Goal: Task Accomplishment & Management: Manage account settings

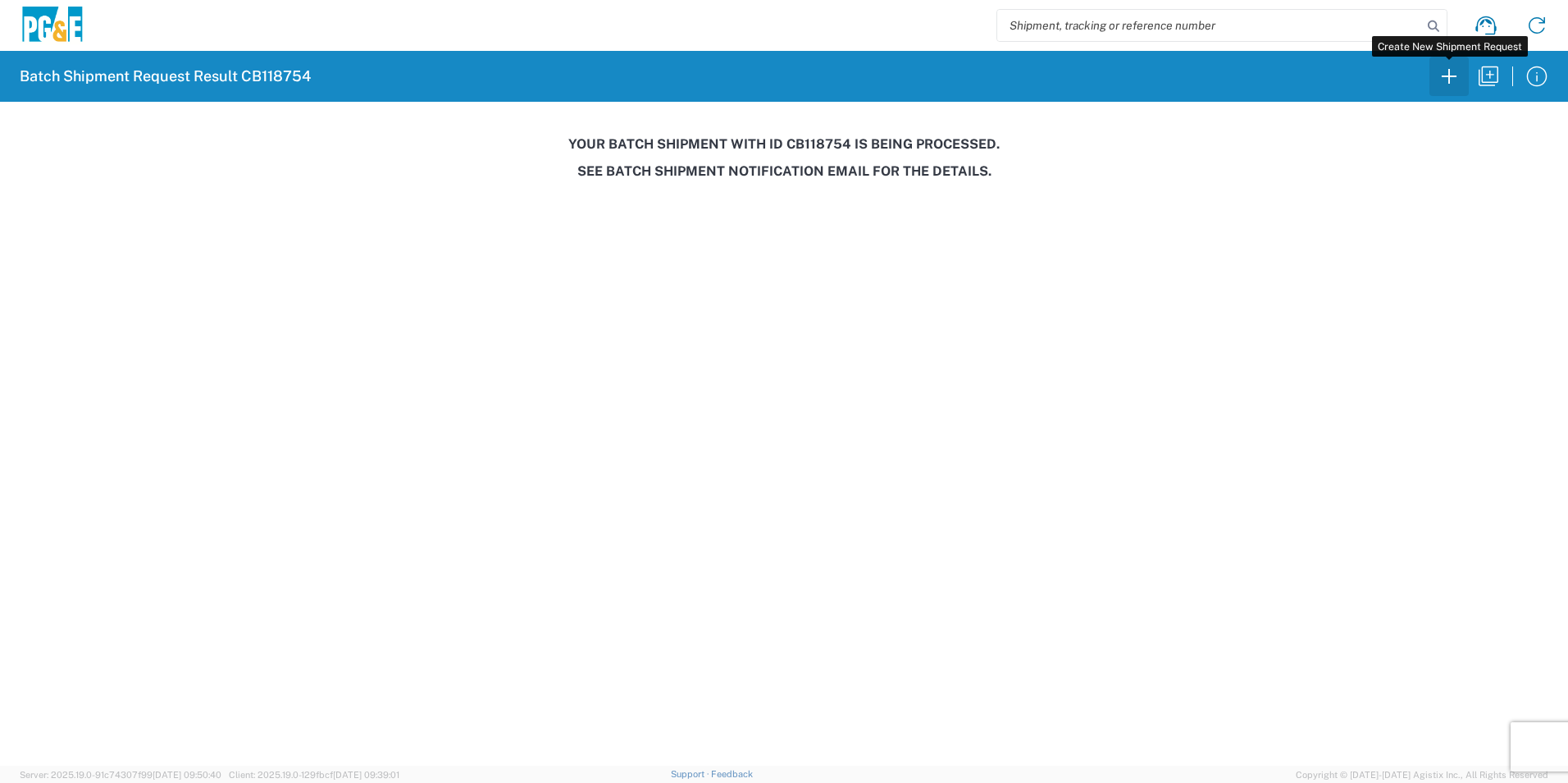
click at [1456, 82] on icon "button" at bounding box center [1450, 76] width 27 height 27
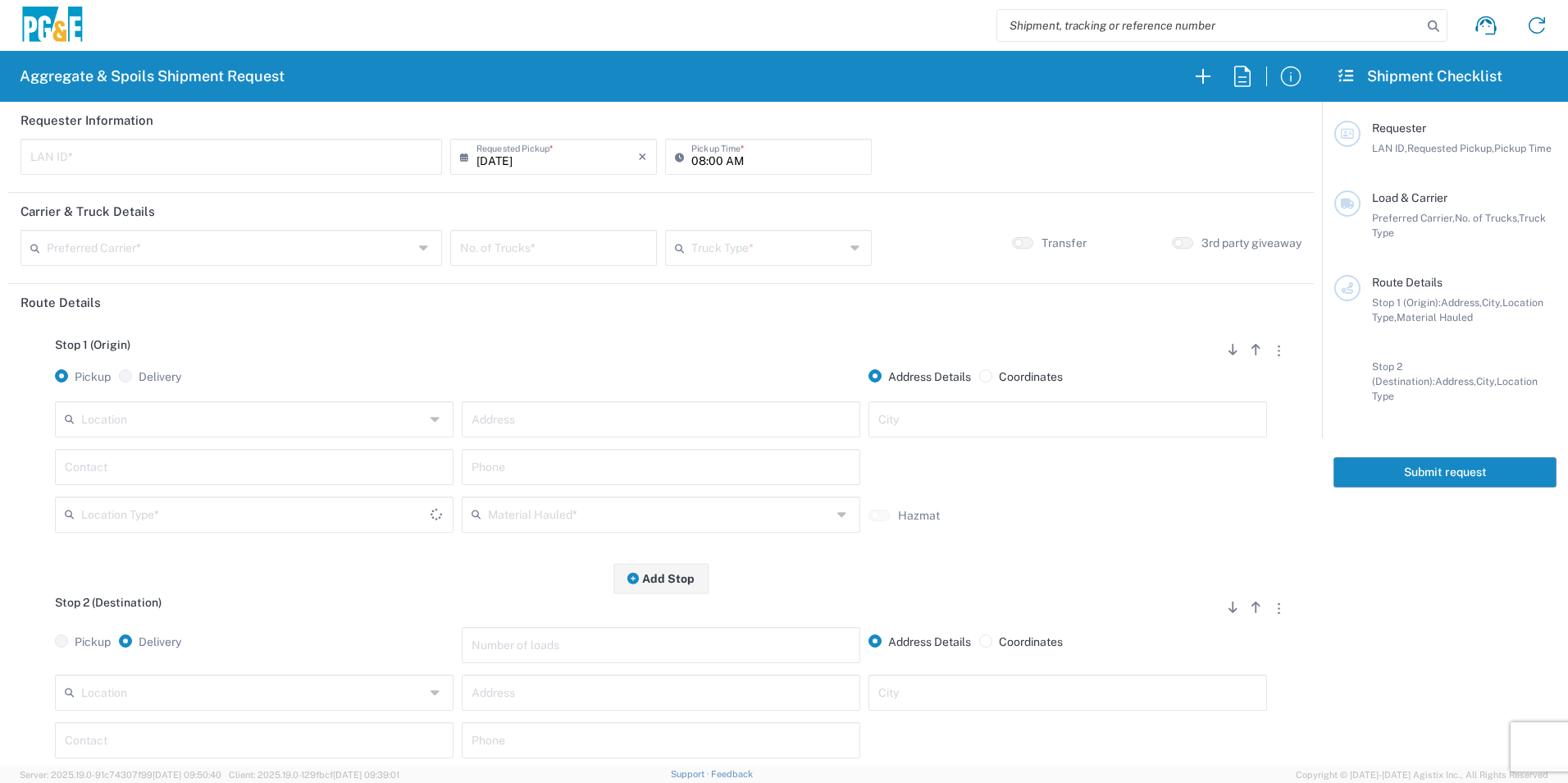
click at [348, 158] on input "text" at bounding box center [231, 155] width 402 height 28
type input "NOF1"
click at [694, 158] on input "08:00 AM" at bounding box center [777, 155] width 171 height 28
click at [712, 153] on input "07:00 AM" at bounding box center [777, 155] width 171 height 28
type input "07:30 AM"
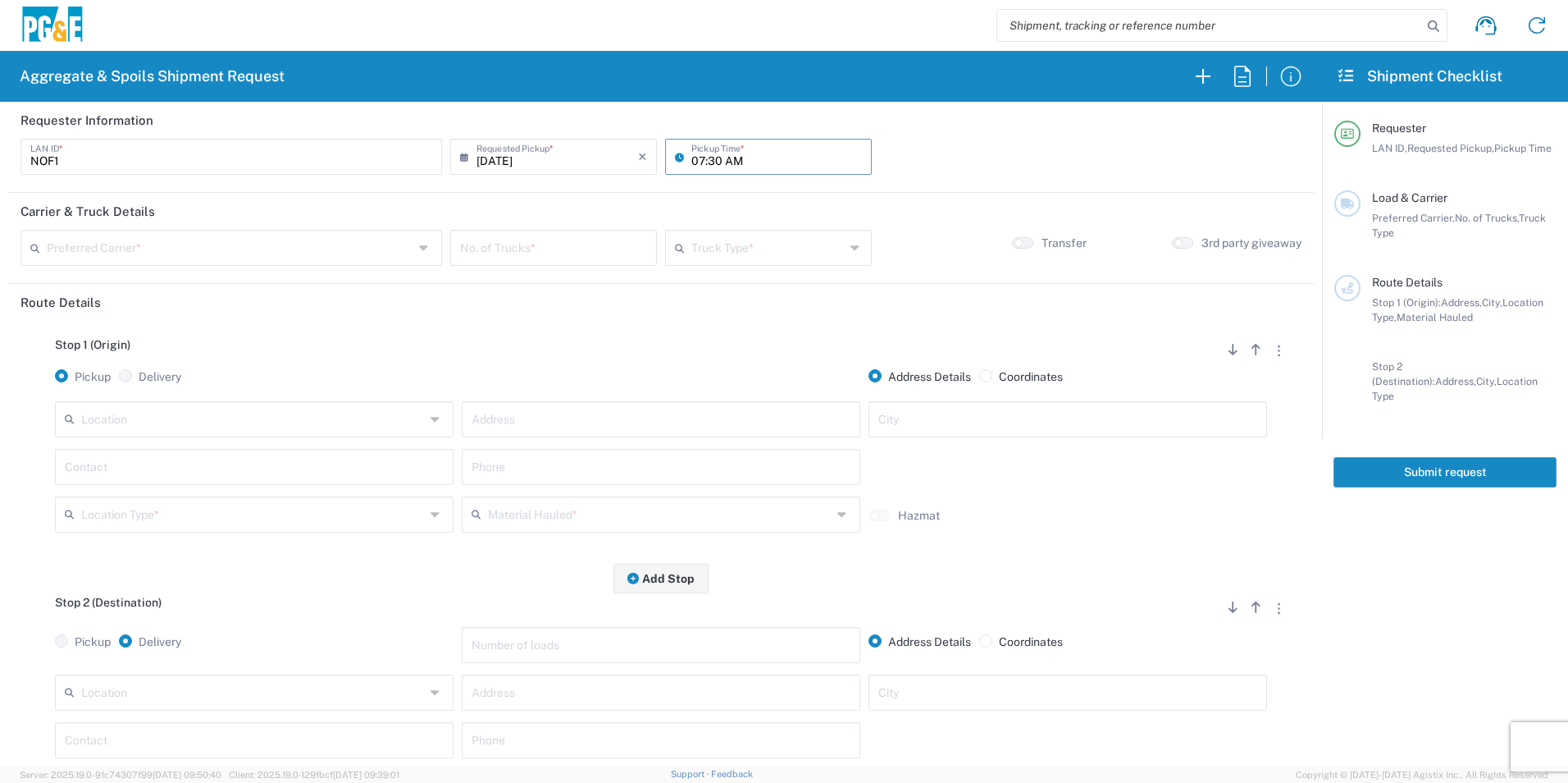
click at [292, 257] on input "text" at bounding box center [230, 246] width 367 height 28
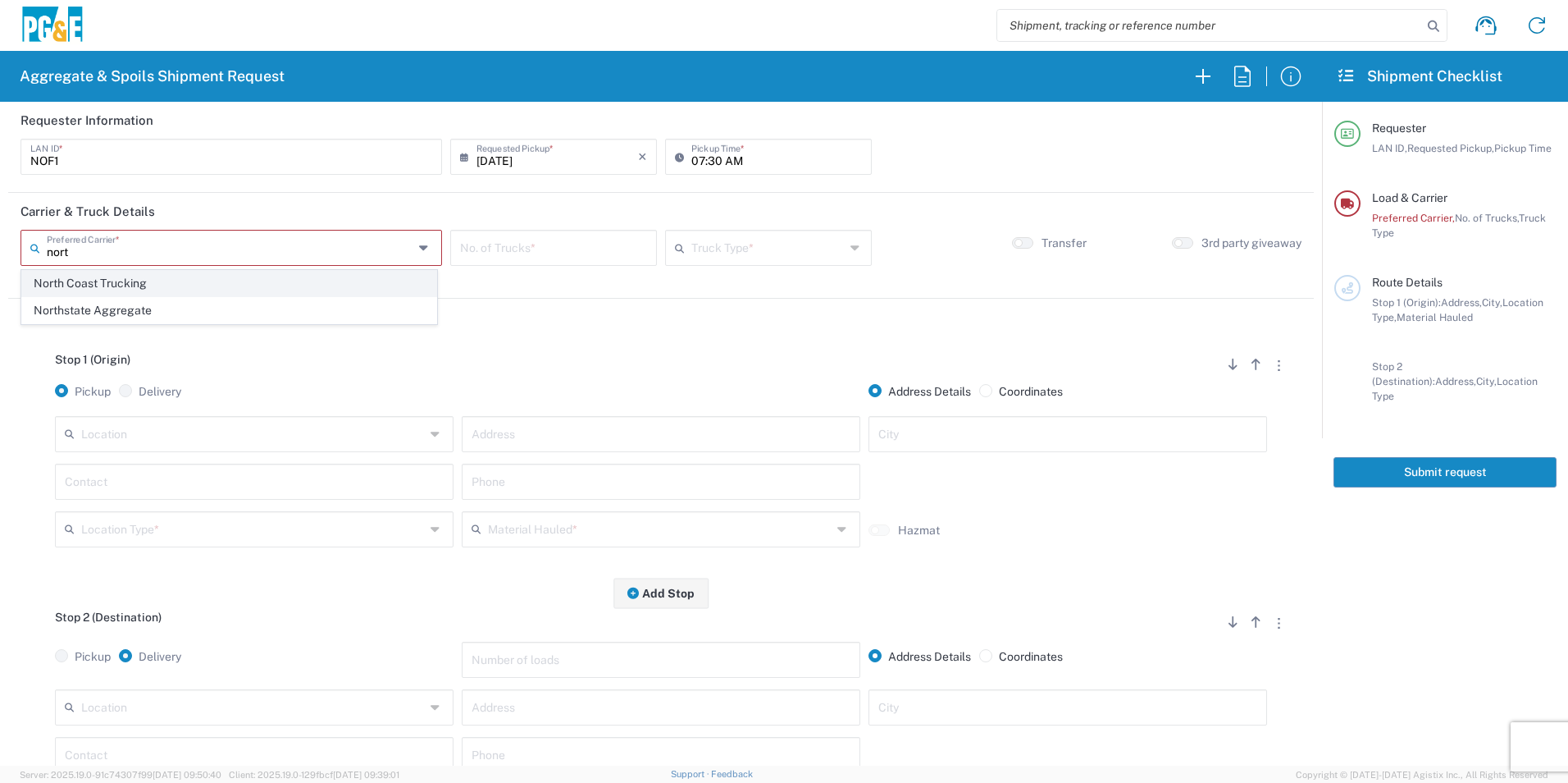
click at [134, 289] on span "North Coast Trucking" at bounding box center [229, 284] width 414 height 26
type input "North Coast Trucking"
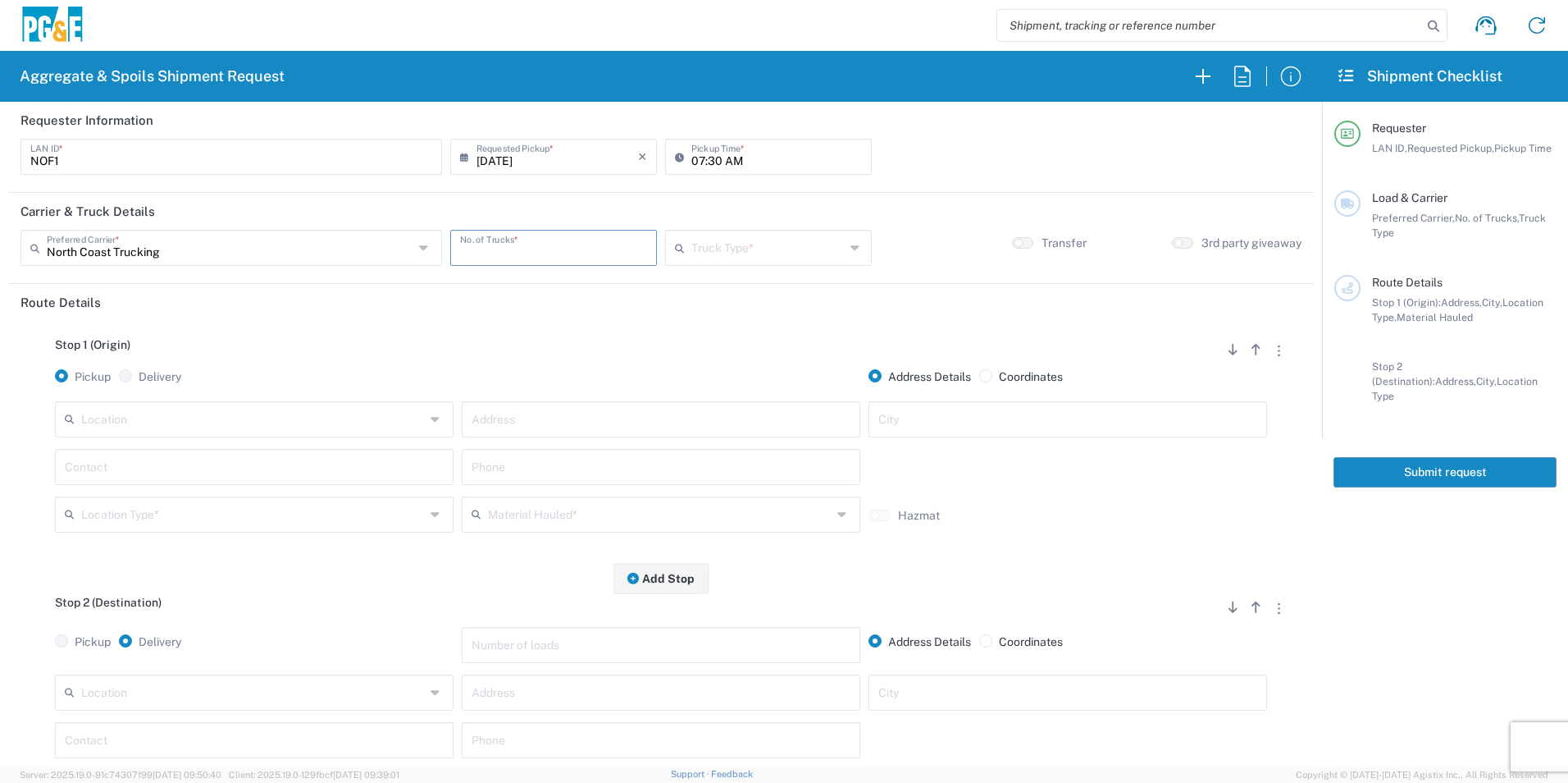
click at [529, 249] on input "number" at bounding box center [554, 246] width 187 height 28
type input "5"
click at [709, 241] on input "text" at bounding box center [768, 246] width 153 height 28
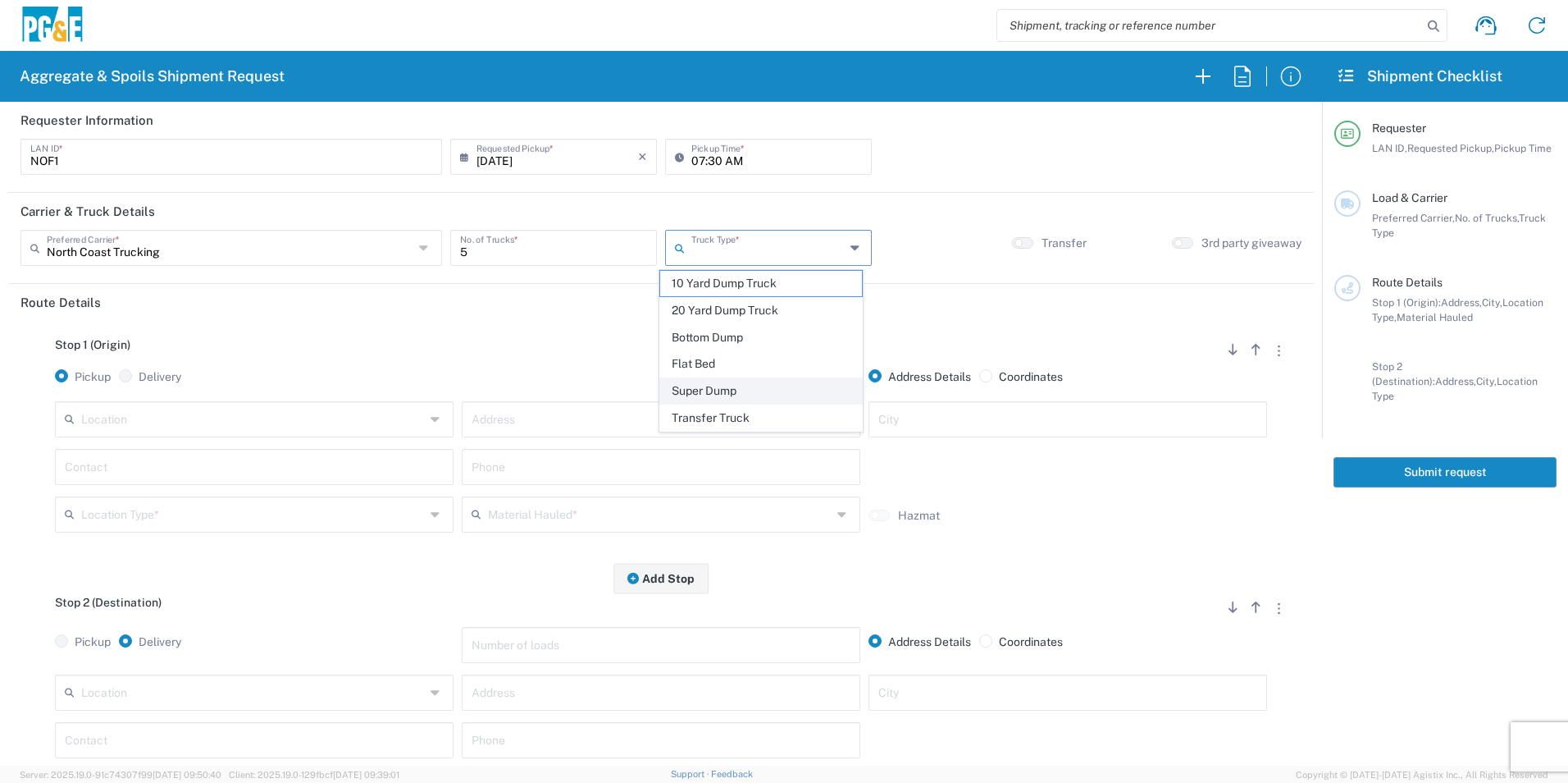
click at [720, 389] on span "Super Dump" at bounding box center [761, 392] width 201 height 26
type input "Super Dump"
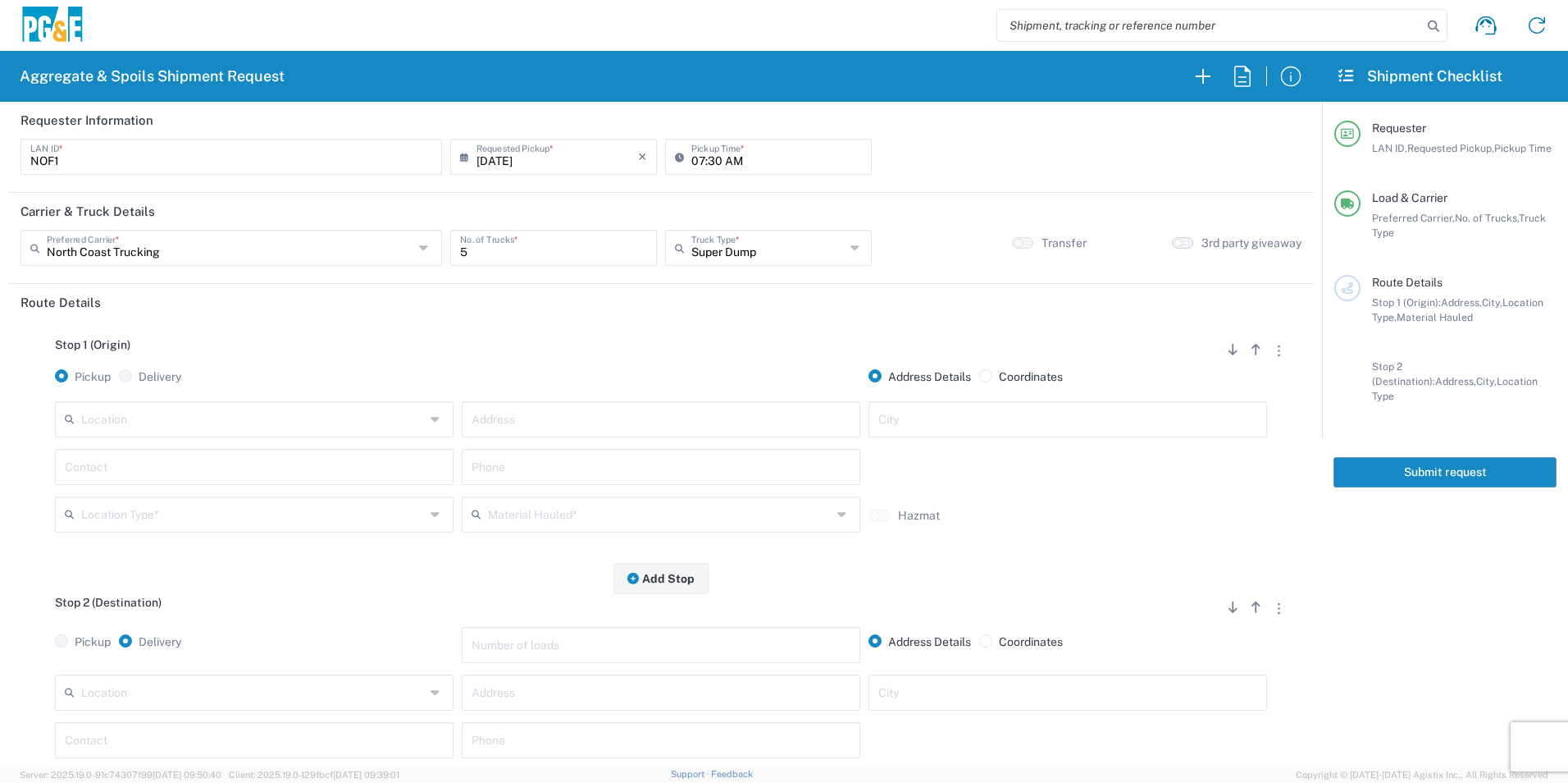
click at [1173, 243] on button "button" at bounding box center [1182, 243] width 21 height 12
click at [237, 411] on input "text" at bounding box center [253, 417] width 344 height 28
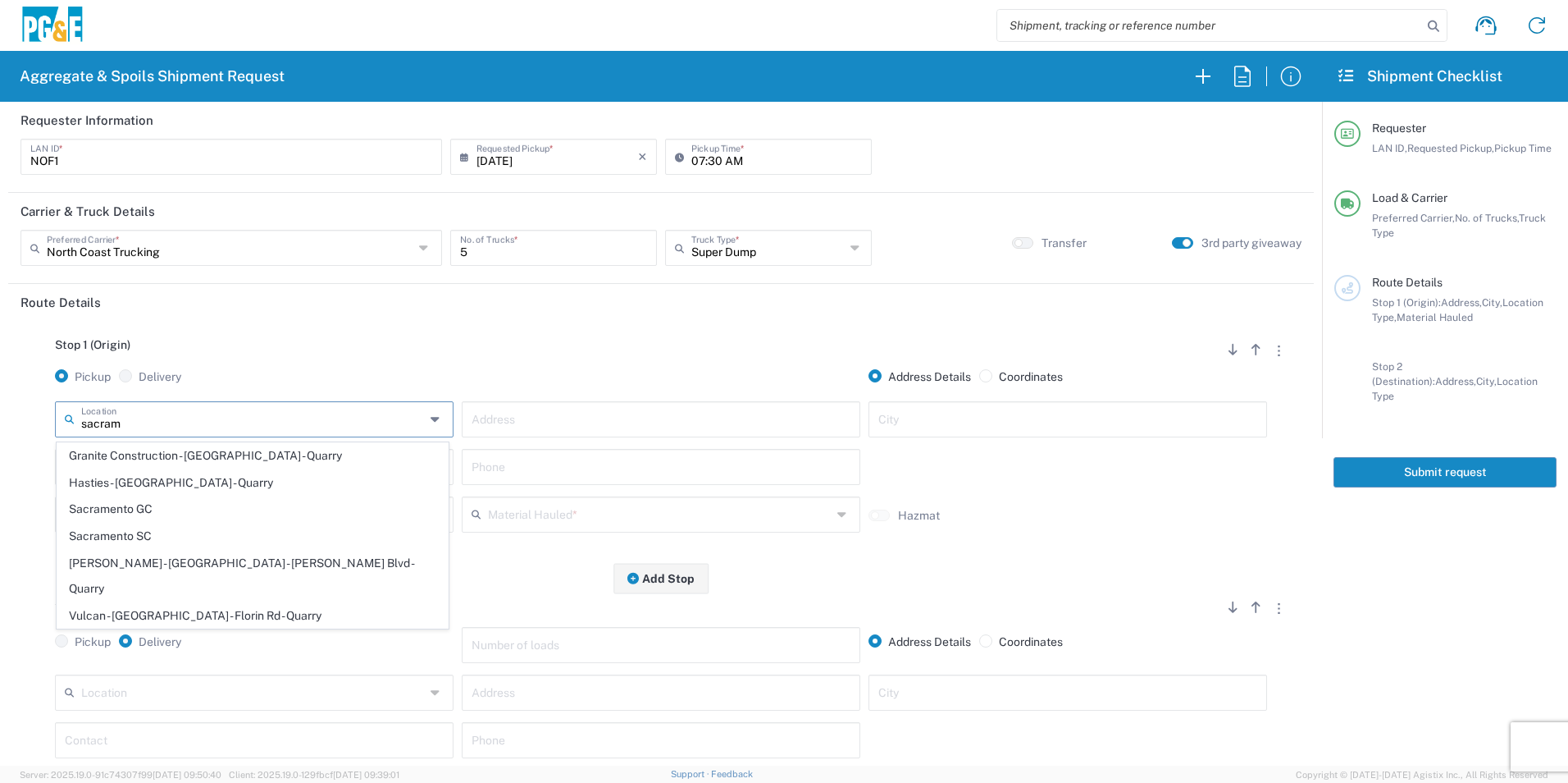
click at [137, 533] on span "Sacramento SC" at bounding box center [253, 537] width 390 height 26
type input "Sacramento SC"
type input "5555 Florin-Perkins Rd"
type input "Sacramento"
type input "Business No Loading Dock"
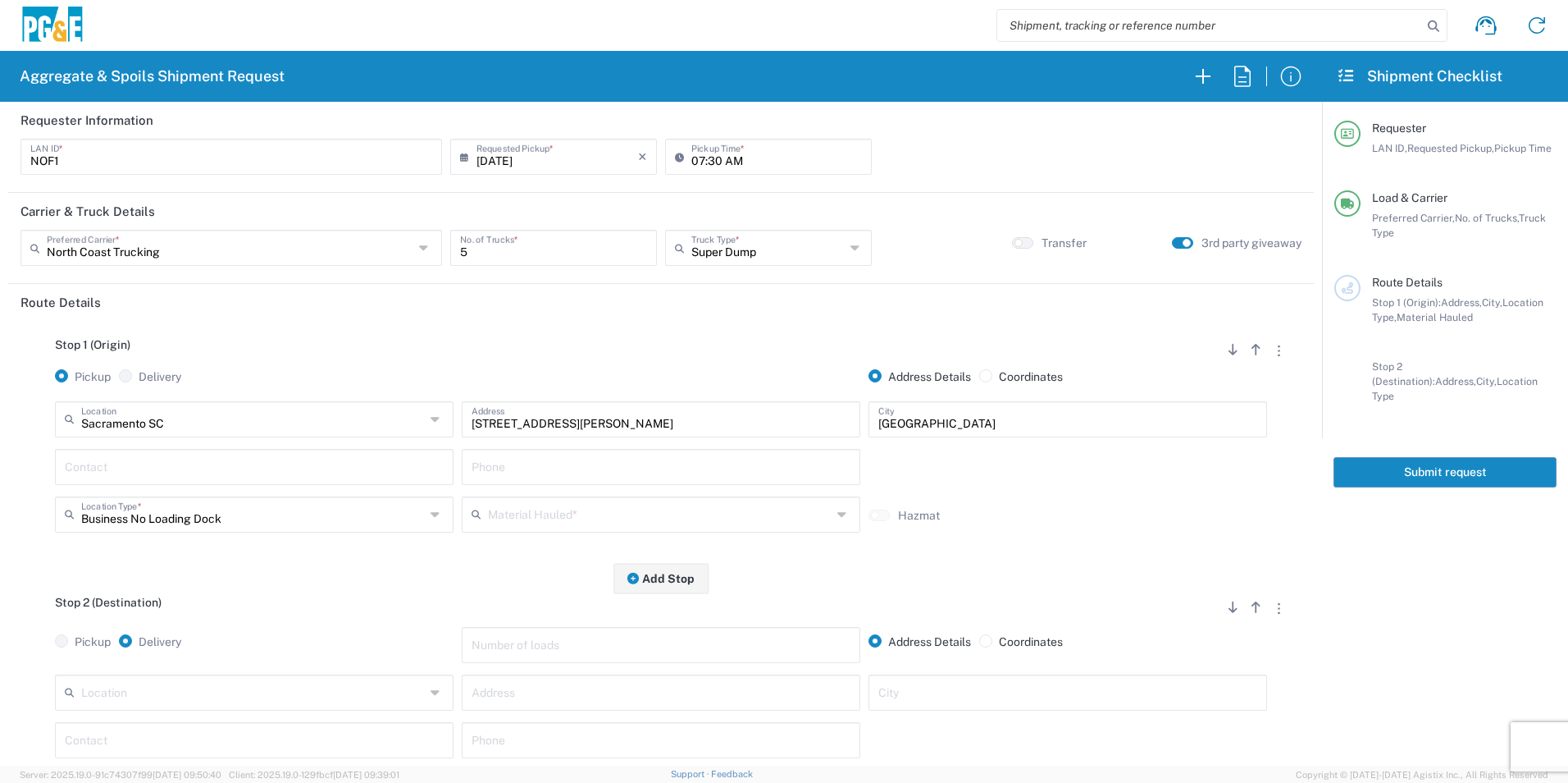
click at [160, 468] on input "text" at bounding box center [254, 465] width 379 height 28
click at [196, 501] on p "Niles Freeman, 415-264-0434" at bounding box center [254, 506] width 378 height 20
type input "[PERSON_NAME]"
type input "[PHONE_NUMBER]"
click at [587, 508] on input "text" at bounding box center [660, 513] width 344 height 28
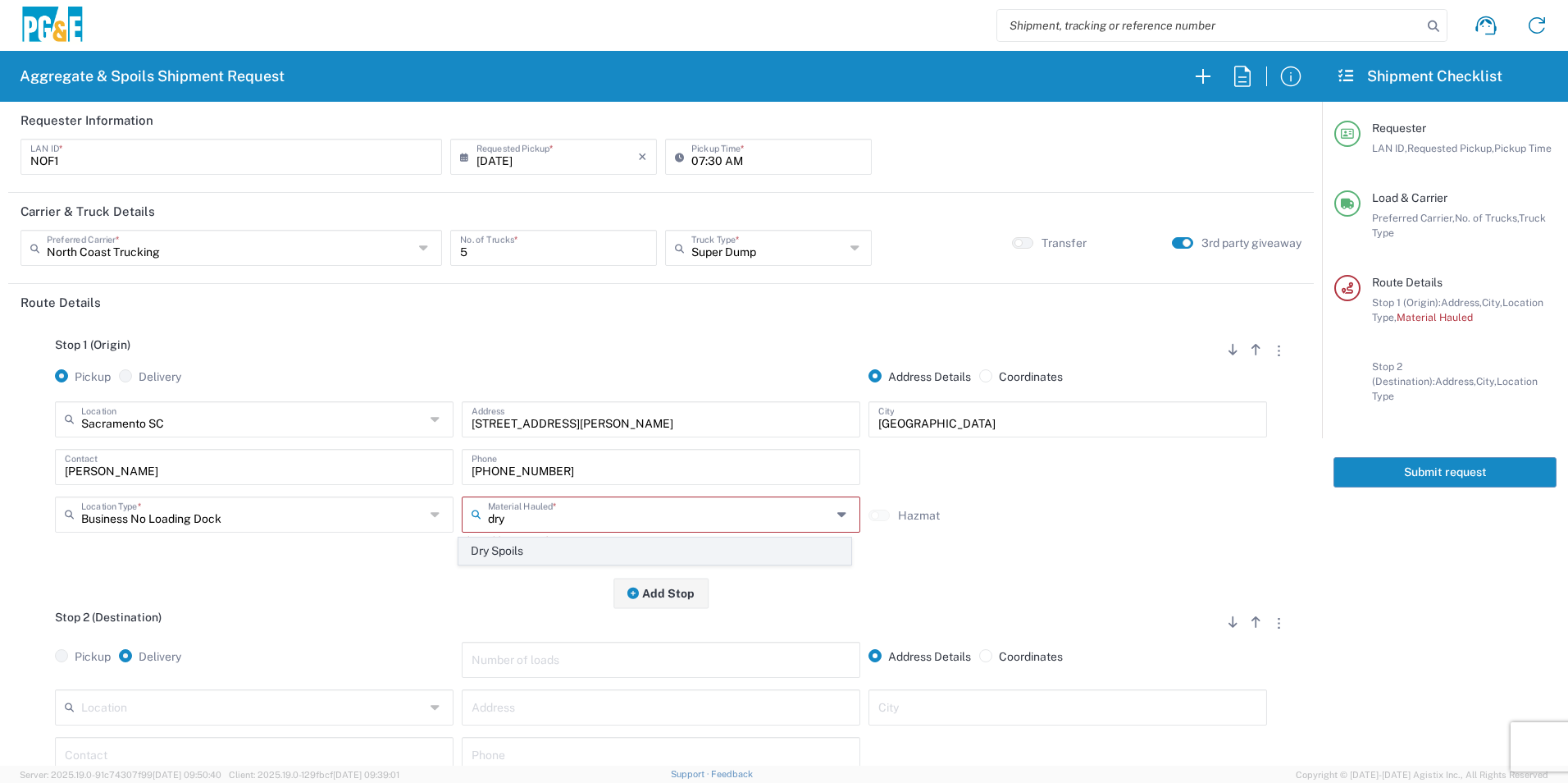
click at [536, 550] on span "Dry Spoils" at bounding box center [654, 551] width 390 height 26
type input "Dry Spoils"
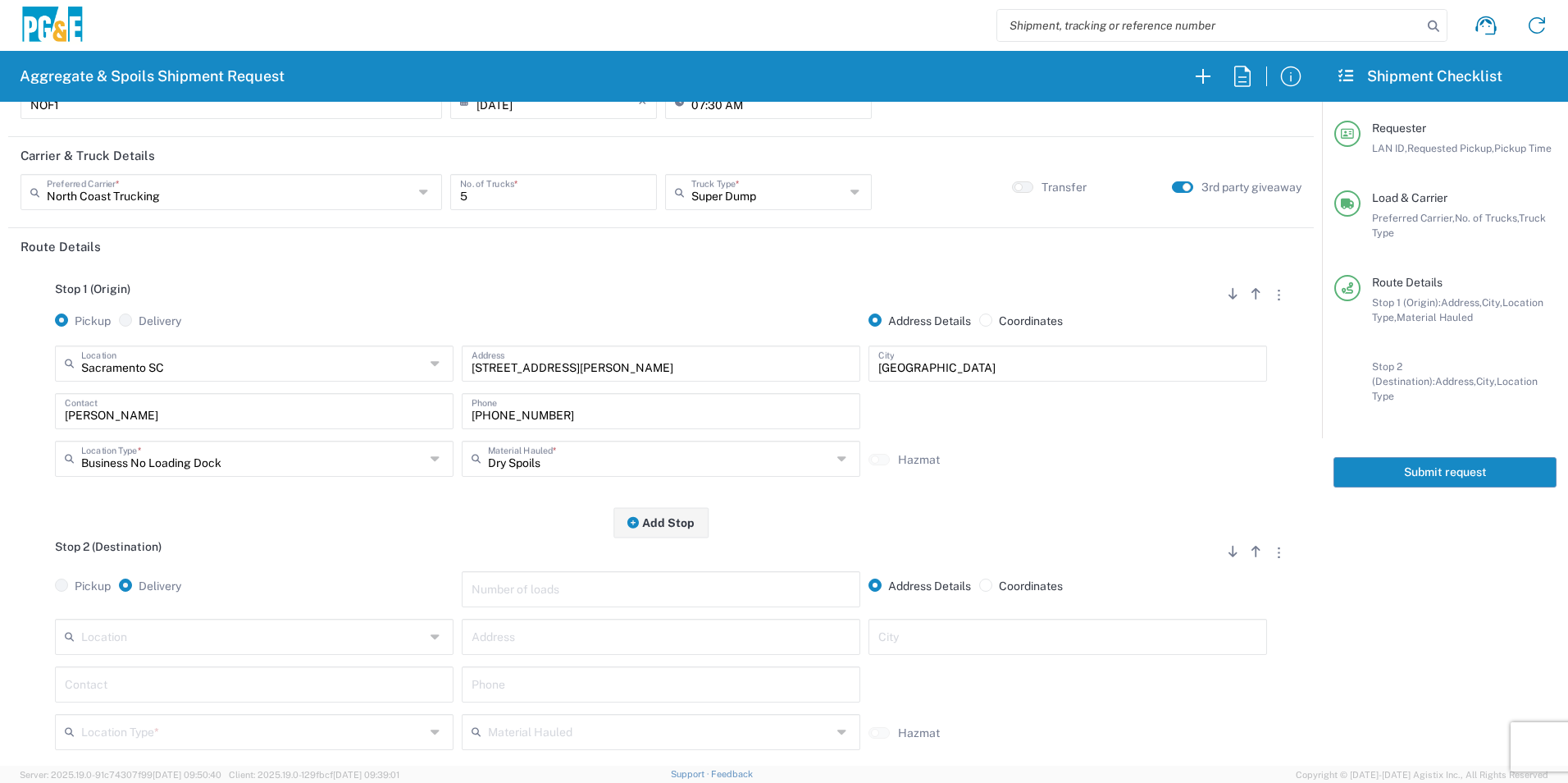
scroll to position [82, 0]
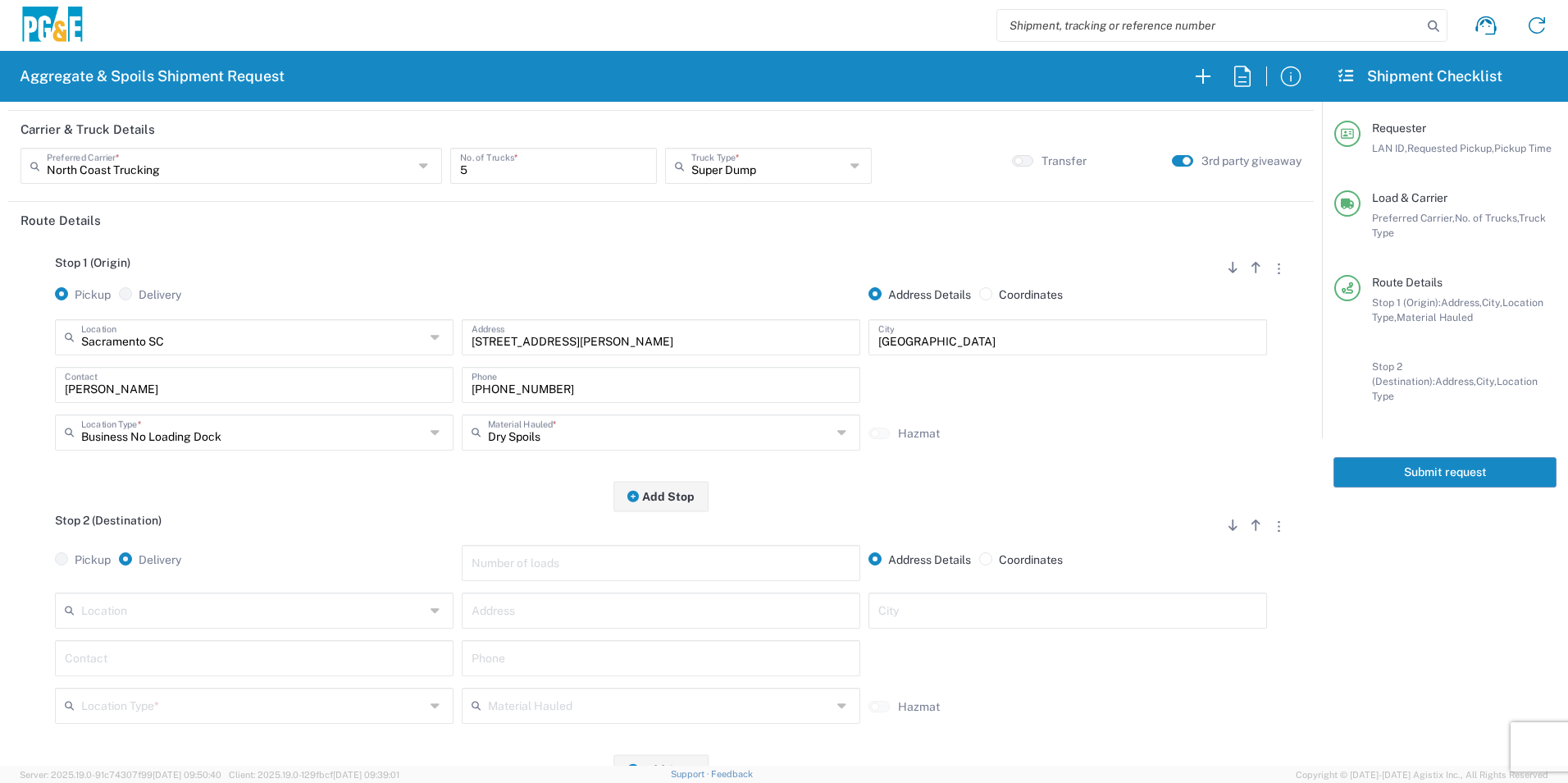
click at [563, 606] on input "text" at bounding box center [660, 608] width 379 height 28
paste input "5300 Excelsior Rd"
type input "5300 Excelsior Rd"
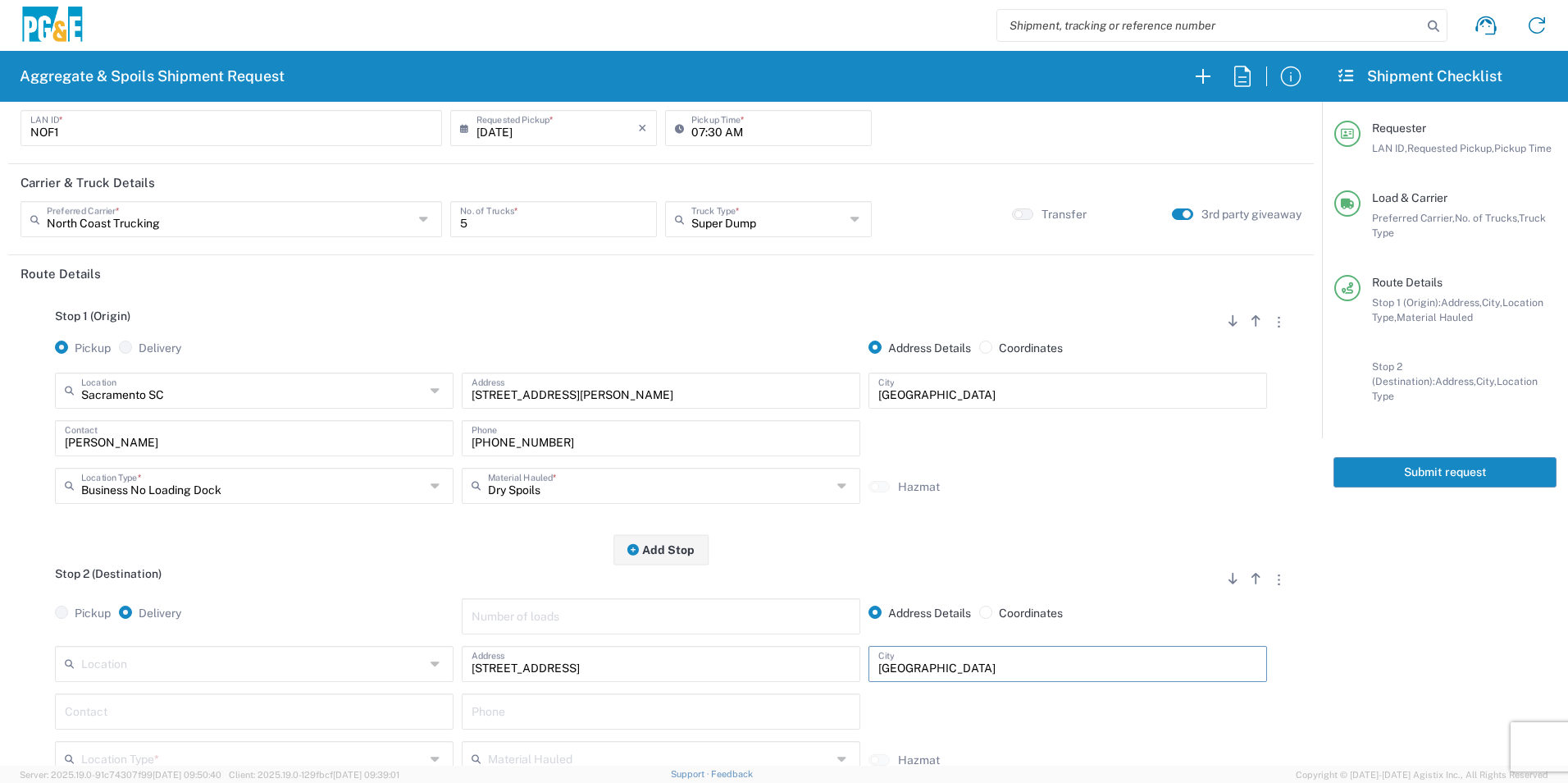
scroll to position [0, 0]
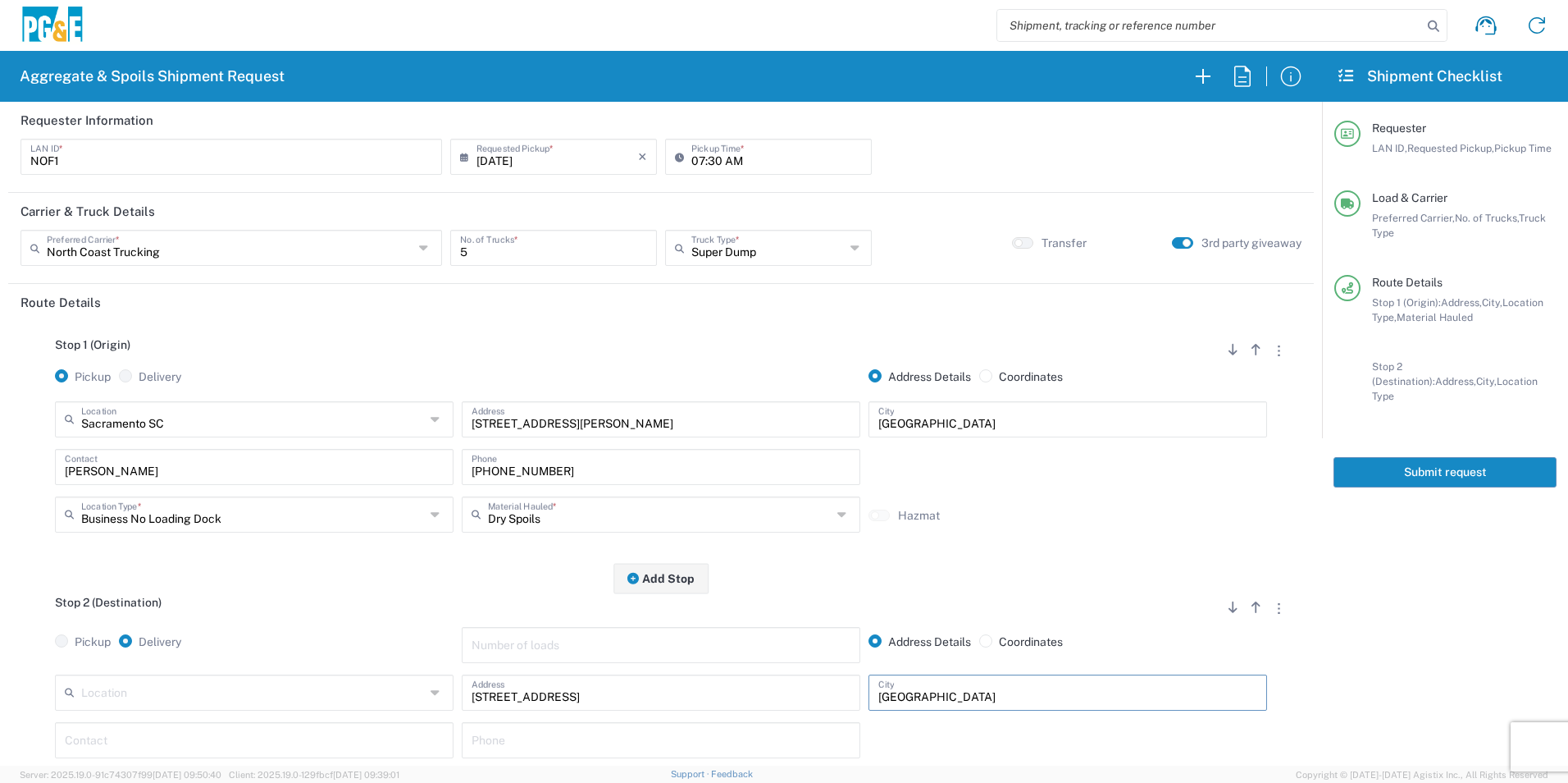
type input "[GEOGRAPHIC_DATA]"
click at [265, 739] on input "text" at bounding box center [254, 739] width 379 height 28
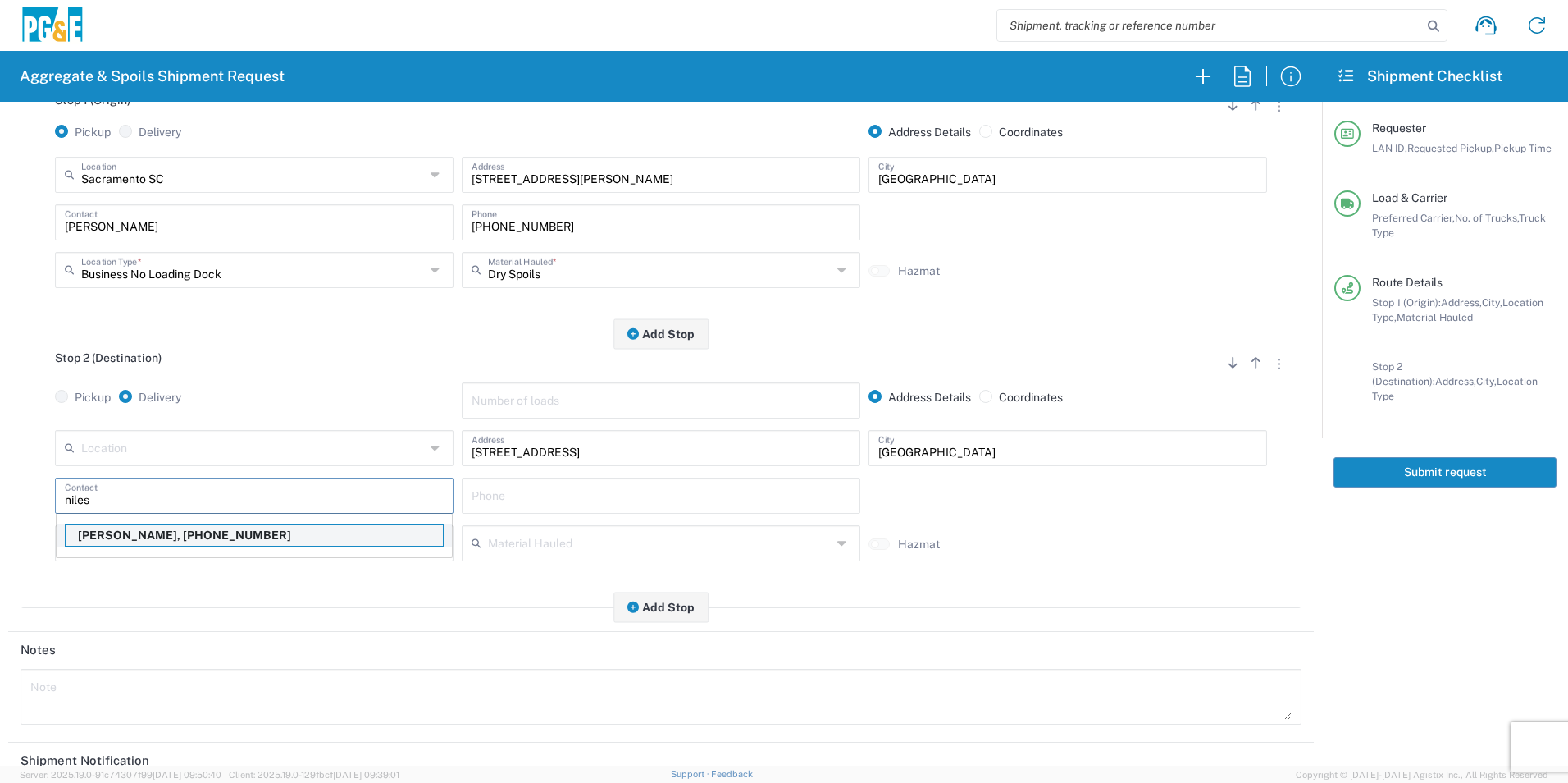
scroll to position [246, 0]
drag, startPoint x: 235, startPoint y: 529, endPoint x: 166, endPoint y: 537, distance: 69.5
click at [234, 529] on p "Niles Freeman, 415-264-0434" at bounding box center [254, 534] width 378 height 20
type input "[PERSON_NAME]"
type input "[PHONE_NUMBER]"
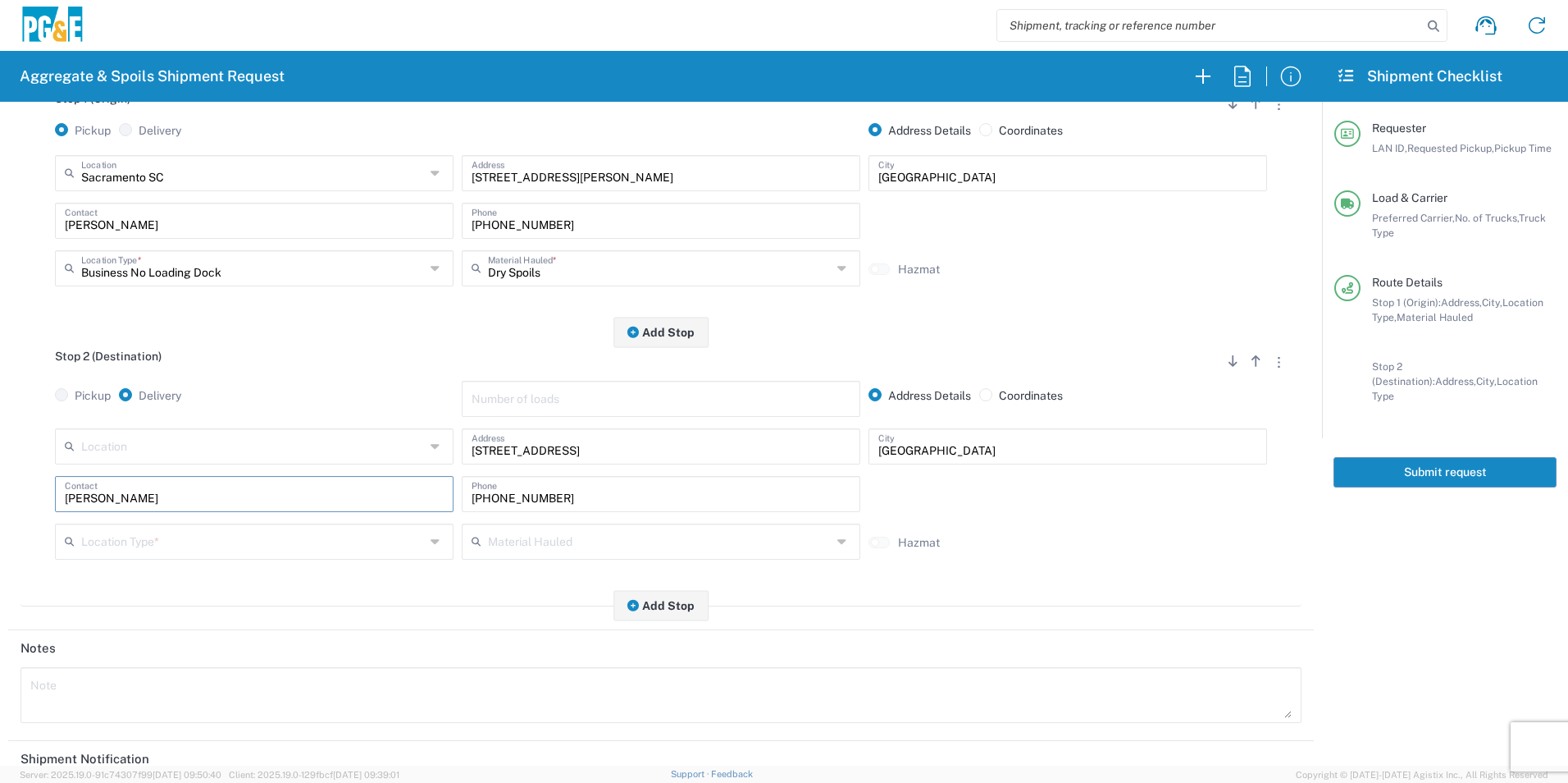
click at [141, 539] on input "text" at bounding box center [253, 539] width 344 height 28
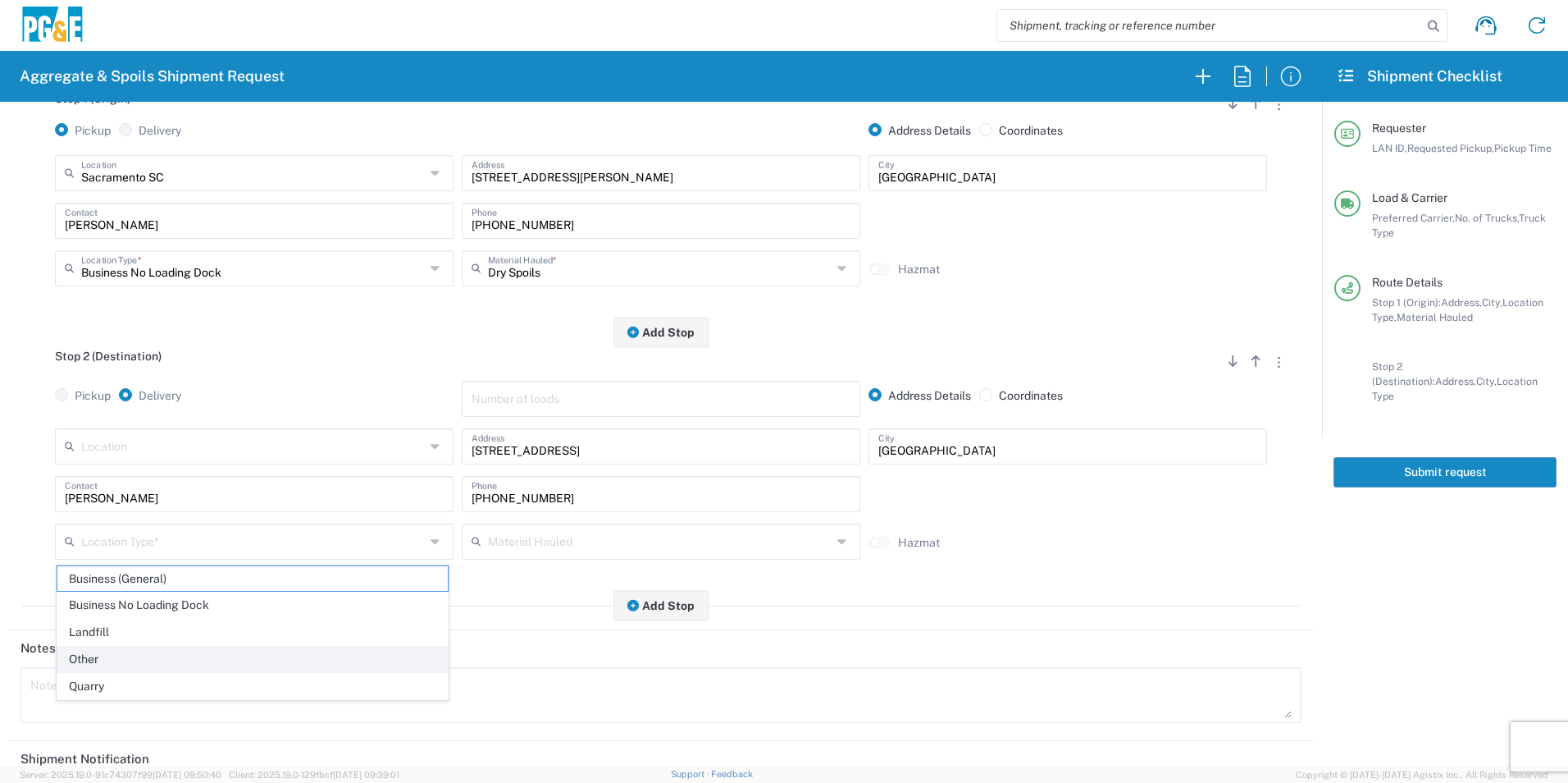
click at [98, 653] on span "Other" at bounding box center [253, 660] width 390 height 26
type input "Other"
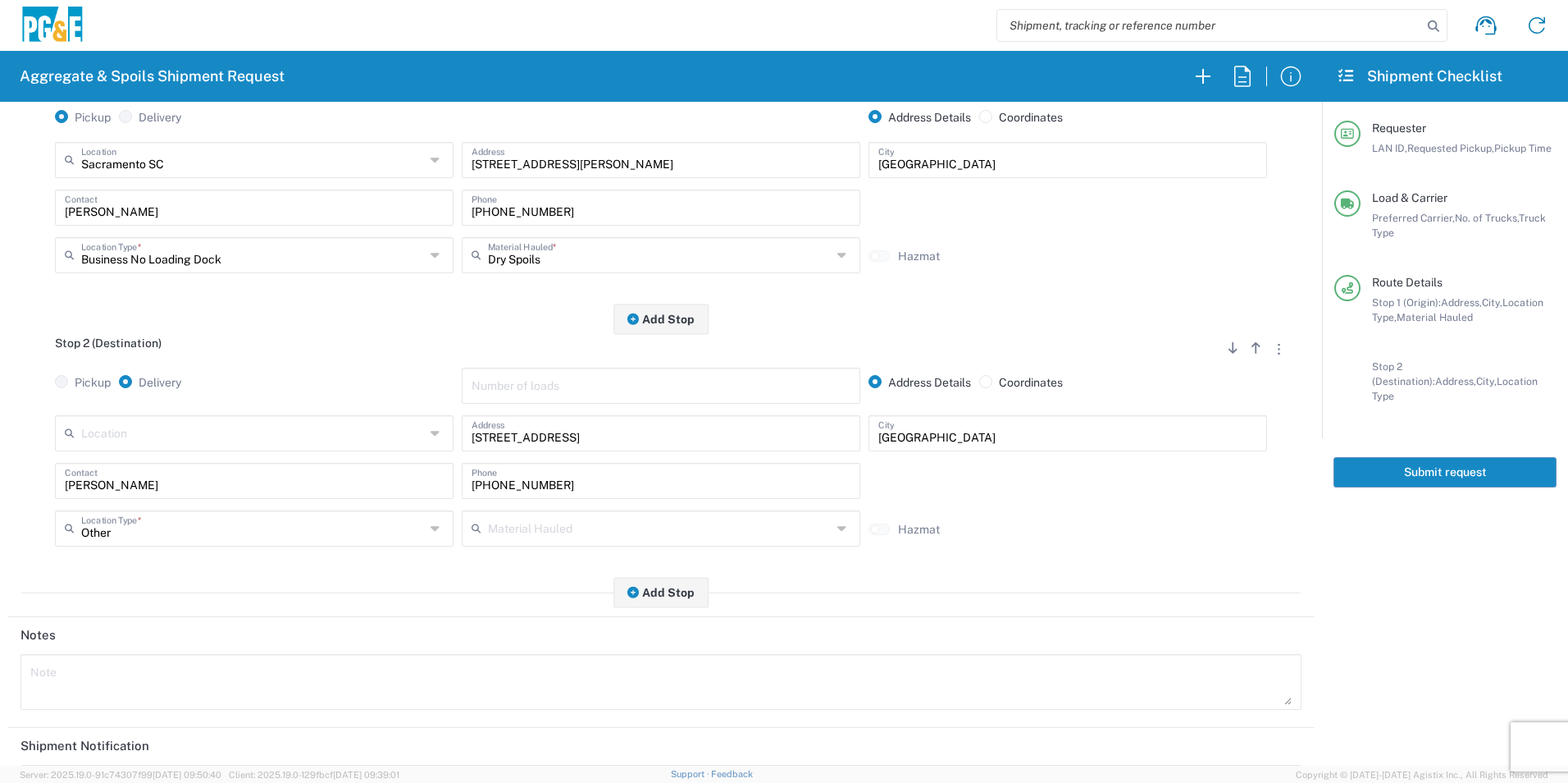
scroll to position [0, 0]
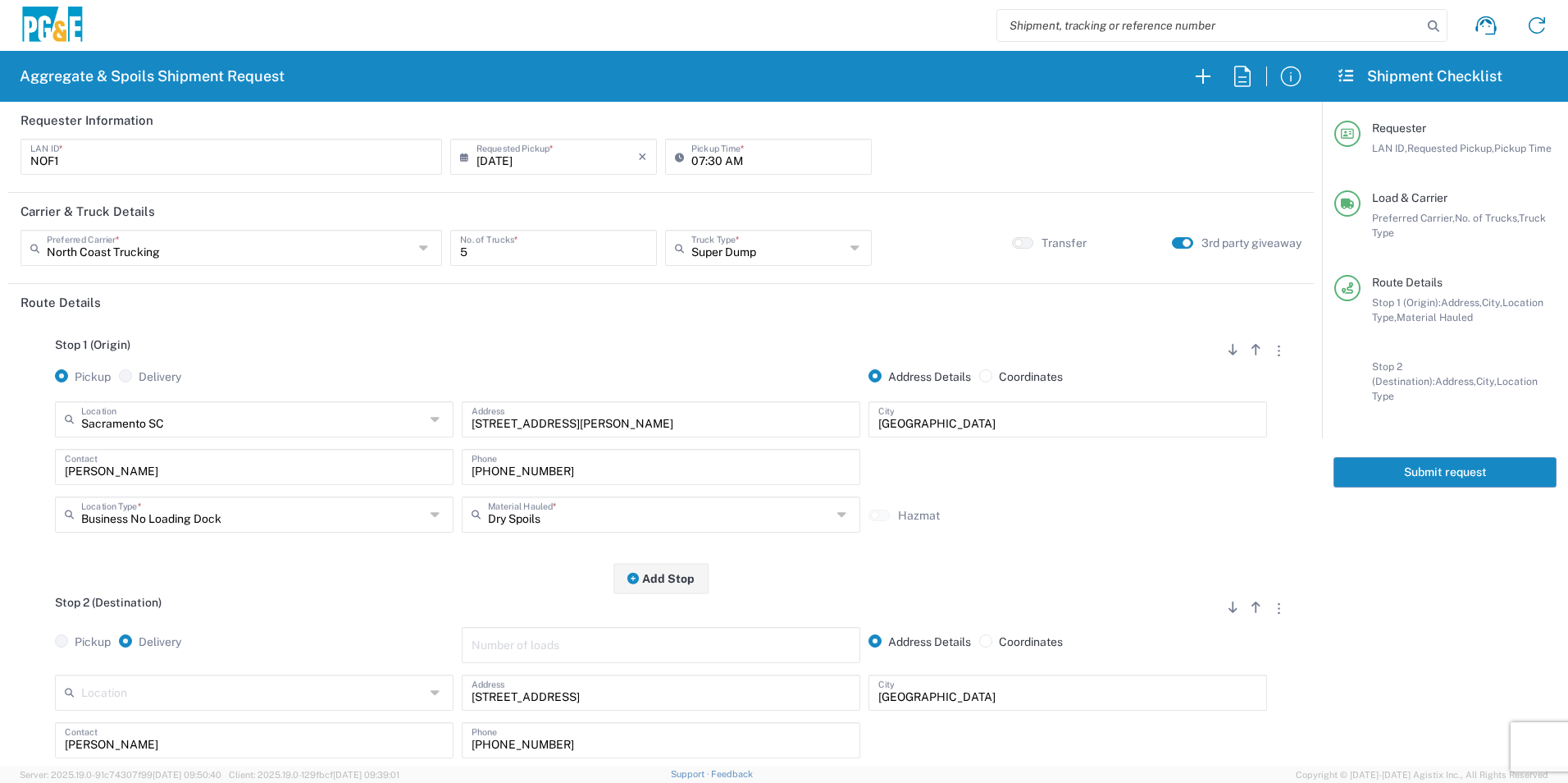
drag, startPoint x: 1370, startPoint y: 468, endPoint x: 1399, endPoint y: 482, distance: 32.2
click at [1370, 468] on button "Submit request" at bounding box center [1445, 471] width 223 height 30
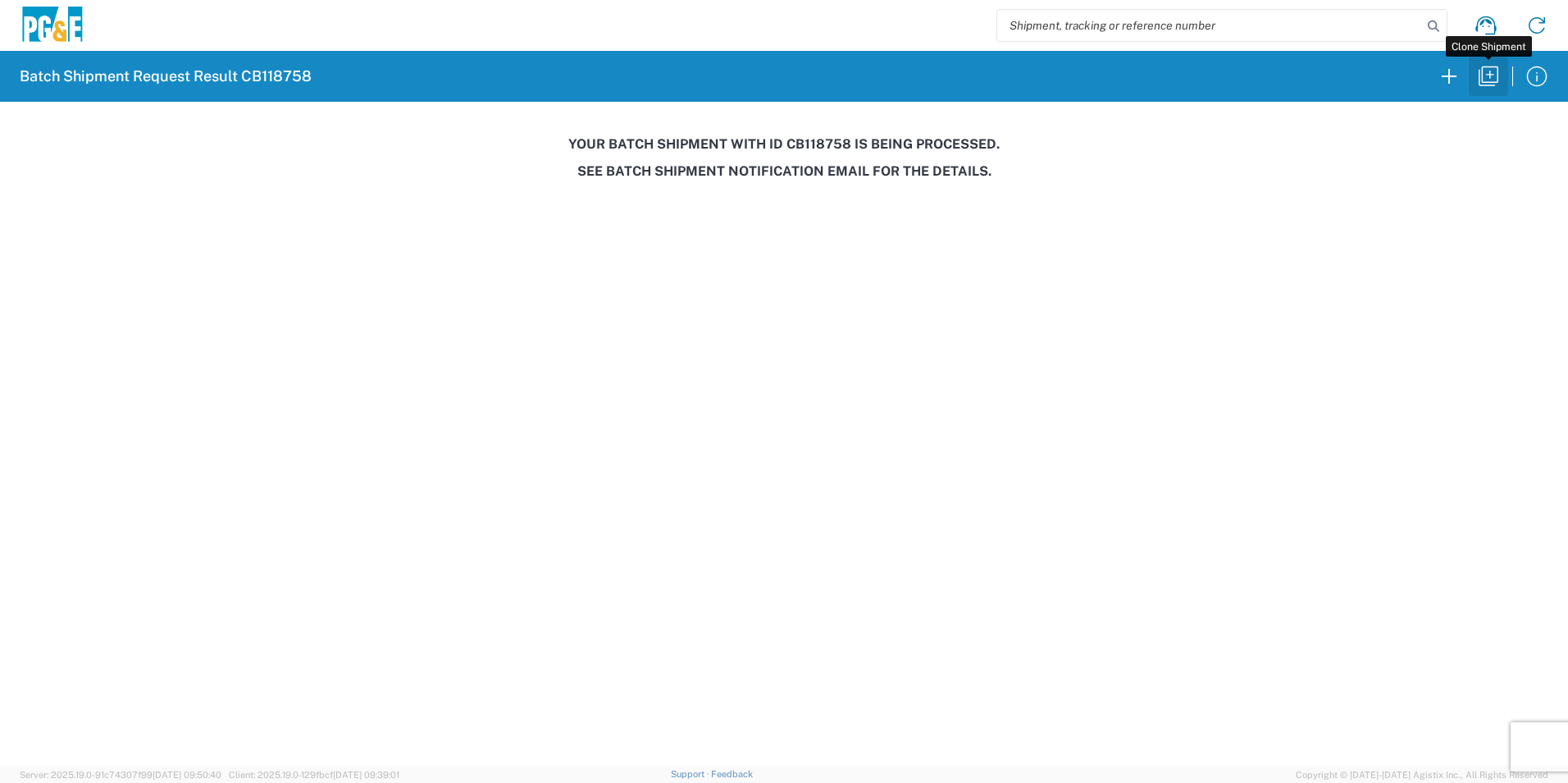
click at [1483, 76] on icon "button" at bounding box center [1488, 75] width 19 height 19
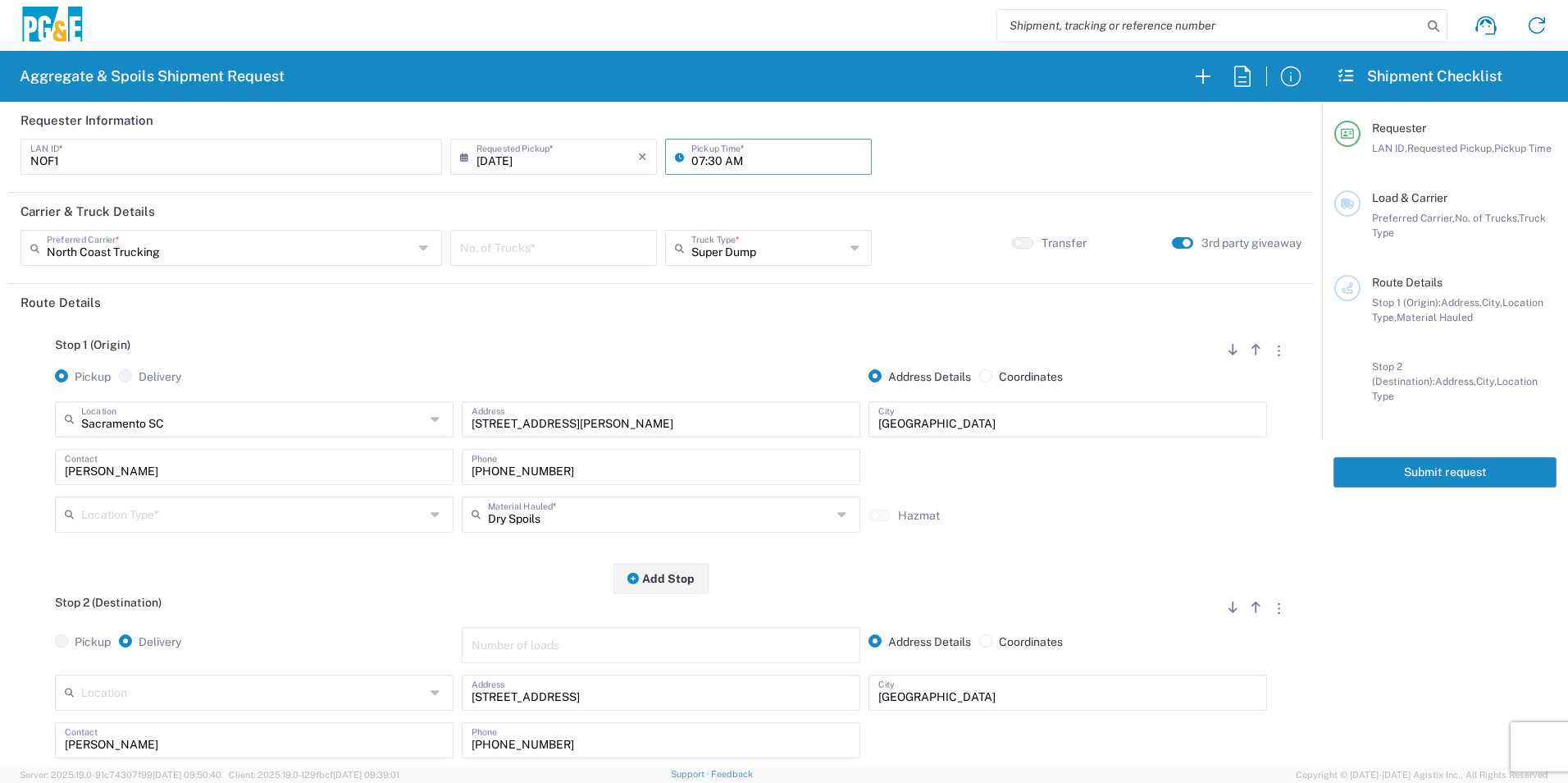
click at [695, 157] on input "07:30 AM" at bounding box center [777, 155] width 171 height 28
type input "06:30 AM"
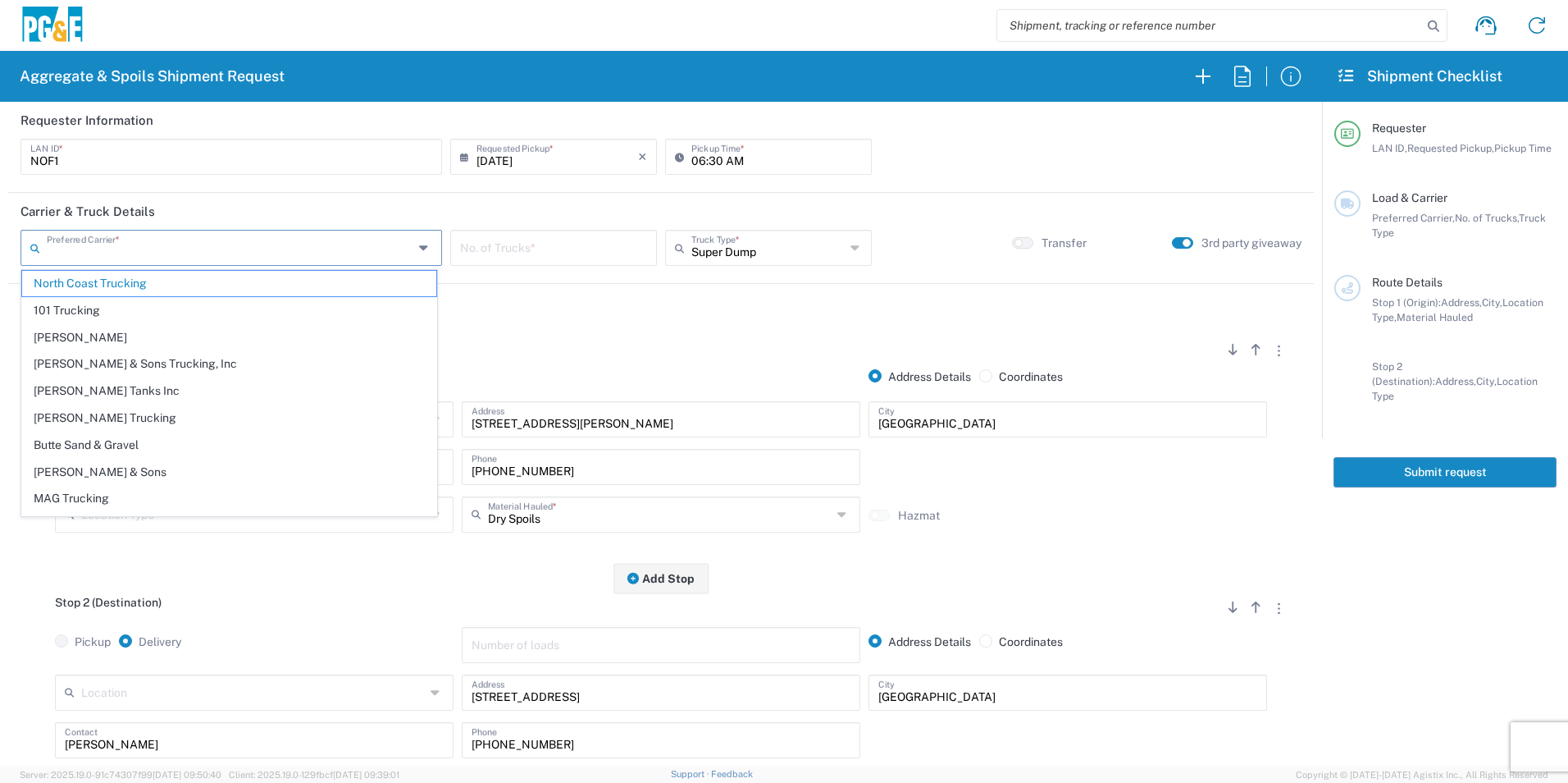
click at [262, 244] on input "text" at bounding box center [230, 246] width 367 height 28
type input "n"
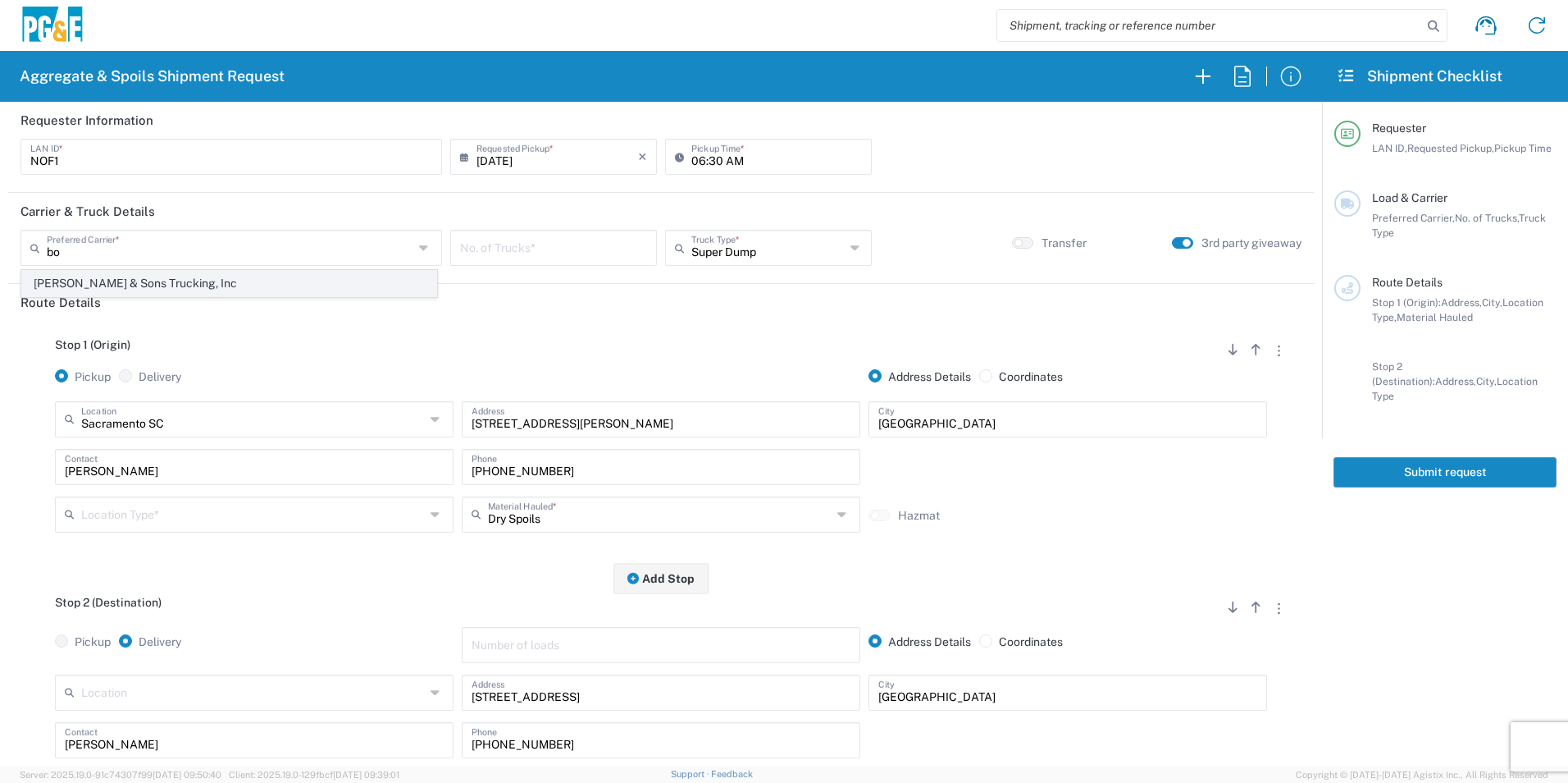
click at [189, 289] on span "[PERSON_NAME] & Sons Trucking, Inc" at bounding box center [229, 284] width 414 height 26
type input "[PERSON_NAME] & Sons Trucking, Inc"
click at [516, 252] on input "number" at bounding box center [554, 246] width 187 height 28
type input "1"
click at [1183, 244] on small "button" at bounding box center [1187, 243] width 8 height 8
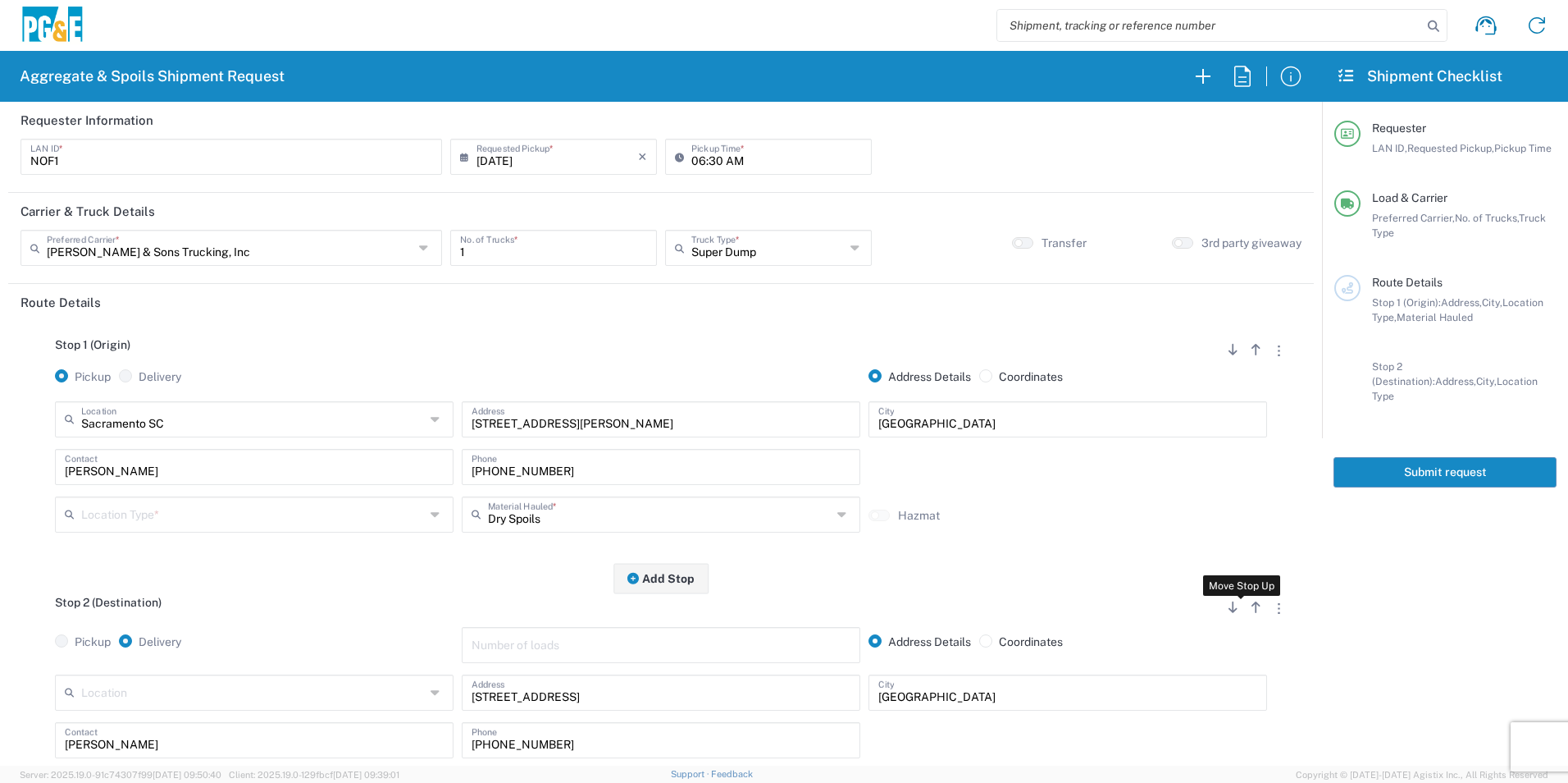
click at [1248, 610] on icon "button" at bounding box center [1256, 607] width 15 height 12
radio input "false"
radio input "true"
radio input "false"
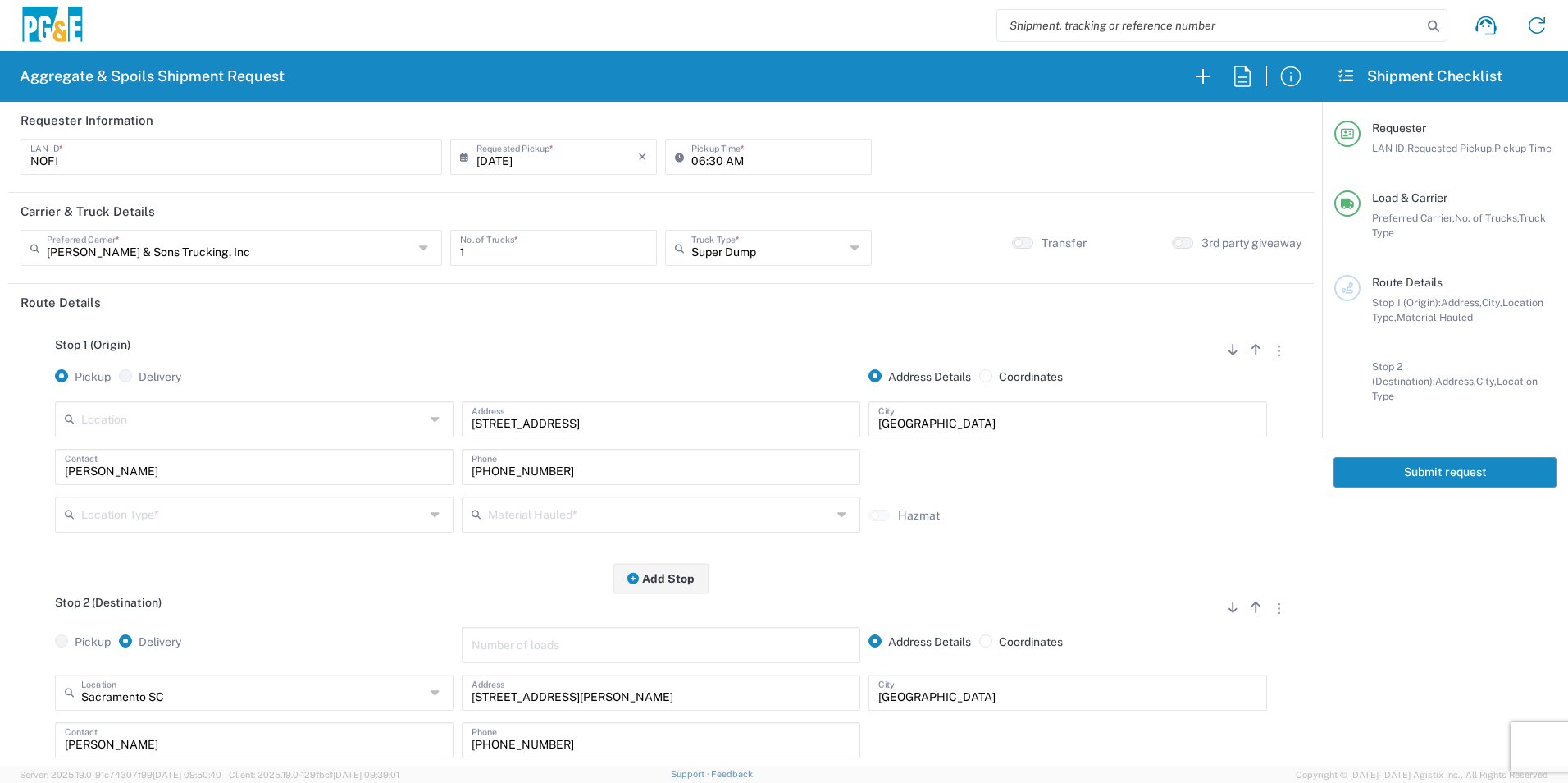
click at [157, 408] on input "text" at bounding box center [253, 417] width 344 height 28
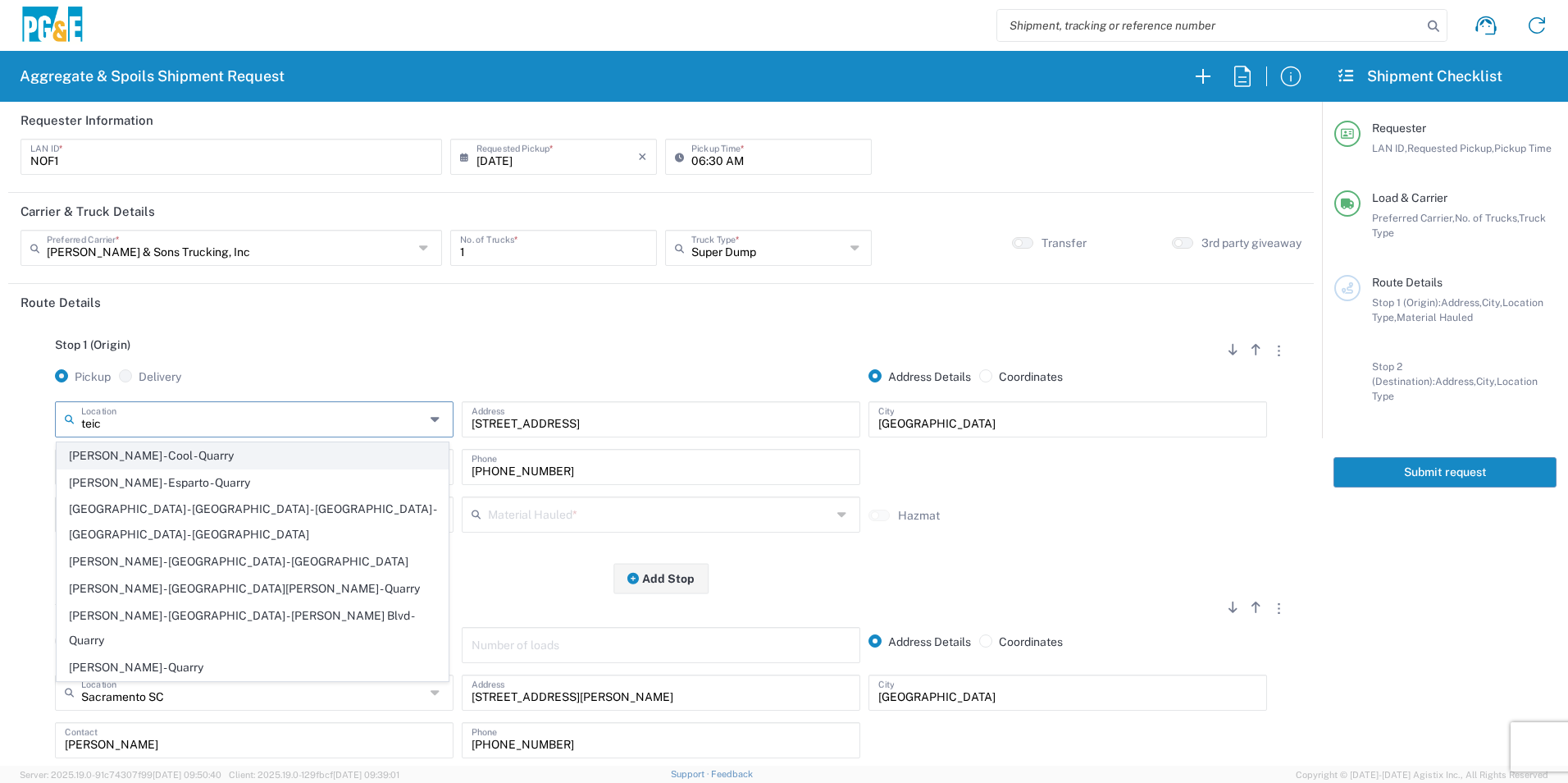
click at [157, 456] on span "[PERSON_NAME] - Cool - Quarry" at bounding box center [253, 456] width 390 height 26
type input "[PERSON_NAME] - Cool - Quarry"
type input "2601 Hwy 49"
type input "Cool"
type input "Quarry"
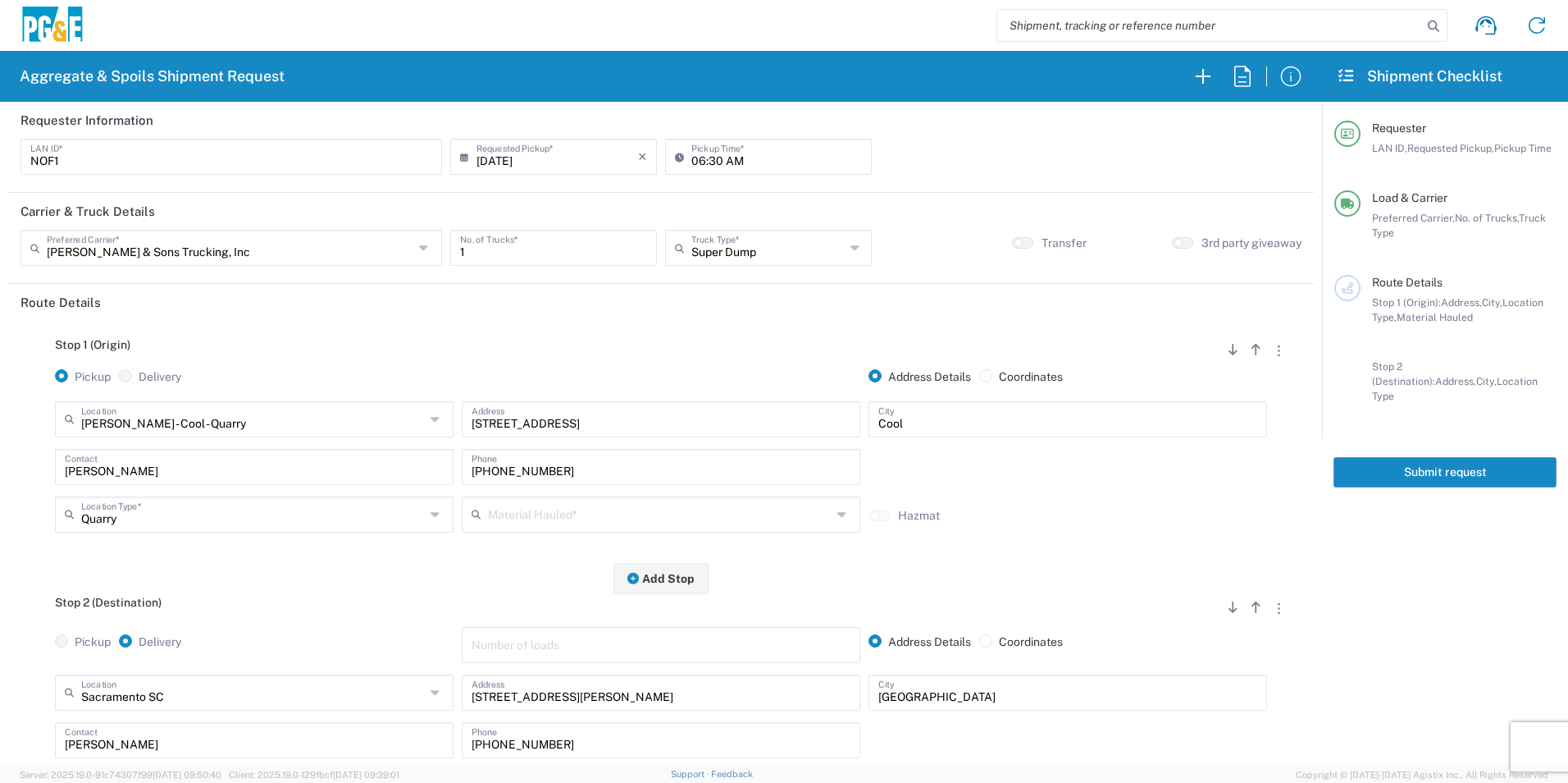
click at [563, 521] on input "text" at bounding box center [660, 513] width 344 height 28
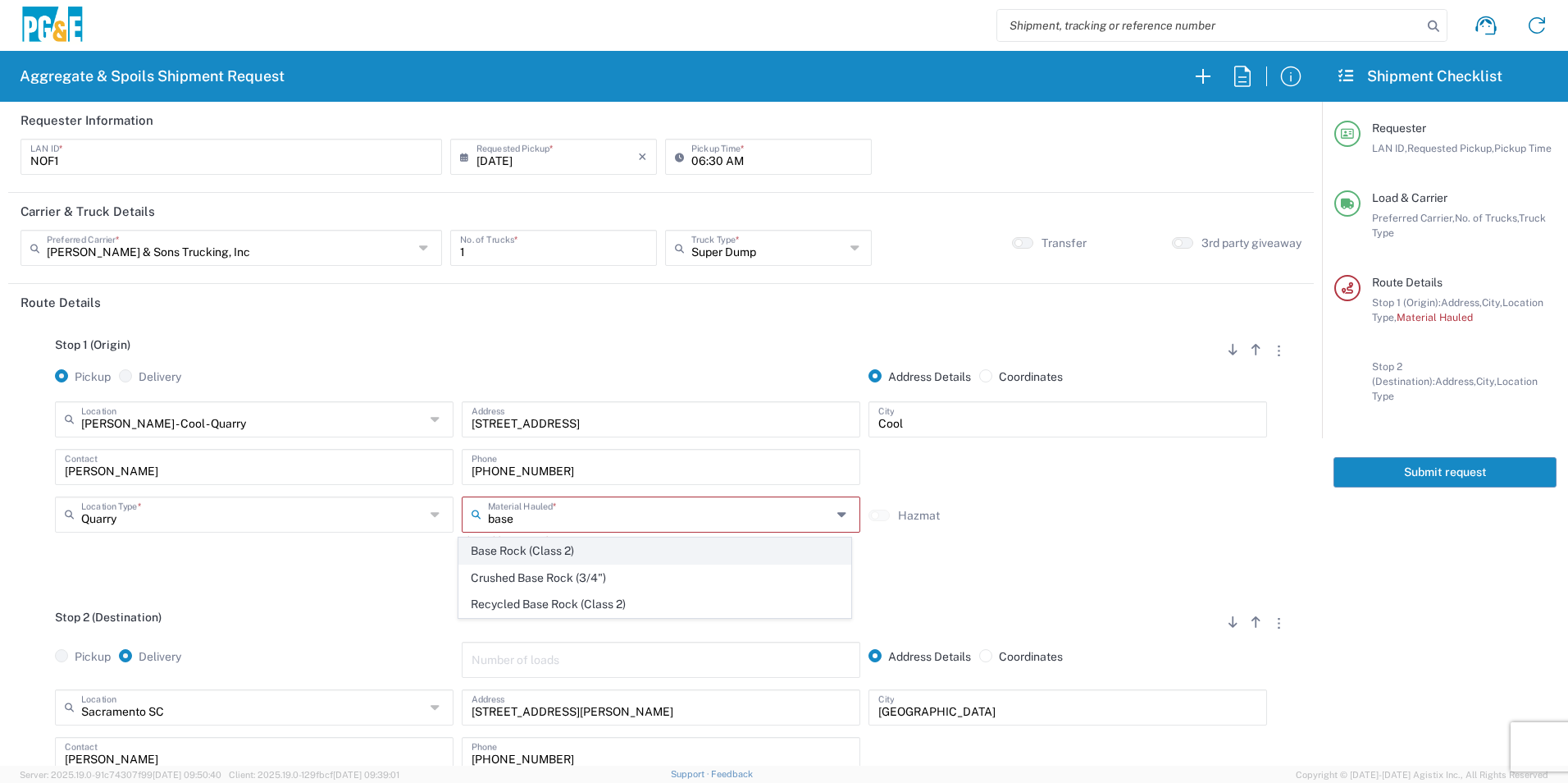
click at [506, 545] on span "Base Rock (Class 2)" at bounding box center [654, 551] width 390 height 26
type input "Base Rock (Class 2)"
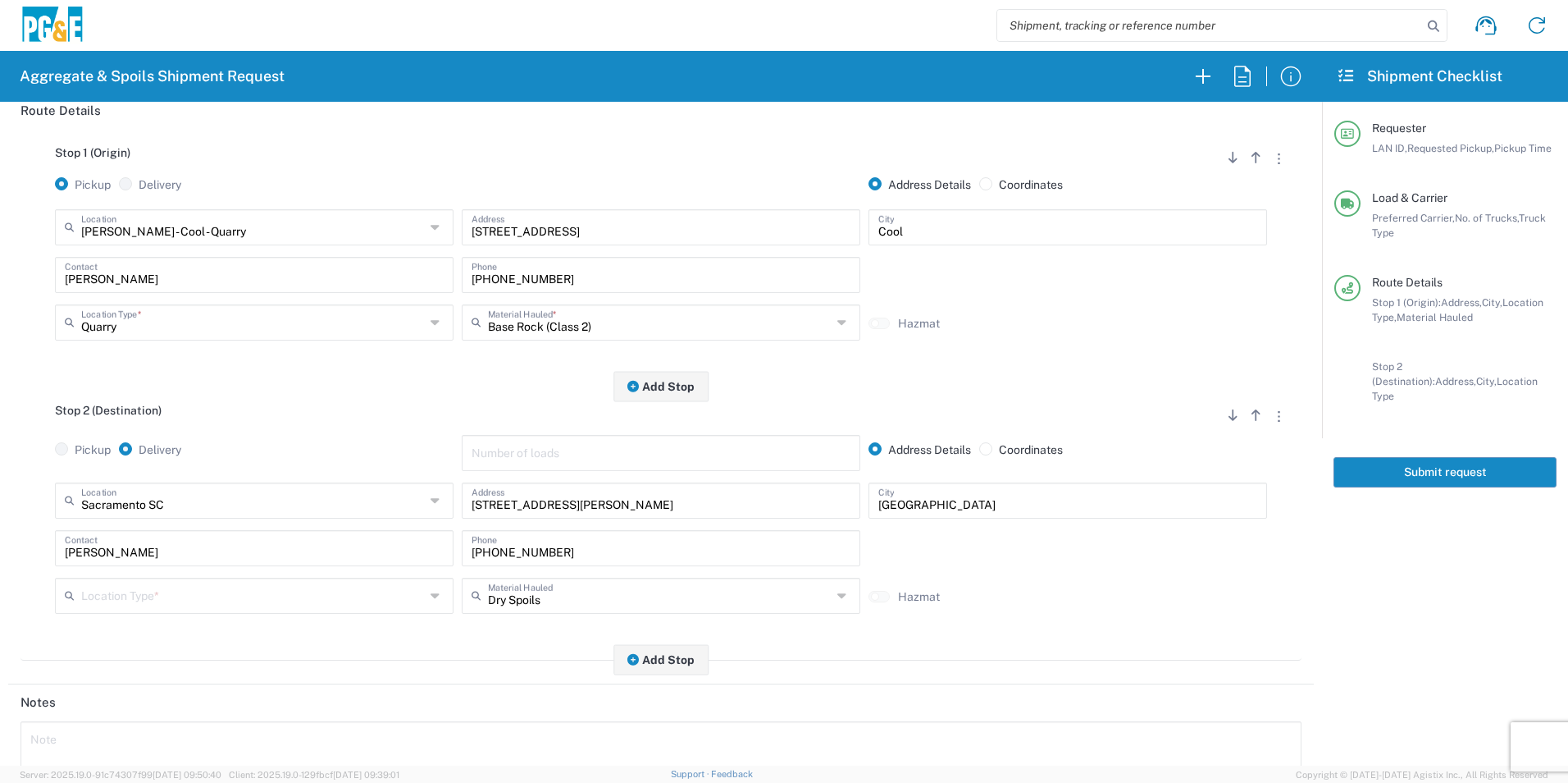
scroll to position [246, 0]
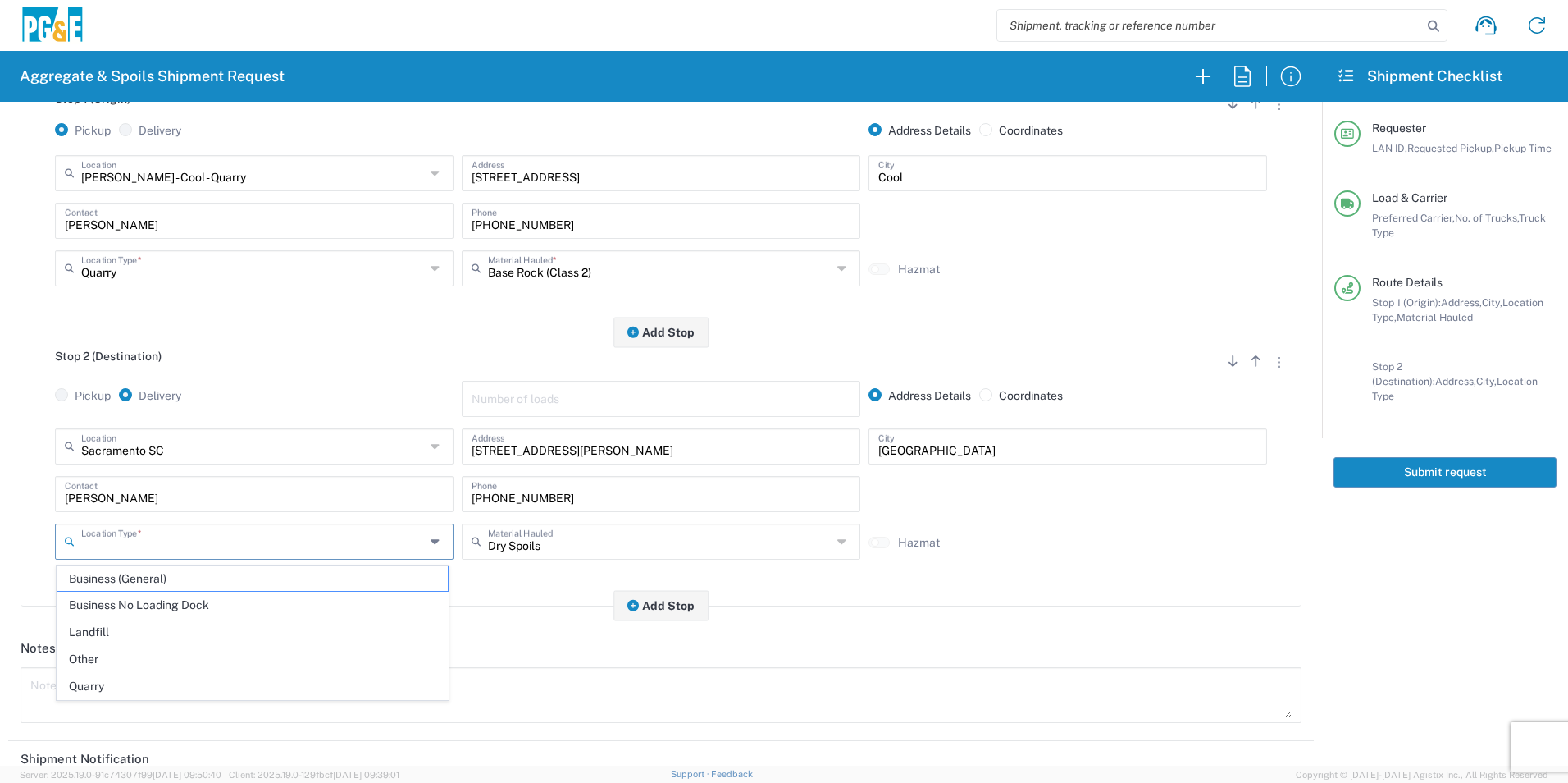
click at [164, 531] on input "text" at bounding box center [253, 539] width 344 height 28
click at [141, 606] on span "Business No Loading Dock" at bounding box center [253, 606] width 390 height 26
type input "Business No Loading Dock"
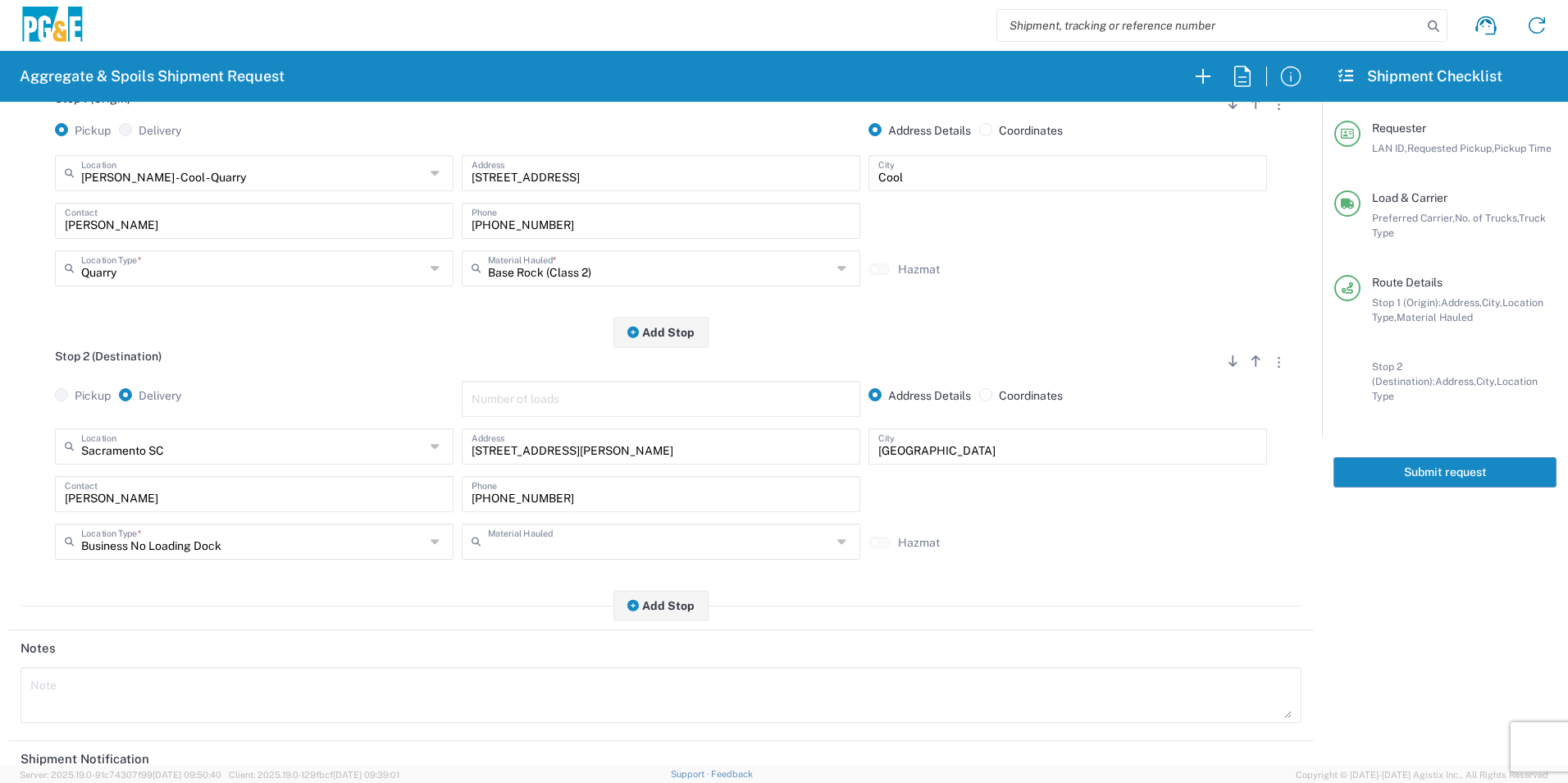
click at [593, 544] on input "text" at bounding box center [660, 539] width 344 height 28
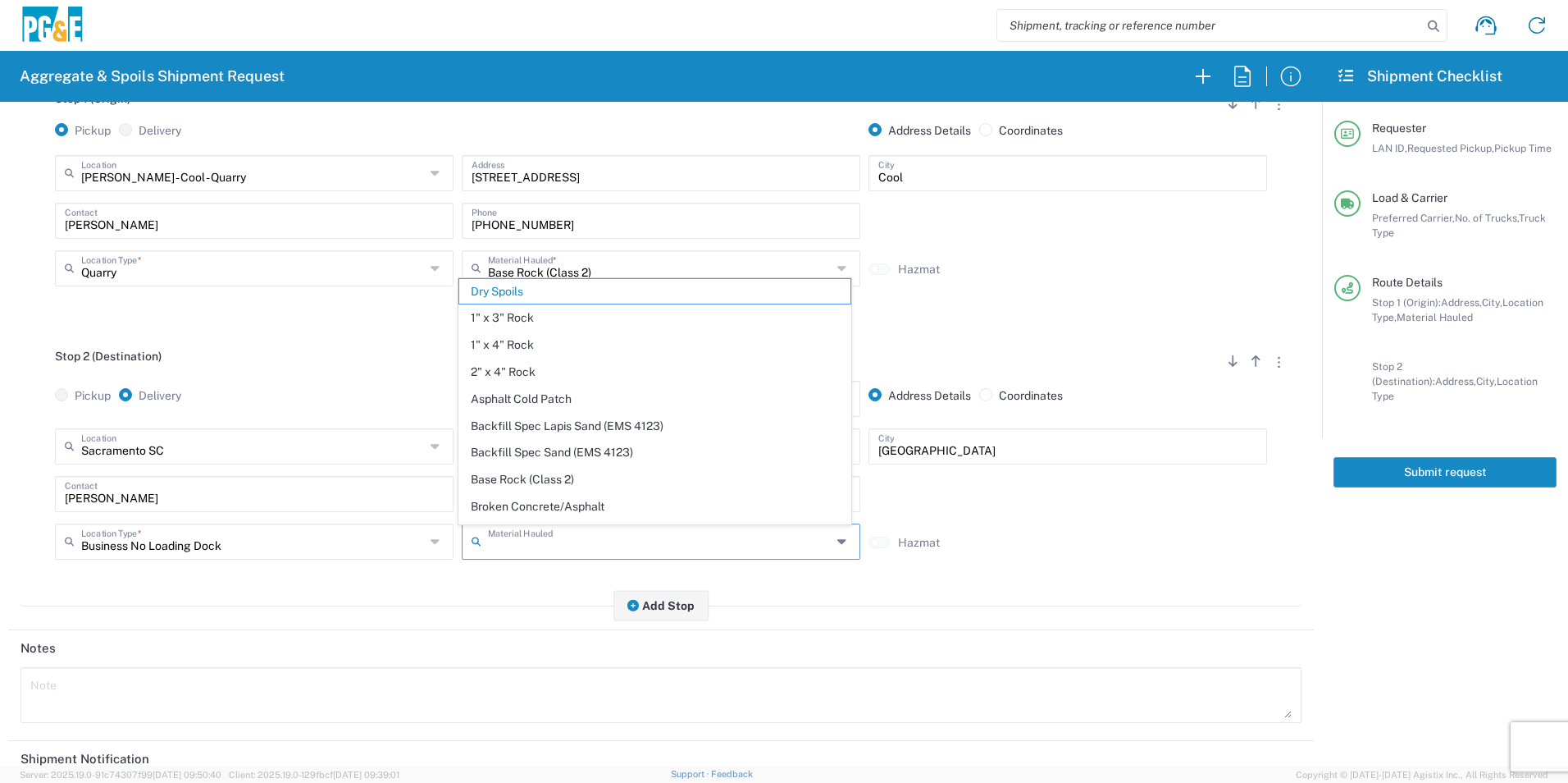
click at [520, 282] on span "Dry Spoils" at bounding box center [654, 292] width 390 height 26
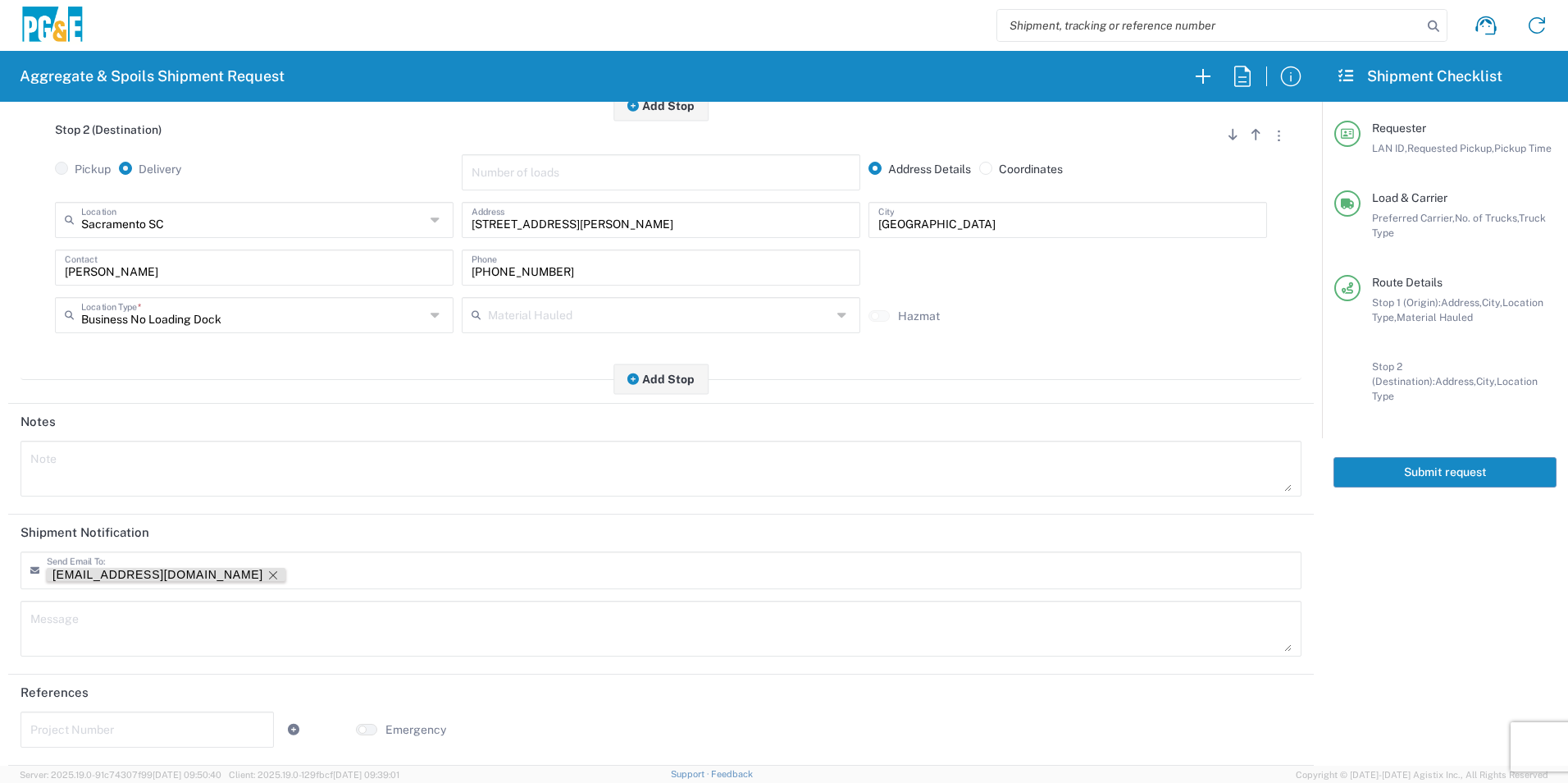
click at [266, 574] on icon "Remove tag" at bounding box center [273, 575] width 13 height 13
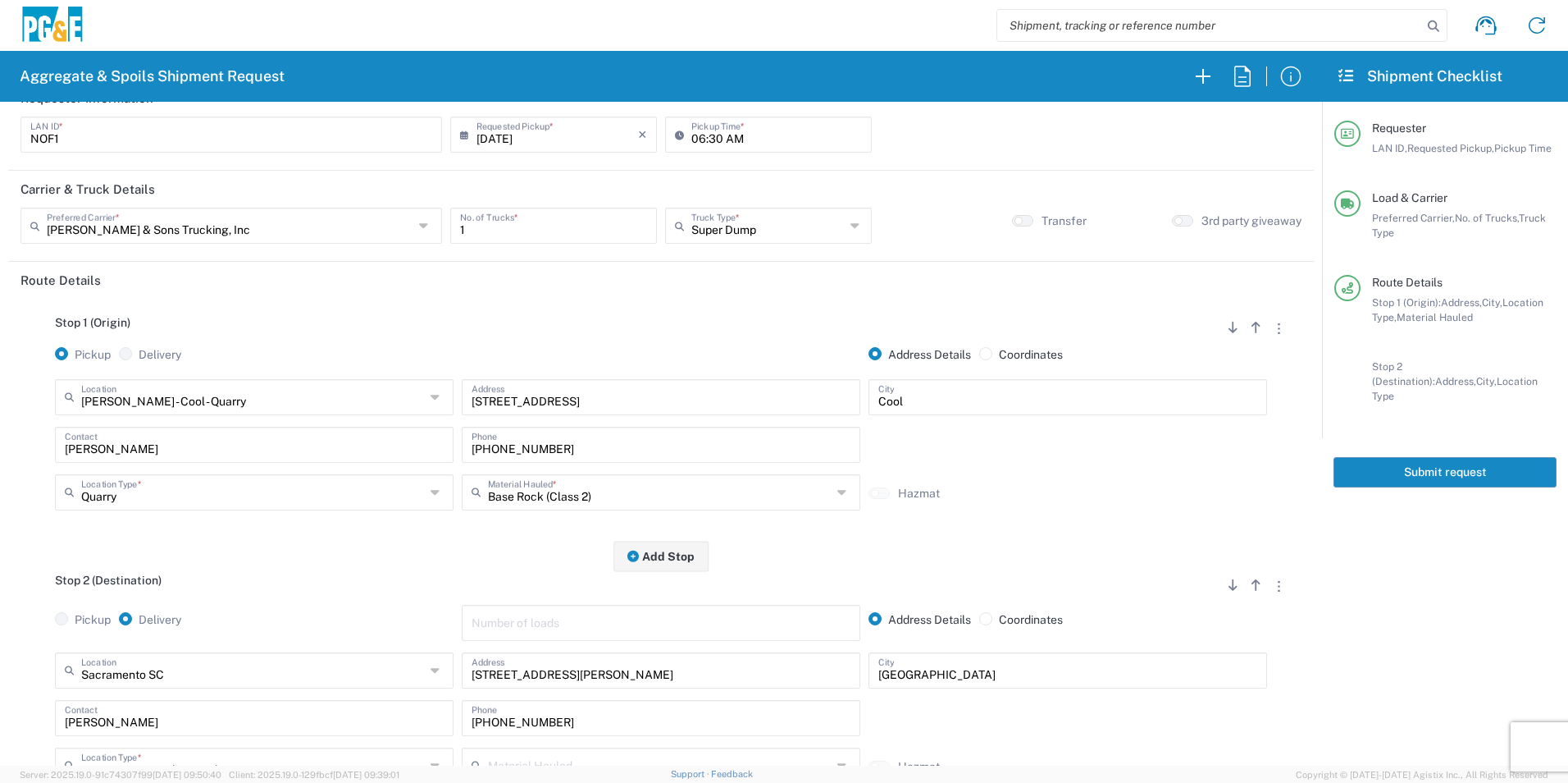
scroll to position [0, 0]
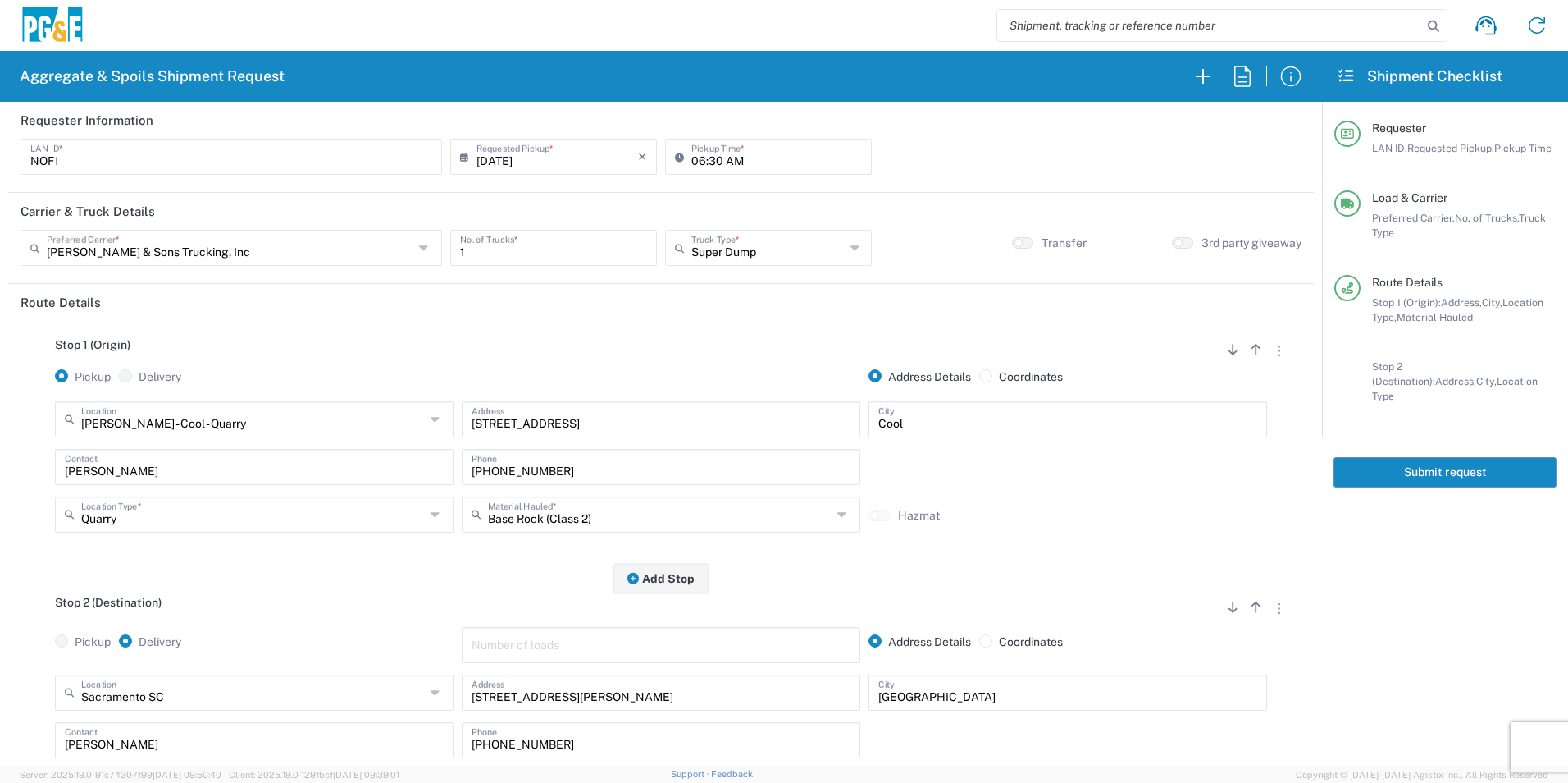
click at [1486, 460] on button "Submit request" at bounding box center [1445, 471] width 223 height 30
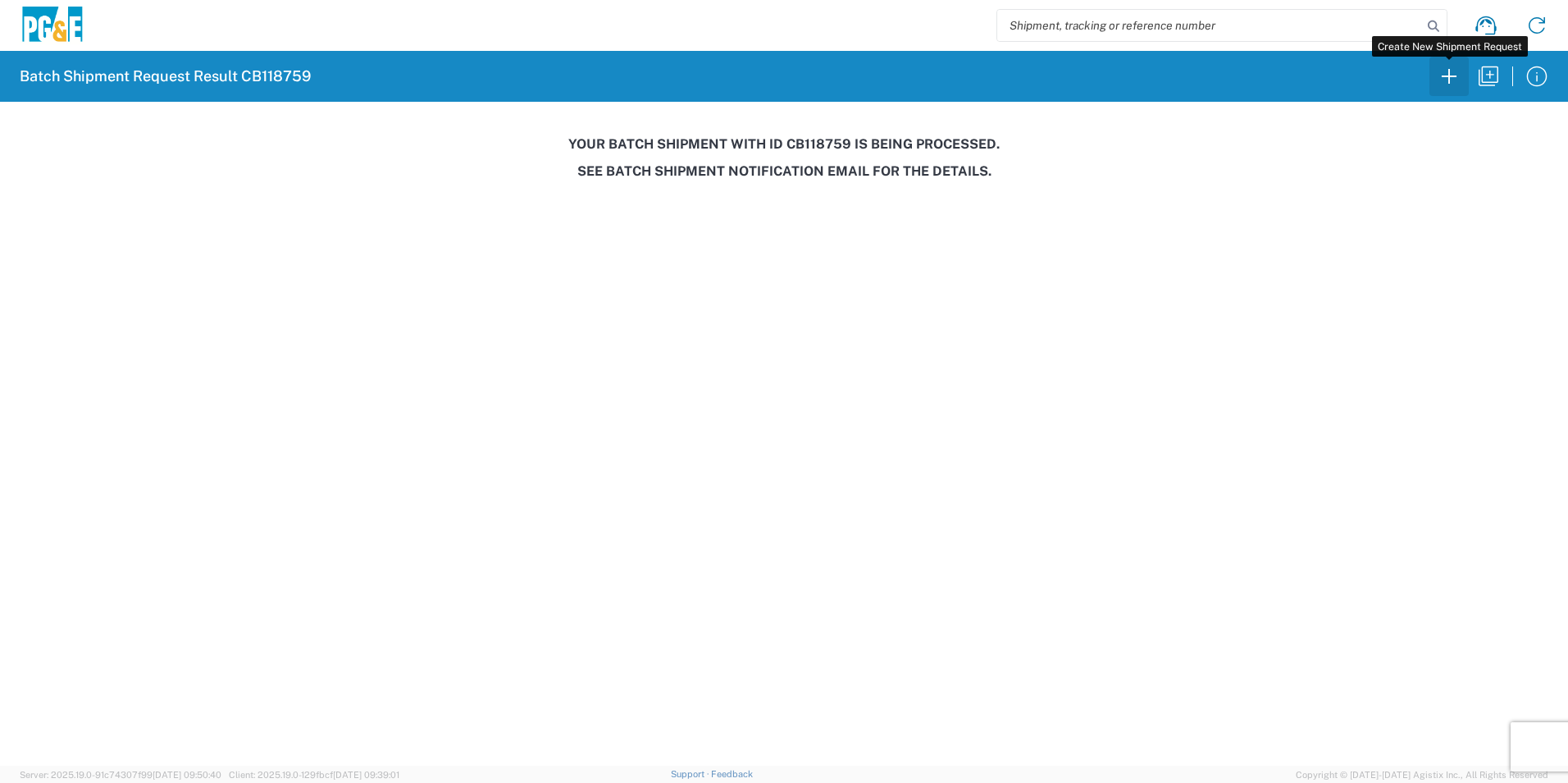
click at [1452, 82] on icon "button" at bounding box center [1450, 76] width 27 height 27
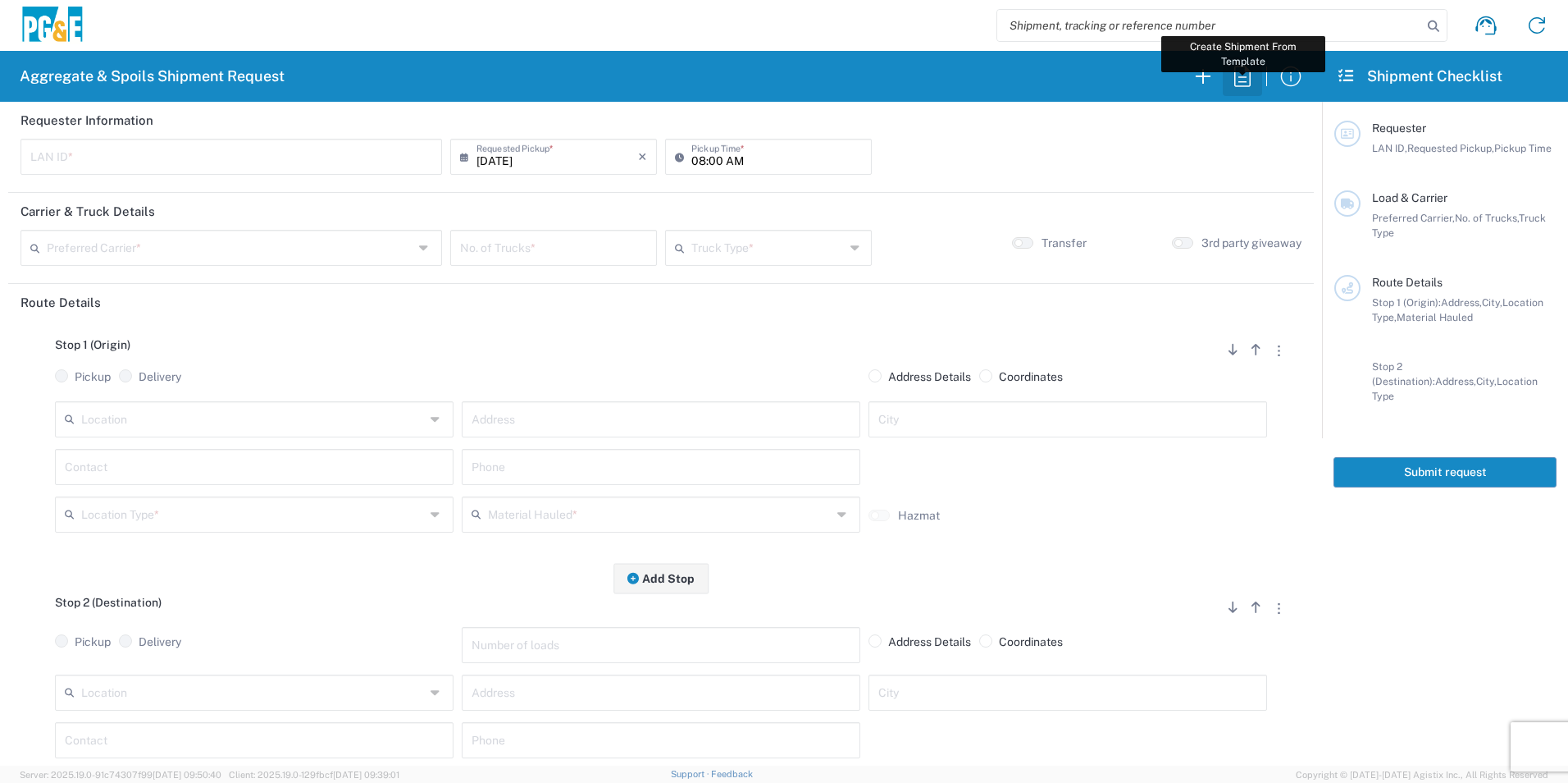
click at [1234, 74] on icon "button" at bounding box center [1243, 76] width 27 height 27
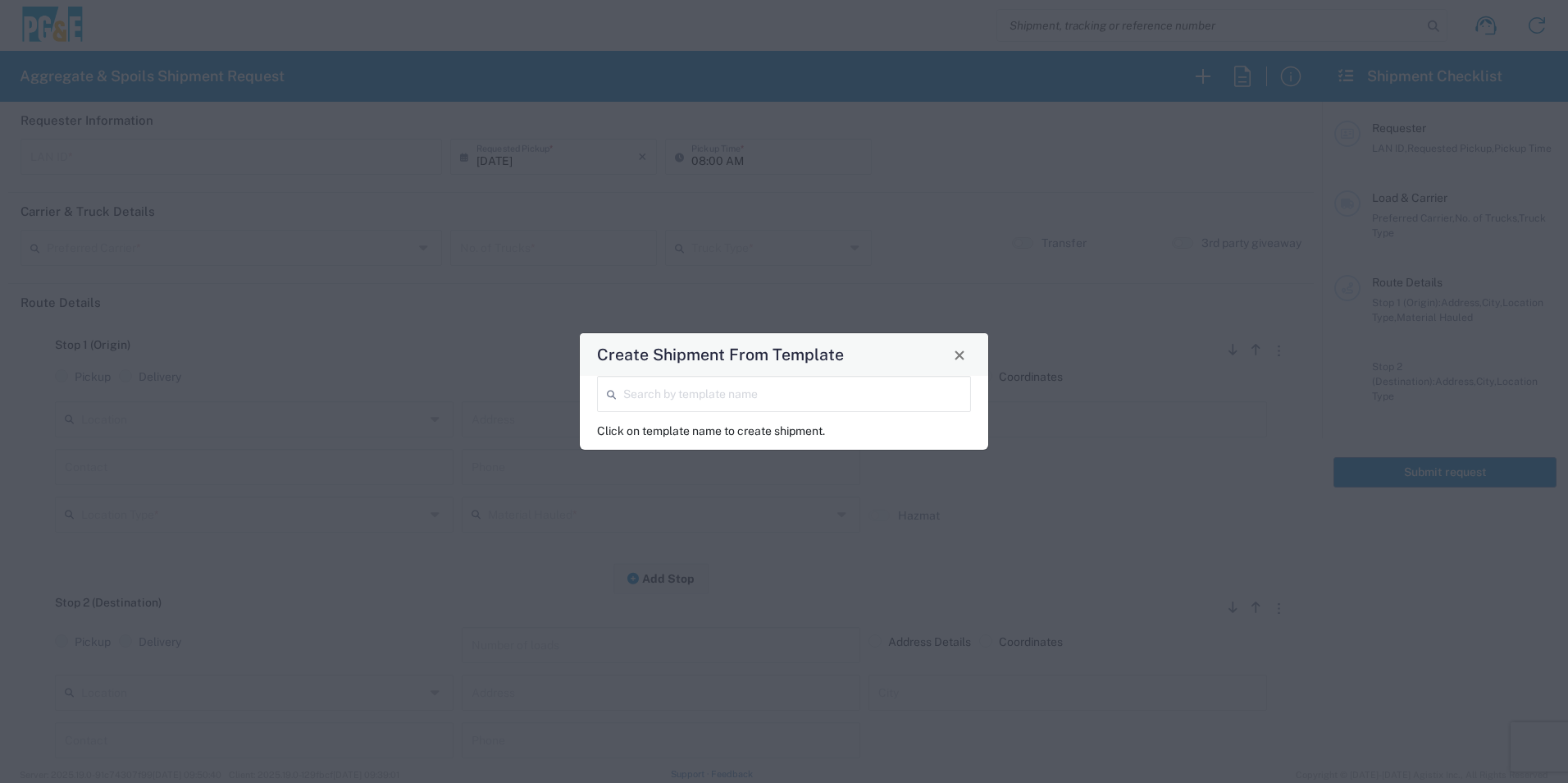
click at [657, 399] on input "search" at bounding box center [793, 392] width 338 height 28
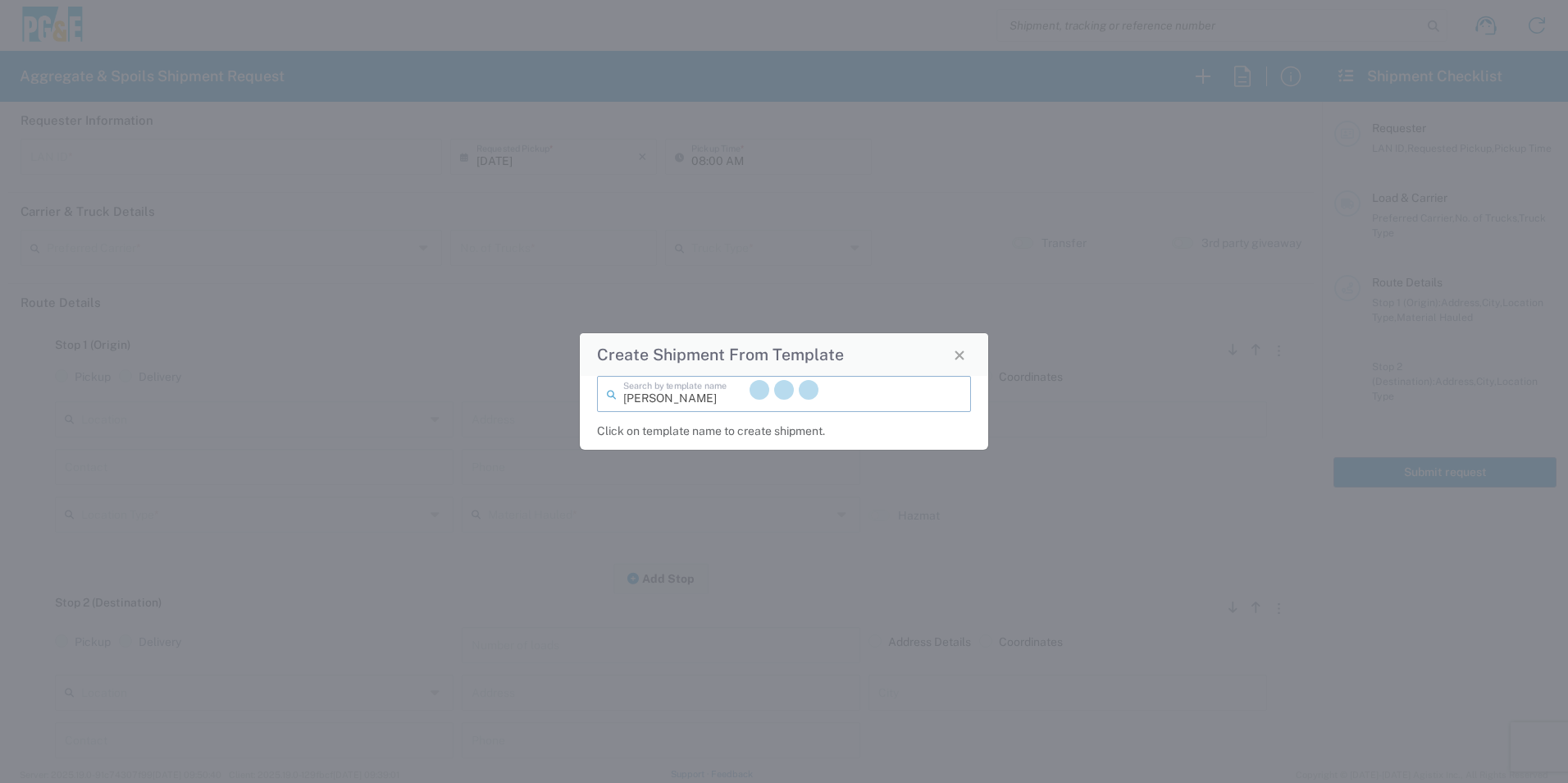
type input "mitch"
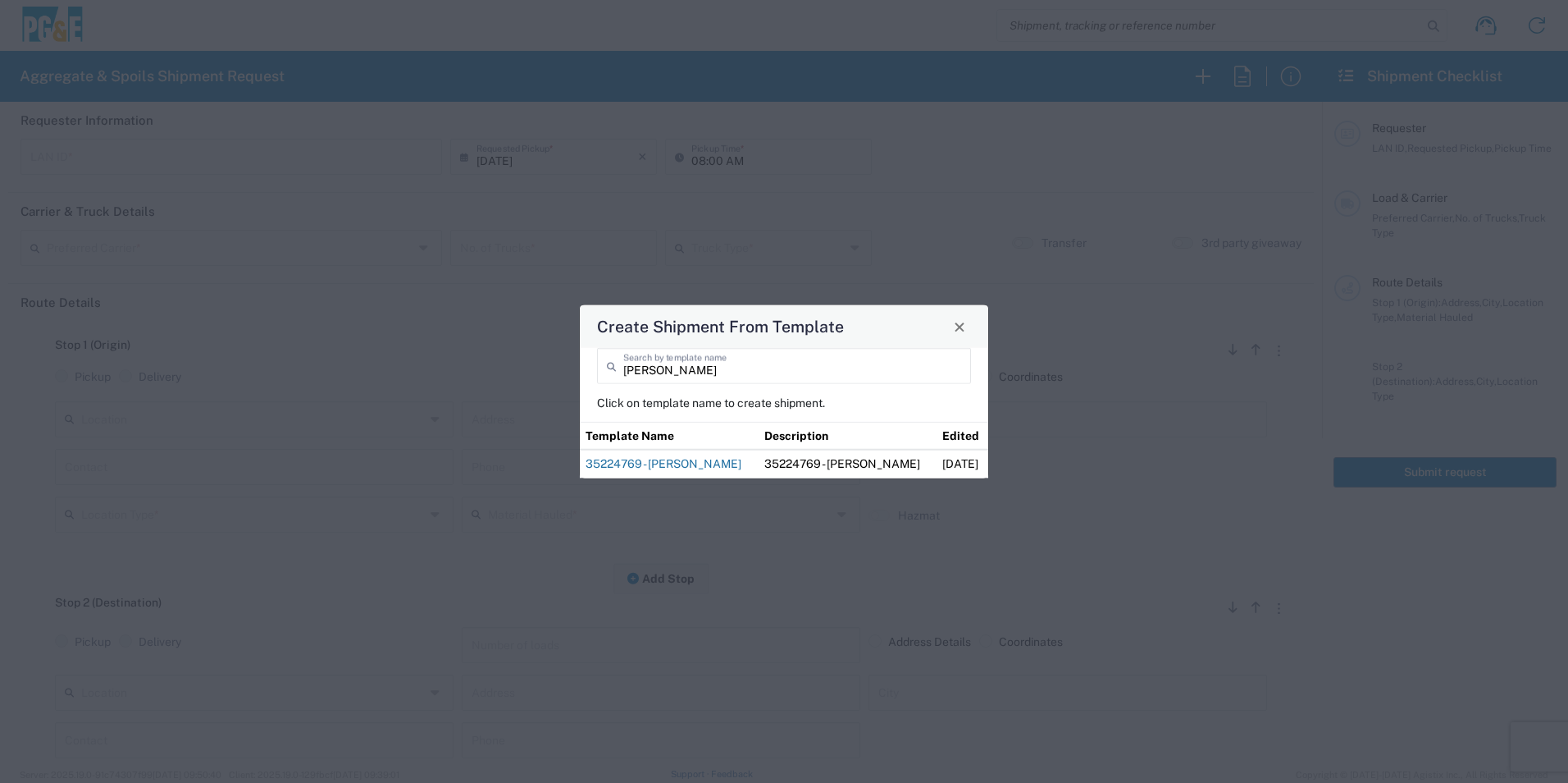
click at [658, 464] on link "35224769 - Mitch Madera" at bounding box center [664, 463] width 156 height 13
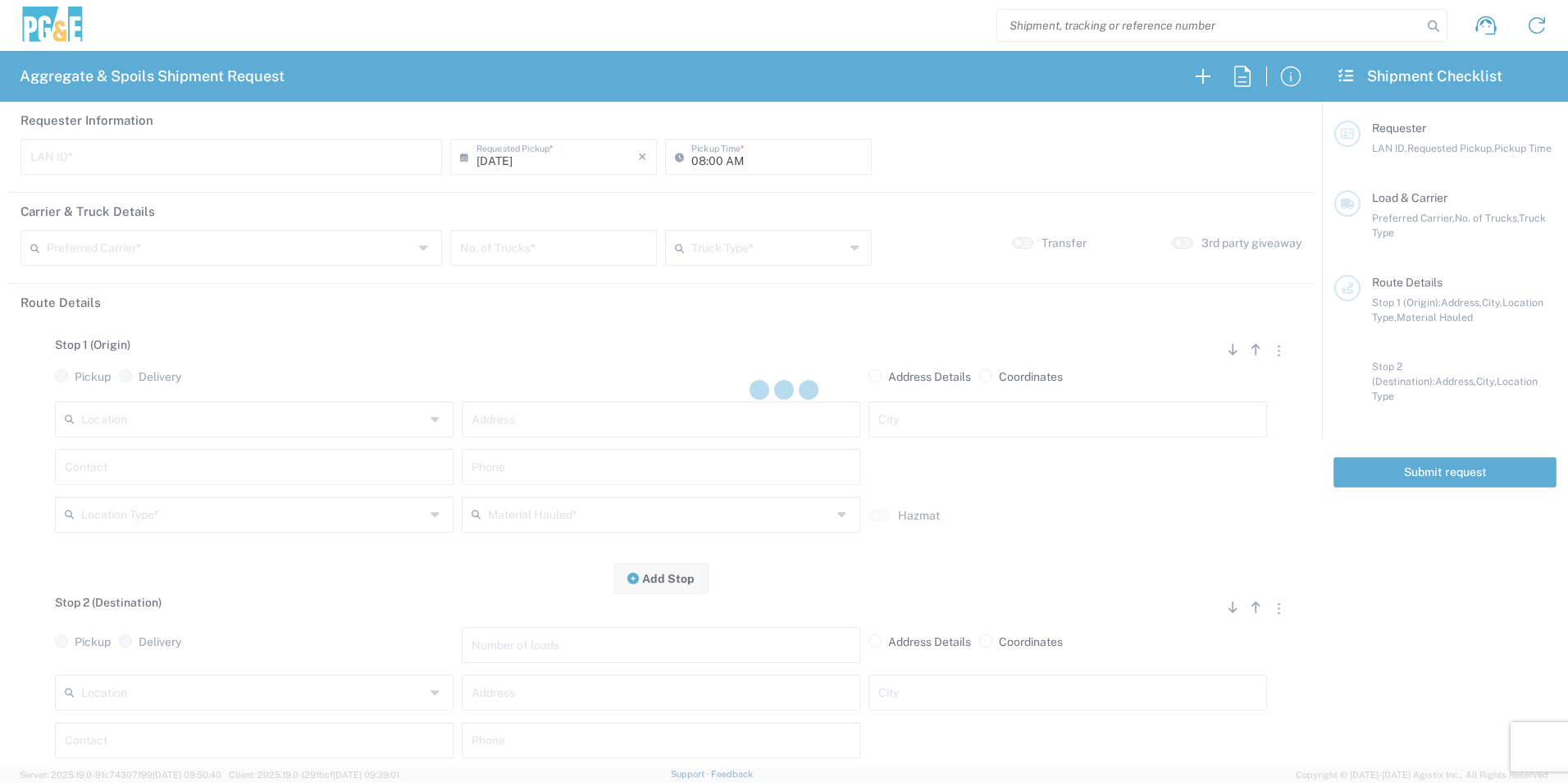
type input "MWA9"
type input "07:00 AM"
type input "[PERSON_NAME] & Sons"
type input "Super Dump"
type textarea "Start time at jobsite, 8:00am"
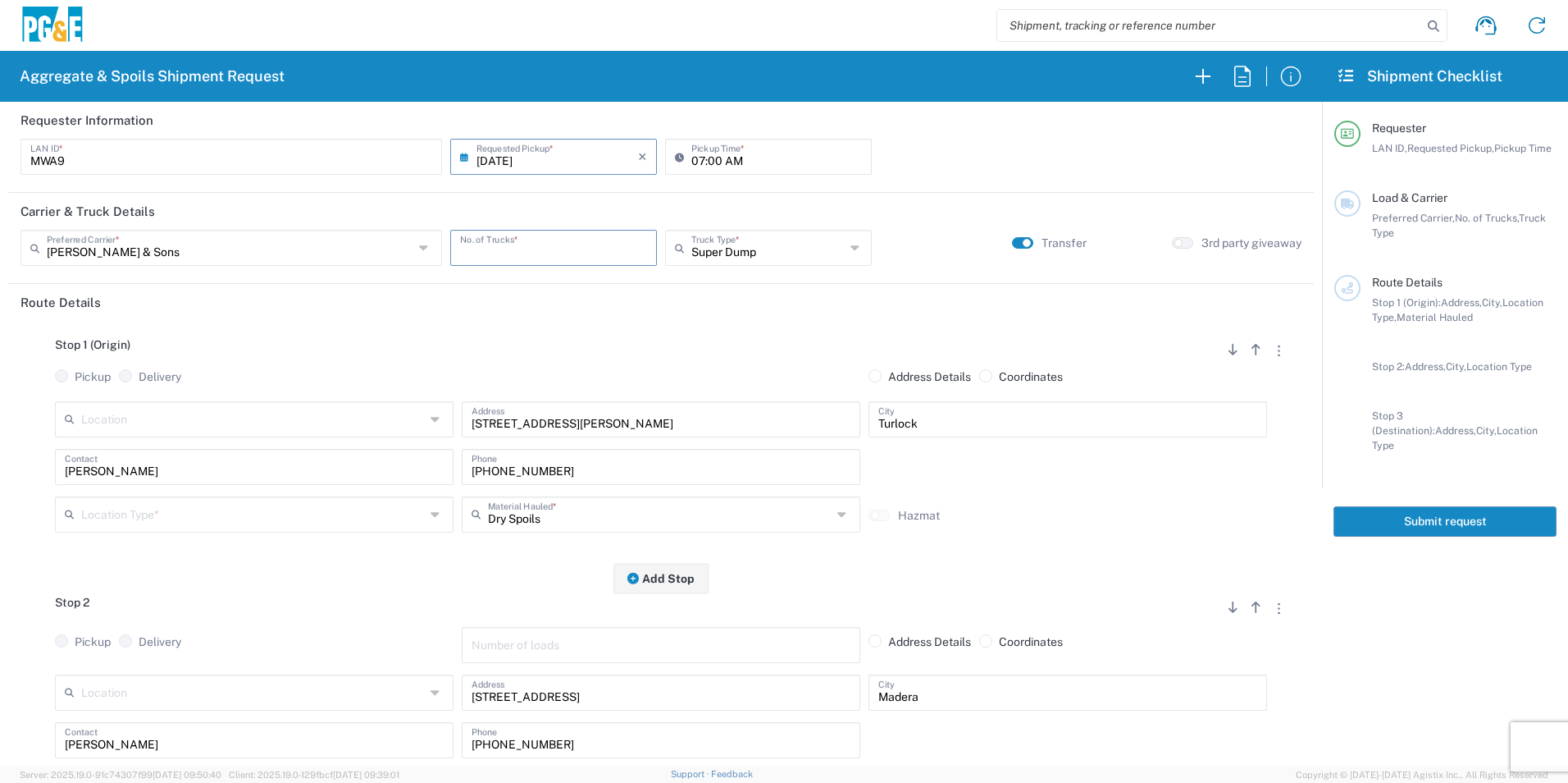
click at [559, 249] on input "number" at bounding box center [554, 246] width 187 height 28
type input "1"
click at [105, 523] on input "text" at bounding box center [253, 513] width 344 height 28
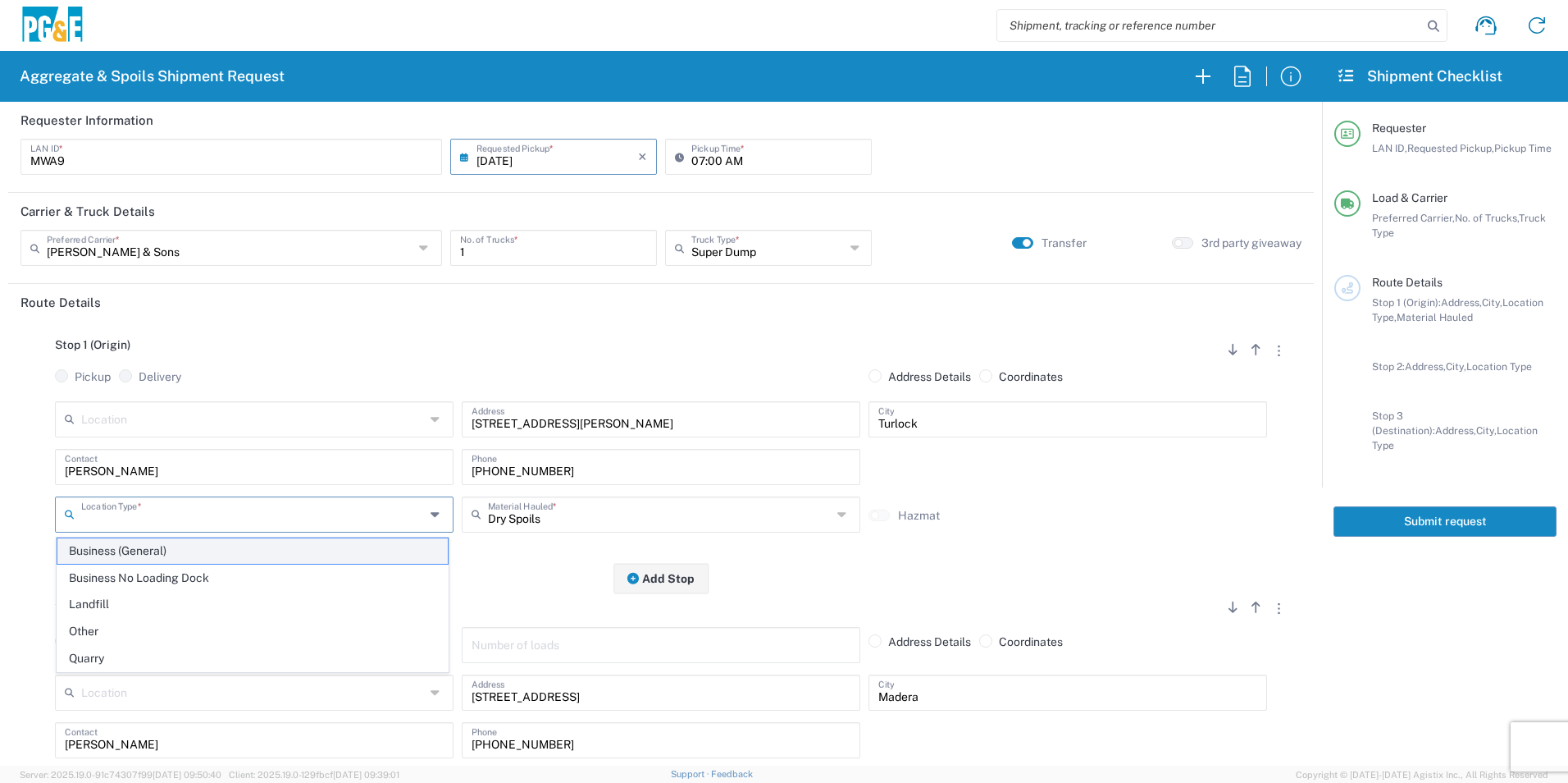
click at [96, 559] on span "Business (General)" at bounding box center [253, 551] width 390 height 26
type input "Business (General)"
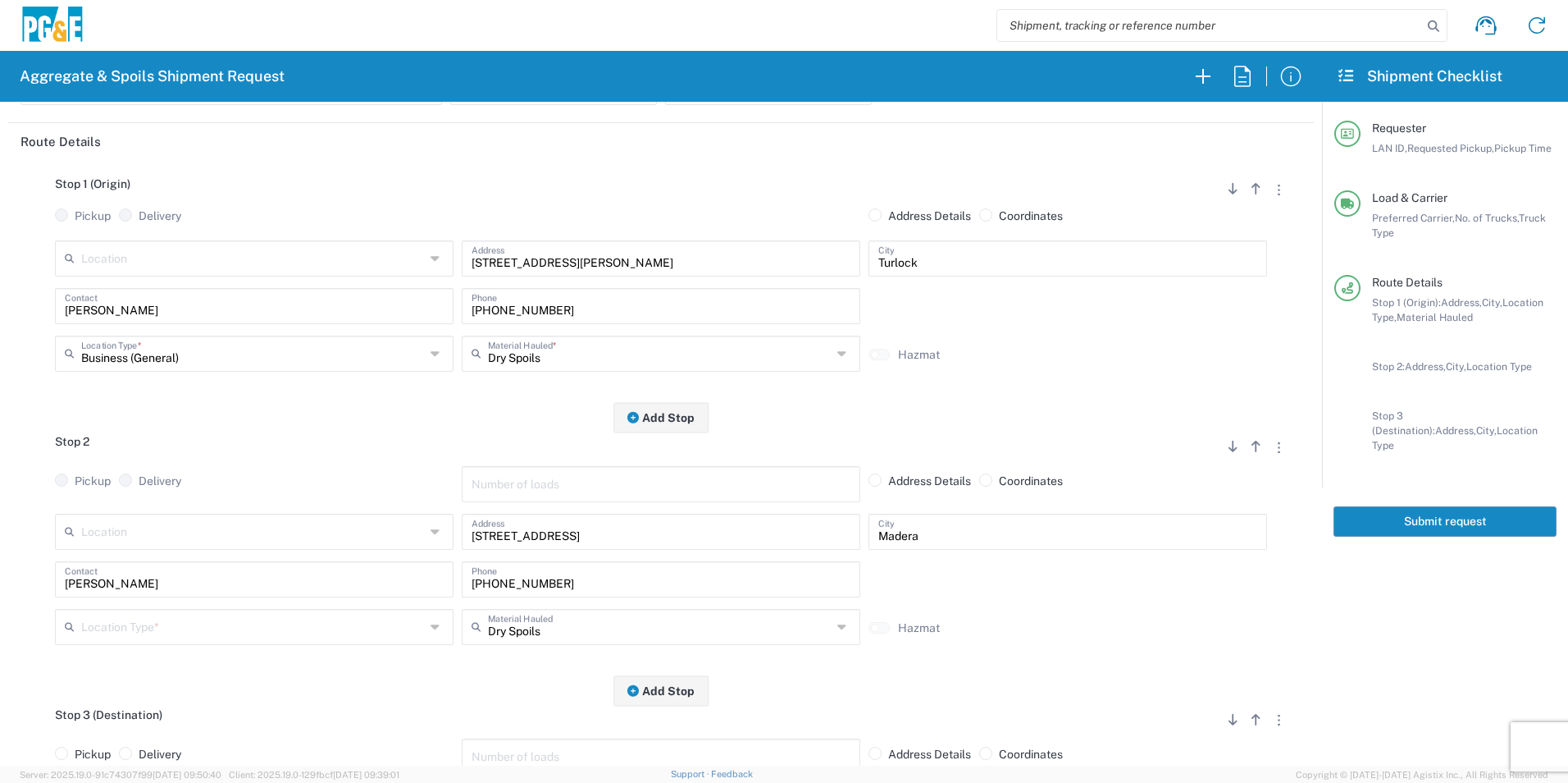
scroll to position [165, 0]
click at [151, 616] on input "text" at bounding box center [253, 622] width 344 height 28
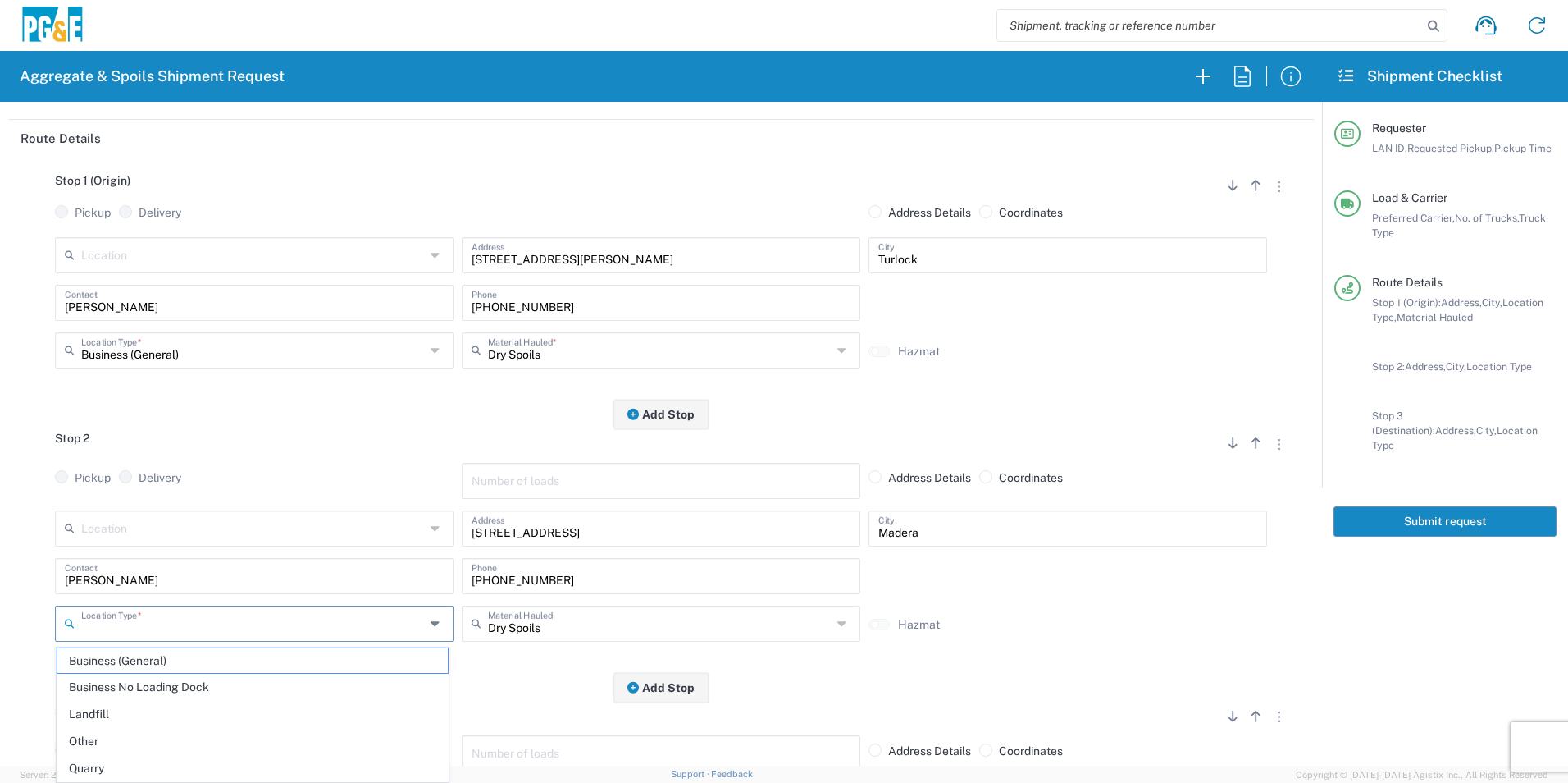
click at [118, 732] on span "Other" at bounding box center [253, 742] width 390 height 26
type input "Other"
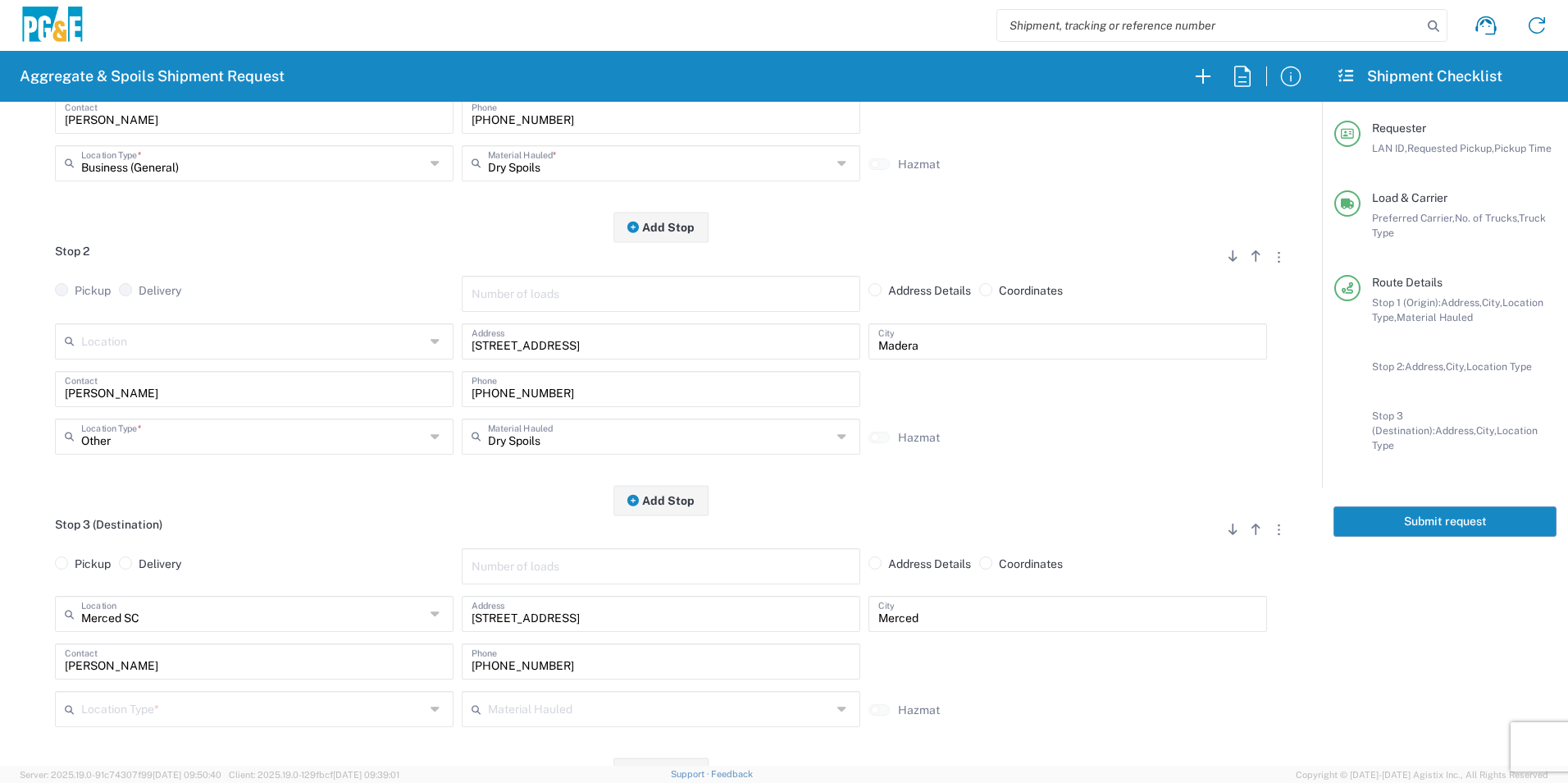
scroll to position [411, 0]
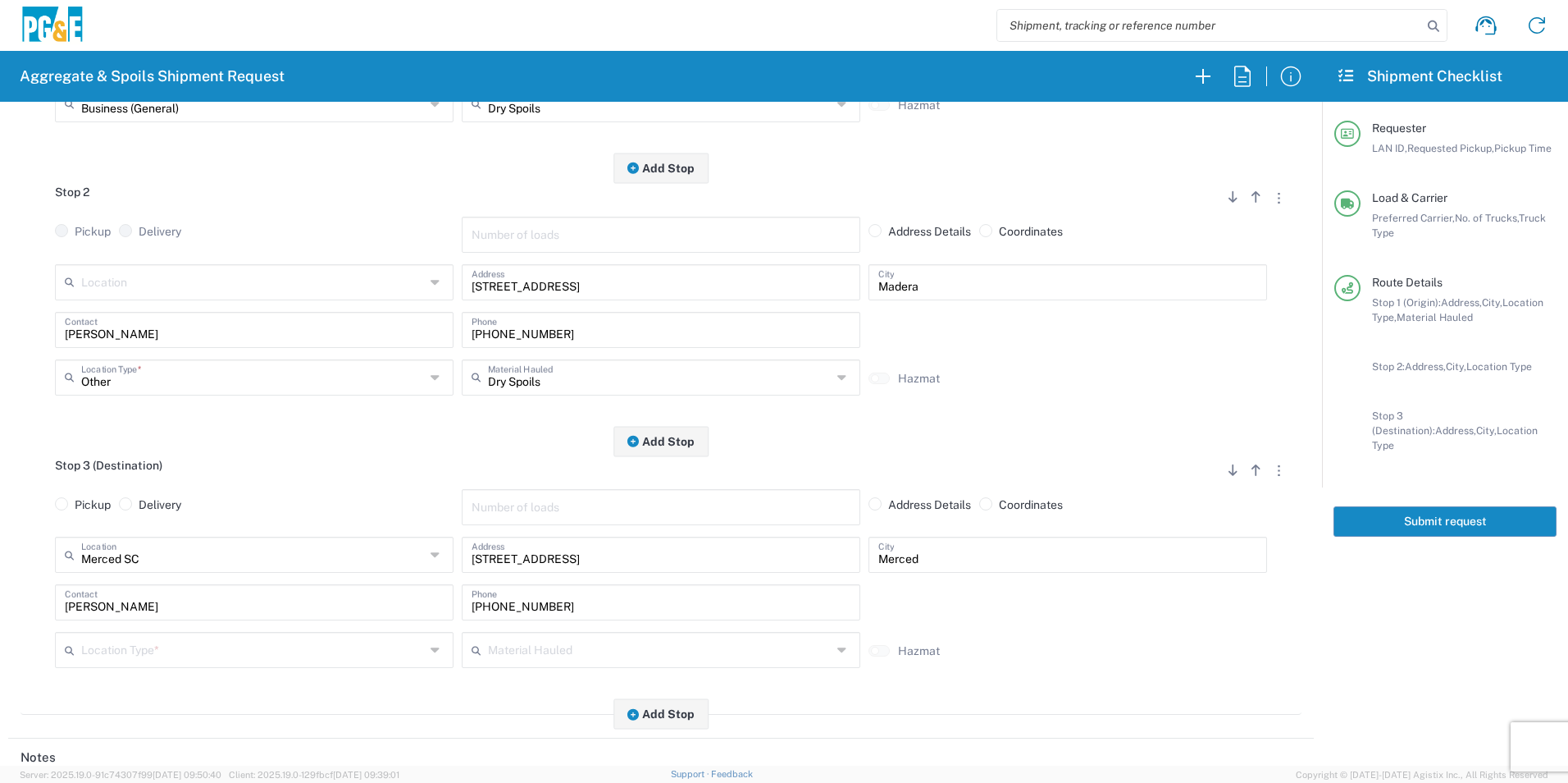
click at [116, 656] on input "text" at bounding box center [253, 648] width 344 height 28
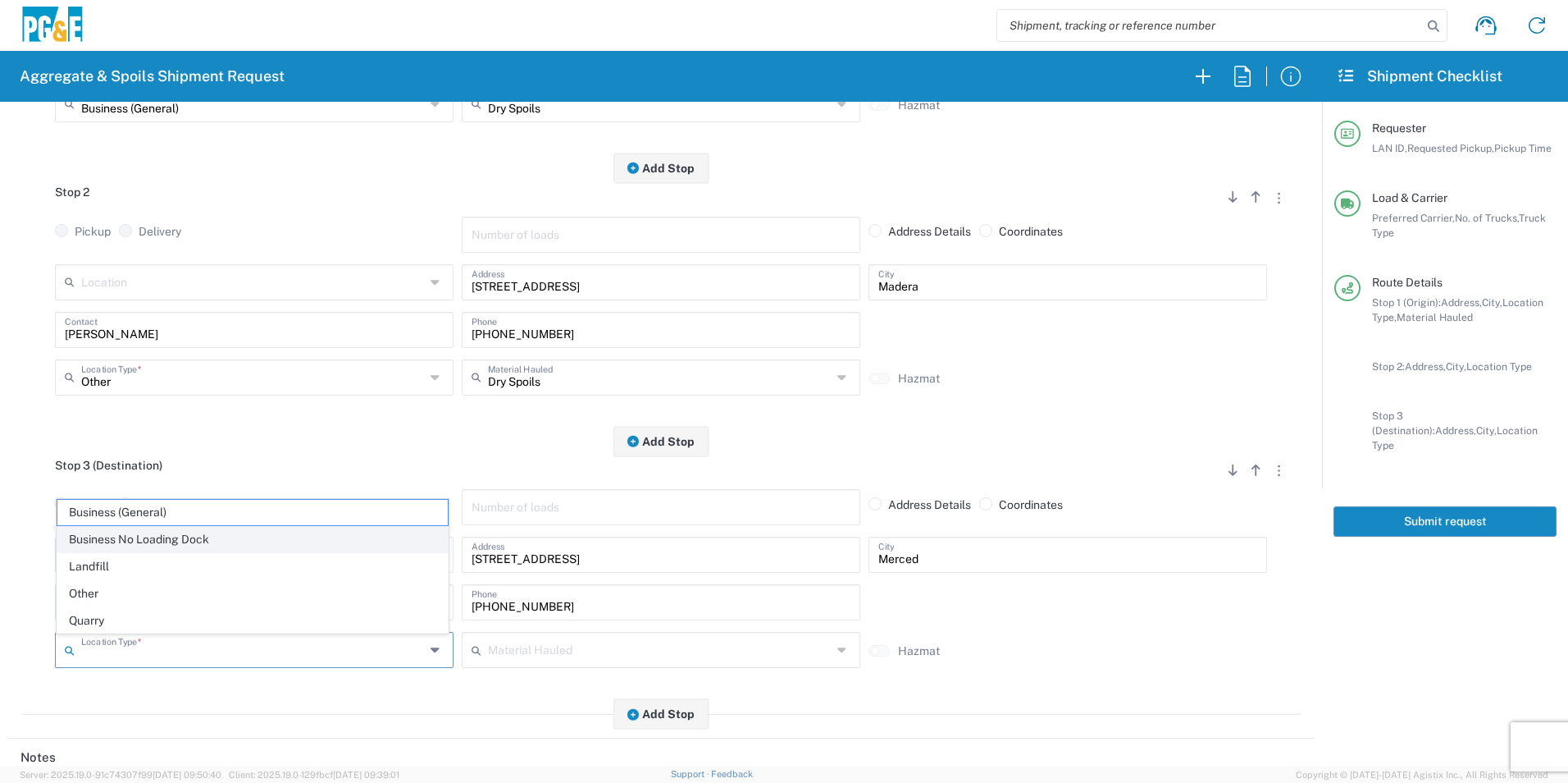
click at [190, 540] on span "Business No Loading Dock" at bounding box center [253, 539] width 390 height 26
type input "Business No Loading Dock"
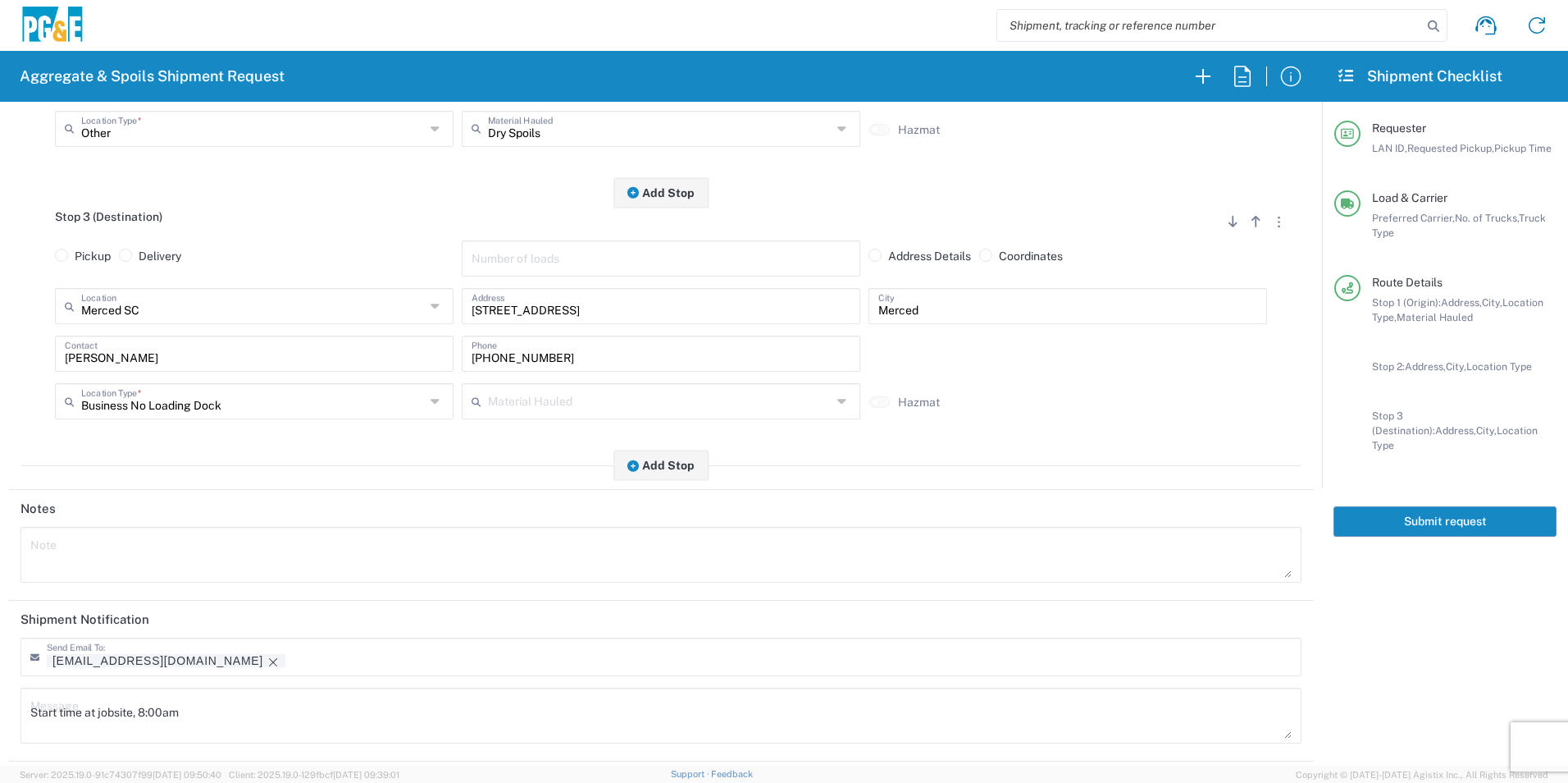
scroll to position [748, 0]
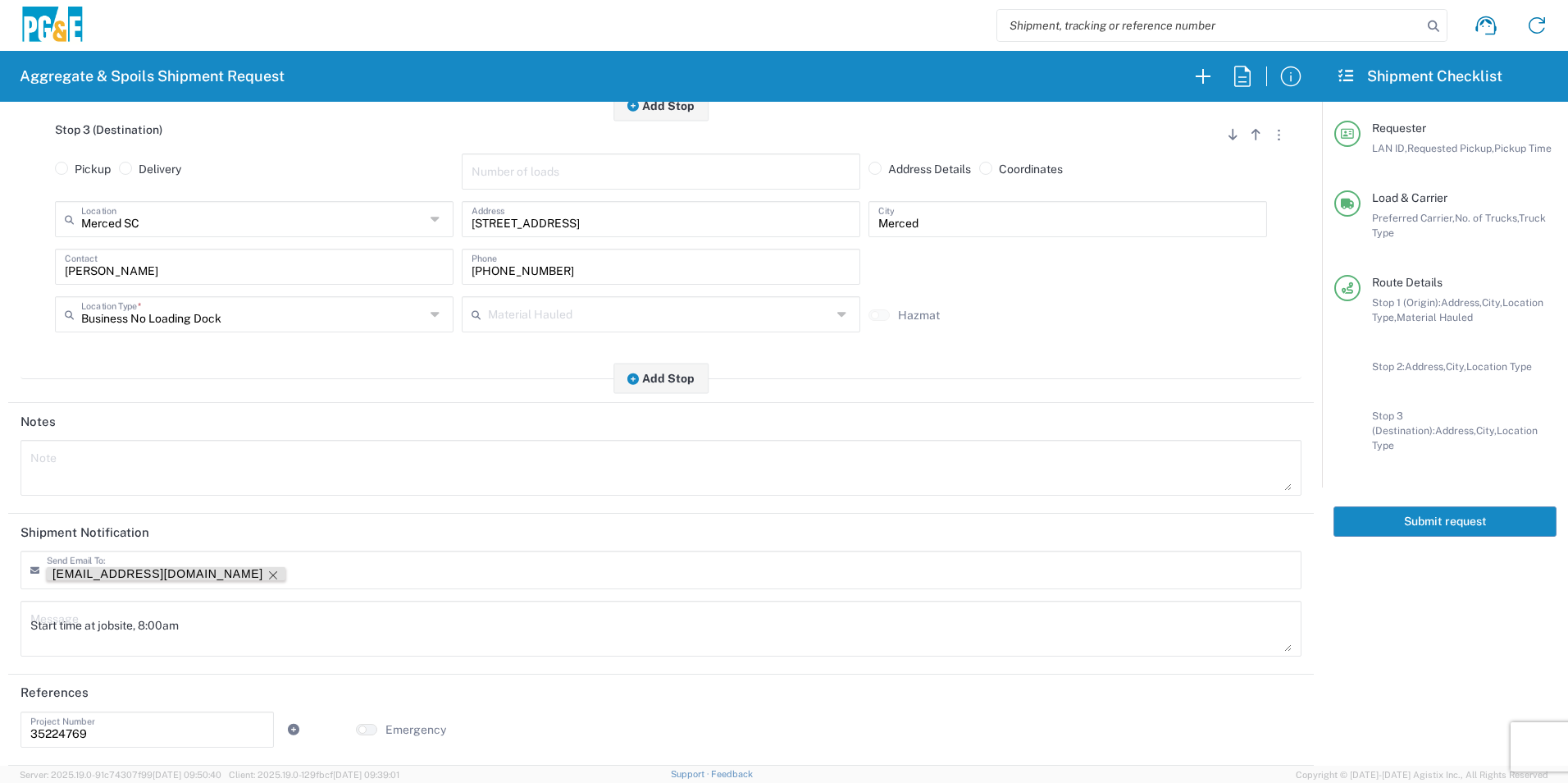
click at [266, 579] on icon "Remove tag" at bounding box center [273, 575] width 13 height 13
drag, startPoint x: 226, startPoint y: 618, endPoint x: 0, endPoint y: 601, distance: 226.6
click at [0, 601] on html "Aggregate & Spoils Shipment Request Requester Information MWA9 LAN ID * 09/19/2…" at bounding box center [784, 392] width 1568 height 783
click at [116, 454] on textarea at bounding box center [660, 469] width 1261 height 46
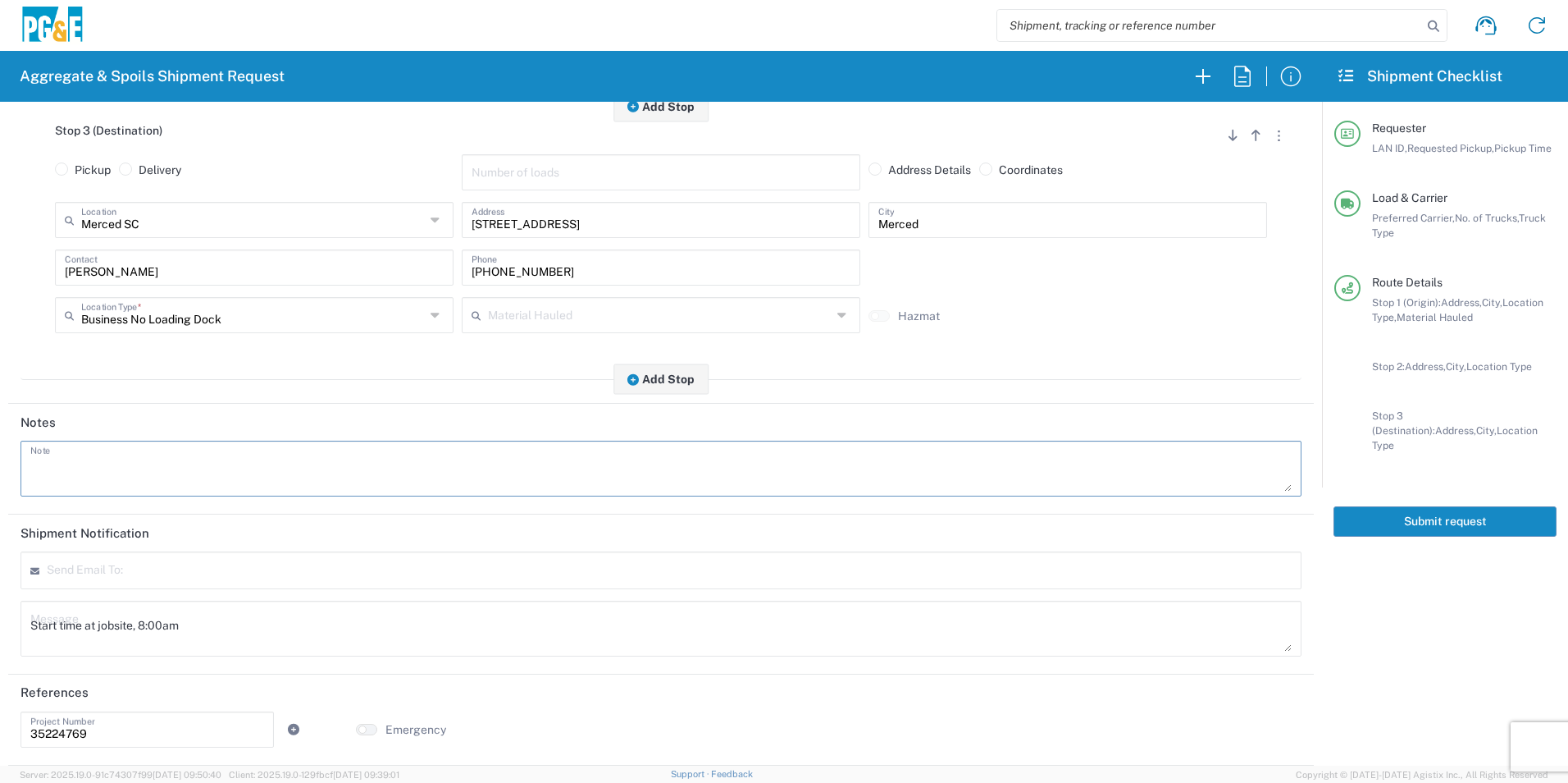
paste textarea "Start time at jobsite, 8:00am"
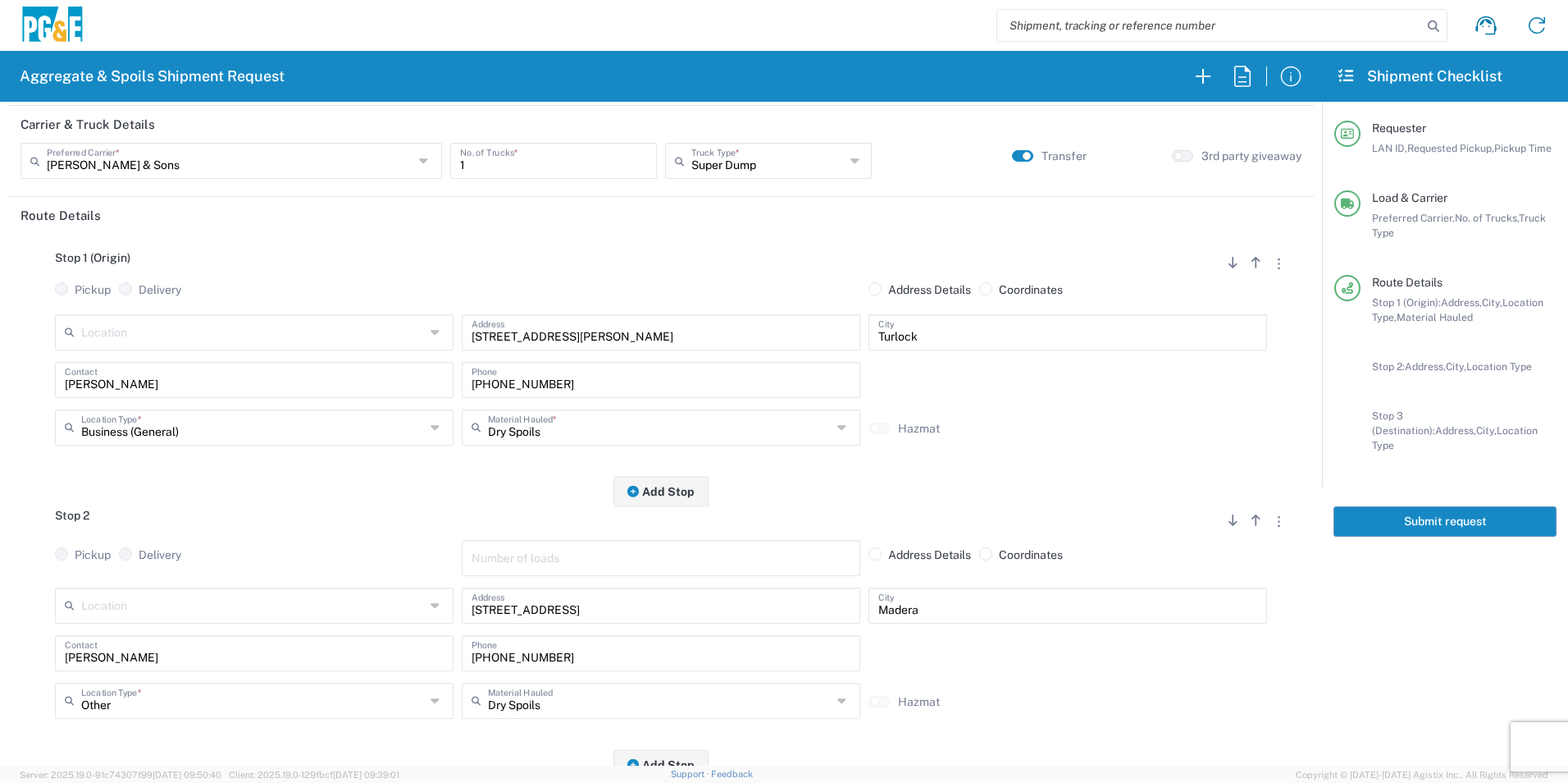
scroll to position [0, 0]
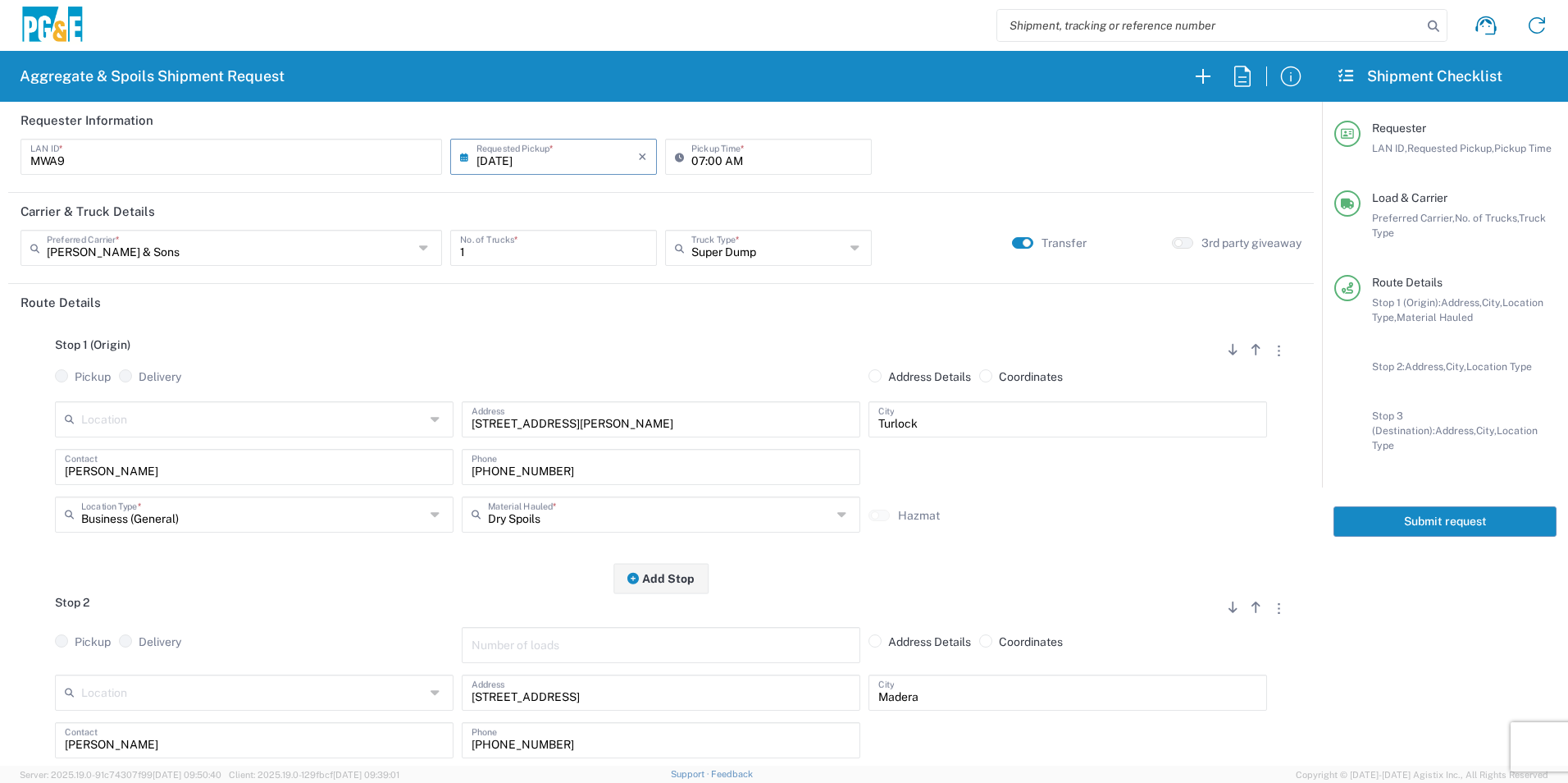
type textarea "Start time at jobsite, 8:00am"
click at [1379, 510] on button "Submit request" at bounding box center [1445, 521] width 223 height 30
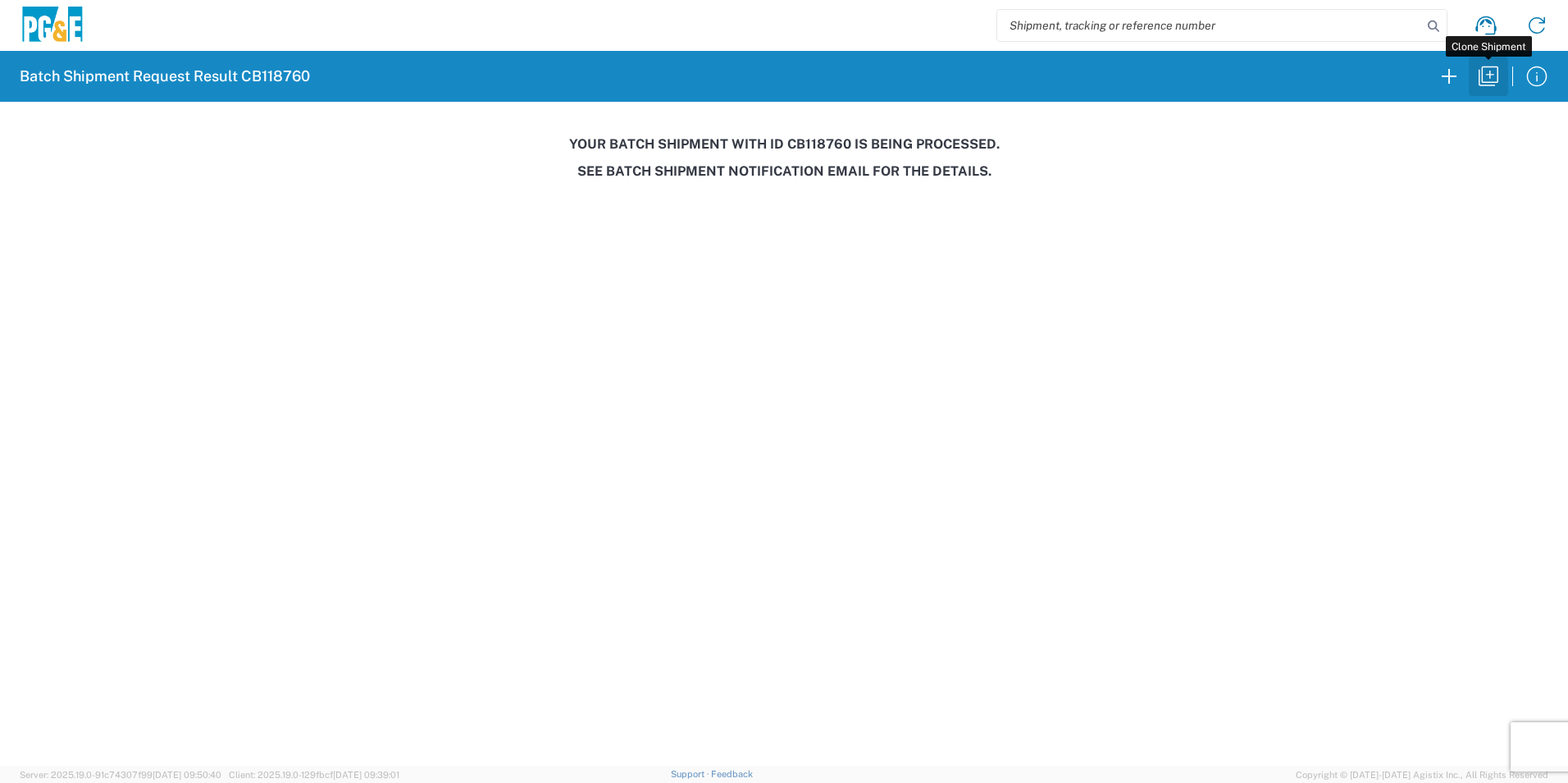
click at [1485, 75] on icon "button" at bounding box center [1489, 76] width 27 height 27
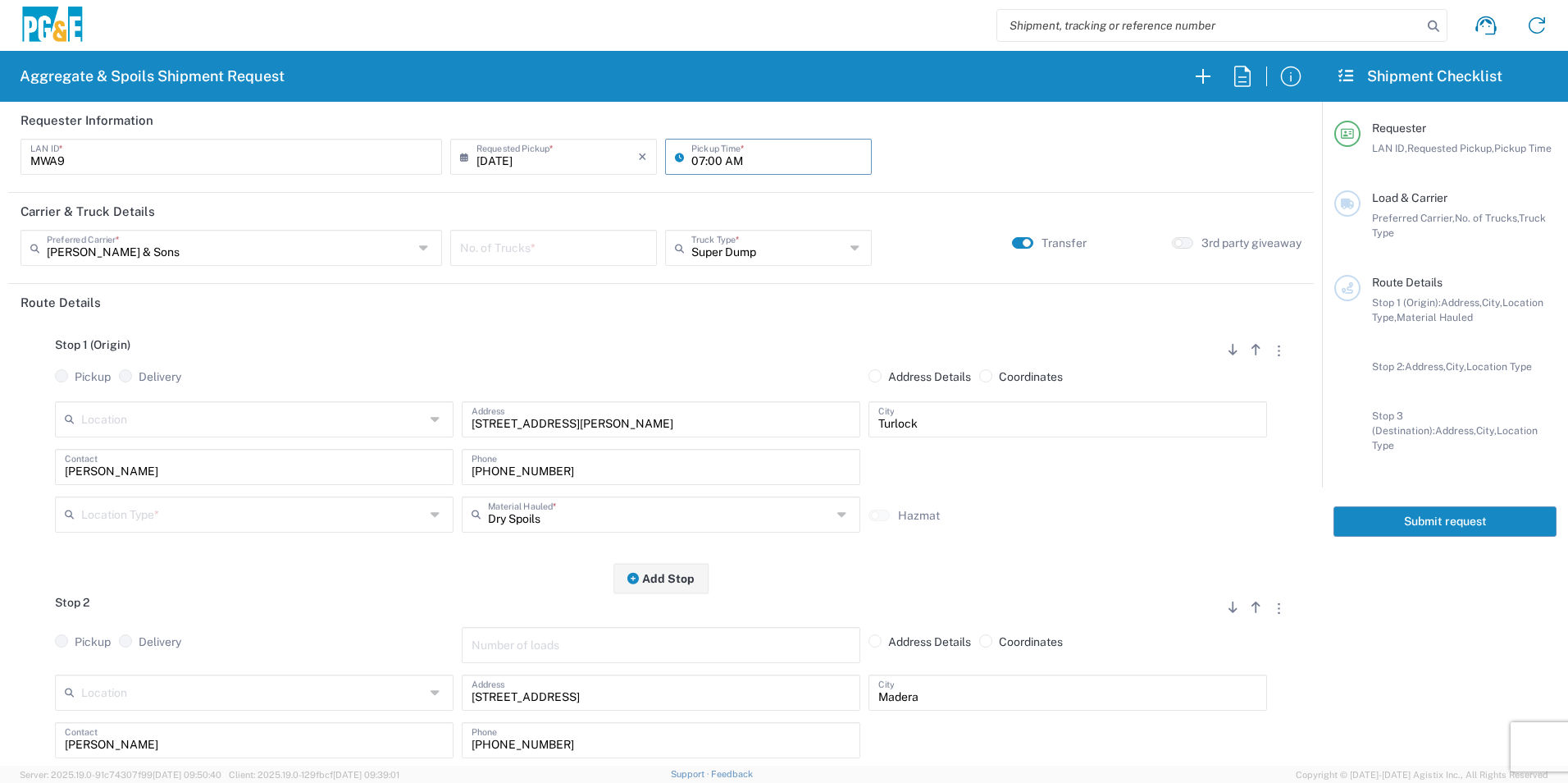
click at [696, 148] on input "07:00 AM" at bounding box center [777, 155] width 171 height 28
type input "06:00 AM"
click at [549, 257] on input "number" at bounding box center [554, 246] width 187 height 28
type input "1"
click at [676, 572] on button "Add Stop" at bounding box center [661, 578] width 96 height 30
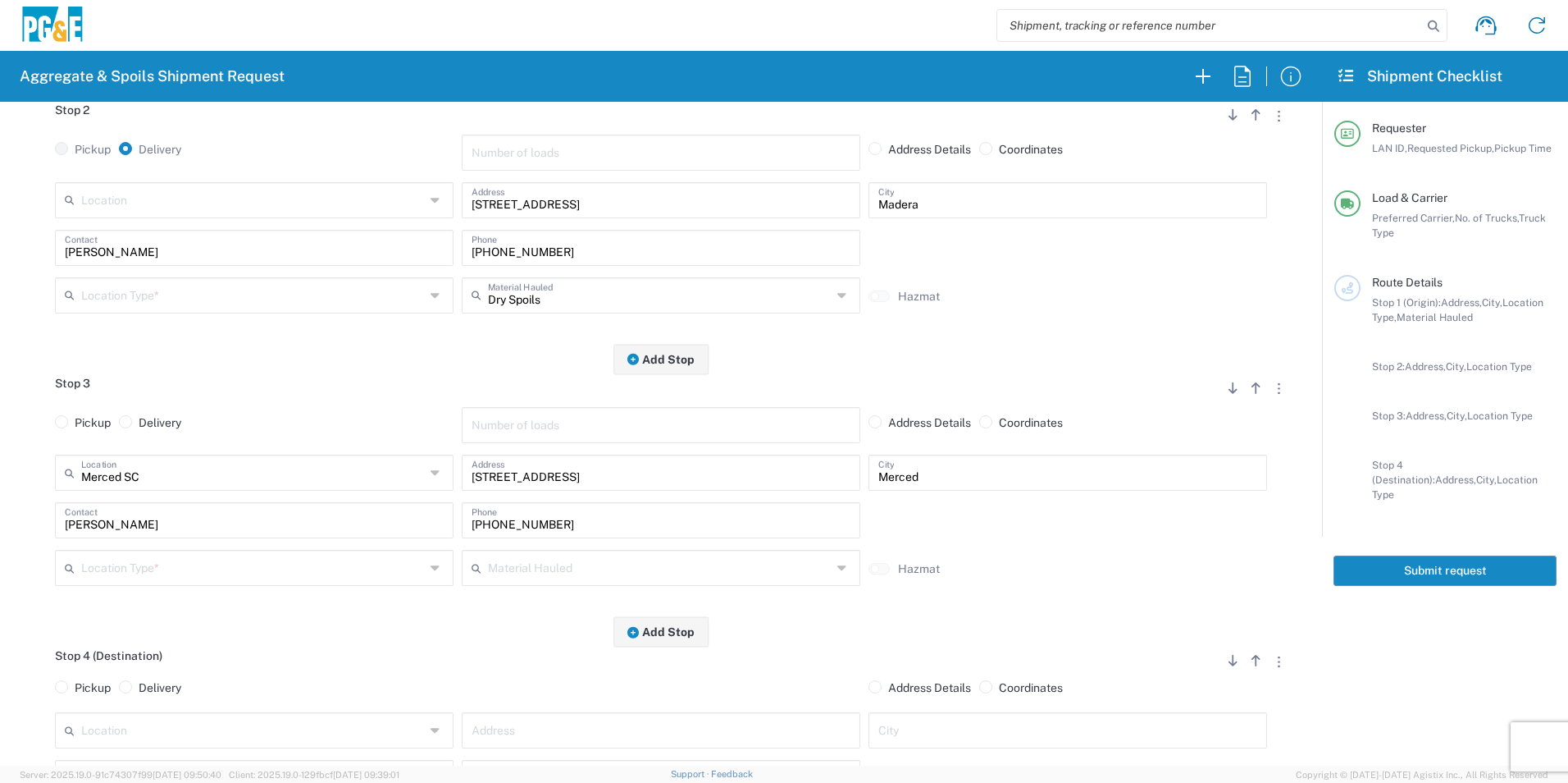
scroll to position [739, 0]
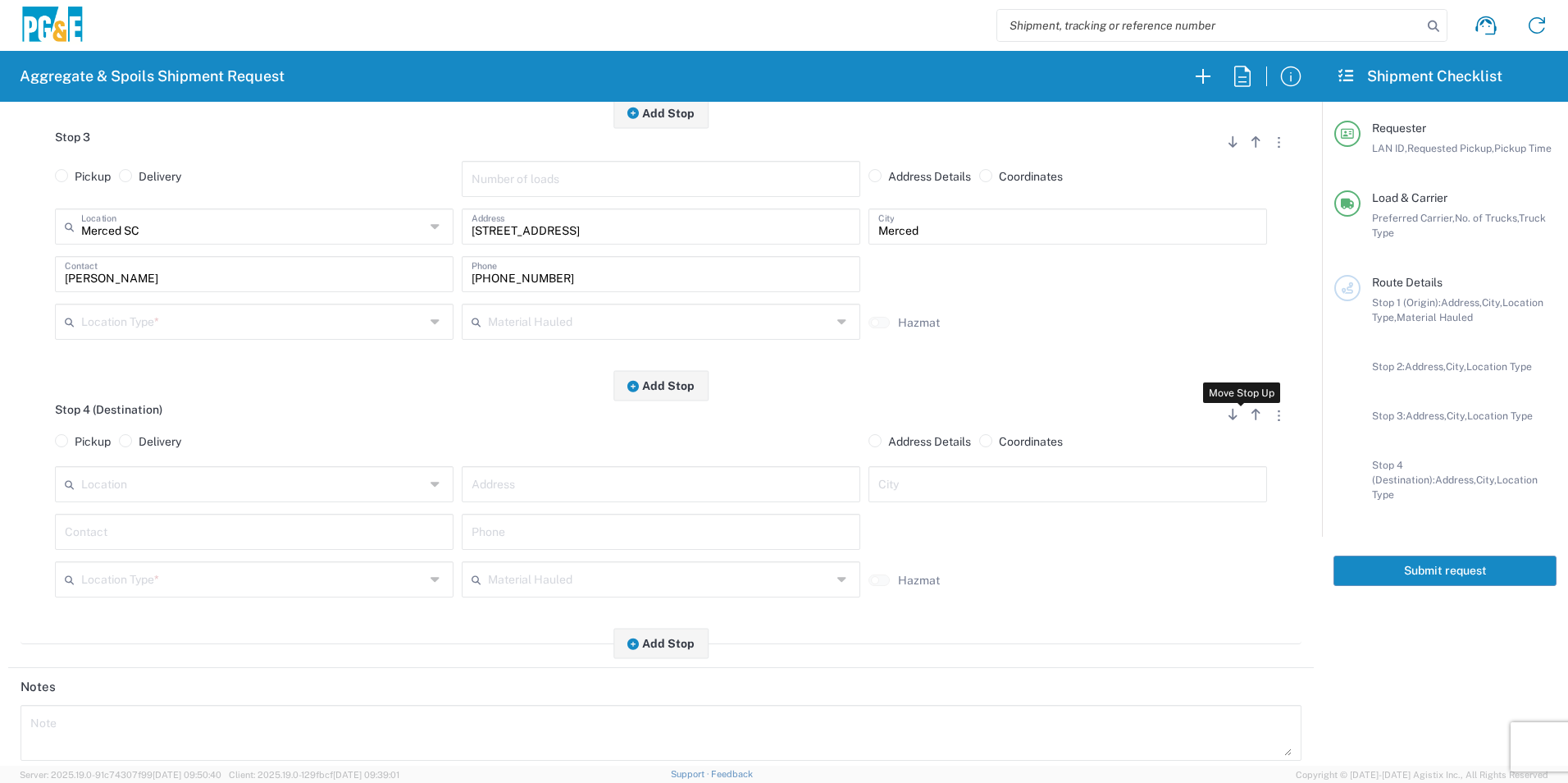
click at [1248, 420] on icon "button" at bounding box center [1256, 414] width 15 height 12
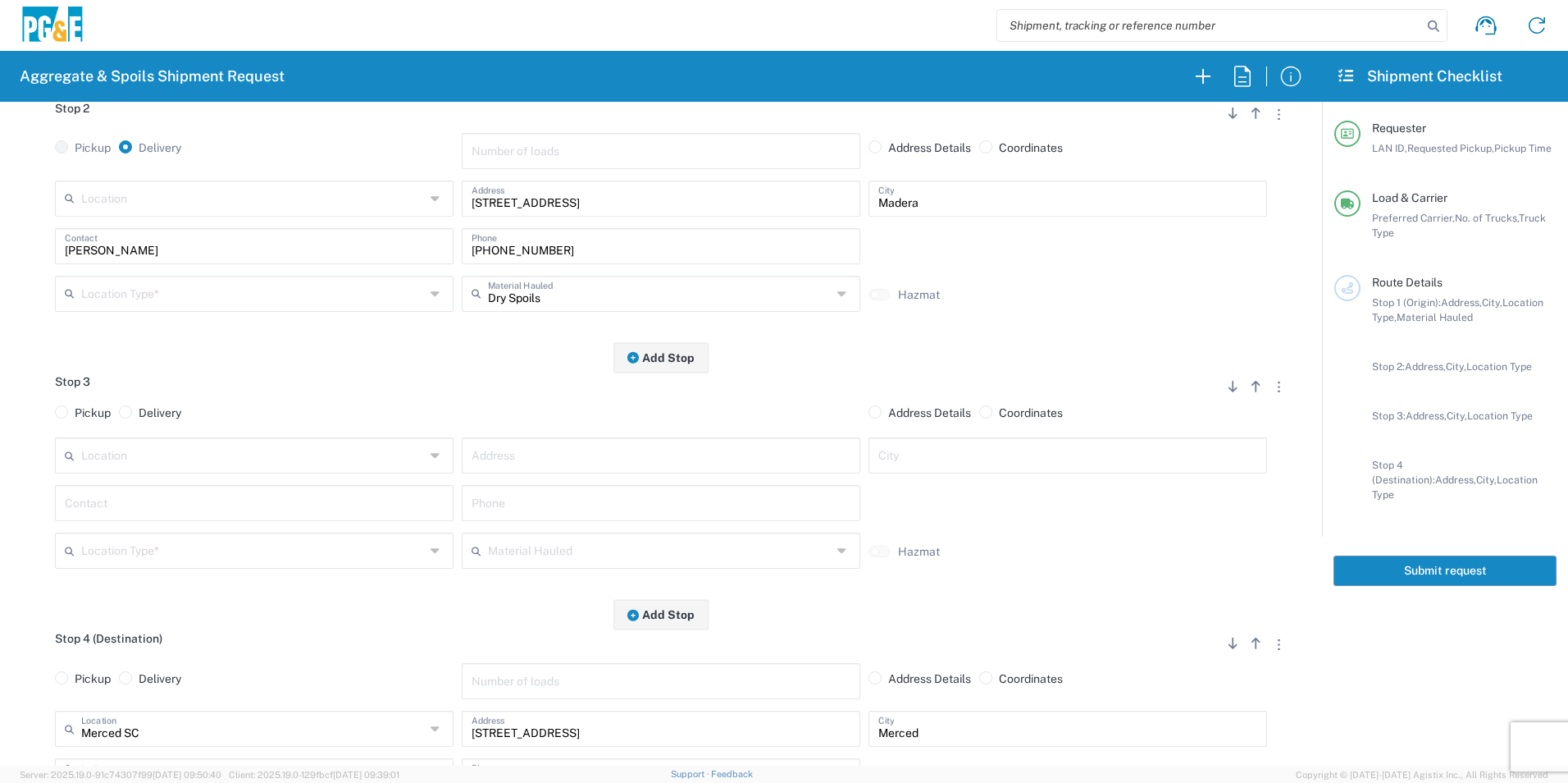
scroll to position [493, 0]
drag, startPoint x: 1239, startPoint y: 396, endPoint x: 1037, endPoint y: 465, distance: 213.5
click at [1245, 395] on button "button" at bounding box center [1256, 388] width 23 height 22
radio input "false"
radio input "true"
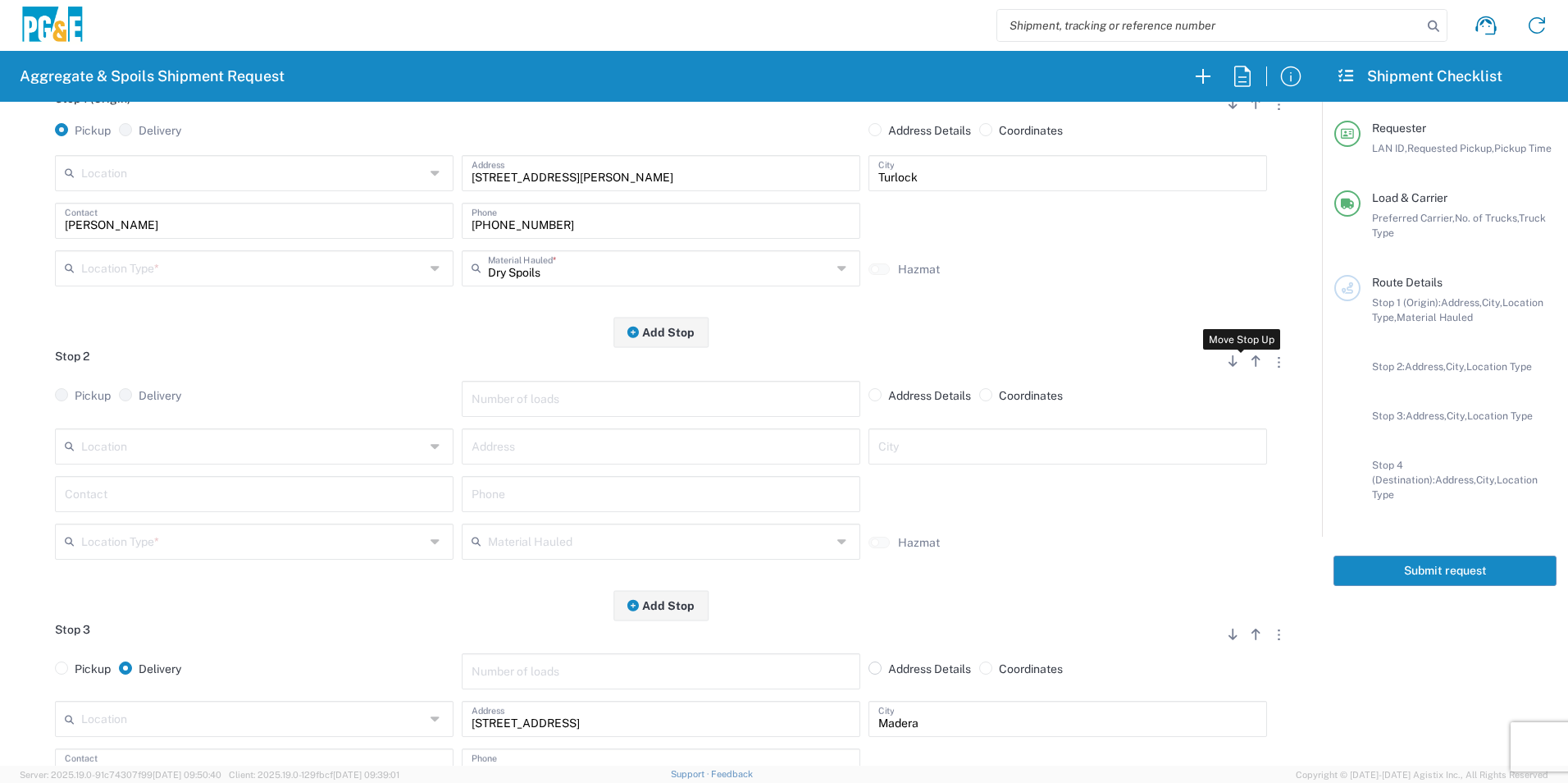
drag, startPoint x: 1247, startPoint y: 367, endPoint x: 863, endPoint y: 414, distance: 386.9
click at [1248, 366] on icon "button" at bounding box center [1256, 361] width 15 height 12
radio input "false"
radio input "true"
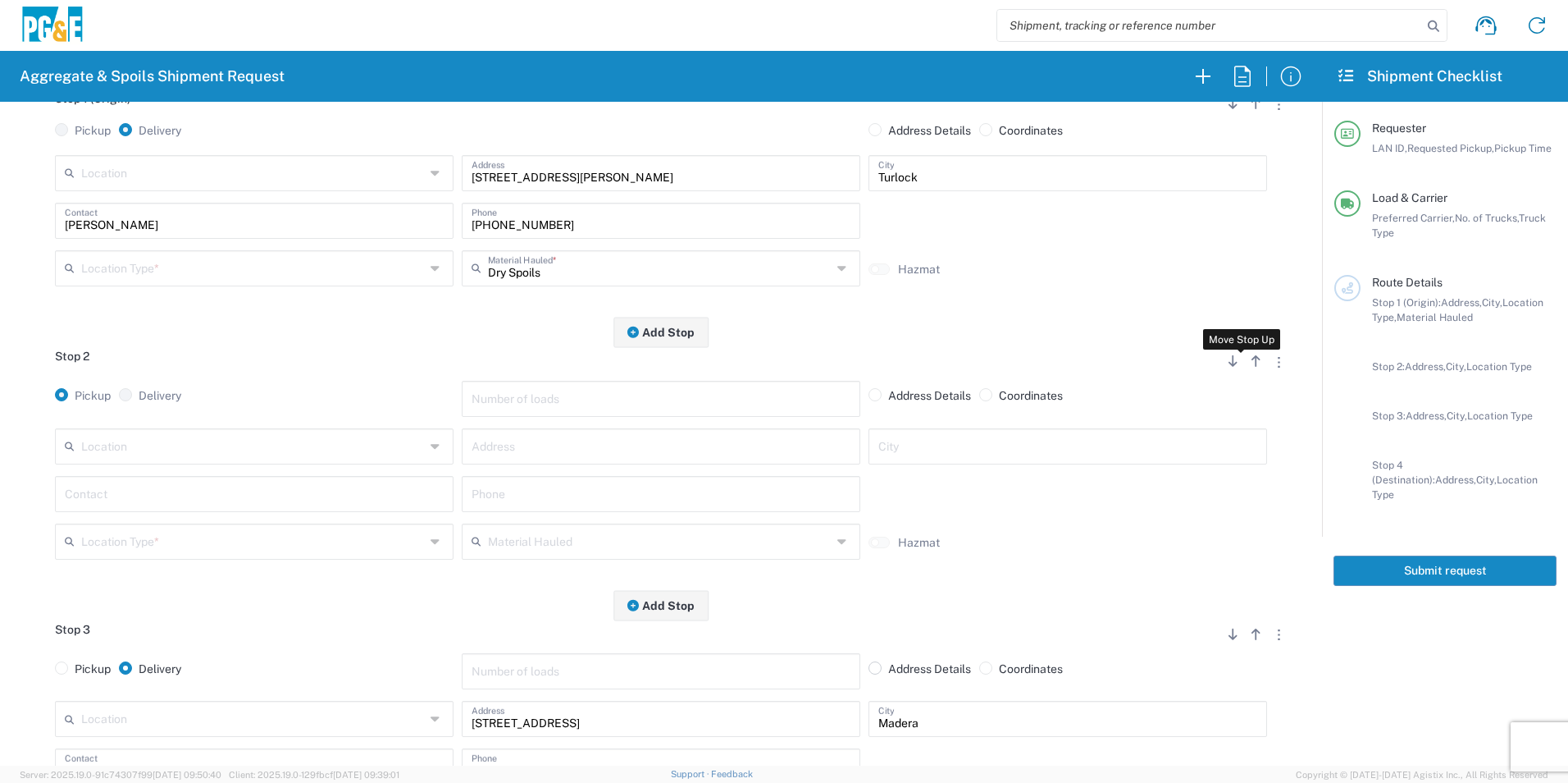
radio input "false"
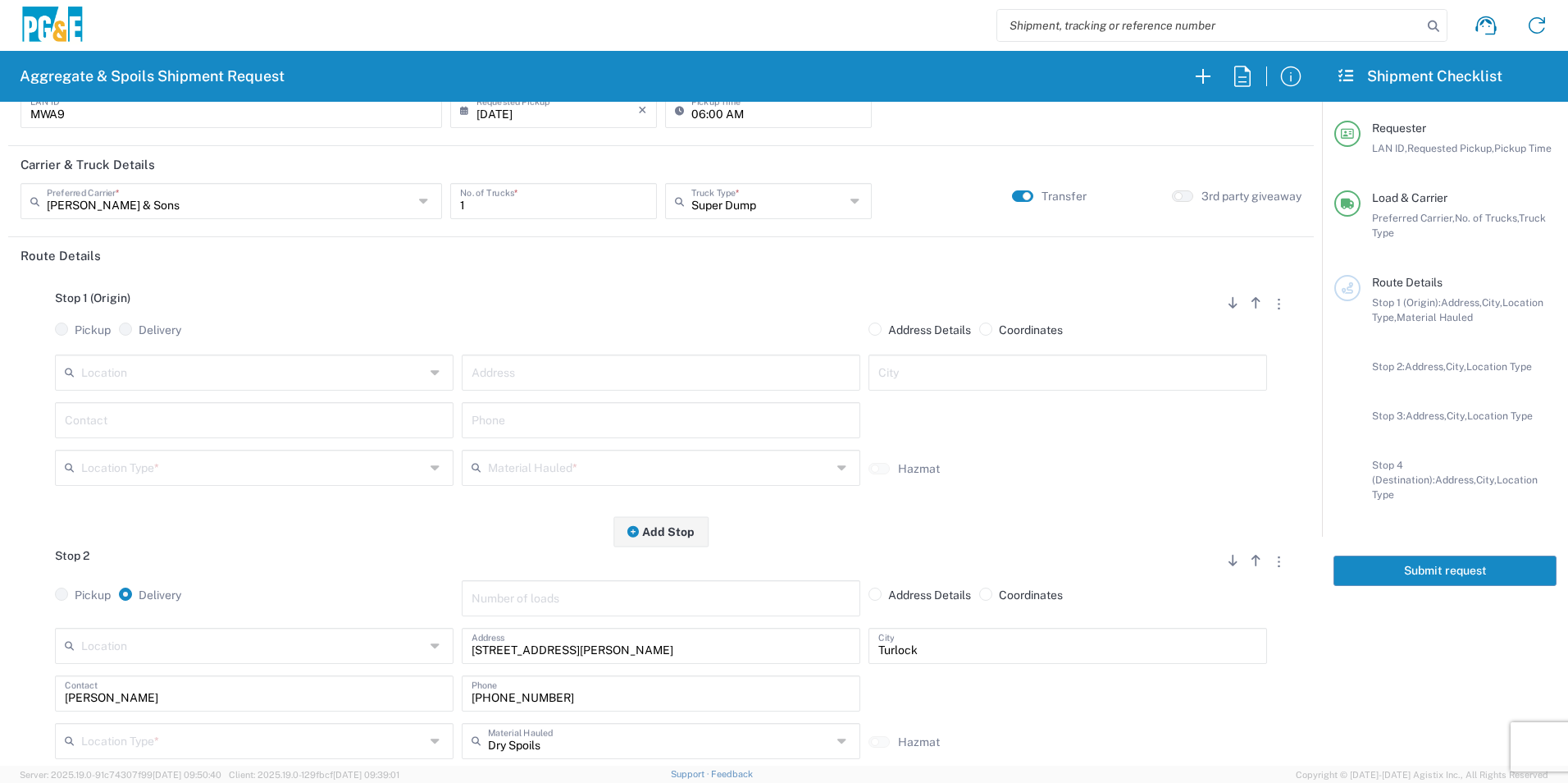
scroll to position [0, 0]
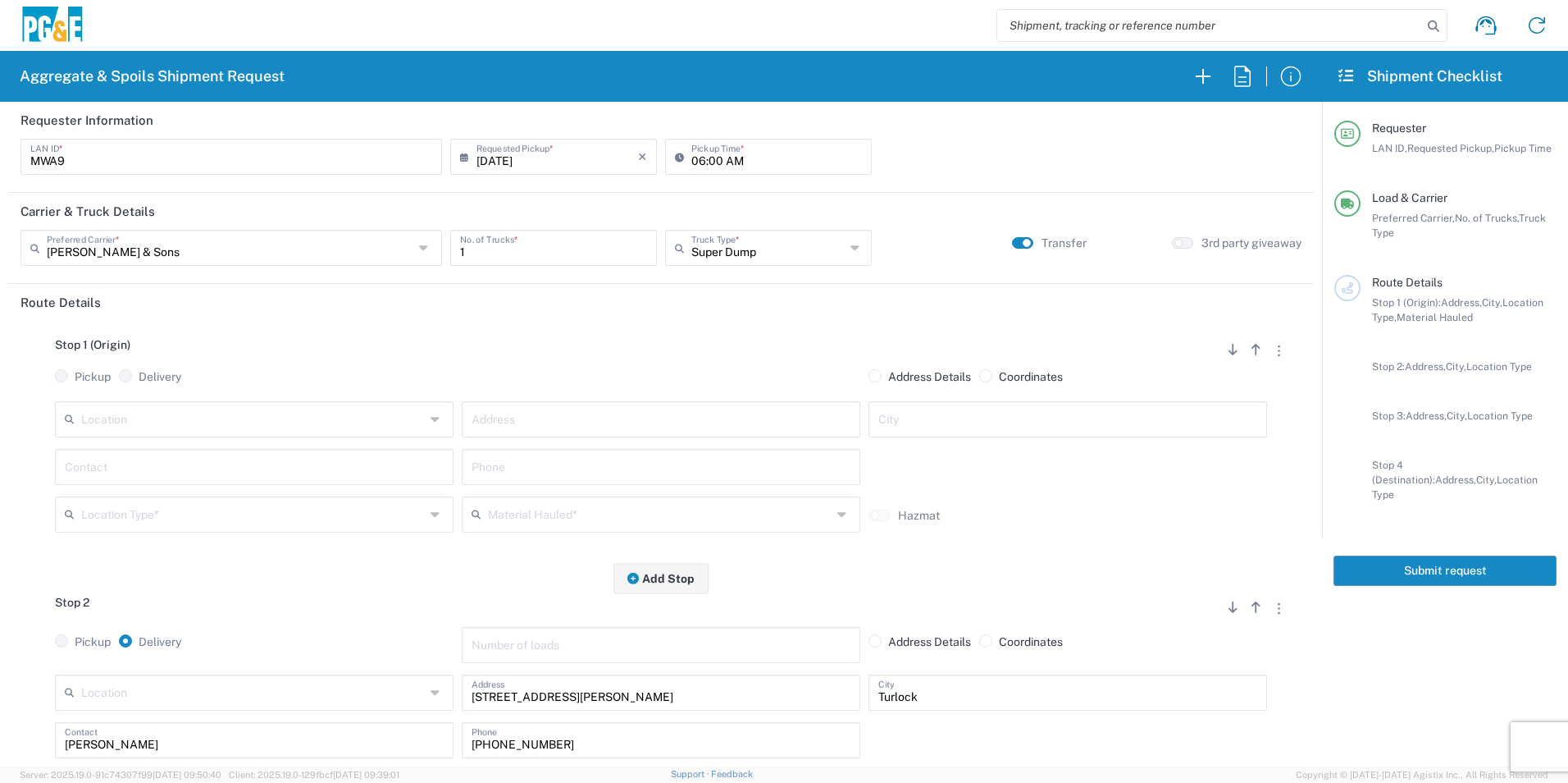
click at [259, 407] on input "text" at bounding box center [253, 417] width 344 height 28
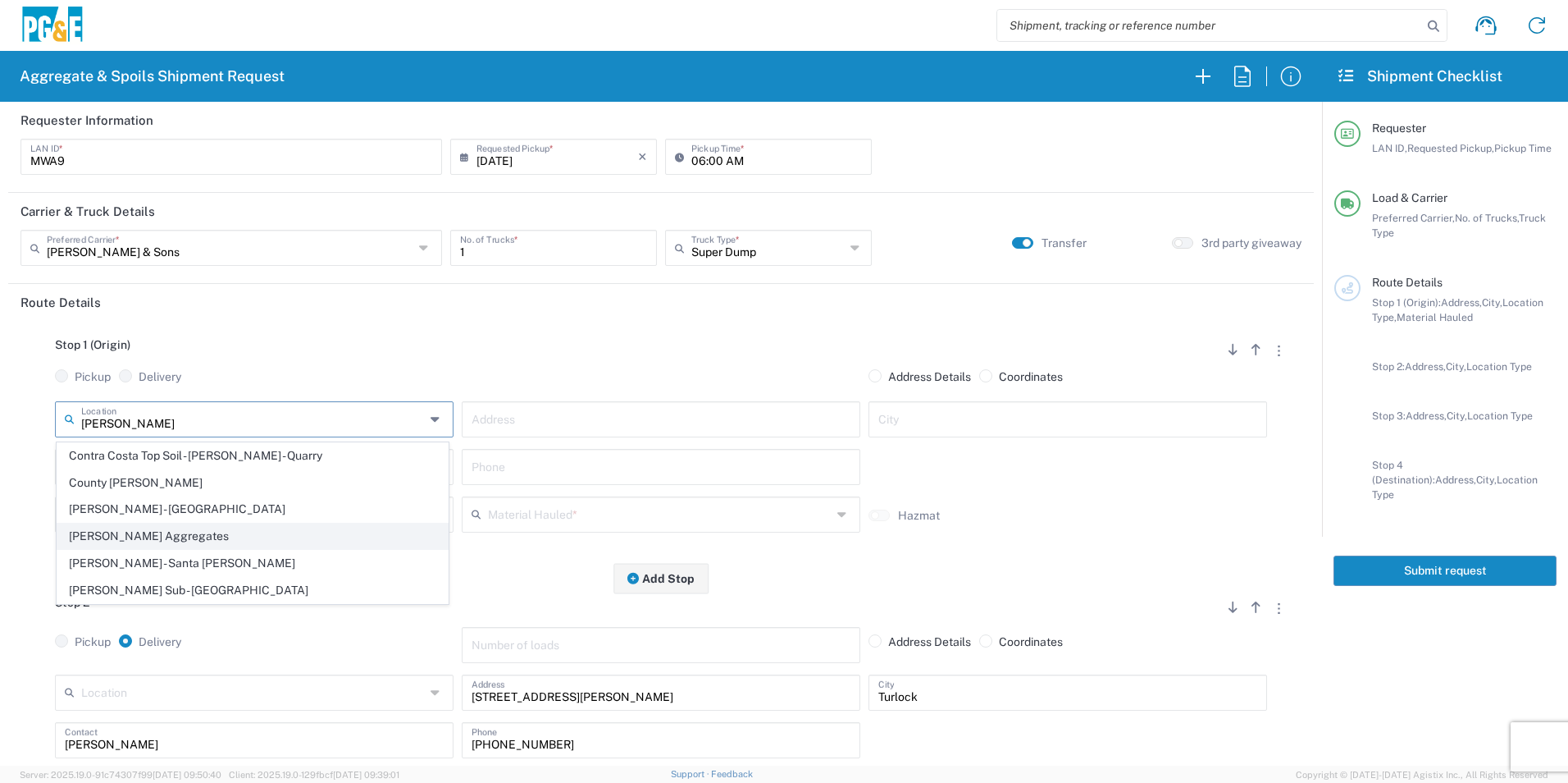
click at [210, 529] on span "[PERSON_NAME] Aggregates" at bounding box center [253, 537] width 390 height 26
type input "[PERSON_NAME] Aggregates"
type input "12523 North, CA-59"
type input "Merced"
type input "Quarry"
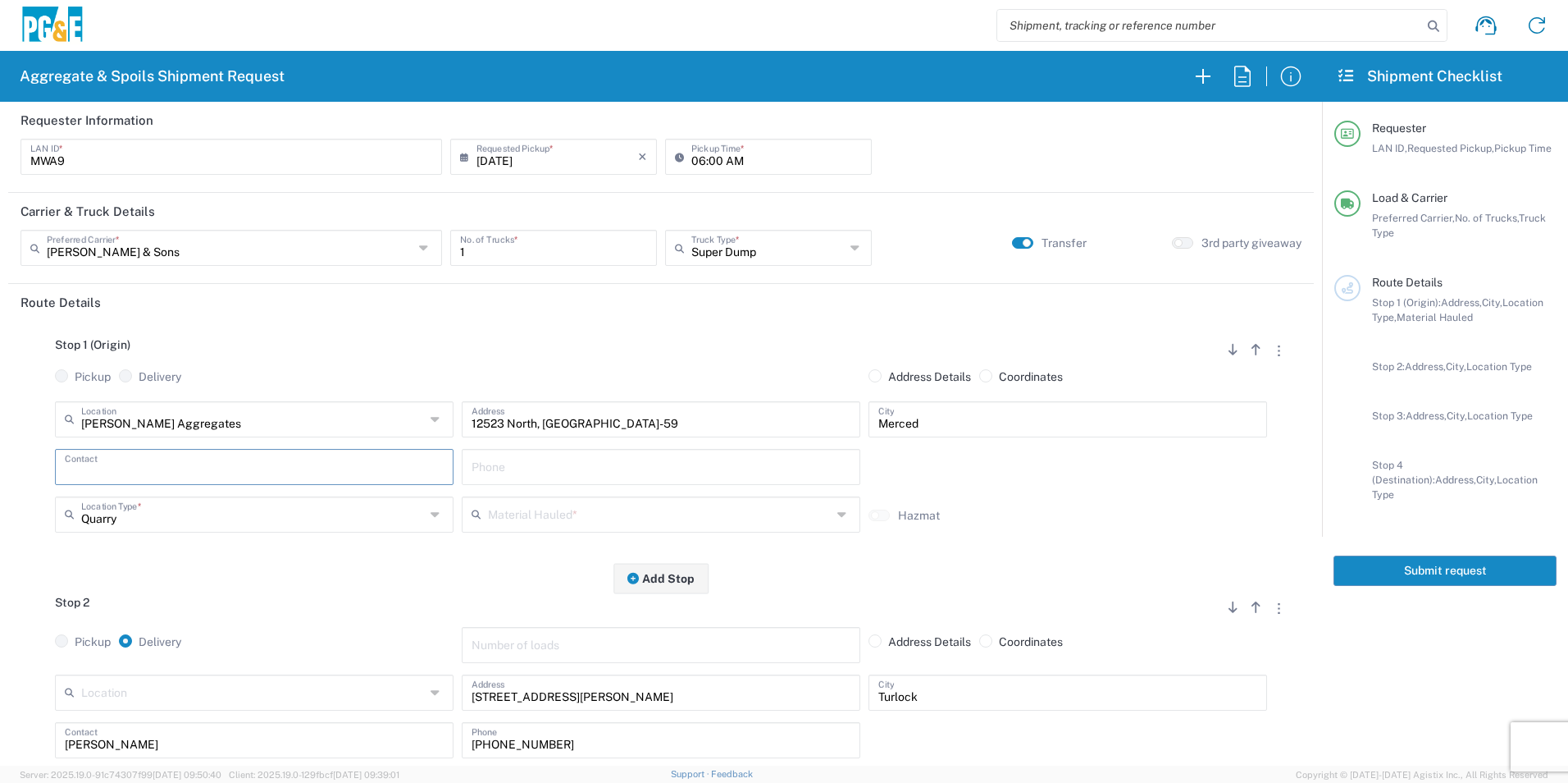
click at [172, 468] on input "text" at bounding box center [254, 465] width 379 height 28
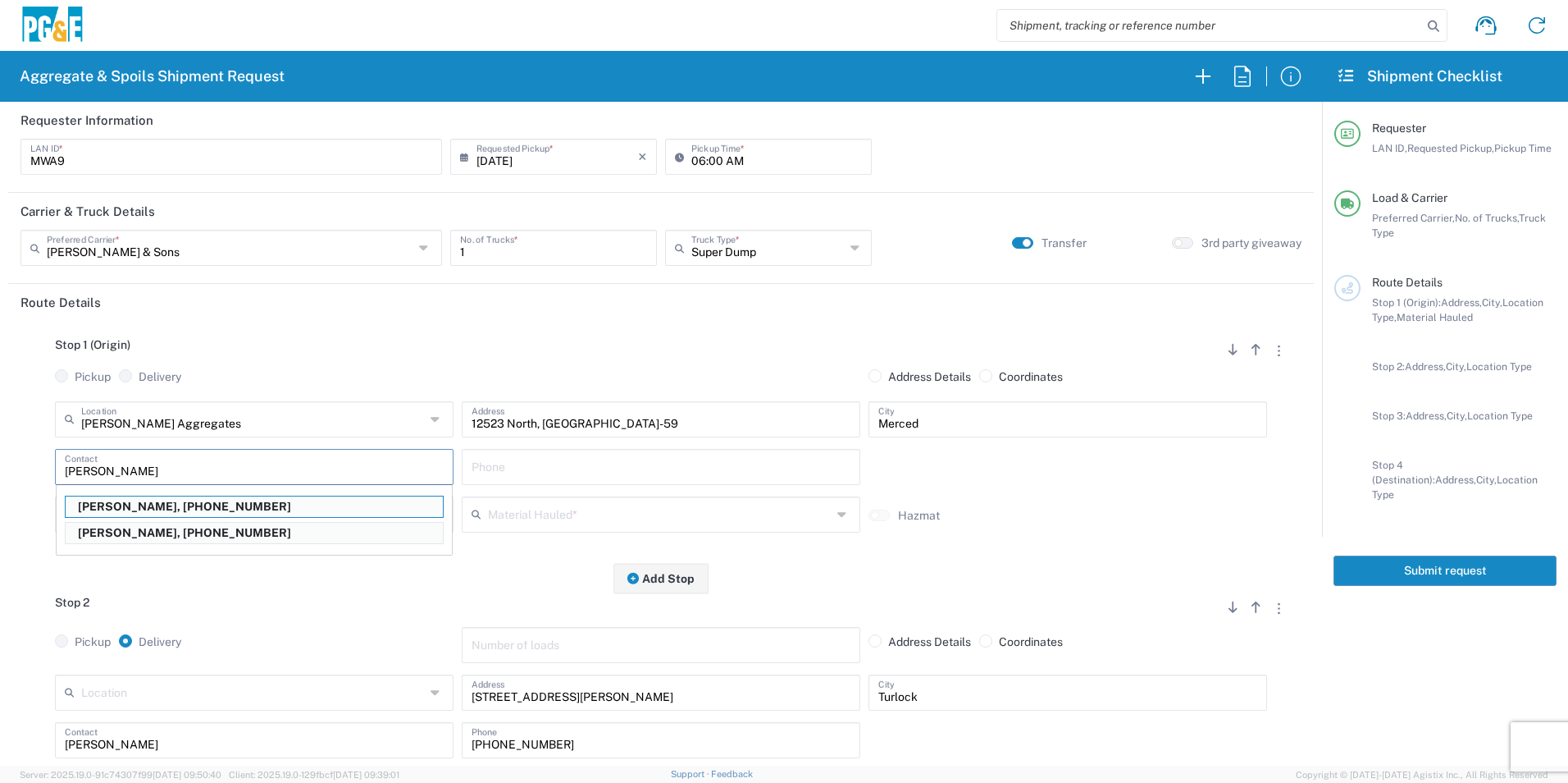
type input "Mitch"
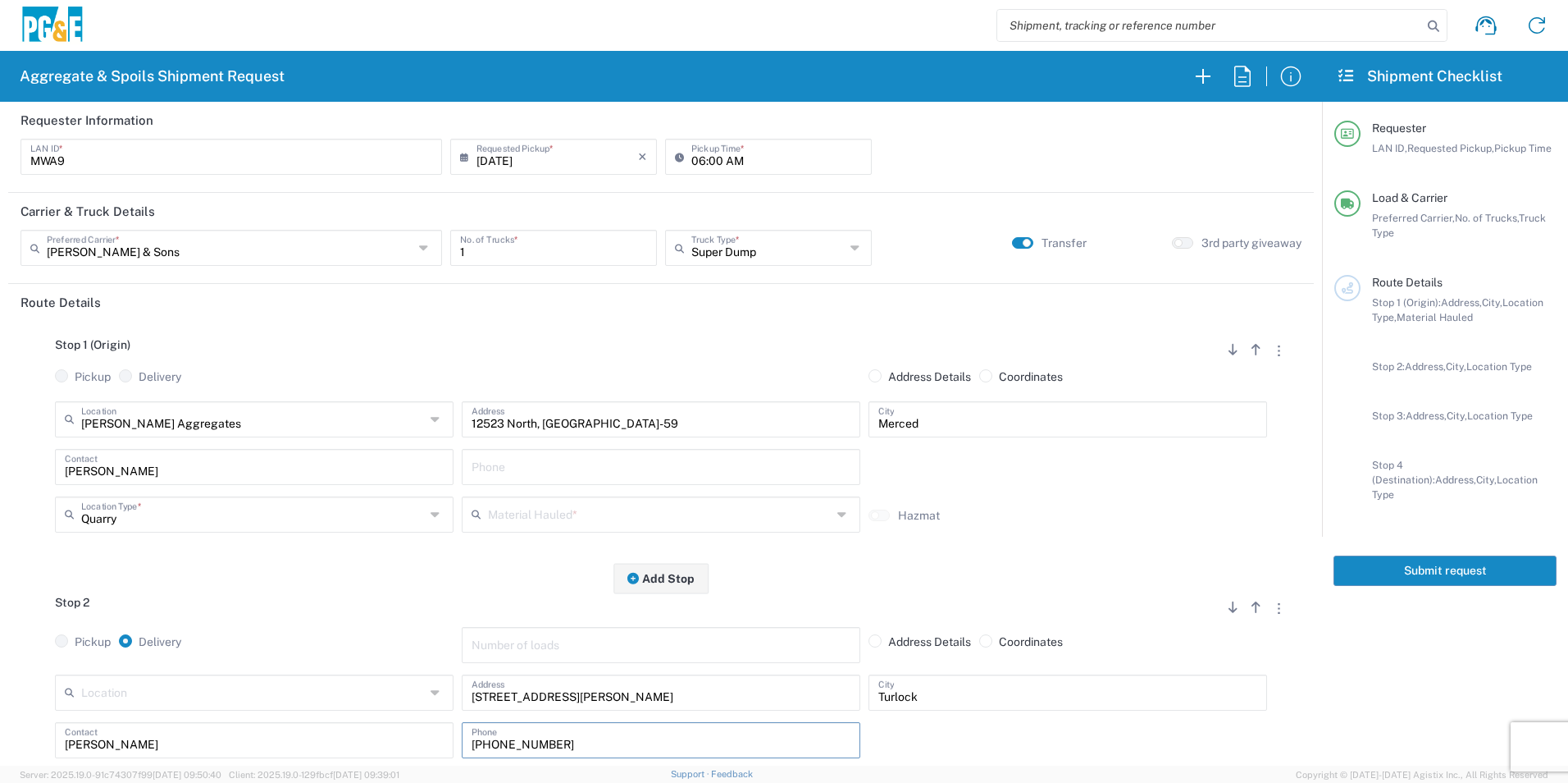
scroll to position [6, 0]
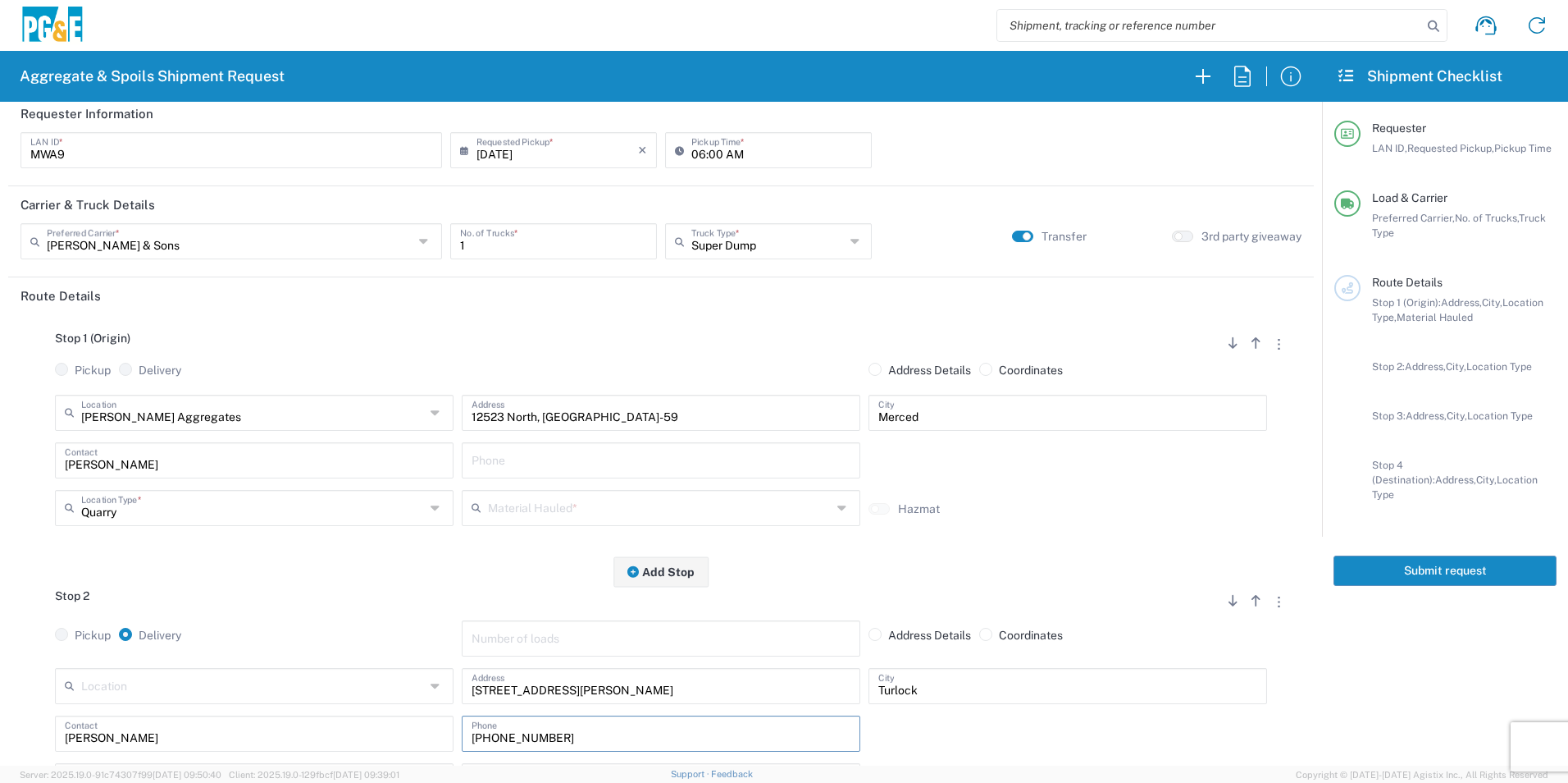
drag, startPoint x: 587, startPoint y: 744, endPoint x: 293, endPoint y: 761, distance: 294.5
click at [320, 747] on div "Mitch Contact 209-353-5091 Phone" at bounding box center [660, 740] width 1221 height 48
click at [582, 454] on input "text" at bounding box center [660, 459] width 379 height 28
paste input "209-353-5091"
type input "209-353-5091"
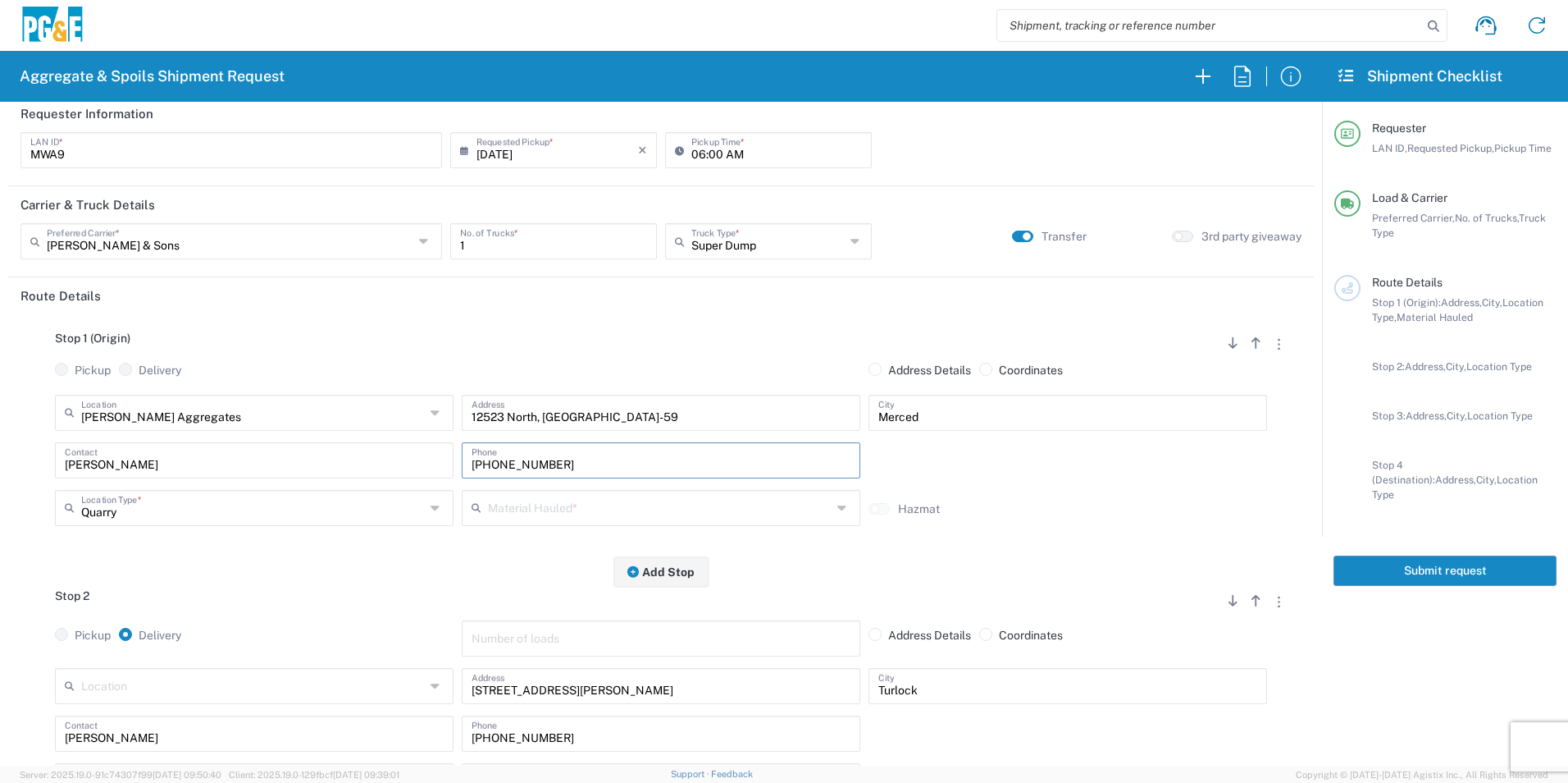
click at [536, 511] on input "text" at bounding box center [660, 506] width 344 height 28
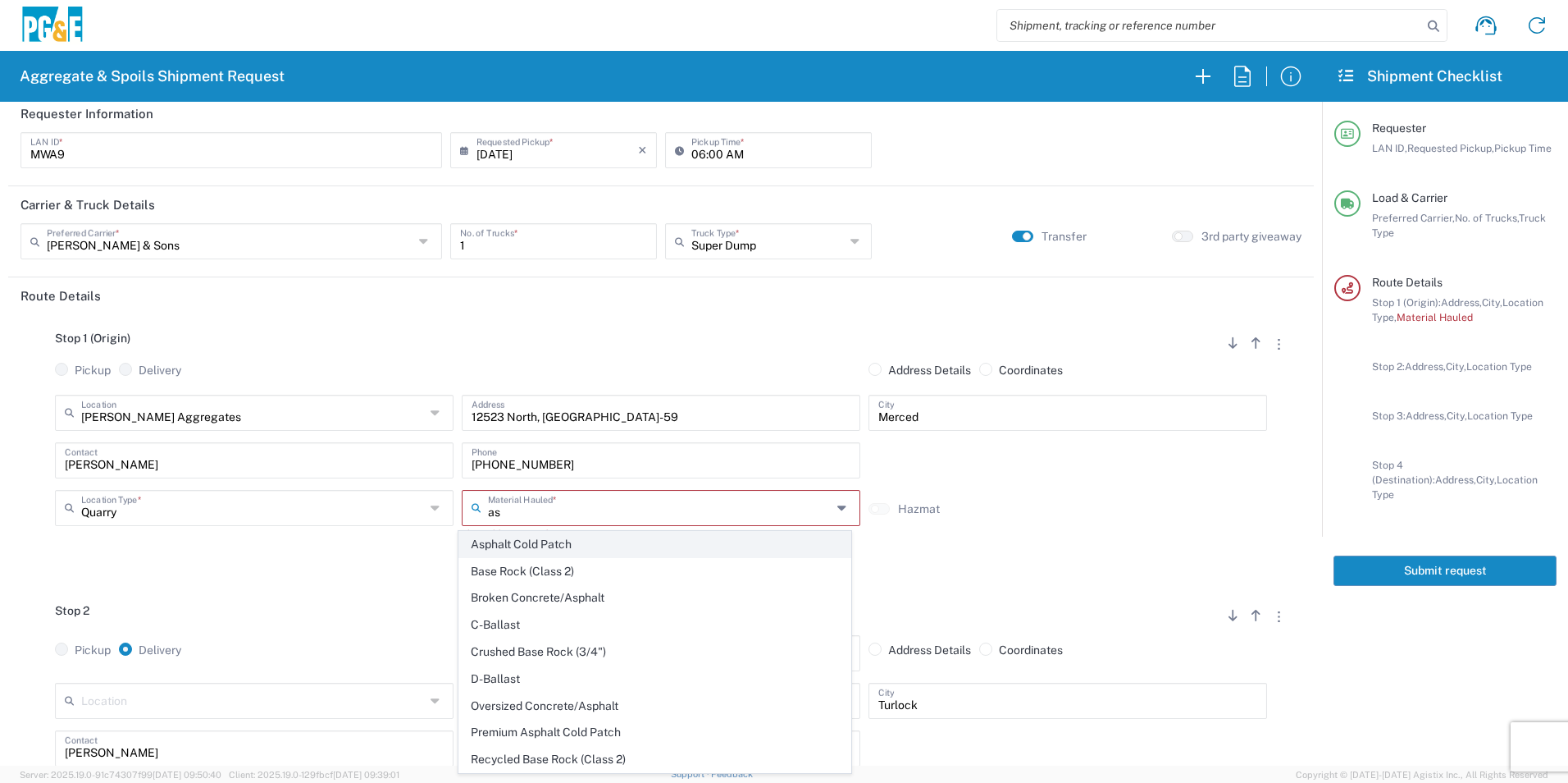
click at [533, 546] on span "Asphalt Cold Patch" at bounding box center [654, 545] width 390 height 26
type input "Asphalt Cold Patch"
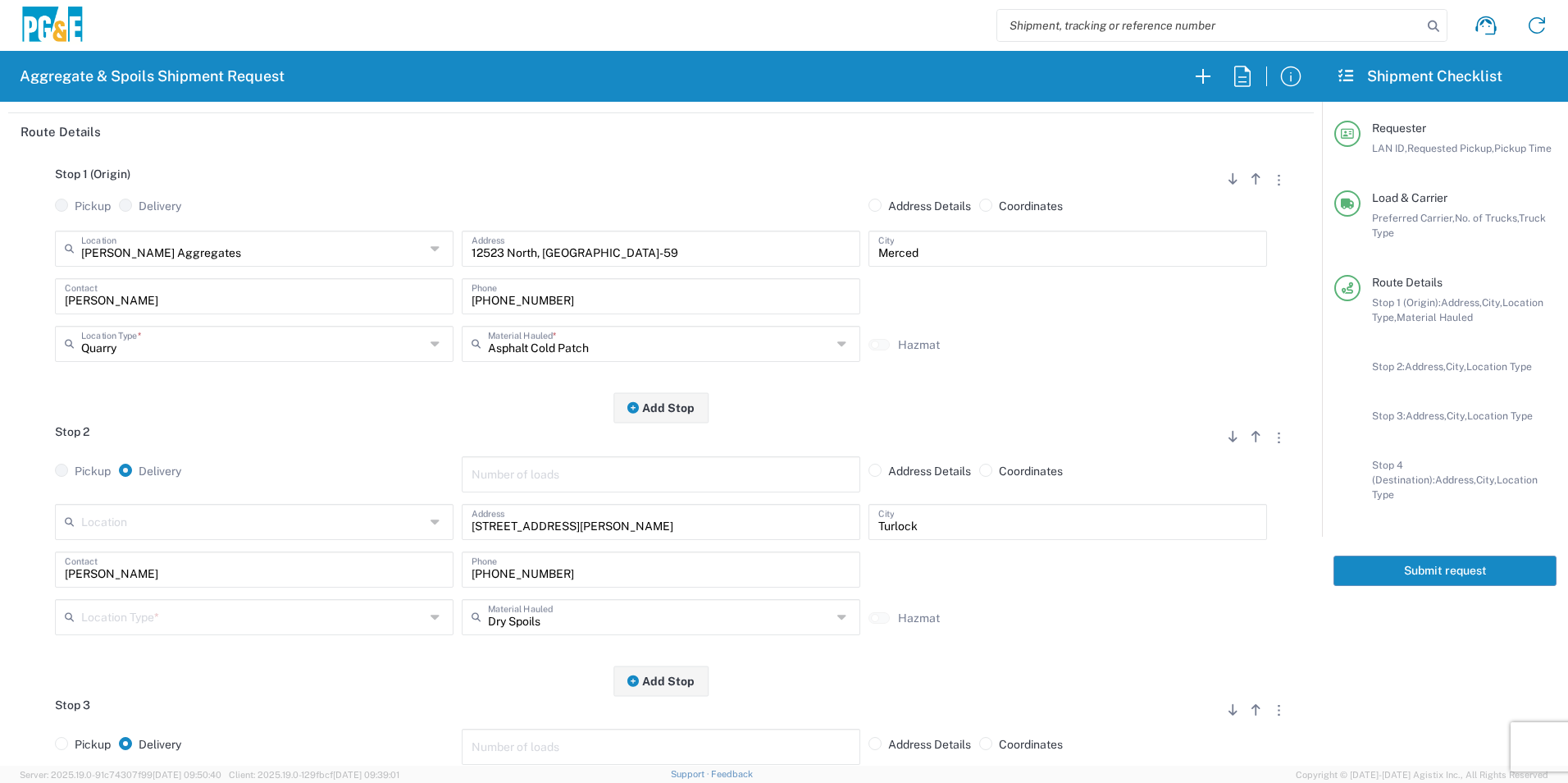
scroll to position [253, 0]
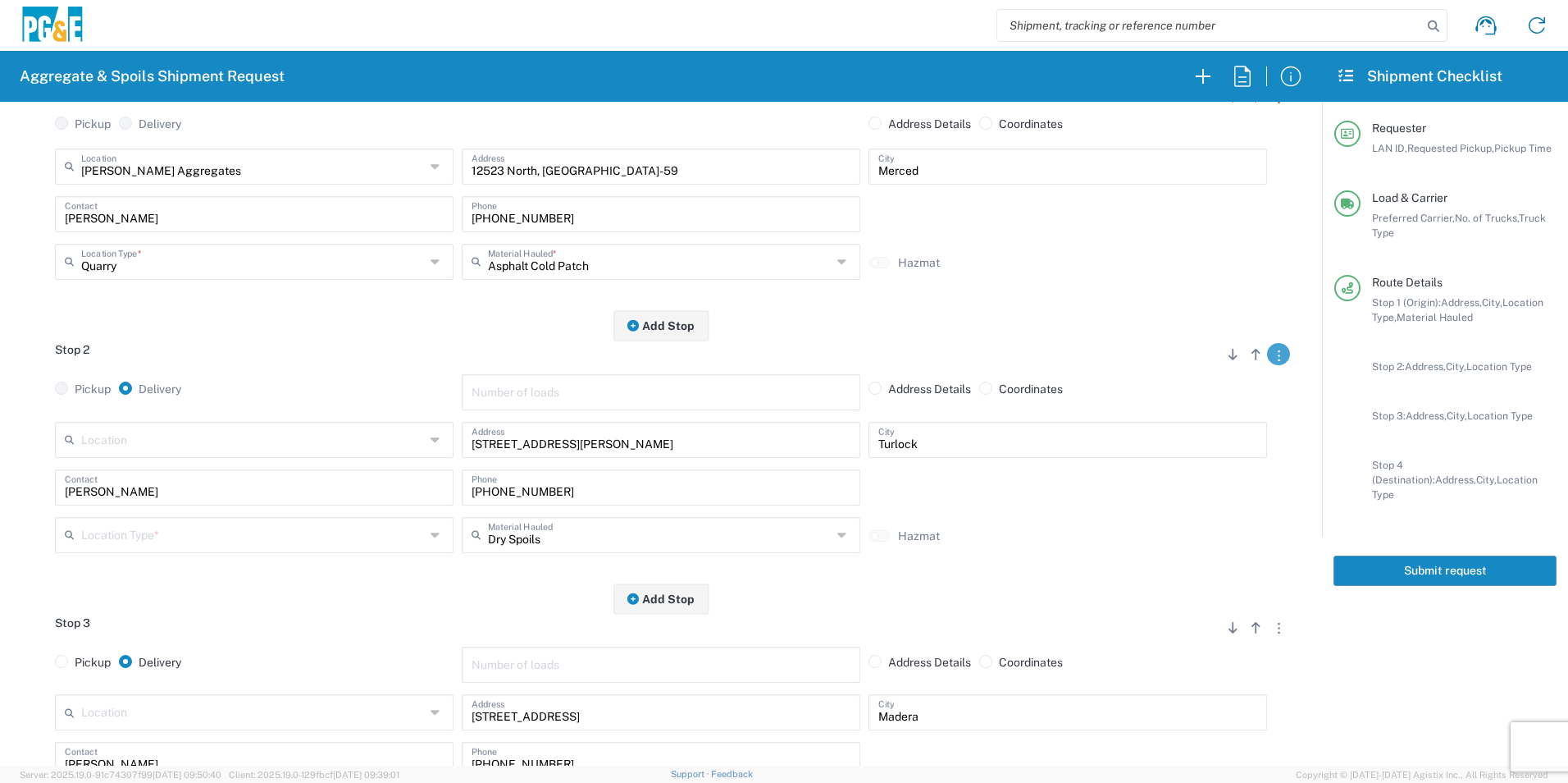
click at [1268, 359] on button "button" at bounding box center [1279, 354] width 23 height 22
click at [1198, 454] on link "Remove Stop" at bounding box center [1201, 456] width 87 height 13
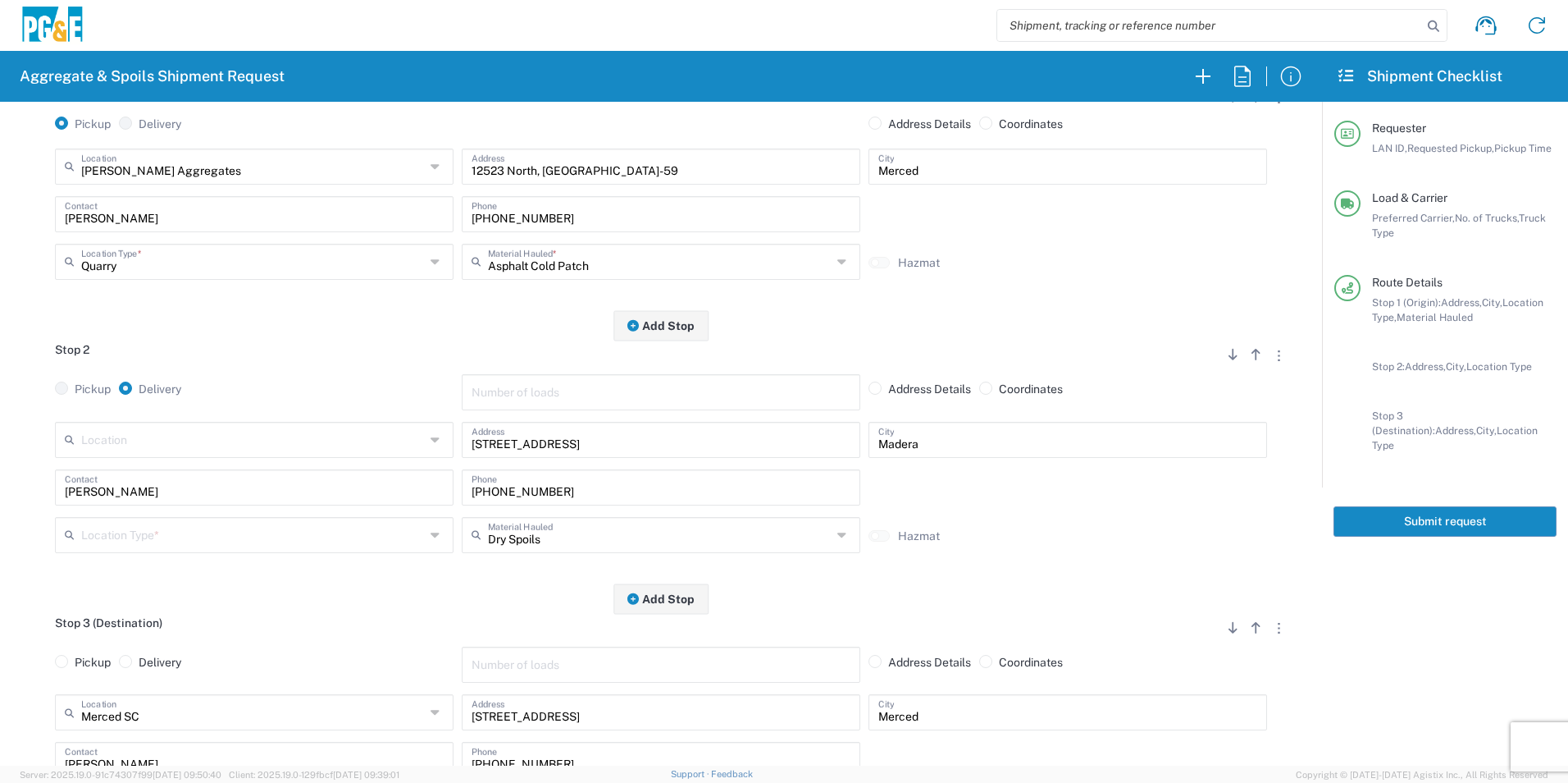
click at [159, 525] on input "text" at bounding box center [253, 533] width 344 height 28
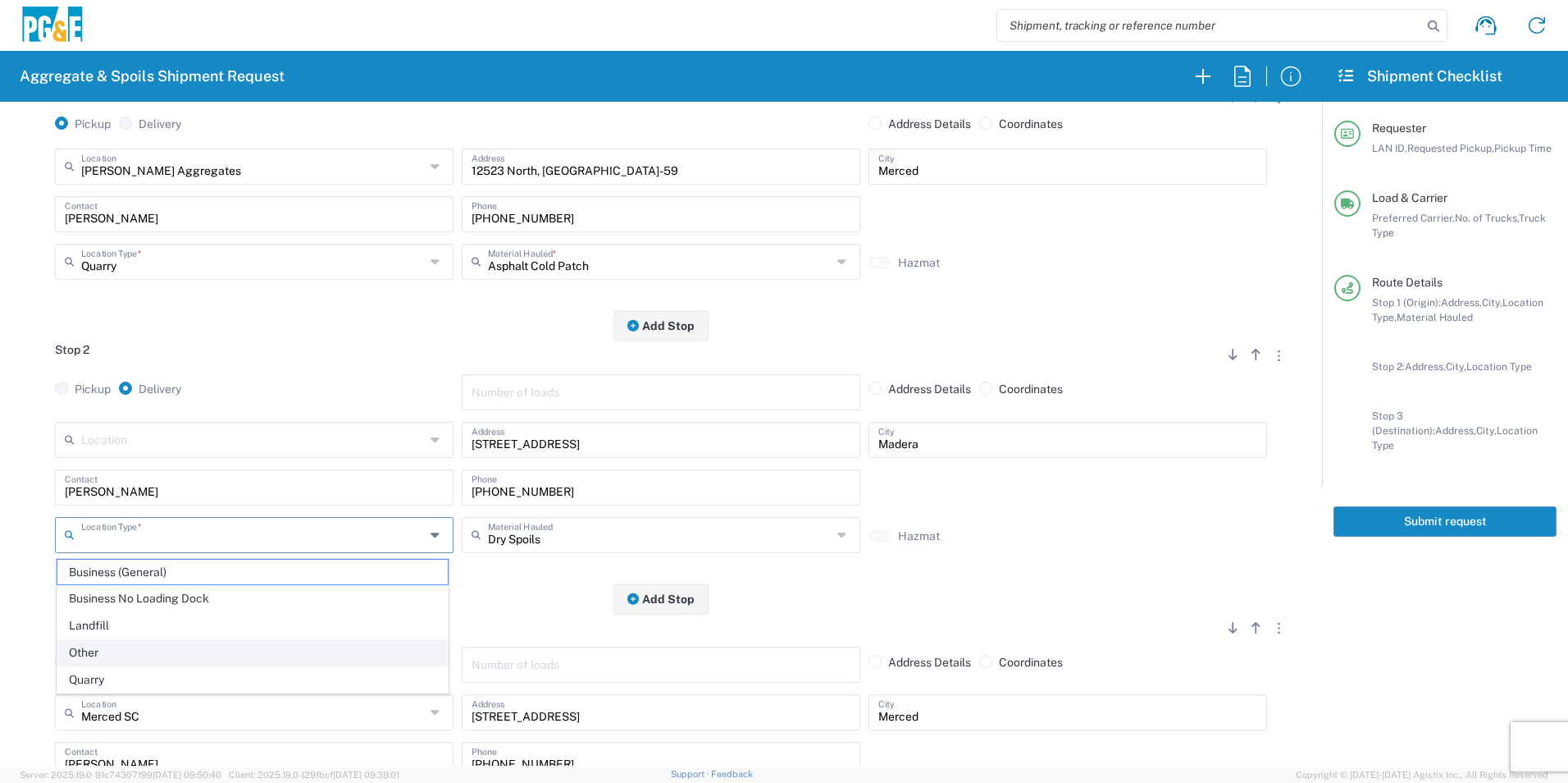
click at [109, 645] on span "Other" at bounding box center [253, 653] width 390 height 26
type input "Other"
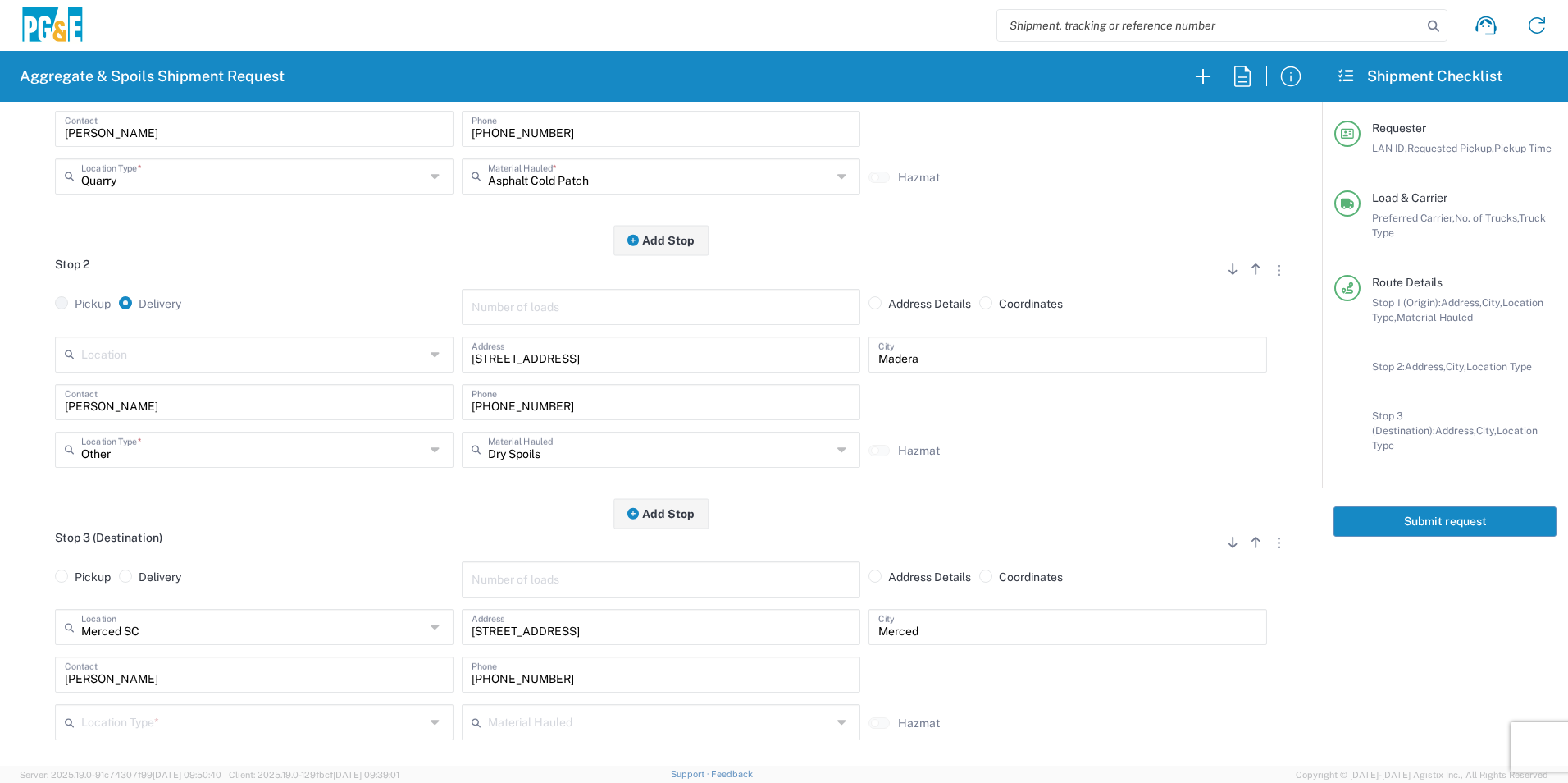
scroll to position [499, 0]
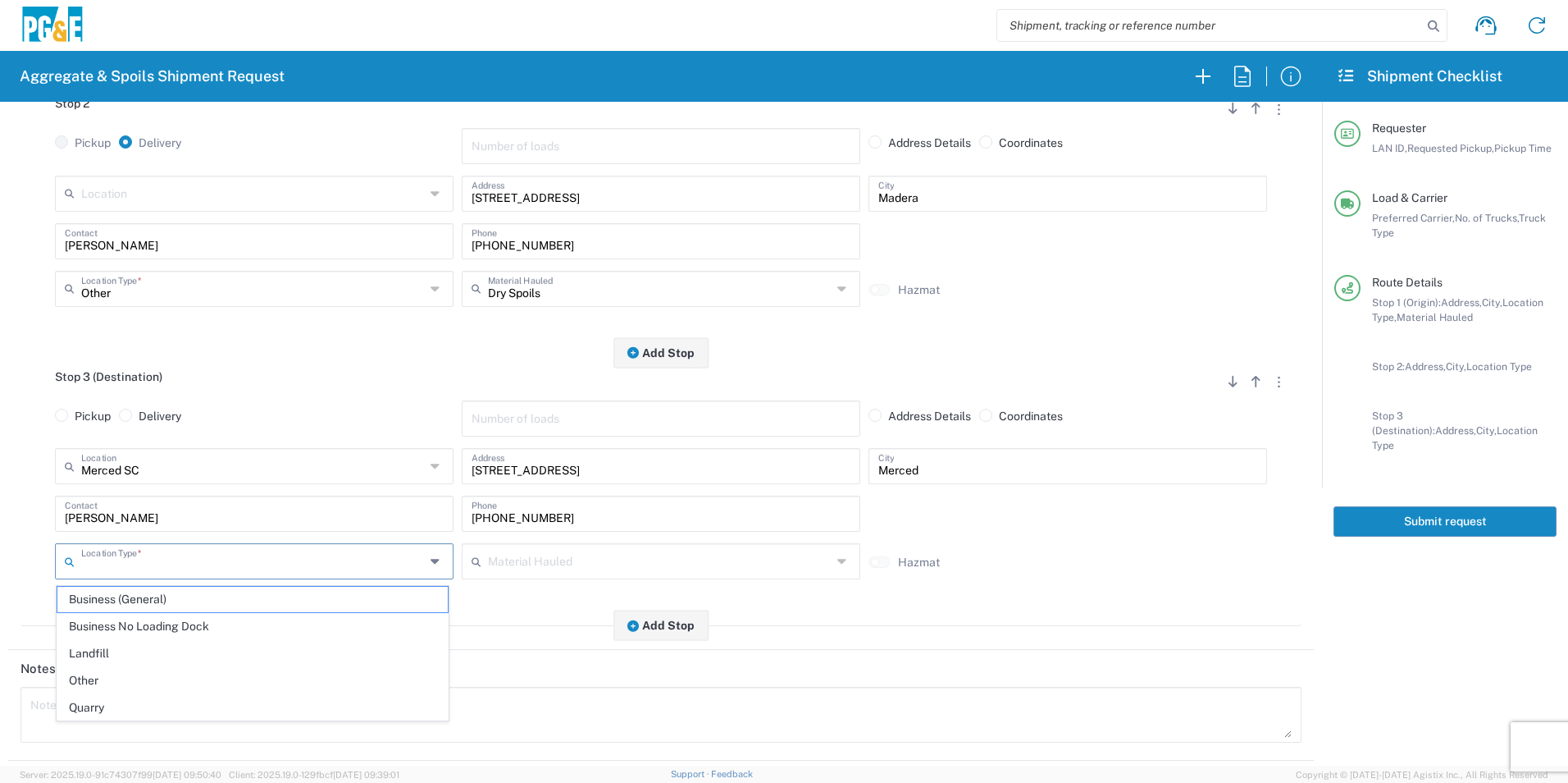
click at [143, 555] on input "text" at bounding box center [253, 560] width 344 height 28
click at [183, 623] on span "Business No Loading Dock" at bounding box center [253, 627] width 390 height 26
type input "Business No Loading Dock"
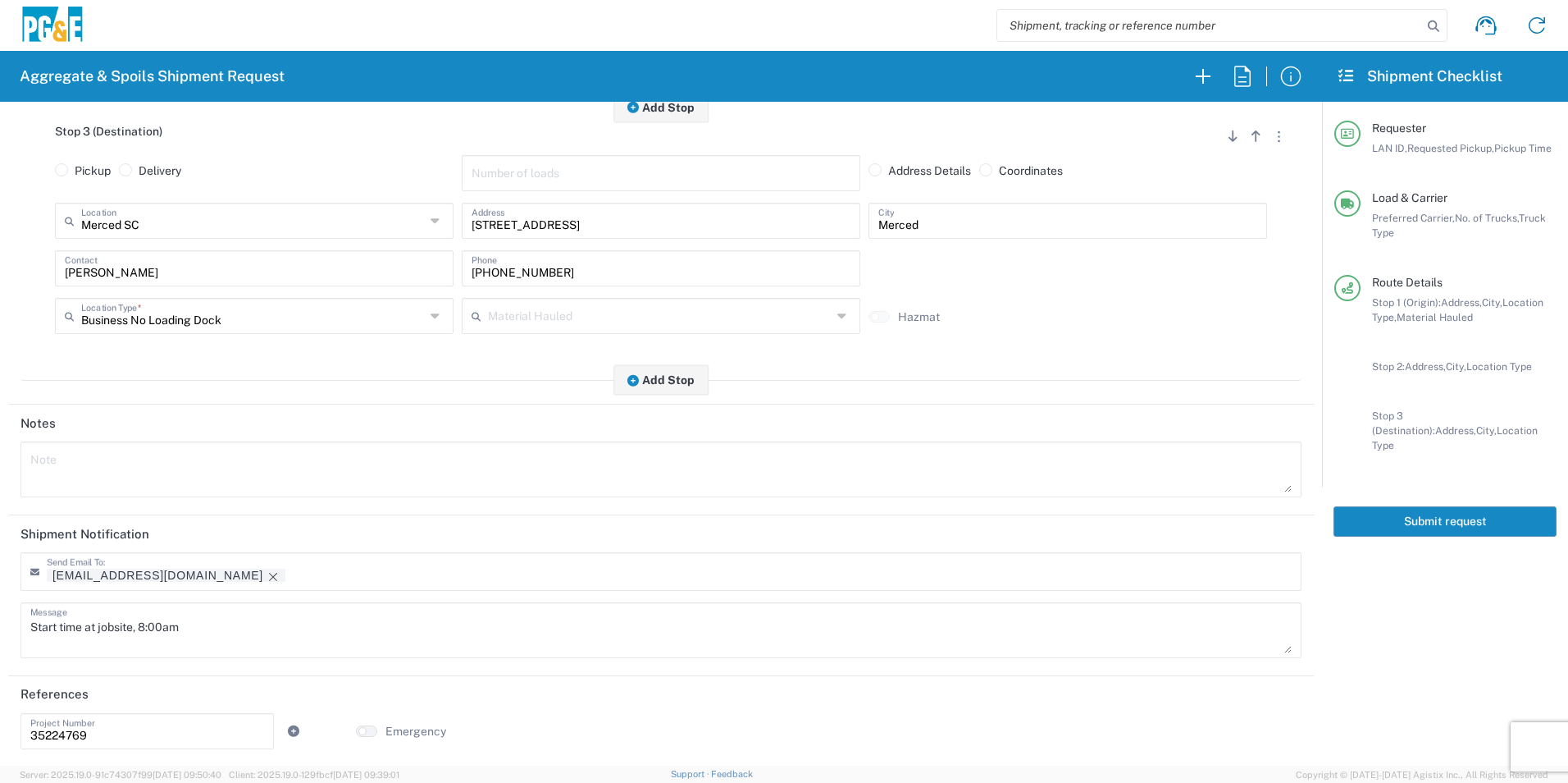
scroll to position [745, 0]
click at [165, 573] on tag-ripple at bounding box center [166, 574] width 239 height 13
click at [266, 574] on icon "Remove tag" at bounding box center [273, 576] width 13 height 13
drag, startPoint x: 224, startPoint y: 624, endPoint x: 0, endPoint y: 602, distance: 225.1
click at [0, 602] on html "Aggregate & Spoils Shipment Request Requester Information MWA9 LAN ID * 09/19/2…" at bounding box center [784, 392] width 1568 height 783
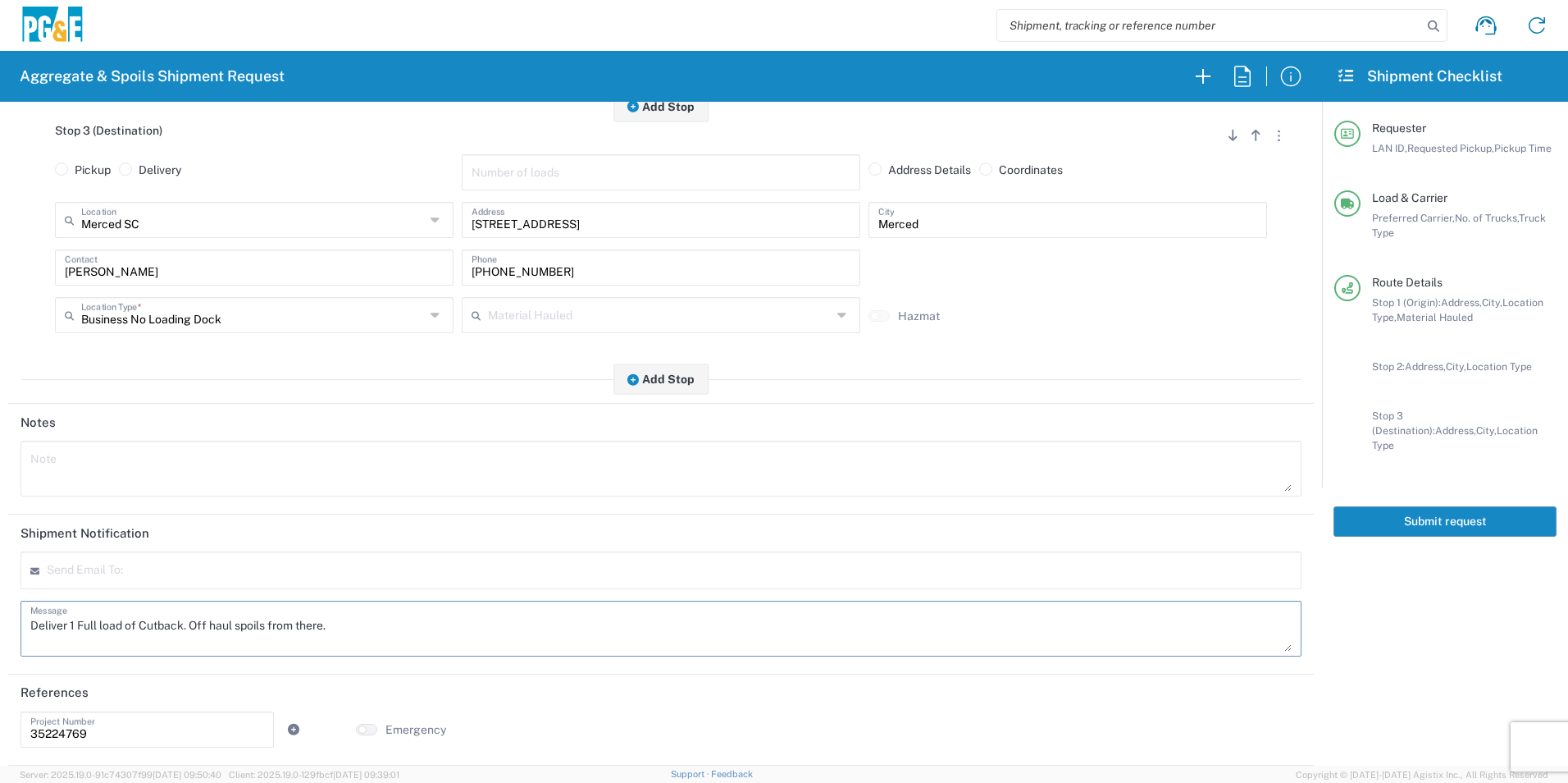
drag, startPoint x: 460, startPoint y: 612, endPoint x: 0, endPoint y: 610, distance: 460.0
click at [0, 612] on html "Aggregate & Spoils Shipment Request Requester Information MWA9 LAN ID * 09/19/2…" at bounding box center [784, 392] width 1568 height 783
type textarea "Deliver 1 Full load of Cutback. Off haul spoils from there."
click at [285, 465] on textarea at bounding box center [660, 469] width 1261 height 46
paste textarea "Deliver 1 Full load of Cutback. Off haul spoils from there."
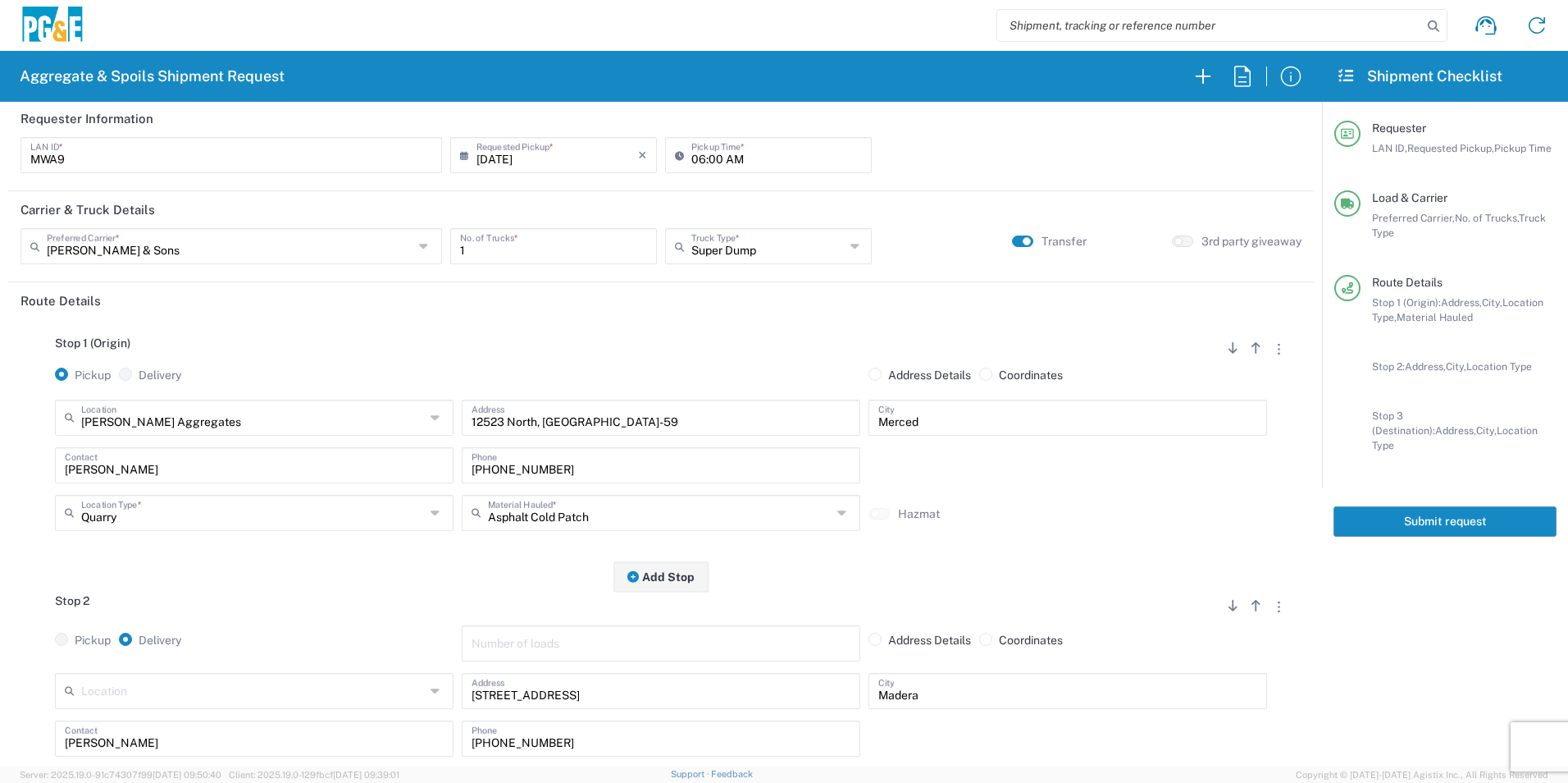
scroll to position [0, 0]
type textarea "Deliver 1 Full load of Cutback. Off haul spoils from there."
click at [1432, 506] on button "Submit request" at bounding box center [1445, 521] width 223 height 30
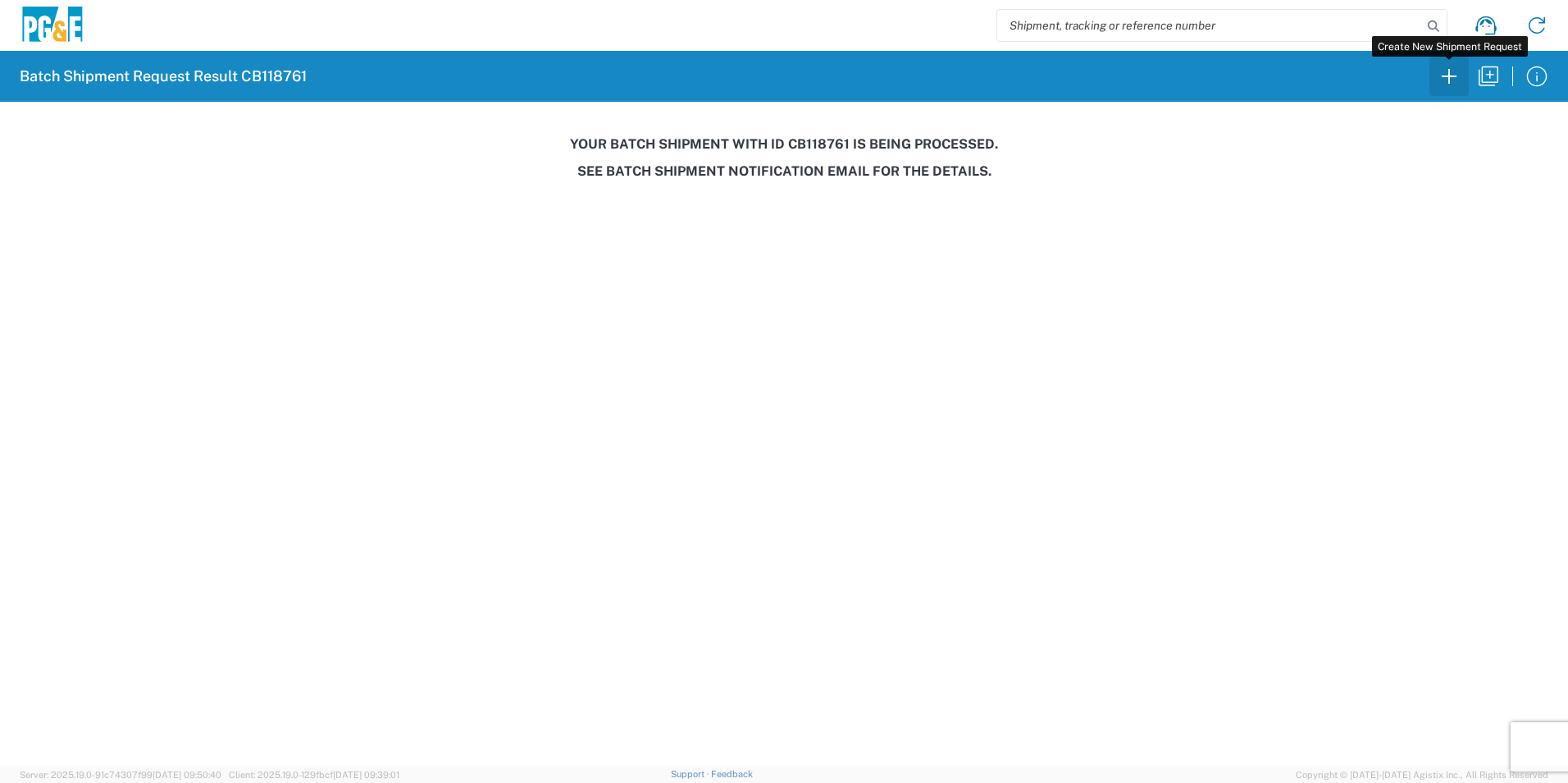
click at [1441, 78] on icon "button" at bounding box center [1450, 76] width 27 height 27
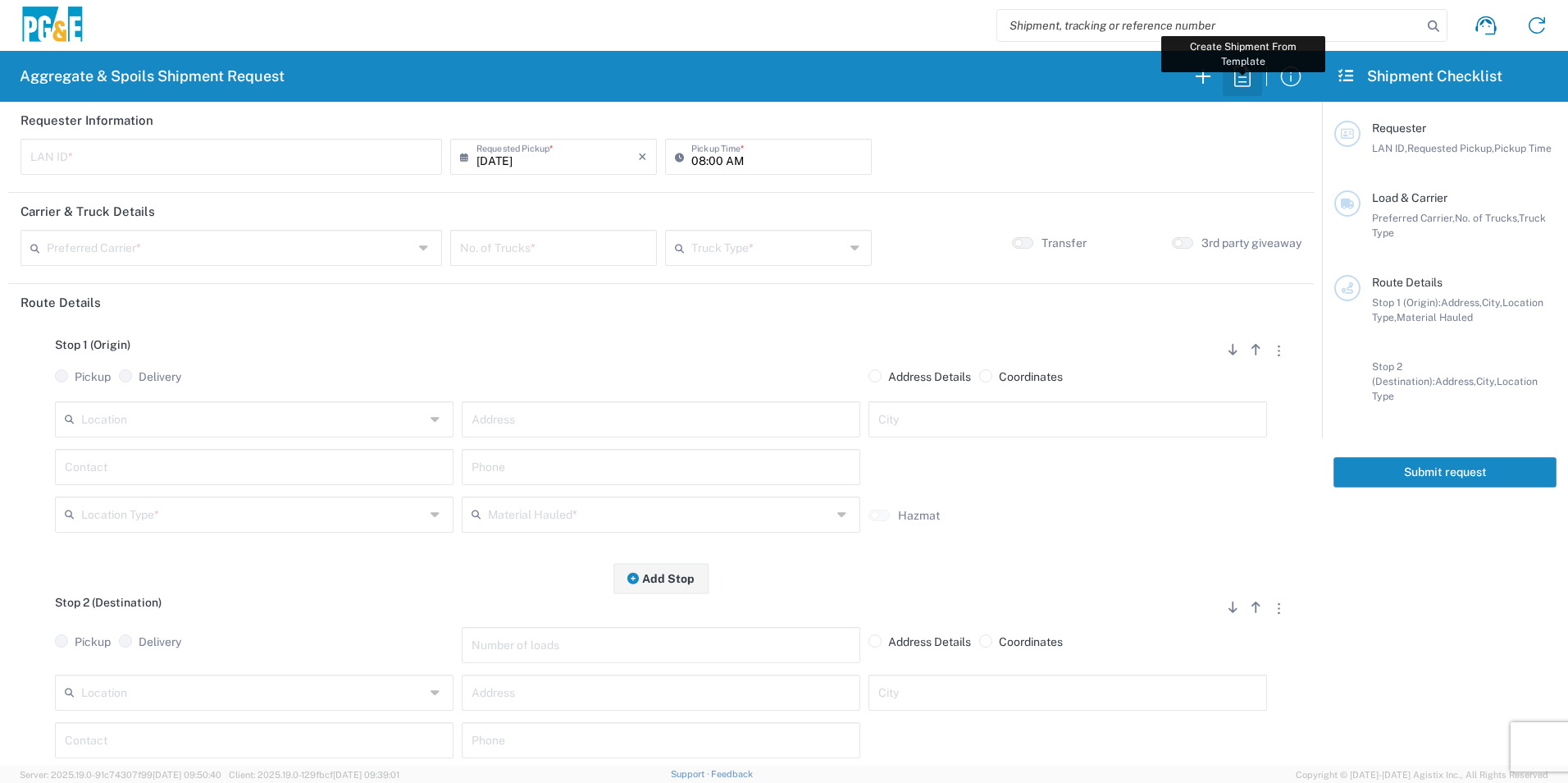
click at [1237, 81] on icon "button" at bounding box center [1243, 76] width 27 height 27
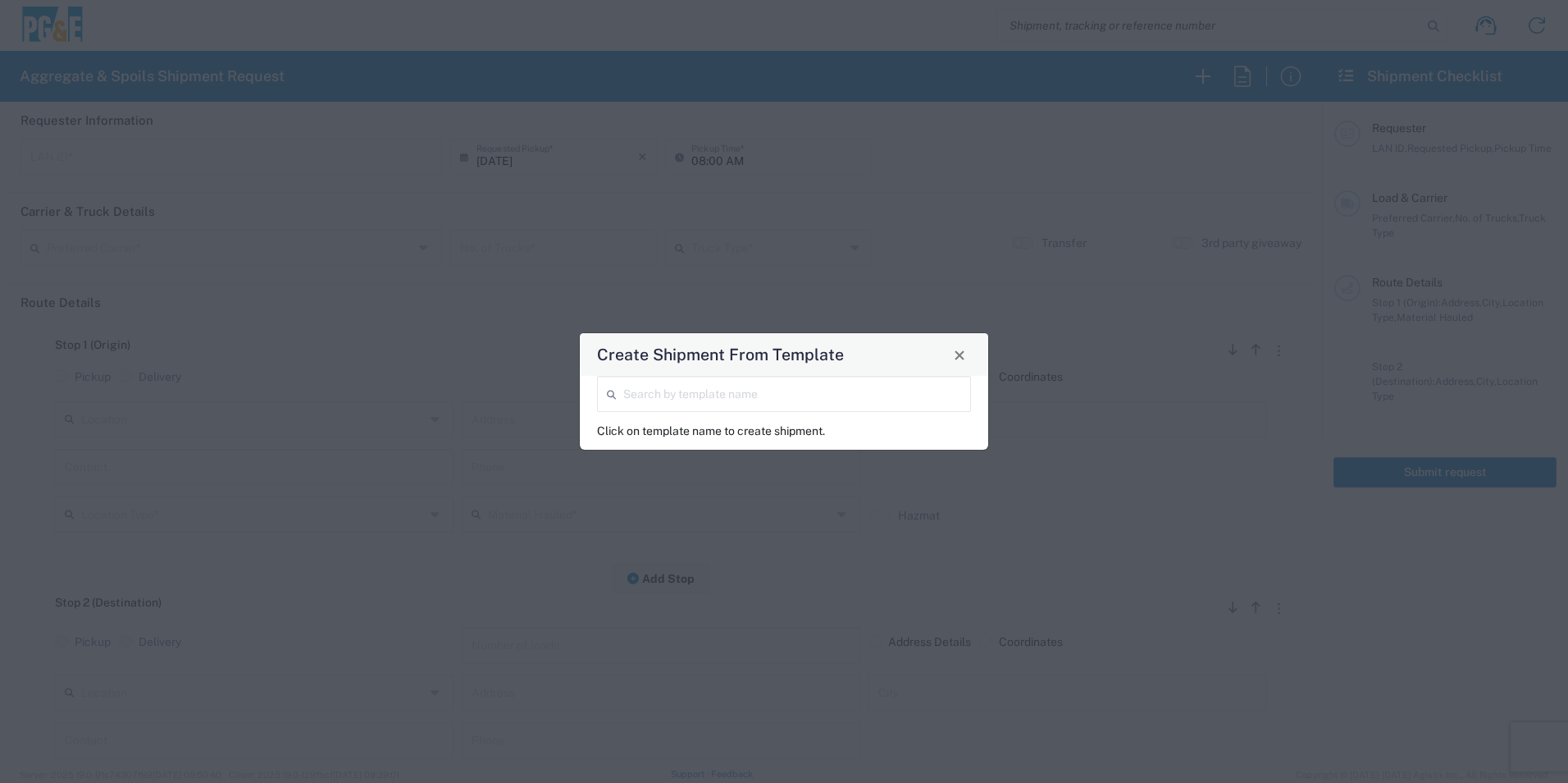
click at [822, 394] on input "search" at bounding box center [793, 392] width 338 height 28
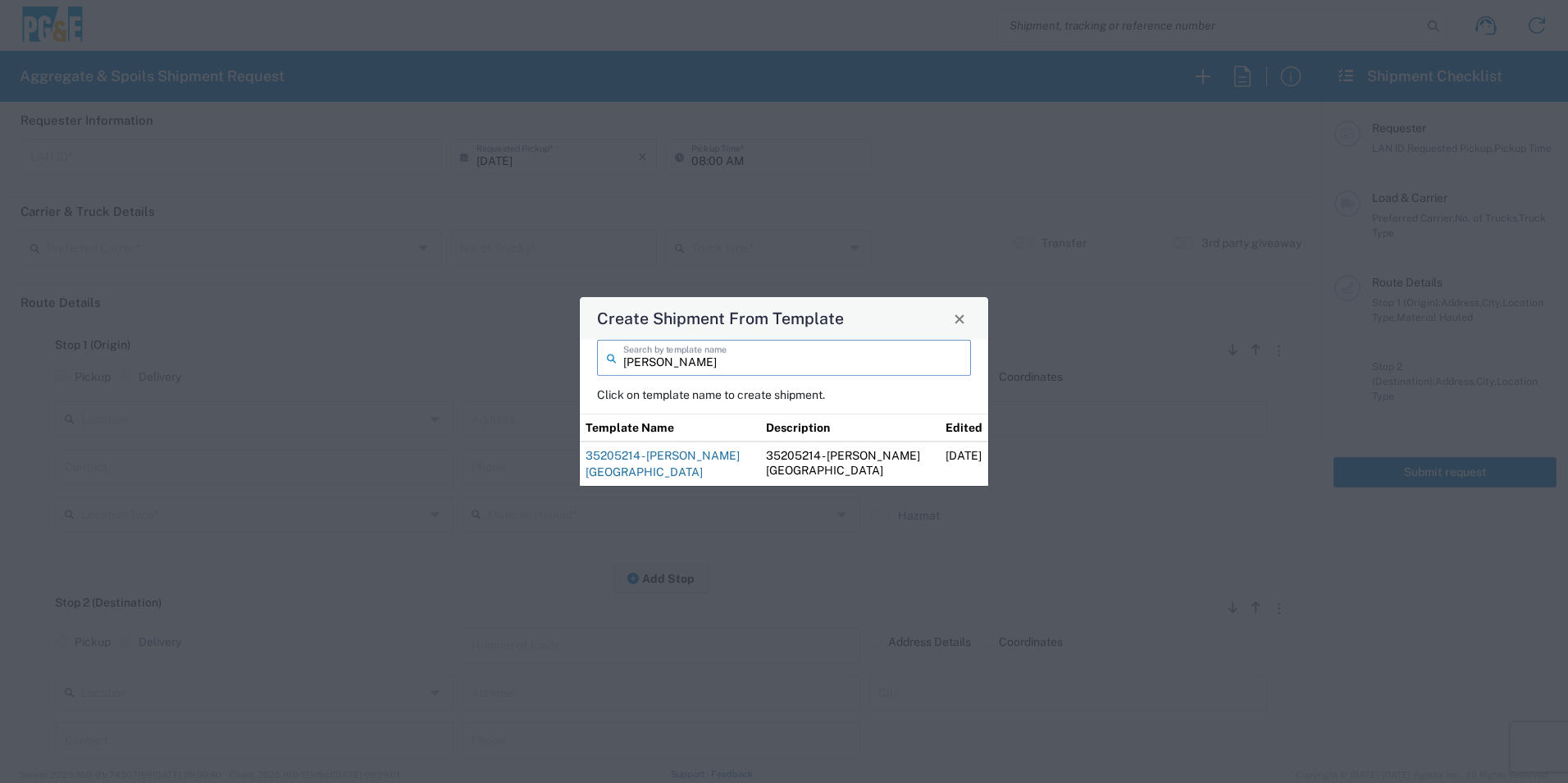
type input "alfredo"
click at [711, 458] on link "35205214 - Alfredo Union City" at bounding box center [663, 463] width 154 height 29
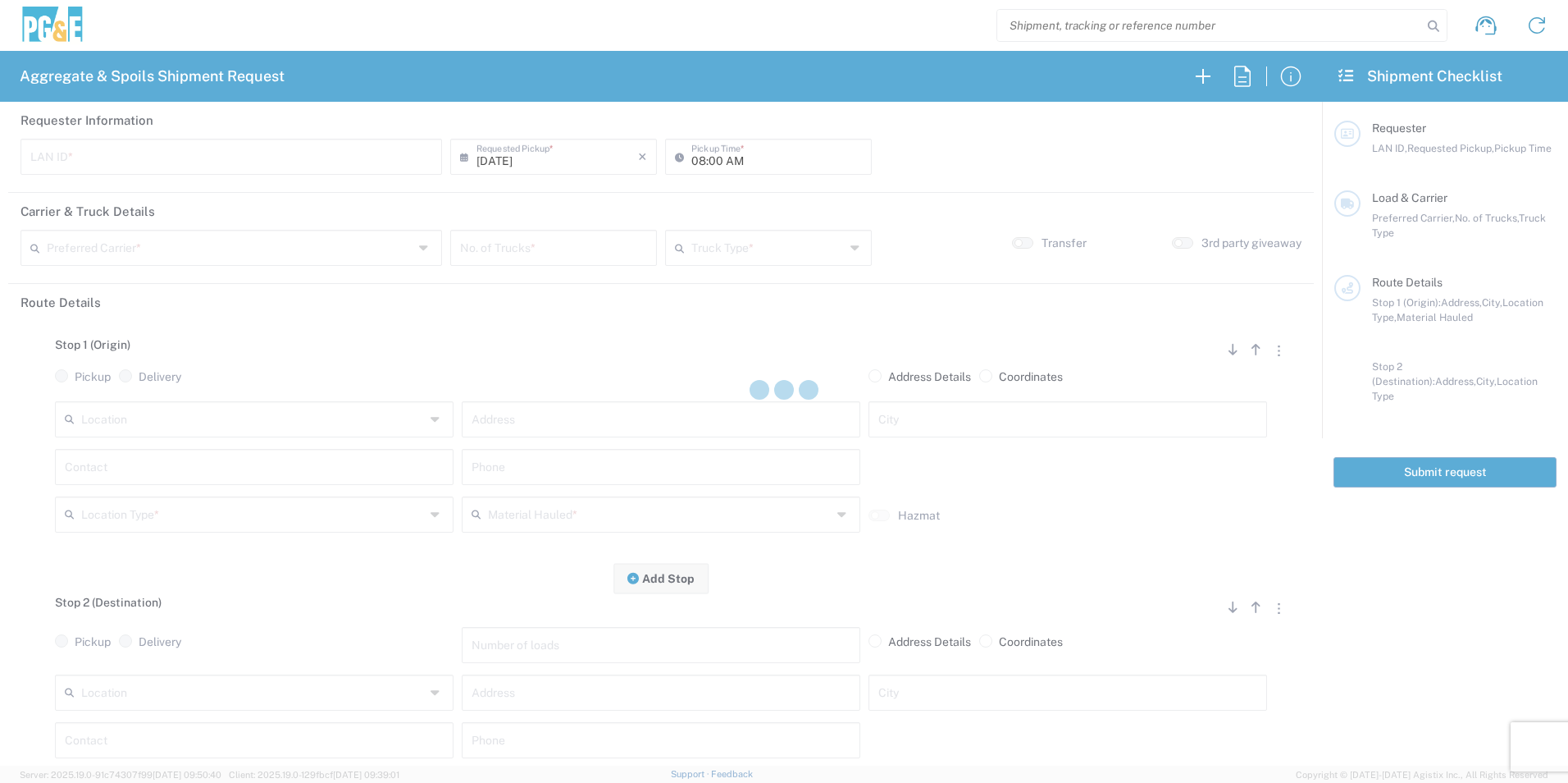
type input "RXIN"
type input "101 Trucking"
type input "20 Yard Dump Truck"
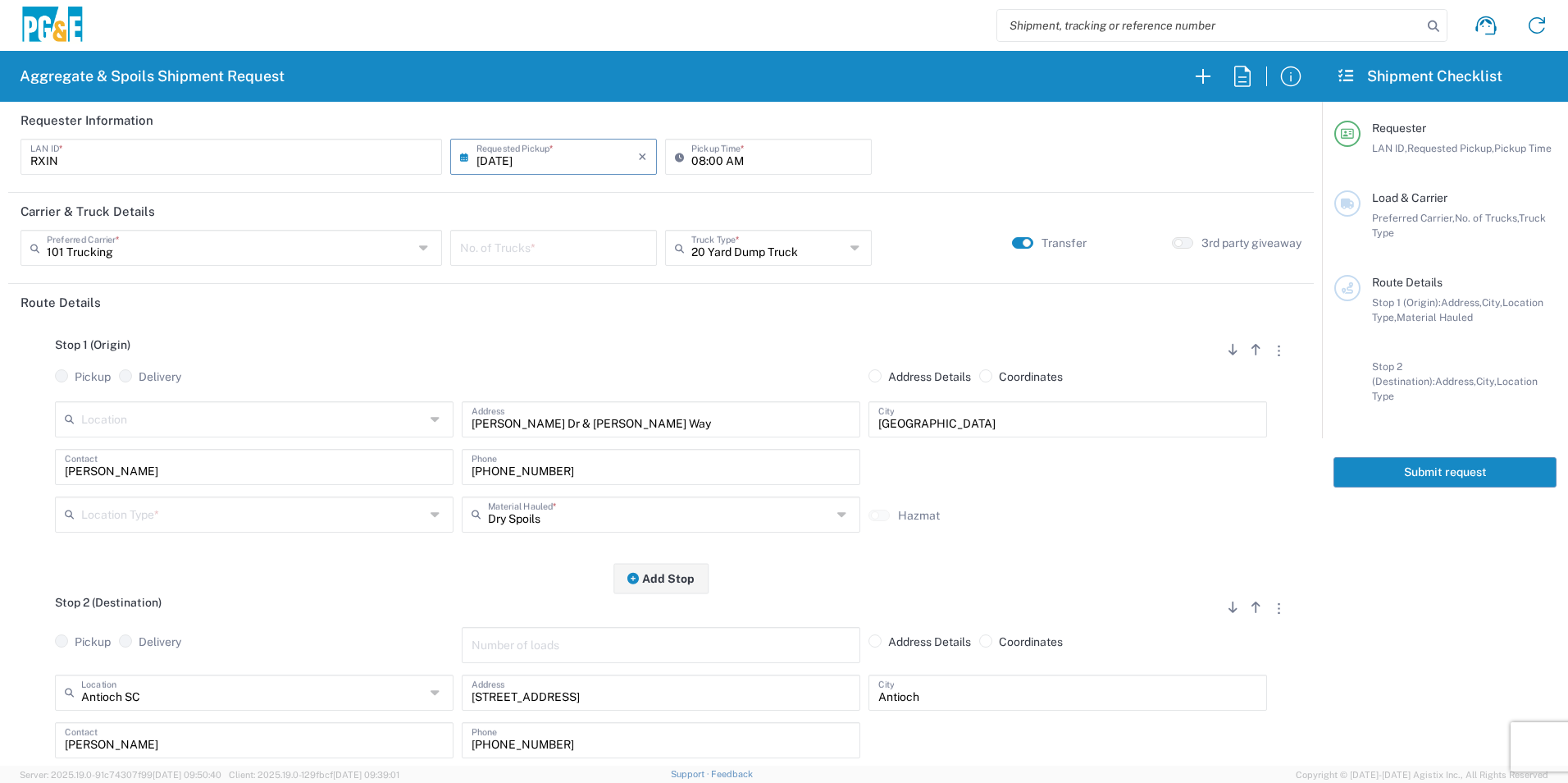
click at [498, 244] on input "number" at bounding box center [554, 246] width 187 height 28
type input "5"
click at [163, 511] on input "text" at bounding box center [253, 513] width 344 height 28
drag, startPoint x: 102, startPoint y: 626, endPoint x: 109, endPoint y: 612, distance: 15.7
click at [101, 626] on span "Other" at bounding box center [253, 631] width 390 height 26
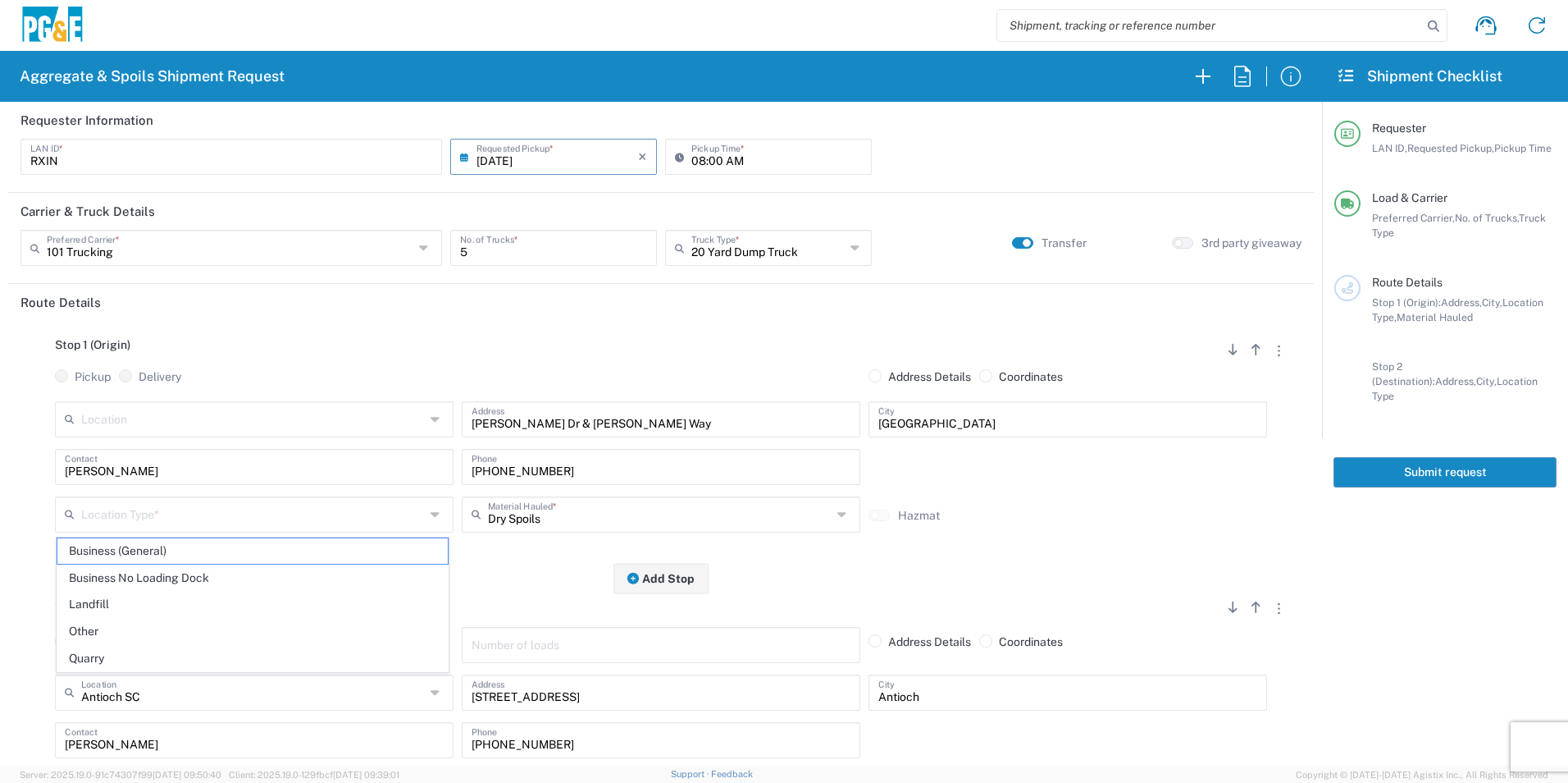
type input "Other"
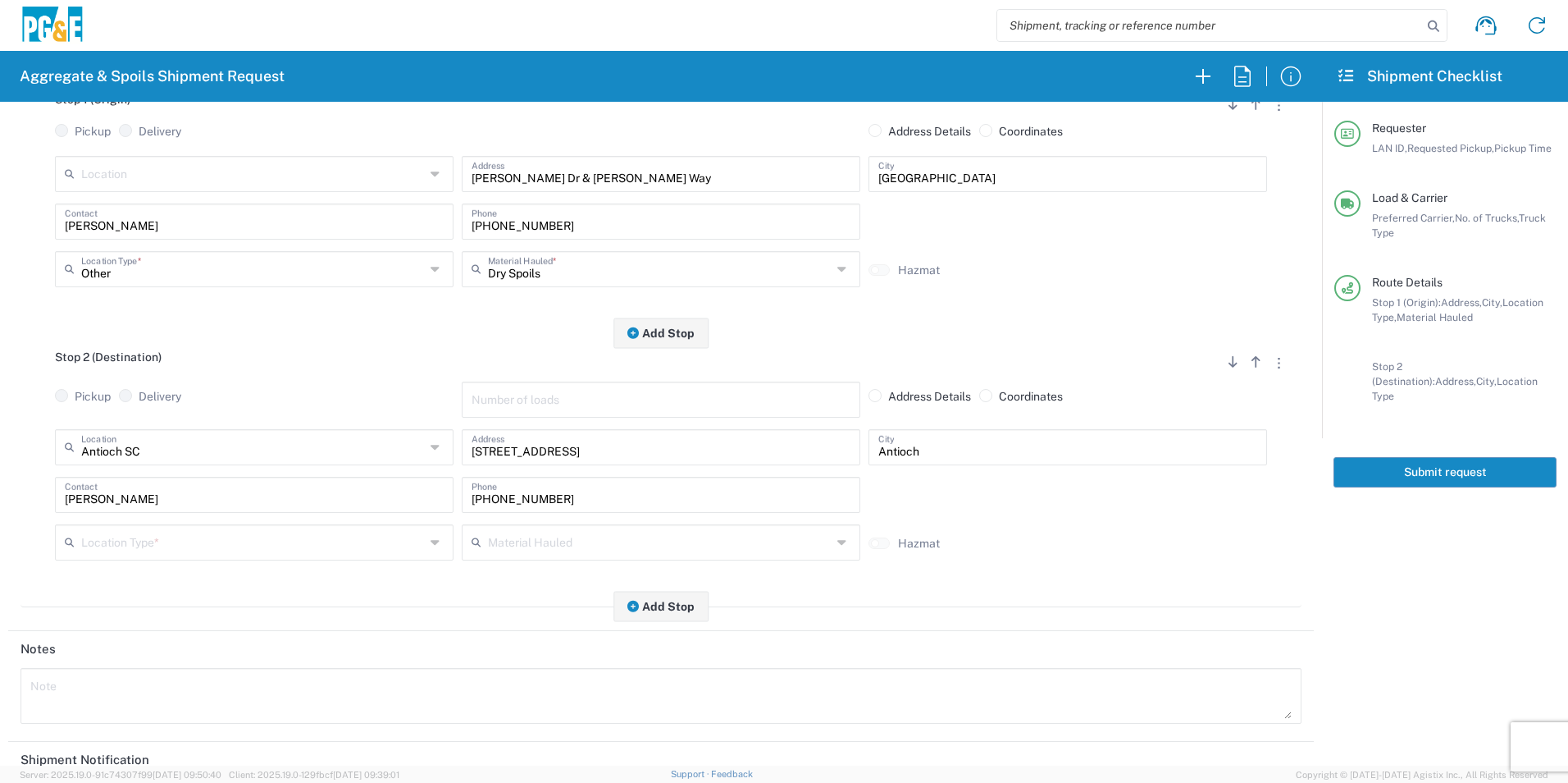
scroll to position [246, 0]
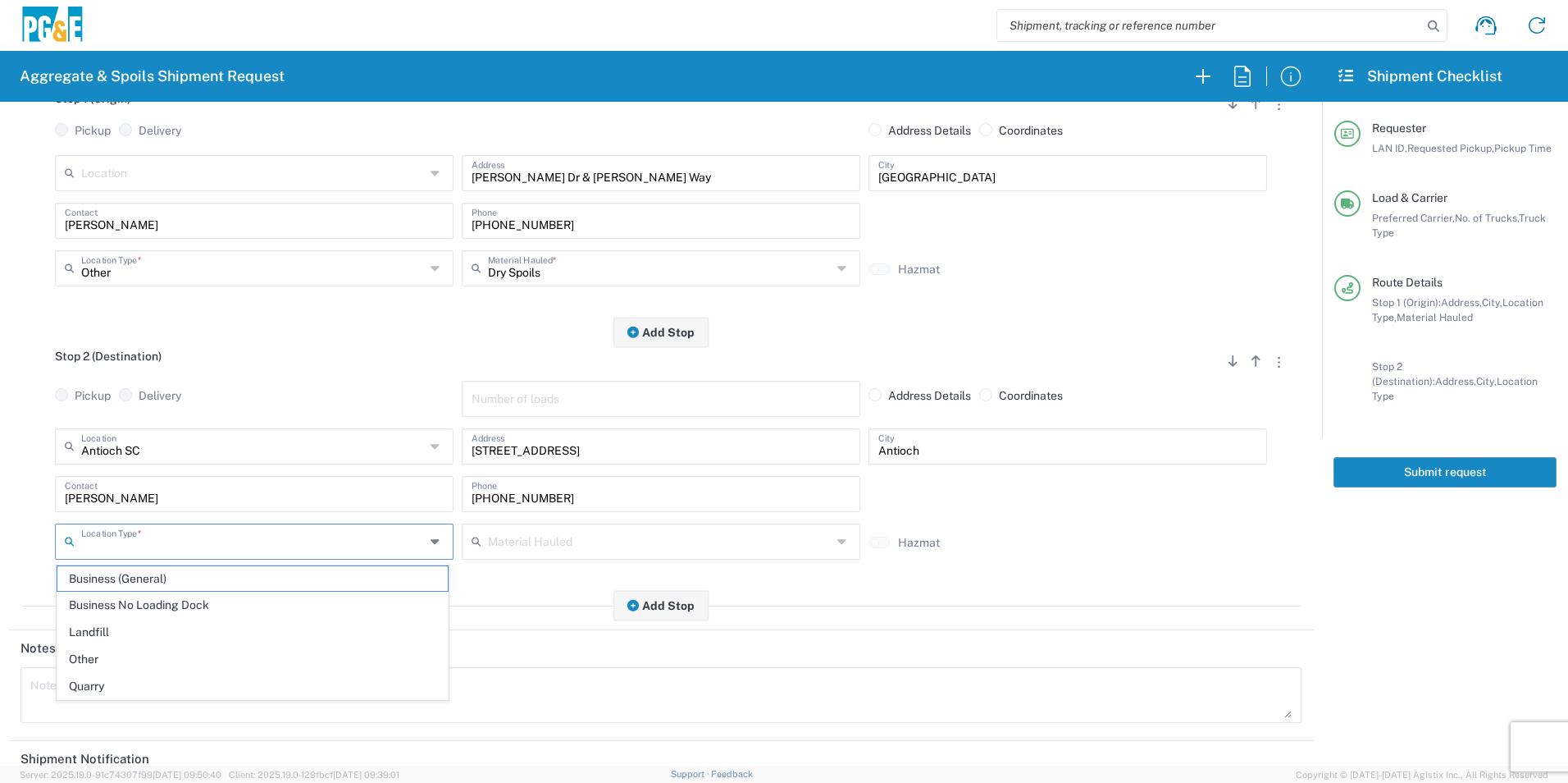
click at [134, 539] on input "text" at bounding box center [253, 539] width 344 height 28
click at [123, 604] on span "Business No Loading Dock" at bounding box center [253, 606] width 390 height 26
type input "Business No Loading Dock"
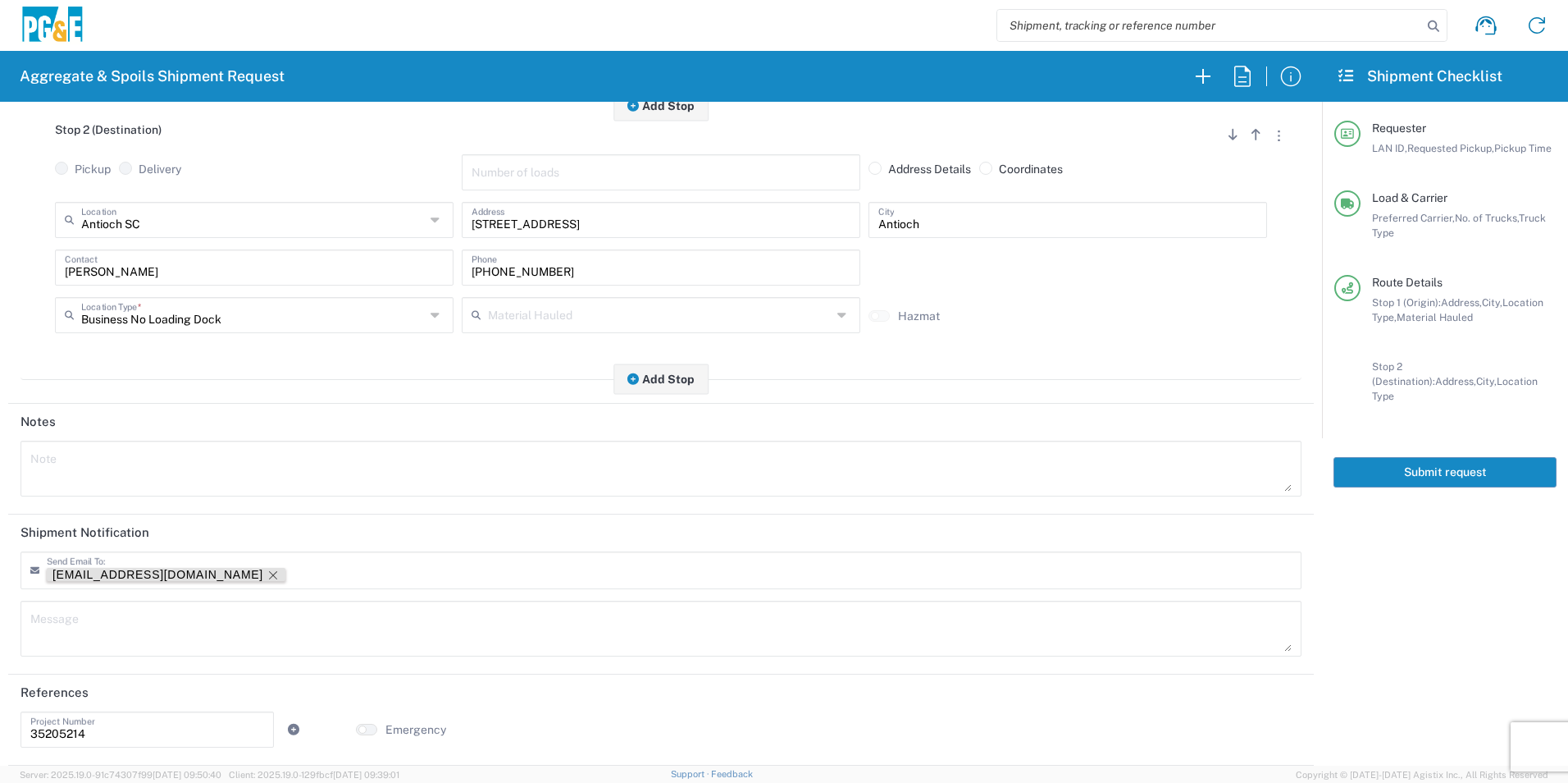
click at [266, 572] on icon "Remove tag" at bounding box center [273, 575] width 13 height 13
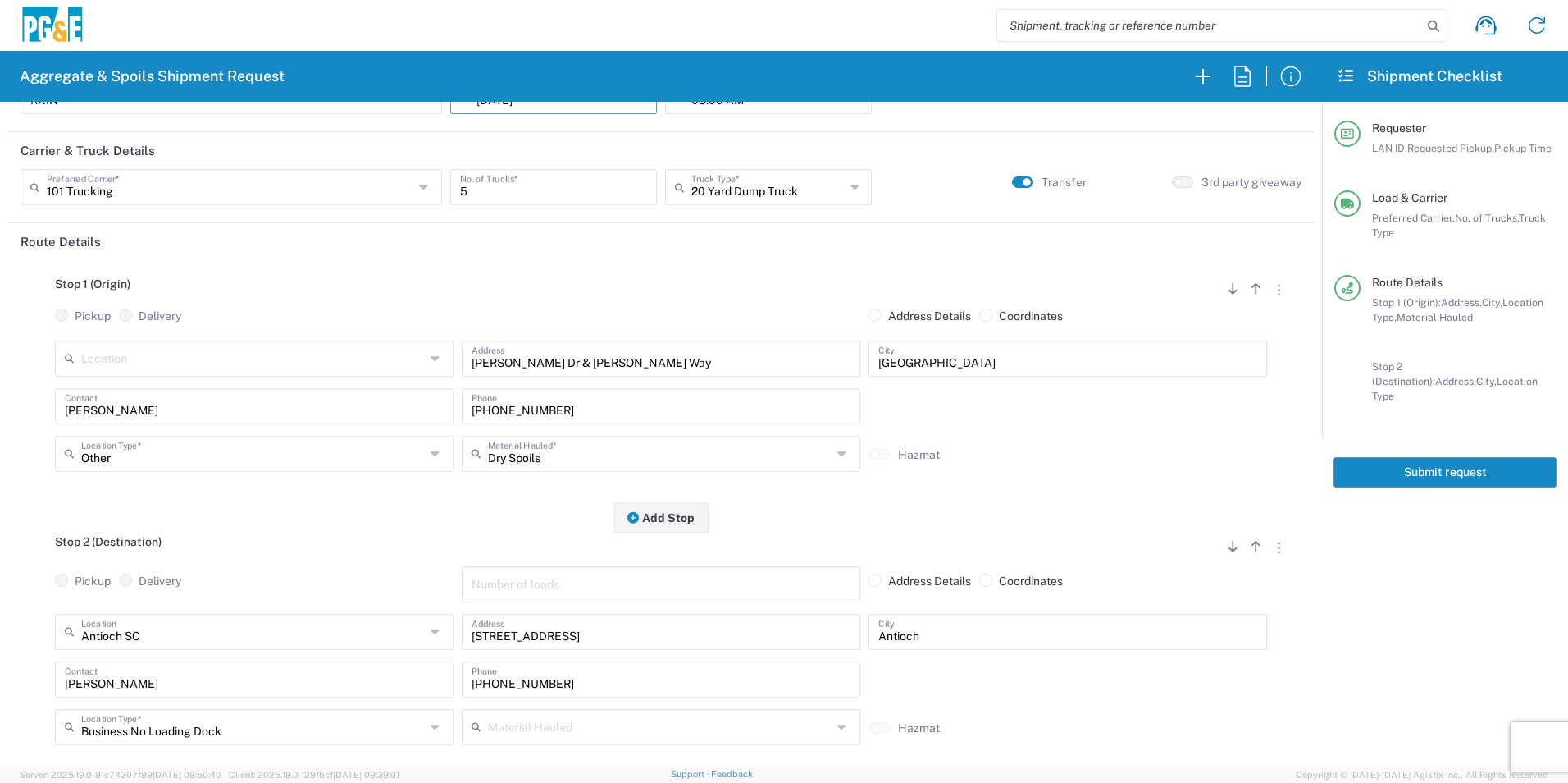
scroll to position [0, 0]
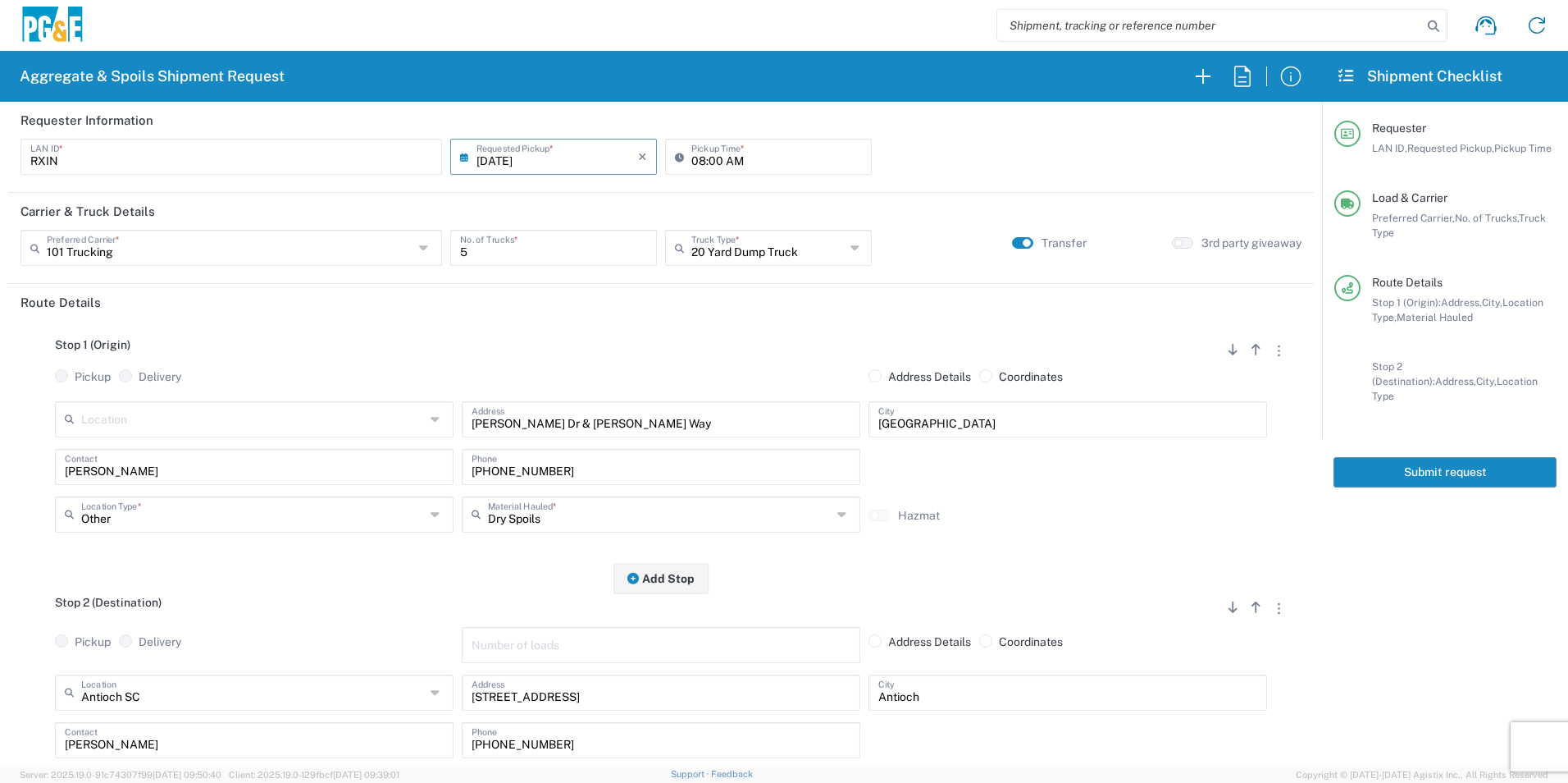
click at [1371, 464] on button "Submit request" at bounding box center [1445, 471] width 223 height 30
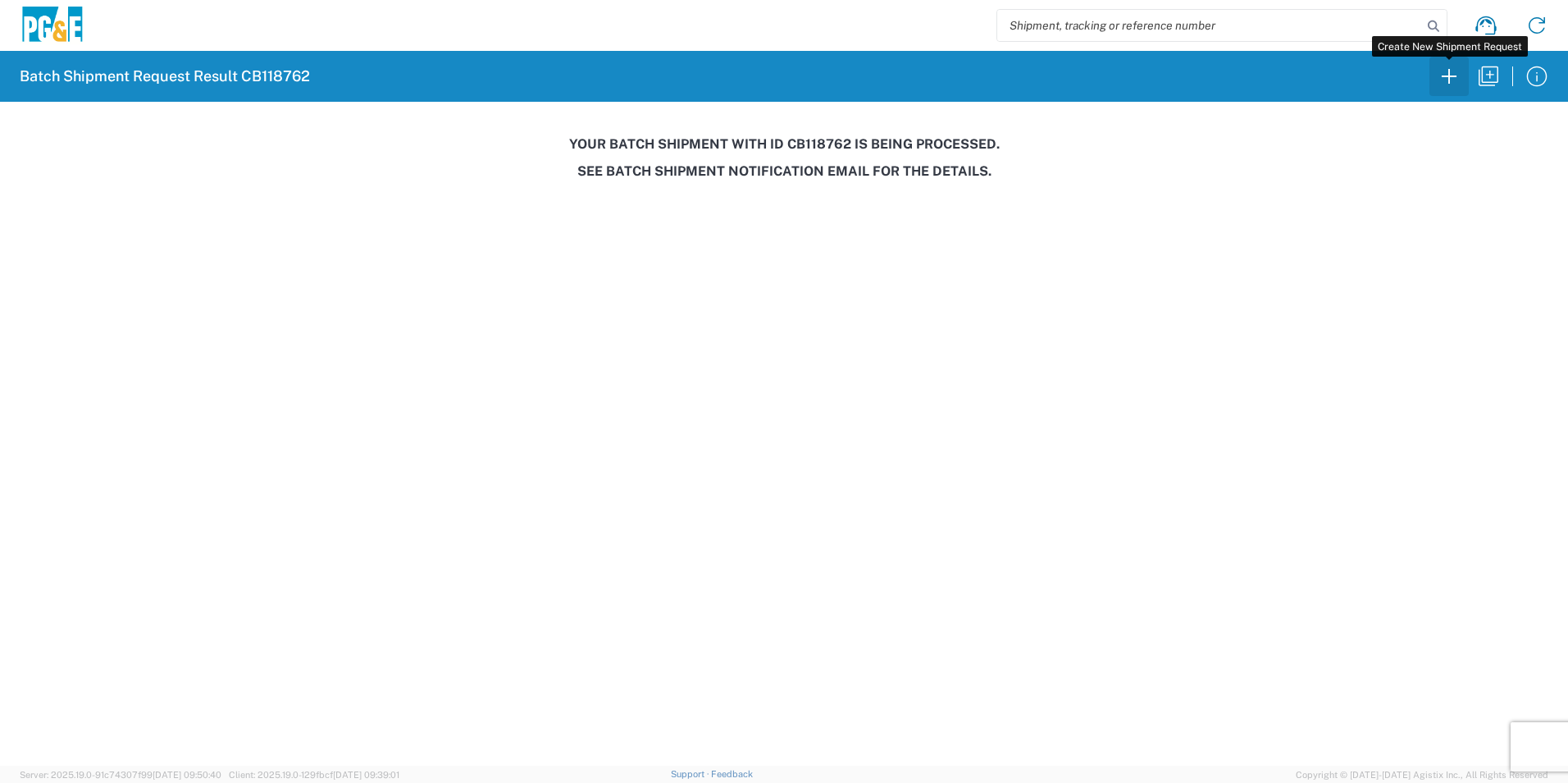
click at [1453, 74] on icon "button" at bounding box center [1450, 76] width 27 height 27
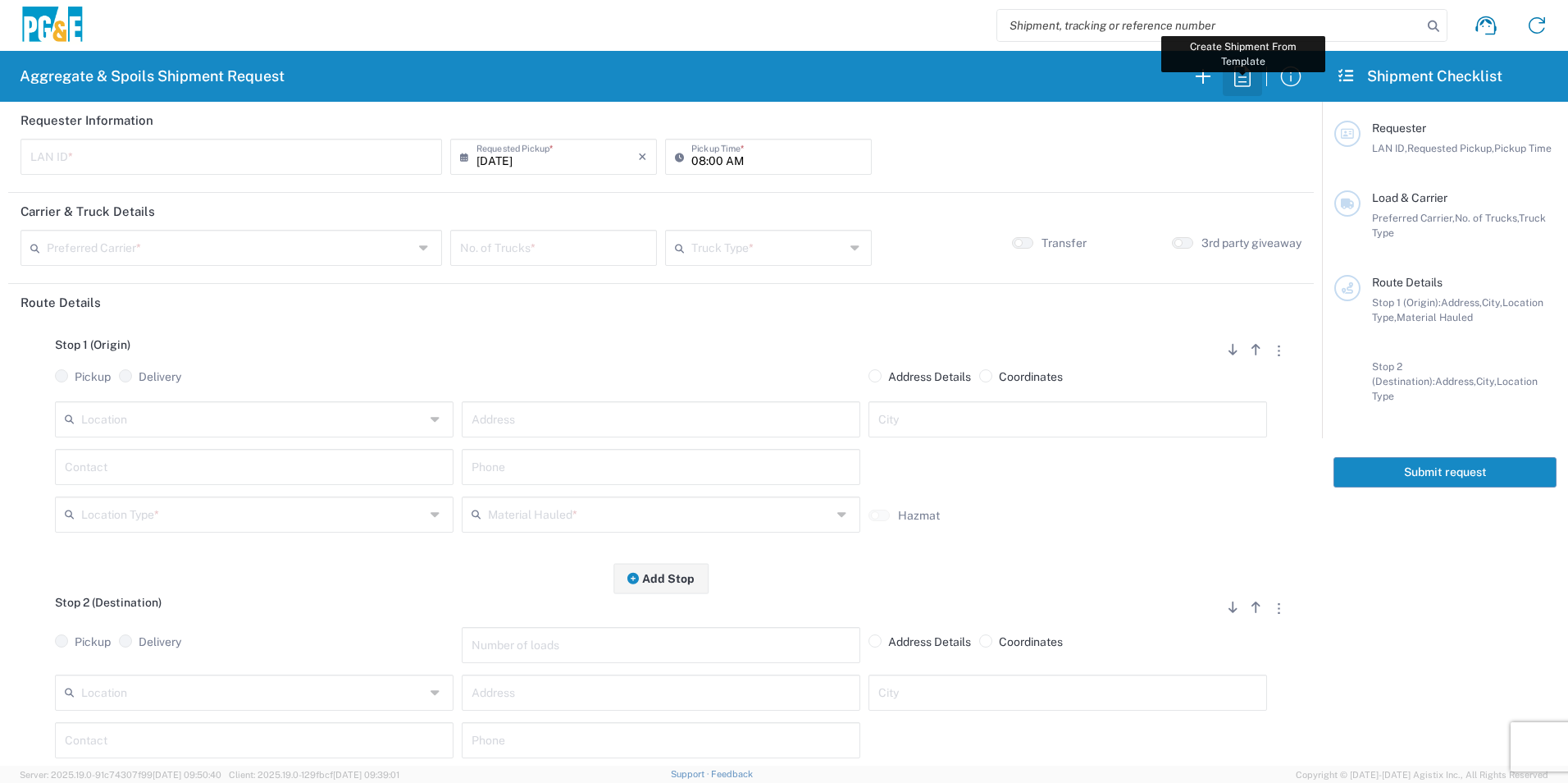
click at [1247, 81] on icon "button" at bounding box center [1243, 76] width 27 height 27
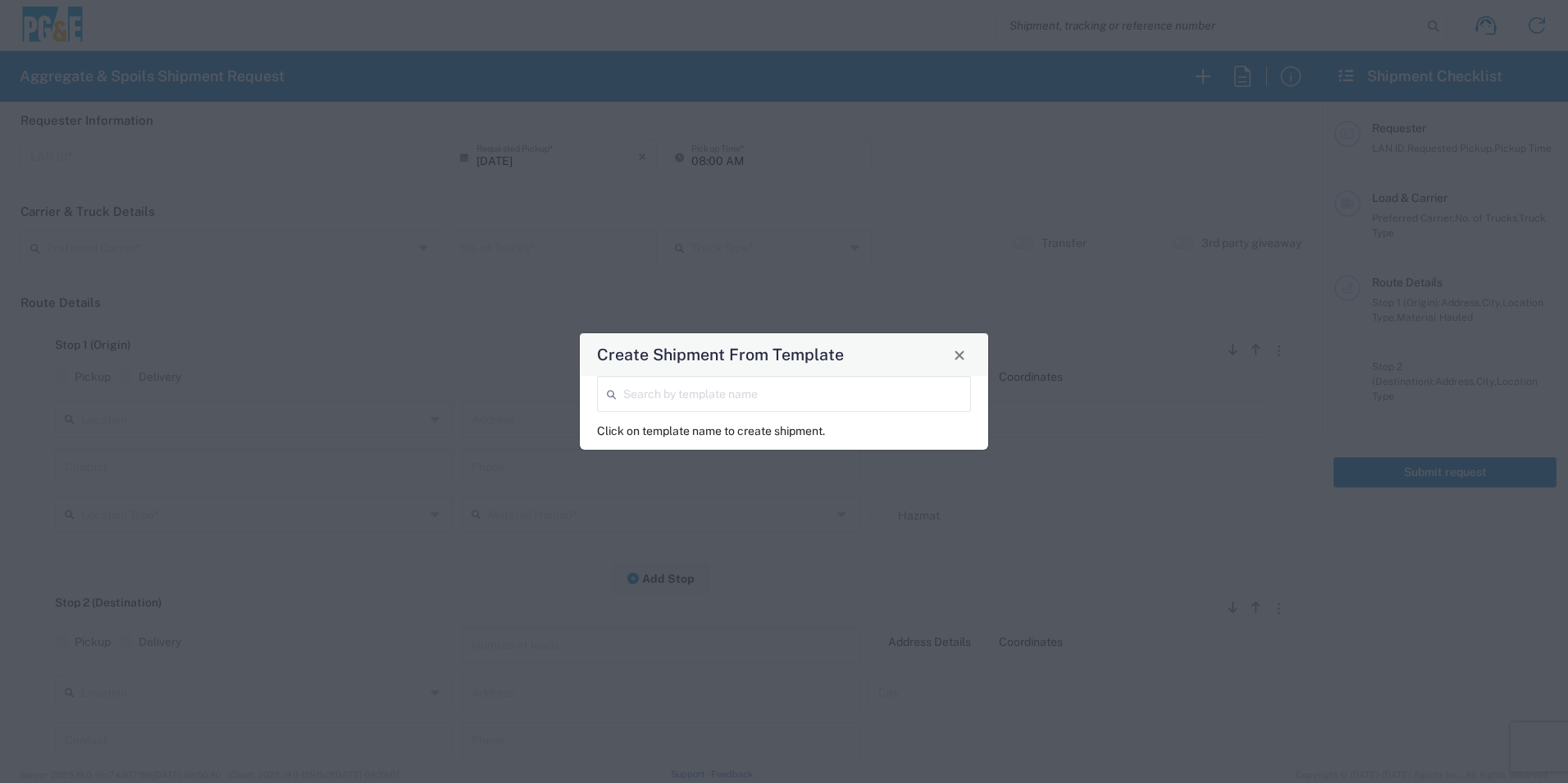
click at [739, 394] on input "search" at bounding box center [793, 392] width 338 height 28
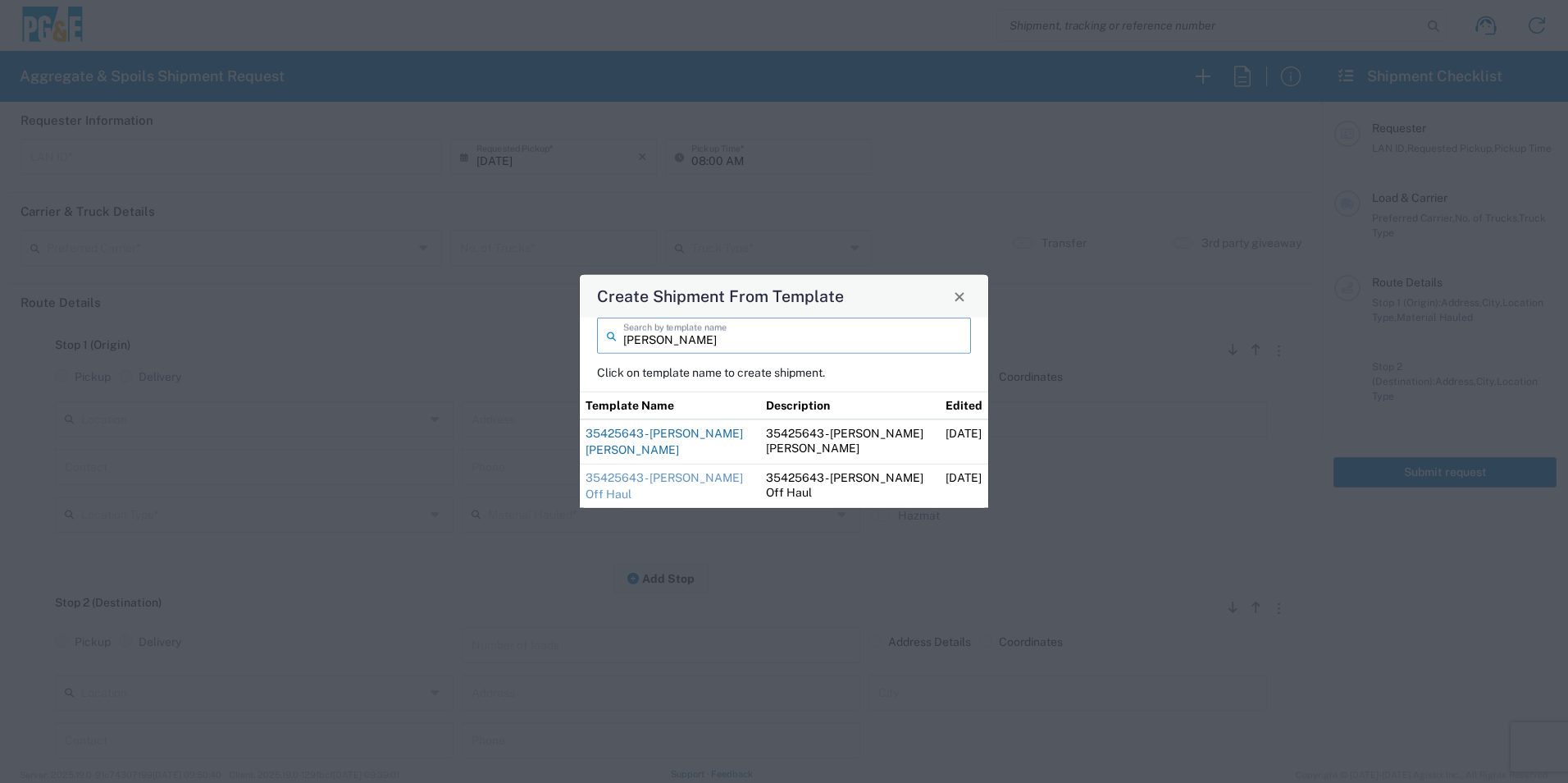
type input "sean"
click at [653, 434] on link "35425643 - Sean Angwin Hay Rd" at bounding box center [664, 441] width 157 height 29
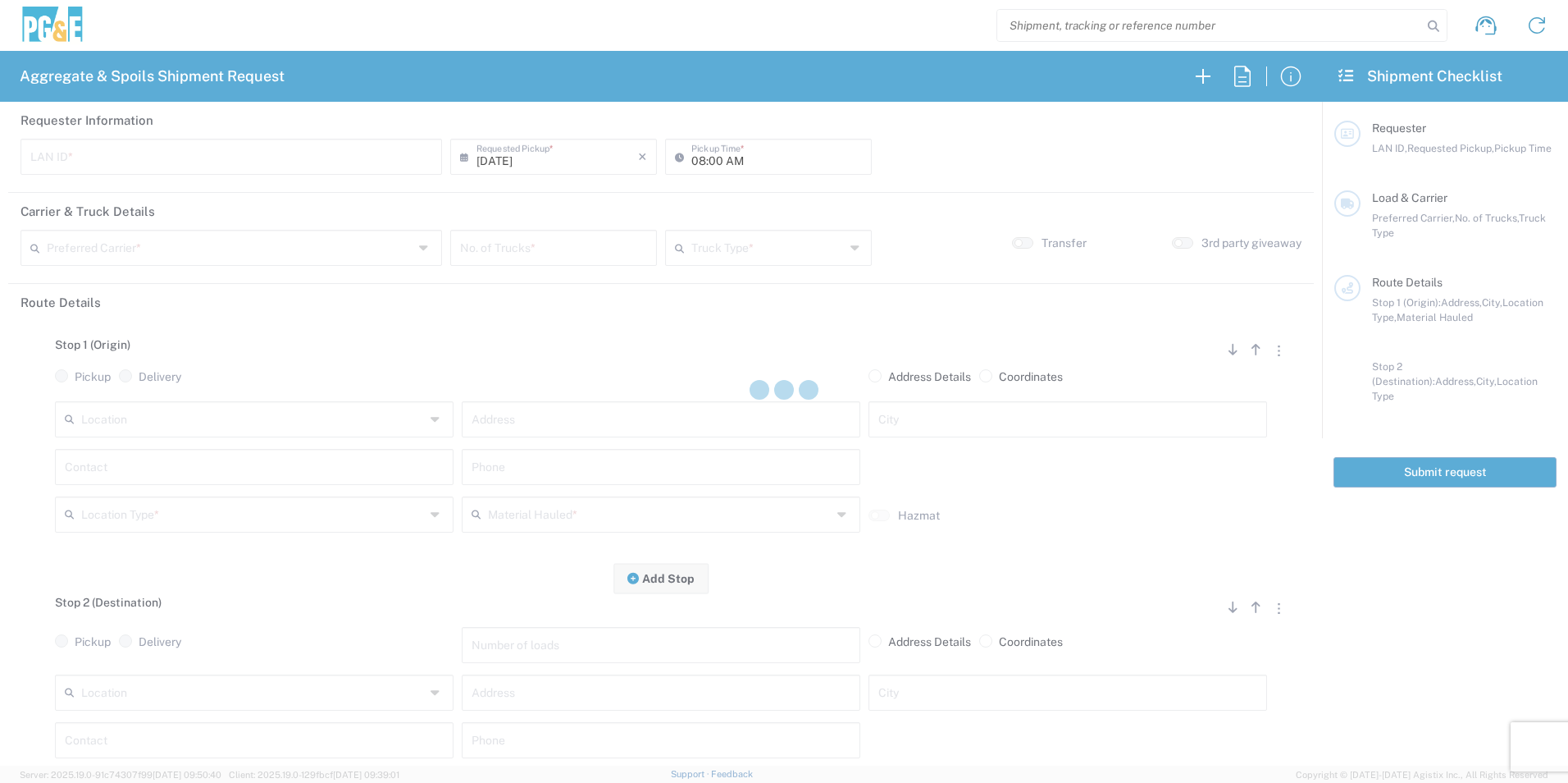
type input "CSGA"
type input "06:30 AM"
type input "[PERSON_NAME] Trucking"
type input "Super Dump"
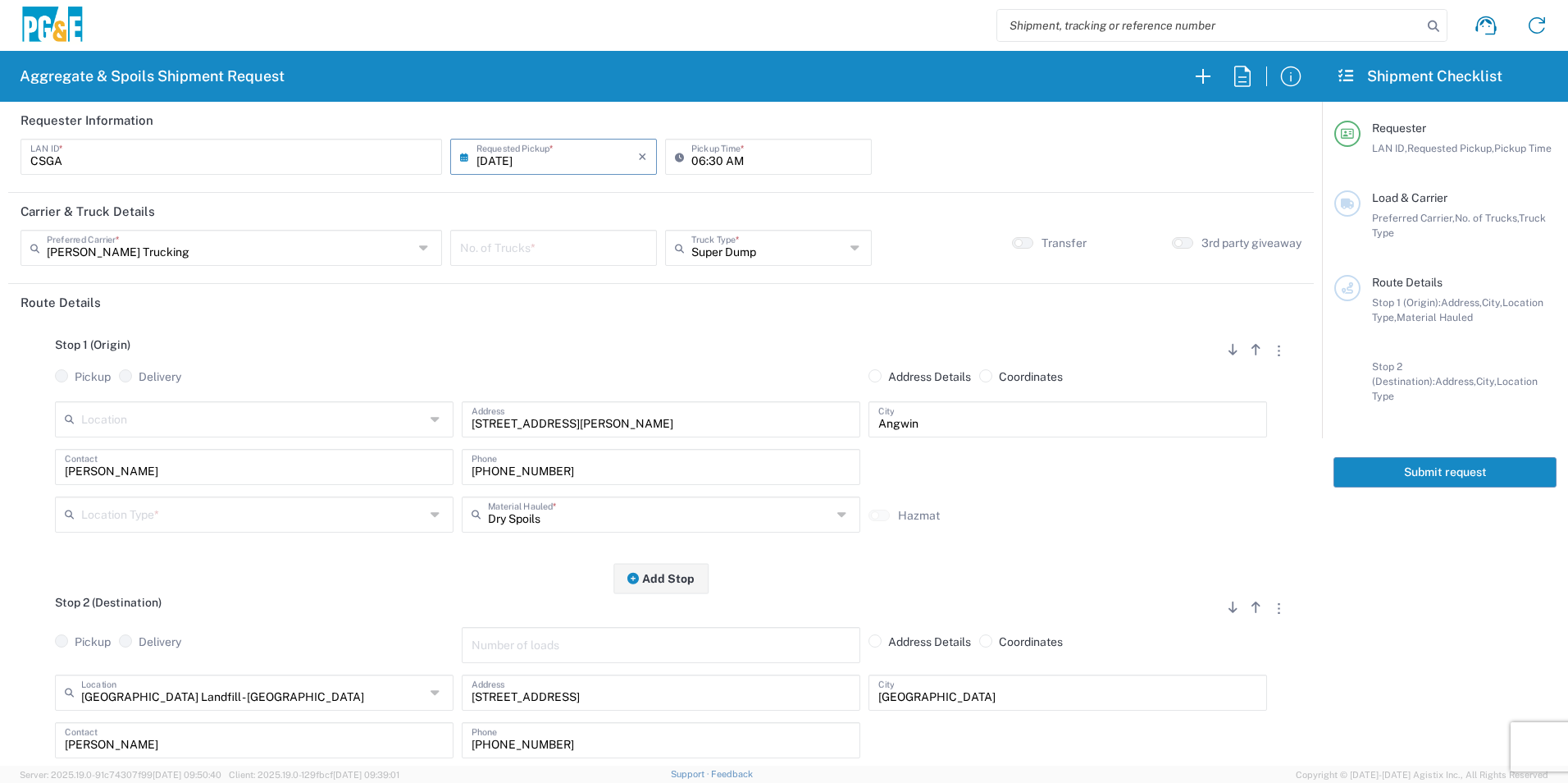
click at [604, 249] on input "number" at bounding box center [554, 246] width 187 height 28
type input "4"
click at [715, 161] on input "06:30 AM" at bounding box center [777, 155] width 171 height 28
click at [712, 159] on input "06:30 AM" at bounding box center [777, 155] width 171 height 28
type input "06:45 AM"
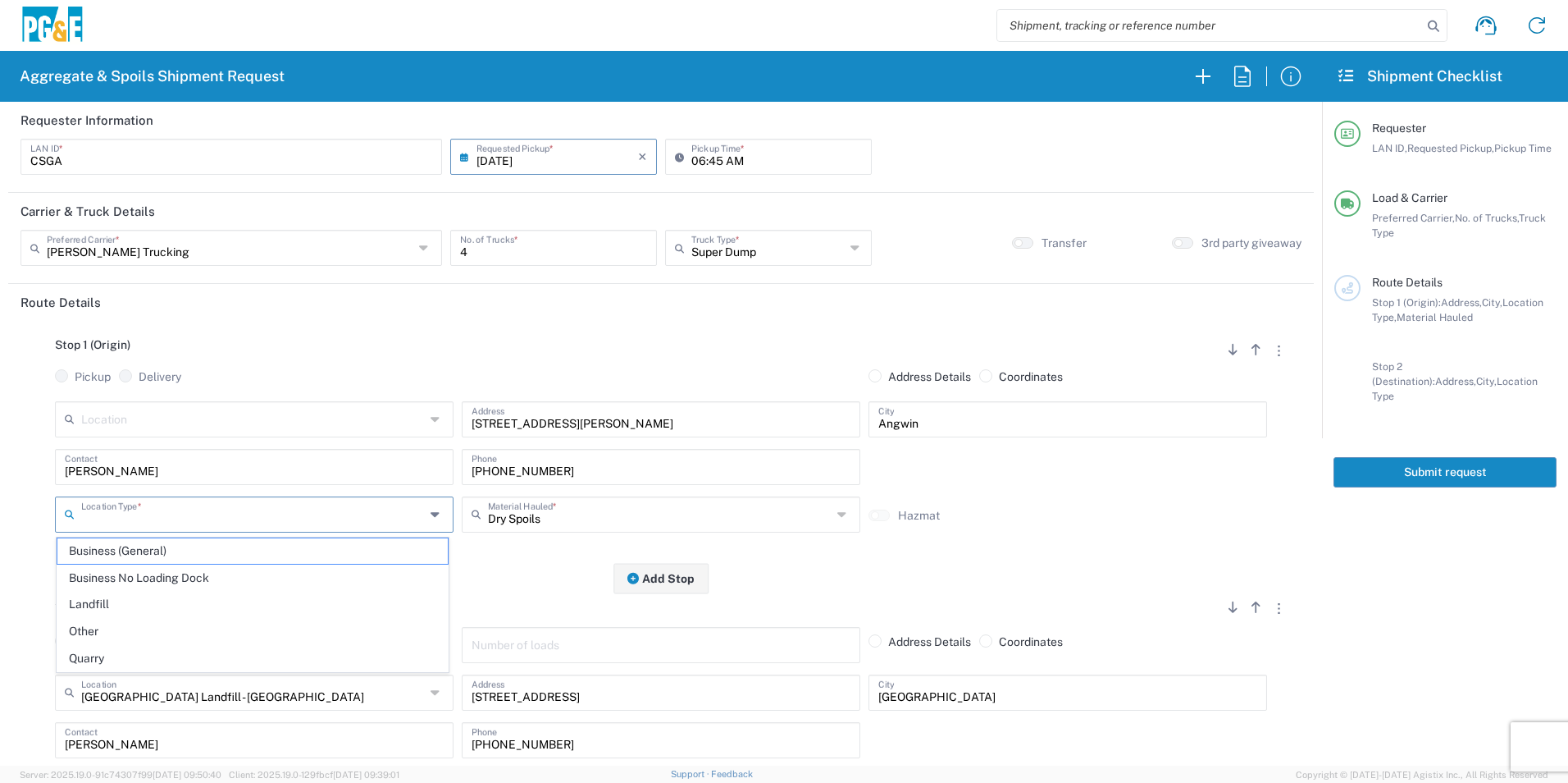
click at [104, 518] on input "text" at bounding box center [253, 513] width 344 height 28
click at [83, 628] on span "Other" at bounding box center [253, 631] width 390 height 26
type input "Other"
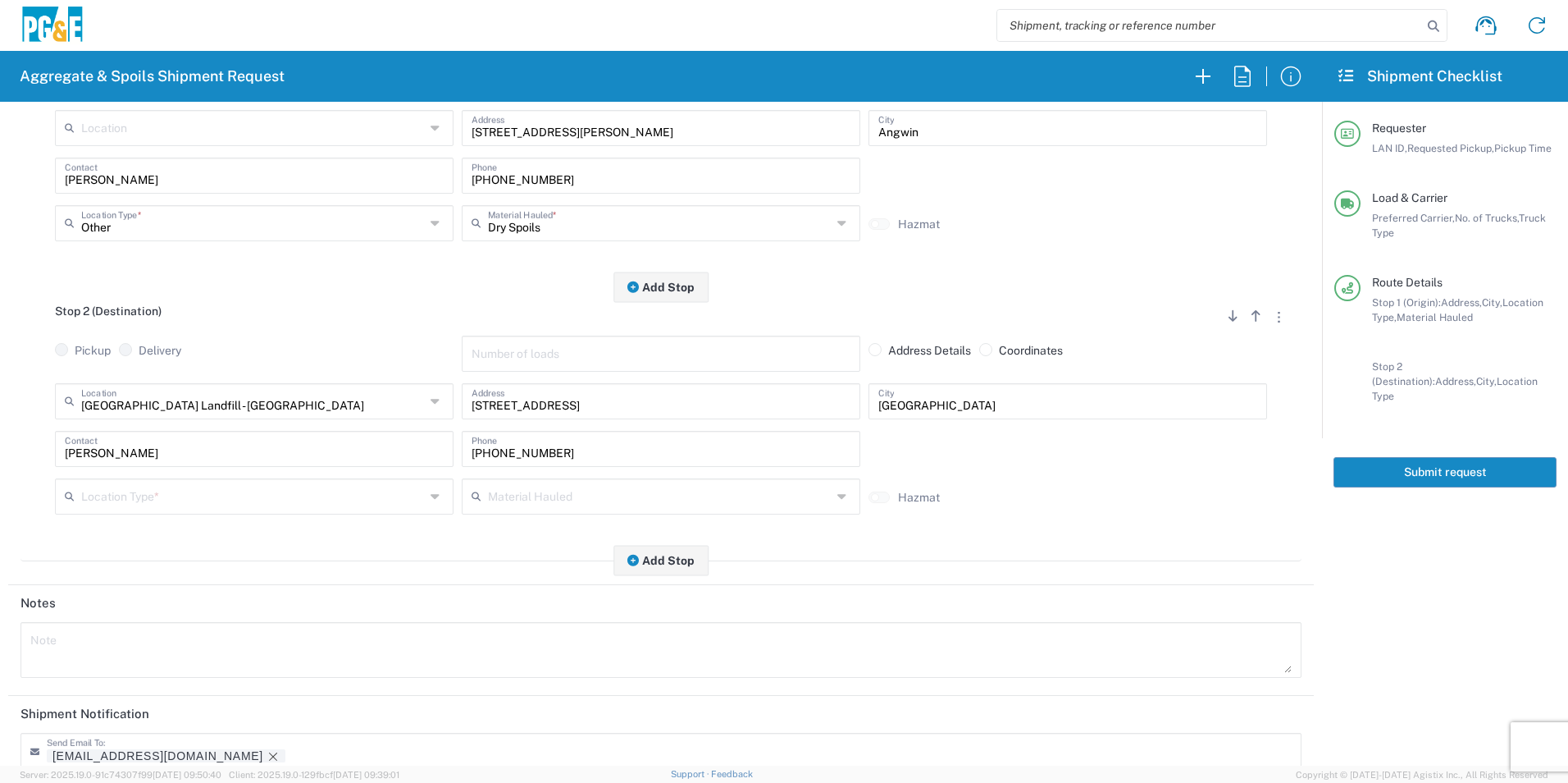
scroll to position [328, 0]
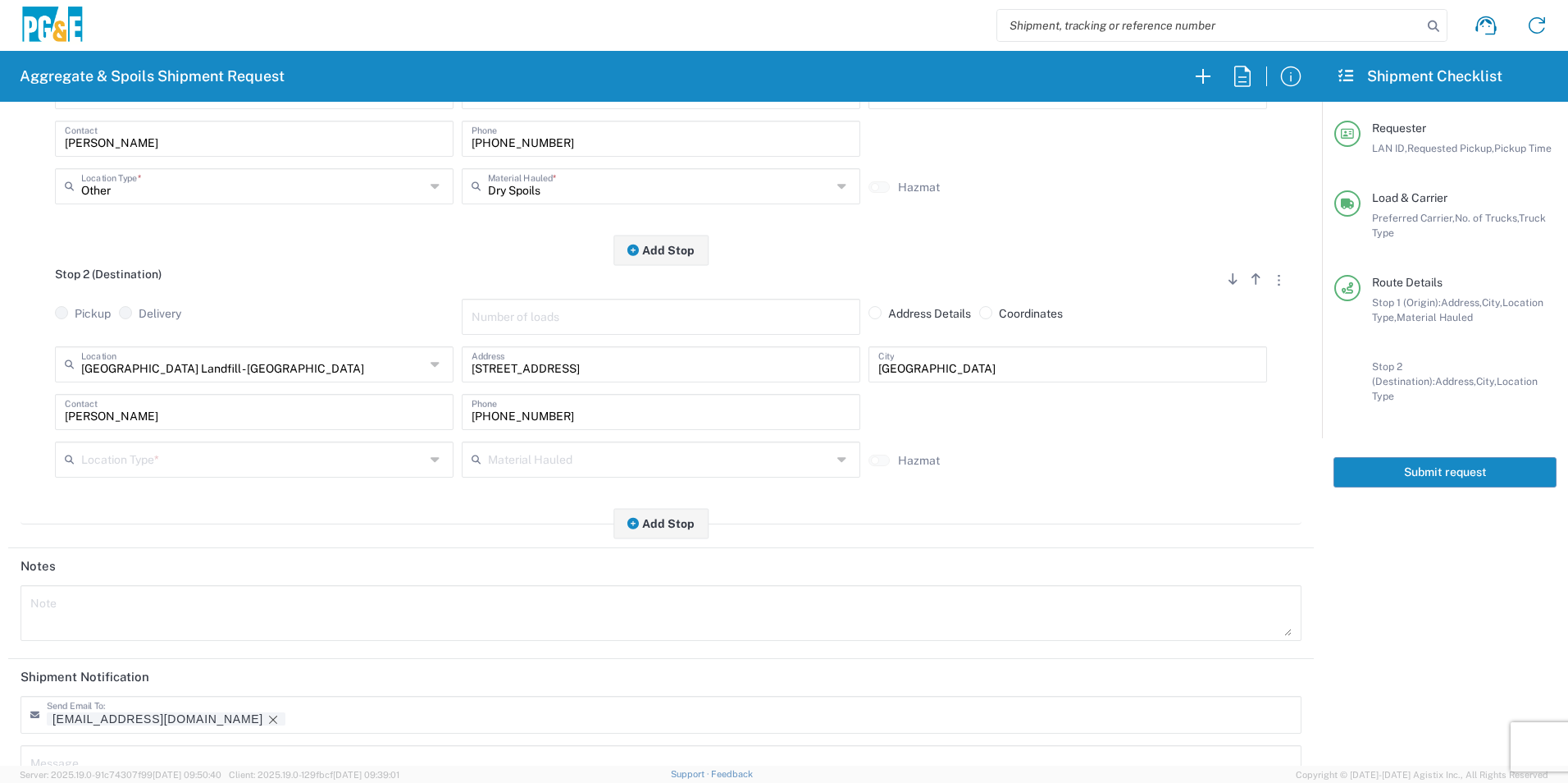
click at [150, 469] on input "text" at bounding box center [253, 458] width 344 height 28
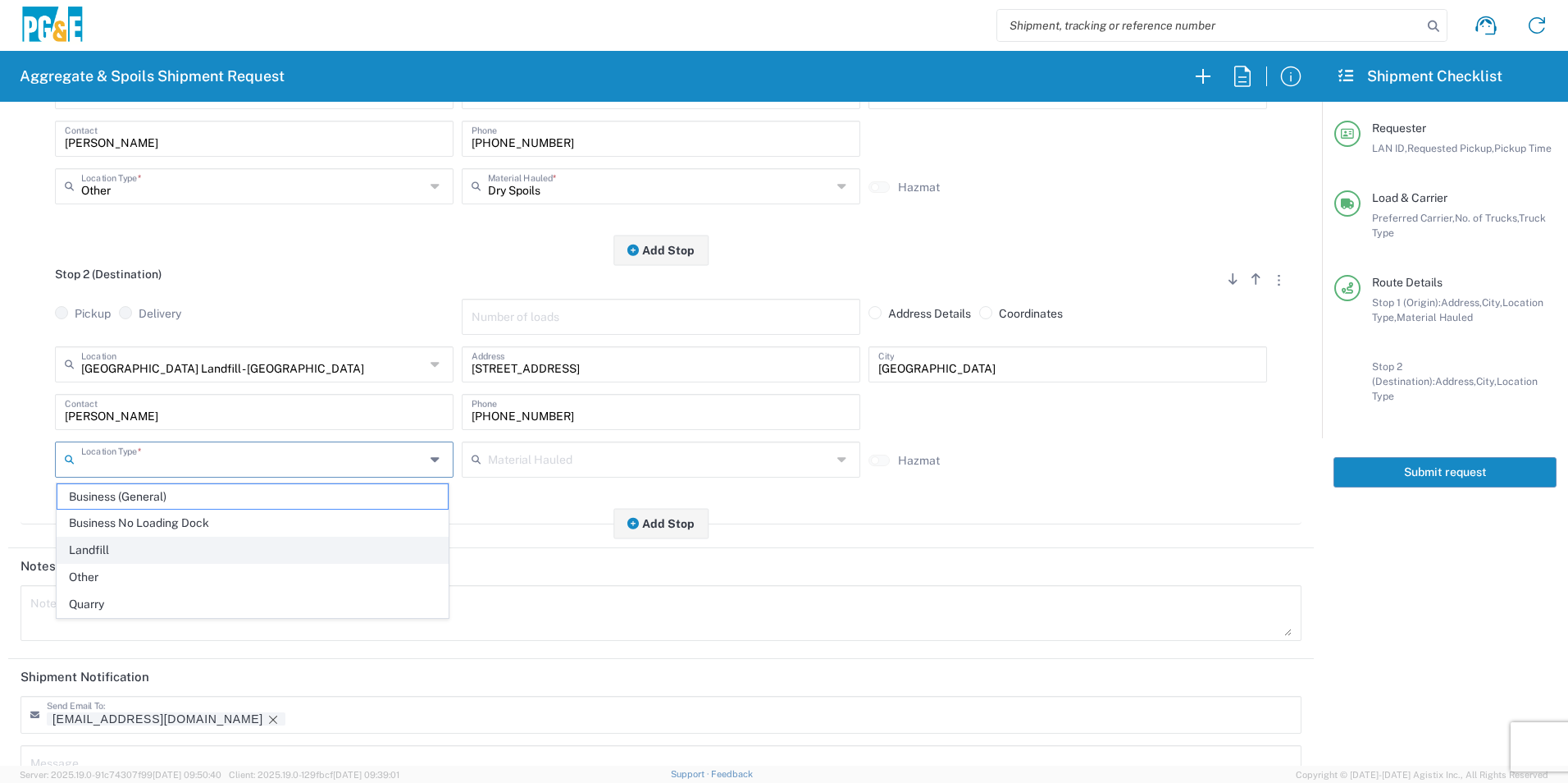
click at [160, 551] on span "Landfill" at bounding box center [253, 550] width 390 height 26
type input "Landfill"
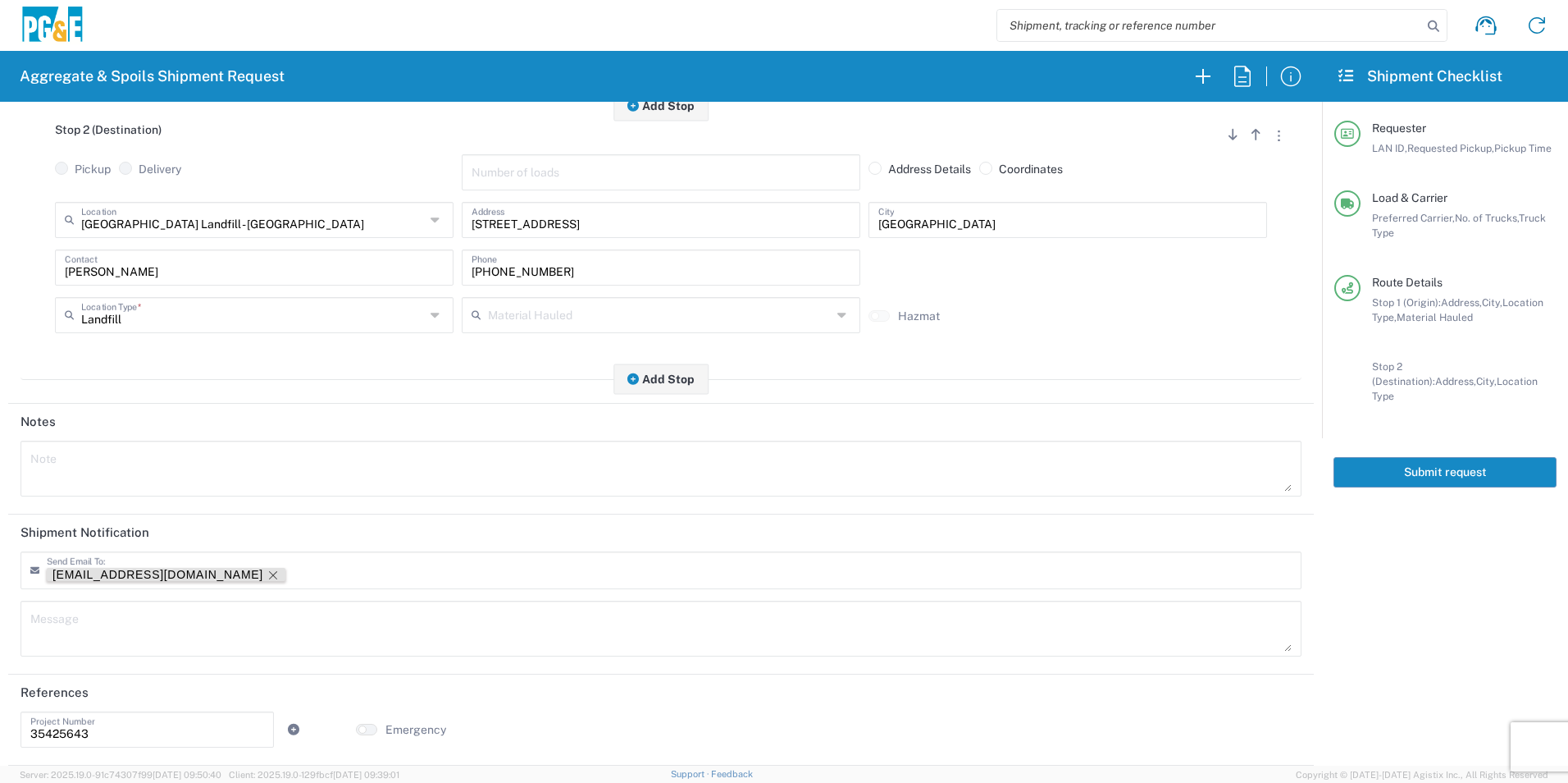
click at [266, 569] on icon "Remove tag" at bounding box center [273, 575] width 13 height 13
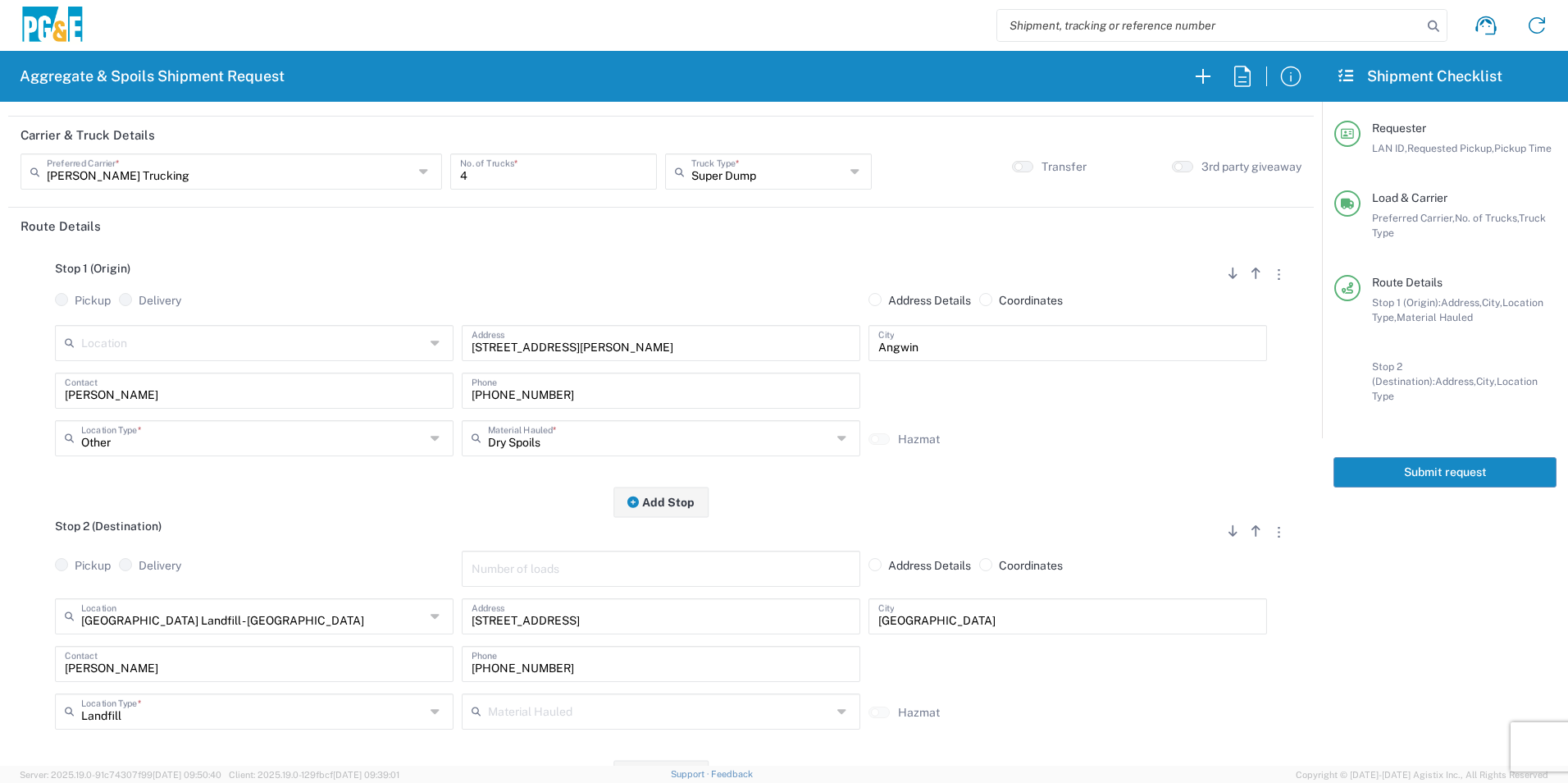
scroll to position [0, 0]
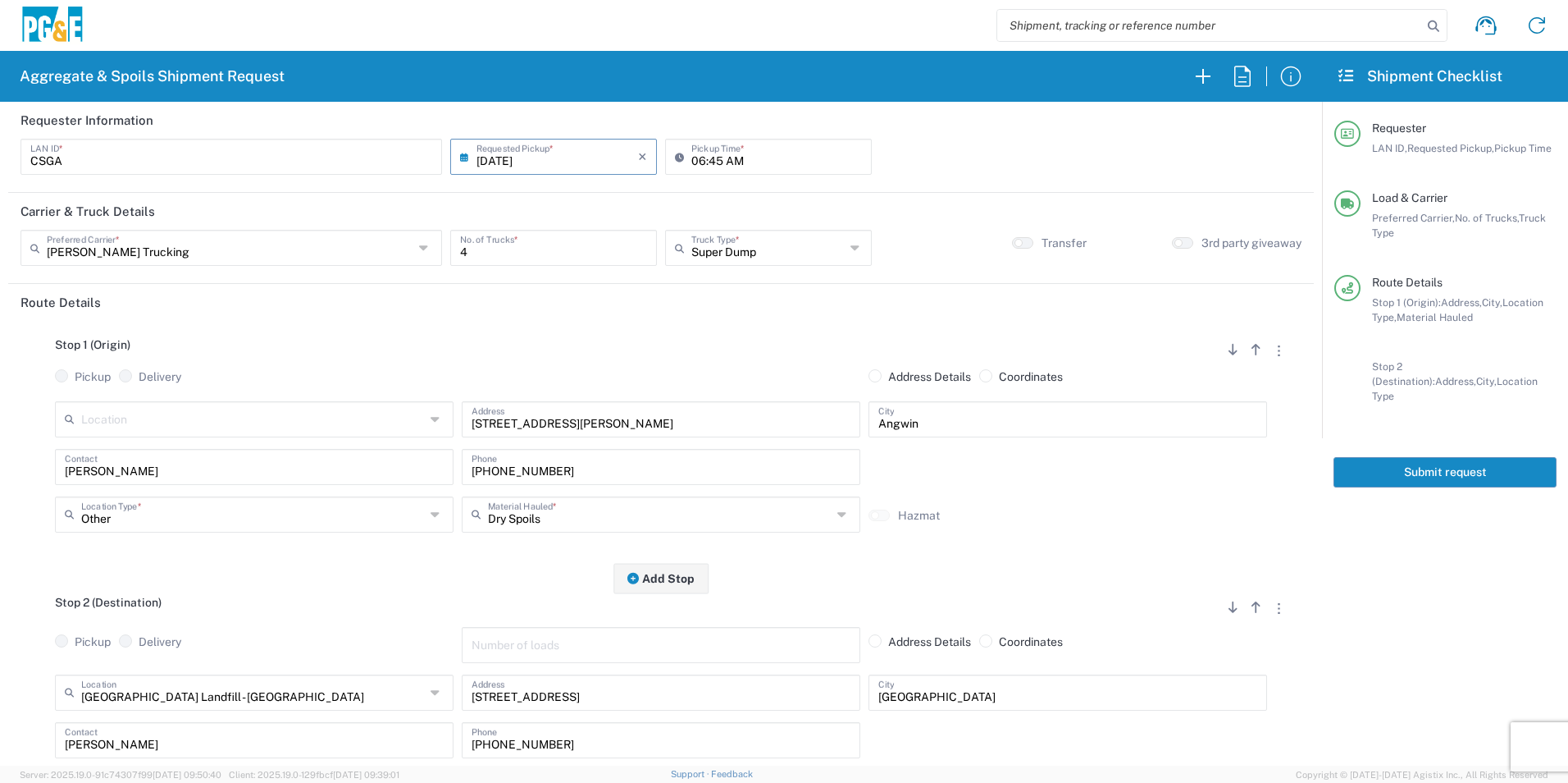
click at [1400, 459] on button "Submit request" at bounding box center [1445, 471] width 223 height 30
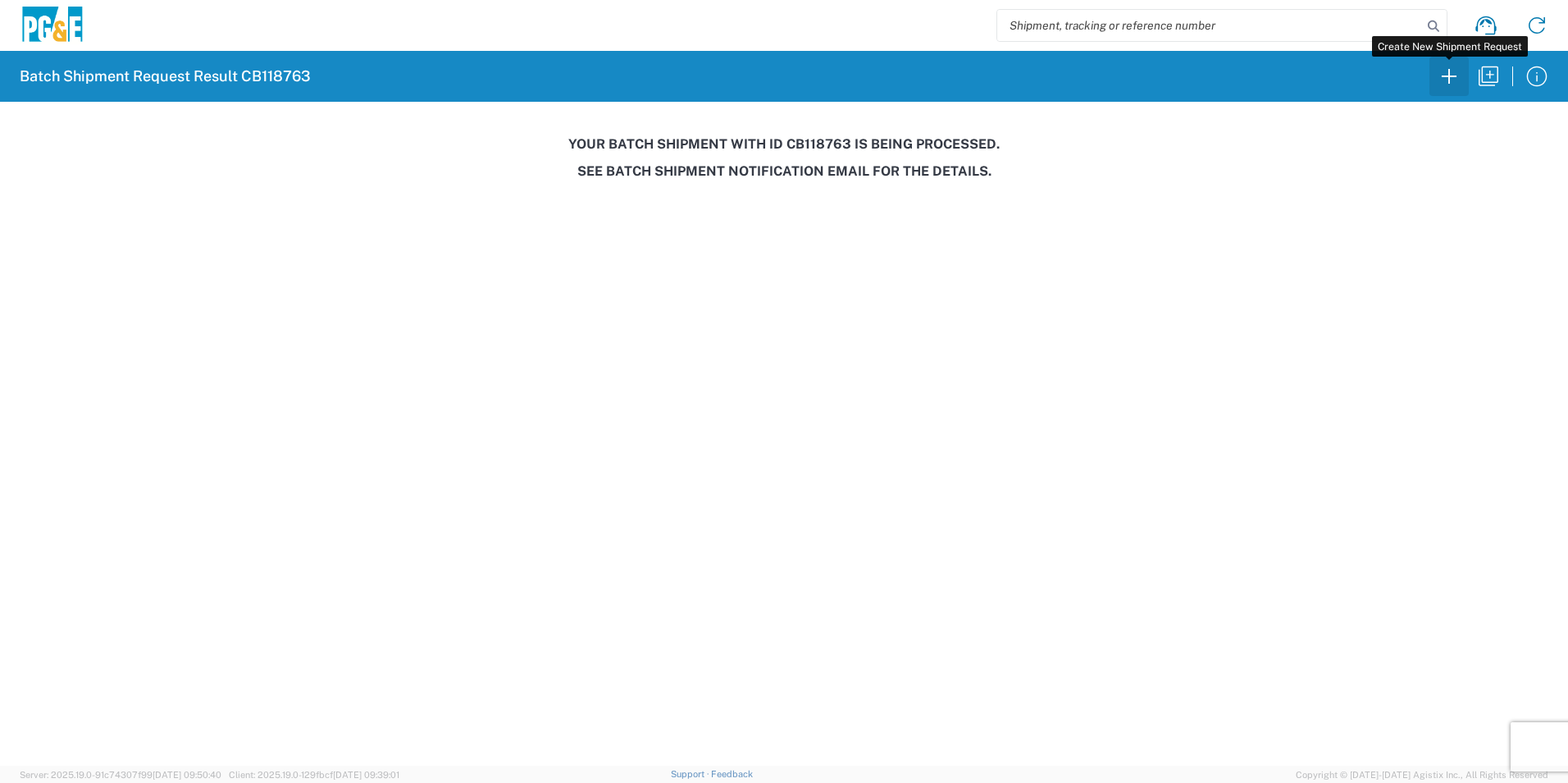
click at [1439, 80] on icon "button" at bounding box center [1450, 76] width 27 height 27
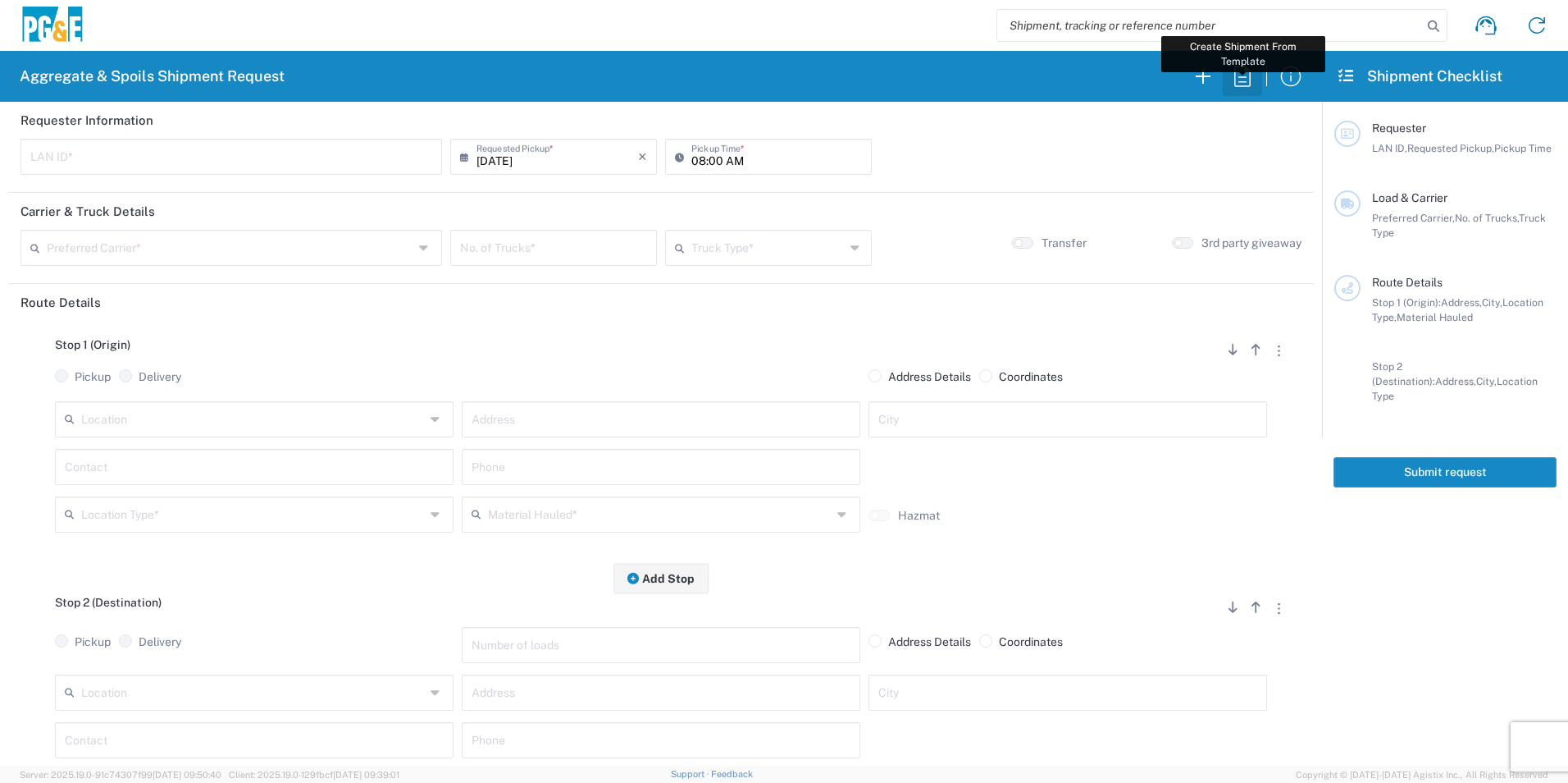
click at [1250, 78] on icon "button" at bounding box center [1243, 75] width 17 height 20
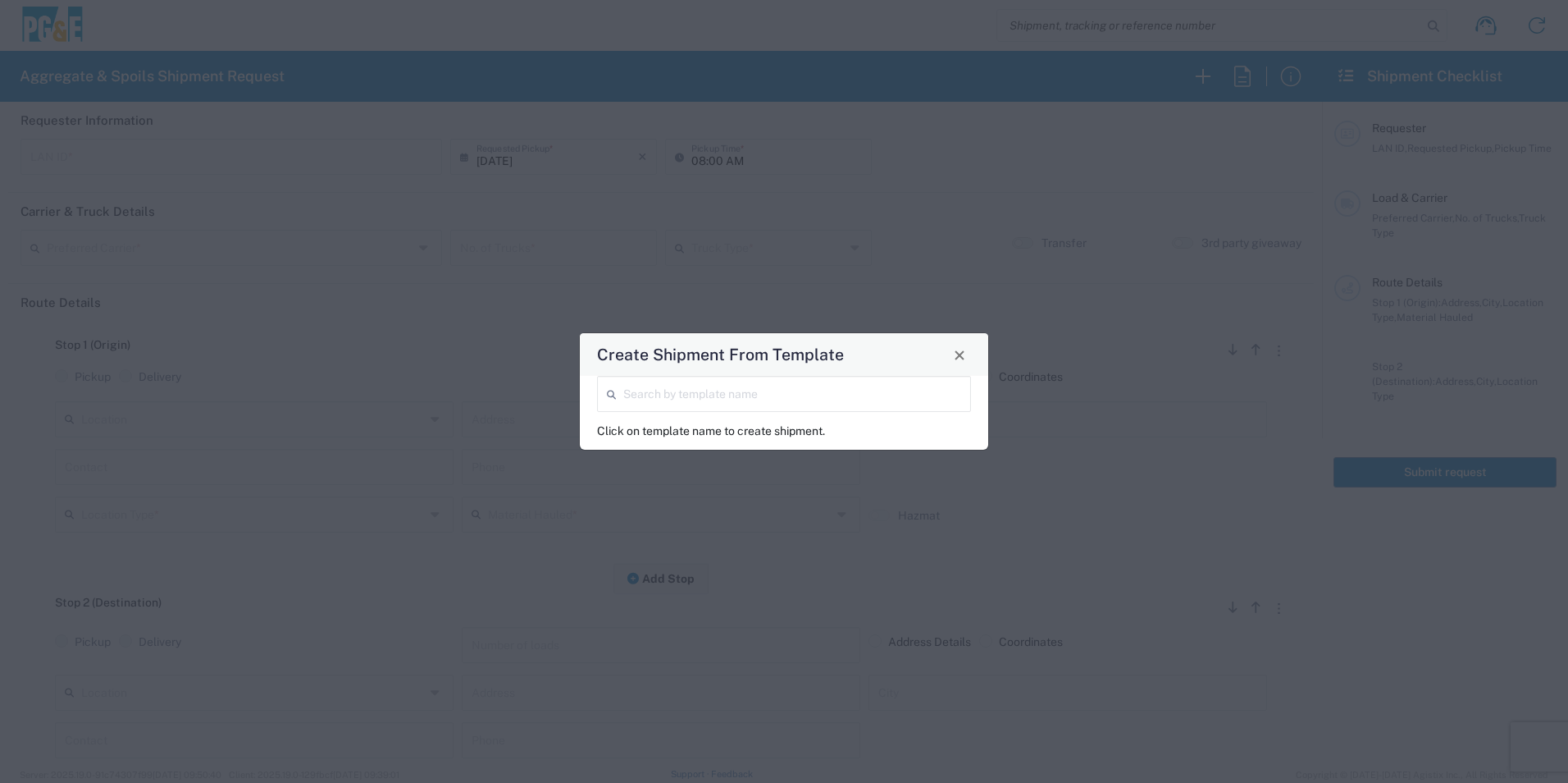
click at [709, 401] on input "search" at bounding box center [793, 392] width 338 height 28
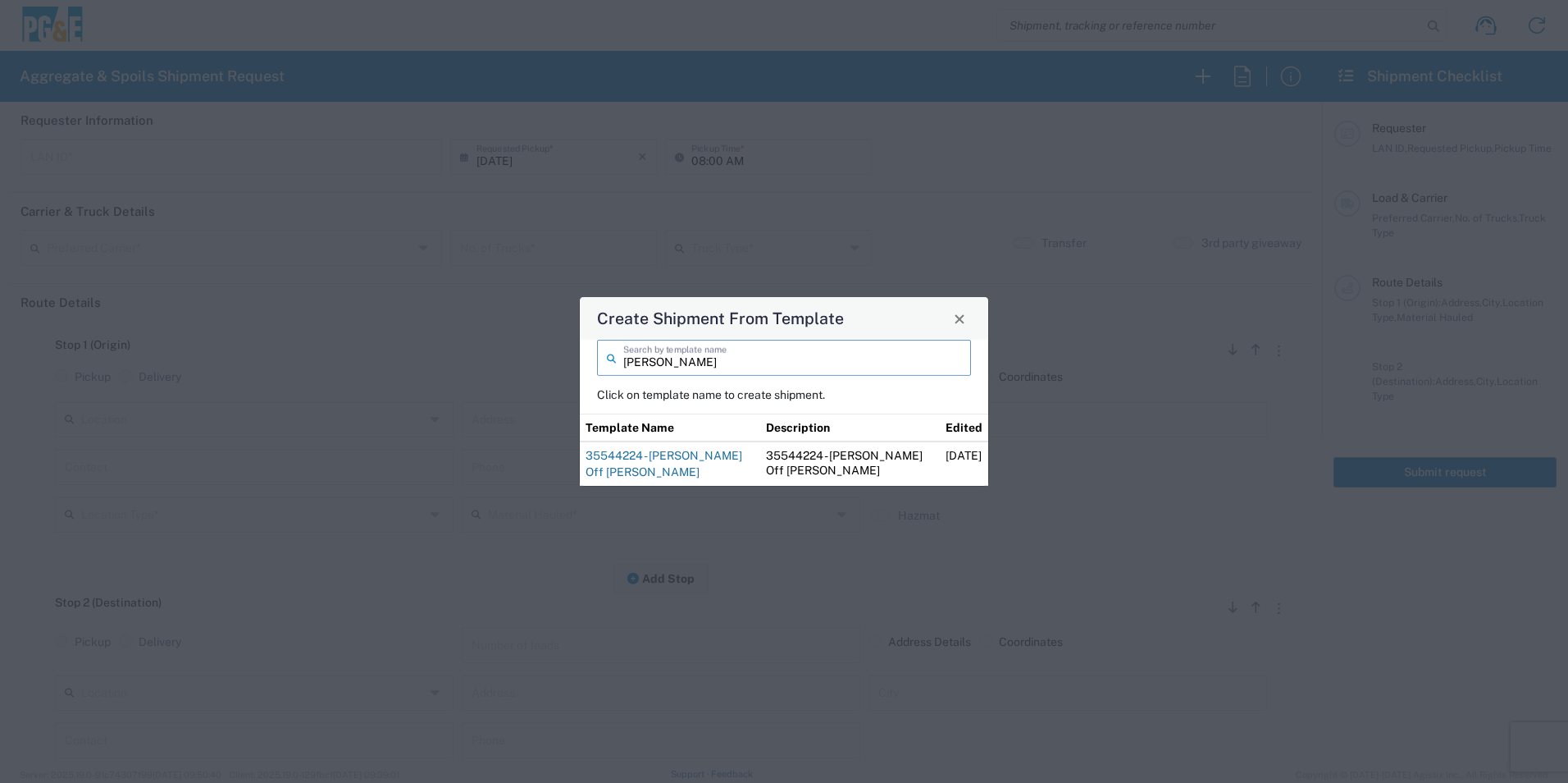
type input "josh"
click at [649, 452] on link "35544224 - Josh Off Haul Keswick" at bounding box center [664, 463] width 157 height 29
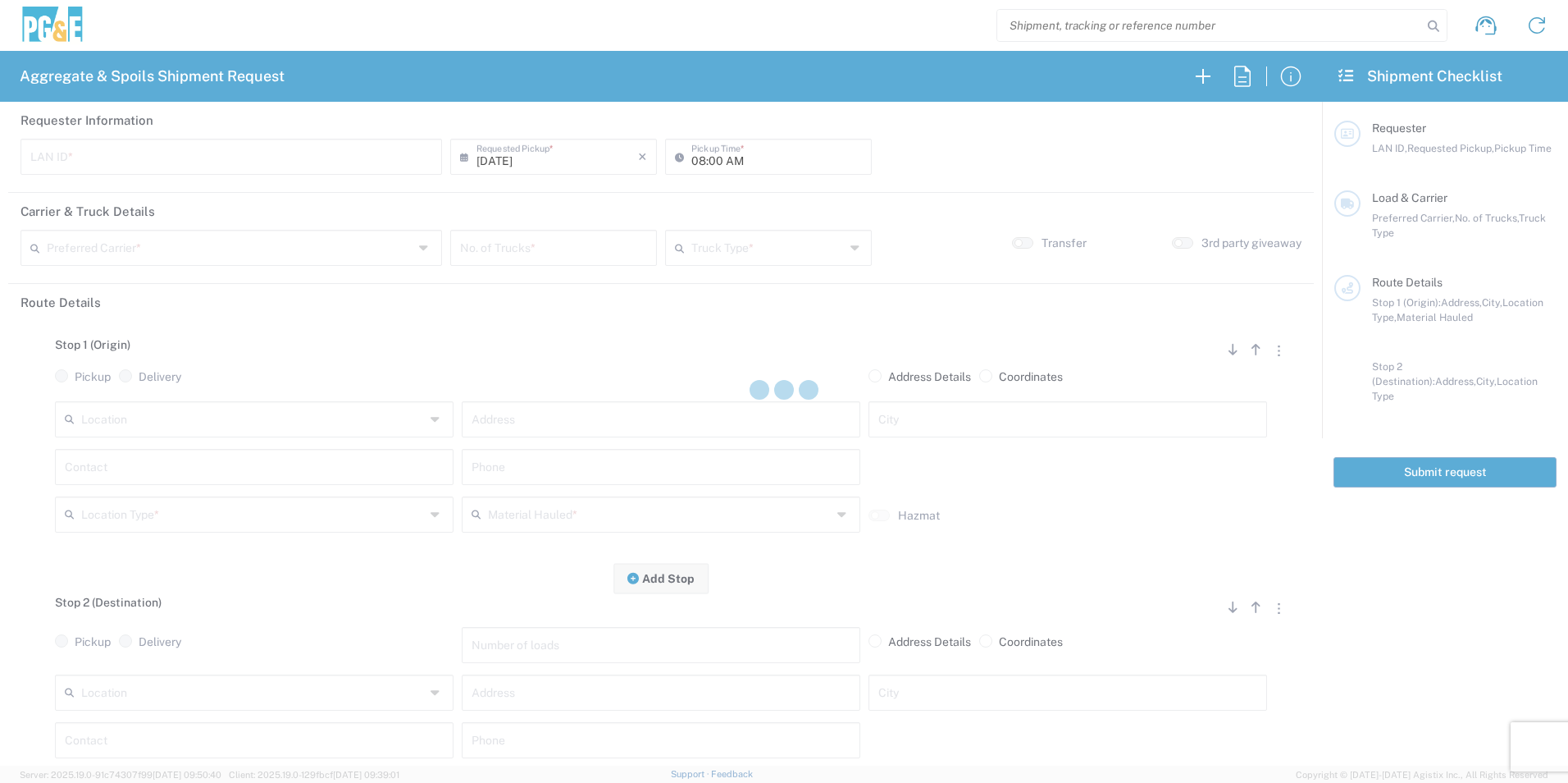
type input "J4TN"
type input "04:15 AM"
type input "[PERSON_NAME] & Sons Trucking, Inc"
type input "Super Dump"
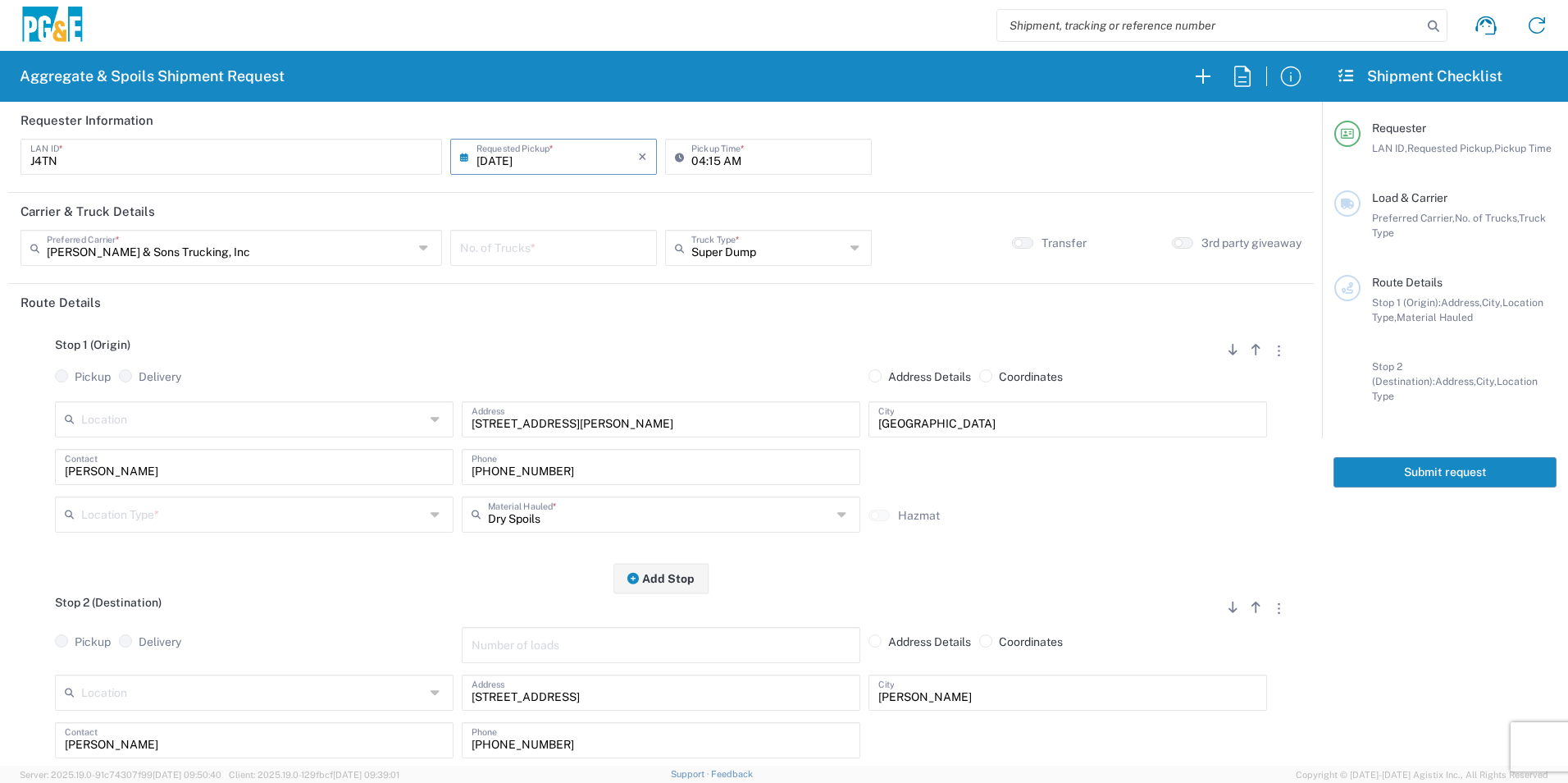
click at [525, 243] on input "number" at bounding box center [554, 246] width 187 height 28
type input "1"
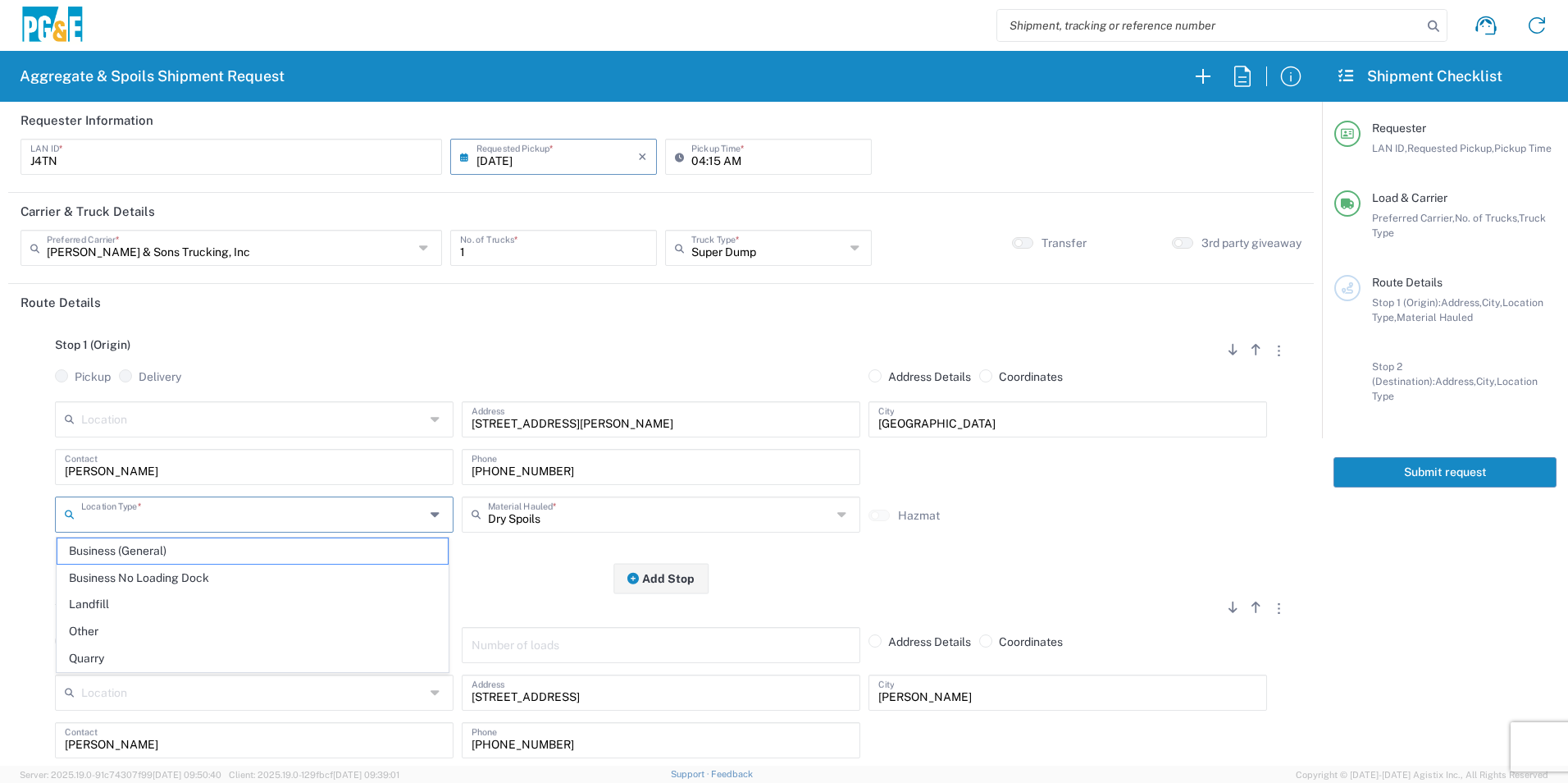
click at [160, 509] on input "text" at bounding box center [253, 513] width 344 height 28
drag, startPoint x: 123, startPoint y: 548, endPoint x: 134, endPoint y: 542, distance: 12.5
click at [122, 548] on span "Business (General)" at bounding box center [253, 551] width 390 height 26
type input "Business (General)"
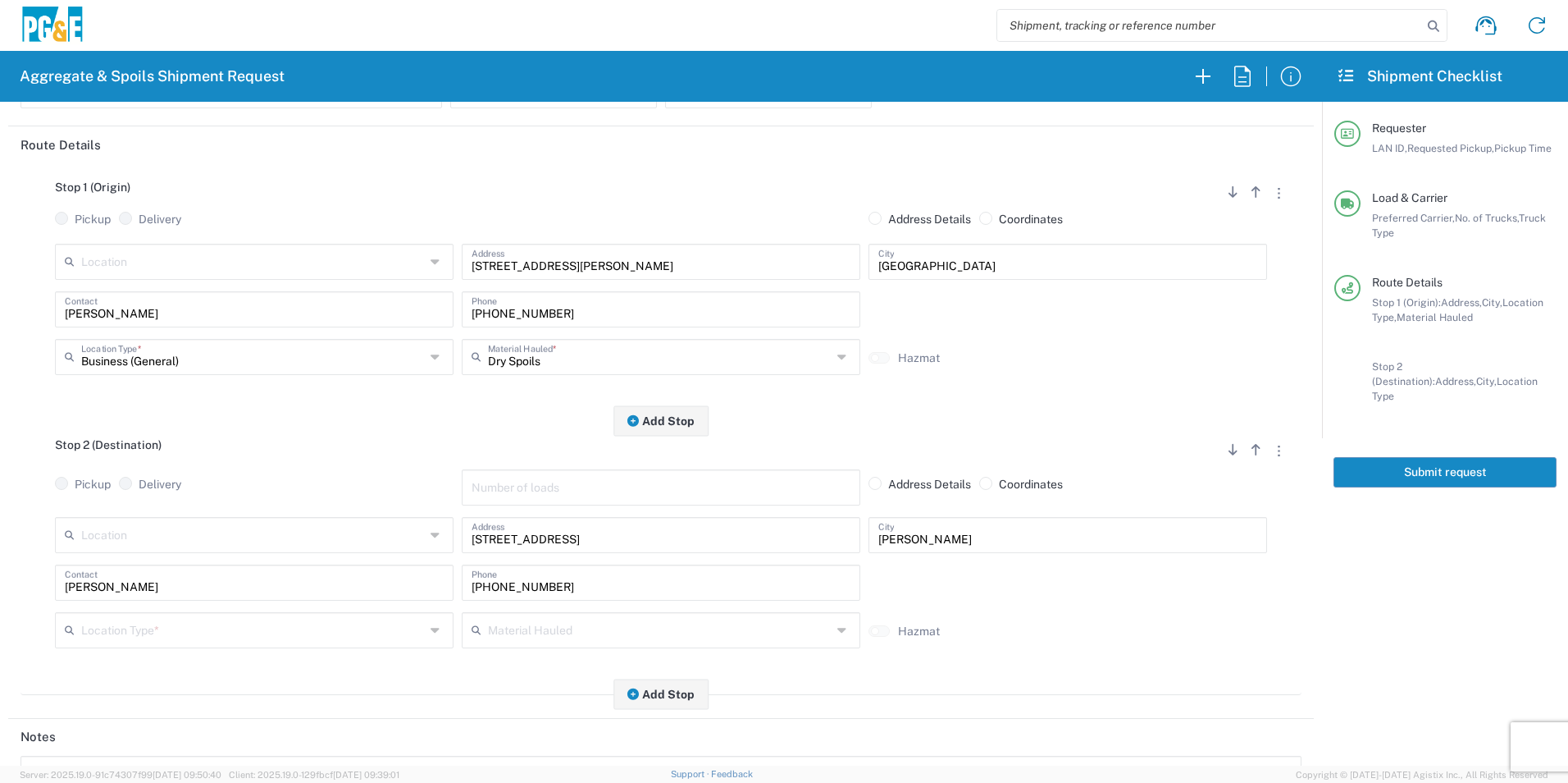
scroll to position [165, 0]
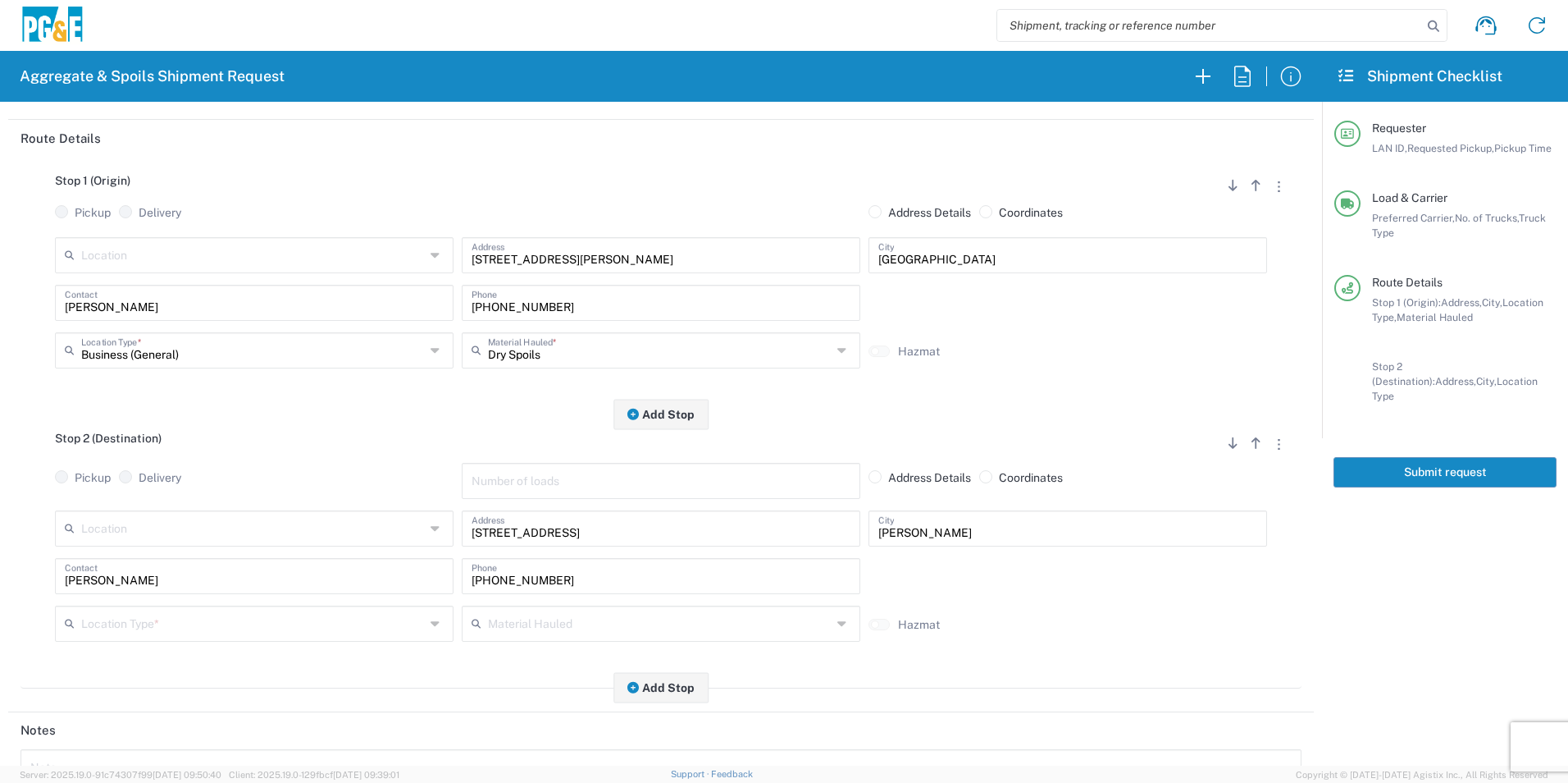
click at [111, 616] on input "text" at bounding box center [253, 622] width 344 height 28
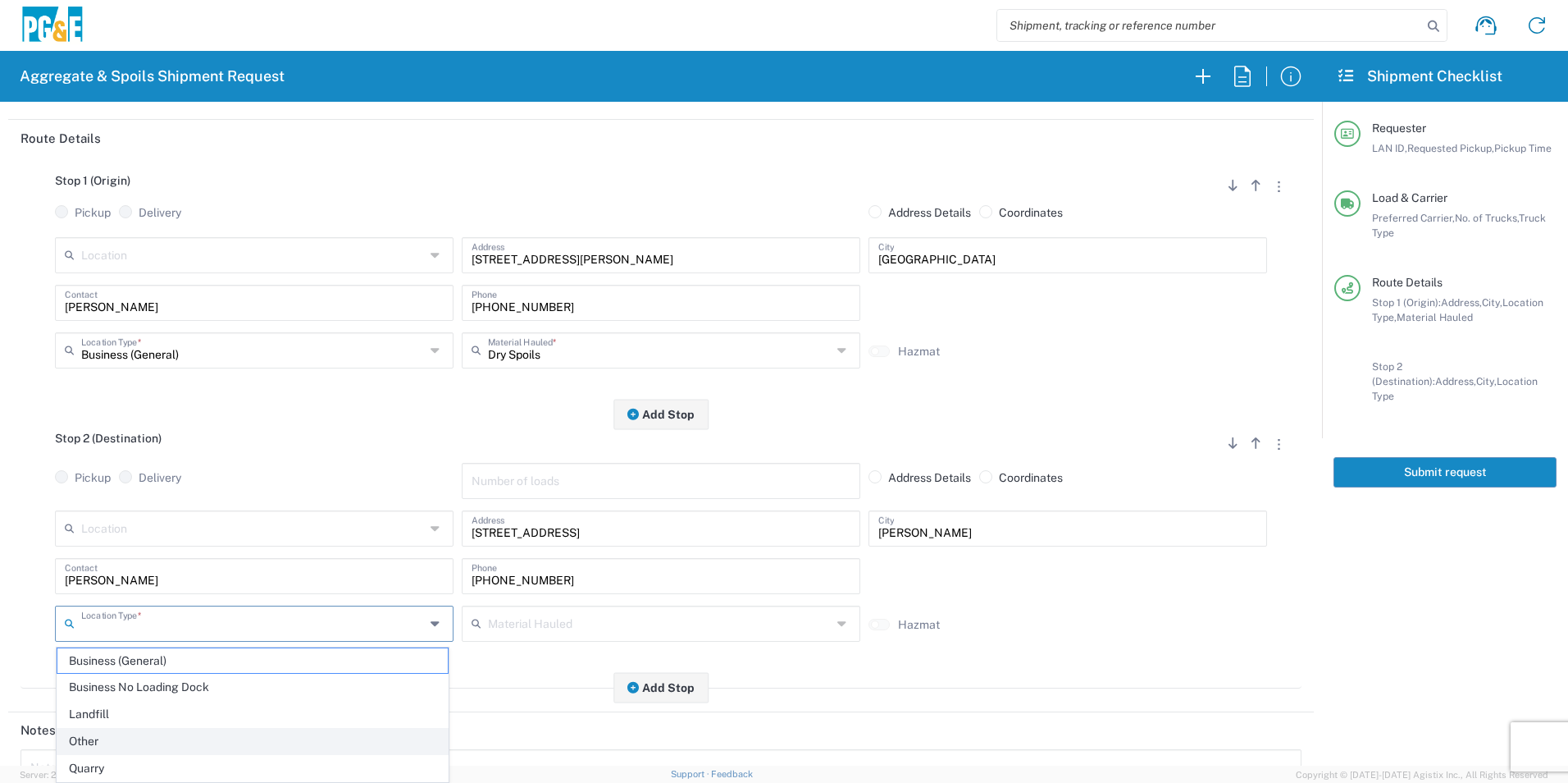
click at [88, 732] on span "Other" at bounding box center [253, 742] width 390 height 26
type input "Other"
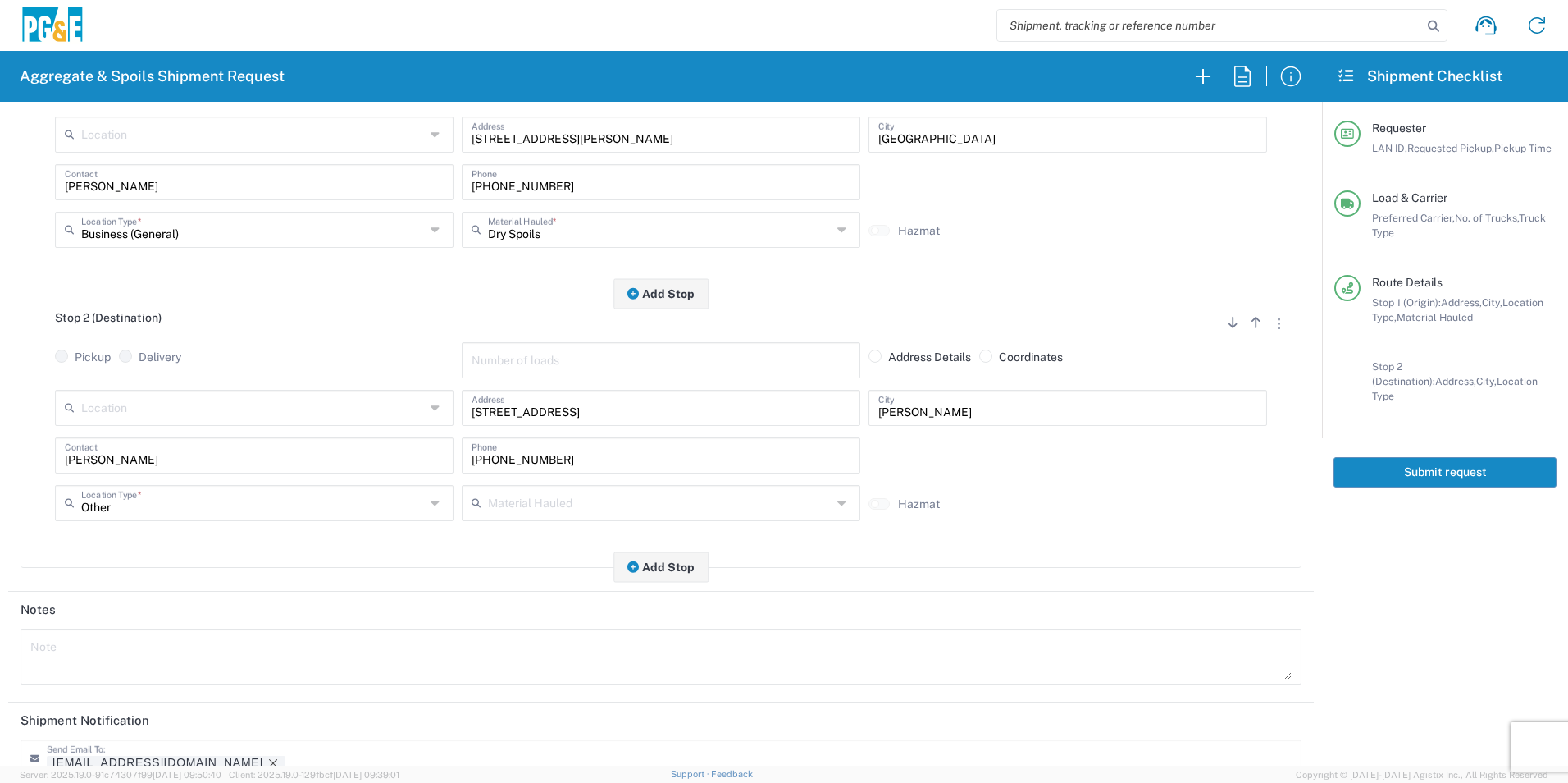
scroll to position [411, 0]
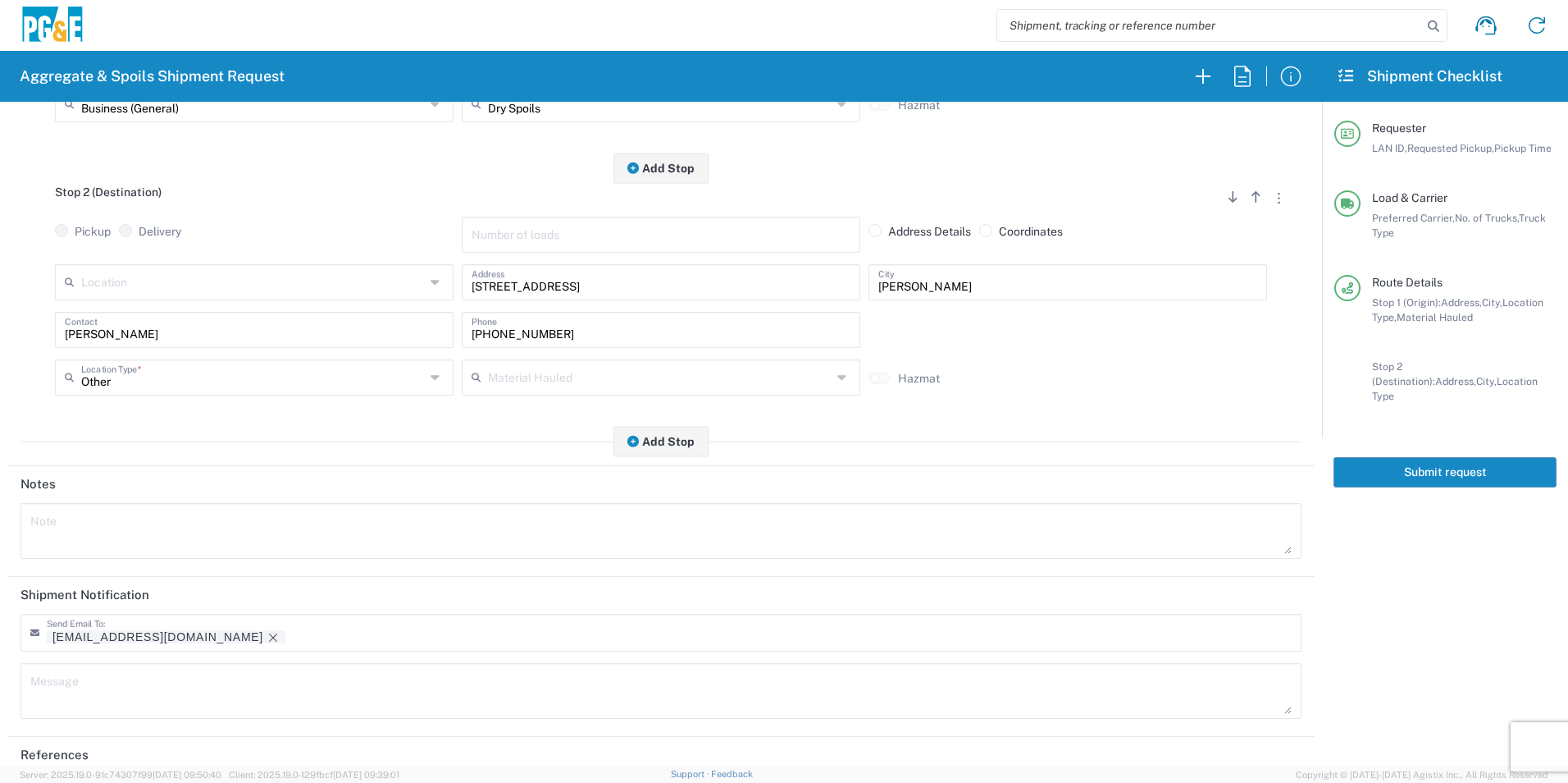
drag, startPoint x: 153, startPoint y: 642, endPoint x: 218, endPoint y: 618, distance: 69.3
click at [266, 641] on icon "Remove tag" at bounding box center [273, 638] width 13 height 13
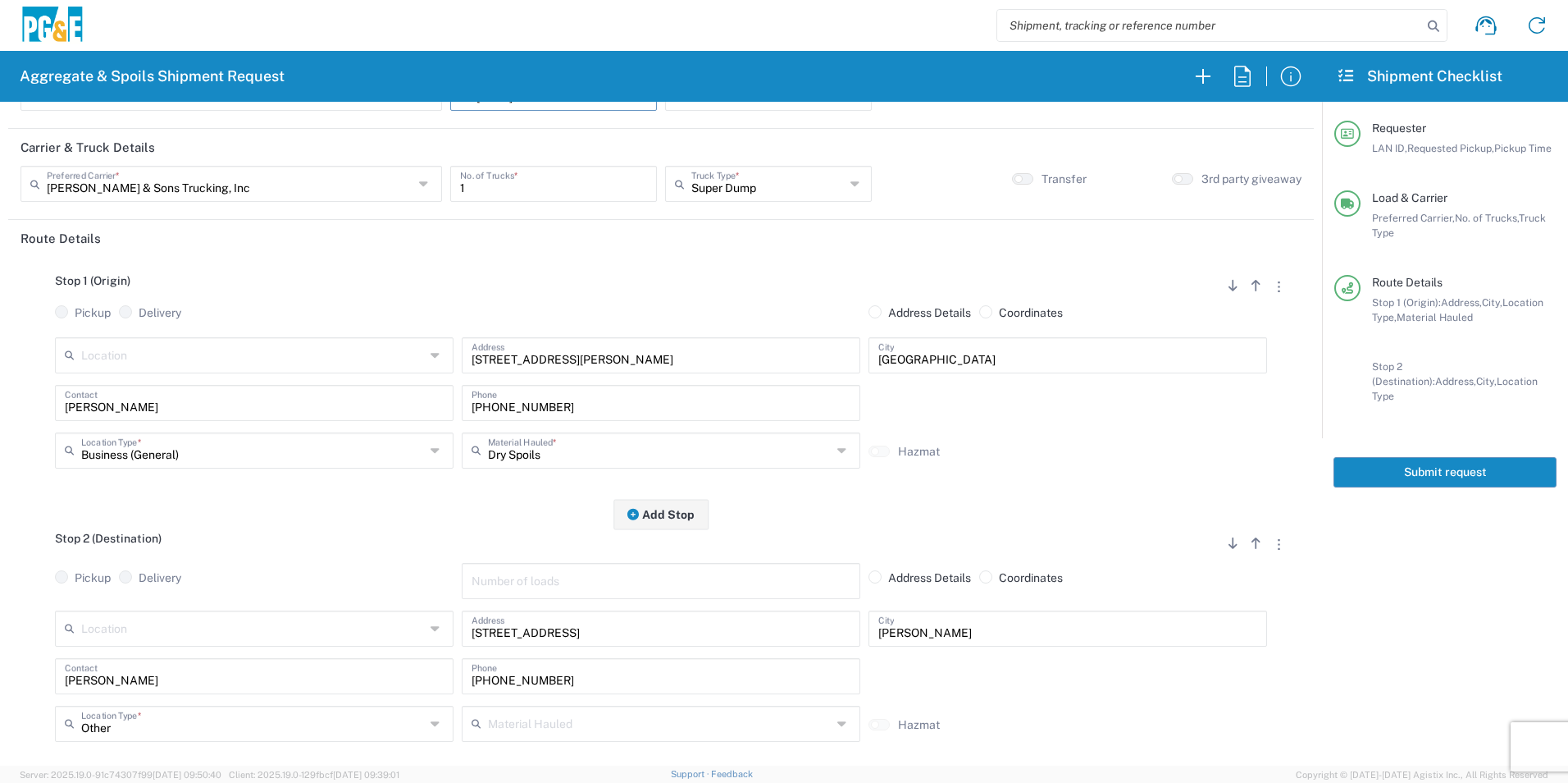
scroll to position [0, 0]
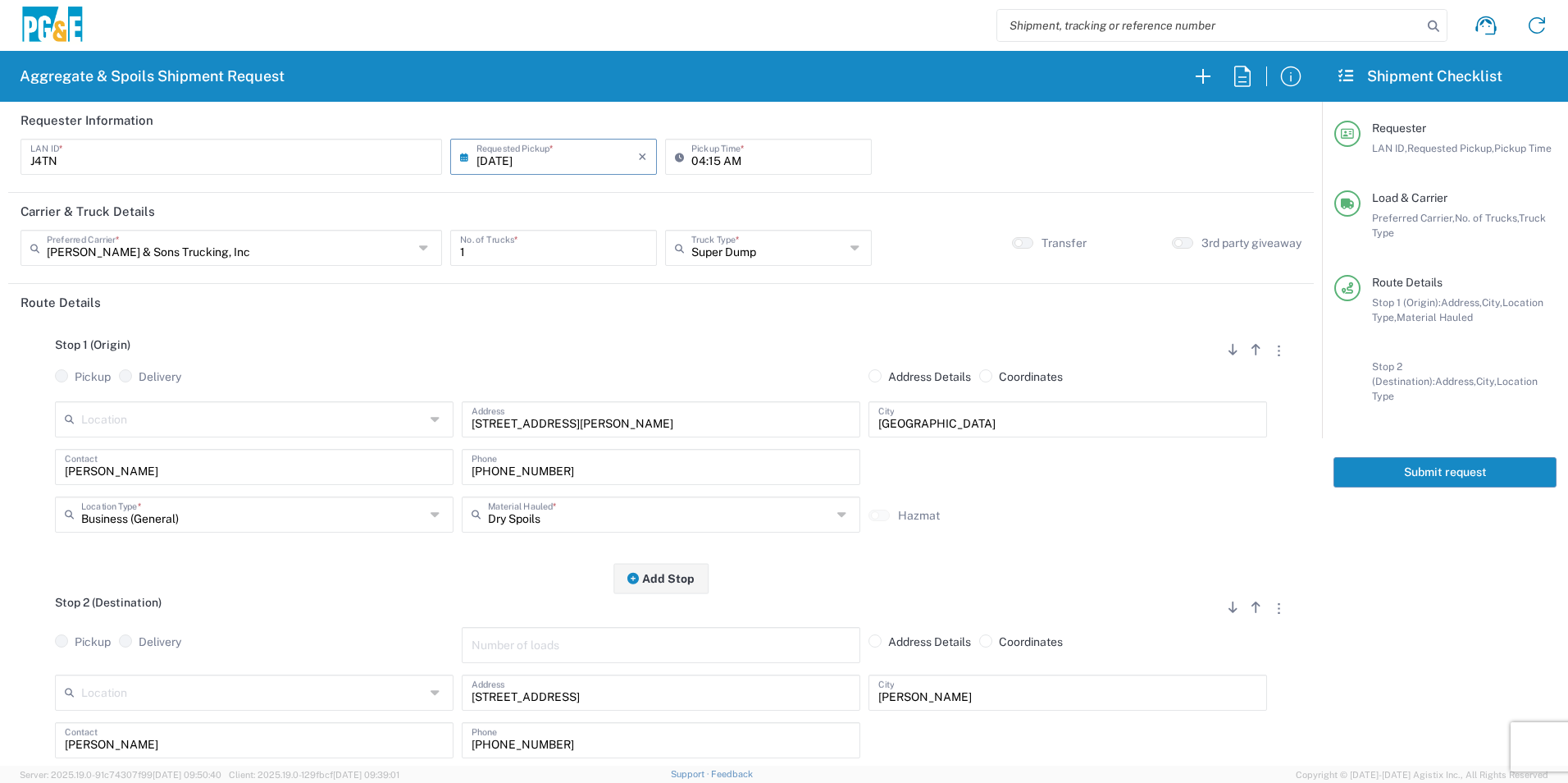
click at [1387, 458] on button "Submit request" at bounding box center [1445, 471] width 223 height 30
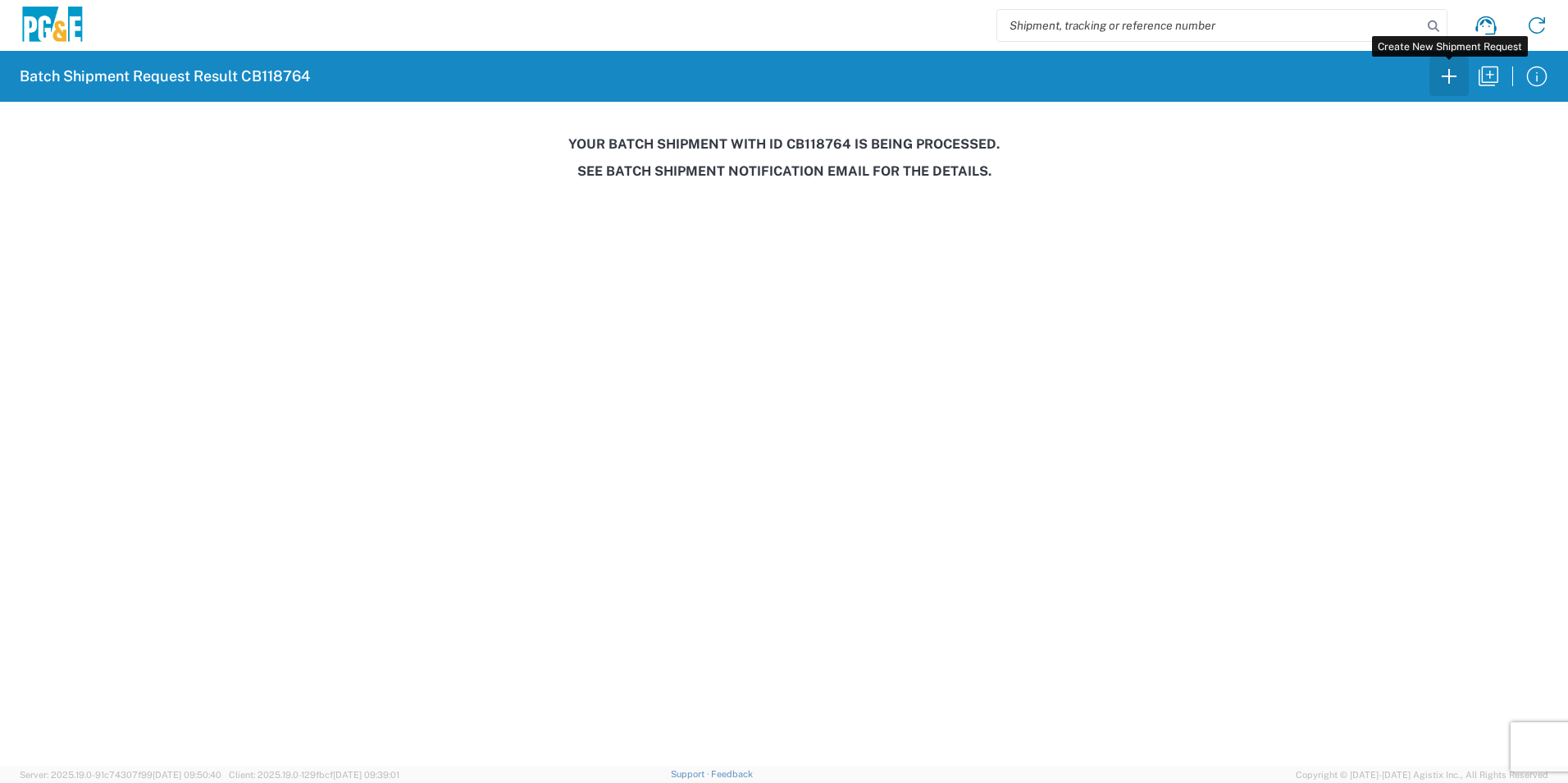
click at [1446, 71] on icon "button" at bounding box center [1450, 76] width 27 height 27
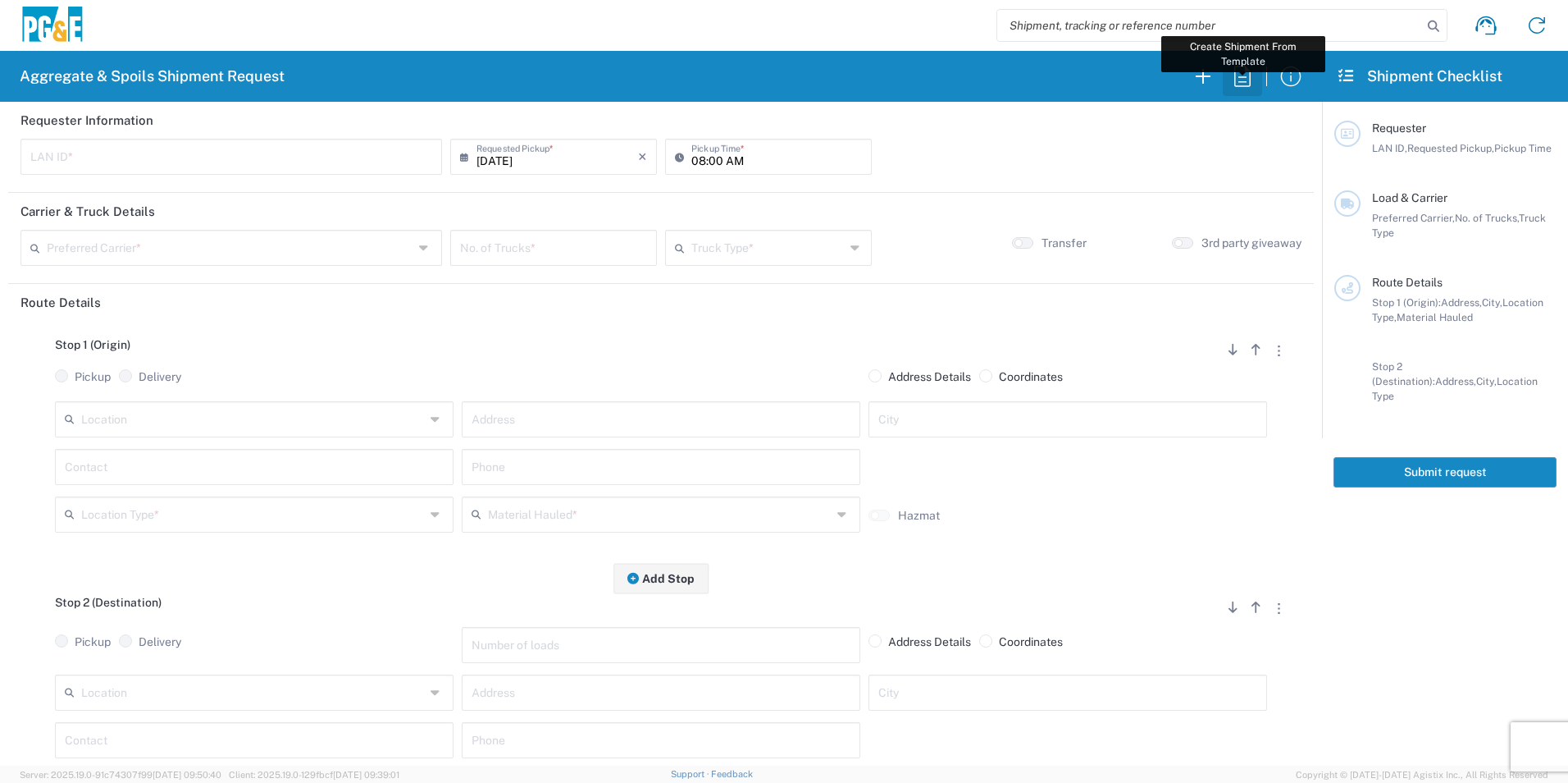
click at [1244, 83] on icon "button" at bounding box center [1243, 76] width 27 height 27
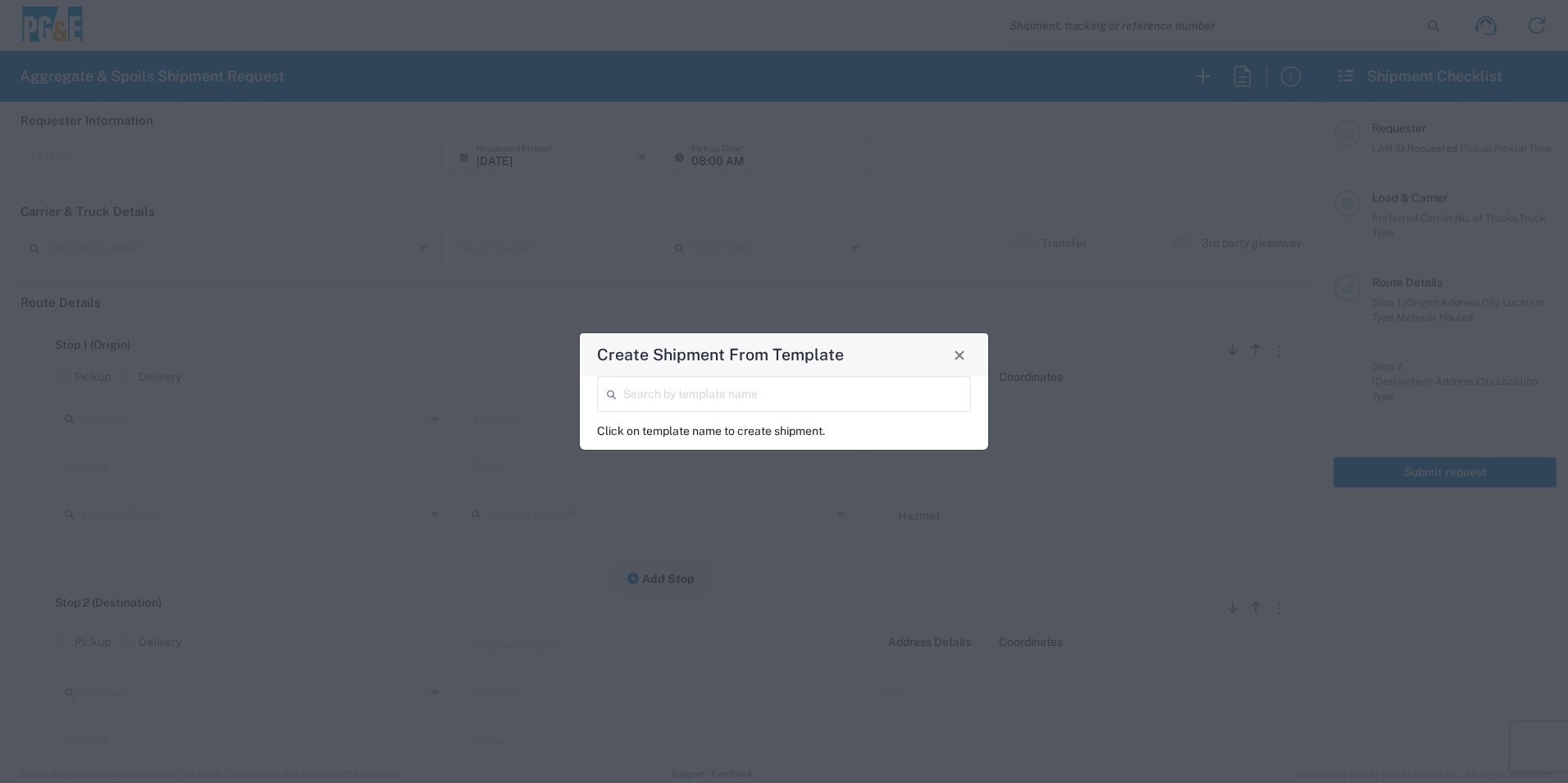
click at [873, 393] on input "search" at bounding box center [793, 392] width 338 height 28
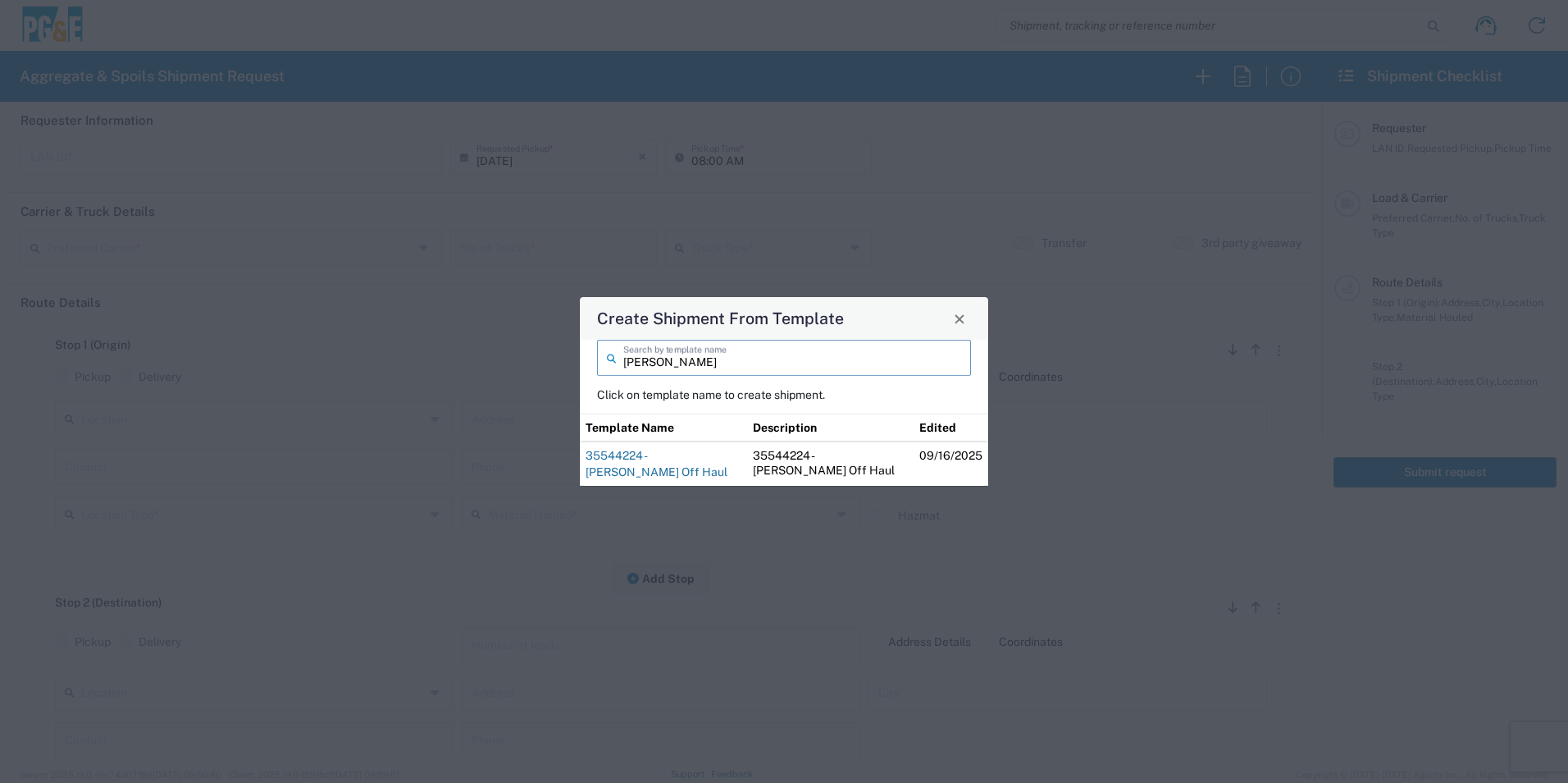
type input "jon"
click at [686, 452] on link "35544224 - Jon Keswick Off Haul" at bounding box center [657, 463] width 141 height 29
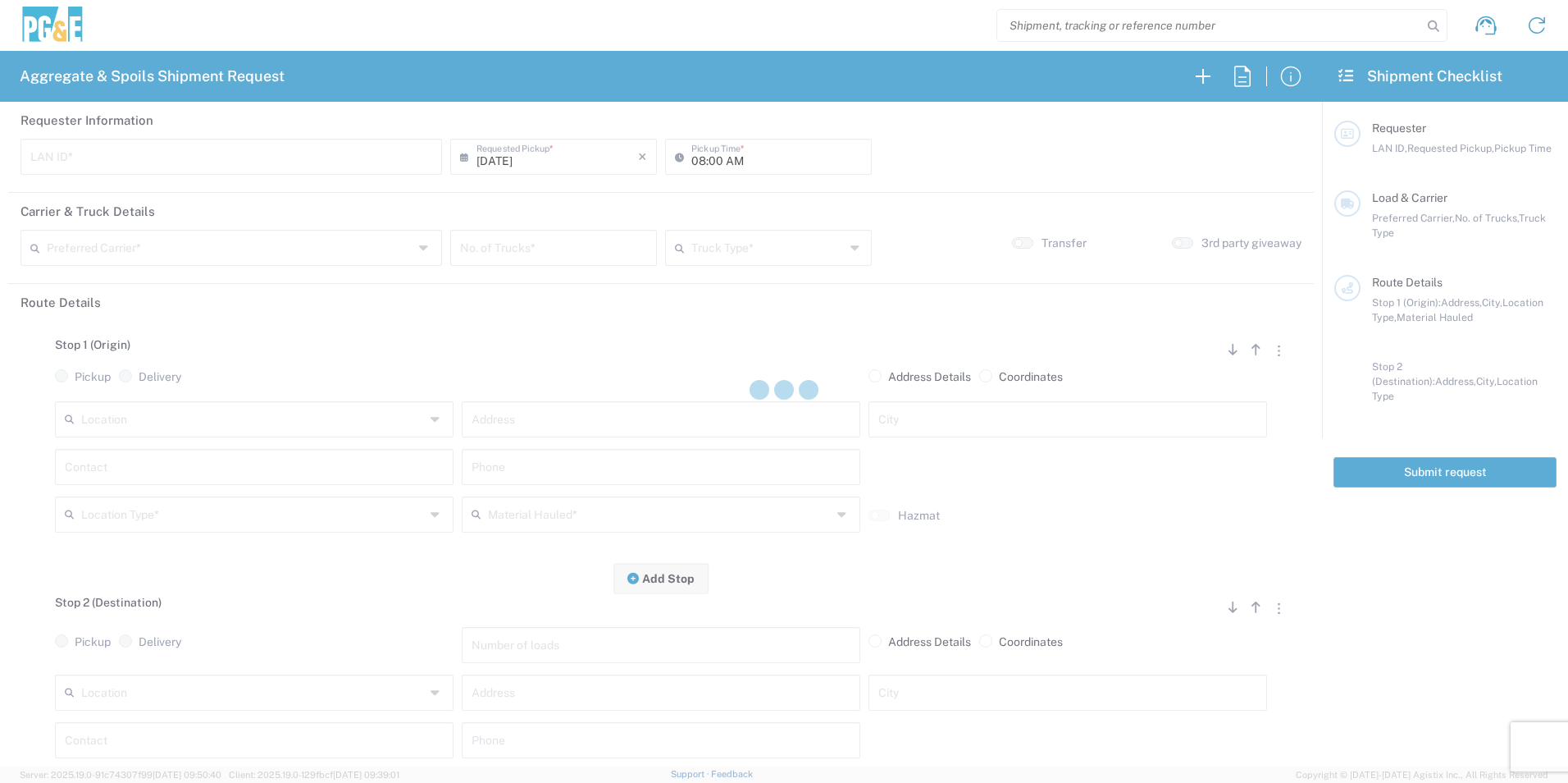
type input "J3WS"
type input "04:15 AM"
type input "[PERSON_NAME] & Sons Trucking, Inc"
type input "Super Dump"
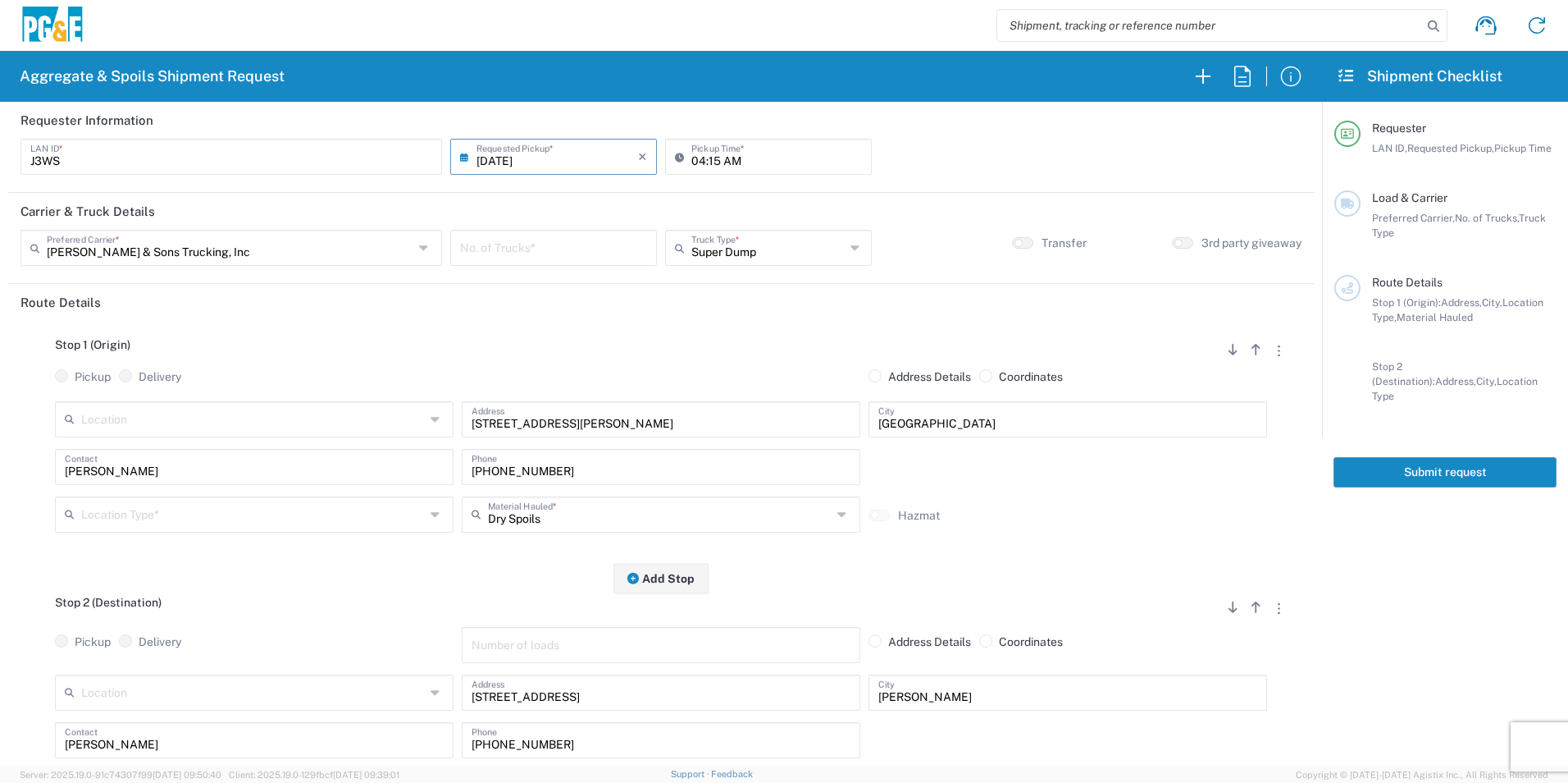
click at [538, 237] on input "number" at bounding box center [554, 246] width 187 height 28
type input "1"
click at [280, 520] on input "text" at bounding box center [253, 513] width 344 height 28
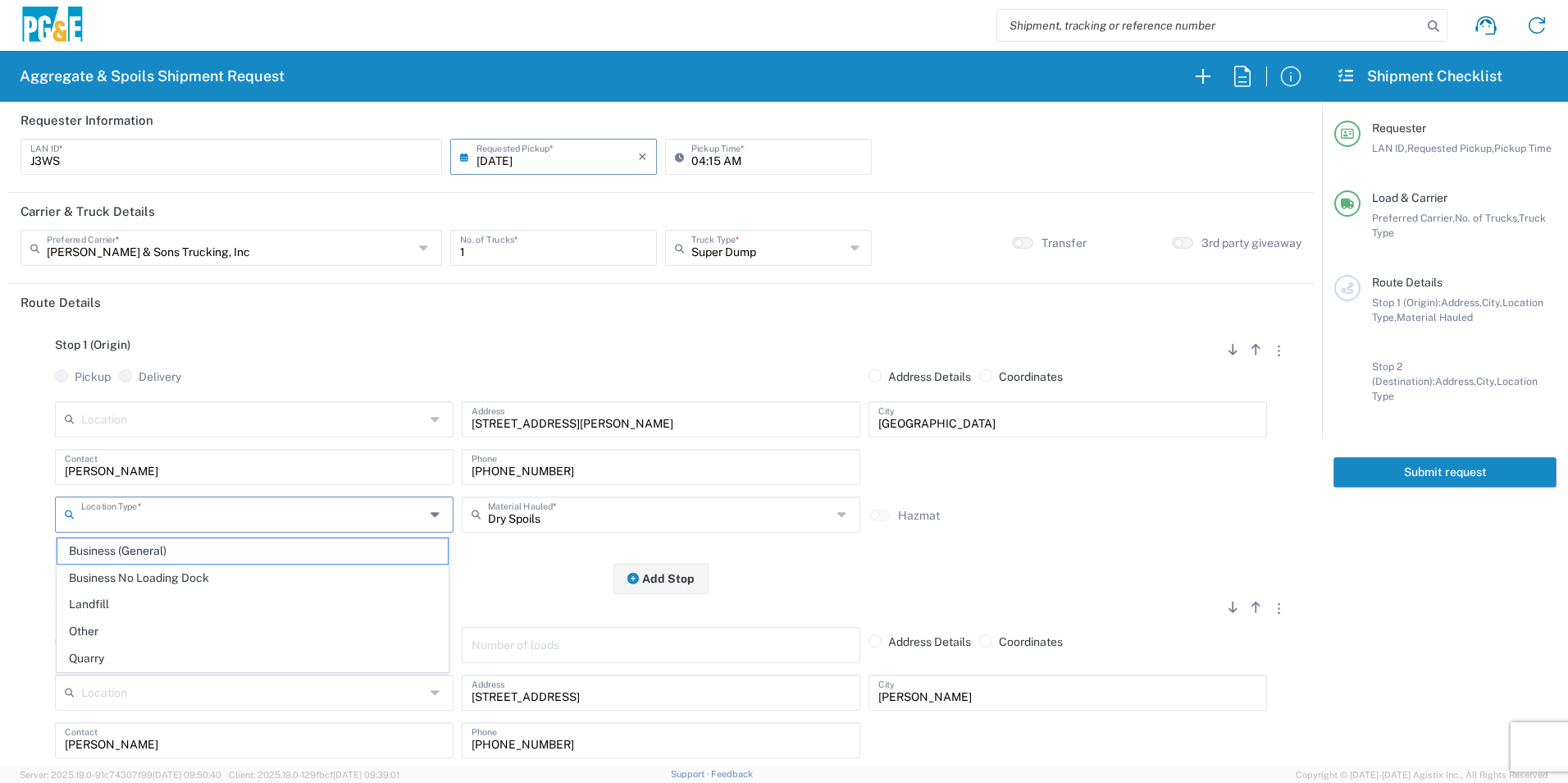
click at [188, 550] on span "Business (General)" at bounding box center [253, 551] width 390 height 26
type input "Business (General)"
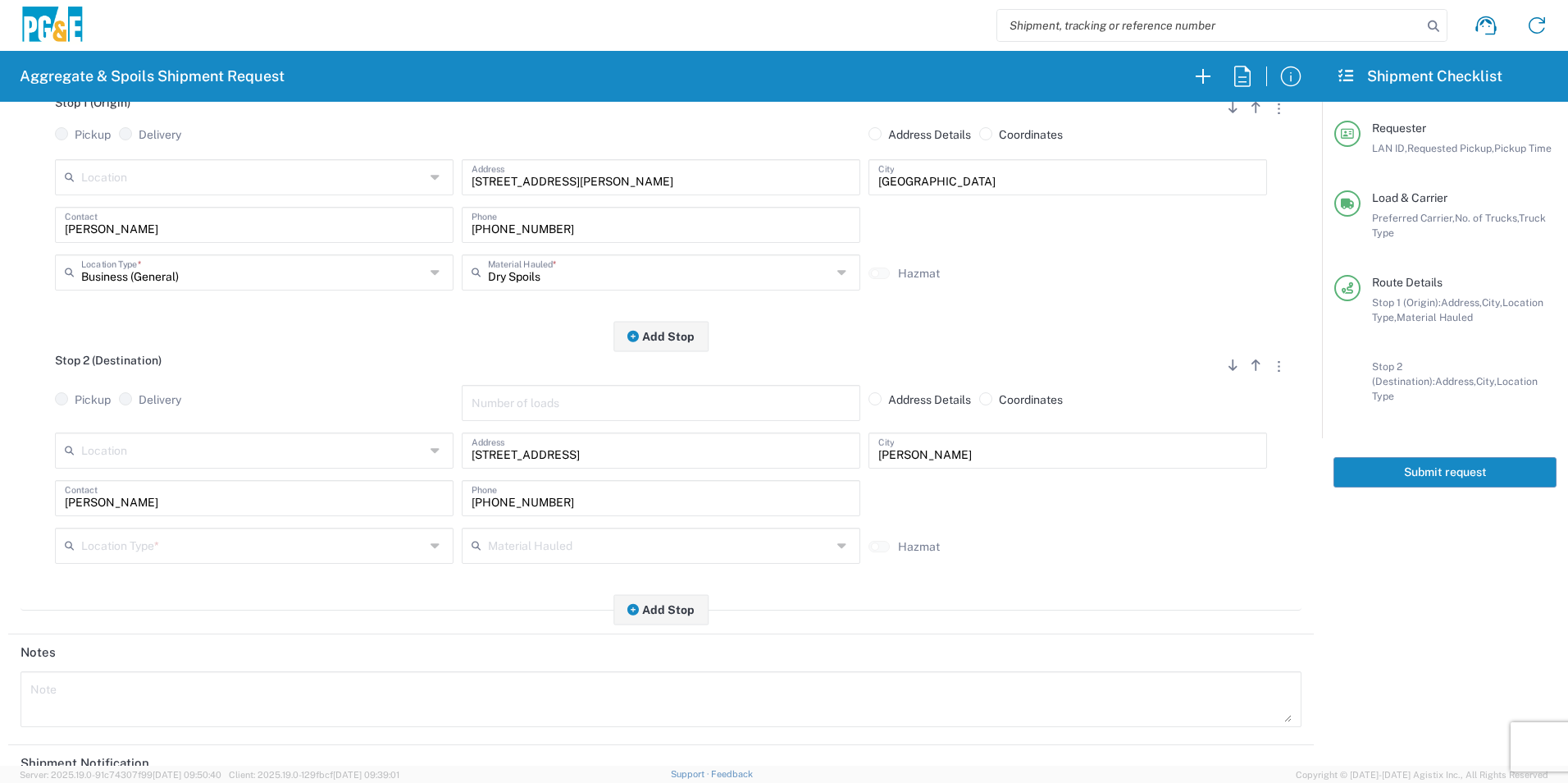
scroll to position [246, 0]
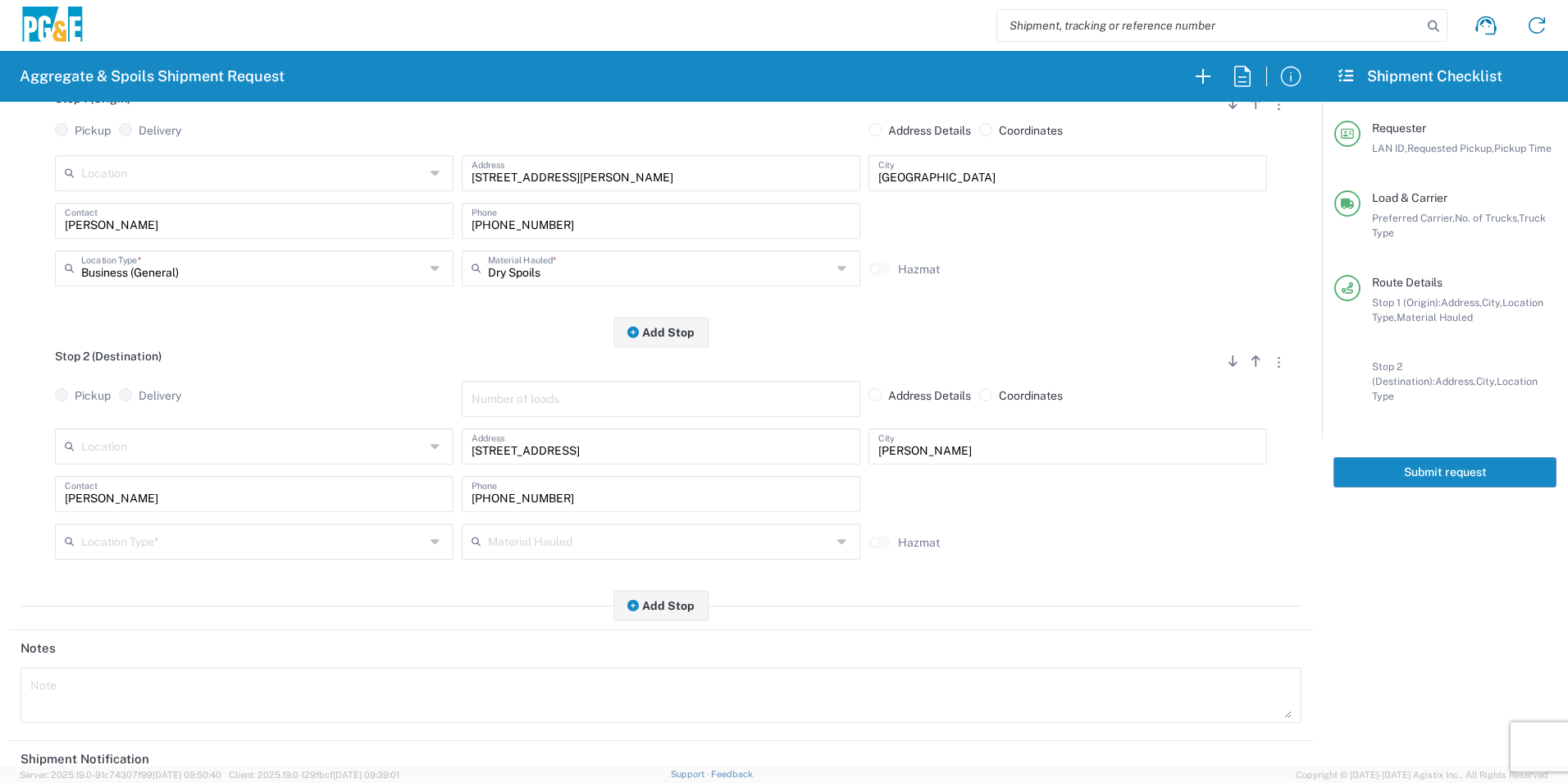
click at [164, 543] on input "text" at bounding box center [253, 539] width 344 height 28
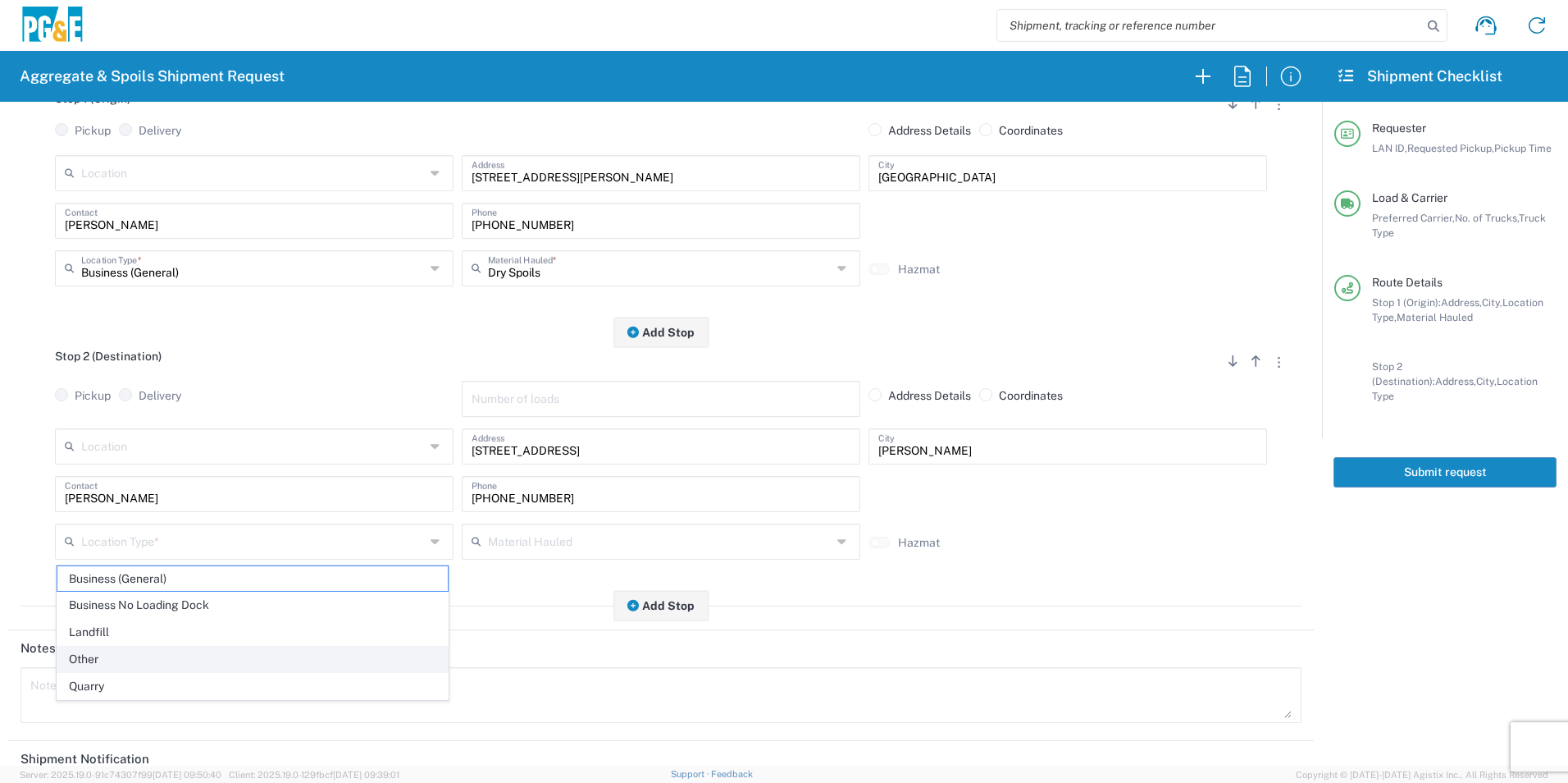
click at [105, 652] on span "Other" at bounding box center [253, 660] width 390 height 26
type input "Other"
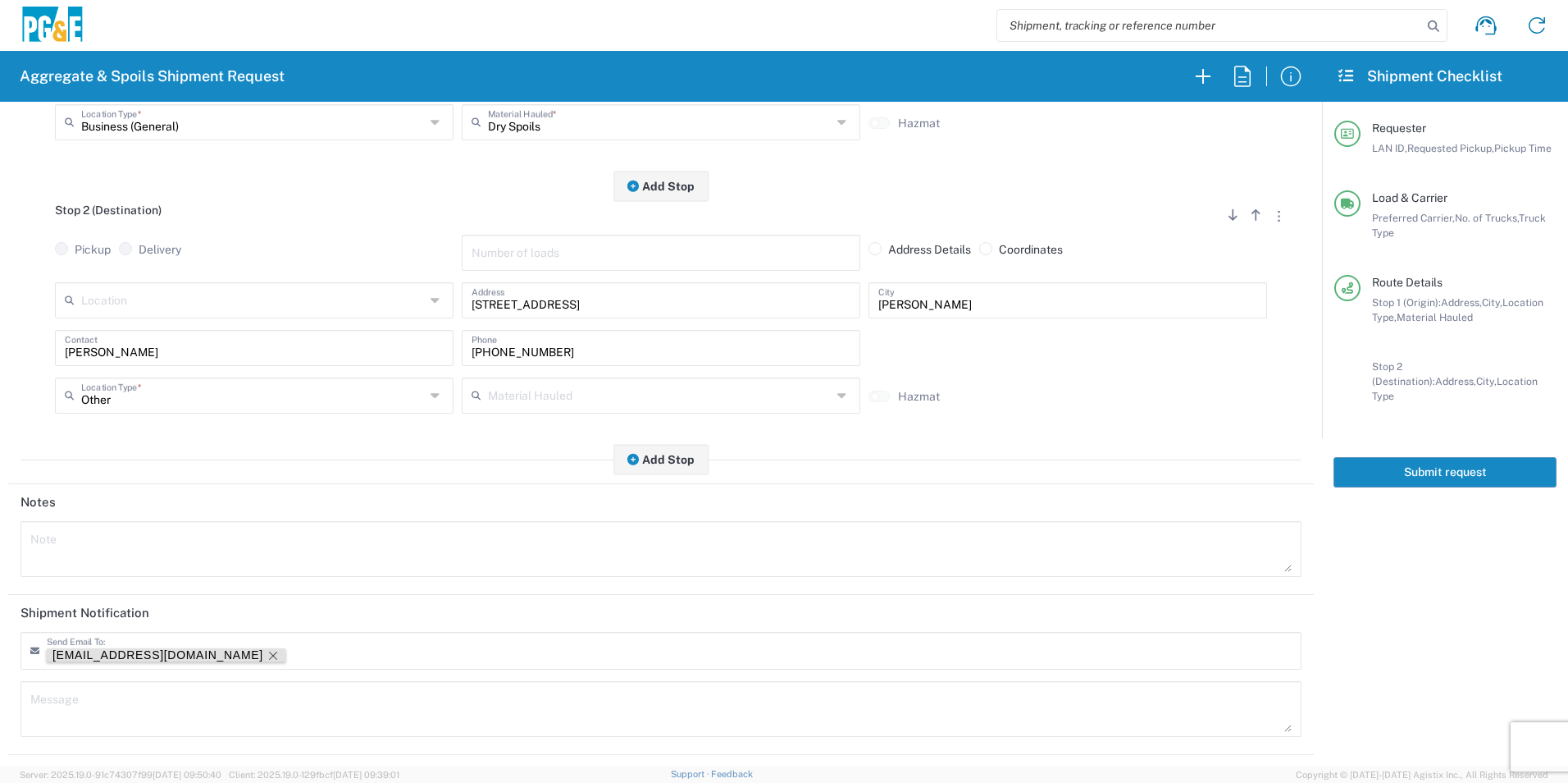
scroll to position [474, 0]
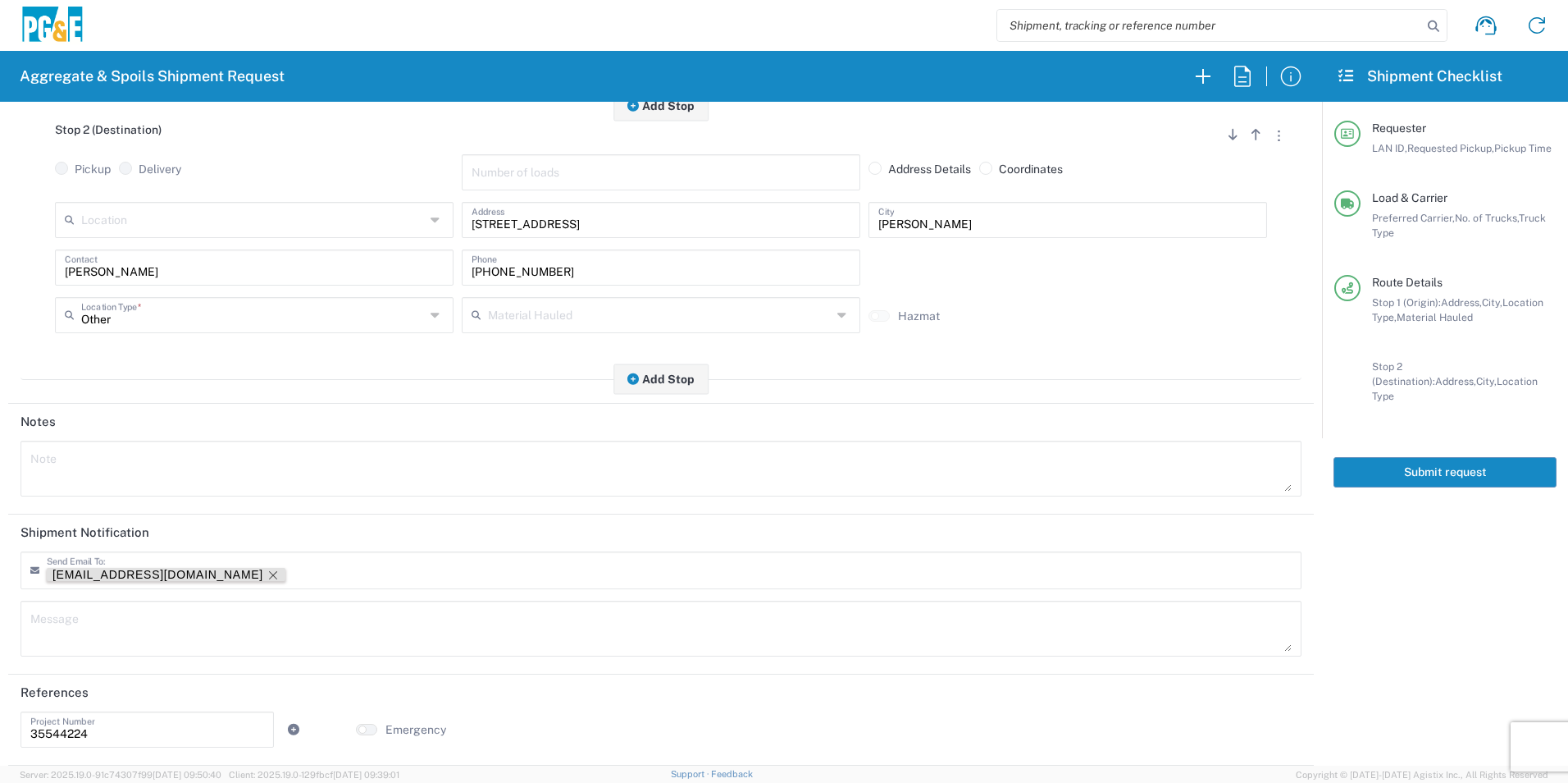
click at [269, 573] on icon "Remove tag" at bounding box center [273, 575] width 8 height 8
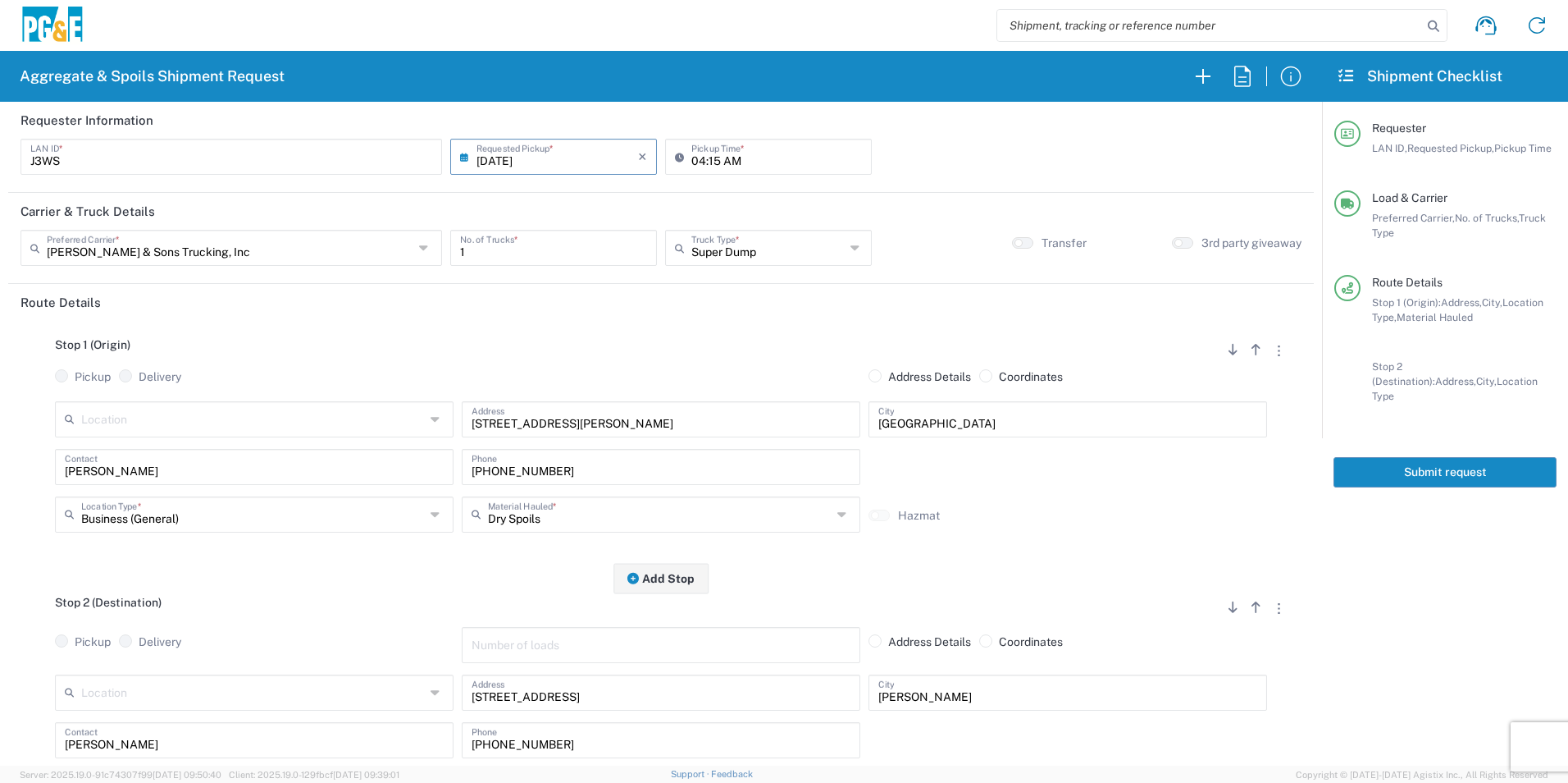
click at [1372, 467] on button "Submit request" at bounding box center [1445, 471] width 223 height 30
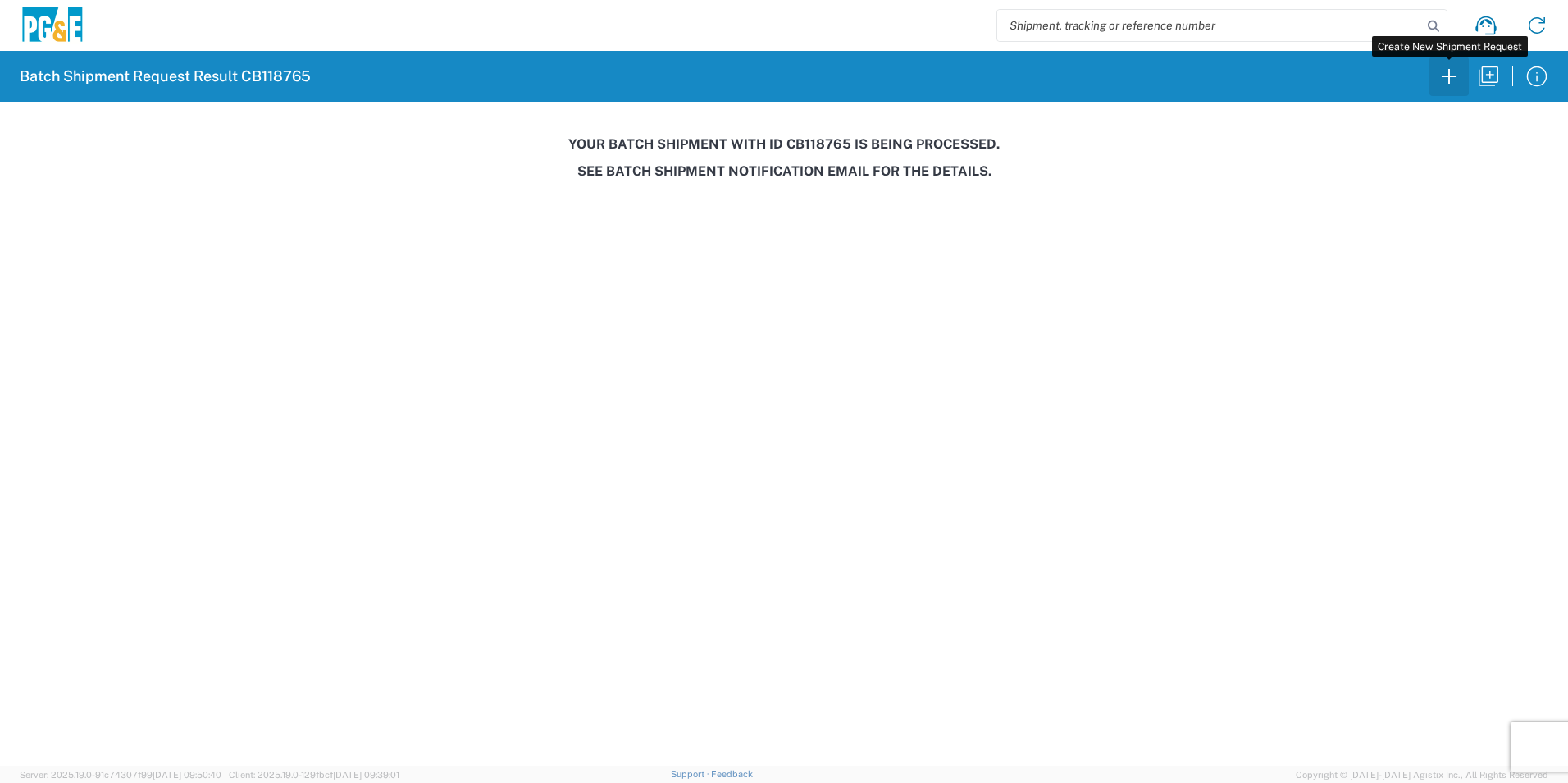
click at [1449, 74] on icon "button" at bounding box center [1450, 76] width 27 height 27
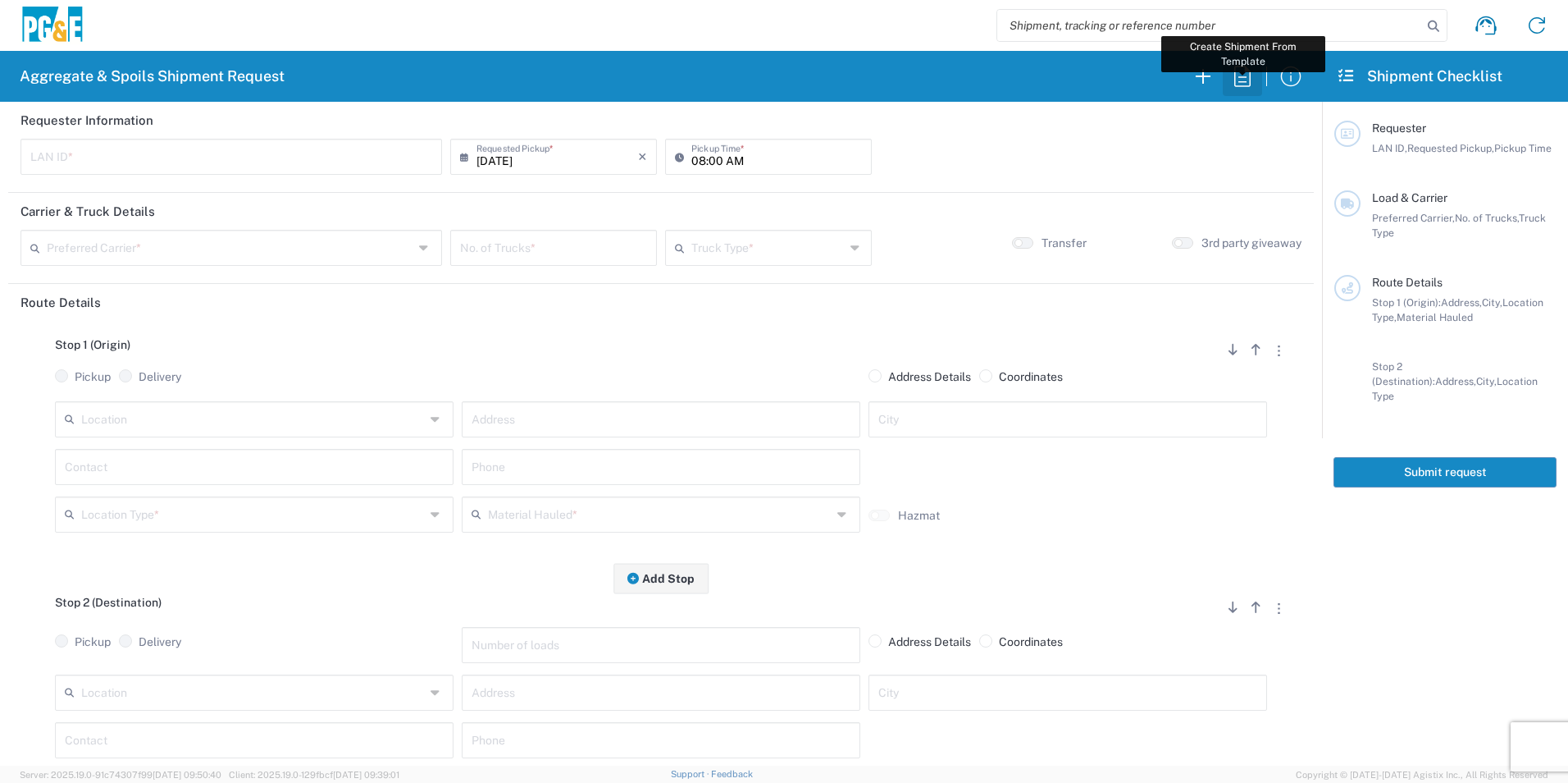
click at [1242, 71] on icon "button" at bounding box center [1243, 76] width 27 height 27
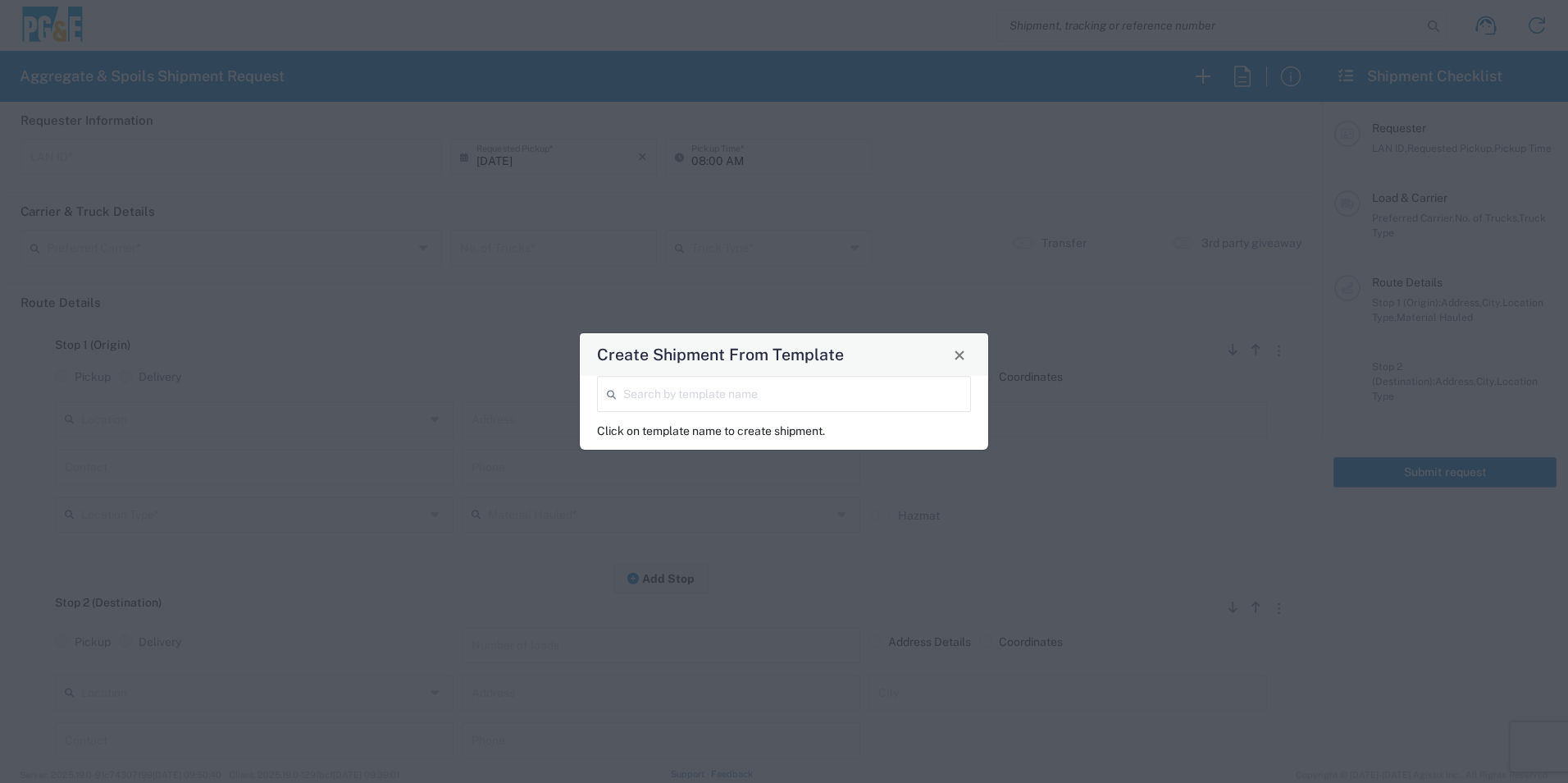
click at [671, 374] on div "Create Shipment From Template" at bounding box center [784, 355] width 409 height 42
click at [663, 385] on input "search" at bounding box center [793, 392] width 338 height 28
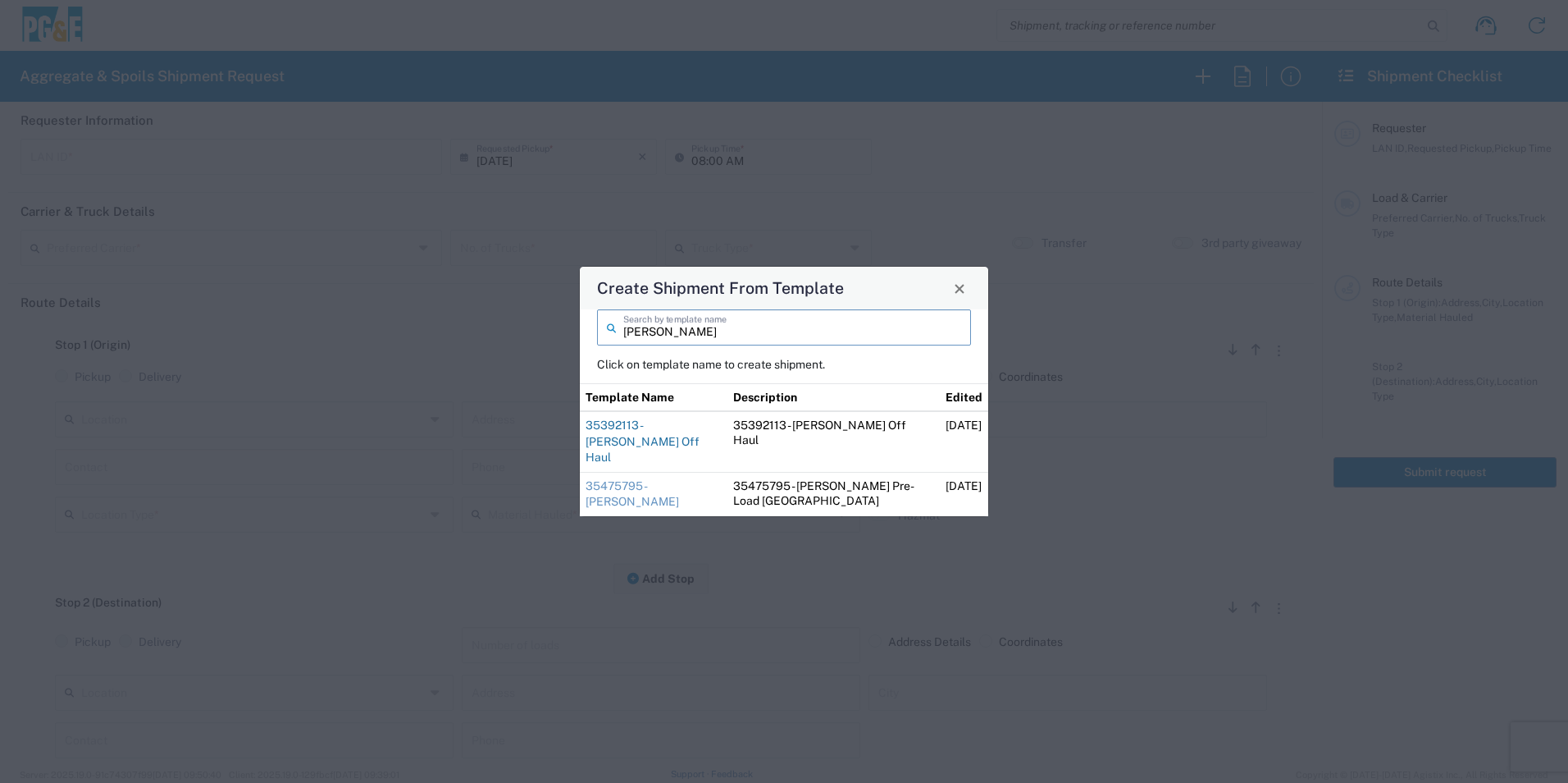
type input "justin"
click at [668, 434] on link "35392113 - Justin Foresthill Off Haul" at bounding box center [643, 440] width 114 height 45
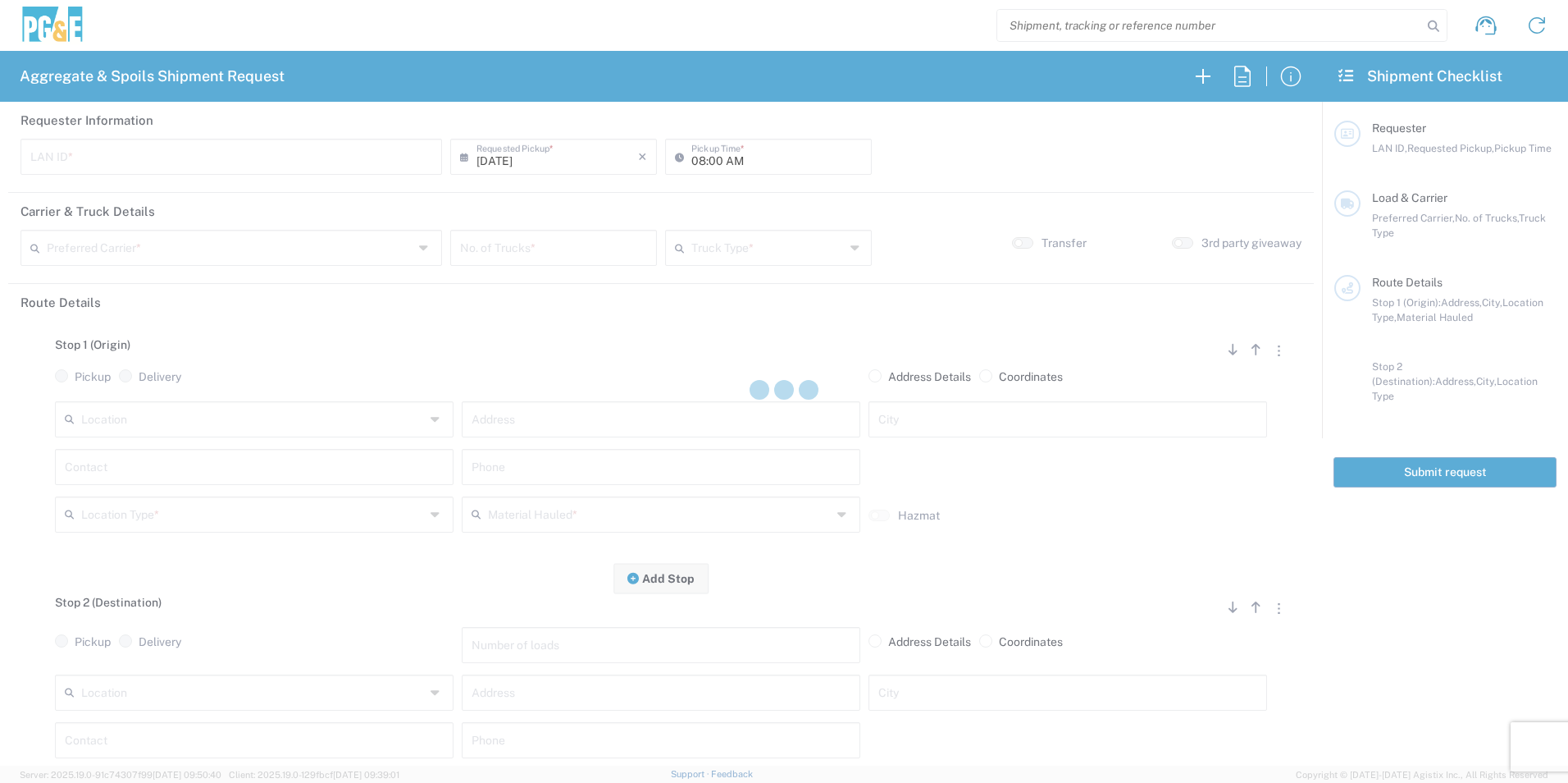
type input "JUD4"
type input "[PERSON_NAME] & Sons Trucking, Inc"
type input "Super Dump"
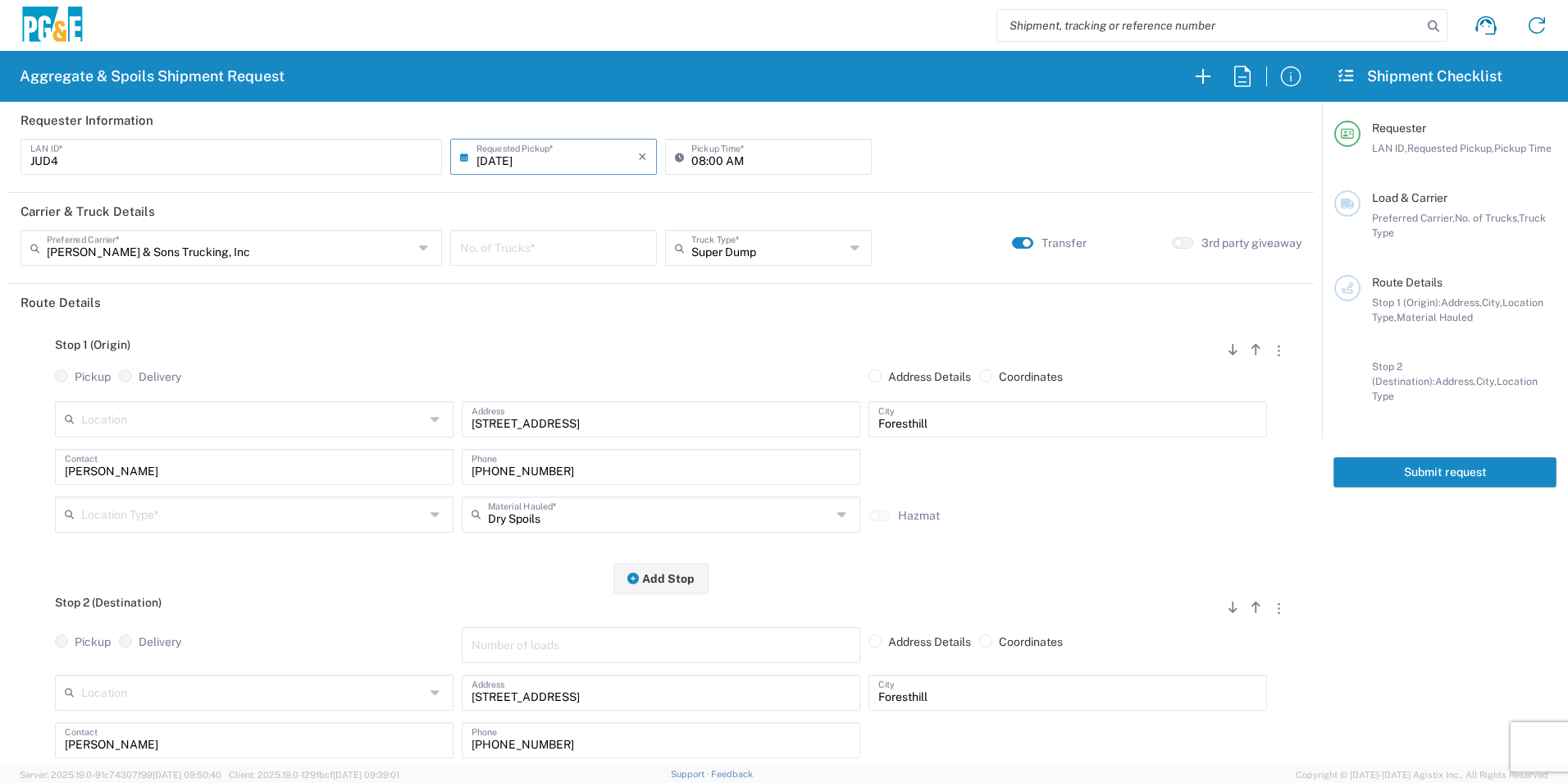
click at [556, 252] on input "number" at bounding box center [554, 246] width 187 height 28
type input "1"
click at [696, 159] on input "08:00 AM" at bounding box center [777, 155] width 171 height 28
type input "06:00 AM"
click at [1012, 244] on button "button" at bounding box center [1022, 243] width 21 height 12
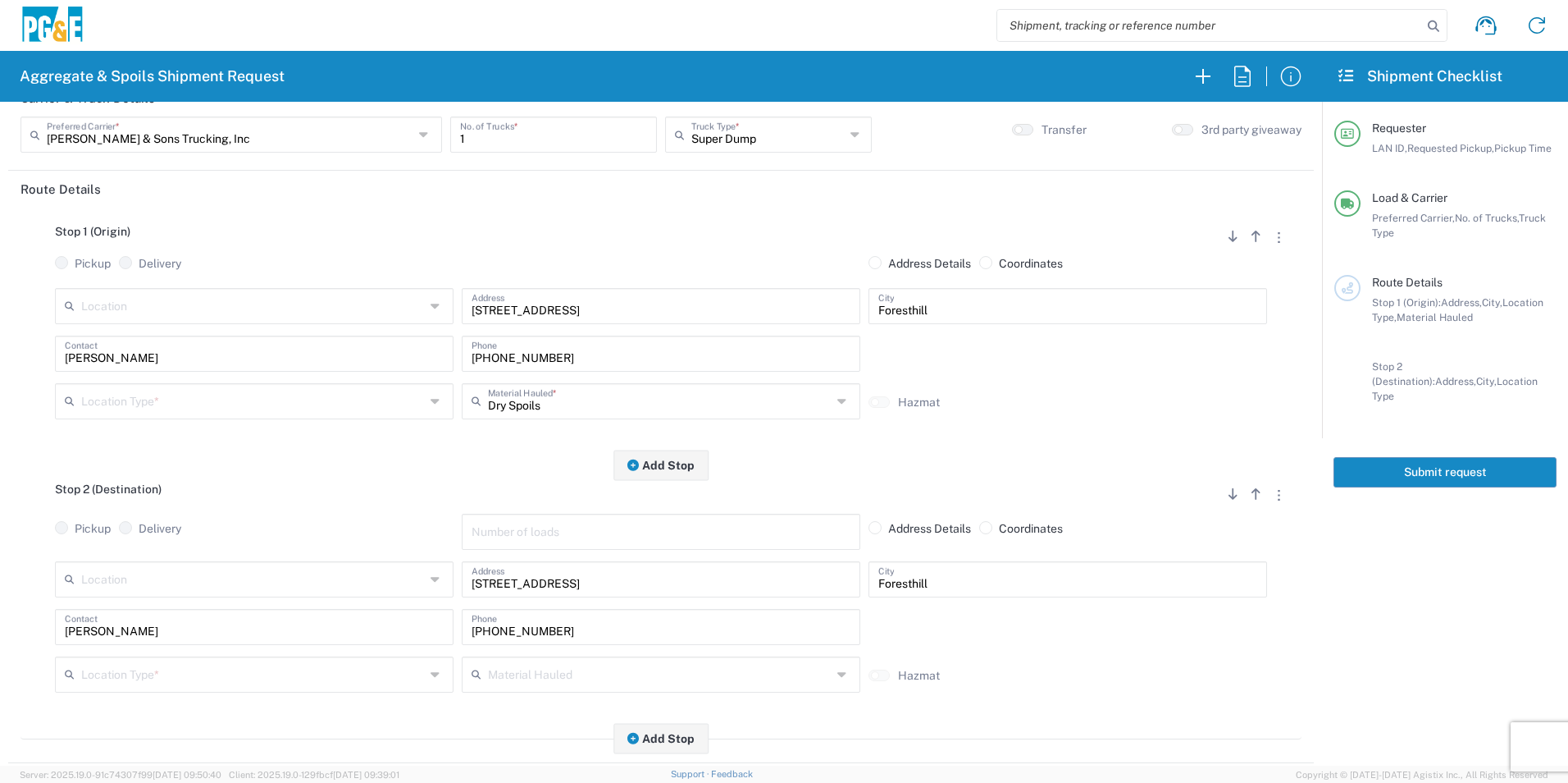
scroll to position [328, 0]
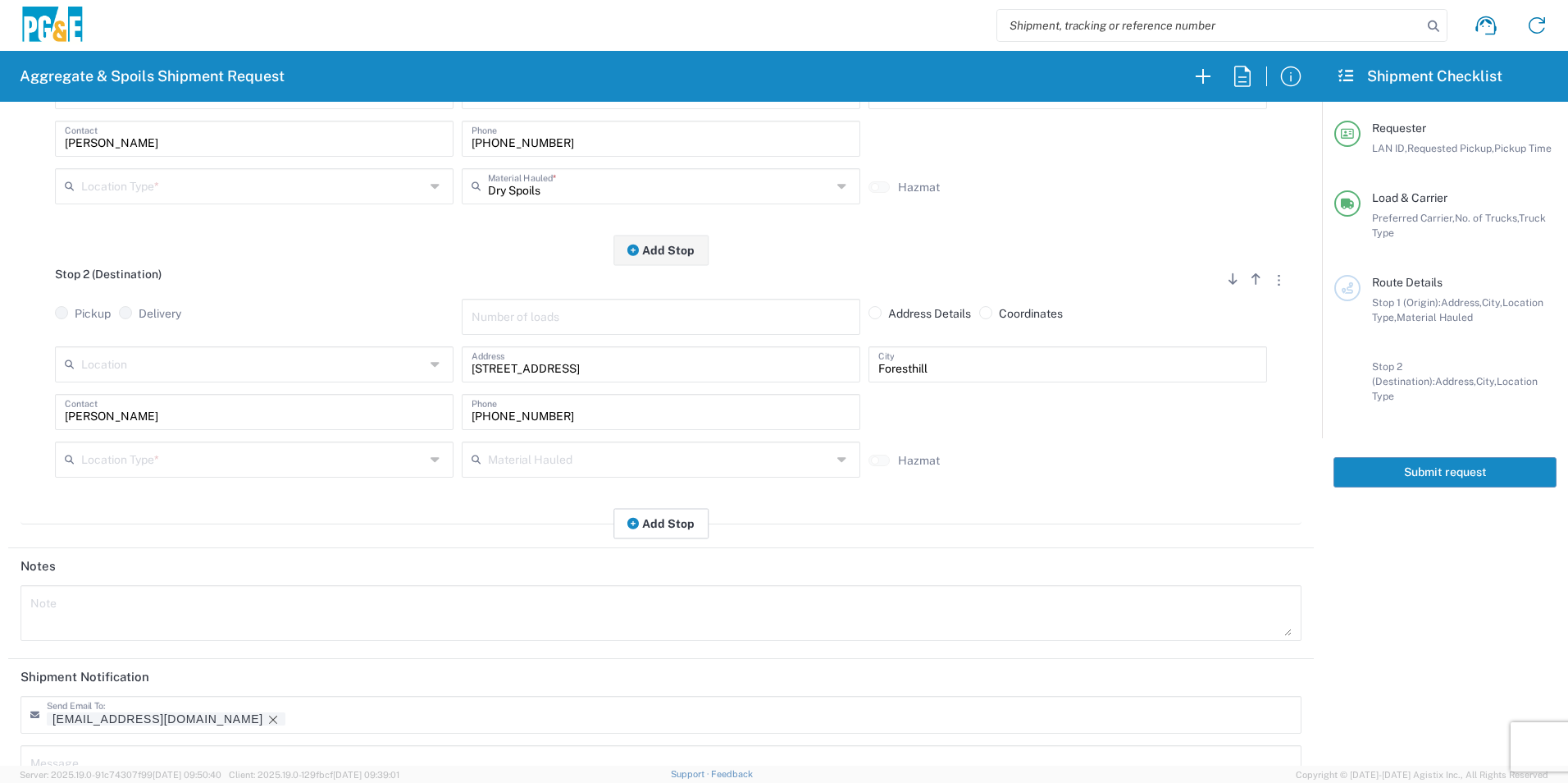
click at [667, 531] on button "Add Stop" at bounding box center [661, 523] width 96 height 30
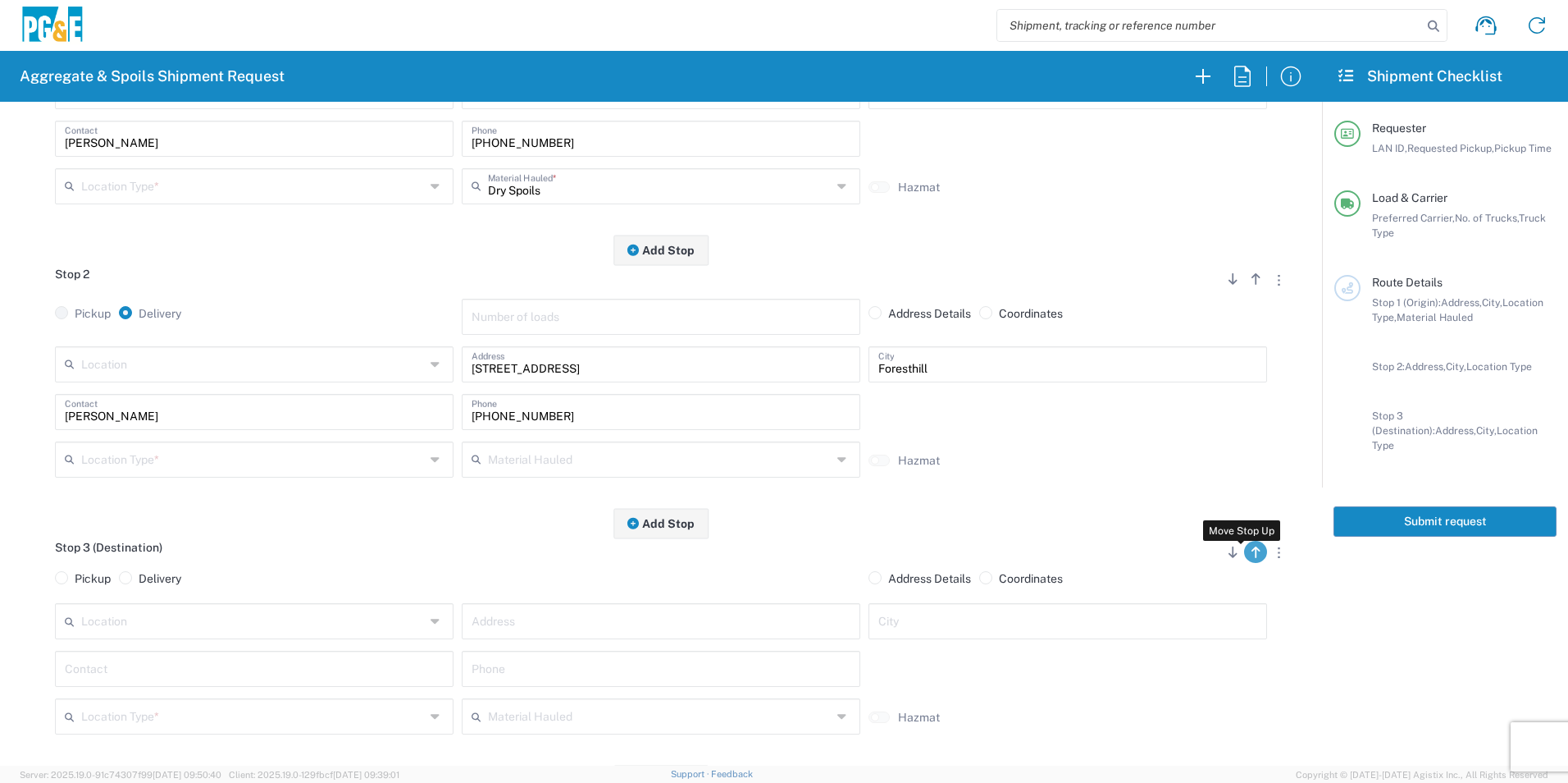
click at [1248, 554] on icon "button" at bounding box center [1256, 552] width 15 height 12
radio input "false"
radio input "true"
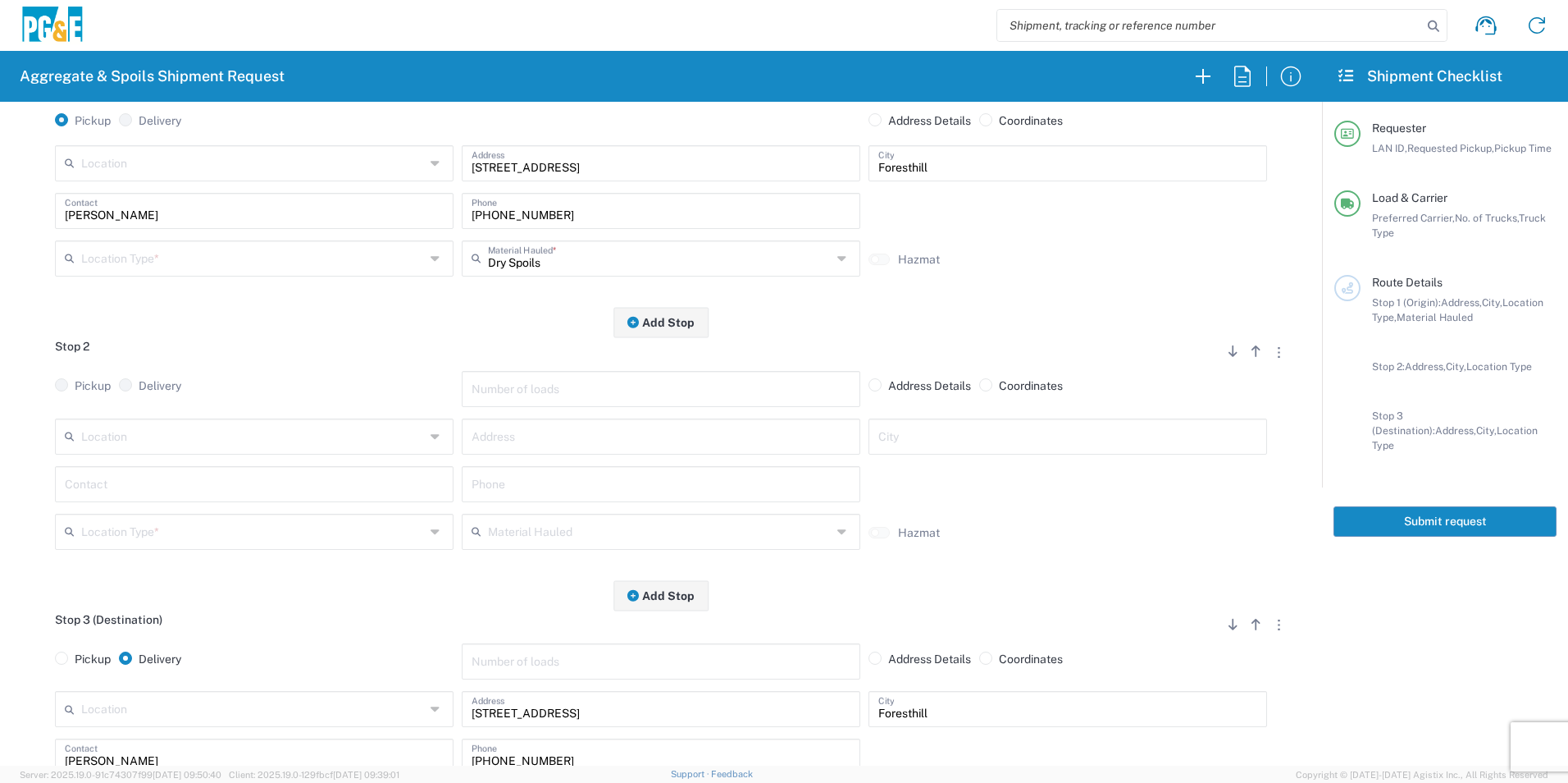
scroll to position [165, 0]
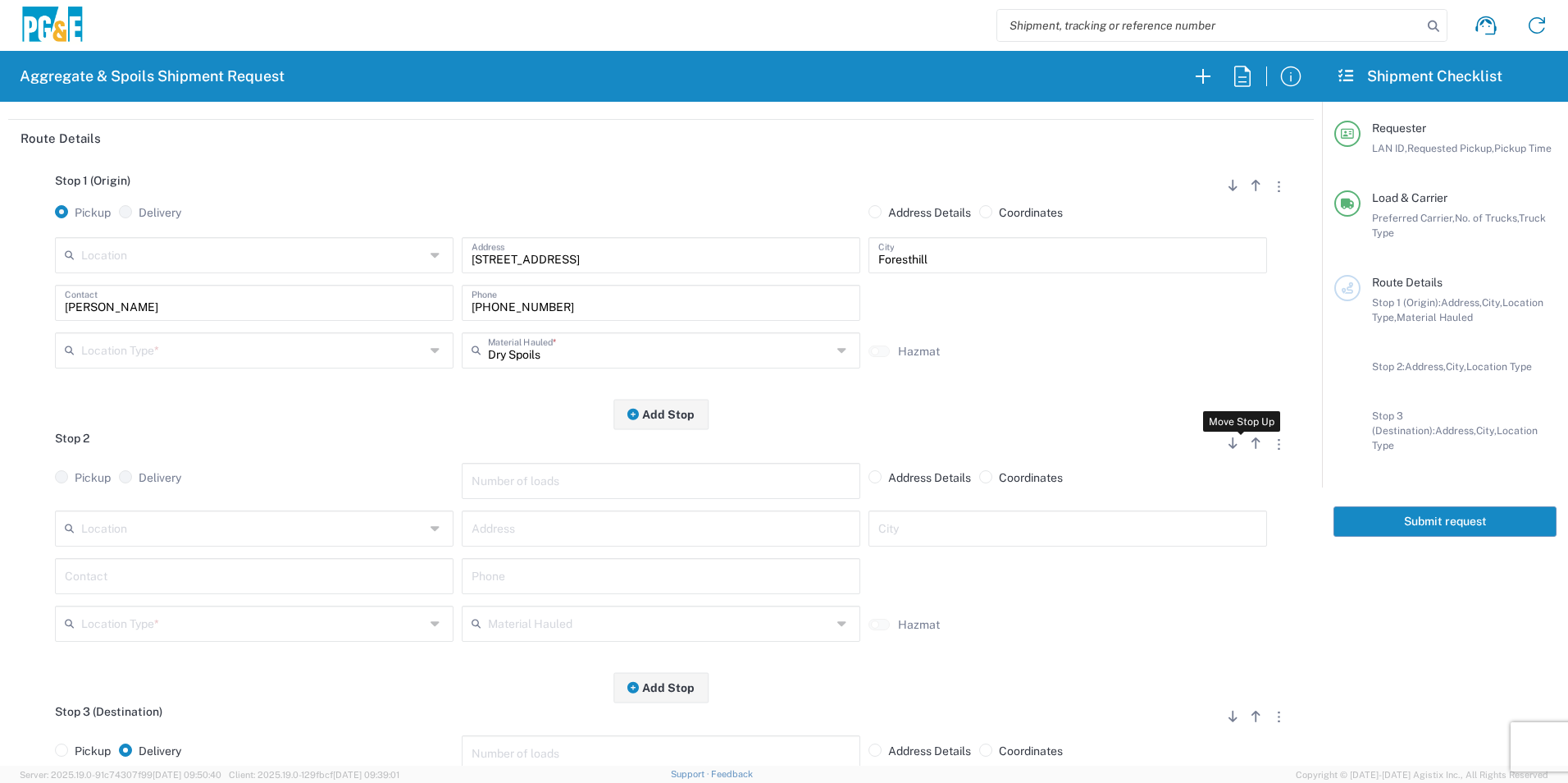
drag, startPoint x: 1237, startPoint y: 453, endPoint x: 1170, endPoint y: 471, distance: 69.4
click at [1245, 452] on button "button" at bounding box center [1256, 443] width 23 height 22
radio input "false"
radio input "true"
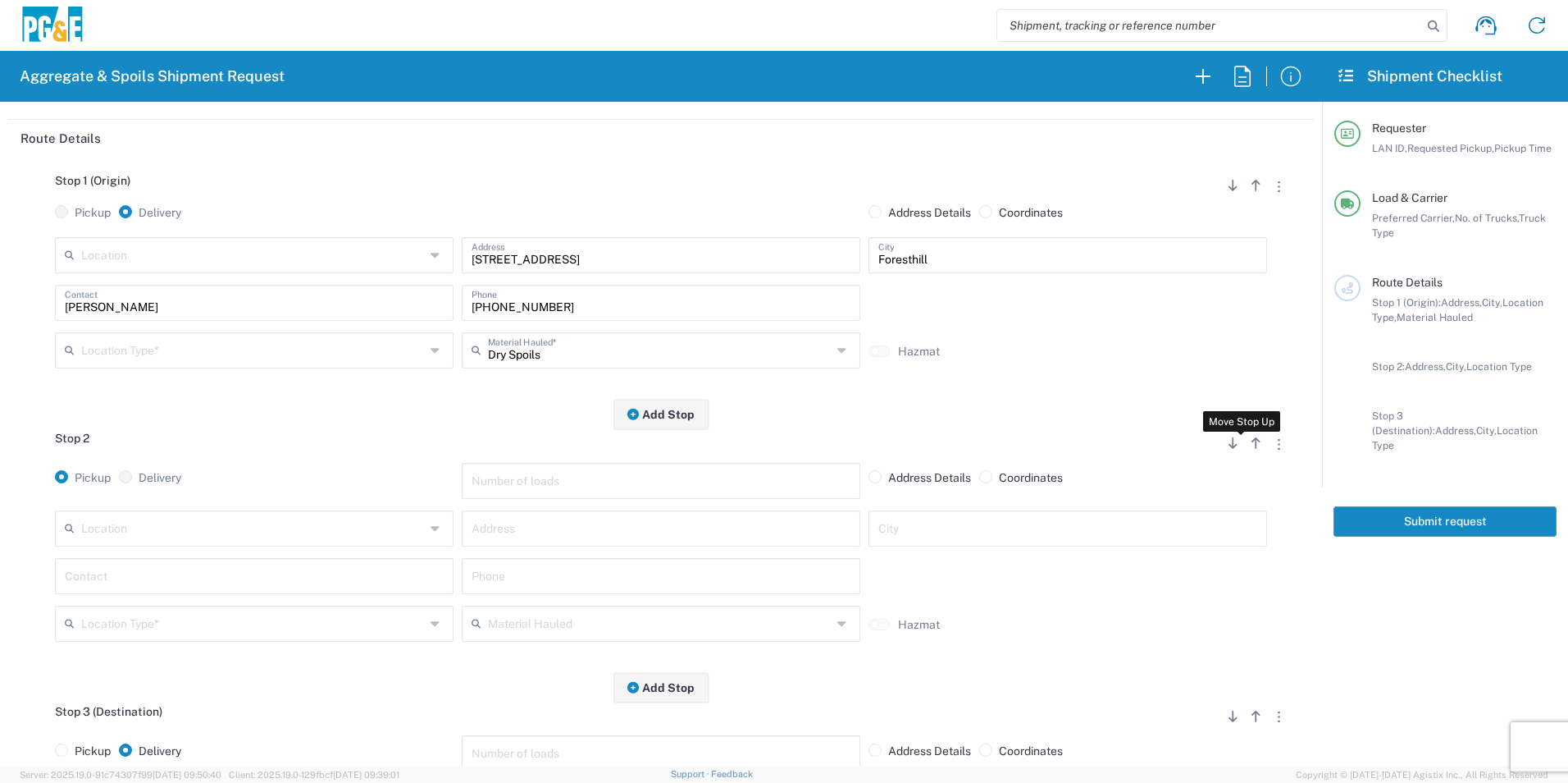
radio input "false"
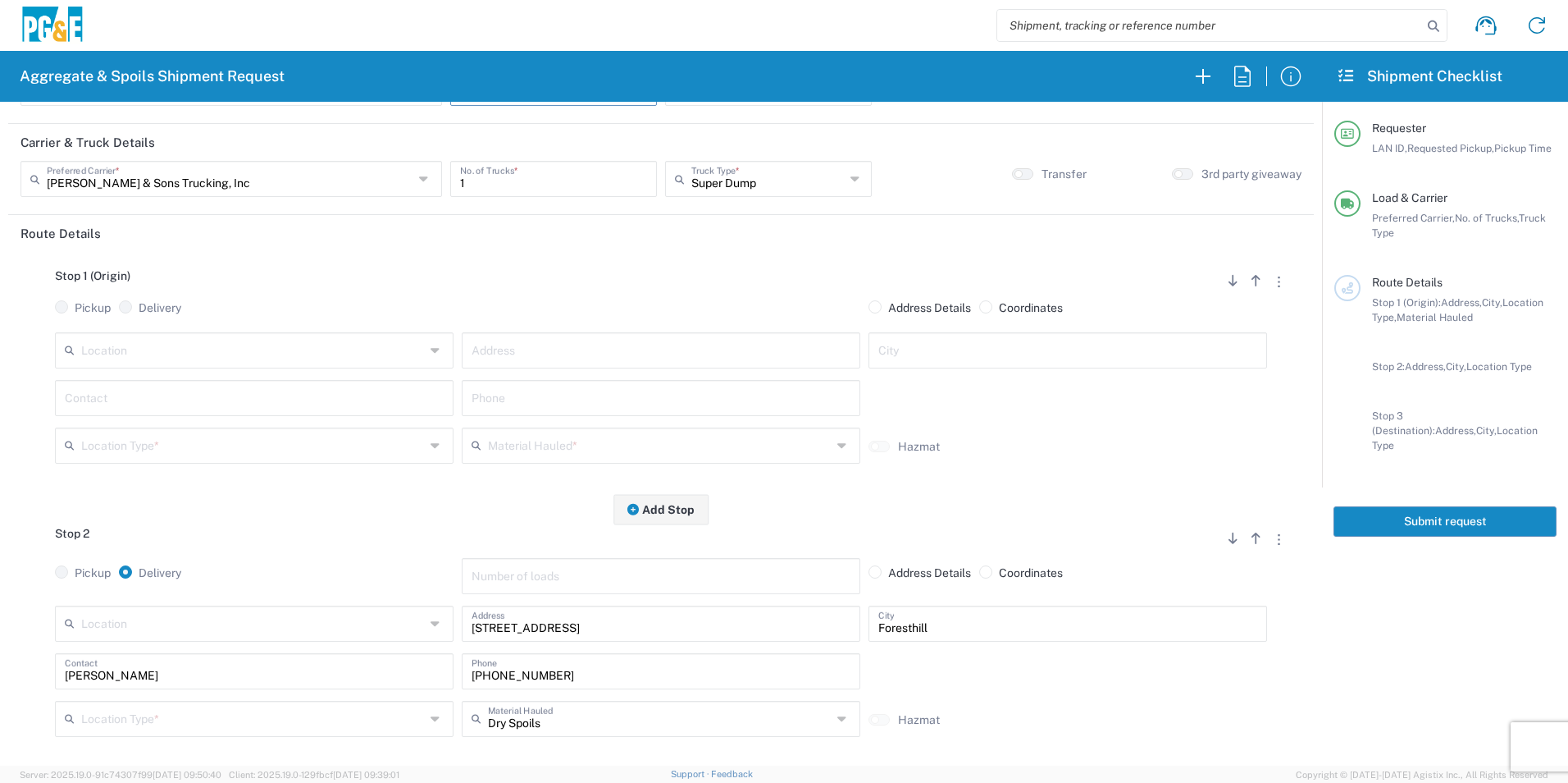
scroll to position [0, 0]
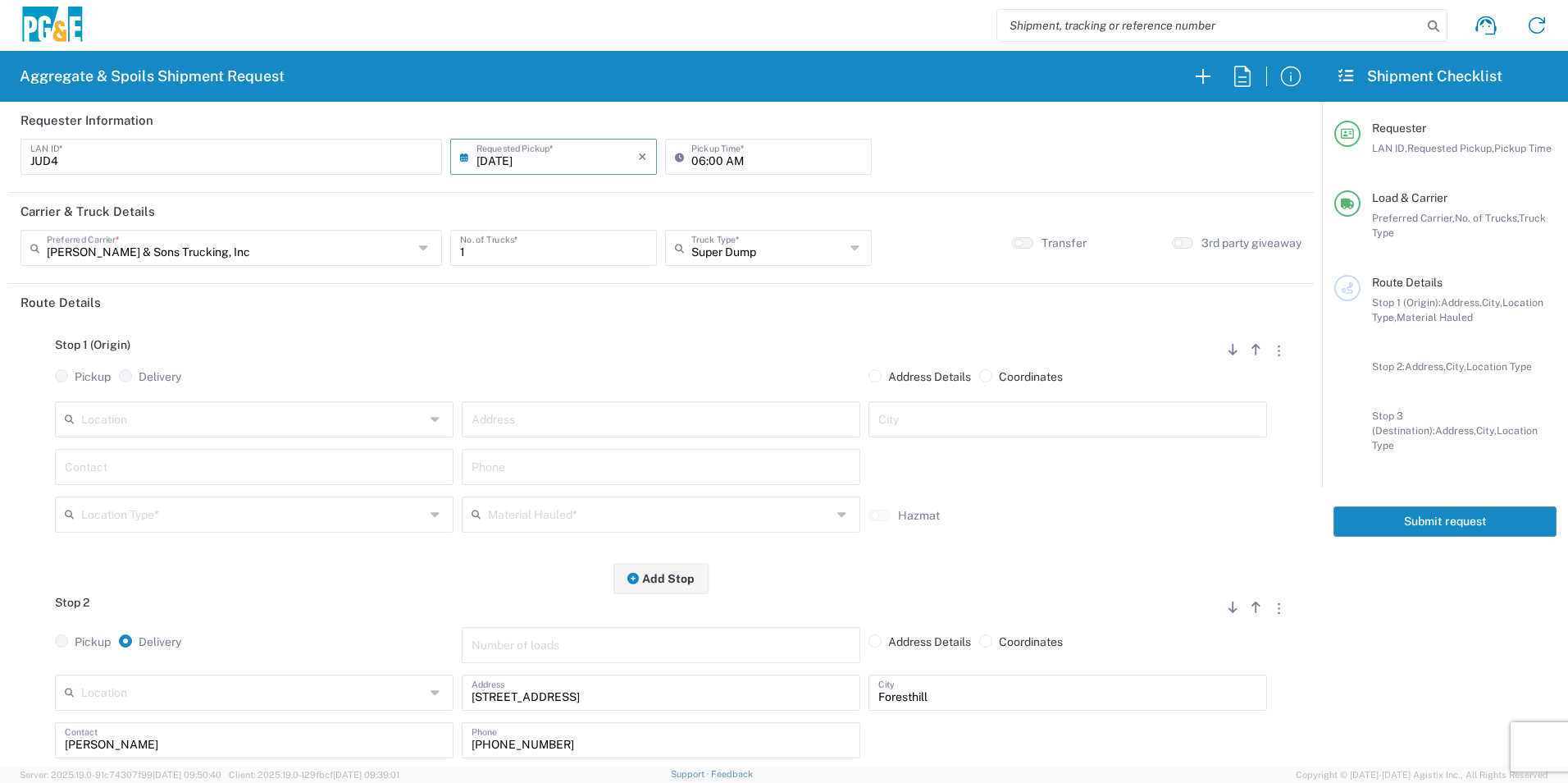
click at [156, 415] on input "text" at bounding box center [253, 417] width 344 height 28
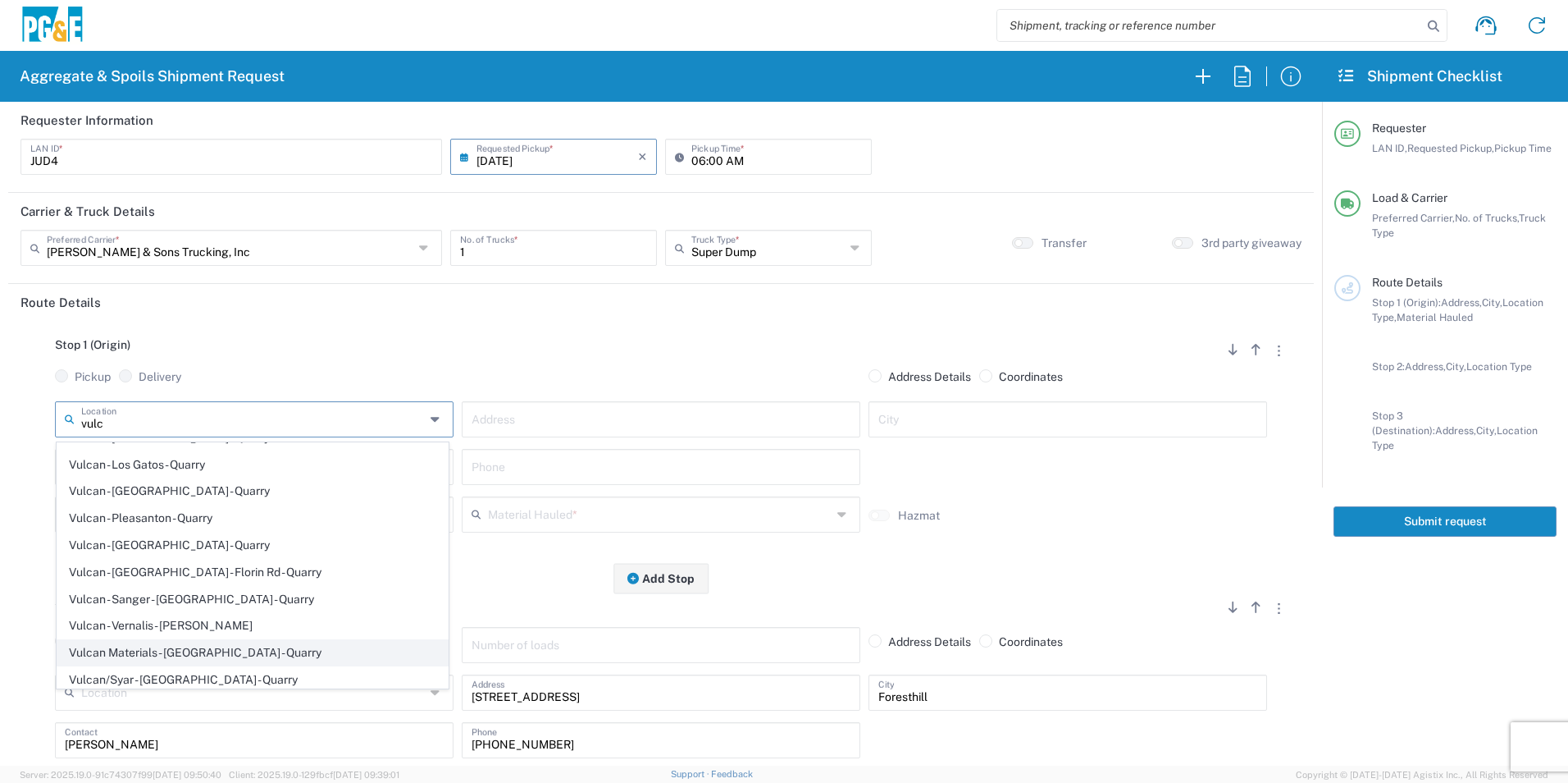
scroll to position [165, 0]
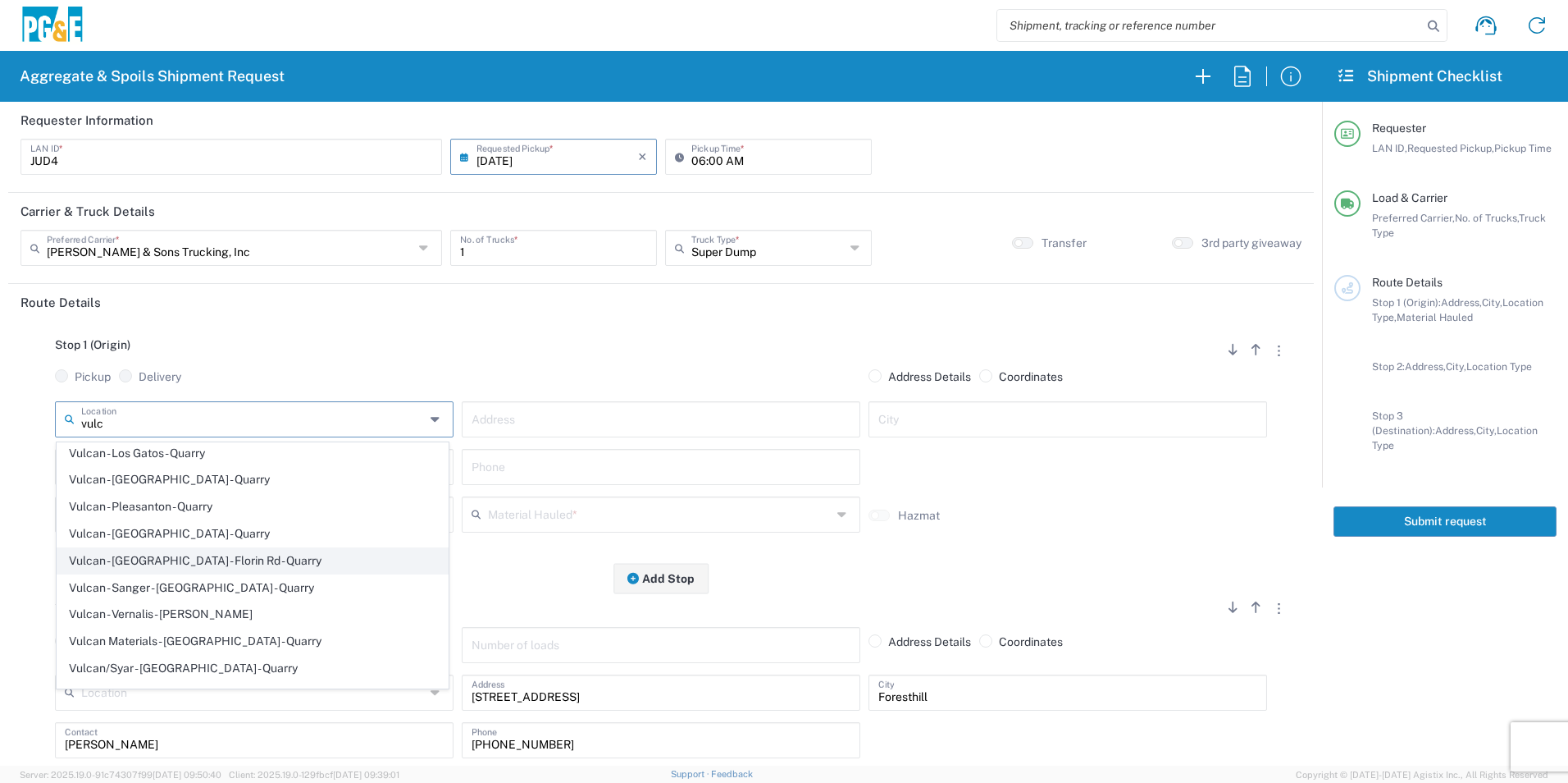
click at [171, 561] on span "Vulcan - [GEOGRAPHIC_DATA] - Florin Rd - Quarry" at bounding box center [253, 562] width 390 height 26
type input "Vulcan - [GEOGRAPHIC_DATA] - Florin Rd - Quarry"
type input "11501 Florin Rd"
type input "[GEOGRAPHIC_DATA]"
type input "Quarry"
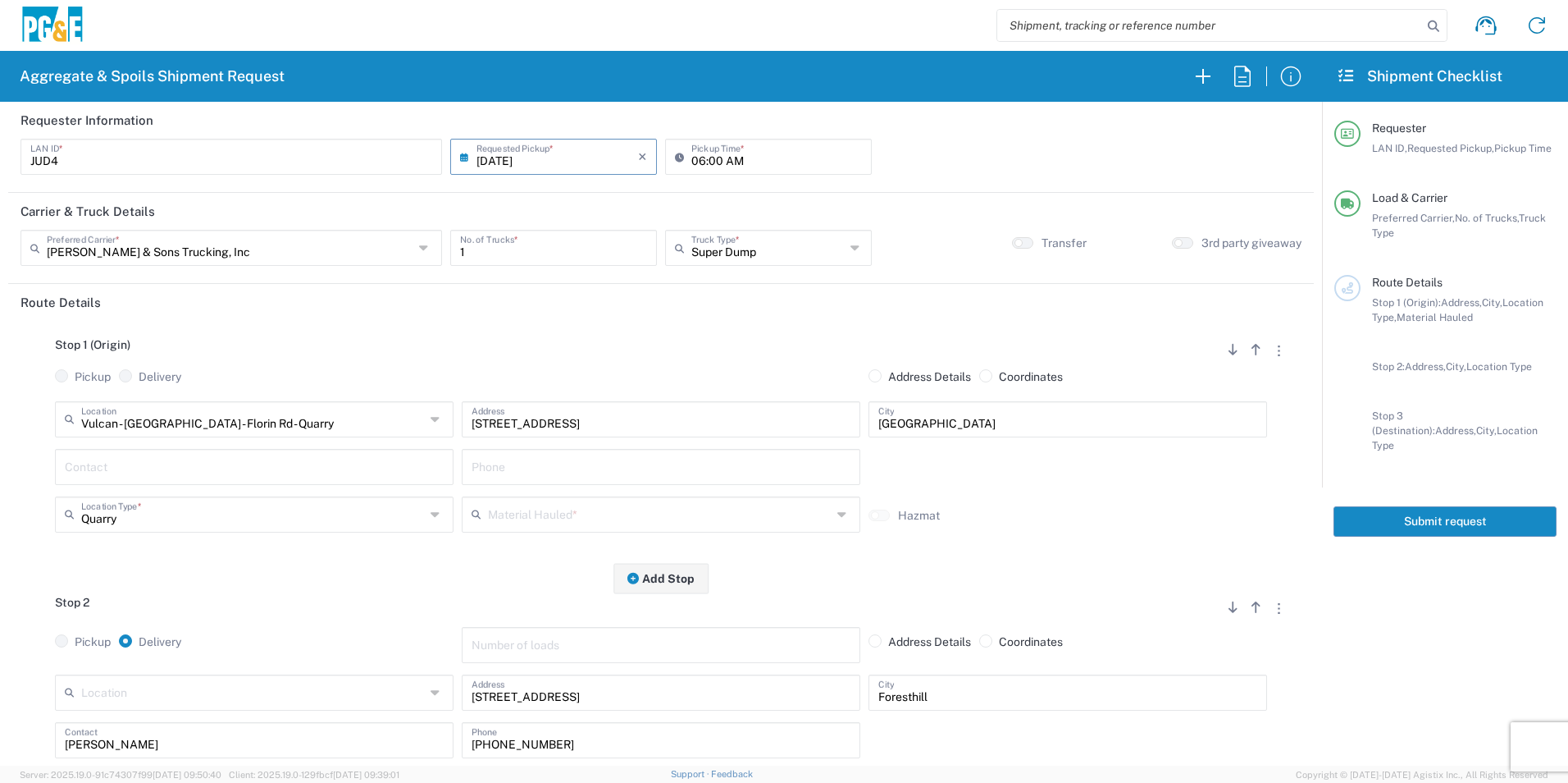
click at [175, 470] on input "text" at bounding box center [254, 465] width 379 height 28
type input "Justin"
drag, startPoint x: 578, startPoint y: 747, endPoint x: 154, endPoint y: 719, distance: 424.9
click at [154, 719] on div "Location 17300 East Jahant Rd - Quarry 7/11 Materials - Chico - Quarry 7/11 Mat…" at bounding box center [660, 745] width 1281 height 142
click at [509, 471] on input "text" at bounding box center [660, 465] width 379 height 28
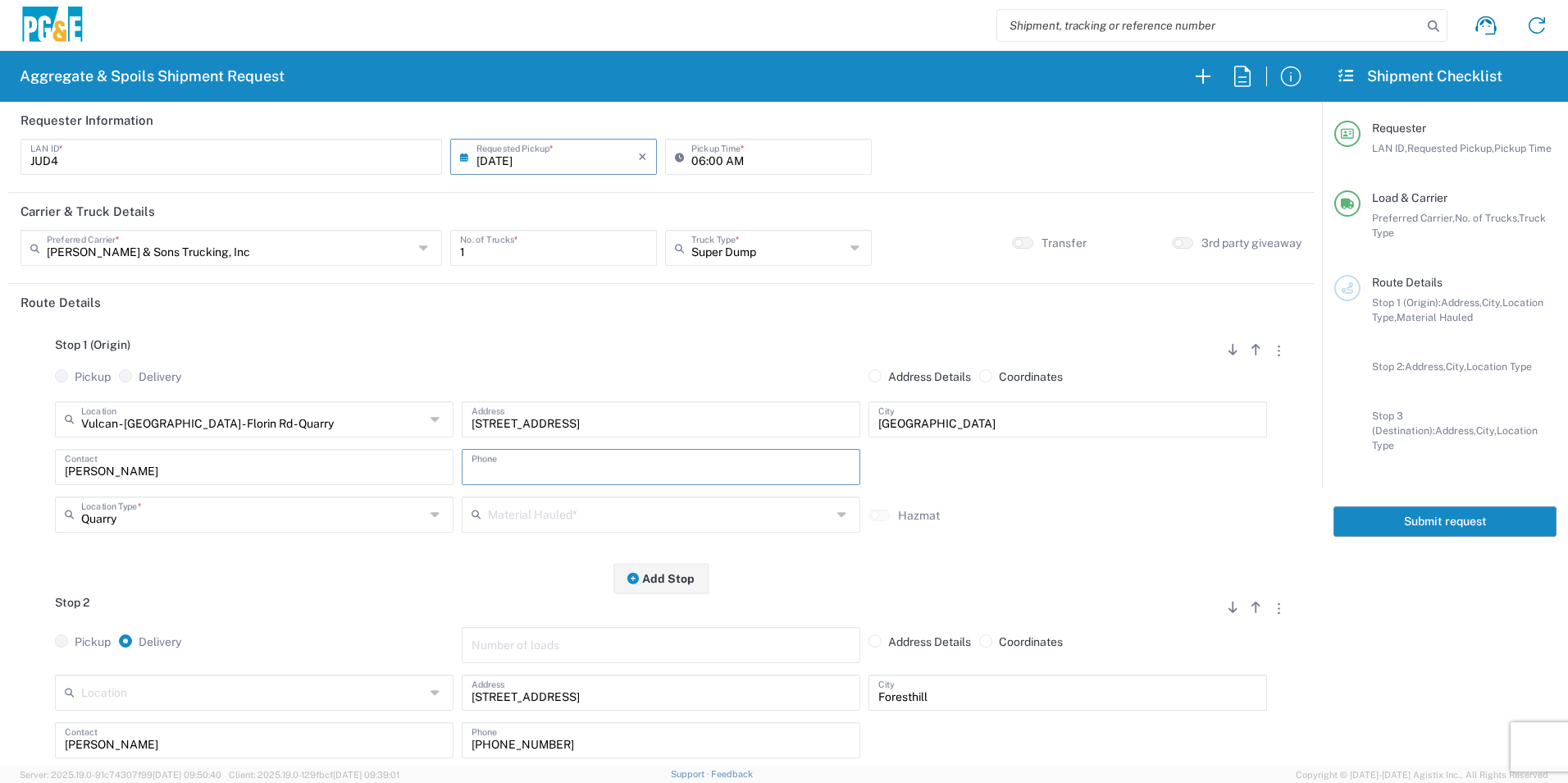
paste input "916-532-1432"
type input "916-532-1432"
click at [510, 517] on input "text" at bounding box center [660, 513] width 344 height 28
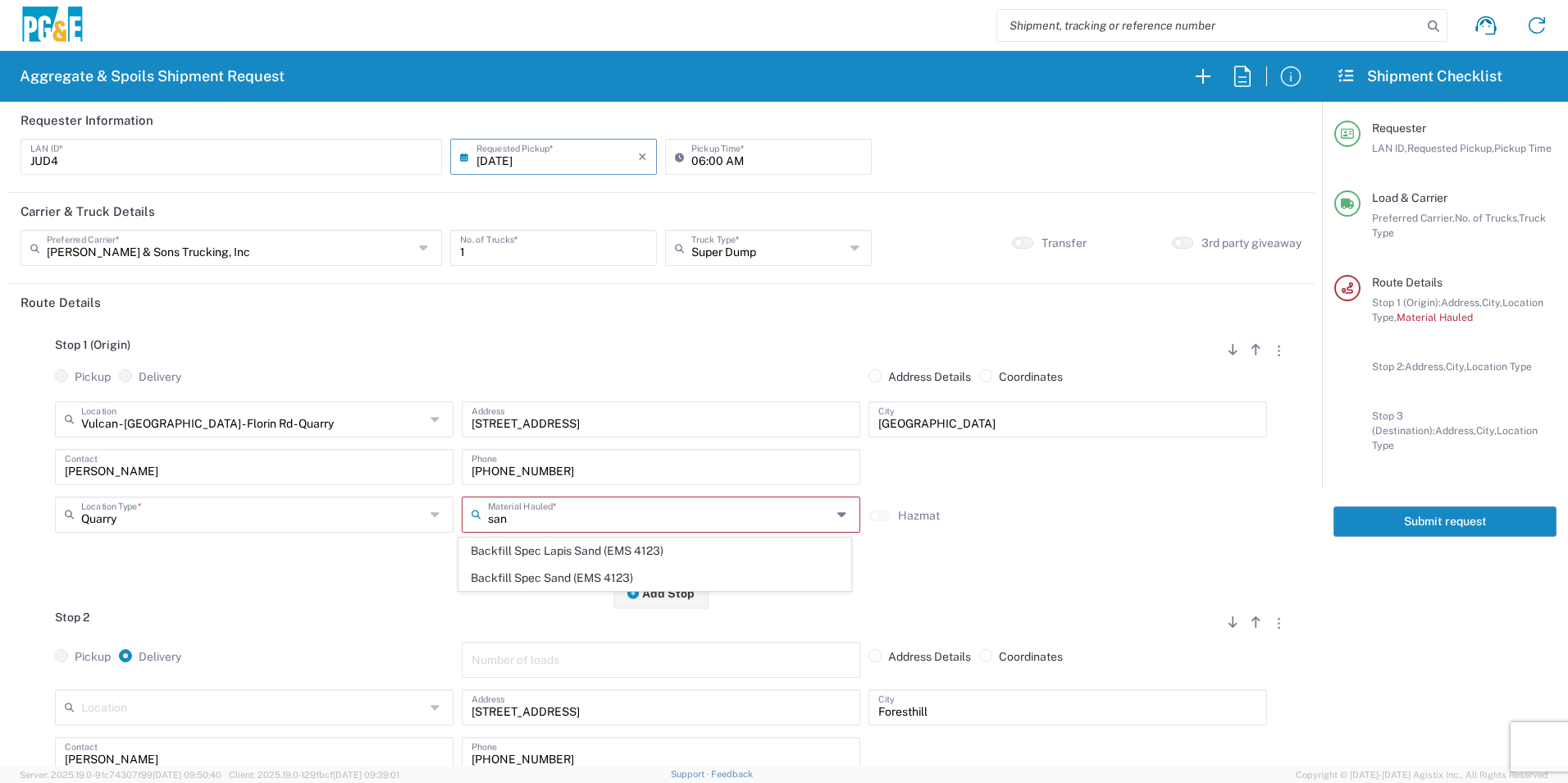
click at [581, 569] on span "Backfill Spec Sand (EMS 4123)" at bounding box center [654, 578] width 390 height 26
type input "Backfill Spec Sand (EMS 4123)"
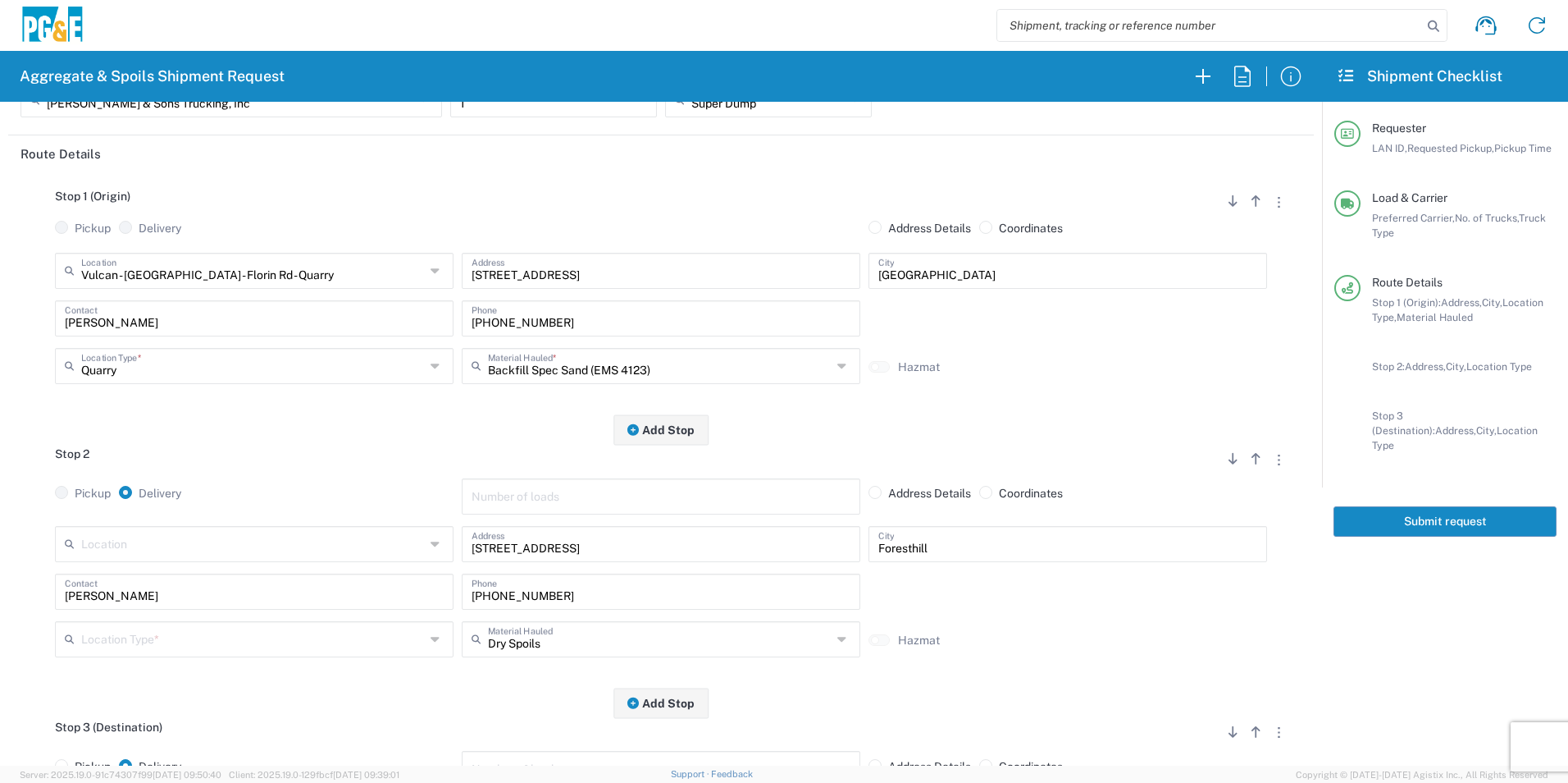
scroll to position [246, 0]
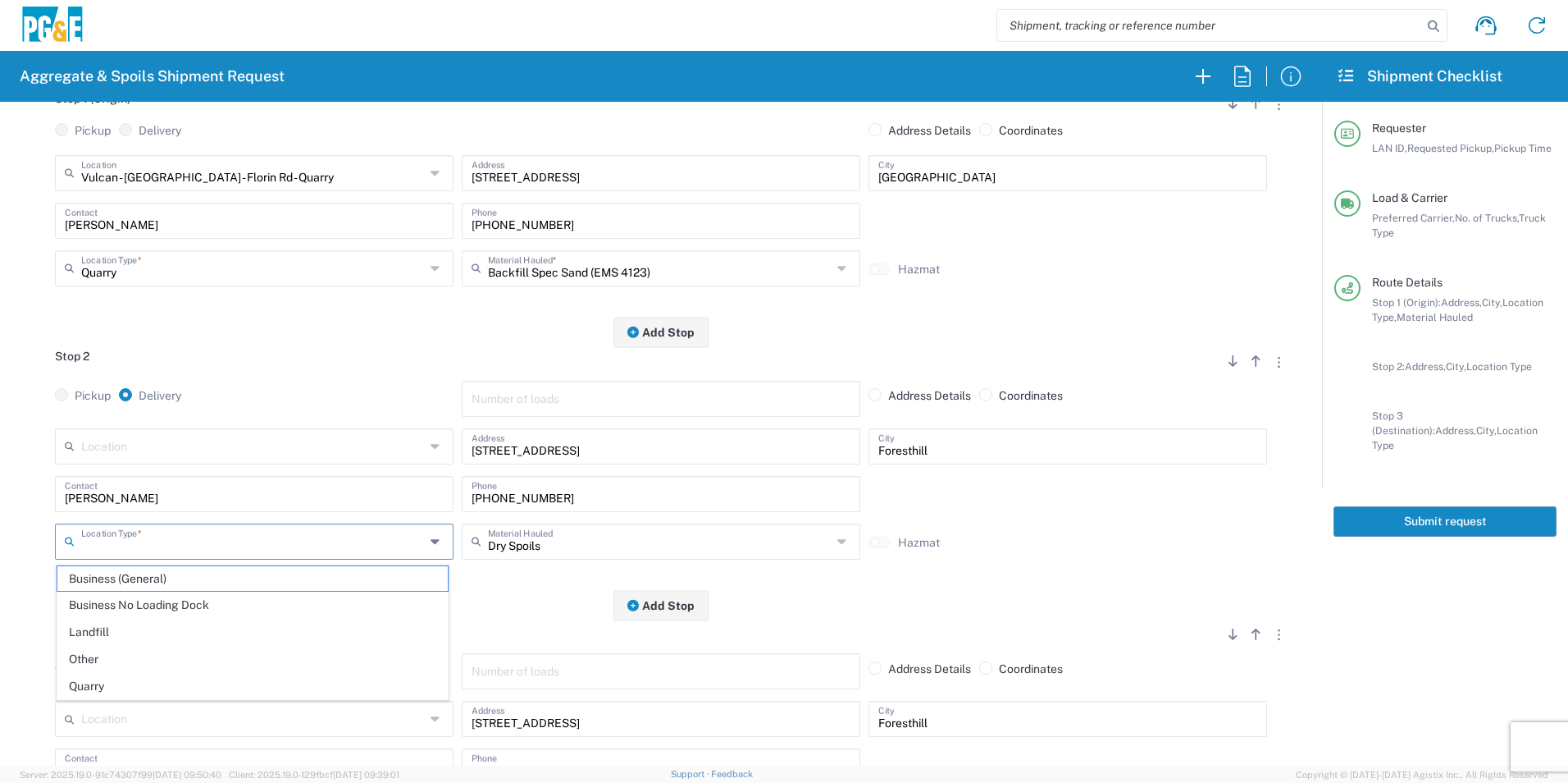
click at [161, 546] on input "text" at bounding box center [253, 539] width 344 height 28
click at [104, 656] on span "Other" at bounding box center [253, 660] width 390 height 26
type input "Other"
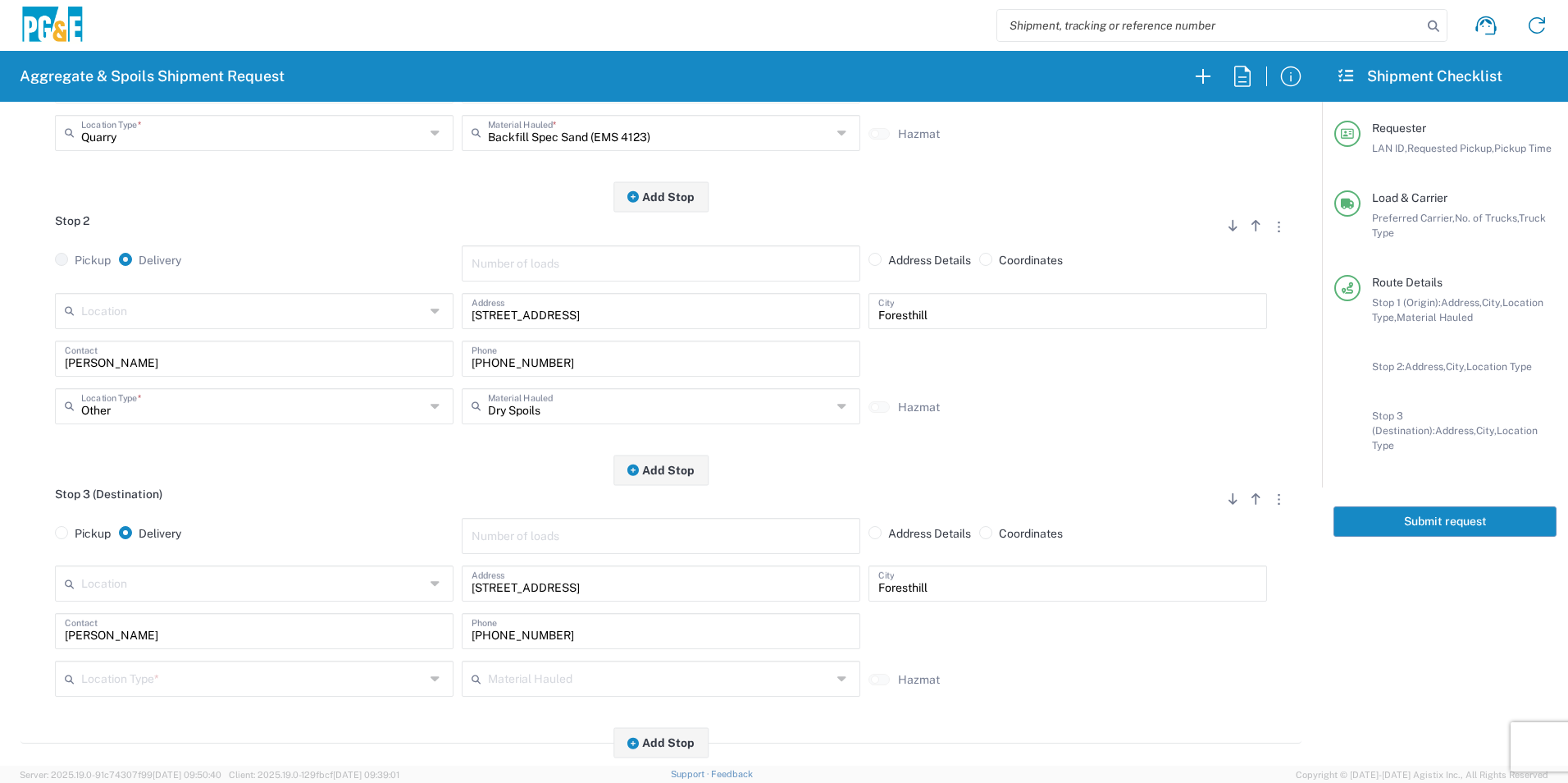
scroll to position [574, 0]
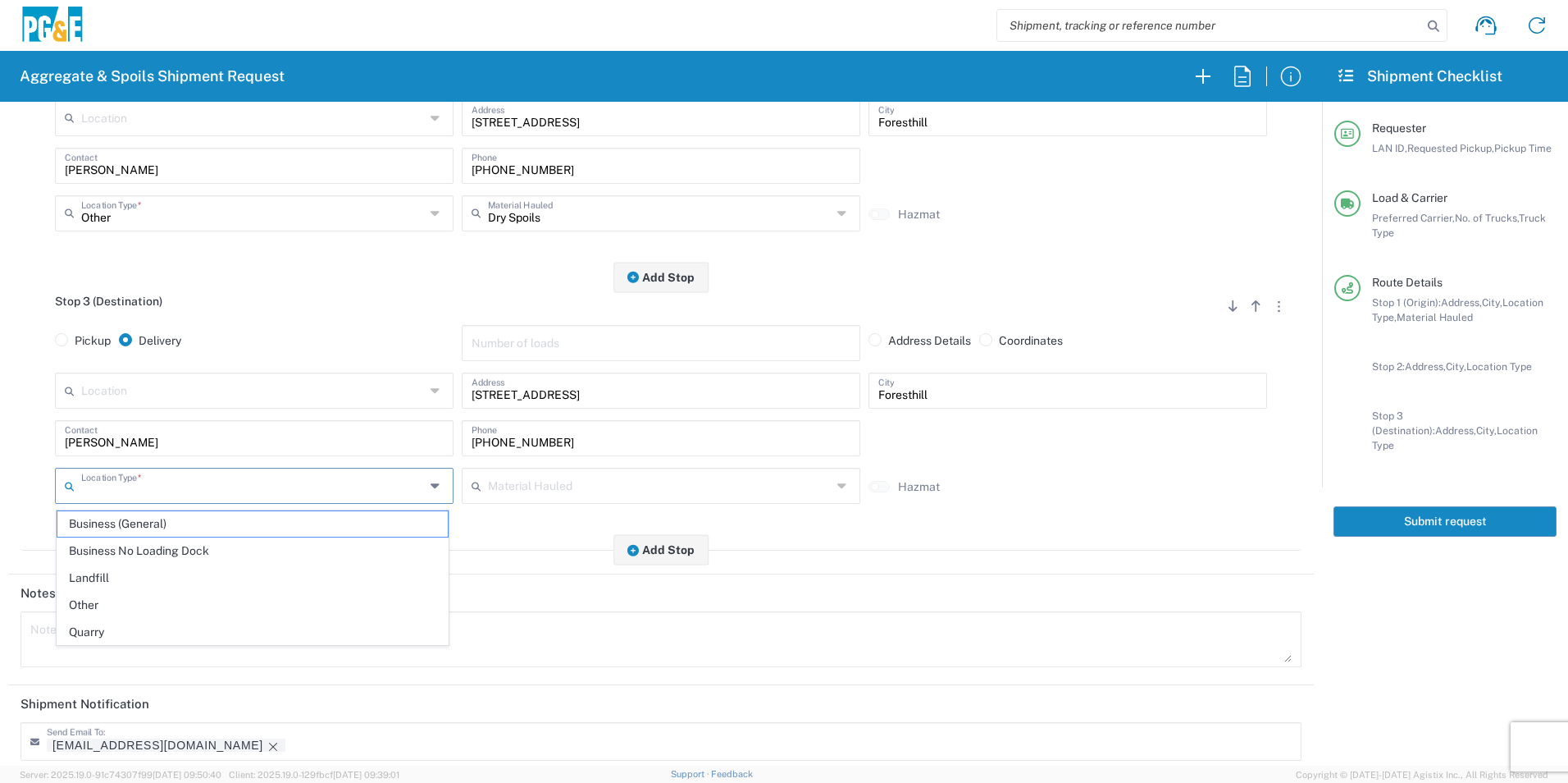
drag, startPoint x: 161, startPoint y: 482, endPoint x: 150, endPoint y: 497, distance: 18.6
click at [159, 482] on input "text" at bounding box center [253, 484] width 344 height 28
click at [100, 605] on span "Other" at bounding box center [253, 606] width 390 height 26
type input "Other"
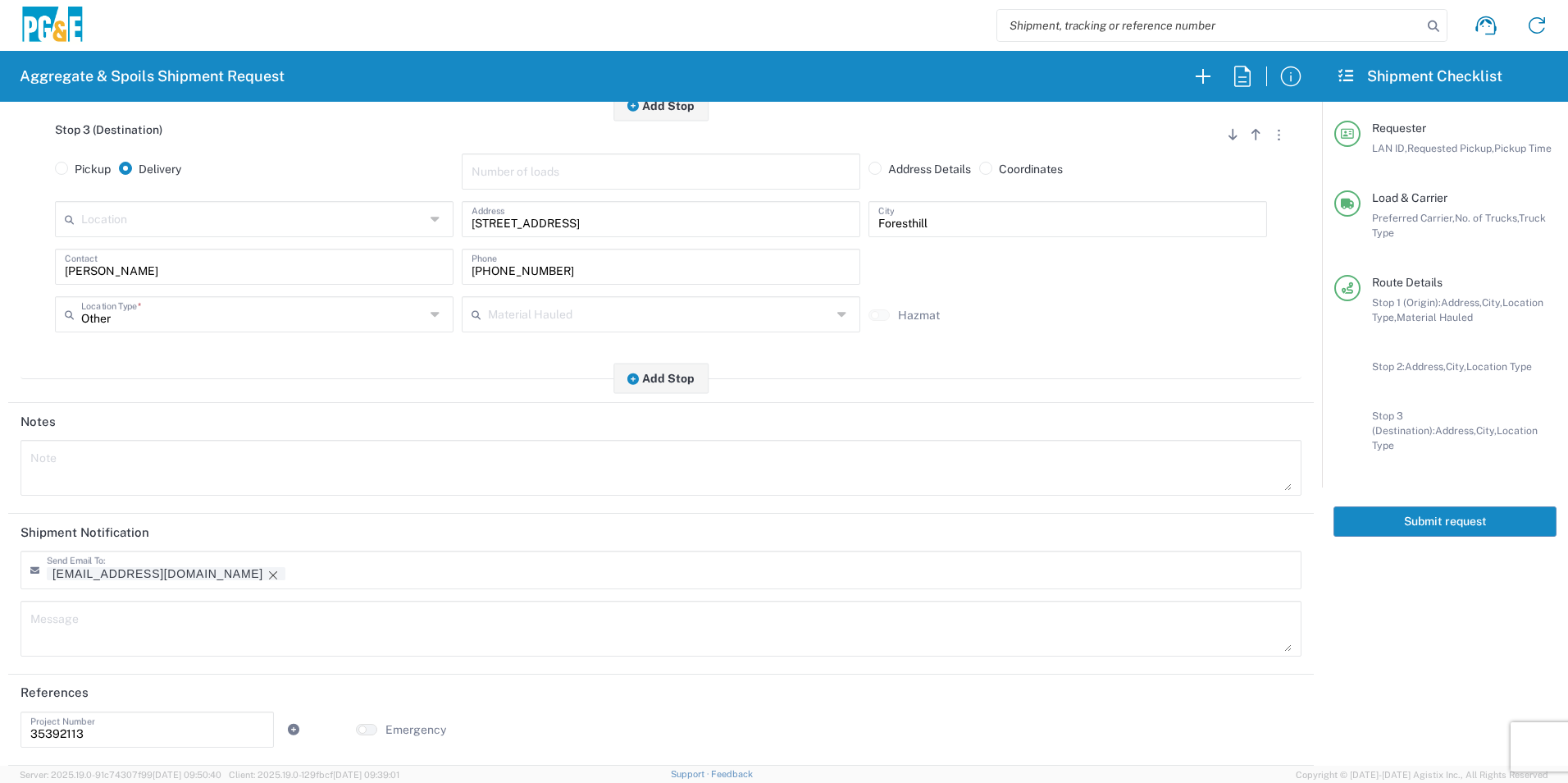
scroll to position [748, 0]
click at [266, 570] on icon "Remove tag" at bounding box center [273, 575] width 13 height 13
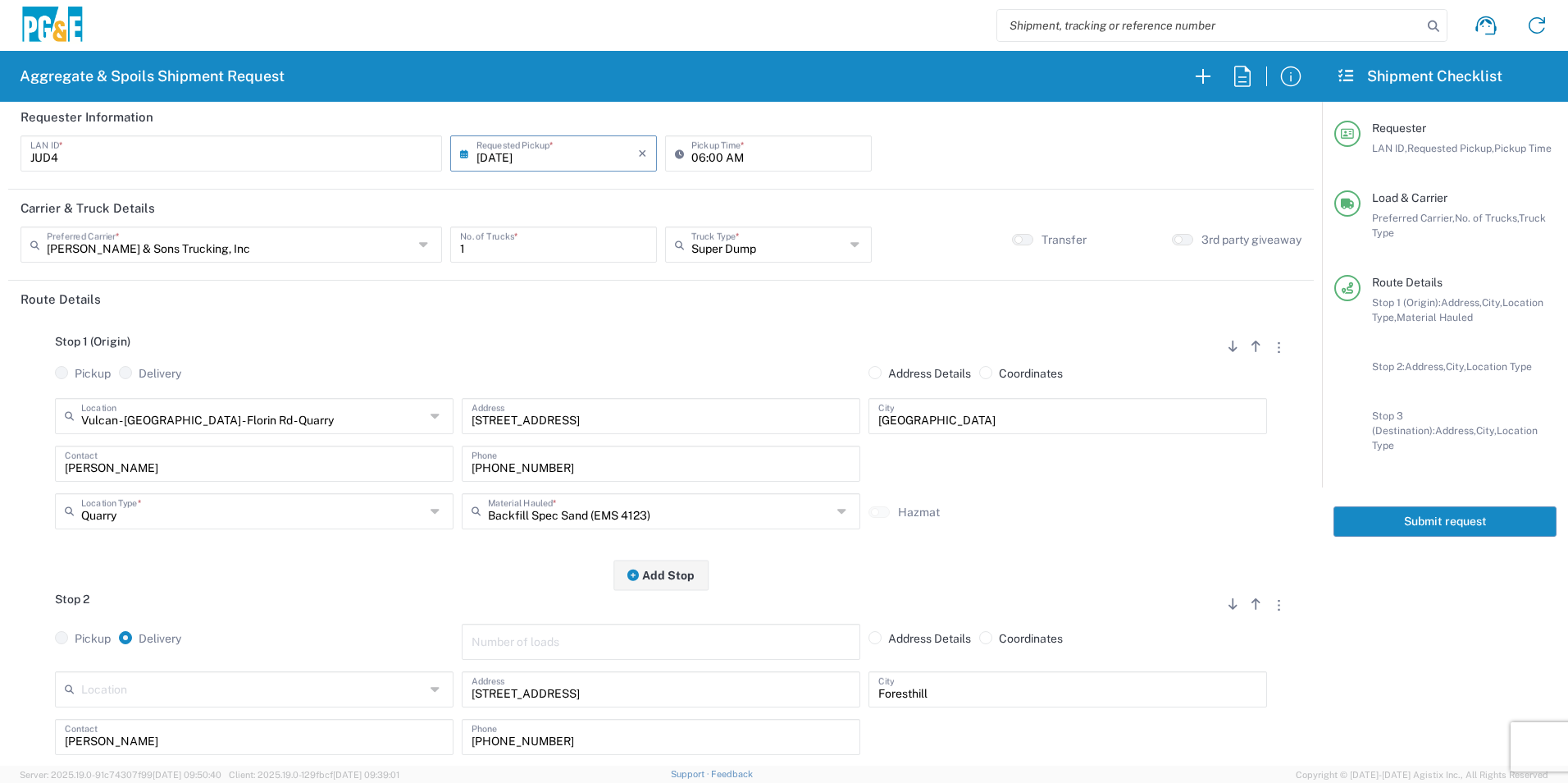
scroll to position [0, 0]
click at [1470, 512] on button "Submit request" at bounding box center [1445, 521] width 223 height 30
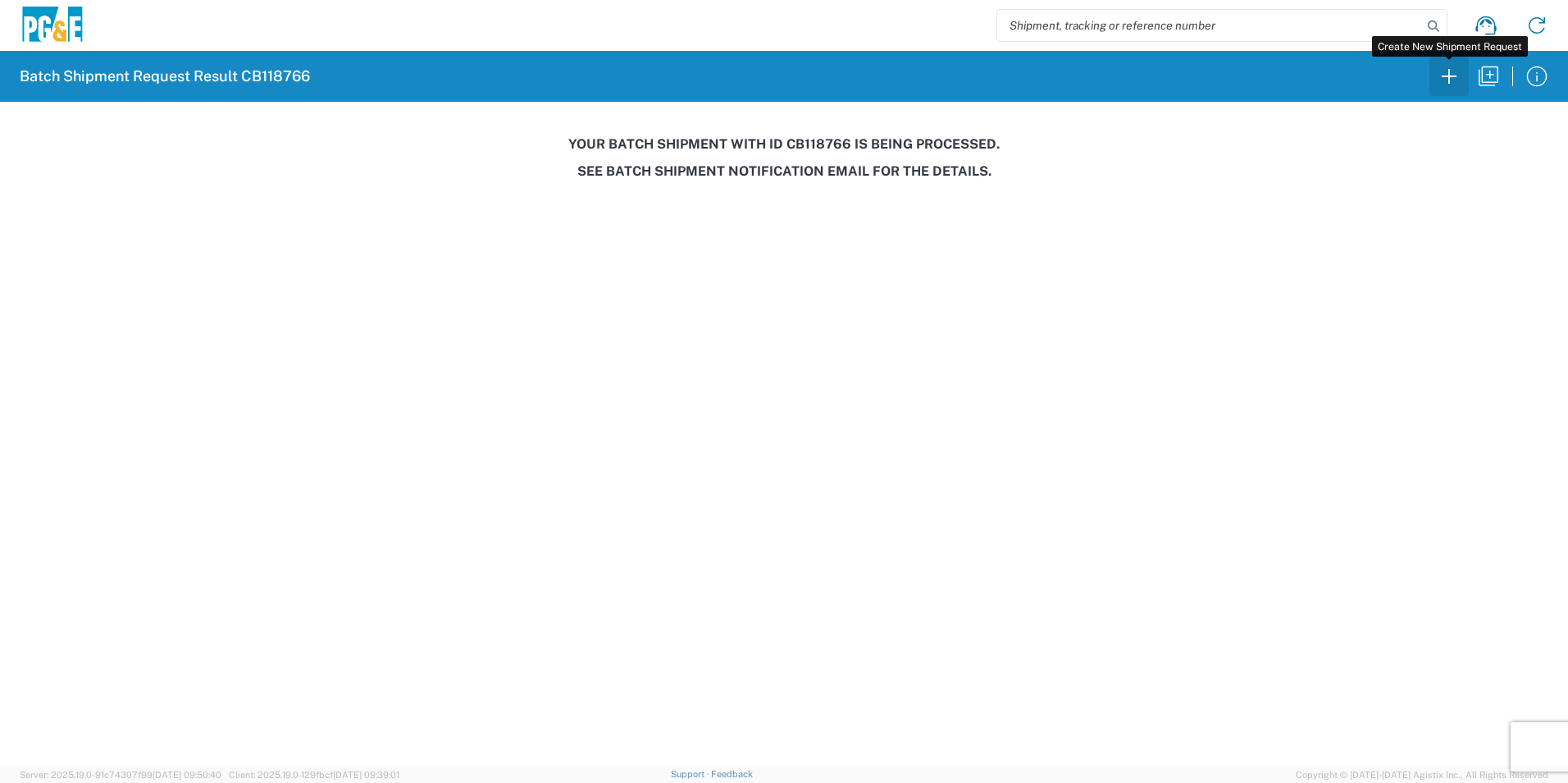
click at [1452, 81] on icon "button" at bounding box center [1450, 76] width 27 height 27
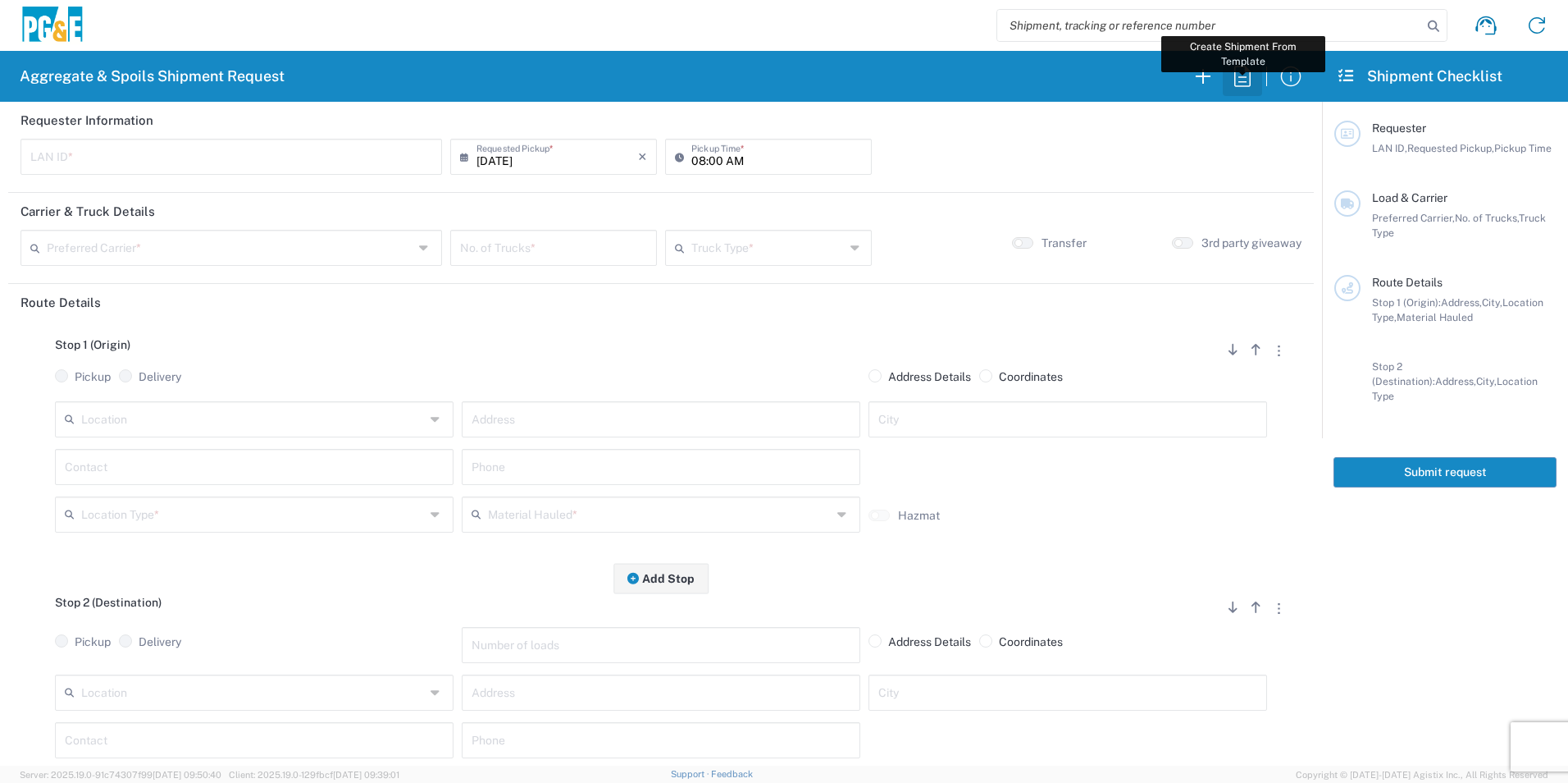
click at [1243, 83] on icon "button" at bounding box center [1243, 76] width 27 height 27
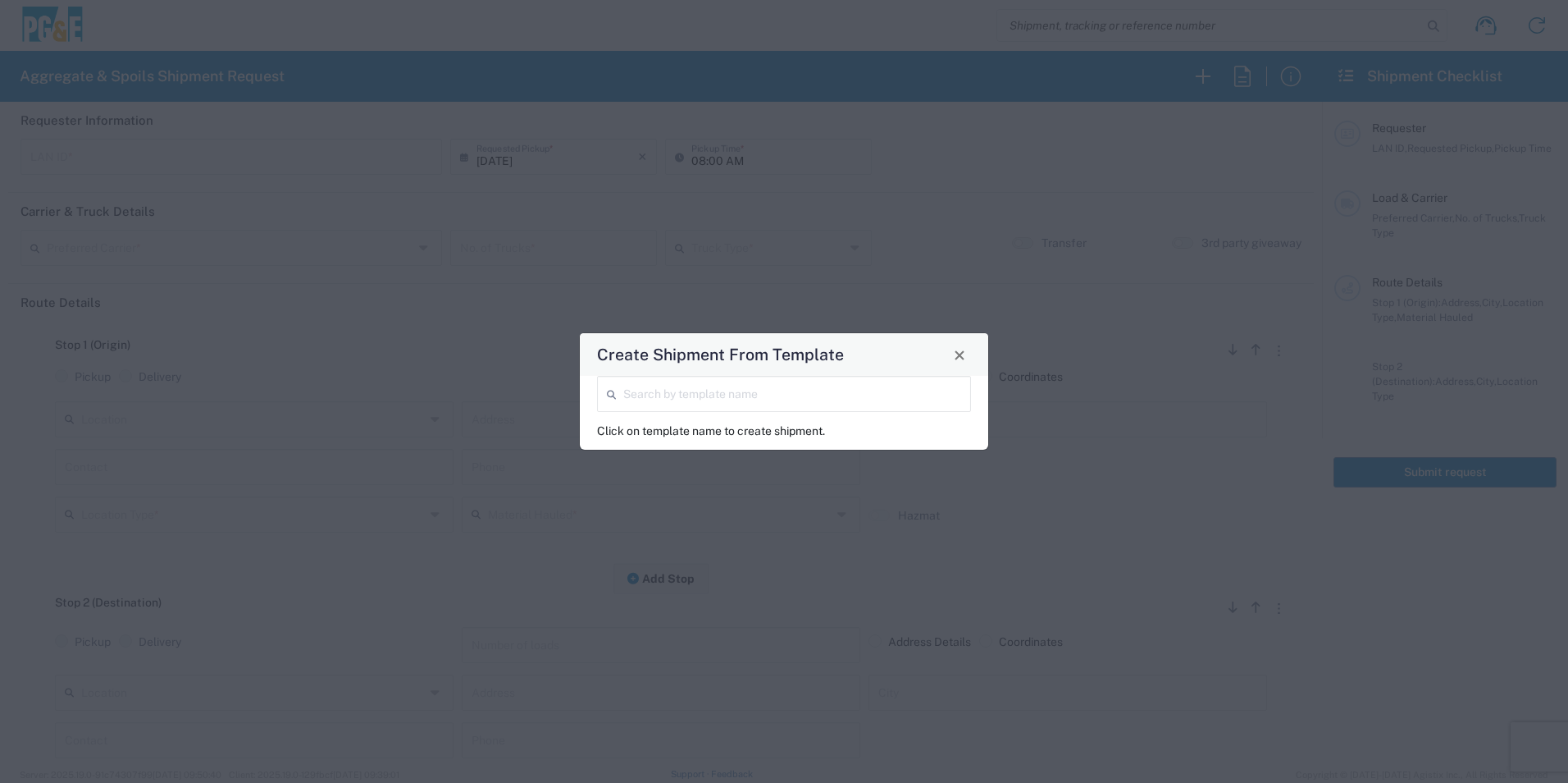
click at [682, 392] on input "search" at bounding box center [793, 392] width 338 height 28
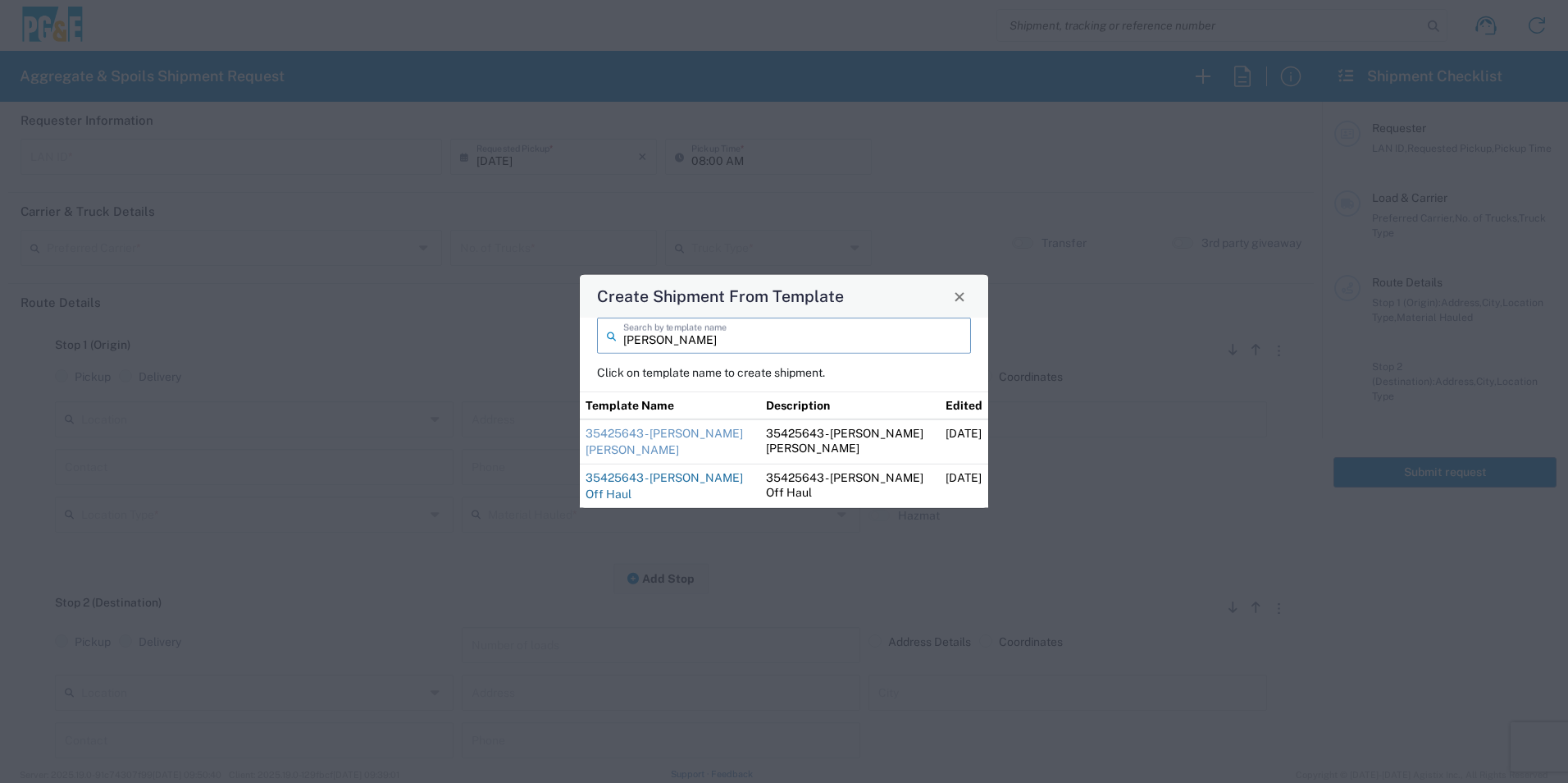
type input "sean"
click at [665, 473] on link "35425643 - Sean Angwin Off Haul" at bounding box center [664, 486] width 157 height 29
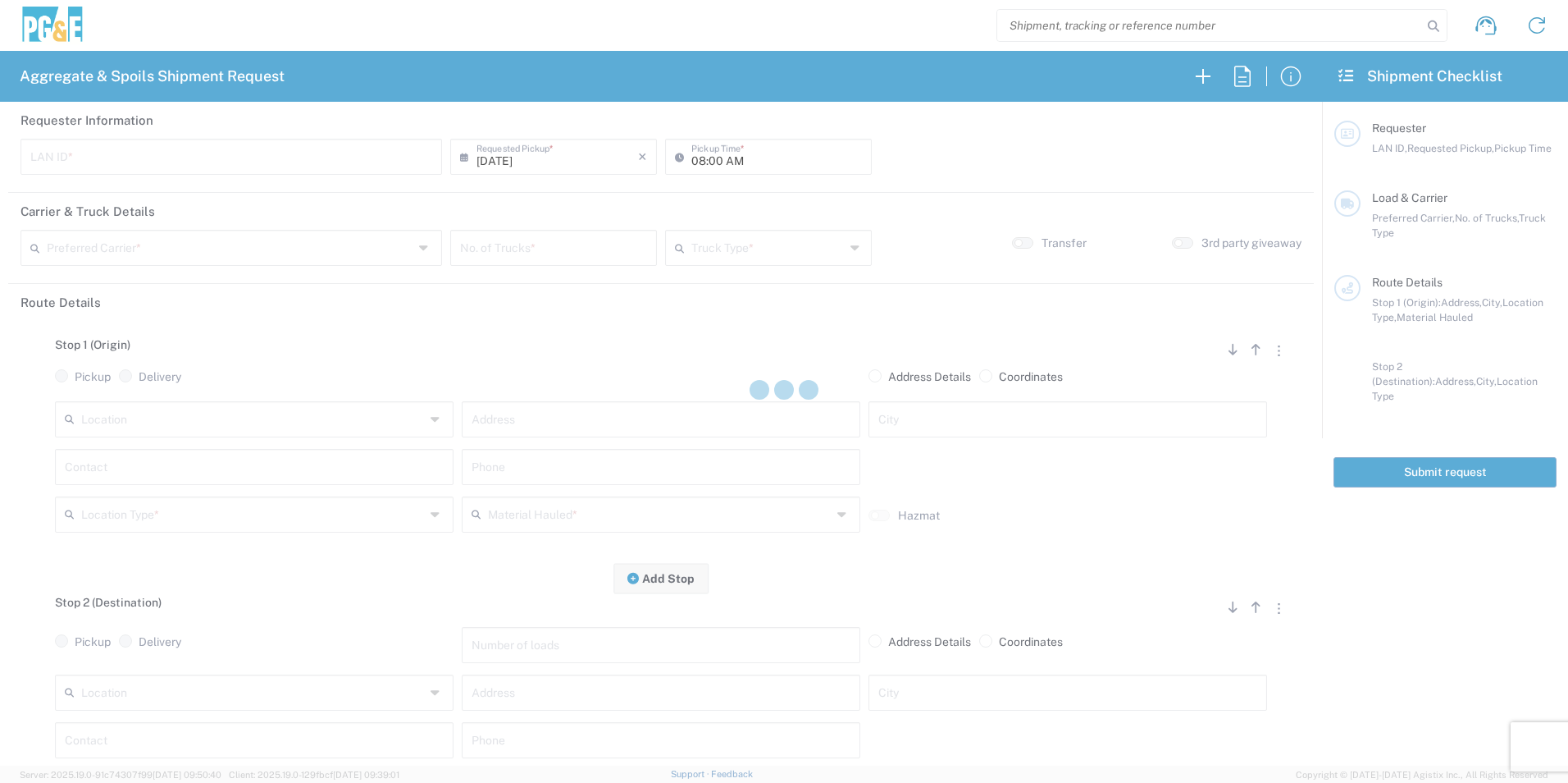
type input "CSGA"
type input "07:00 AM"
type input "[PERSON_NAME] Trucking"
type input "10 Yard Dump Truck"
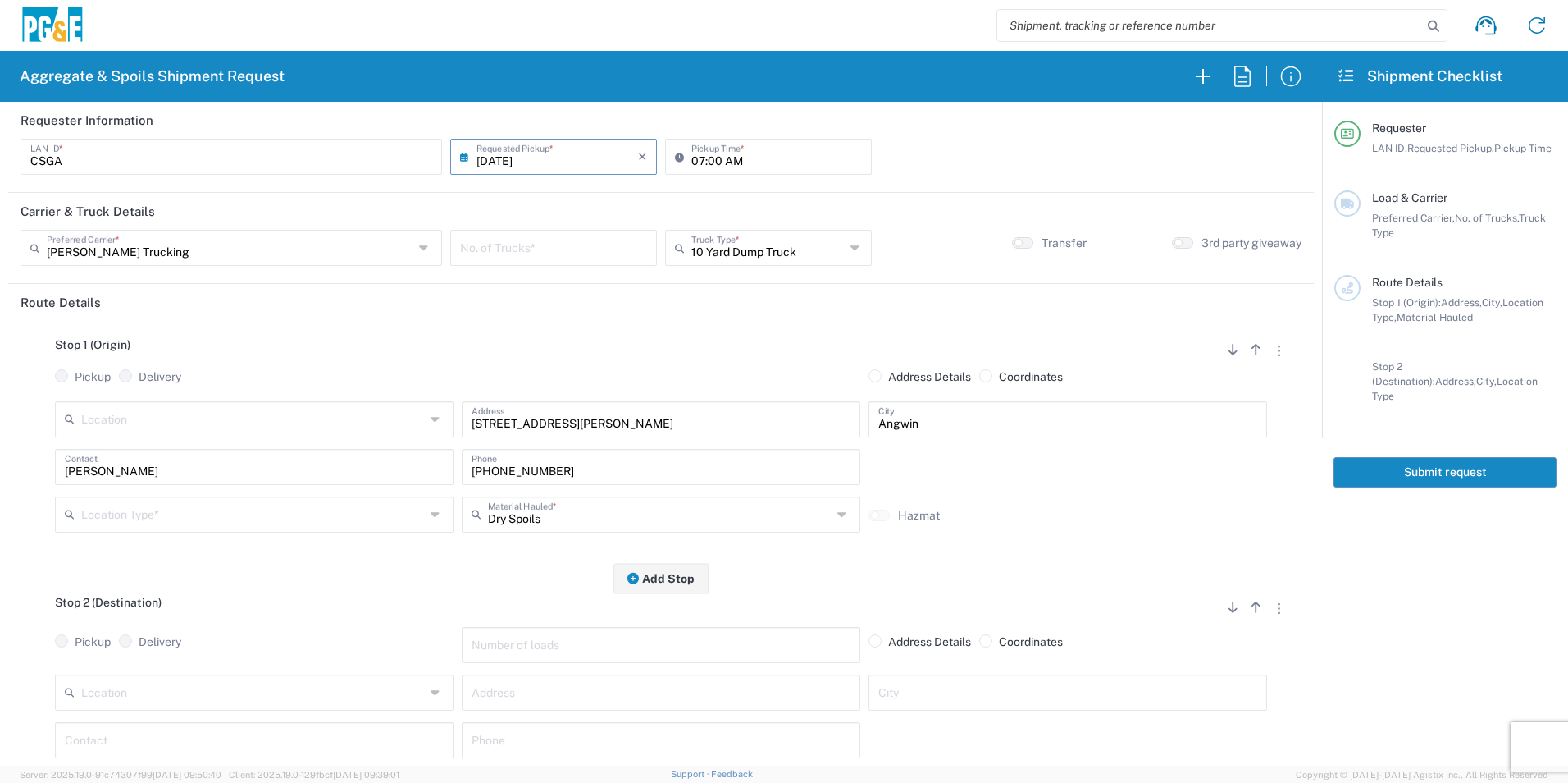
click at [536, 245] on input "number" at bounding box center [554, 246] width 187 height 28
type input "2"
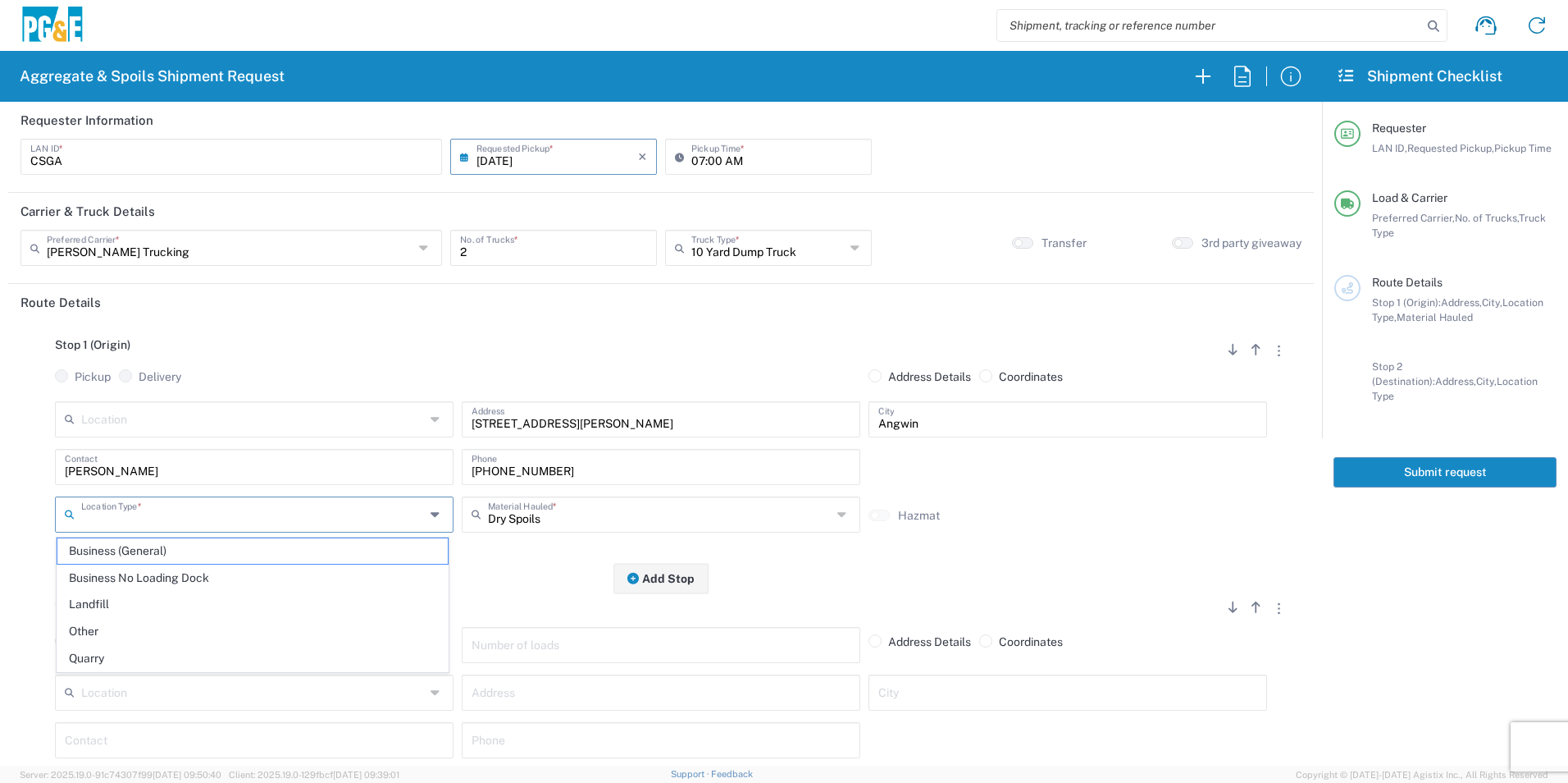
click at [199, 508] on input "text" at bounding box center [253, 513] width 344 height 28
click at [142, 624] on span "Other" at bounding box center [253, 631] width 390 height 26
type input "Other"
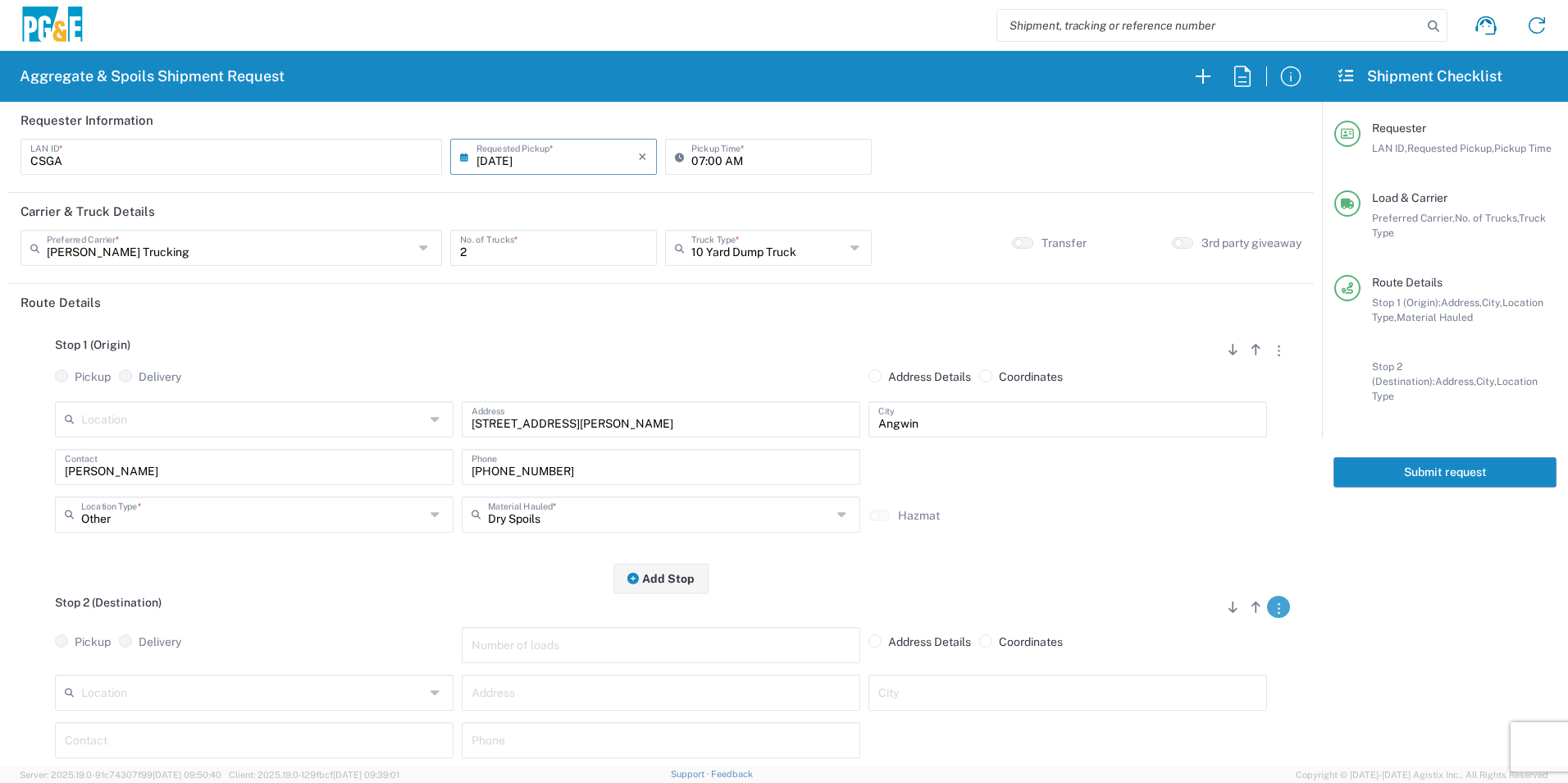
click at [1269, 612] on button "button" at bounding box center [1279, 607] width 23 height 22
click at [1224, 708] on link "Remove Stop" at bounding box center [1201, 709] width 87 height 13
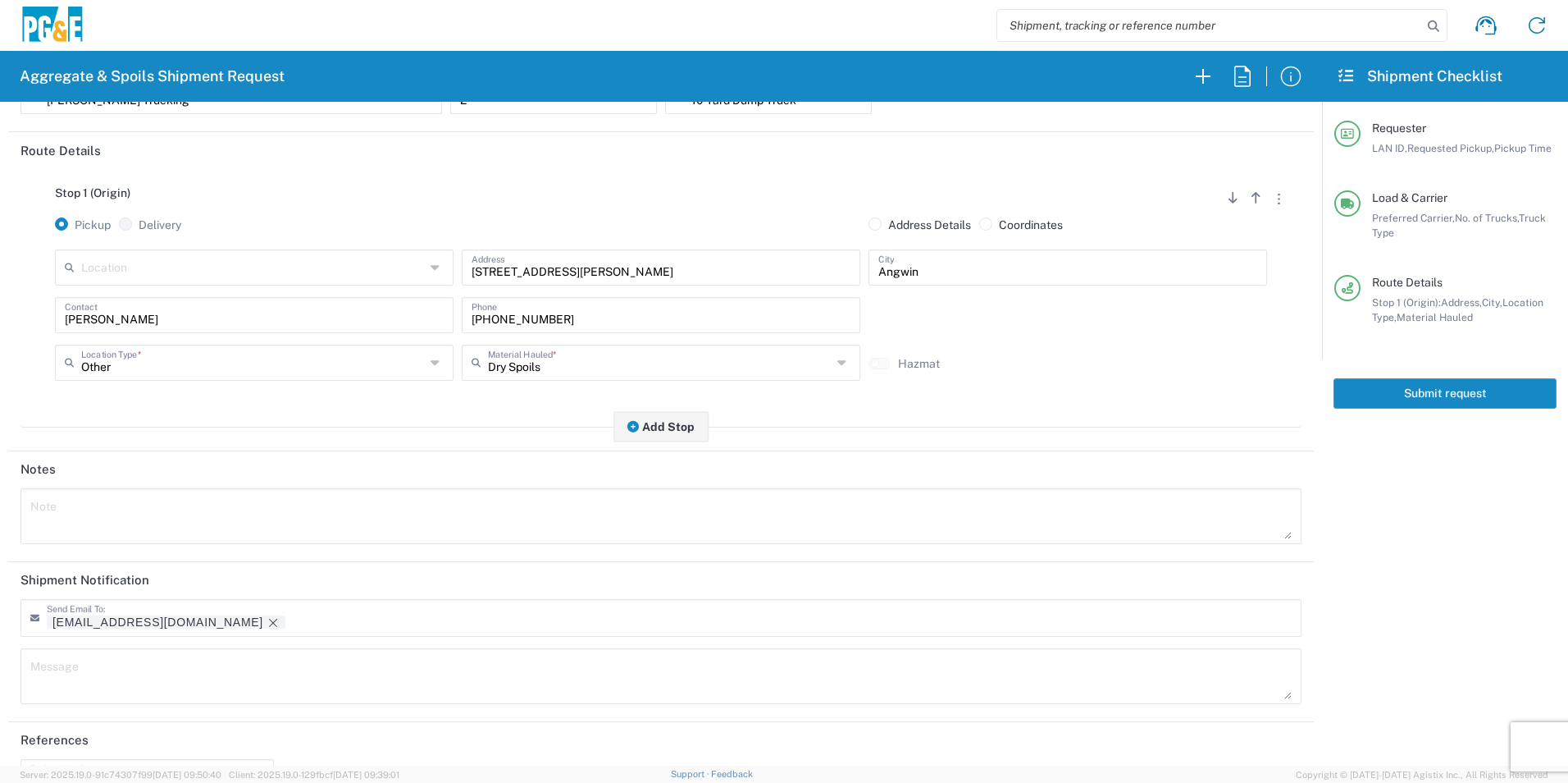
scroll to position [200, 0]
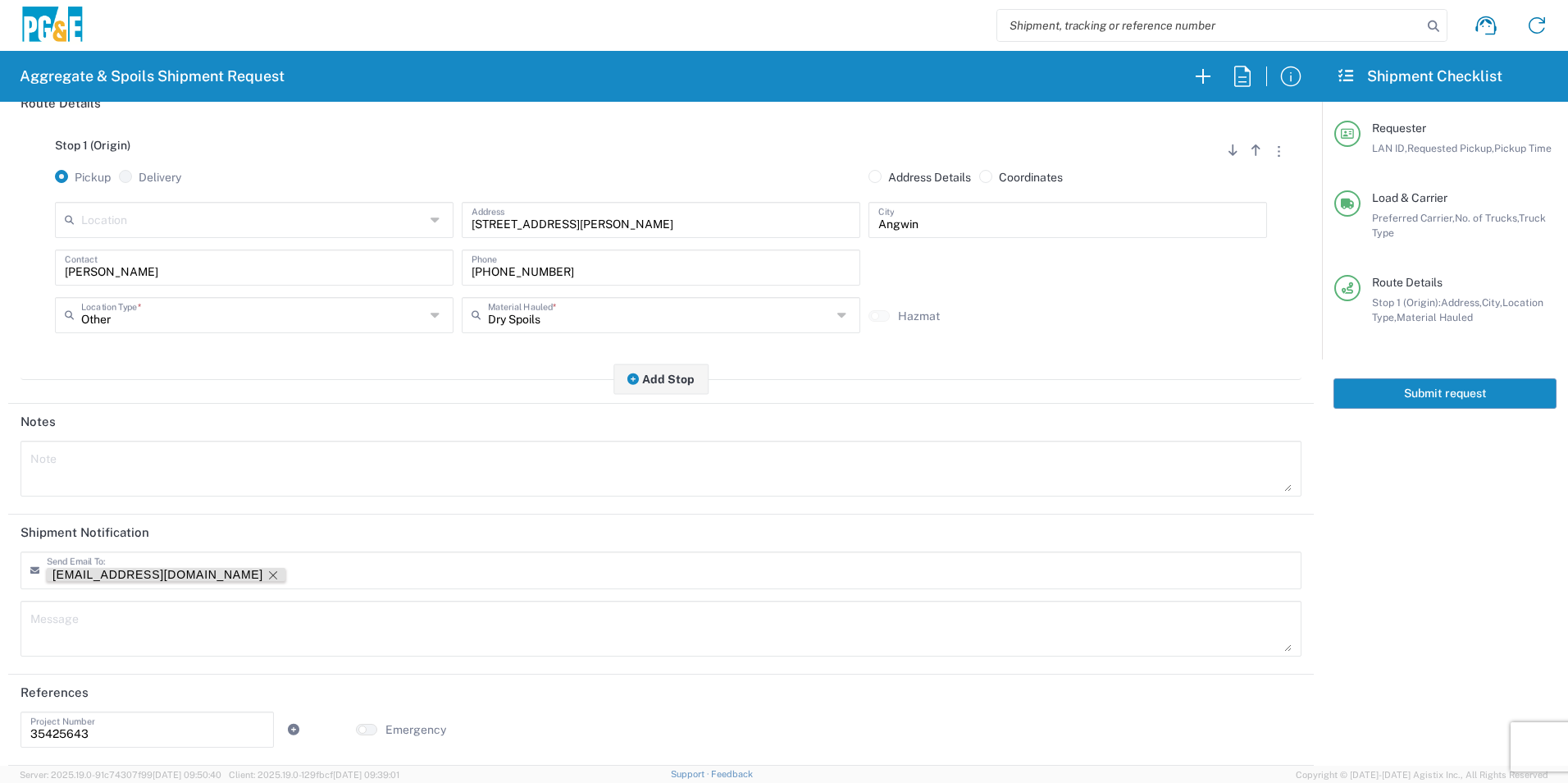
click at [266, 574] on icon "Remove tag" at bounding box center [273, 575] width 13 height 13
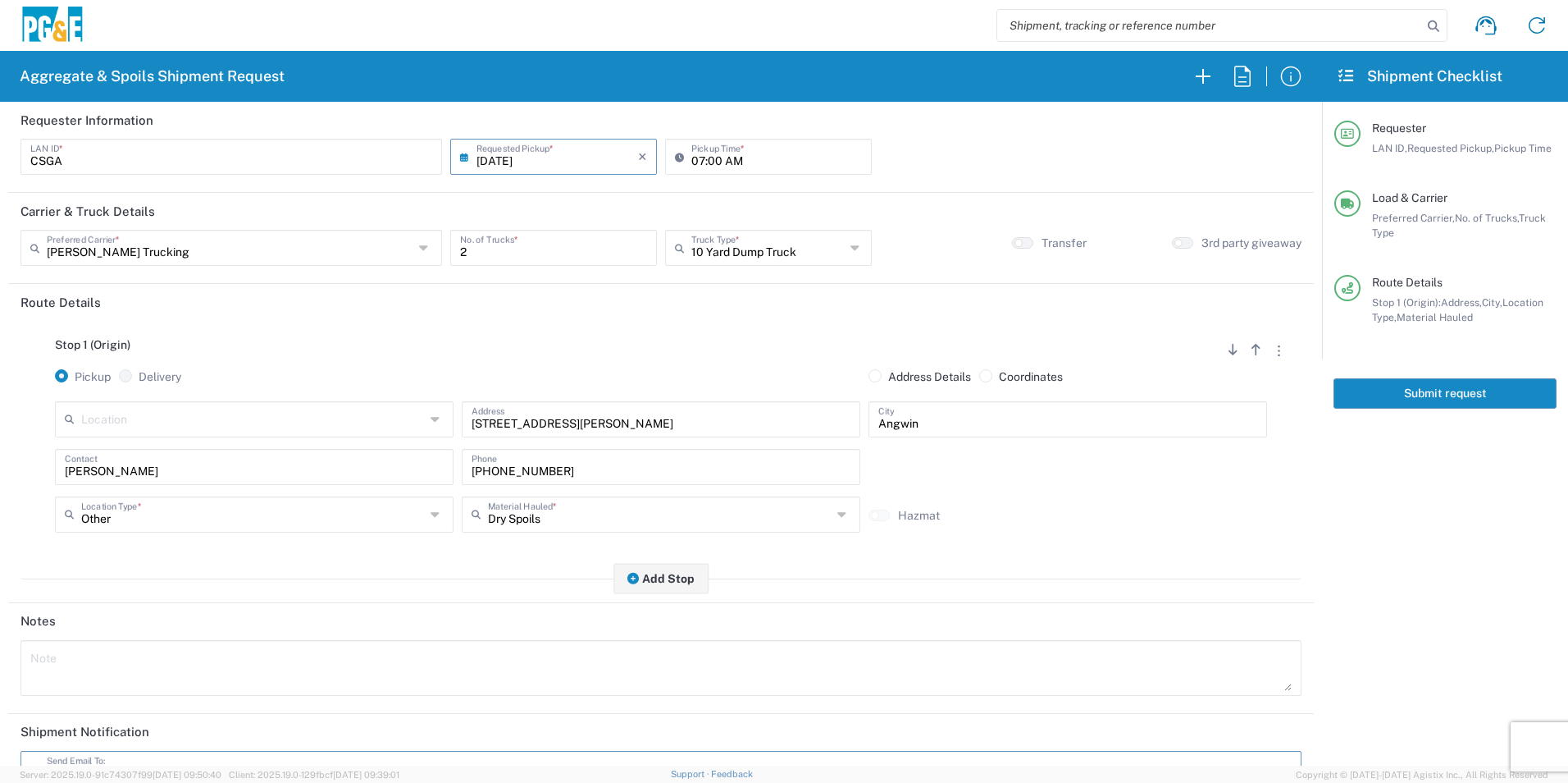
click at [1422, 399] on button "Submit request" at bounding box center [1445, 393] width 223 height 30
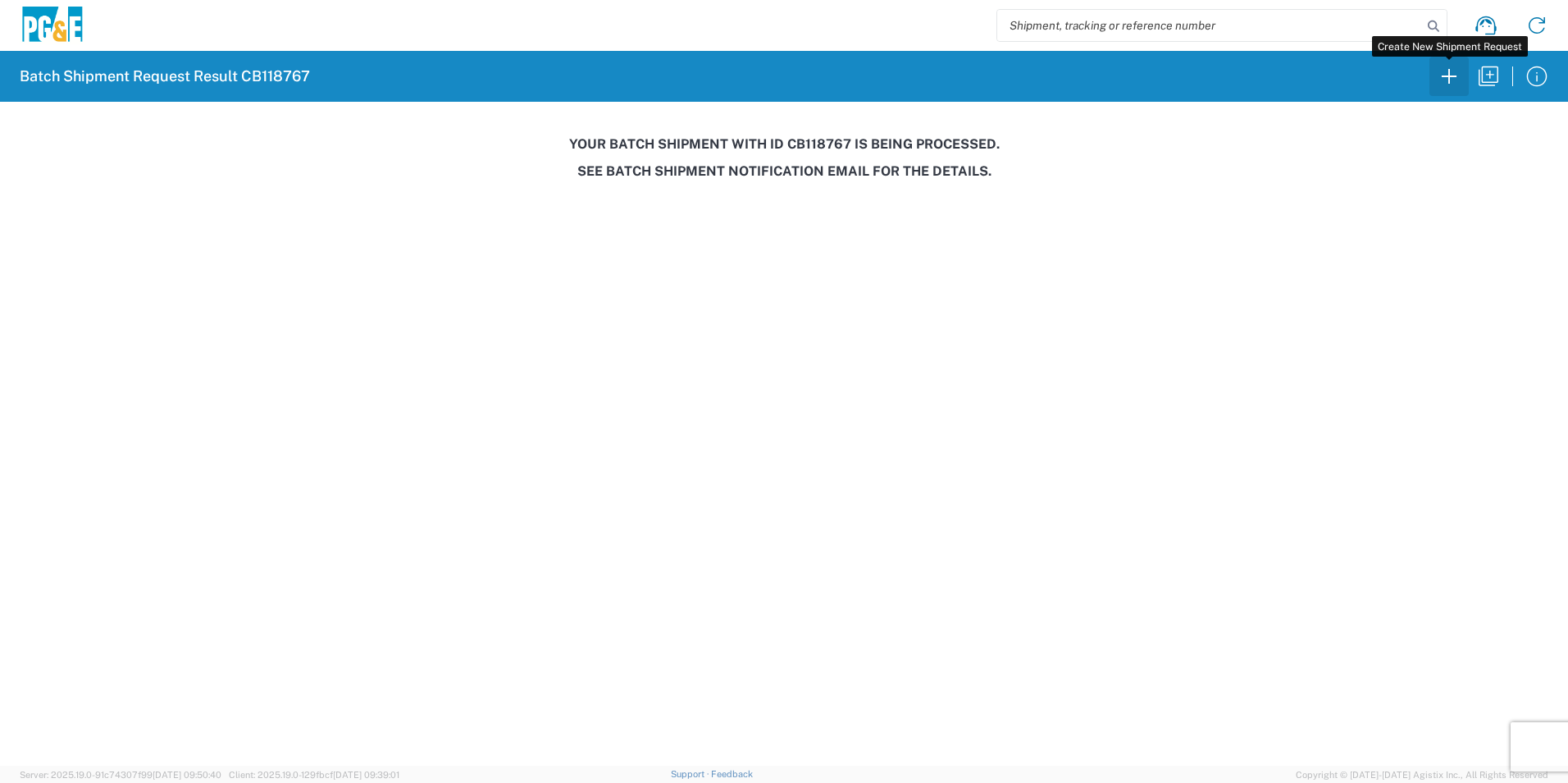
click at [1447, 83] on icon "button" at bounding box center [1450, 76] width 27 height 27
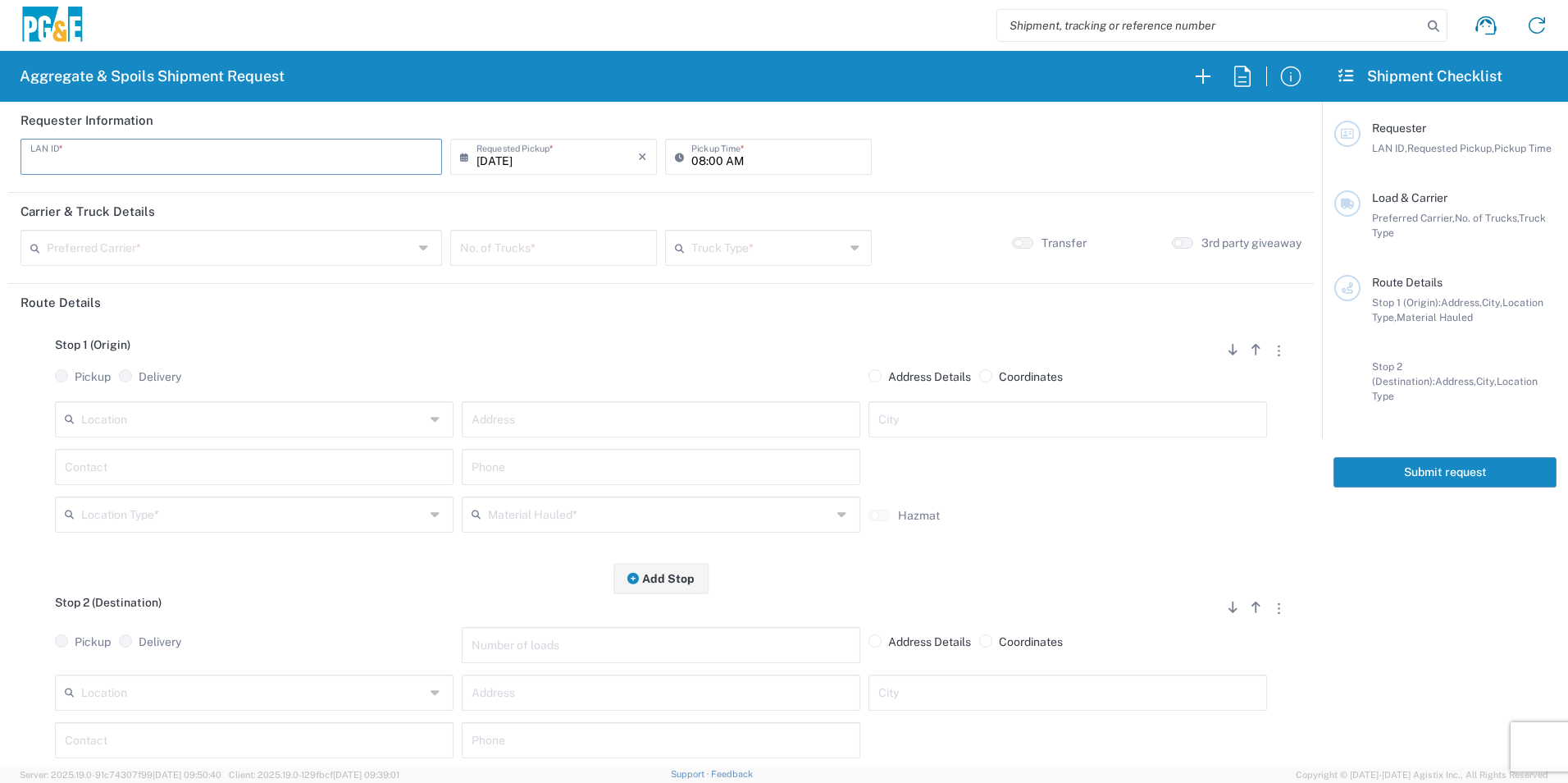
click at [224, 158] on input "text" at bounding box center [231, 155] width 402 height 28
type input "M2CV"
click at [693, 159] on input "08:00 AM" at bounding box center [777, 155] width 171 height 28
type input "07:00 AM"
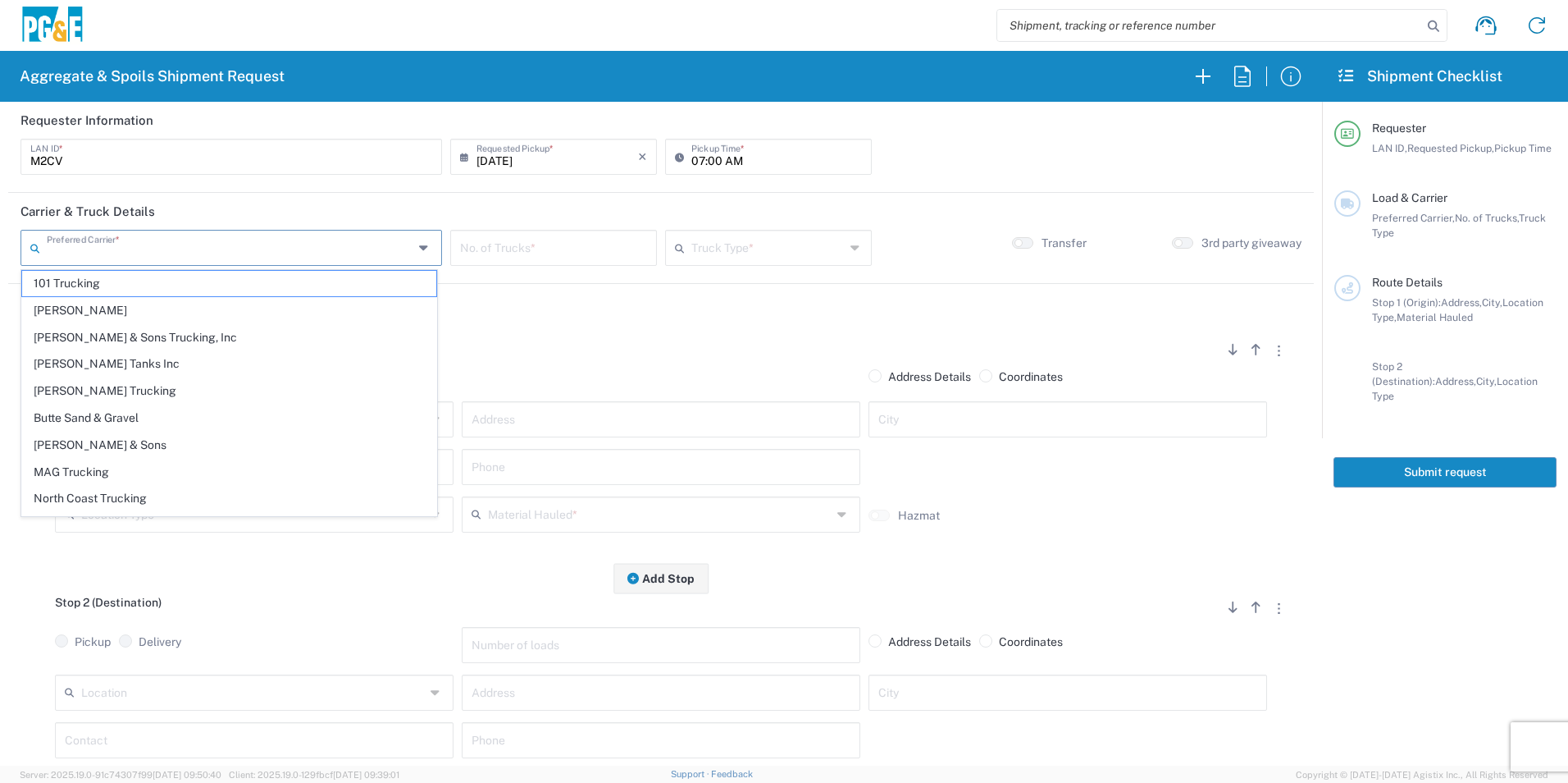
click at [272, 255] on input "text" at bounding box center [230, 246] width 367 height 28
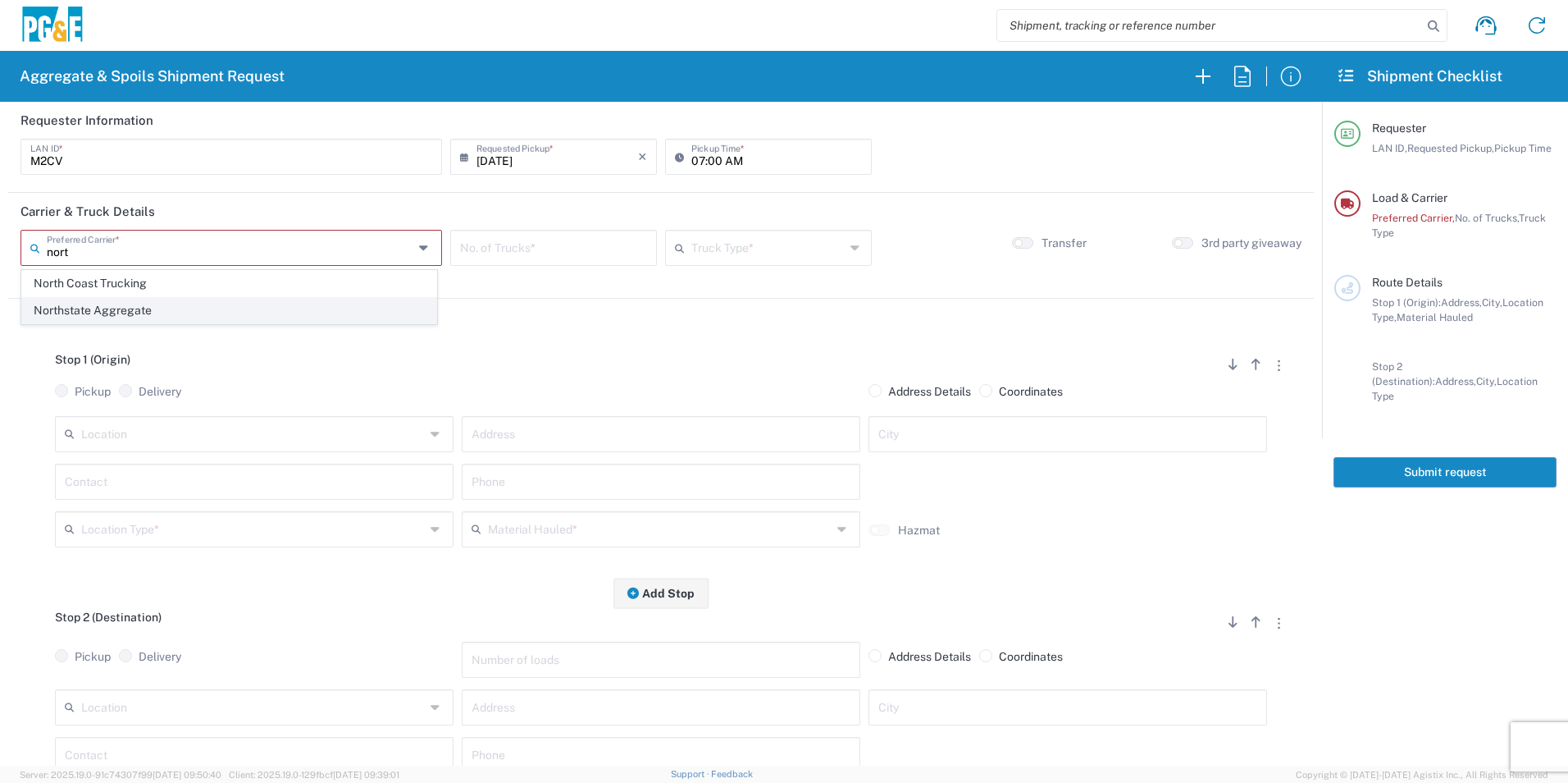
click at [104, 308] on span "Northstate Aggregate" at bounding box center [229, 311] width 414 height 26
type input "Northstate Aggregate"
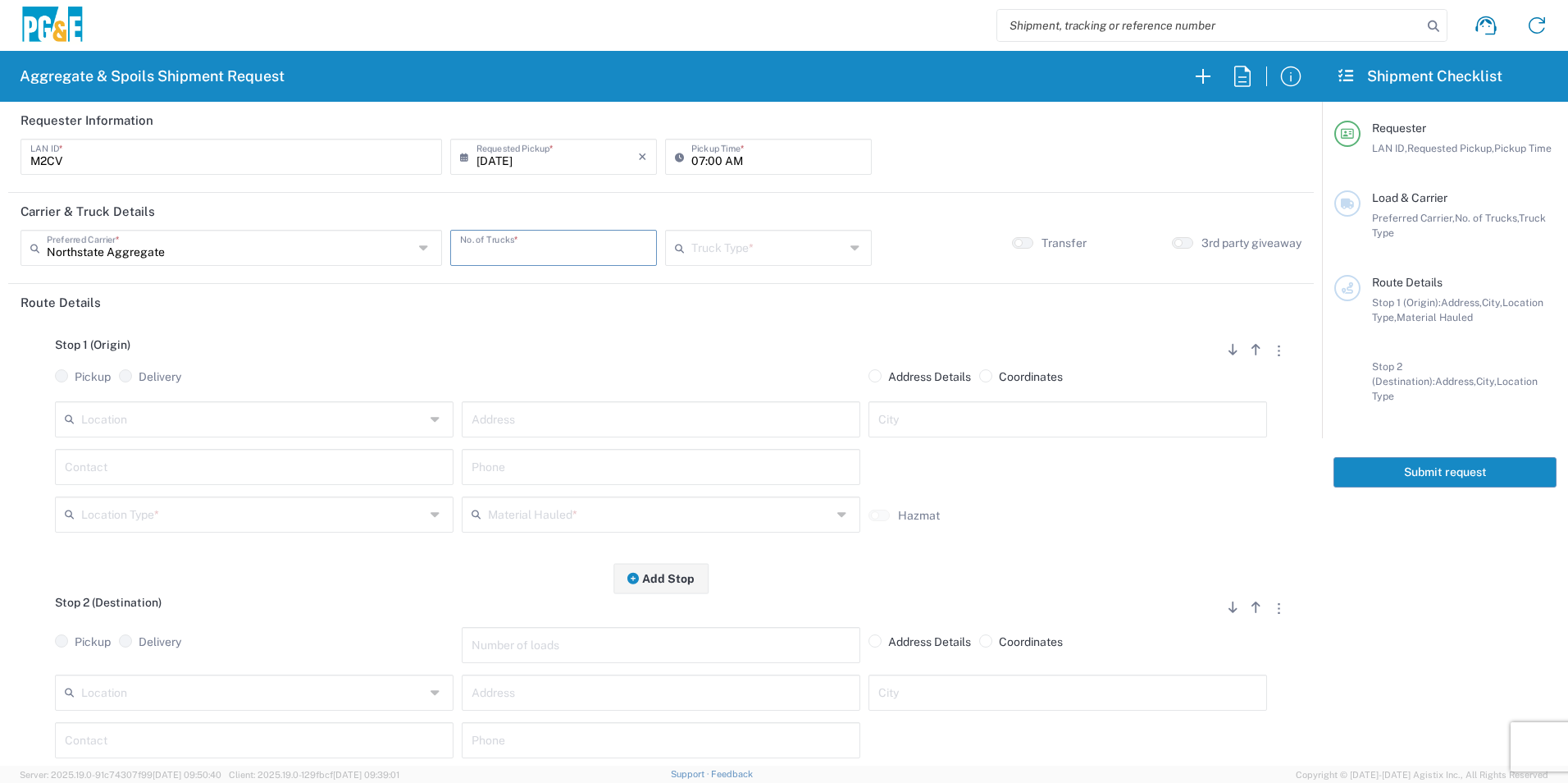
click at [534, 253] on input "number" at bounding box center [554, 246] width 187 height 28
type input "1"
click at [714, 244] on input "text" at bounding box center [768, 246] width 153 height 28
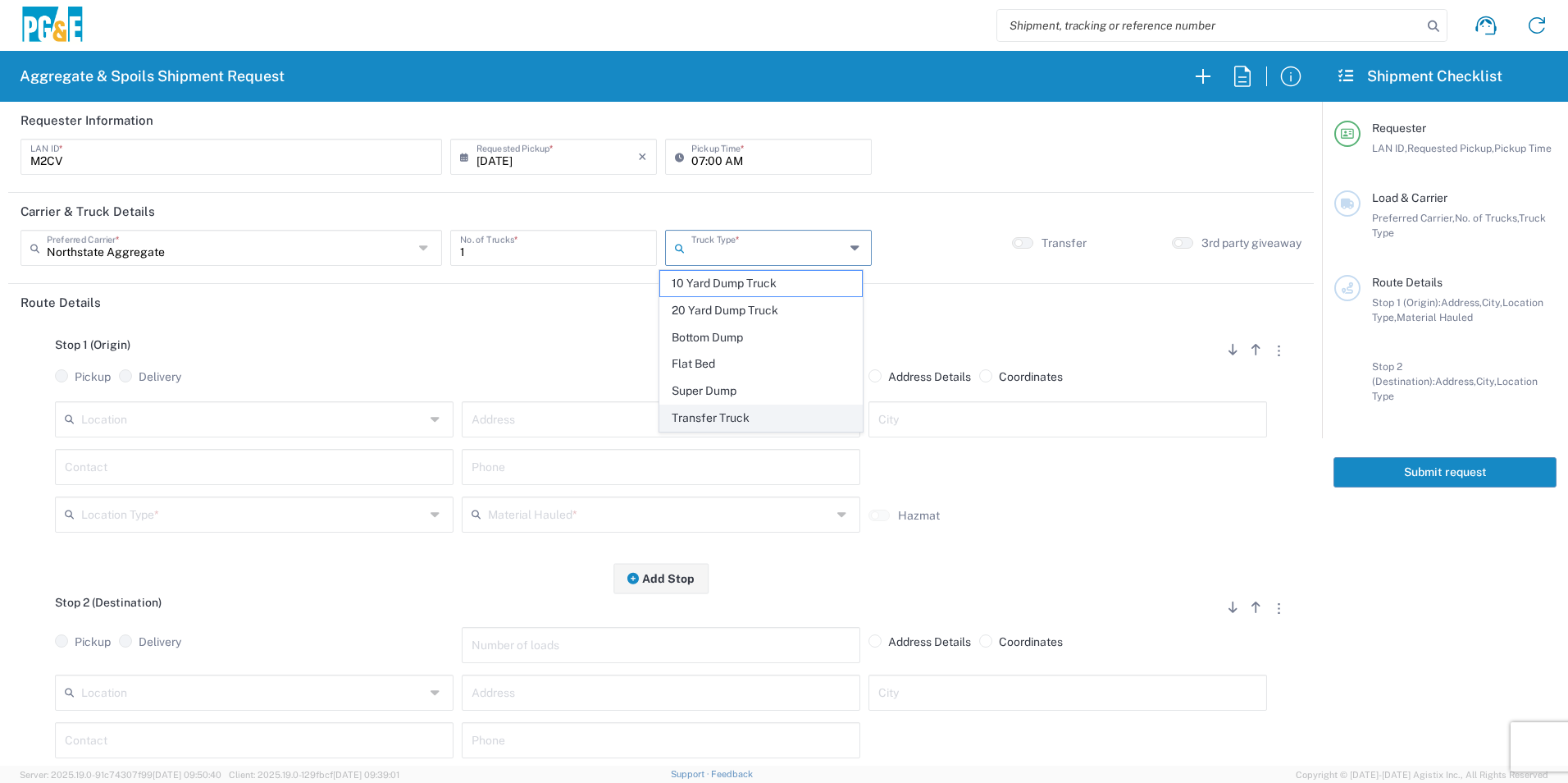
click at [689, 413] on span "Transfer Truck" at bounding box center [761, 418] width 201 height 26
type input "Transfer Truck"
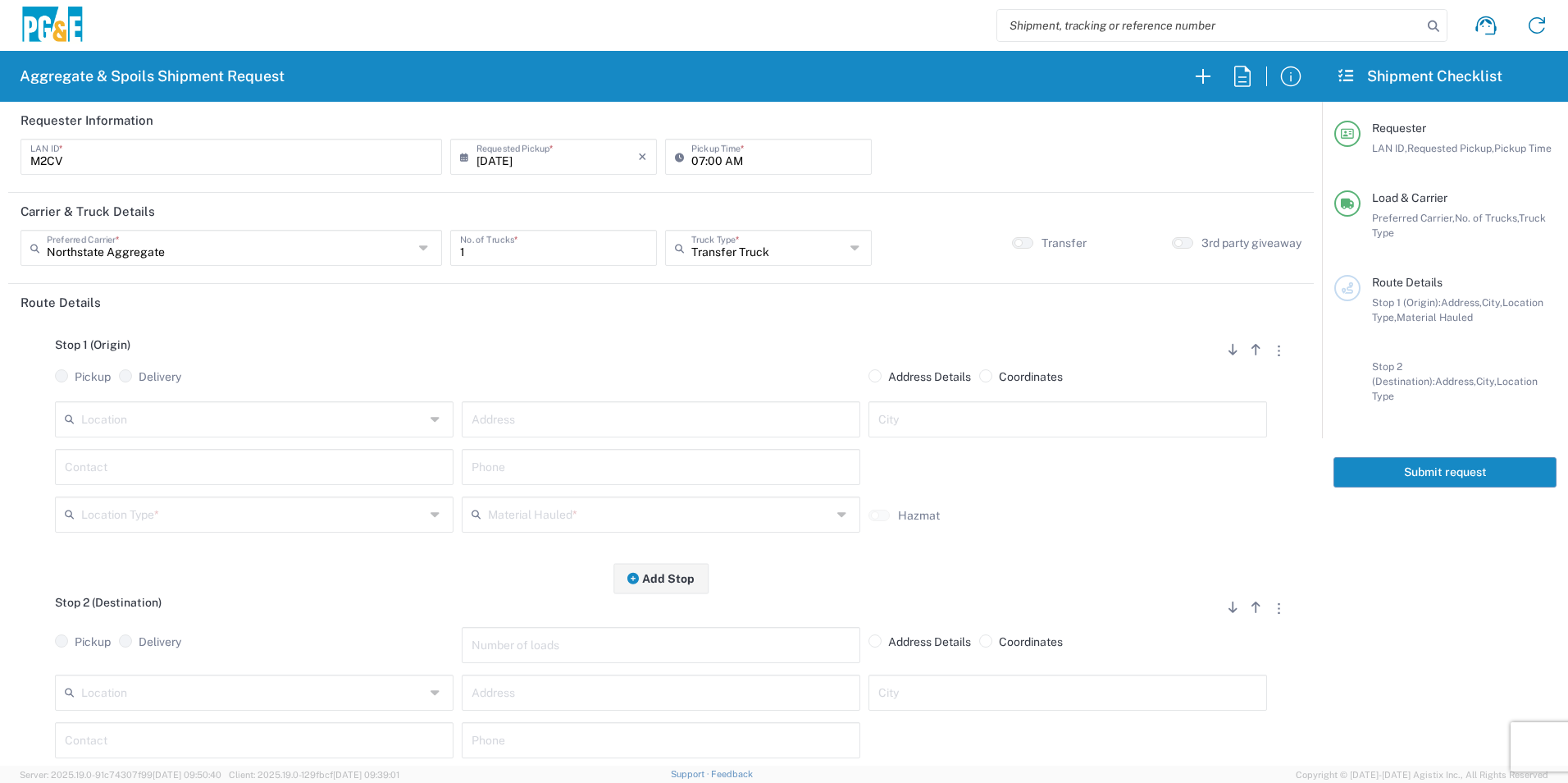
click at [351, 403] on input "text" at bounding box center [253, 417] width 344 height 28
drag, startPoint x: 229, startPoint y: 464, endPoint x: 201, endPoint y: 465, distance: 28.0
click at [228, 464] on span "[PERSON_NAME] Creek Rock Co - [GEOGRAPHIC_DATA] - [GEOGRAPHIC_DATA]" at bounding box center [253, 468] width 390 height 51
type input "[PERSON_NAME] Creek Rock Co - [GEOGRAPHIC_DATA] - [GEOGRAPHIC_DATA]"
type input "6069 State Hwy 99w"
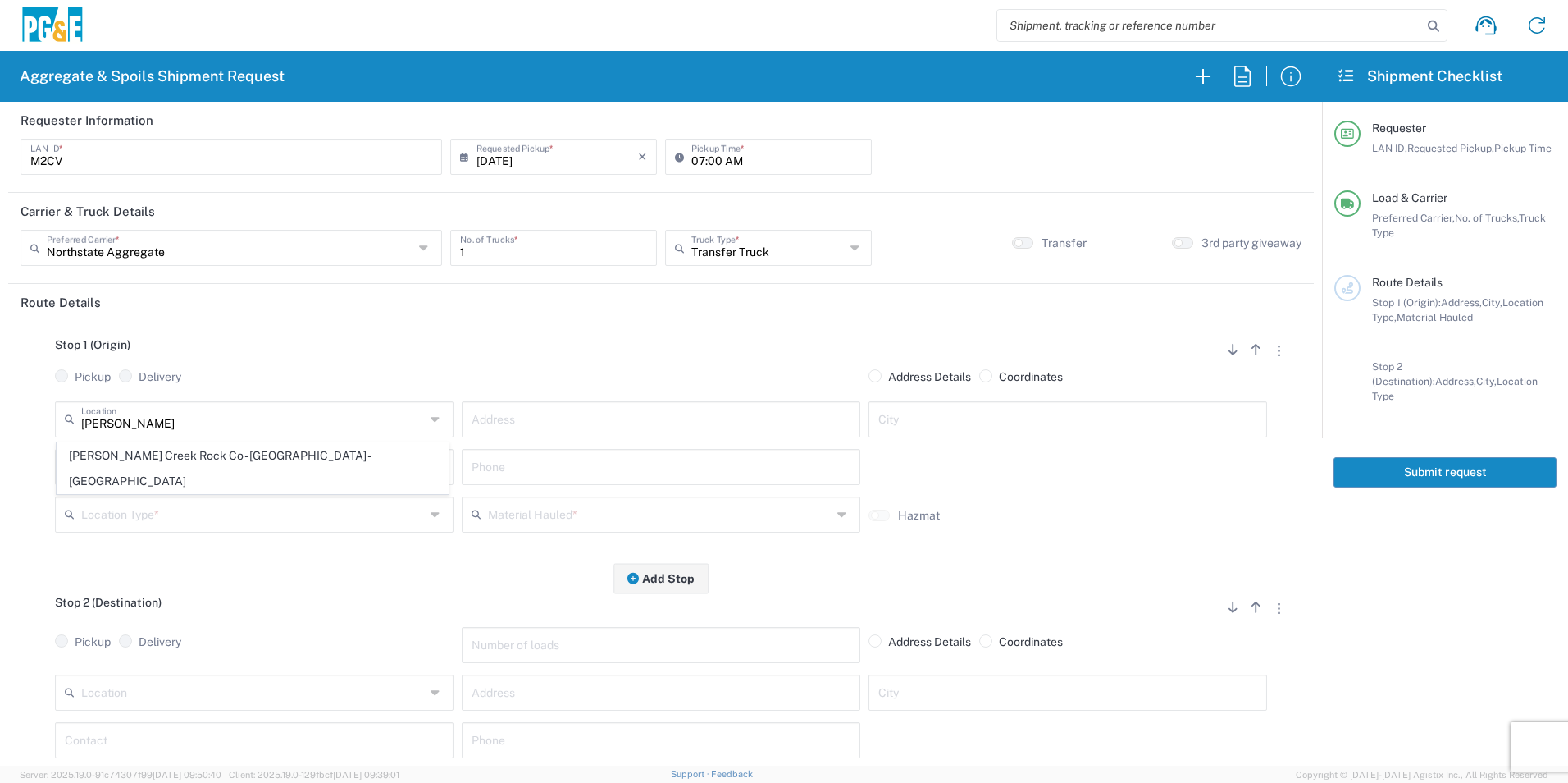
type input "Corning"
type input "Quarry"
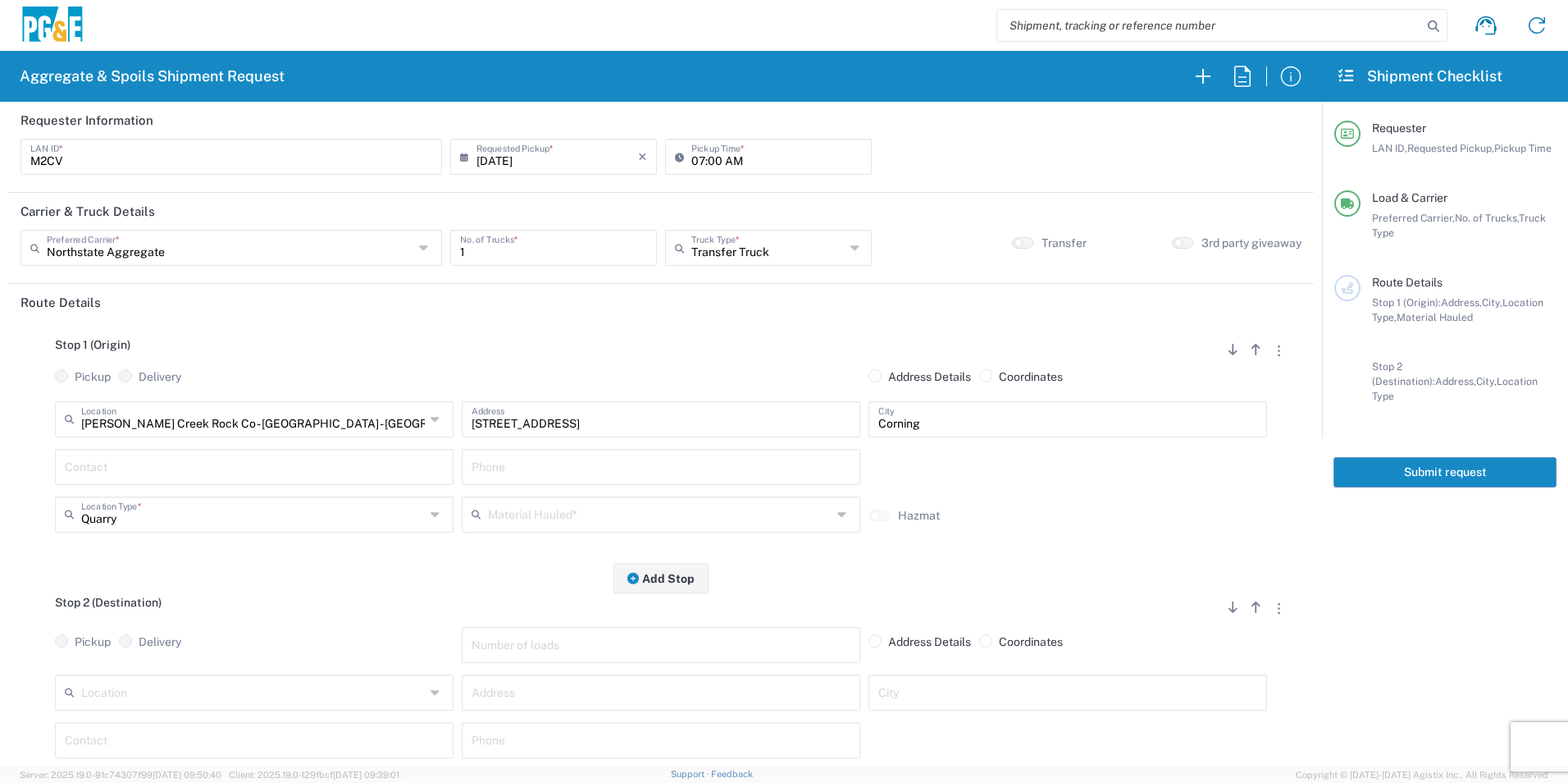
click at [131, 470] on input "text" at bounding box center [254, 465] width 379 height 28
type input "Michael"
click at [607, 467] on input "text" at bounding box center [660, 465] width 379 height 28
paste input "916-749-5584"
type input "916-749-5584"
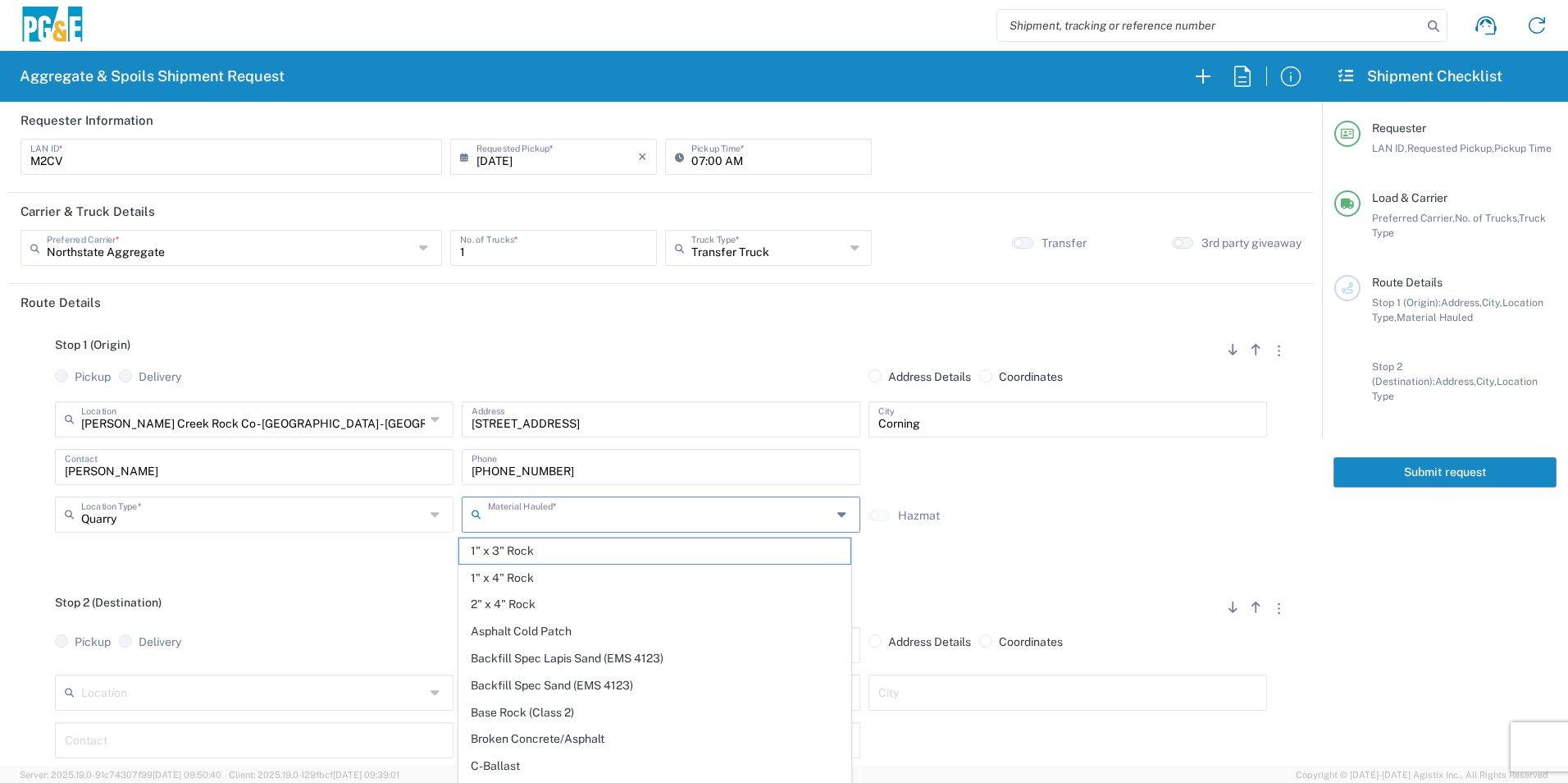
click at [532, 514] on input "text" at bounding box center [660, 513] width 344 height 28
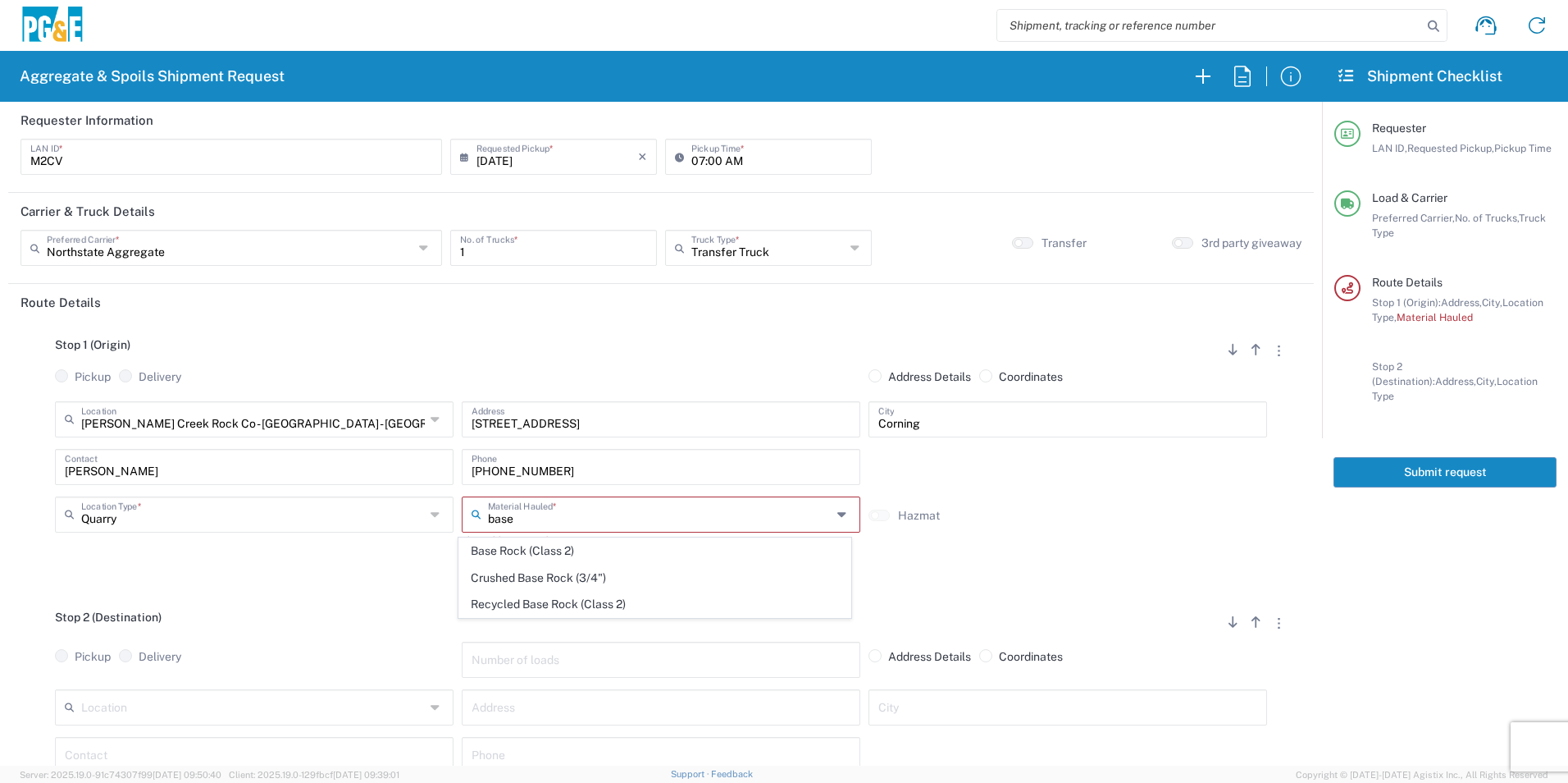
drag, startPoint x: 519, startPoint y: 548, endPoint x: 525, endPoint y: 515, distance: 33.5
click at [518, 549] on span "Base Rock (Class 2)" at bounding box center [654, 551] width 390 height 26
type input "Base Rock (Class 2)"
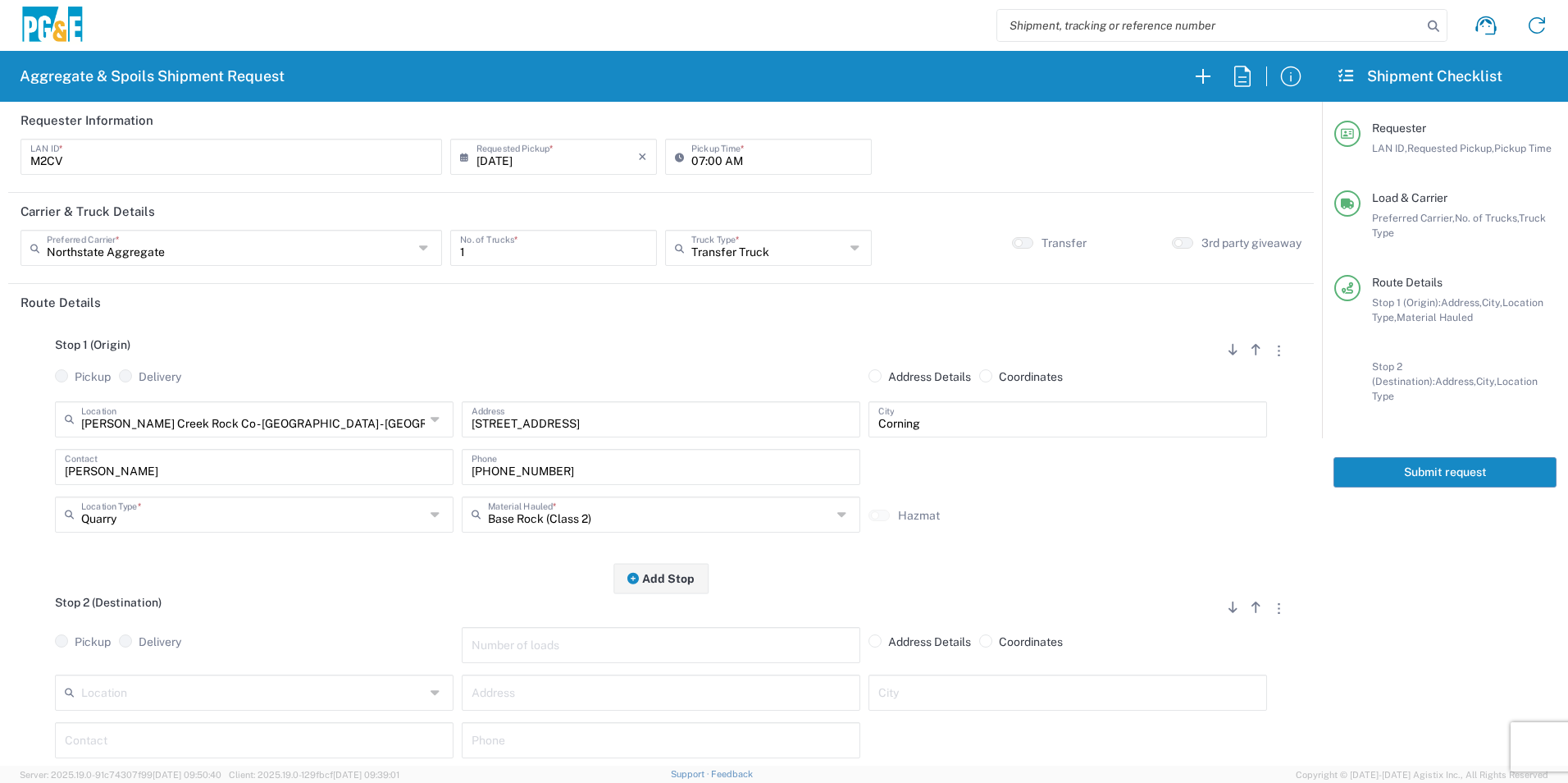
click at [588, 698] on input "text" at bounding box center [660, 691] width 379 height 28
paste input "3580 Ebby Ln"
type input "3580 Ebby Ln"
type input "Anderson"
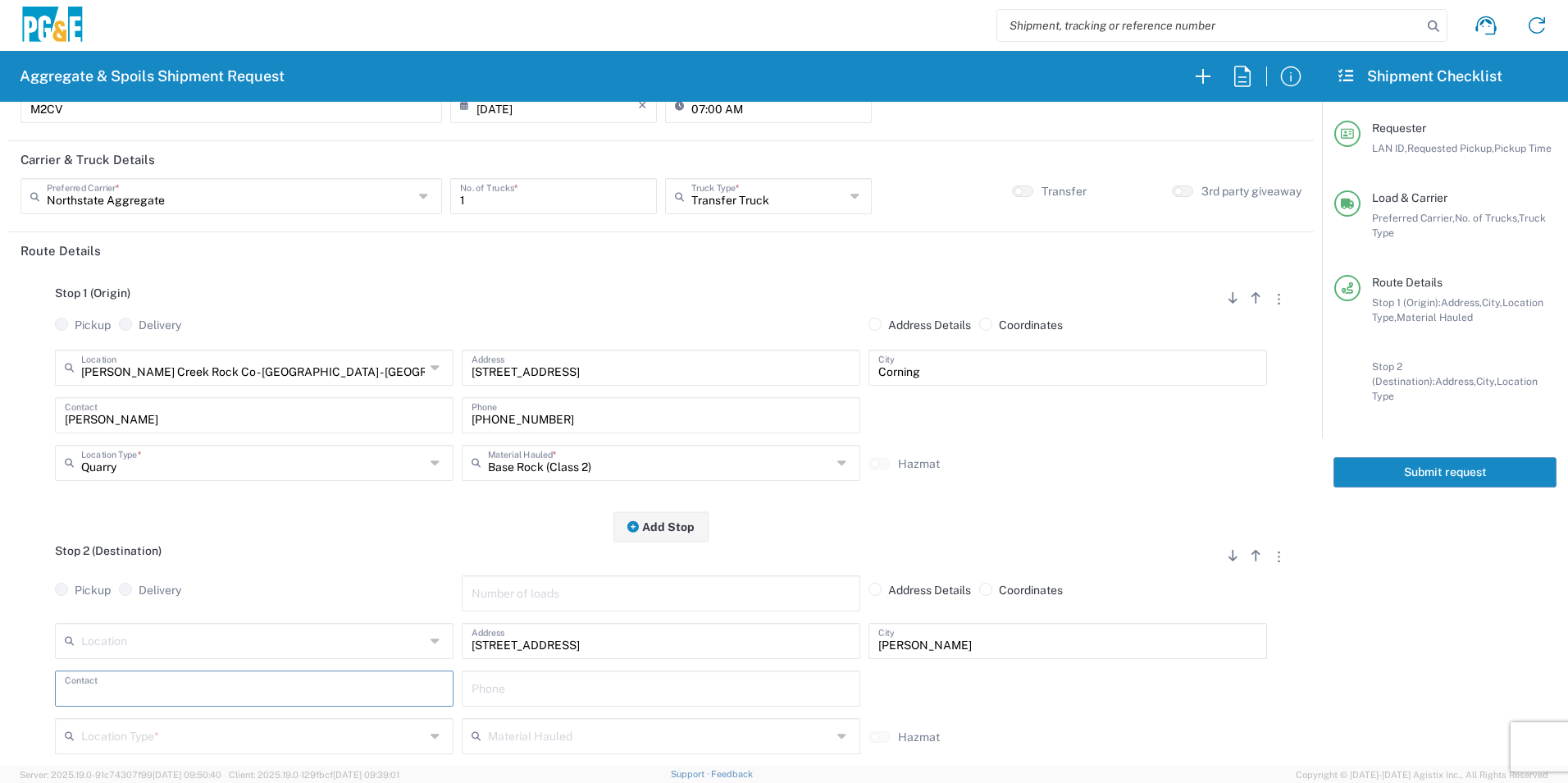
scroll to position [165, 0]
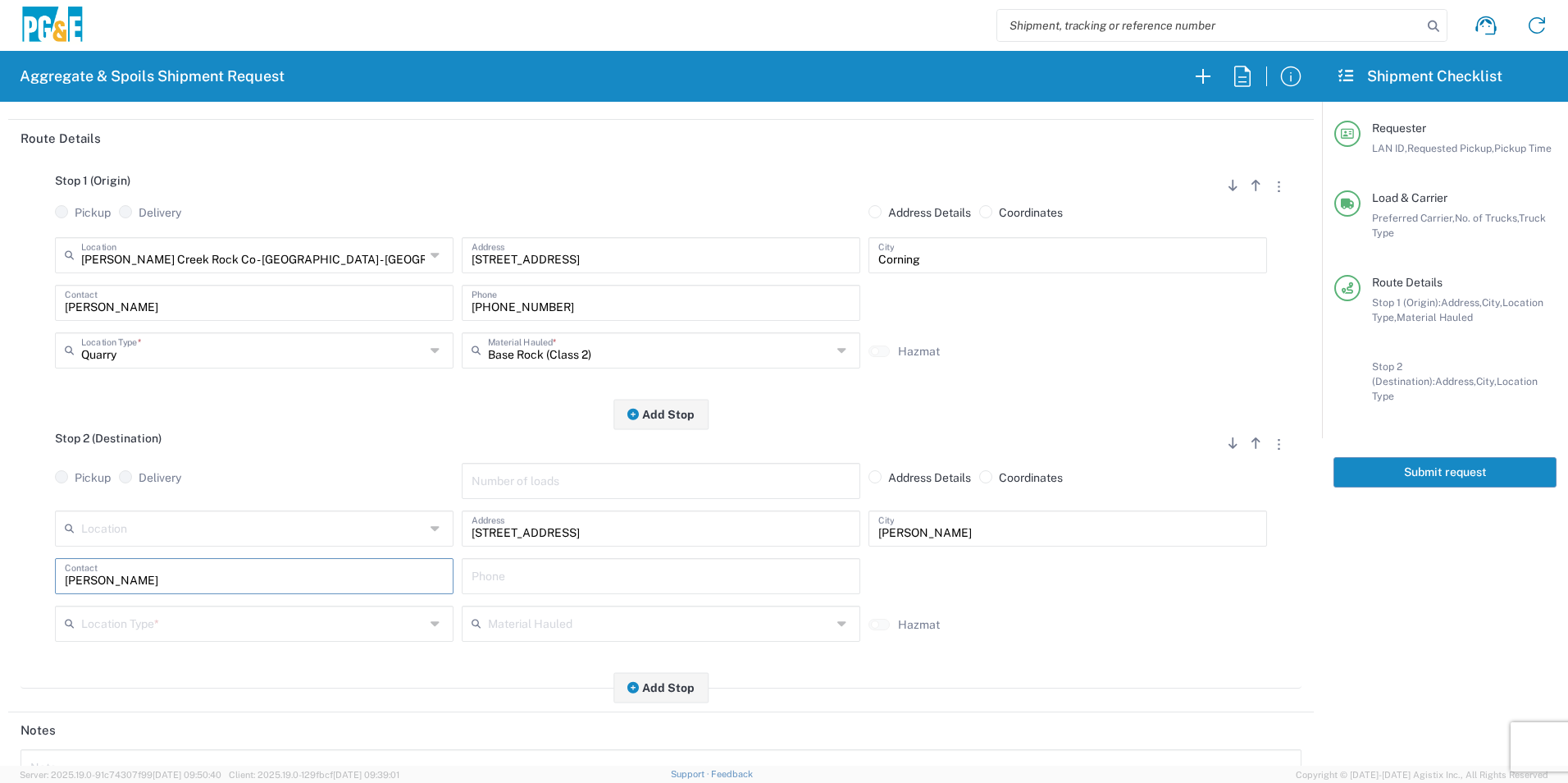
type input "Michael"
paste input "3580 Ebby Ln"
type input "3580 Ebby Ln"
drag, startPoint x: 570, startPoint y: 574, endPoint x: 318, endPoint y: 575, distance: 252.0
click at [326, 575] on div "Michael Contact 3580 Ebby Ln Phone" at bounding box center [660, 582] width 1221 height 48
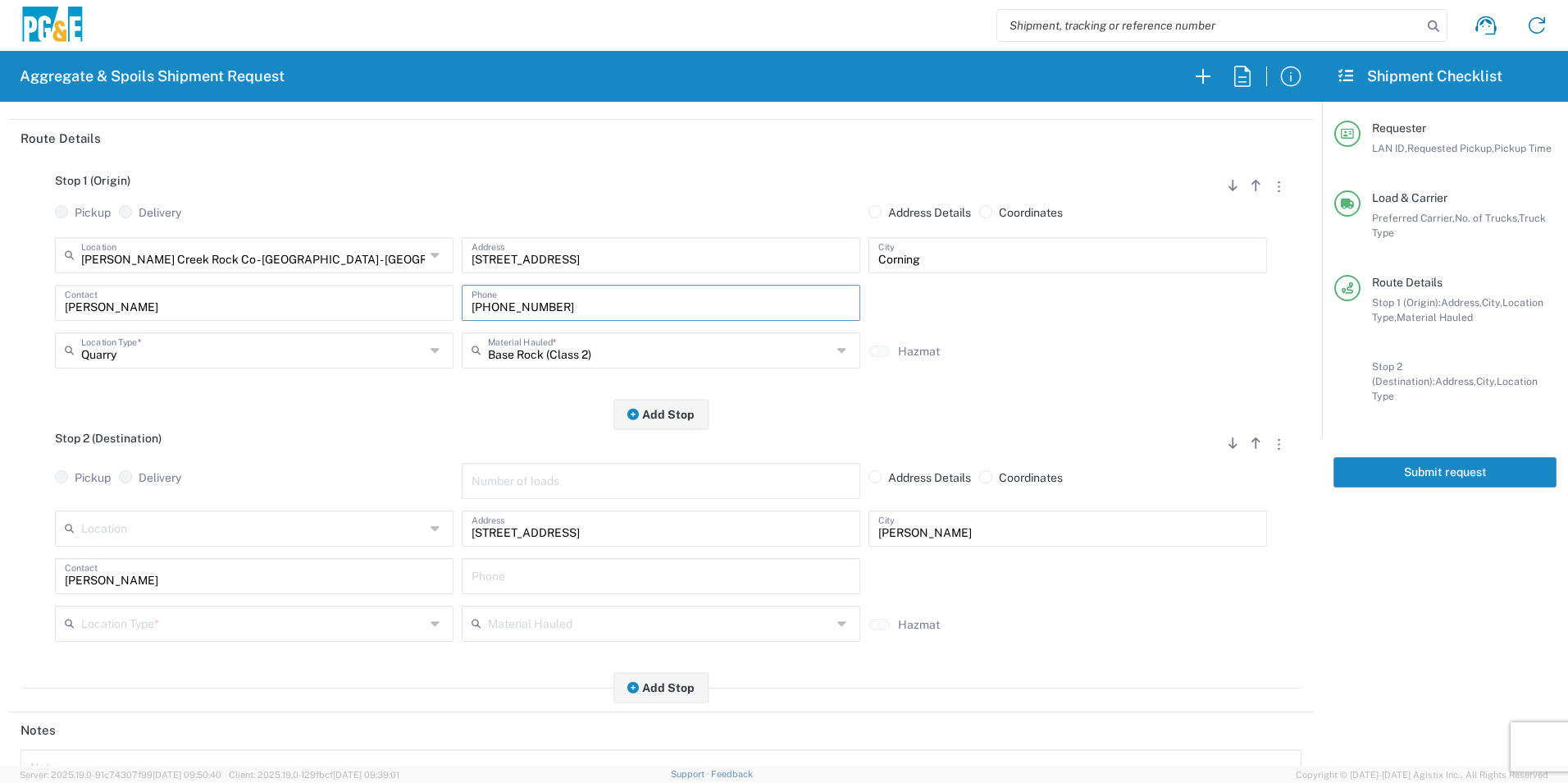
drag, startPoint x: 553, startPoint y: 303, endPoint x: 215, endPoint y: 257, distance: 341.1
click at [220, 260] on div "Thomes Creek Rock Co - Corning - Quarry Location Thomes Creek Rock Co - Corning…" at bounding box center [660, 308] width 1281 height 142
click at [532, 580] on input "text" at bounding box center [660, 574] width 379 height 28
paste input "916-749-5584"
type input "916-749-5584"
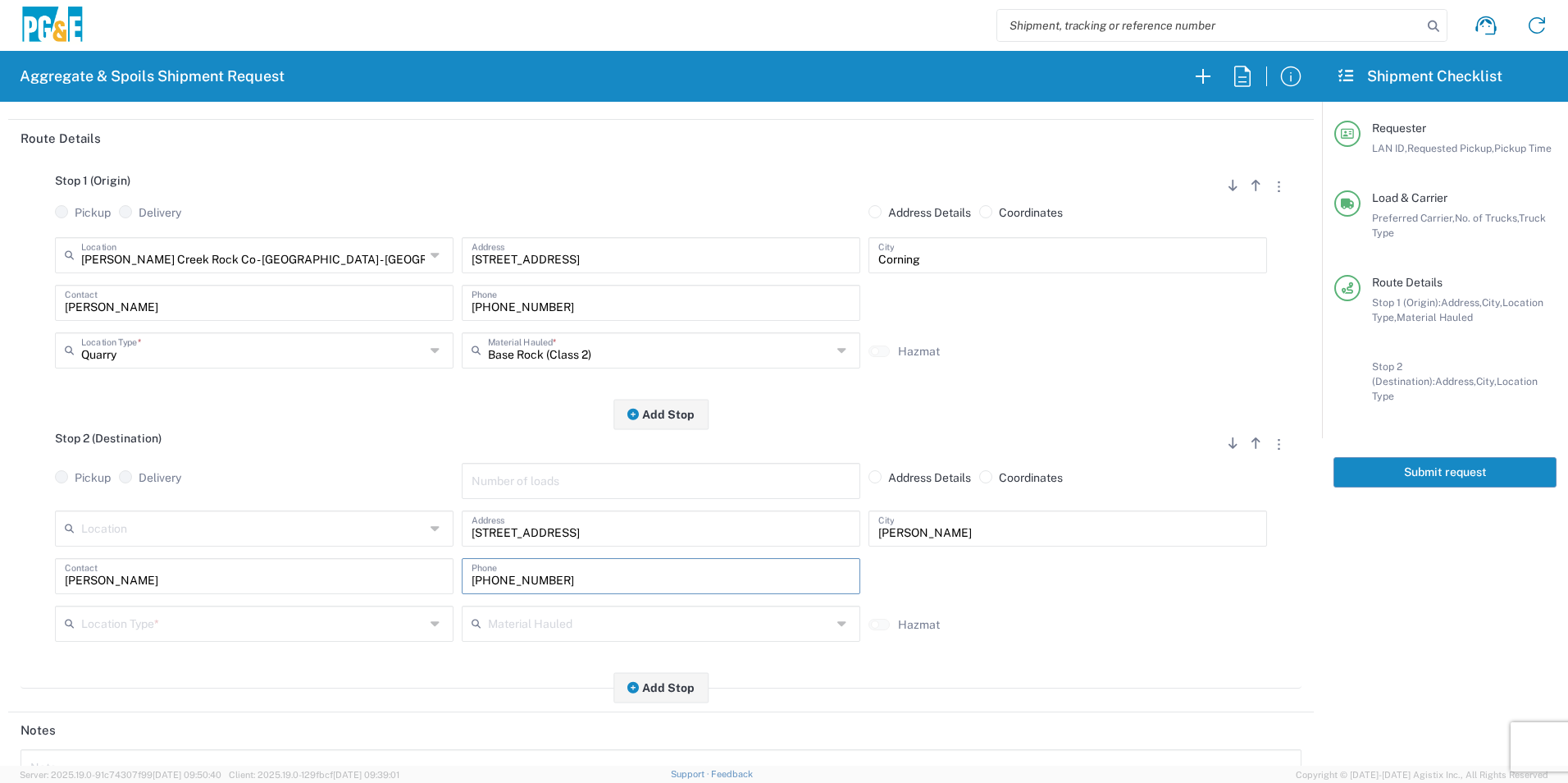
click at [141, 627] on input "text" at bounding box center [253, 622] width 344 height 28
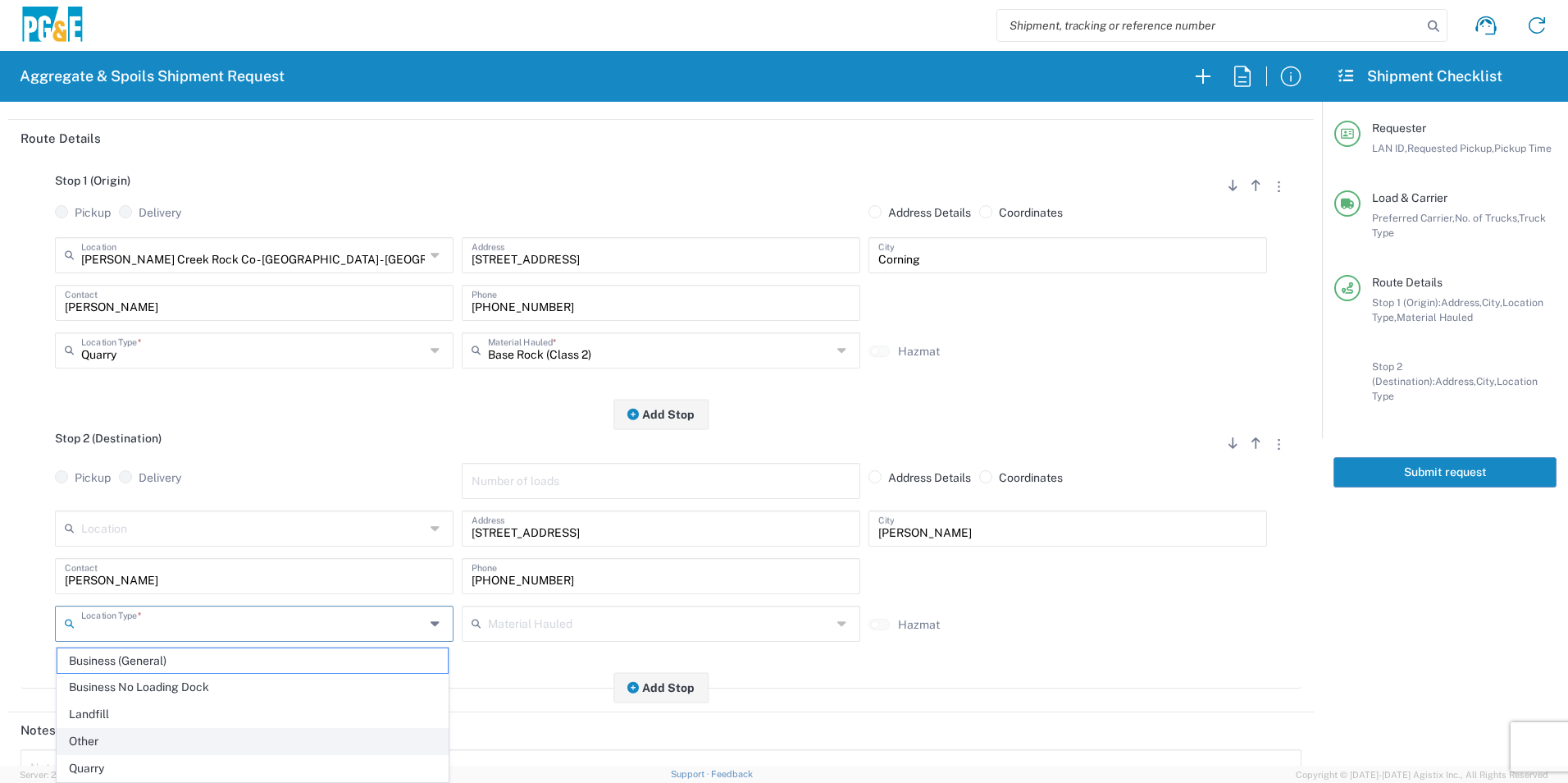
click at [96, 734] on span "Other" at bounding box center [253, 742] width 390 height 26
type input "Other"
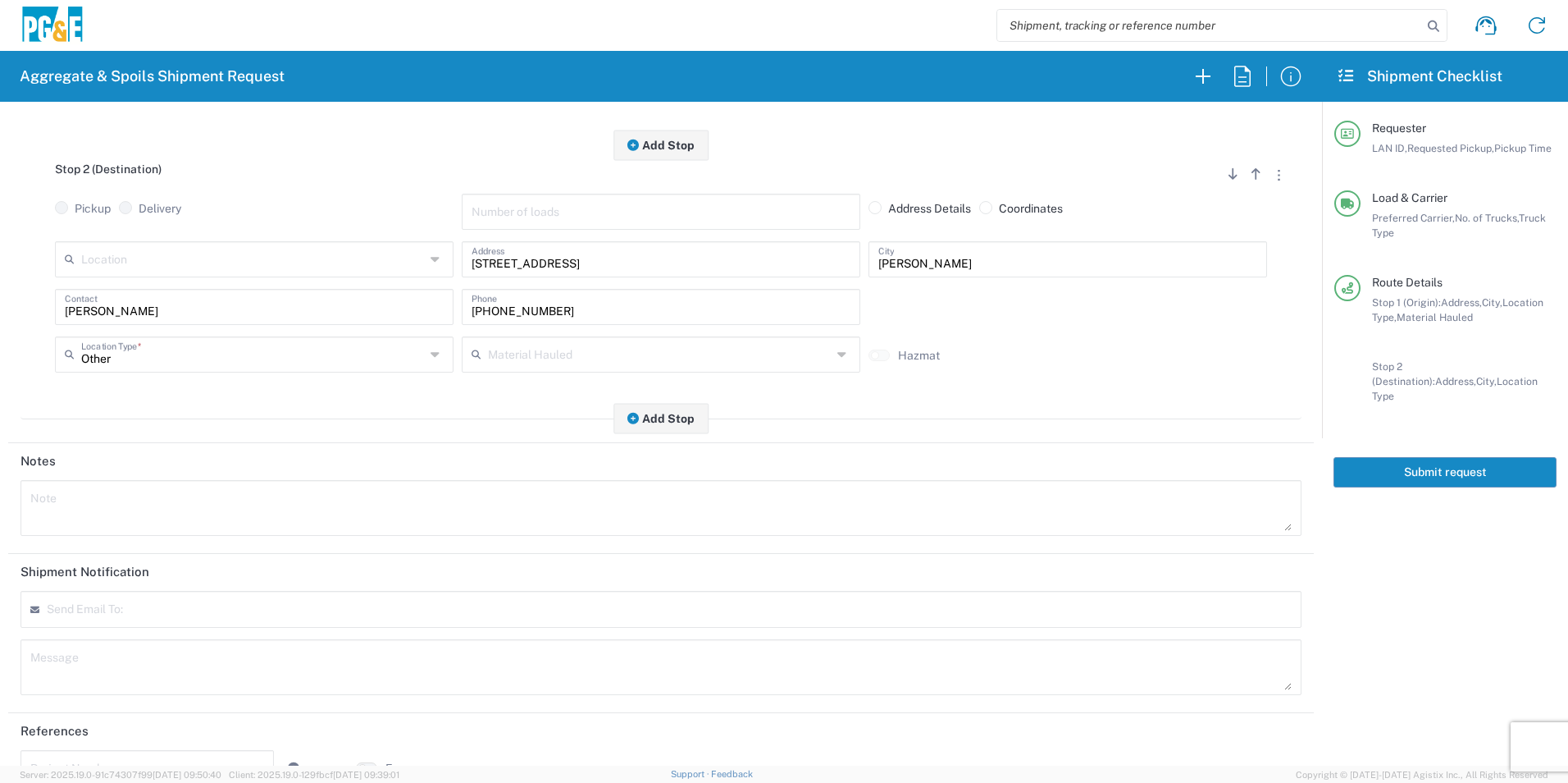
scroll to position [473, 0]
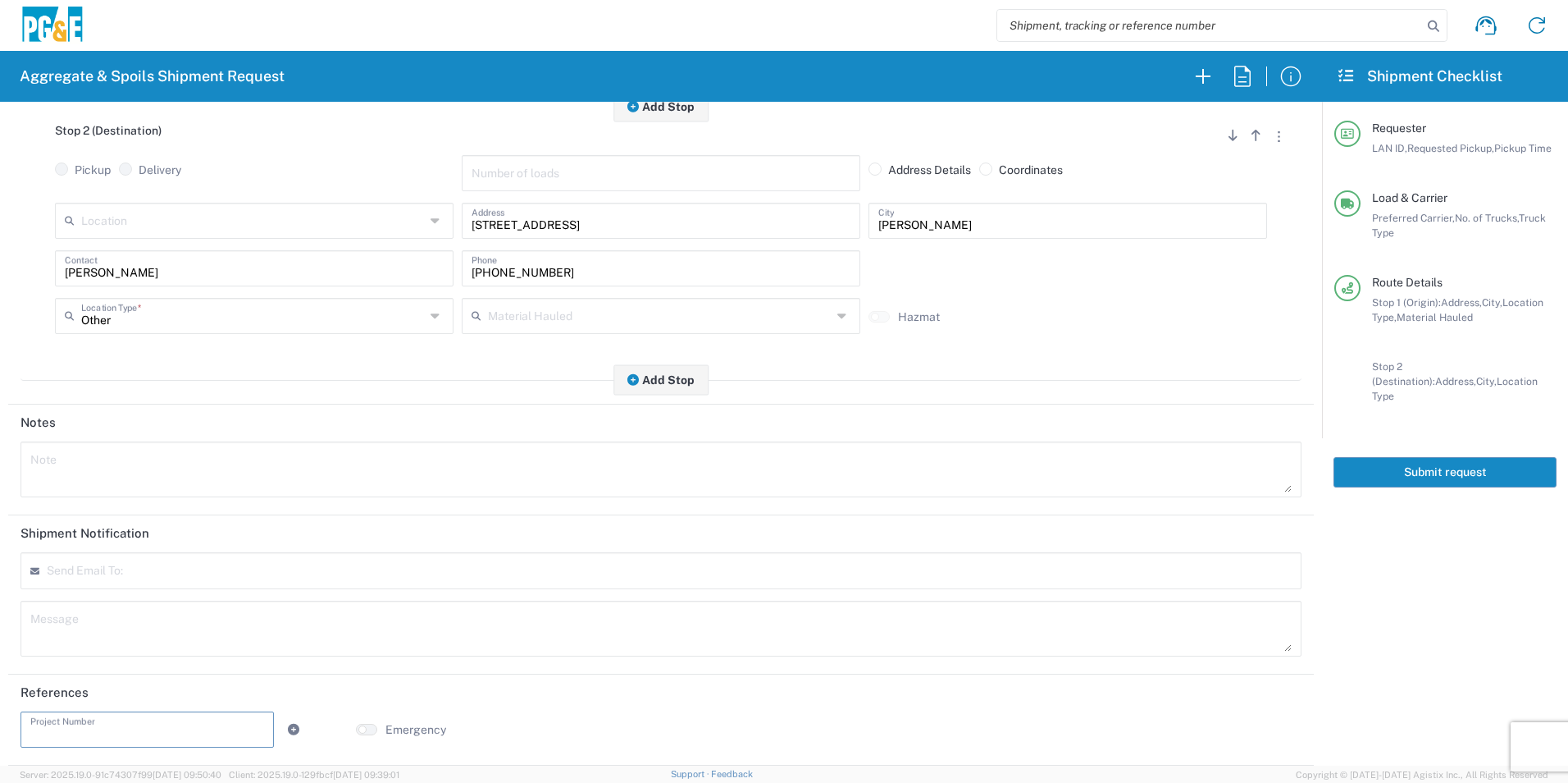
click at [142, 721] on input "text" at bounding box center [147, 728] width 234 height 28
paste input "35351020"
type input "35351020"
click at [105, 466] on textarea at bounding box center [660, 470] width 1261 height 46
drag, startPoint x: 280, startPoint y: 473, endPoint x: 0, endPoint y: 442, distance: 281.7
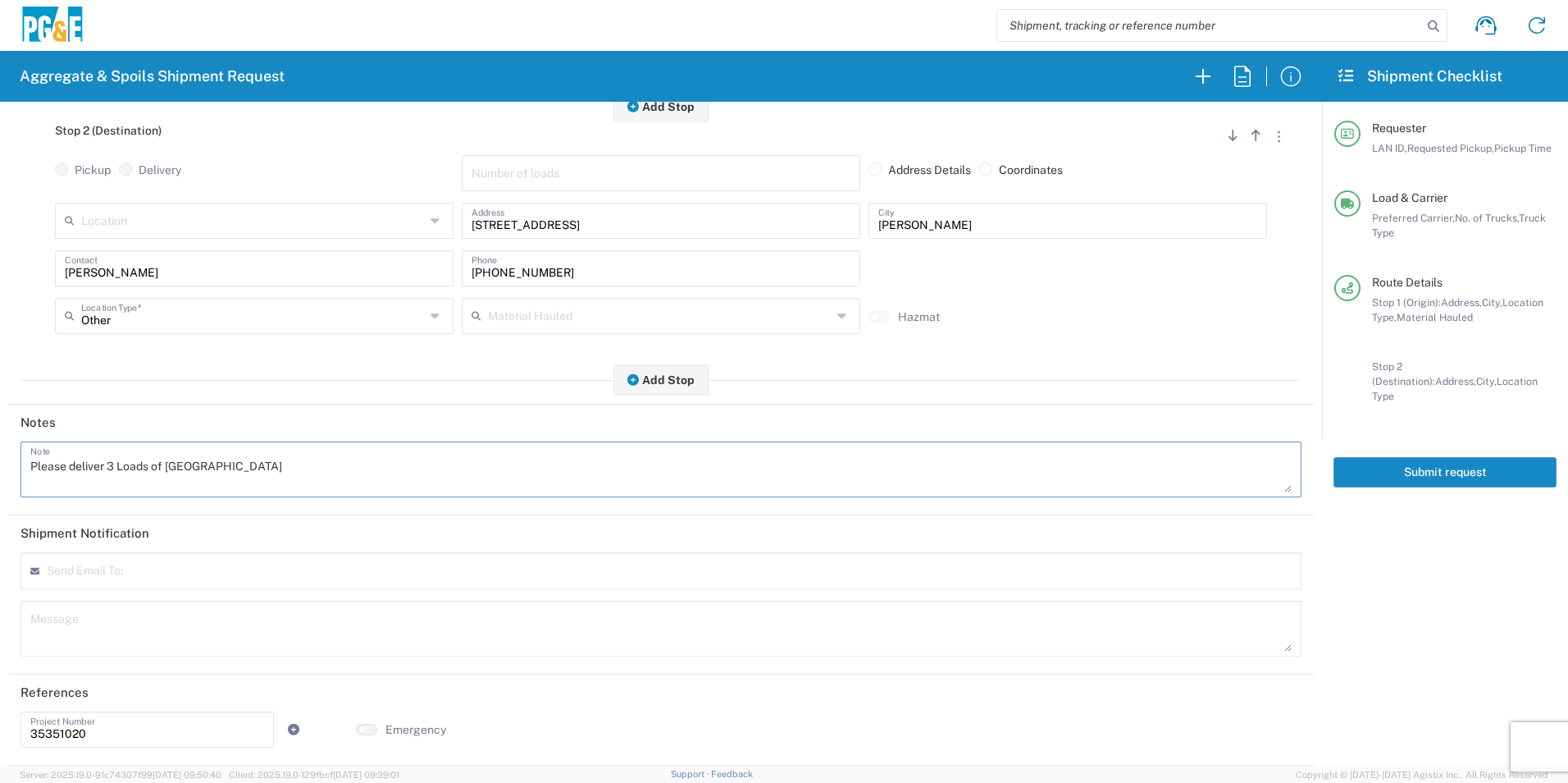
click at [0, 437] on html "Aggregate & Spoils Shipment Request Requester Information M2CV LAN ID * 09/19/2…" at bounding box center [784, 392] width 1568 height 783
type textarea "Please deliver 3 Loads of Base Rock"
click at [158, 616] on textarea at bounding box center [660, 629] width 1261 height 46
paste textarea "Please deliver 3 Loads of Base Rock"
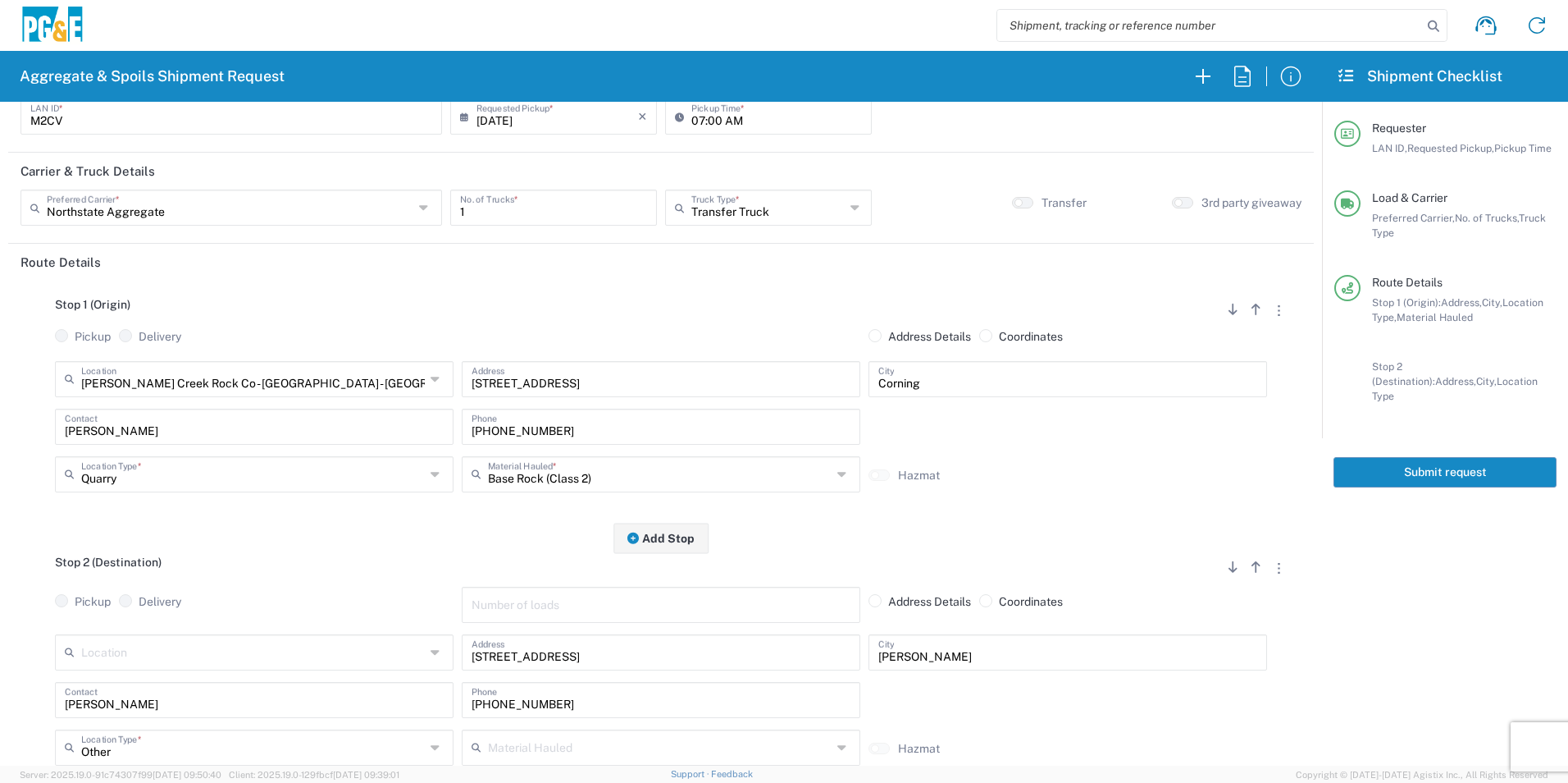
scroll to position [0, 0]
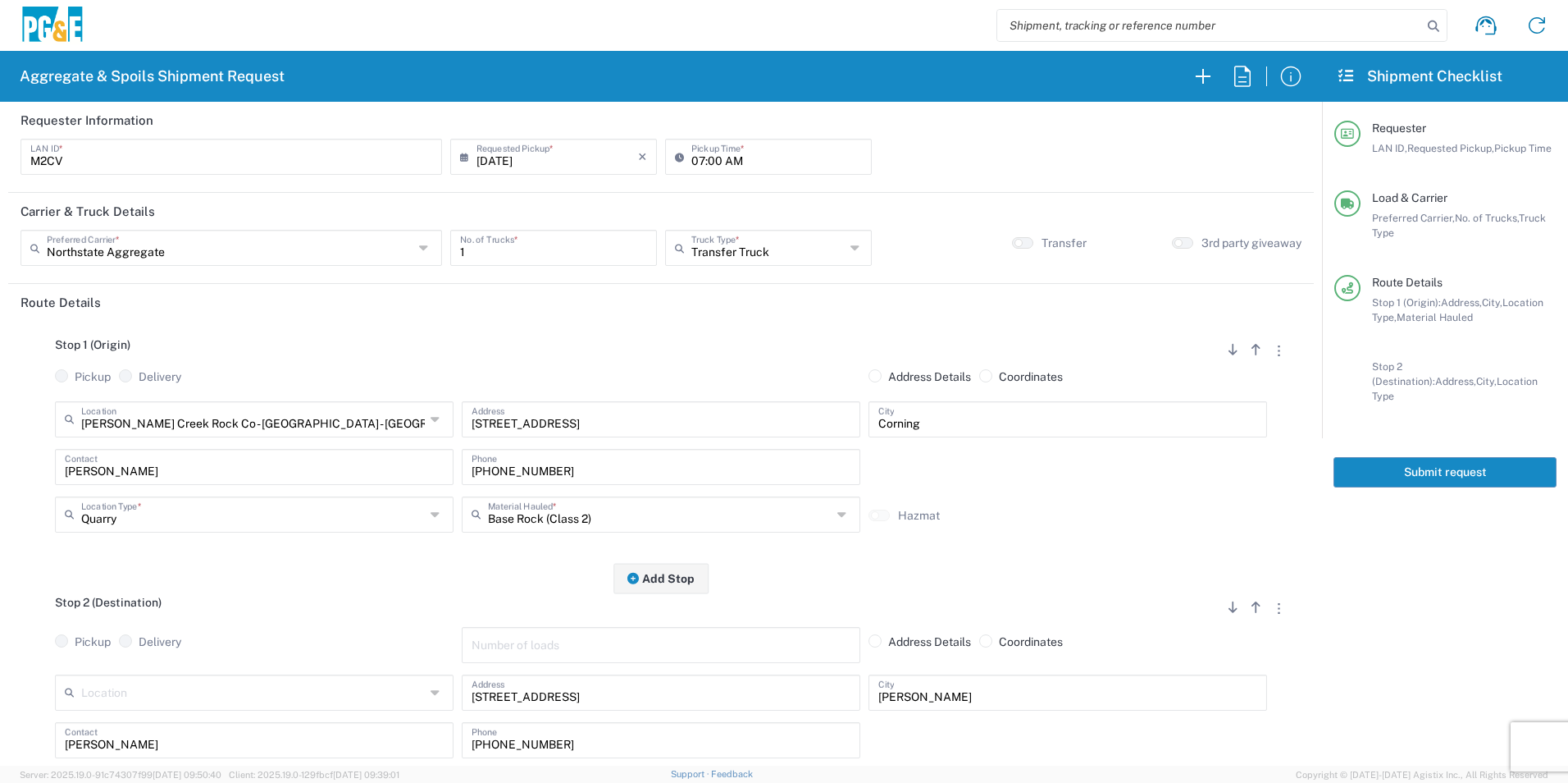
type textarea "Please deliver 3 Loads of Base Rock"
click at [1385, 459] on button "Submit request" at bounding box center [1445, 471] width 223 height 30
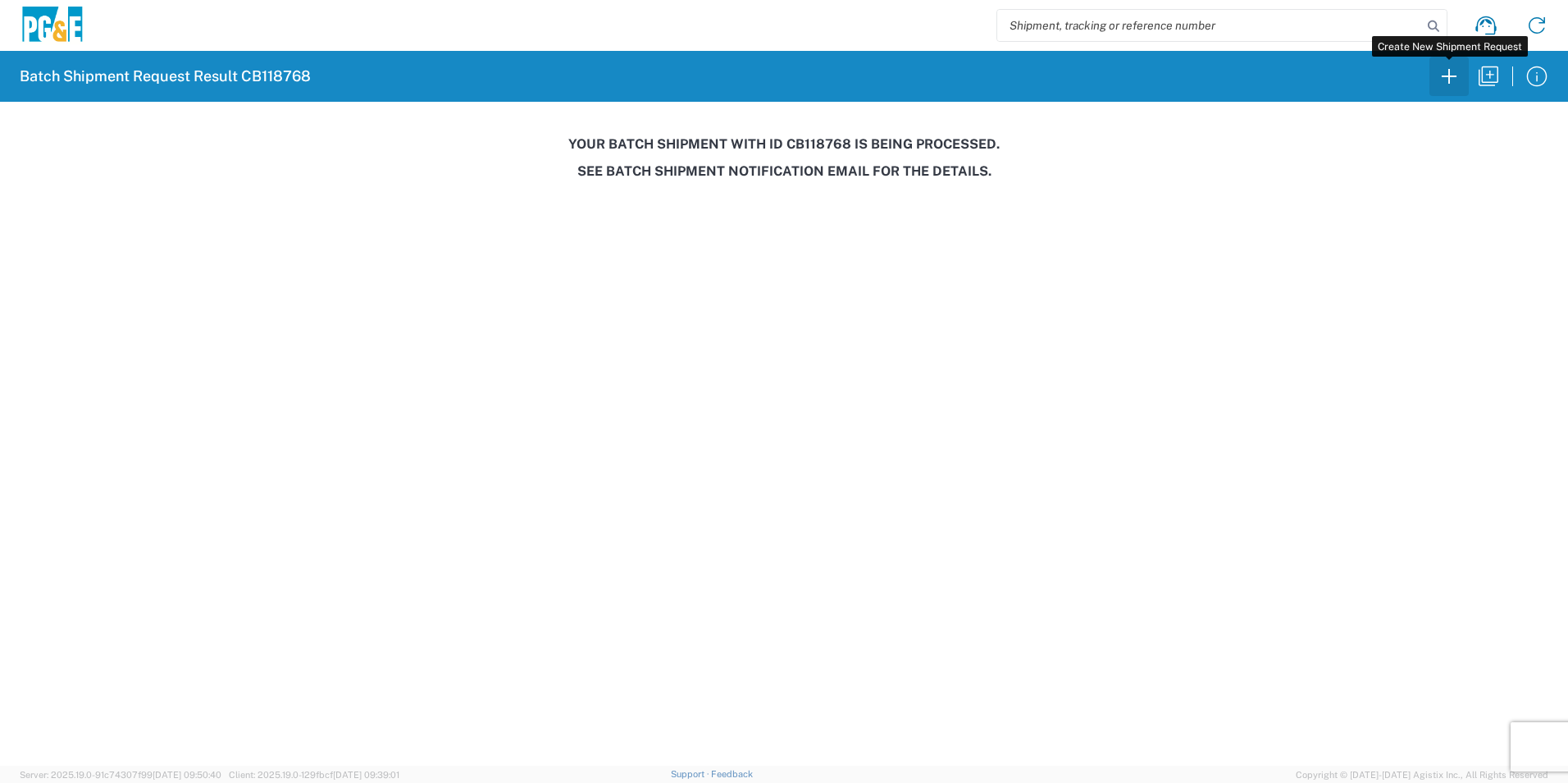
click at [1459, 77] on icon "button" at bounding box center [1450, 76] width 27 height 27
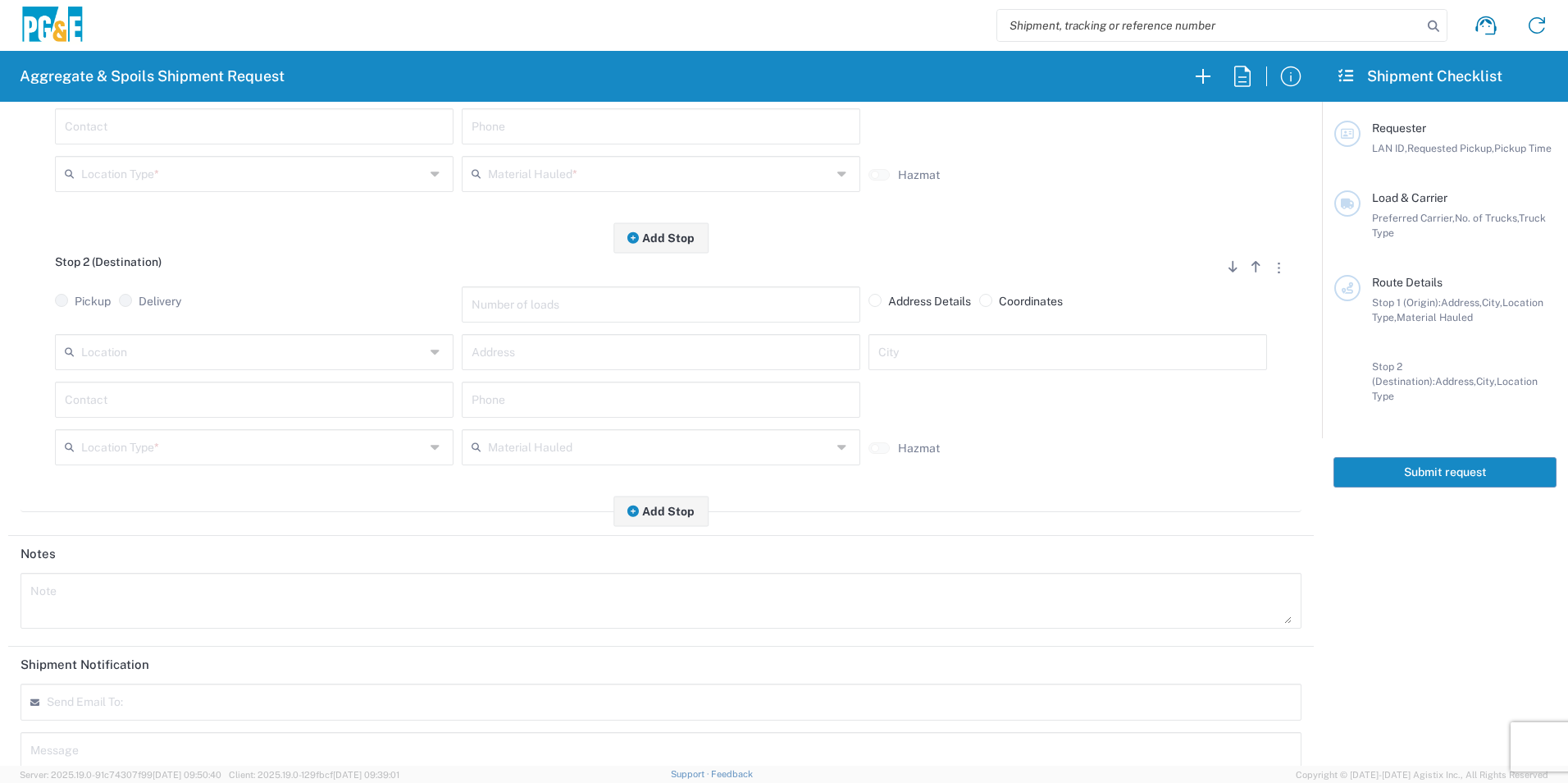
scroll to position [473, 0]
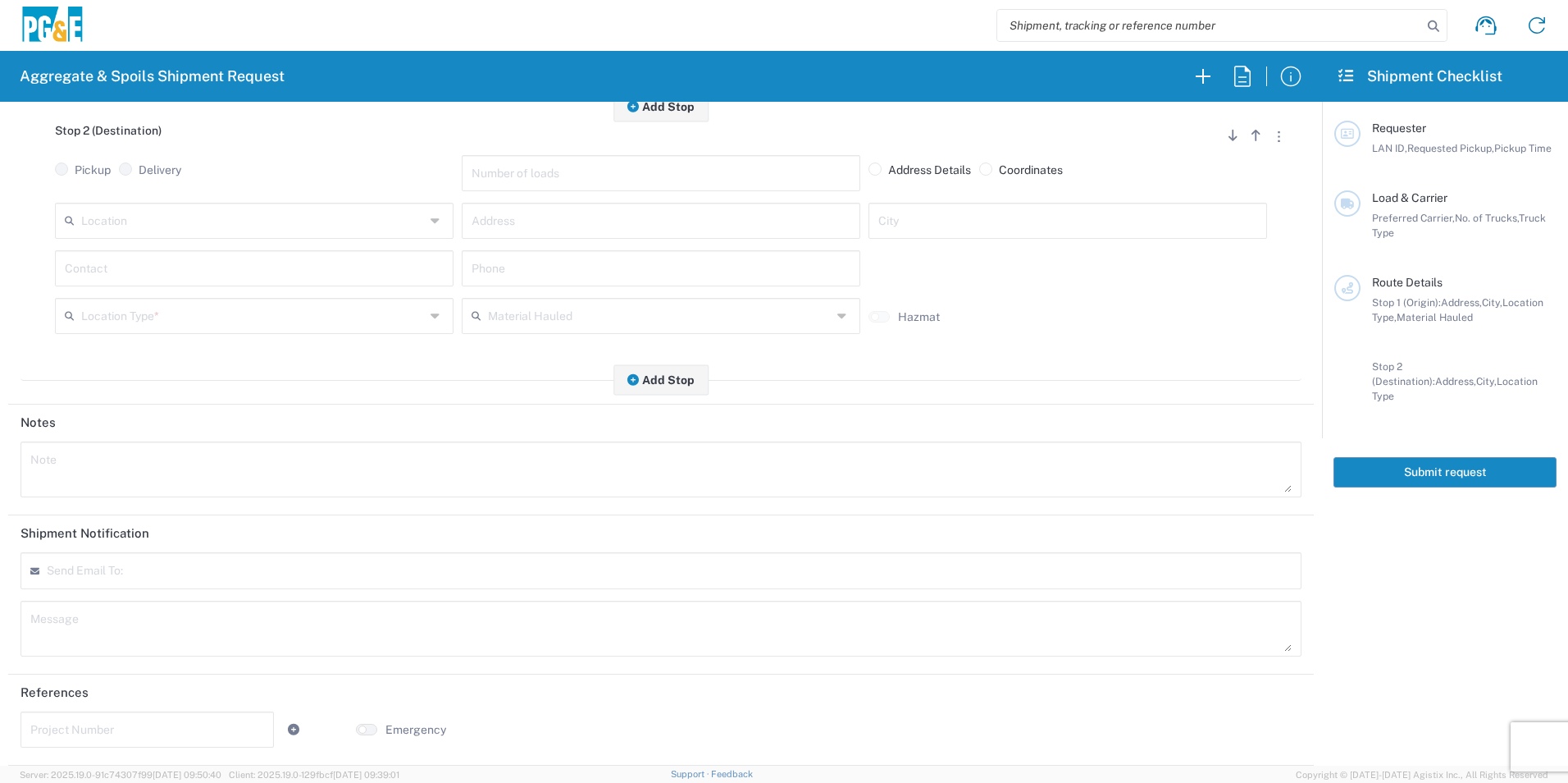
click at [82, 472] on textarea at bounding box center [660, 470] width 1261 height 46
paste textarea "Please deliver 3 Loads of Base Rock"
click at [114, 460] on textarea "Please deliver 3 Loads of Base Rock" at bounding box center [660, 470] width 1261 height 46
click at [149, 464] on textarea "Please deliver 1 Loads of Base Rock" at bounding box center [660, 470] width 1261 height 46
drag, startPoint x: 249, startPoint y: 463, endPoint x: 0, endPoint y: 432, distance: 250.9
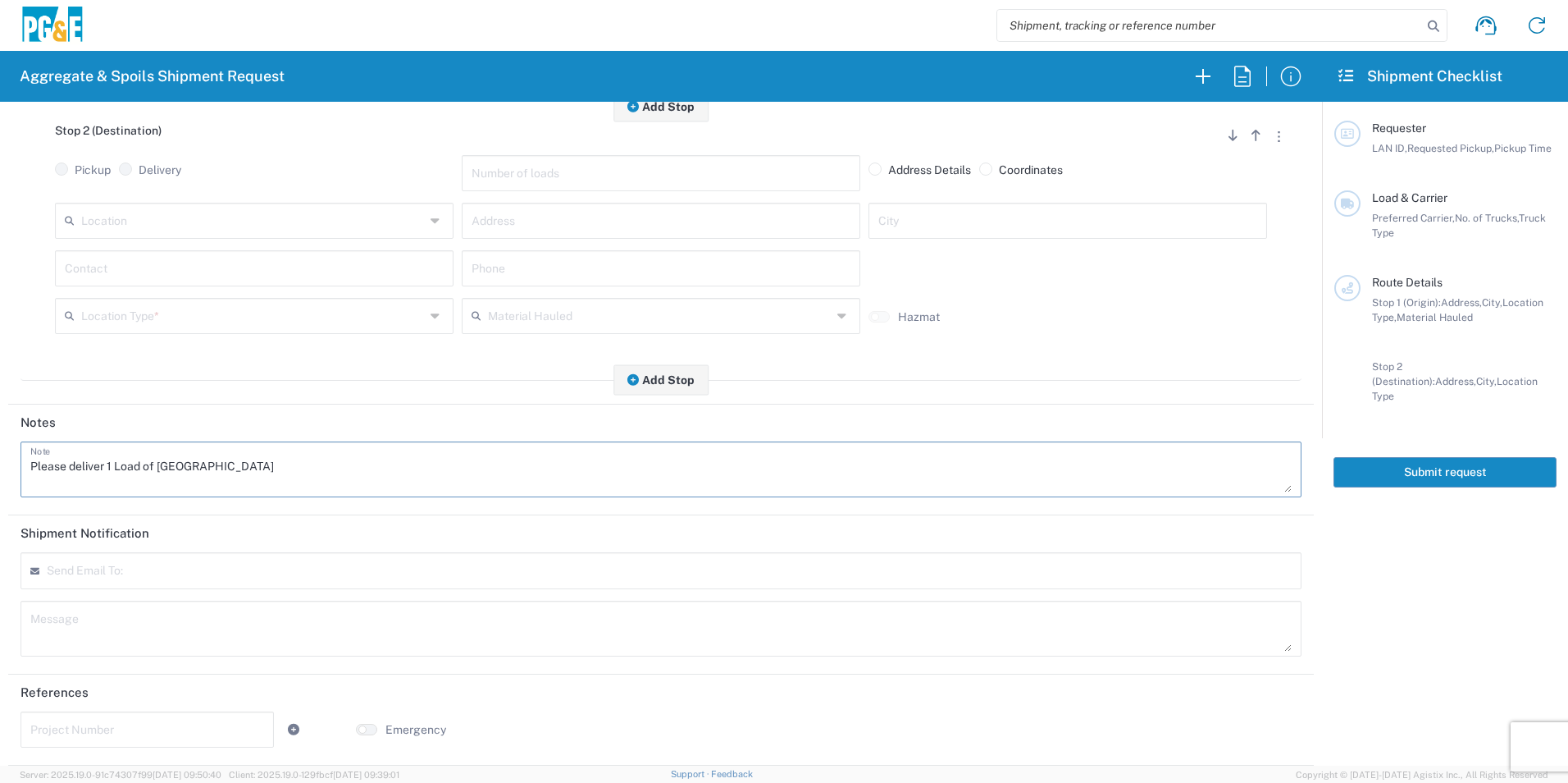
click at [0, 435] on html "Aggregate & Spoils Shipment Request Requester Information LAN ID * 09/19/2025 ×…" at bounding box center [784, 392] width 1568 height 783
type textarea "Please deliver 1 Load of Base Rock"
click at [132, 619] on textarea at bounding box center [660, 629] width 1261 height 46
paste textarea "Please deliver 1 Load of Base Rock"
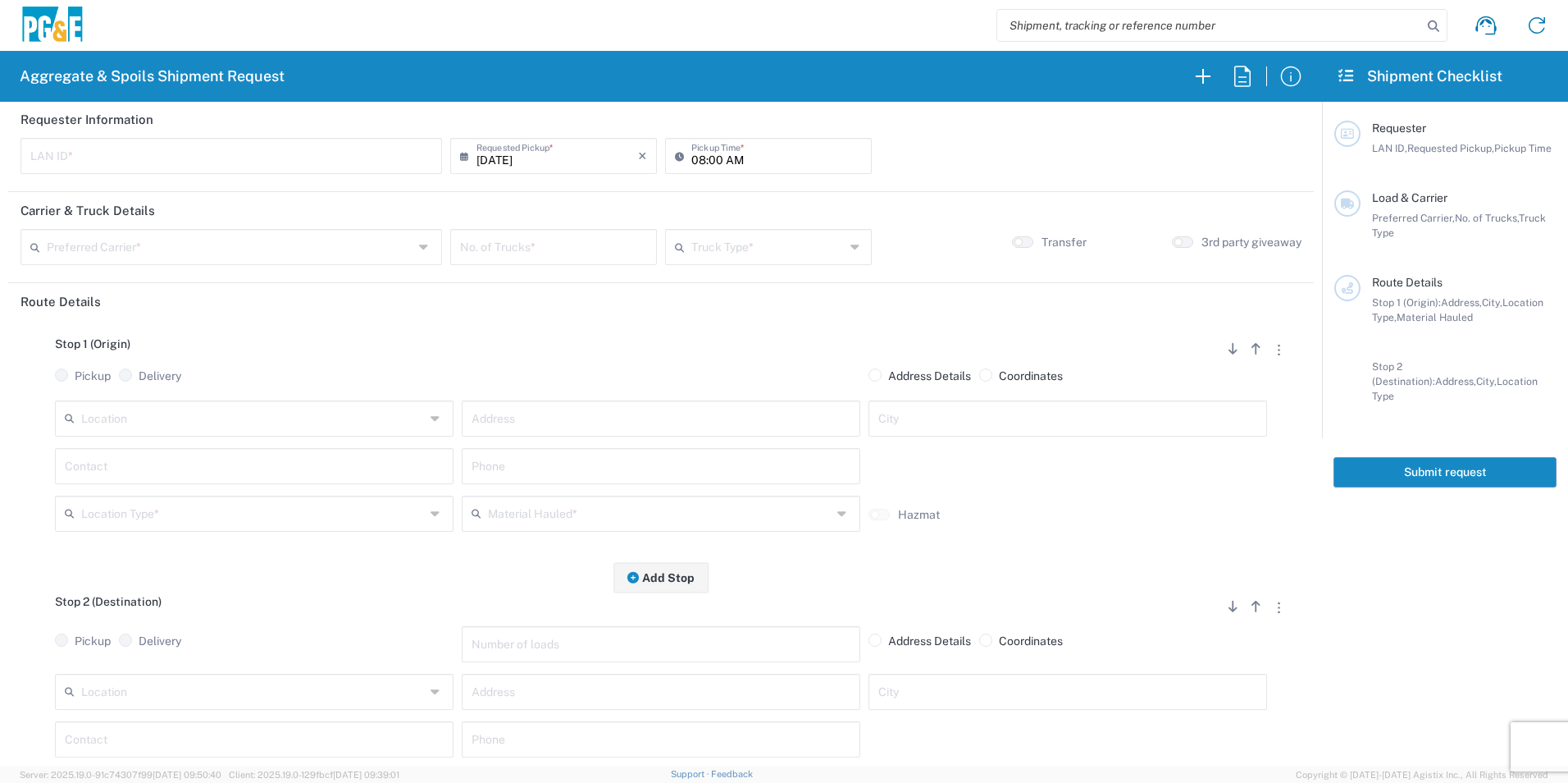
scroll to position [0, 0]
type textarea "Please deliver 1 Load of Base Rock"
click at [94, 155] on input "text" at bounding box center [231, 155] width 402 height 28
type input "A2RQ"
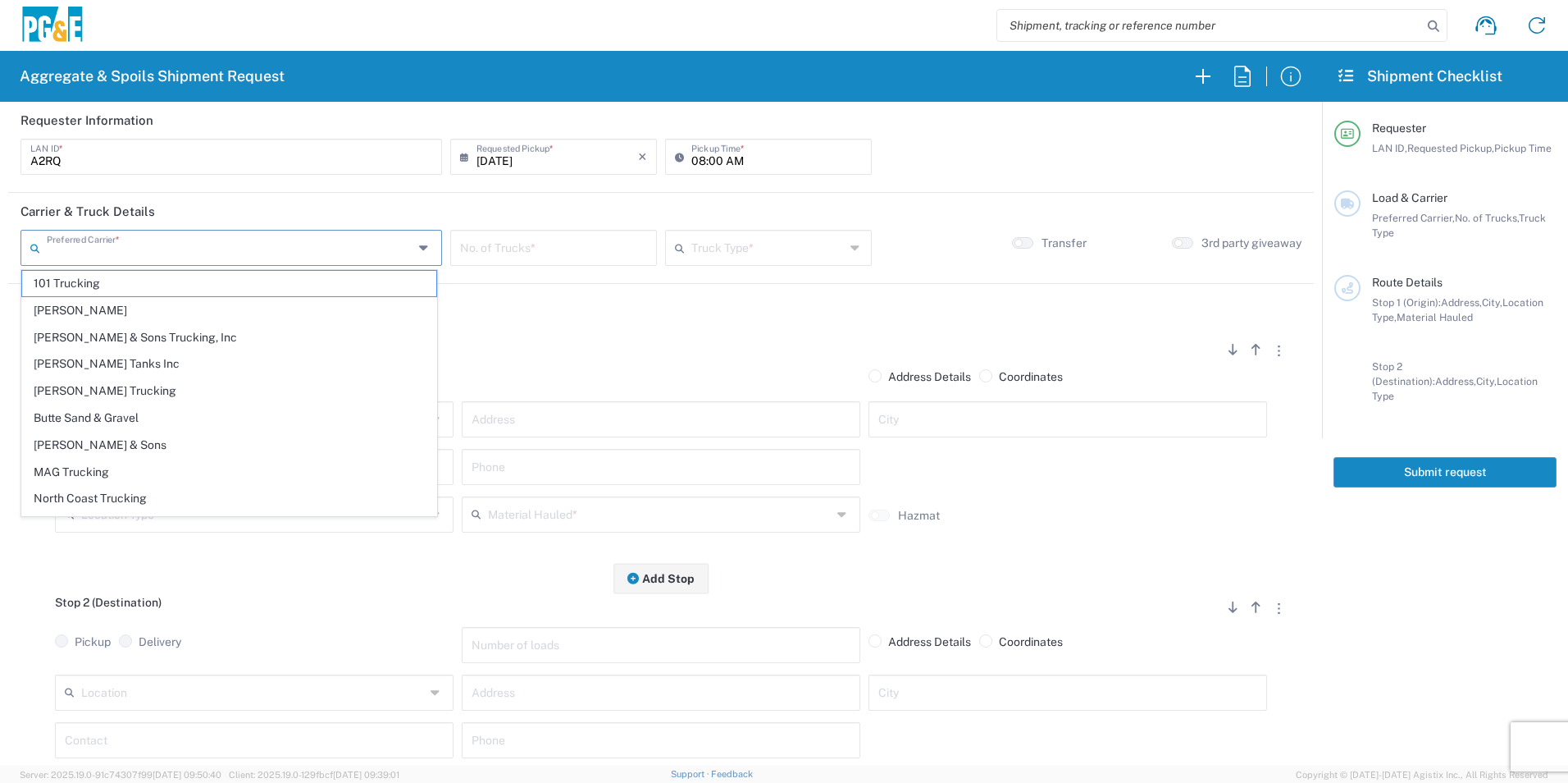
click at [97, 249] on input "text" at bounding box center [230, 246] width 367 height 28
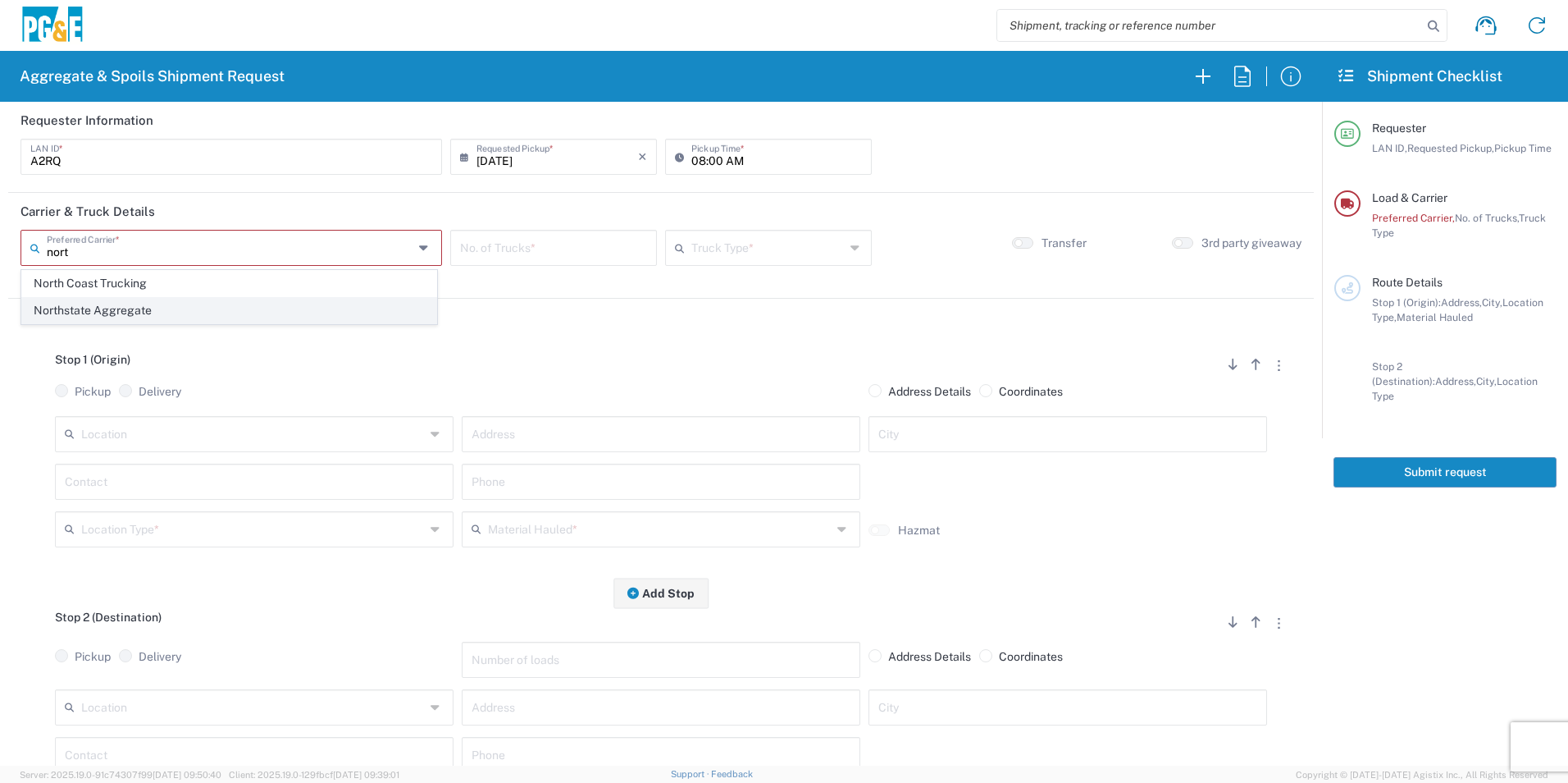
click at [102, 312] on span "Northstate Aggregate" at bounding box center [229, 311] width 414 height 26
type input "Northstate Aggregate"
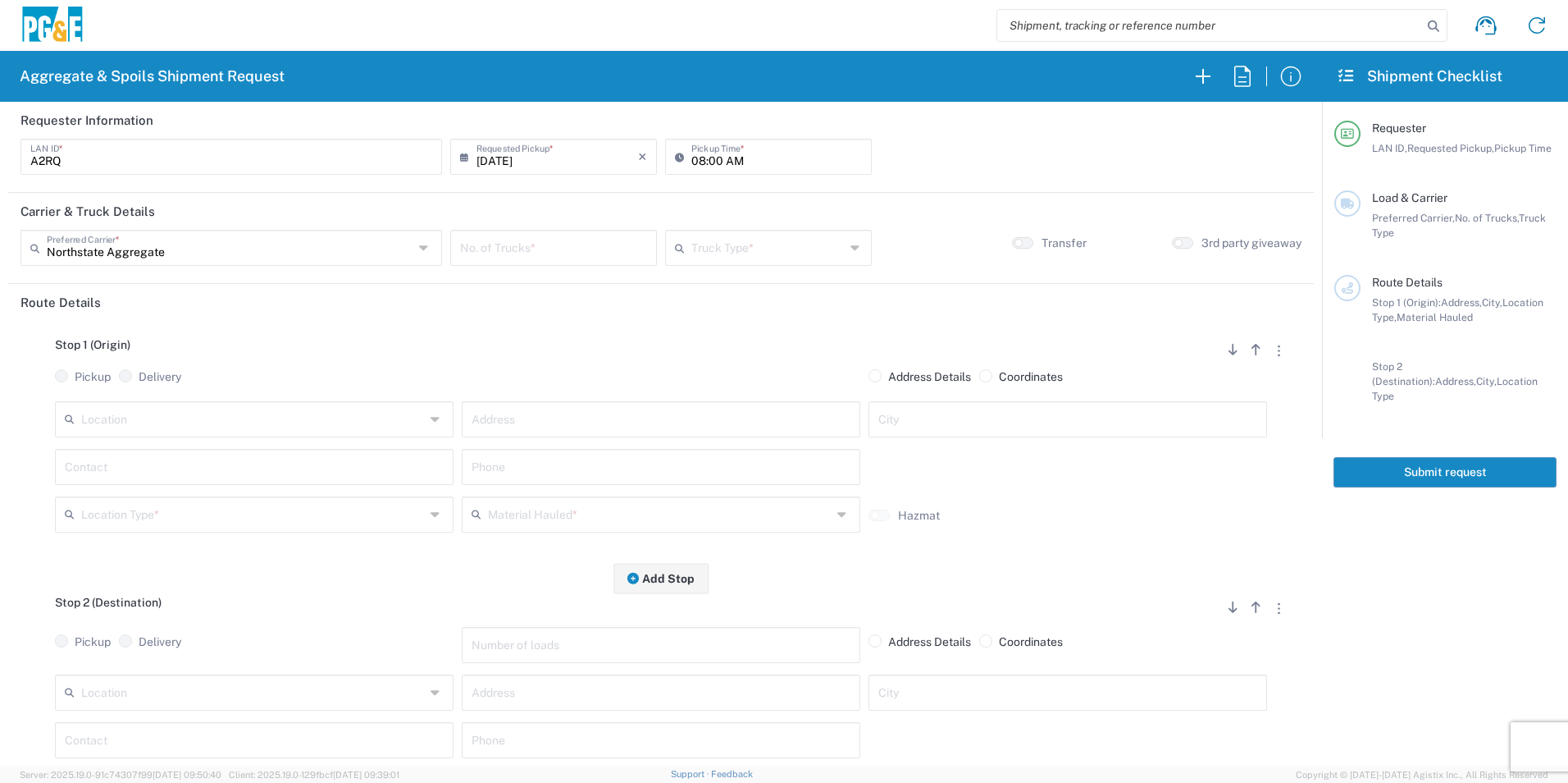
click at [694, 165] on input "08:00 AM" at bounding box center [777, 155] width 171 height 28
type input "07:00 AM"
click at [523, 250] on input "number" at bounding box center [554, 246] width 187 height 28
type input "1"
click at [752, 251] on input "text" at bounding box center [768, 246] width 153 height 28
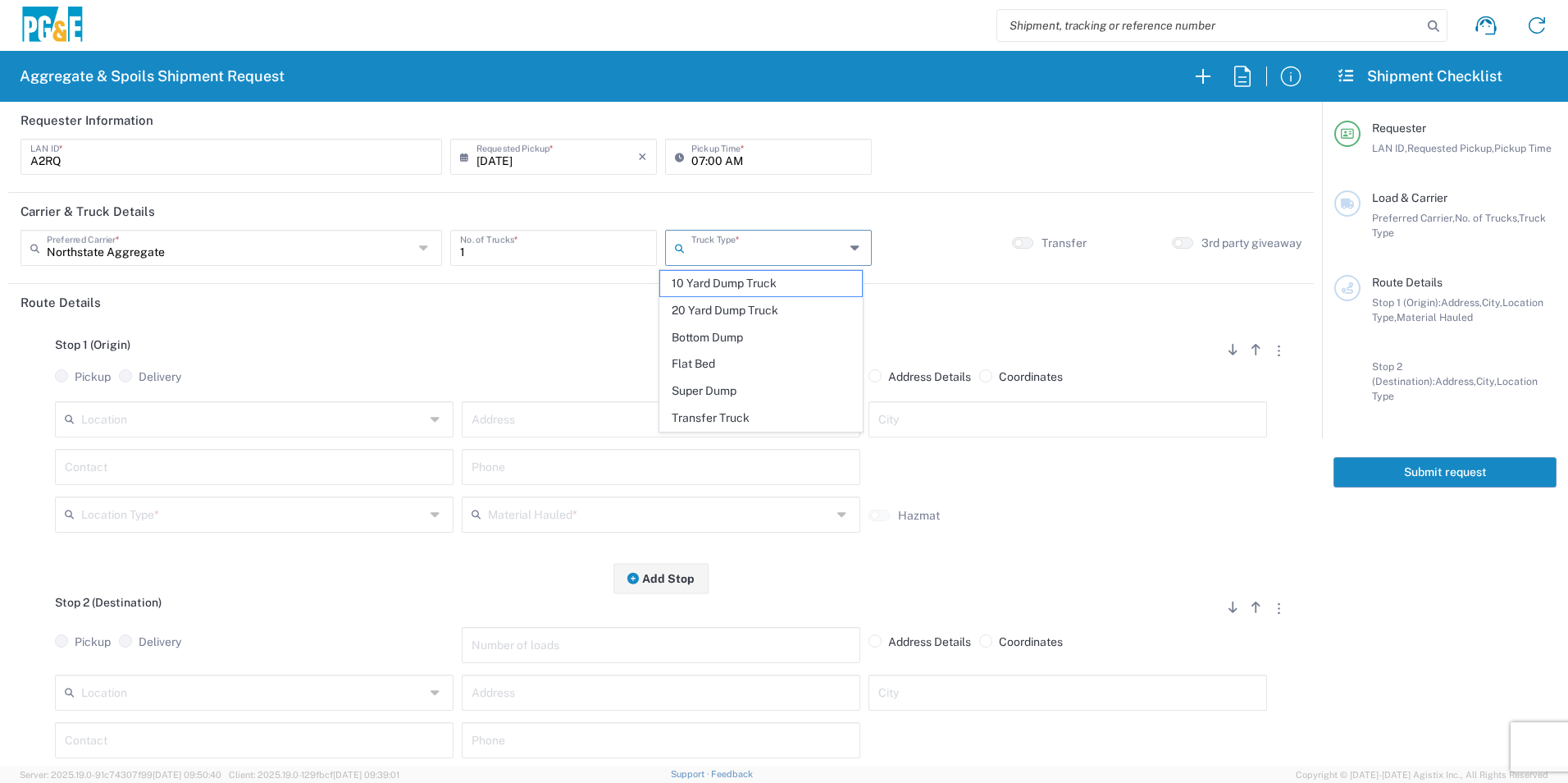
drag, startPoint x: 705, startPoint y: 411, endPoint x: 610, endPoint y: 414, distance: 95.0
click at [704, 412] on span "Transfer Truck" at bounding box center [761, 418] width 201 height 26
type input "Transfer Truck"
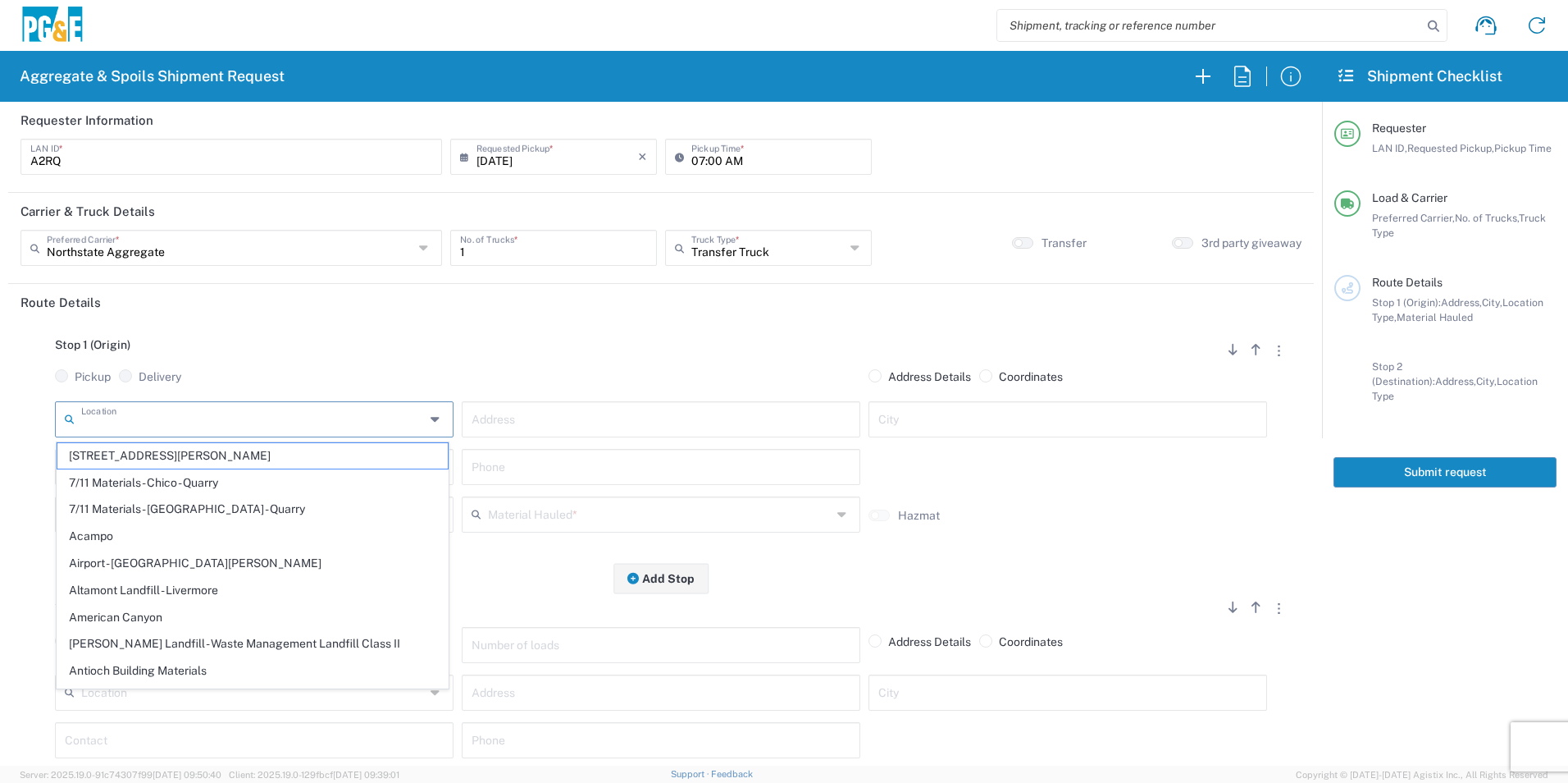
click at [325, 422] on input "text" at bounding box center [253, 417] width 344 height 28
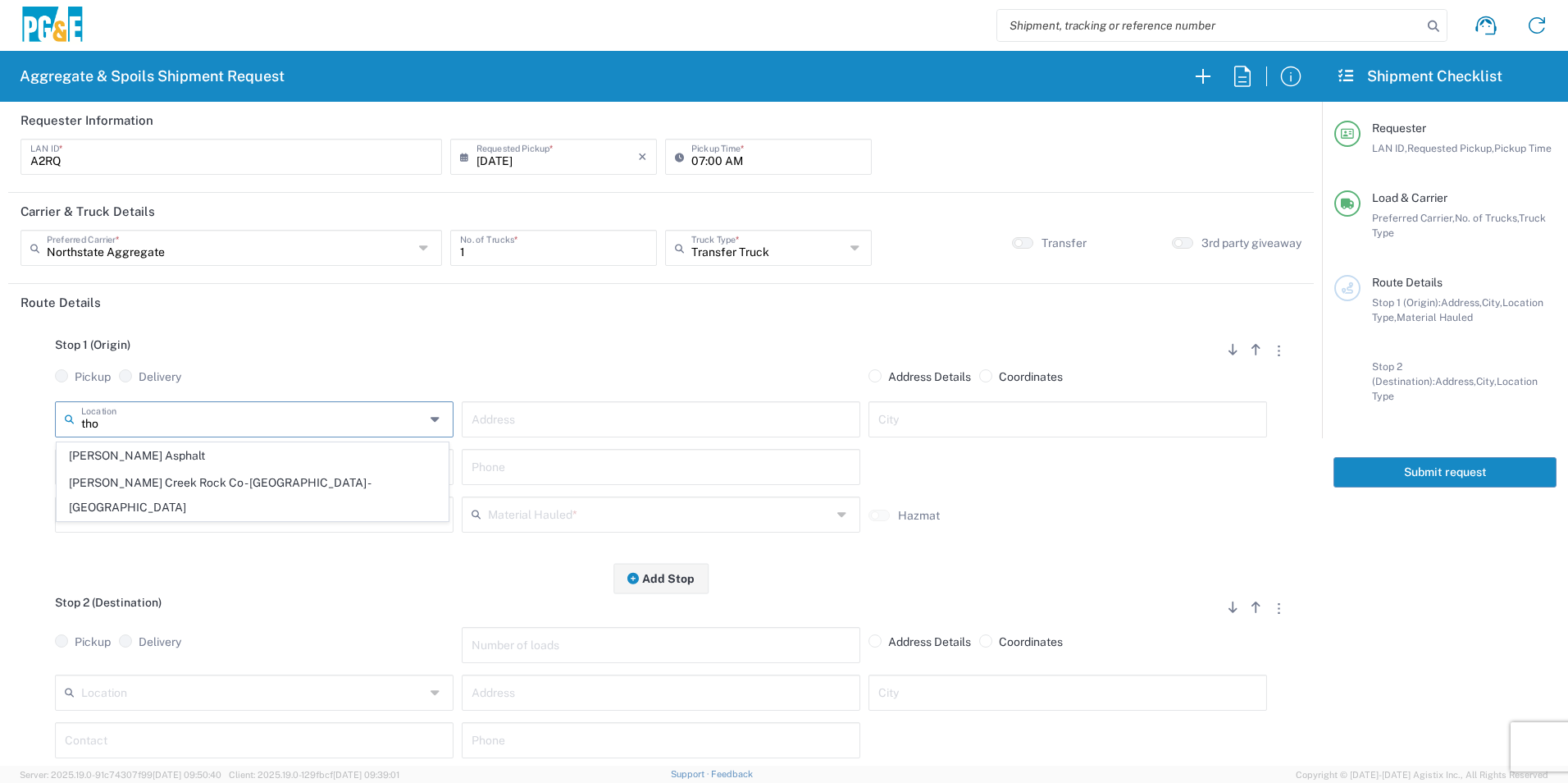
click at [169, 492] on span "[PERSON_NAME] Creek Rock Co - [GEOGRAPHIC_DATA] - [GEOGRAPHIC_DATA]" at bounding box center [253, 495] width 390 height 51
type input "[PERSON_NAME] Creek Rock Co - [GEOGRAPHIC_DATA] - [GEOGRAPHIC_DATA]"
type input "6069 State Hwy 99w"
type input "Corning"
type input "Quarry"
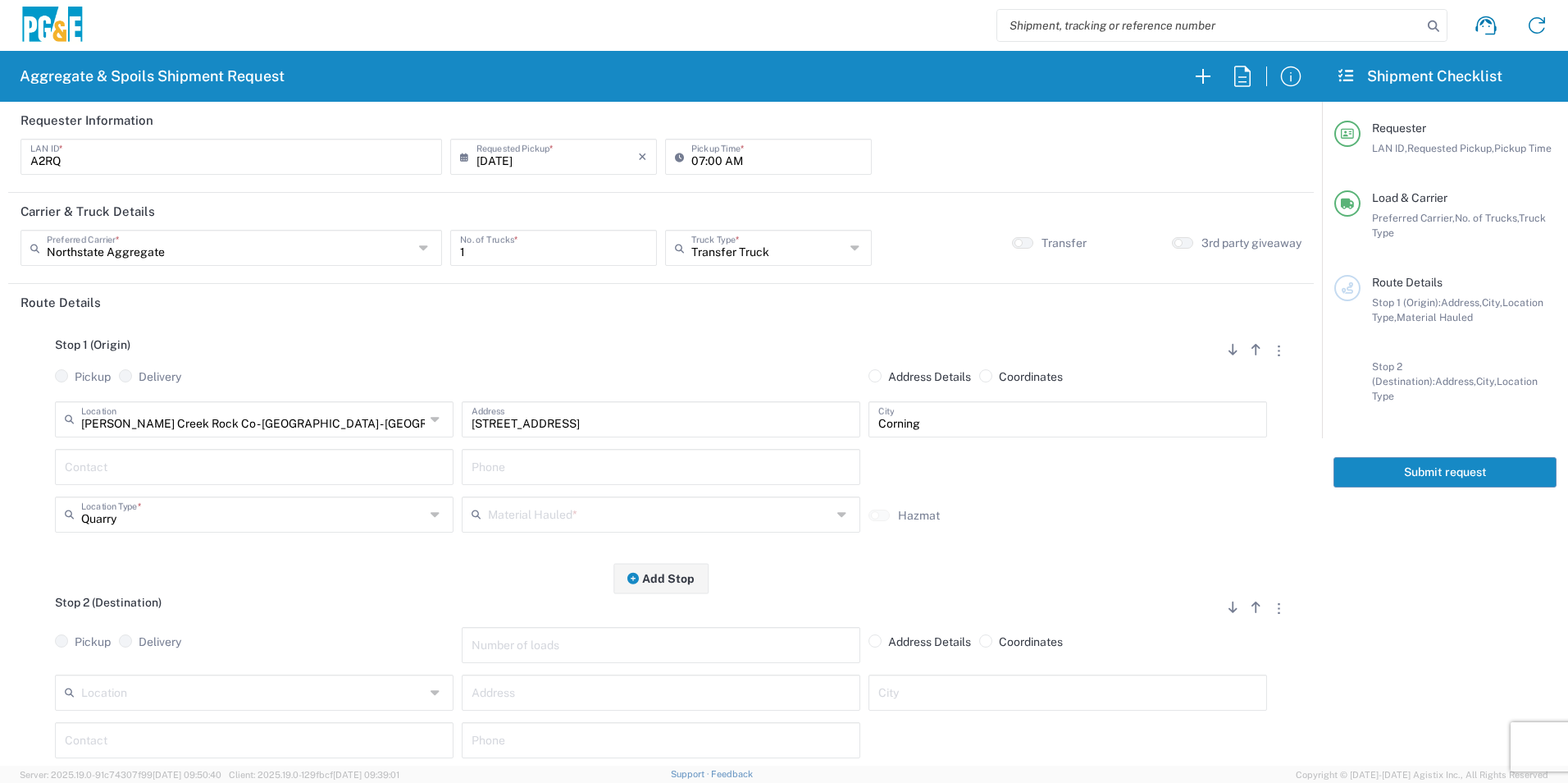
click at [165, 468] on input "text" at bounding box center [254, 465] width 379 height 28
type input "Austin"
click at [573, 460] on input "text" at bounding box center [660, 465] width 379 height 28
paste input "916-517-3245"
type input "916-517-3245"
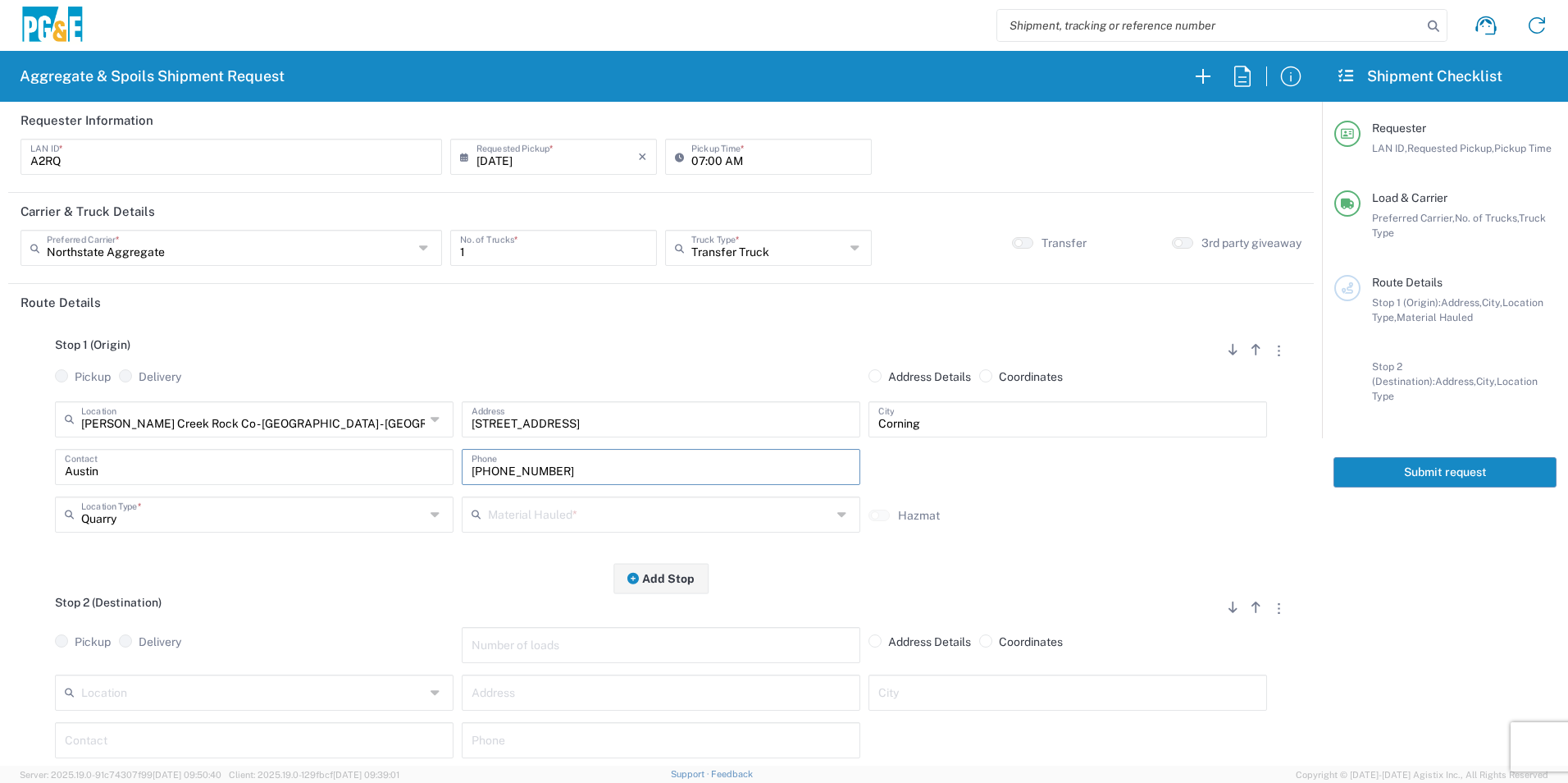
click at [548, 515] on input "text" at bounding box center [660, 513] width 344 height 28
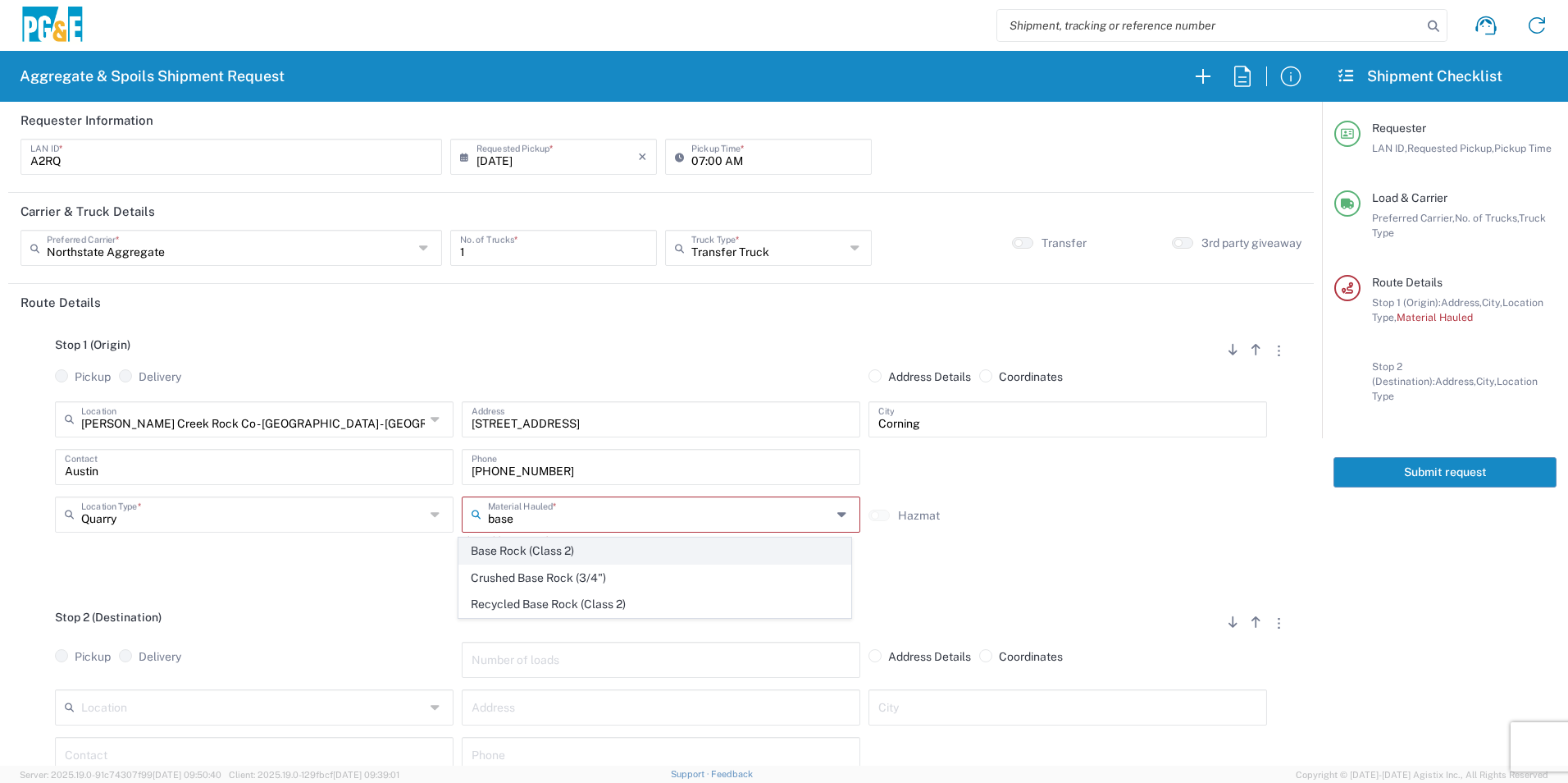
click at [544, 549] on span "Base Rock (Class 2)" at bounding box center [654, 551] width 390 height 26
type input "Base Rock (Class 2)"
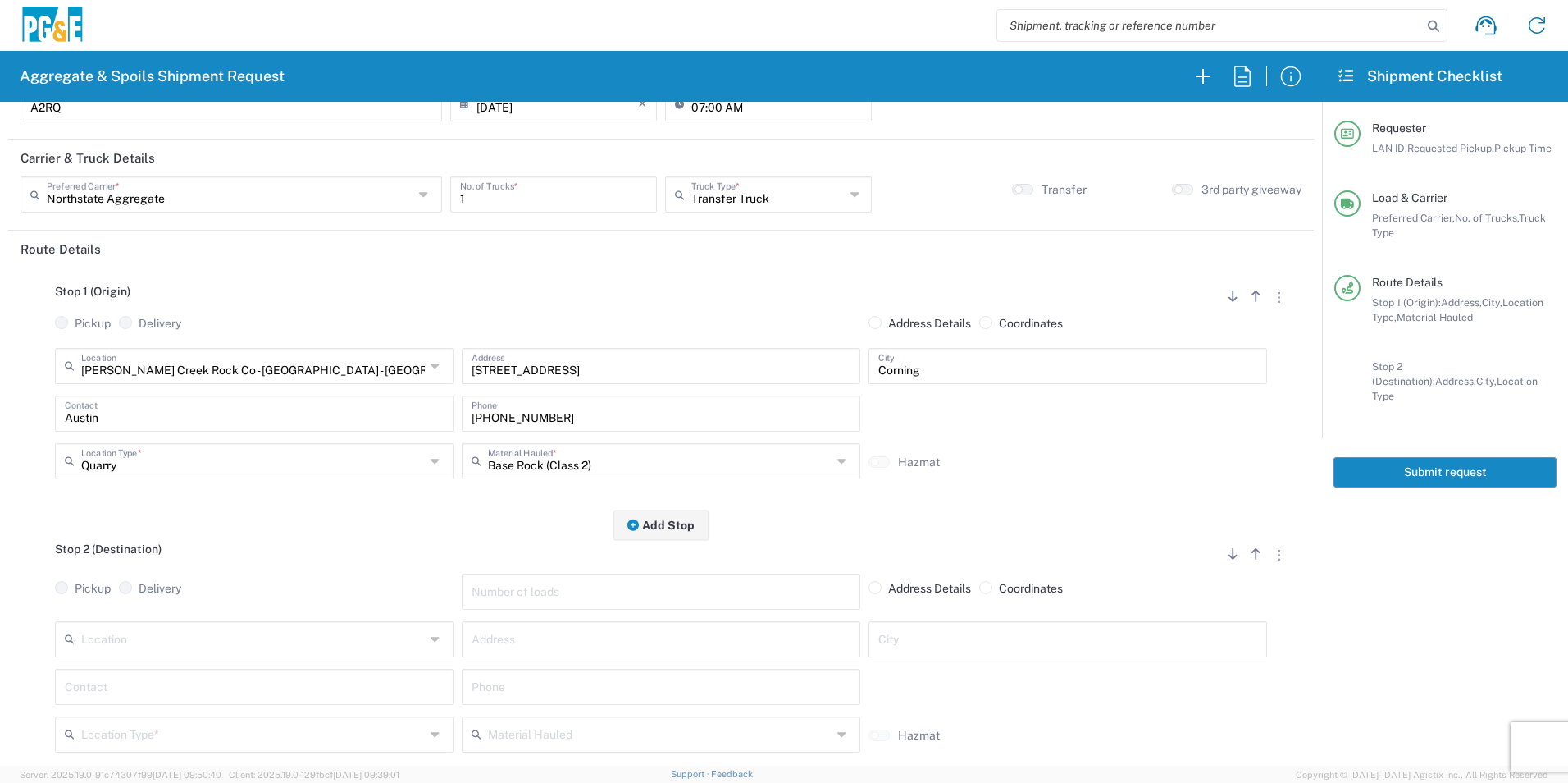
scroll to position [82, 0]
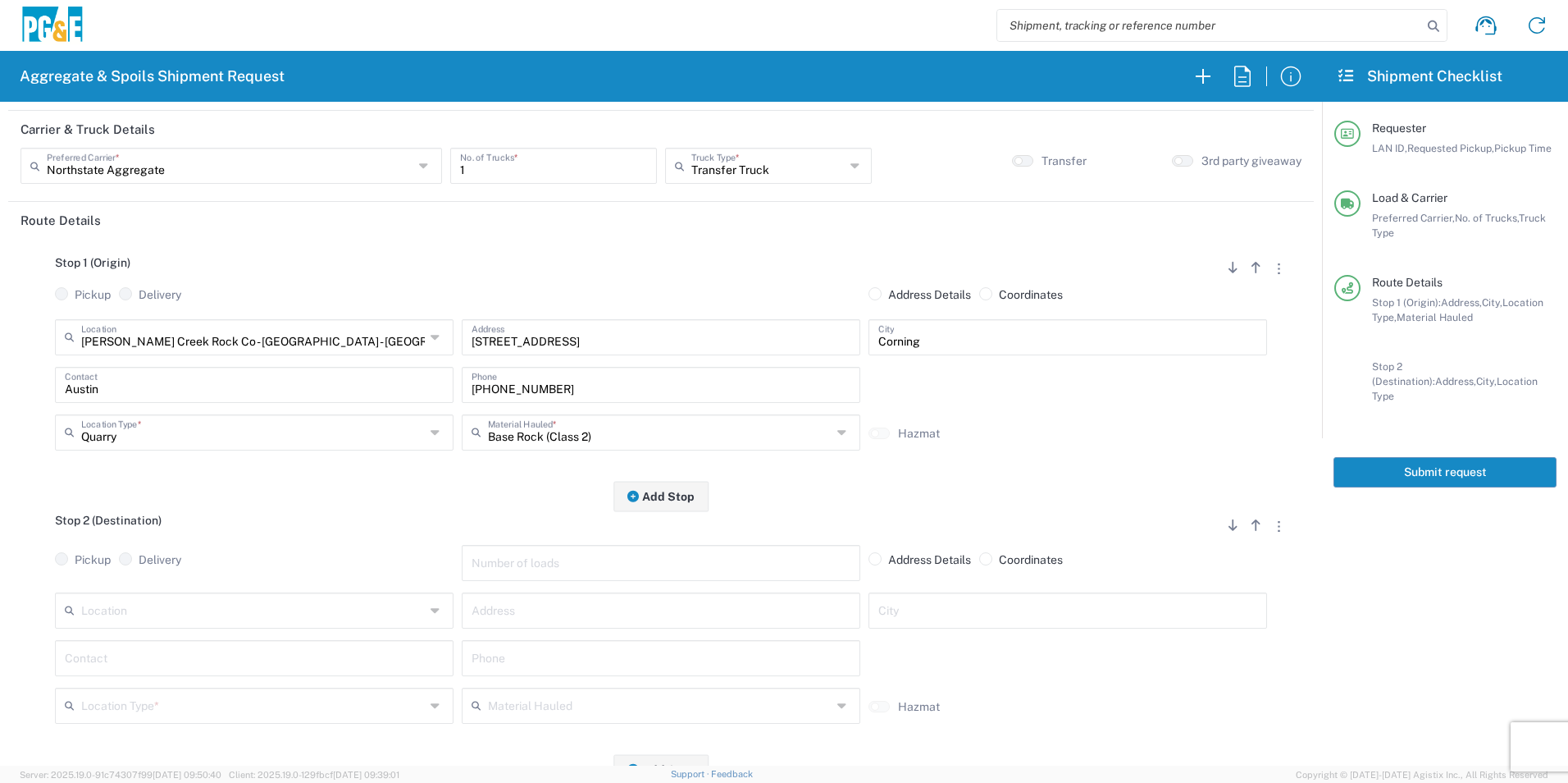
click at [510, 616] on input "text" at bounding box center [660, 608] width 379 height 28
paste input "4412 Mary Ave"
type input "4412 Mary Ave"
type input "Corning"
type input "Austin"
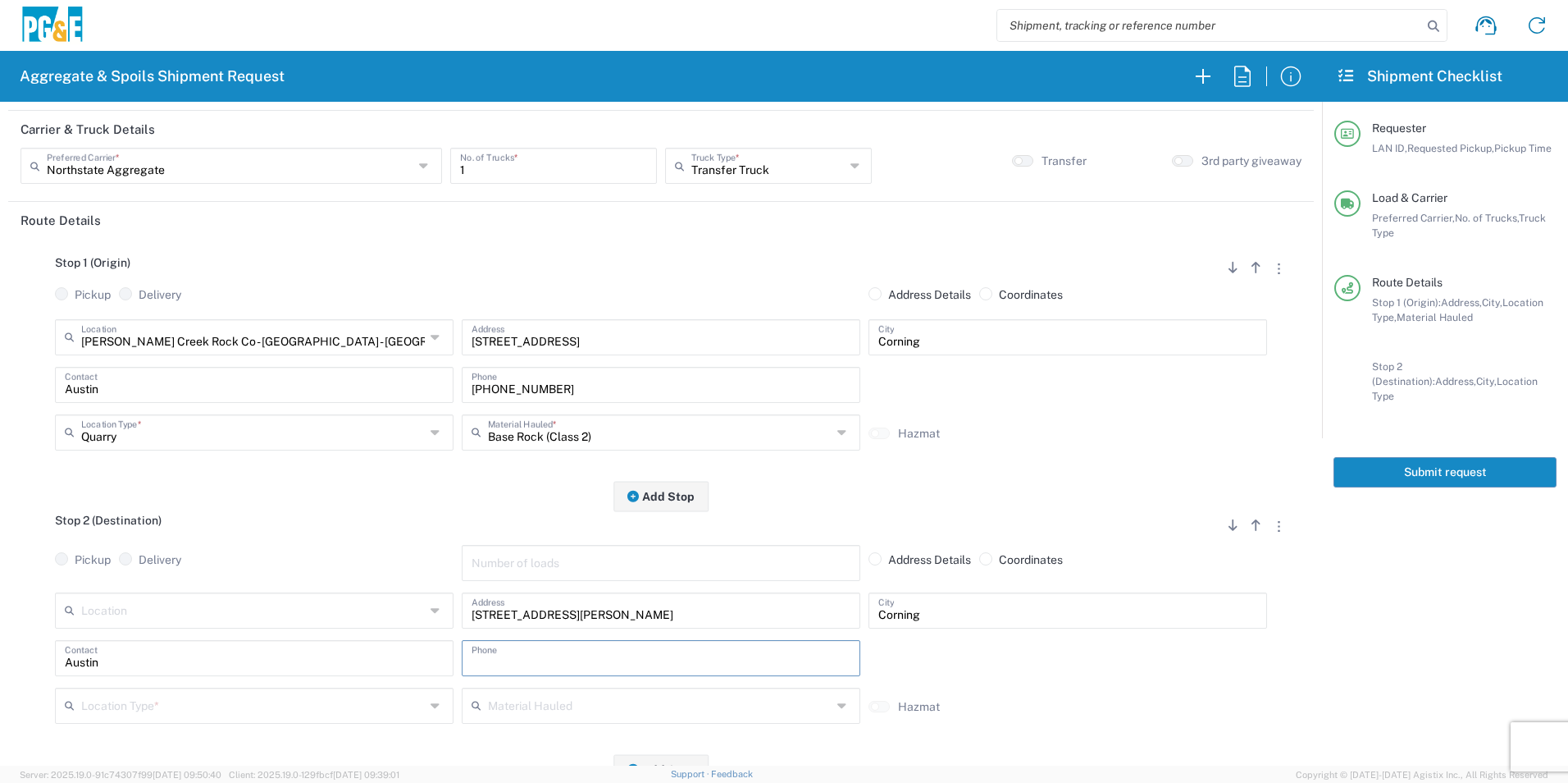
drag, startPoint x: 607, startPoint y: 382, endPoint x: 243, endPoint y: 380, distance: 364.0
click at [251, 380] on div "Austin Contact 916-517-3245 Phone" at bounding box center [660, 391] width 1221 height 48
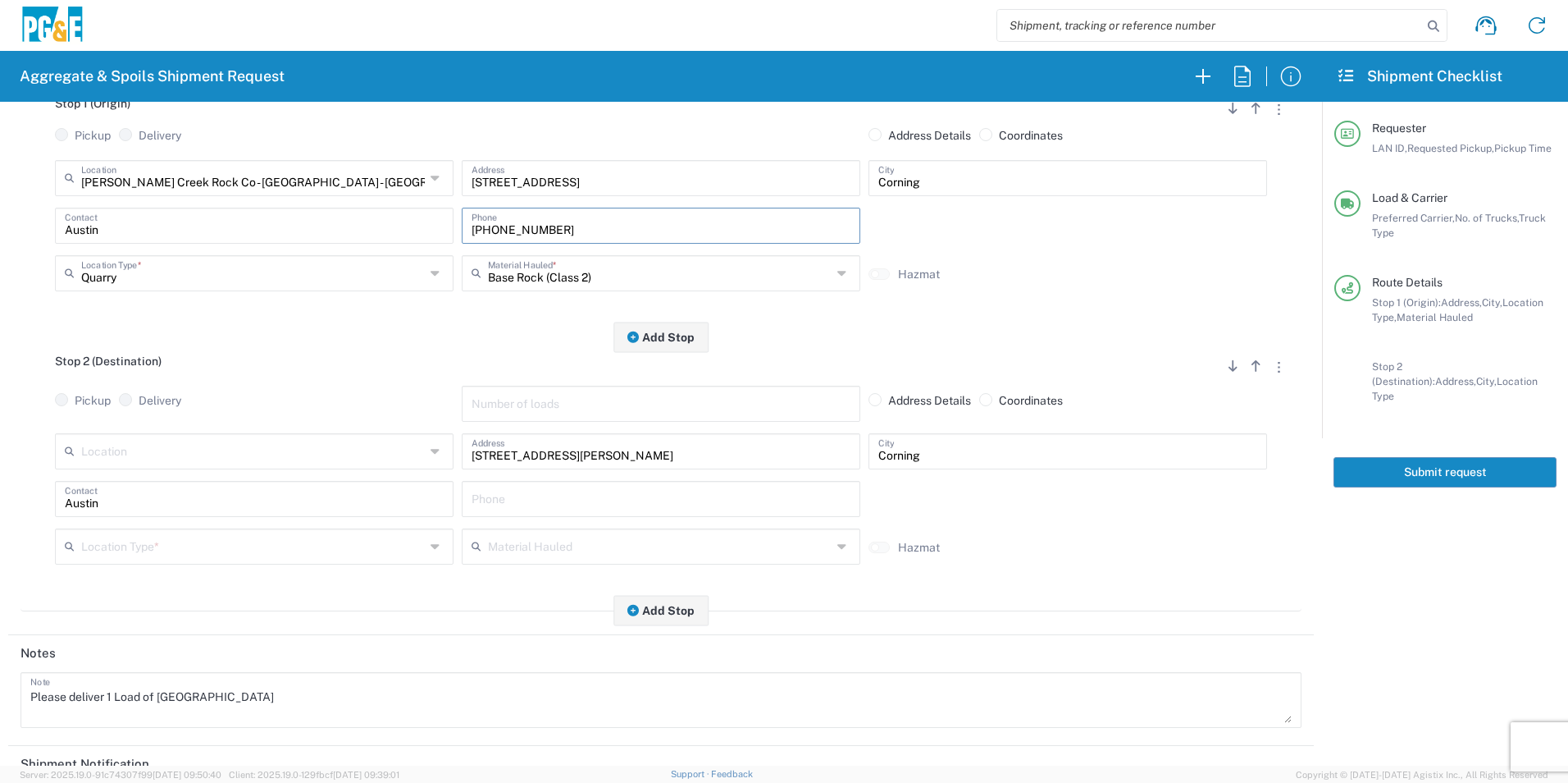
scroll to position [246, 0]
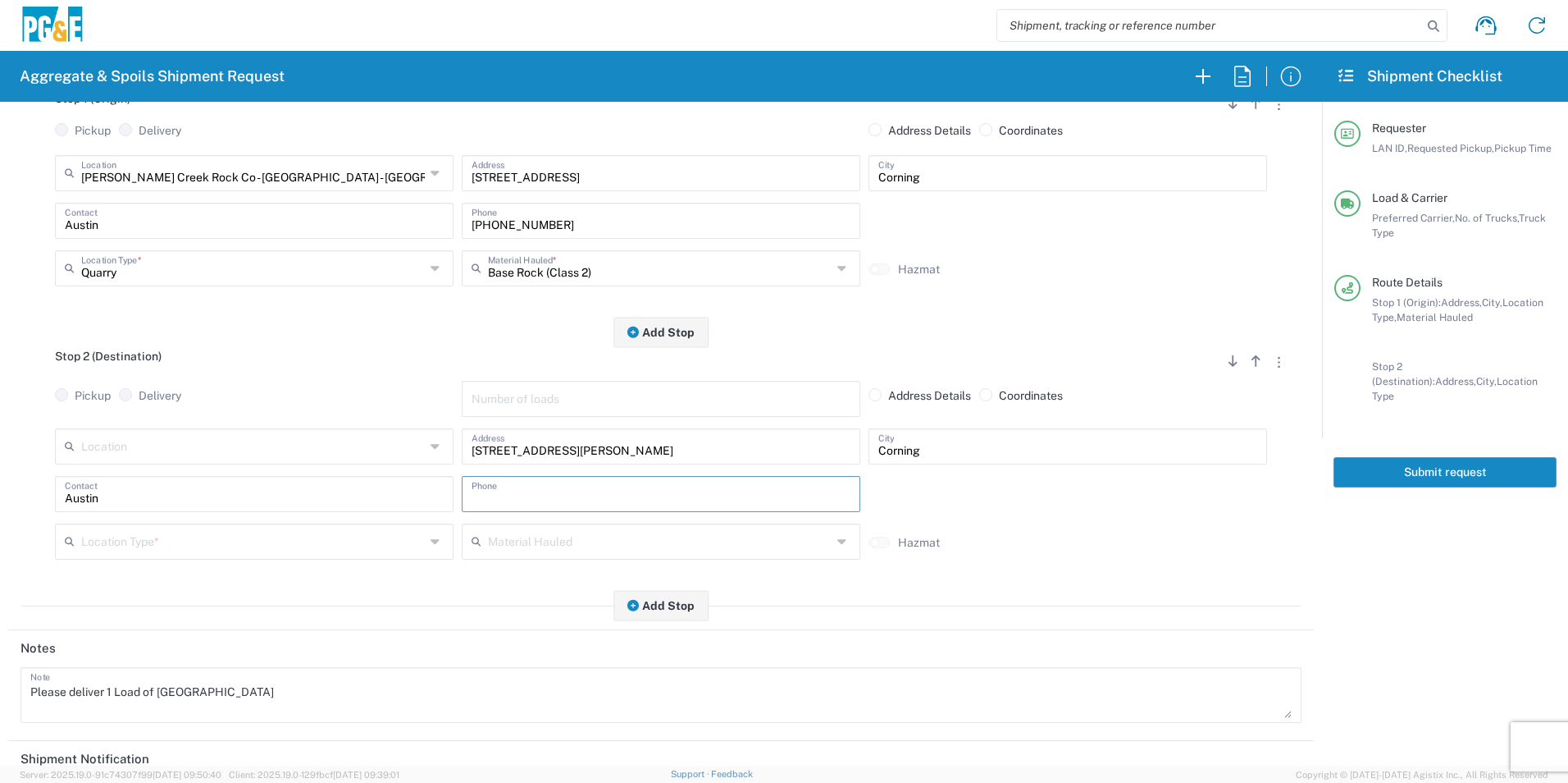
click at [513, 494] on input "text" at bounding box center [660, 493] width 379 height 28
paste input "916-517-3245"
type input "916-517-3245"
click at [259, 542] on input "text" at bounding box center [253, 539] width 344 height 28
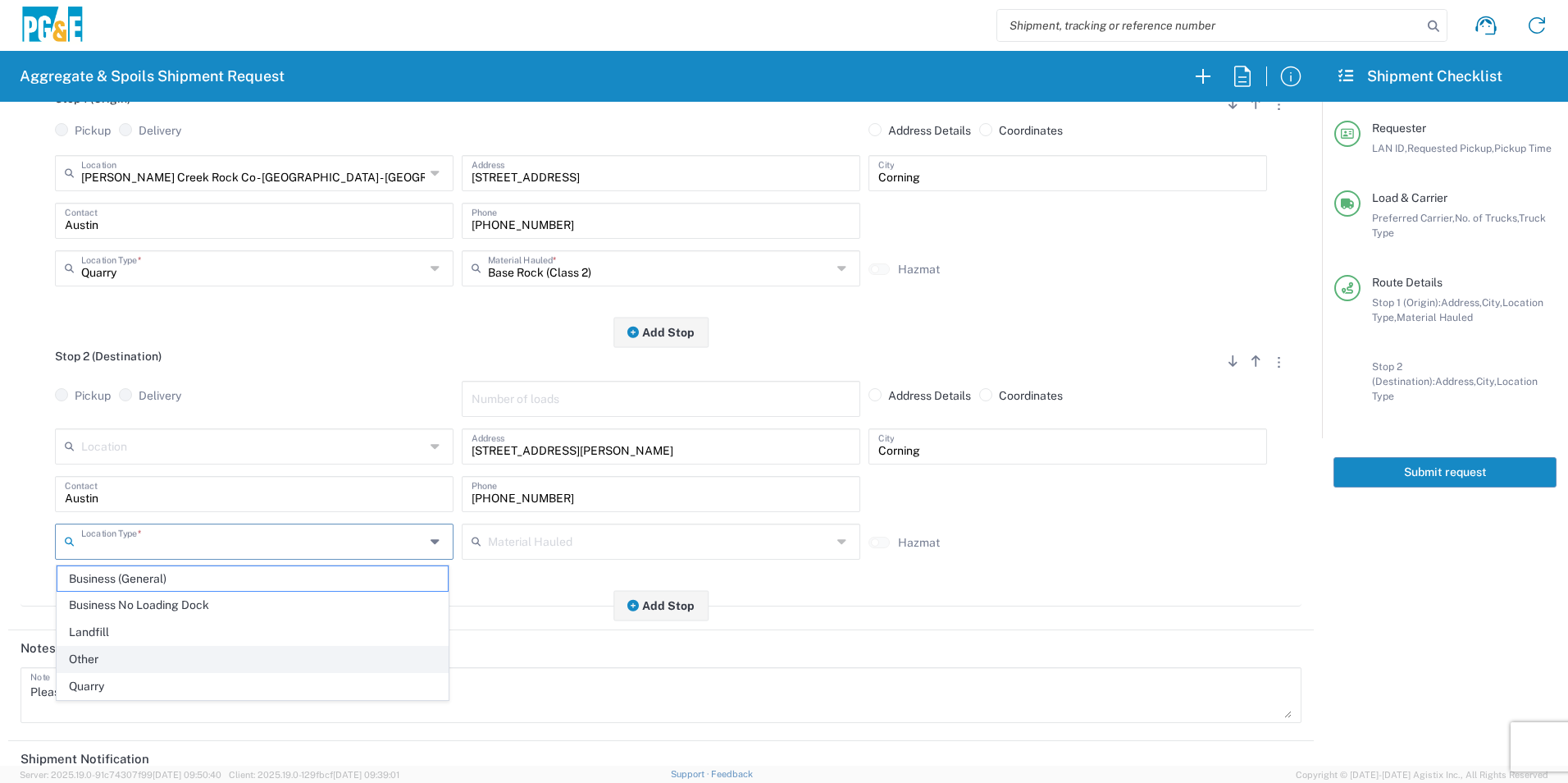
click at [140, 652] on span "Other" at bounding box center [253, 660] width 390 height 26
type input "Other"
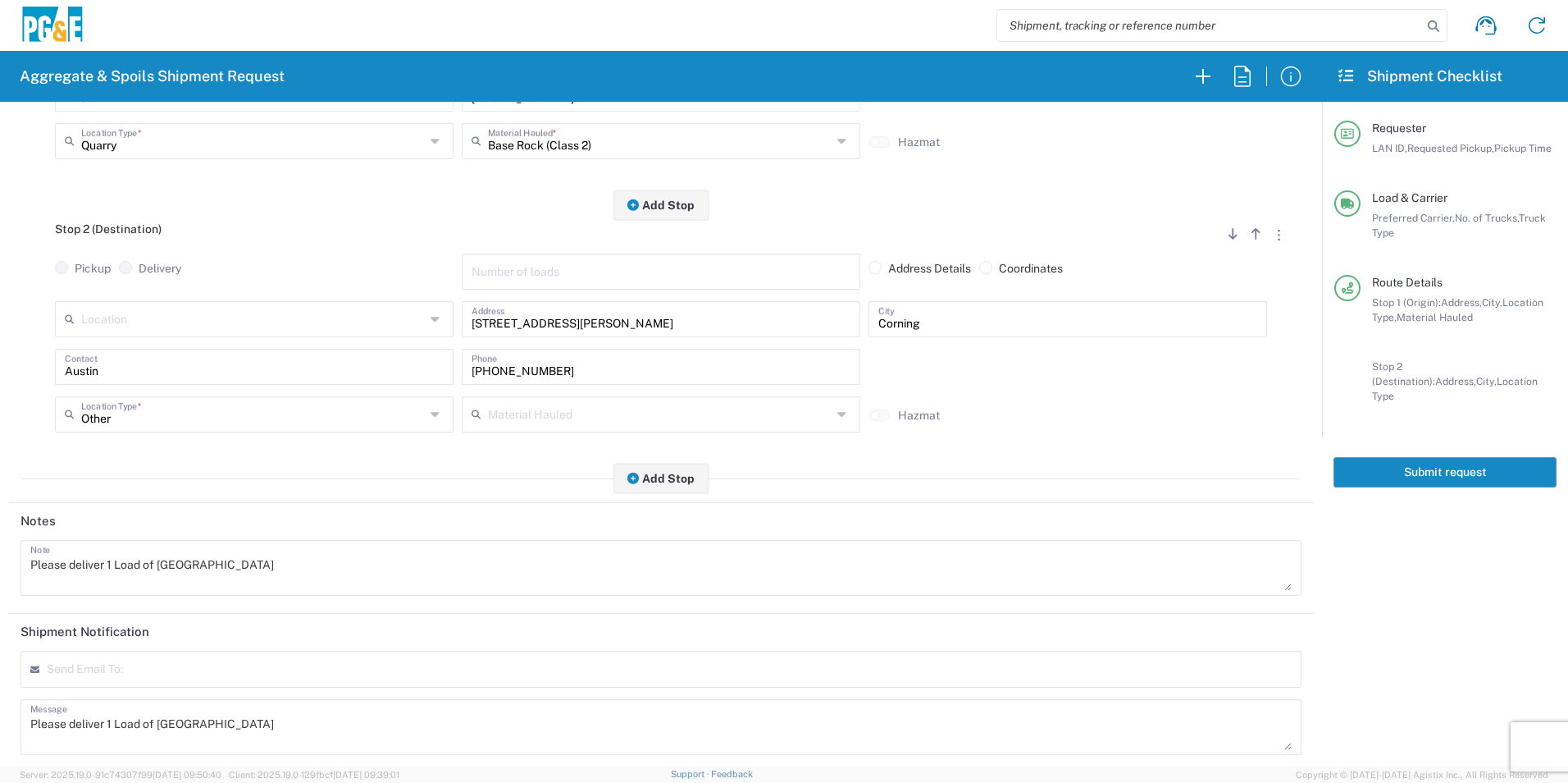
scroll to position [473, 0]
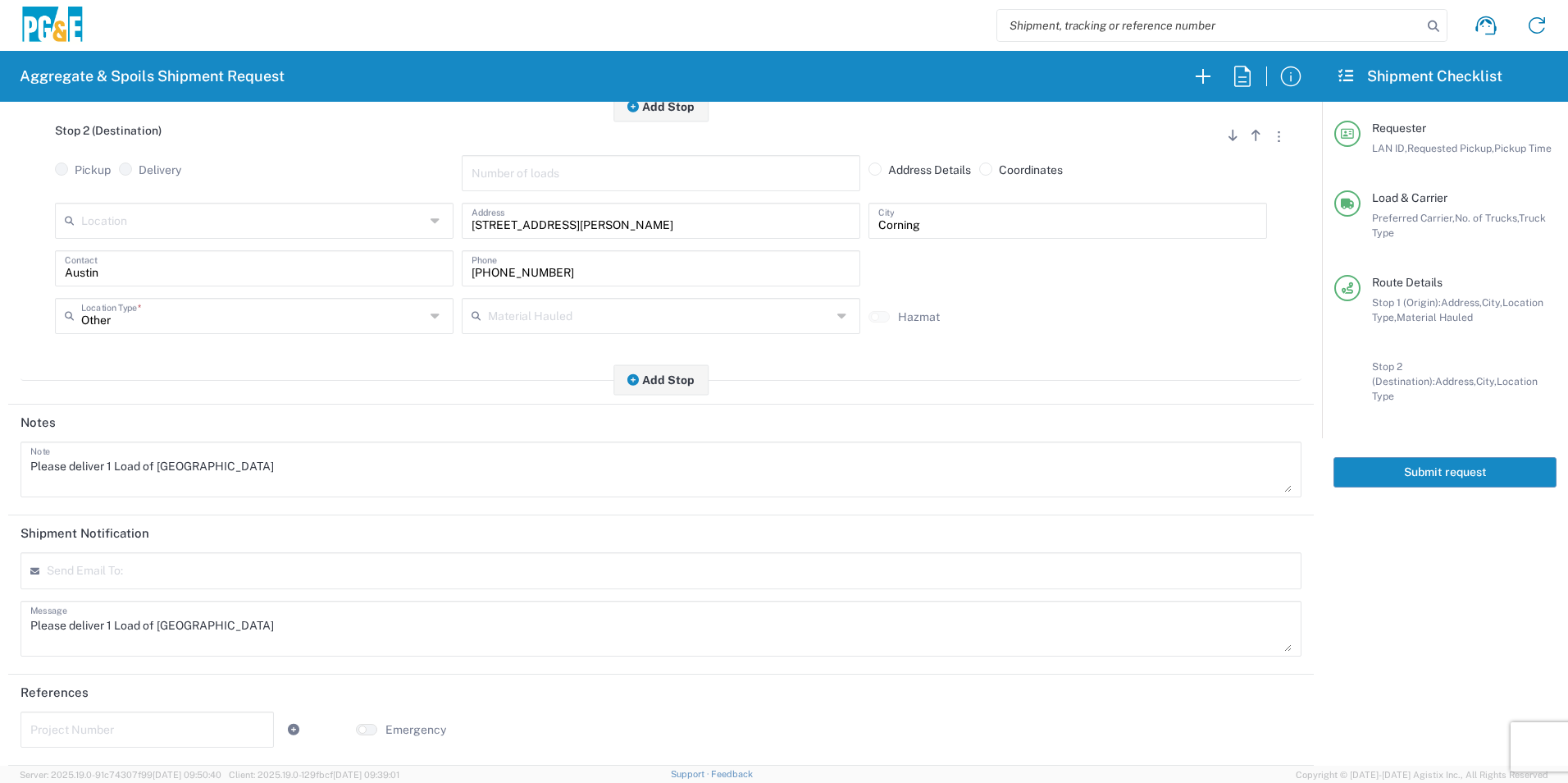
click at [94, 732] on input "text" at bounding box center [147, 728] width 234 height 28
paste input "84024550"
type input "84024550"
click at [1453, 460] on button "Submit request" at bounding box center [1445, 471] width 223 height 30
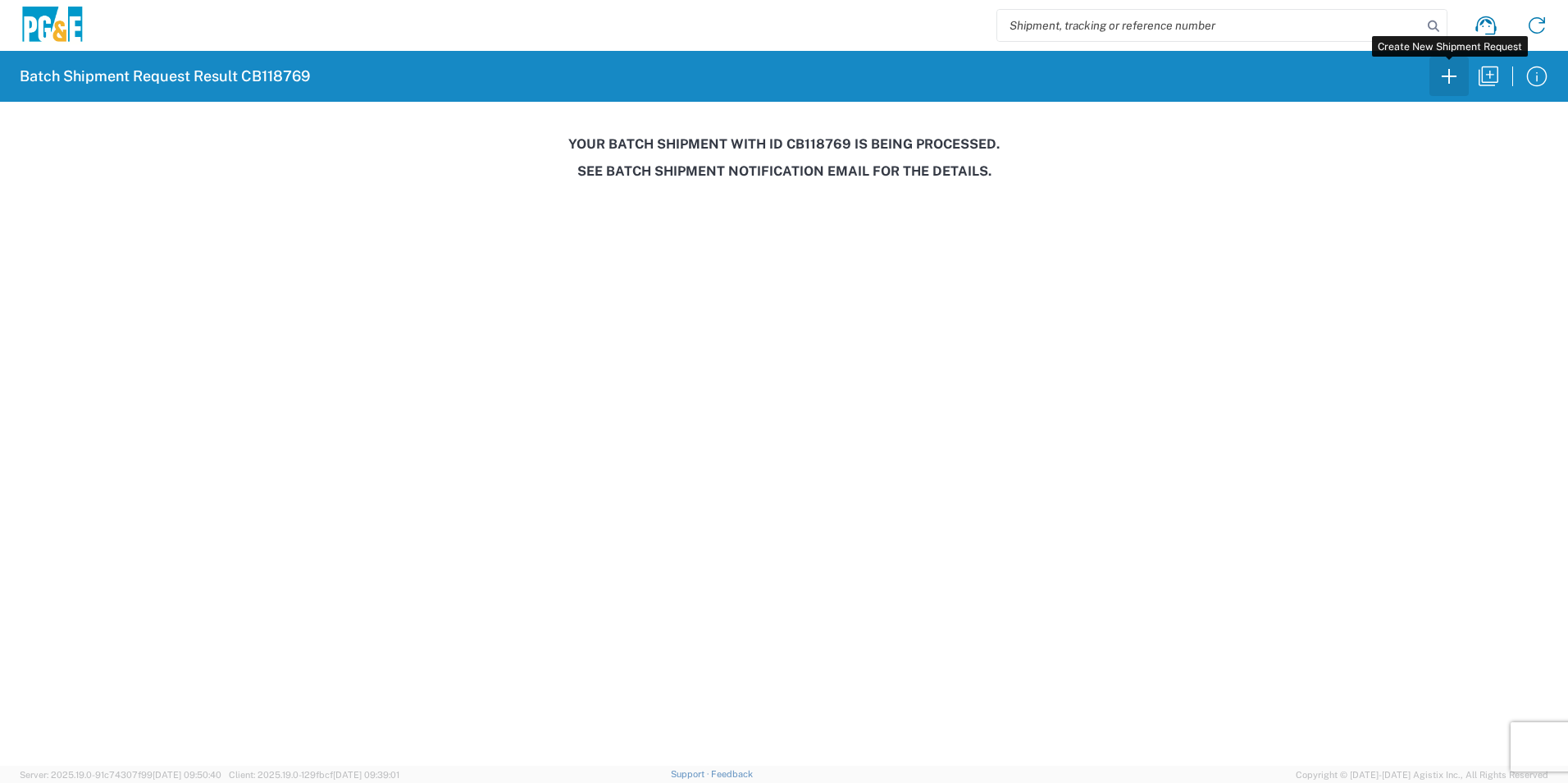
click at [1445, 74] on icon "button" at bounding box center [1450, 76] width 27 height 27
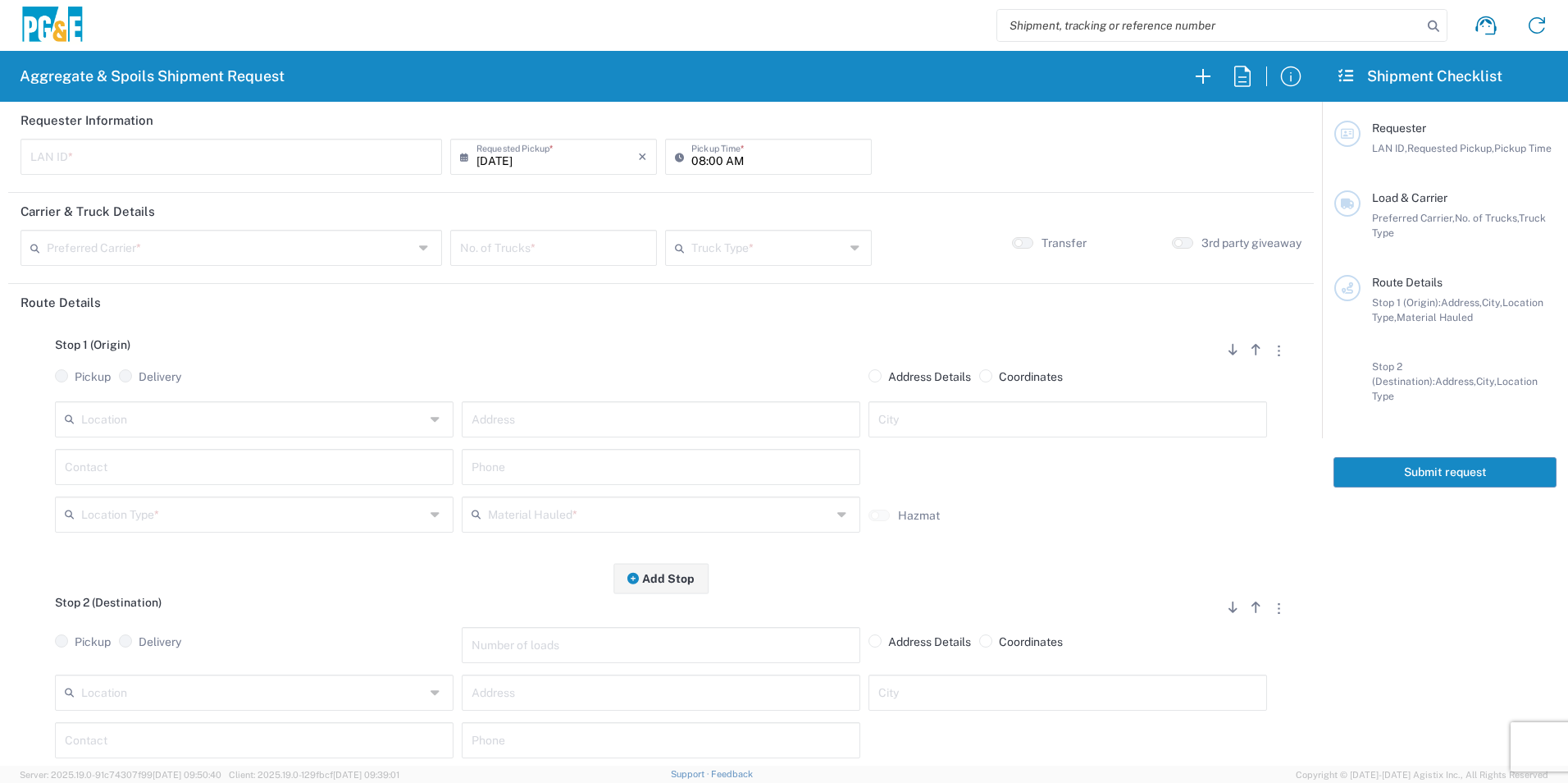
click at [320, 172] on div "LAN ID *" at bounding box center [231, 156] width 422 height 36
type input "MTDK"
click at [694, 154] on input "08:00 AM" at bounding box center [777, 155] width 171 height 28
click at [710, 158] on input "05:00 AM" at bounding box center [777, 155] width 171 height 28
type input "05:30 AM"
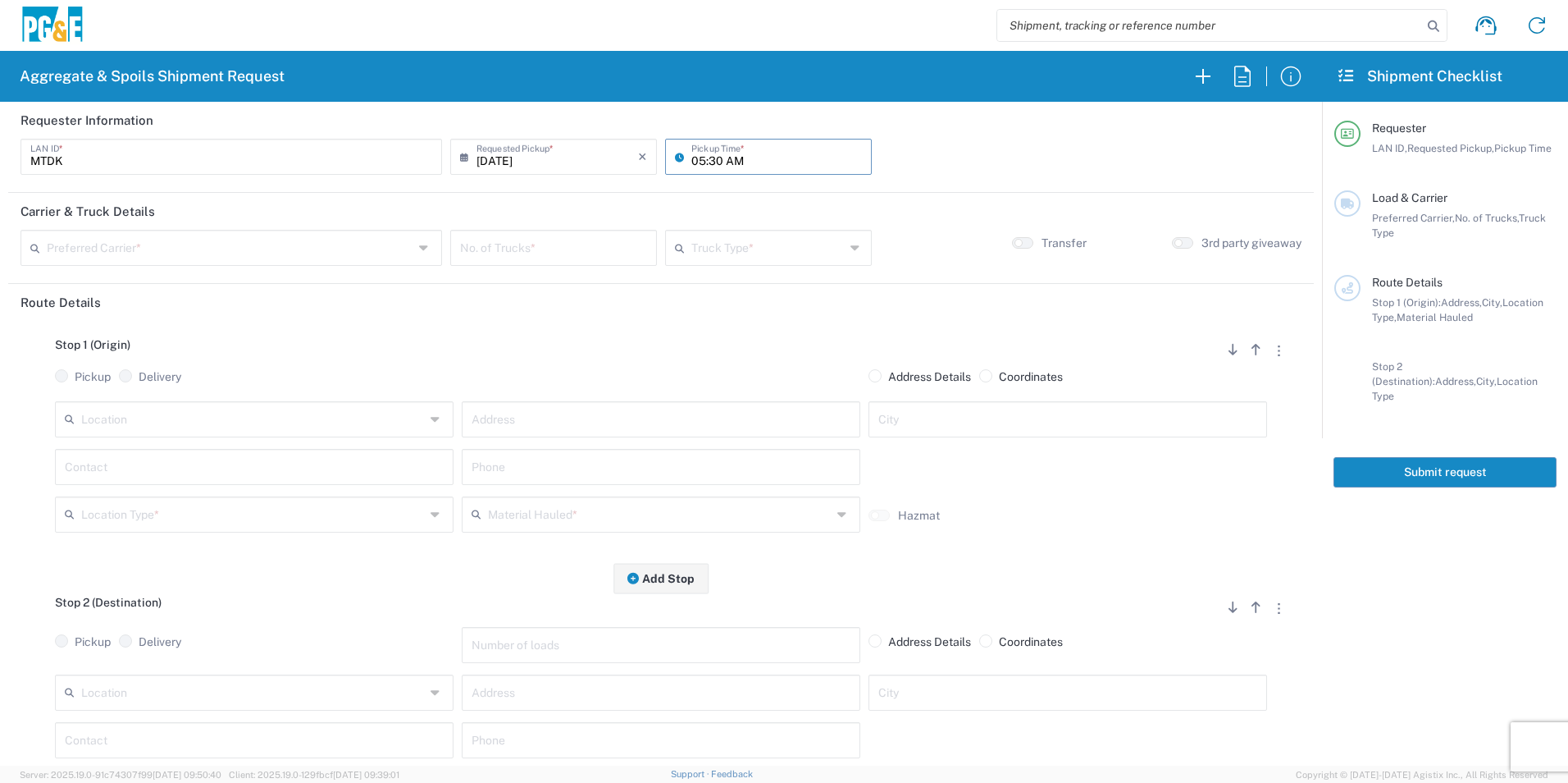
click at [359, 249] on input "text" at bounding box center [230, 246] width 367 height 28
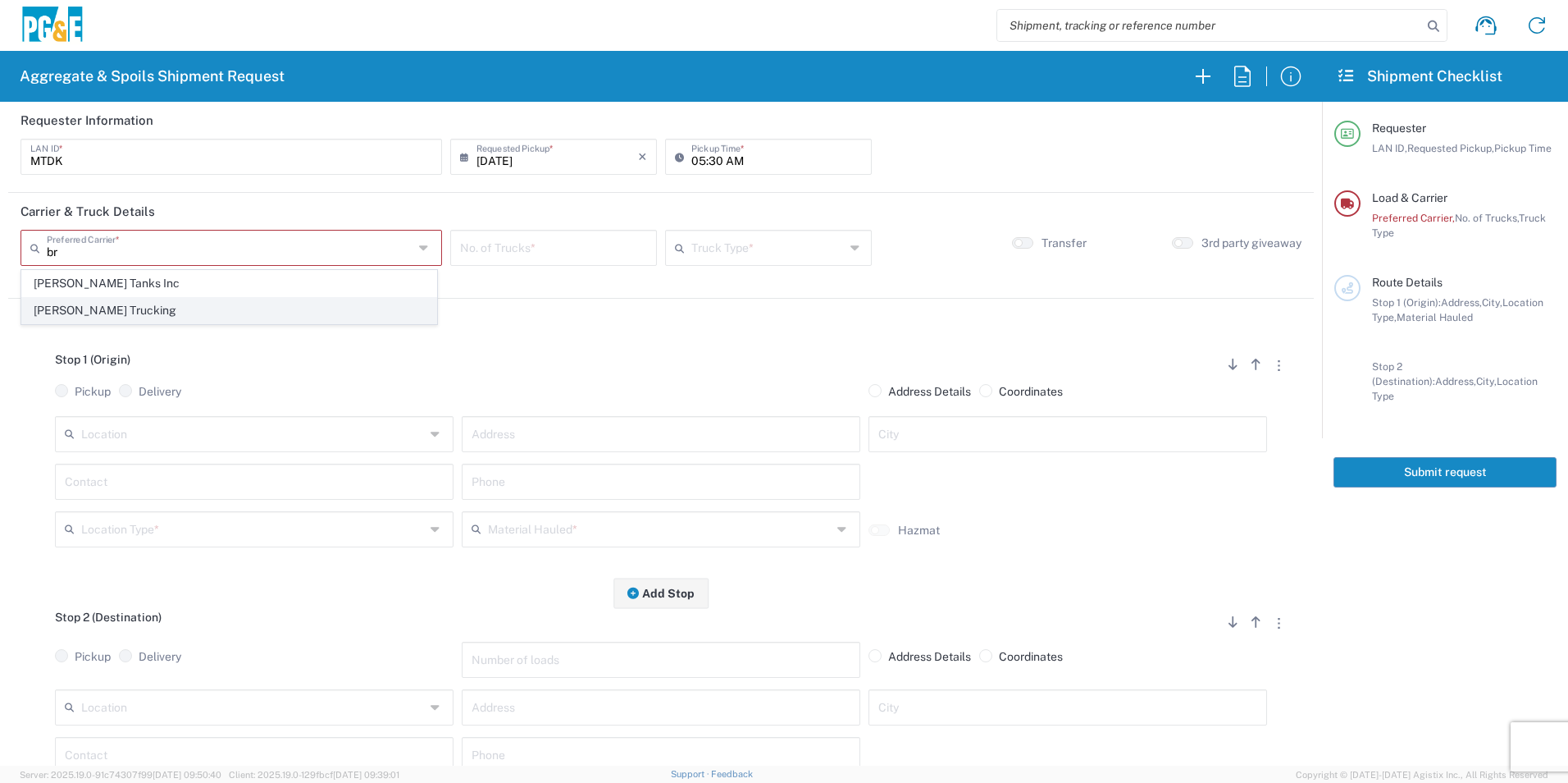
click at [88, 304] on span "[PERSON_NAME] Trucking" at bounding box center [229, 311] width 414 height 26
type input "[PERSON_NAME] Trucking"
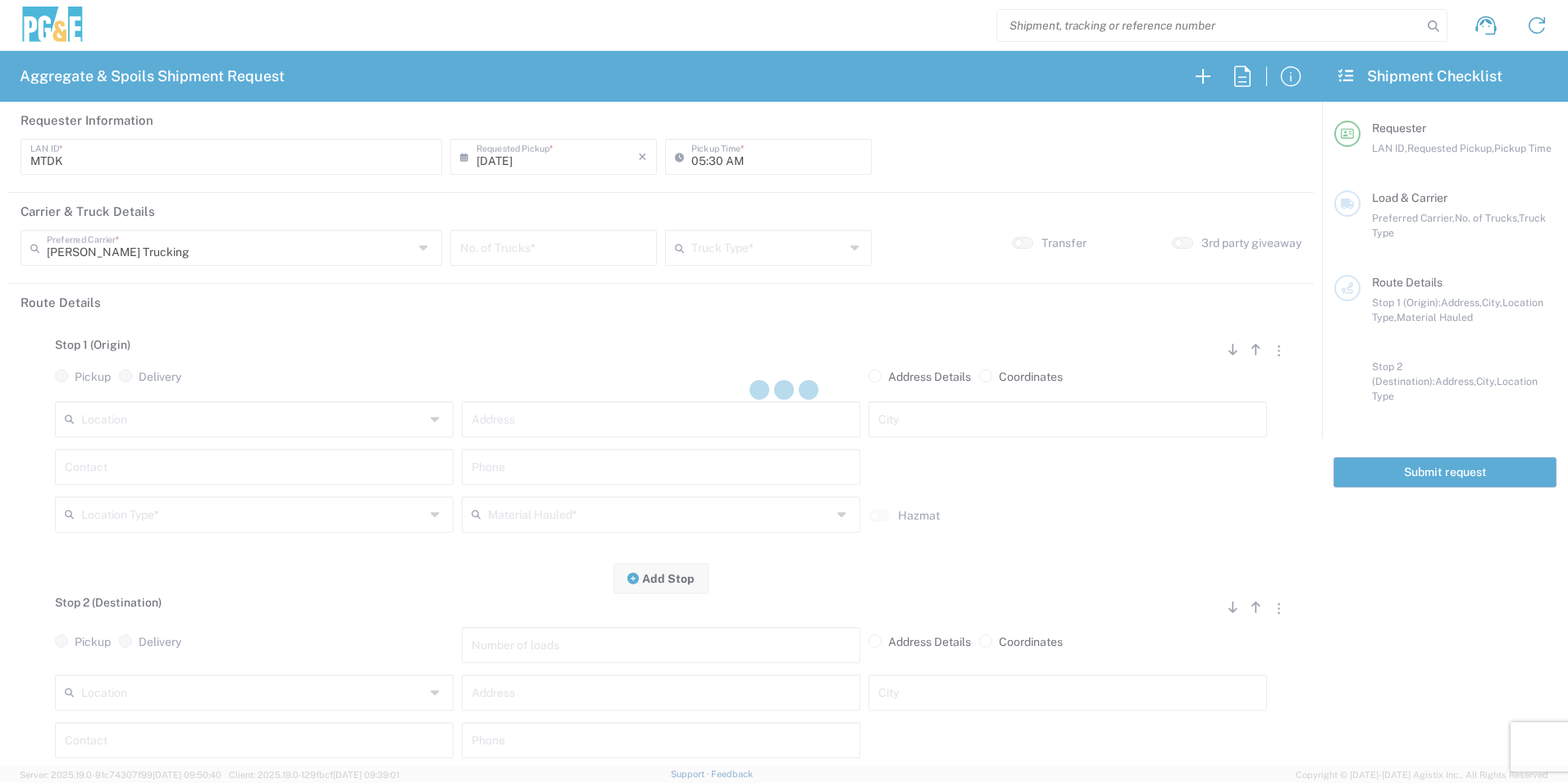
click at [556, 255] on input "number" at bounding box center [554, 246] width 187 height 28
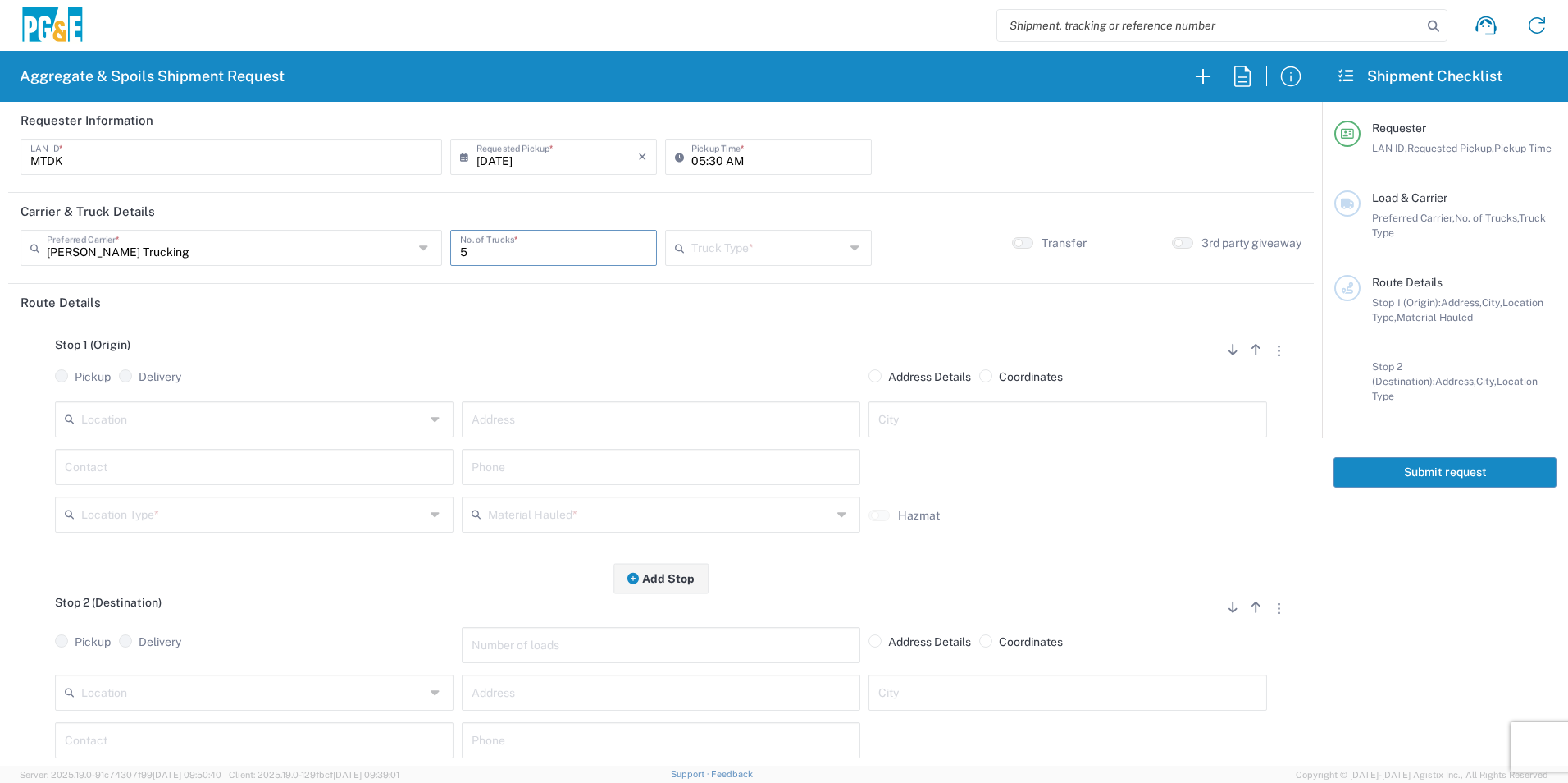
type input "5"
click at [732, 255] on input "text" at bounding box center [768, 246] width 153 height 28
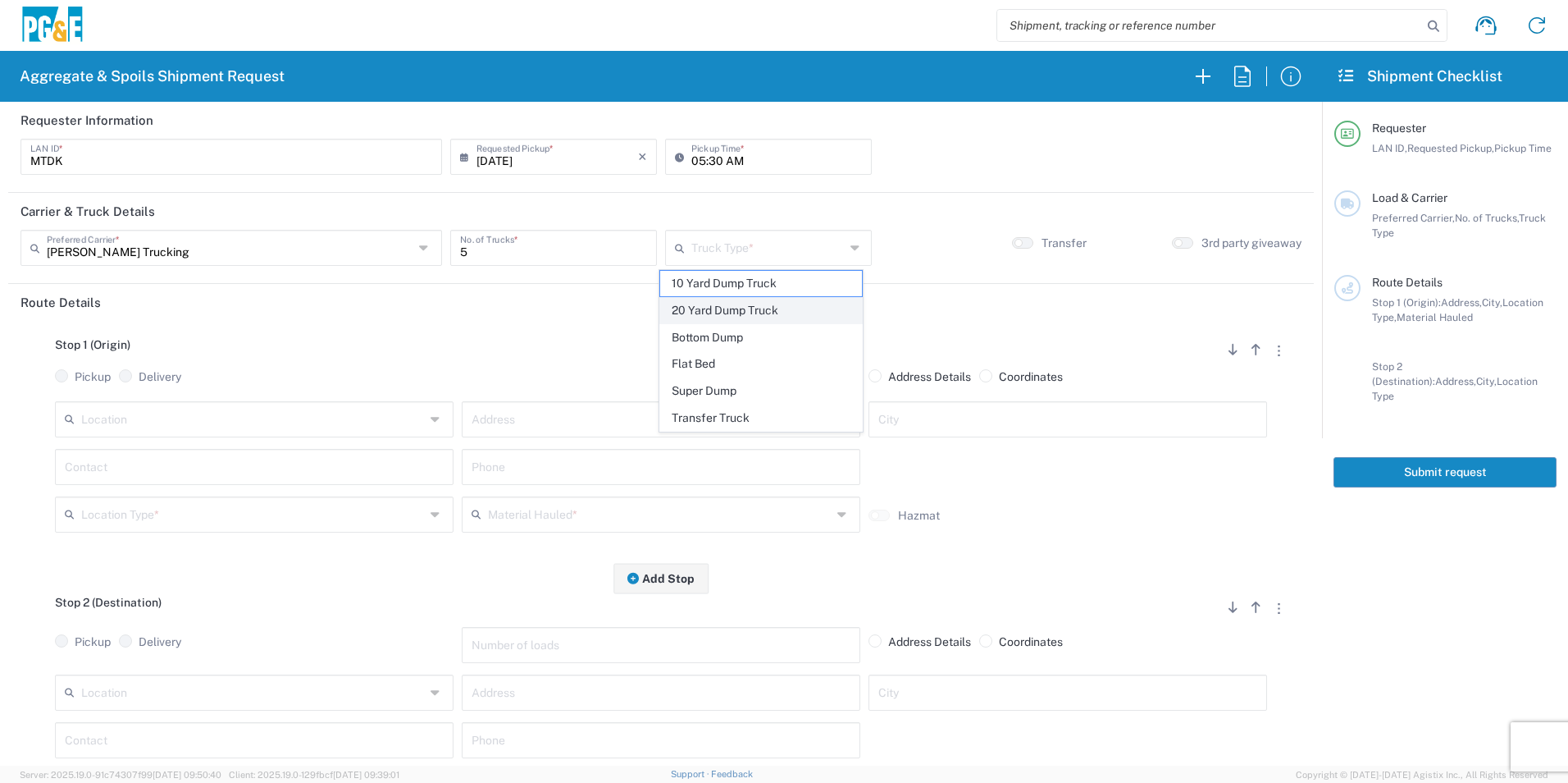
click at [716, 311] on span "20 Yard Dump Truck" at bounding box center [761, 311] width 201 height 26
type input "20 Yard Dump Truck"
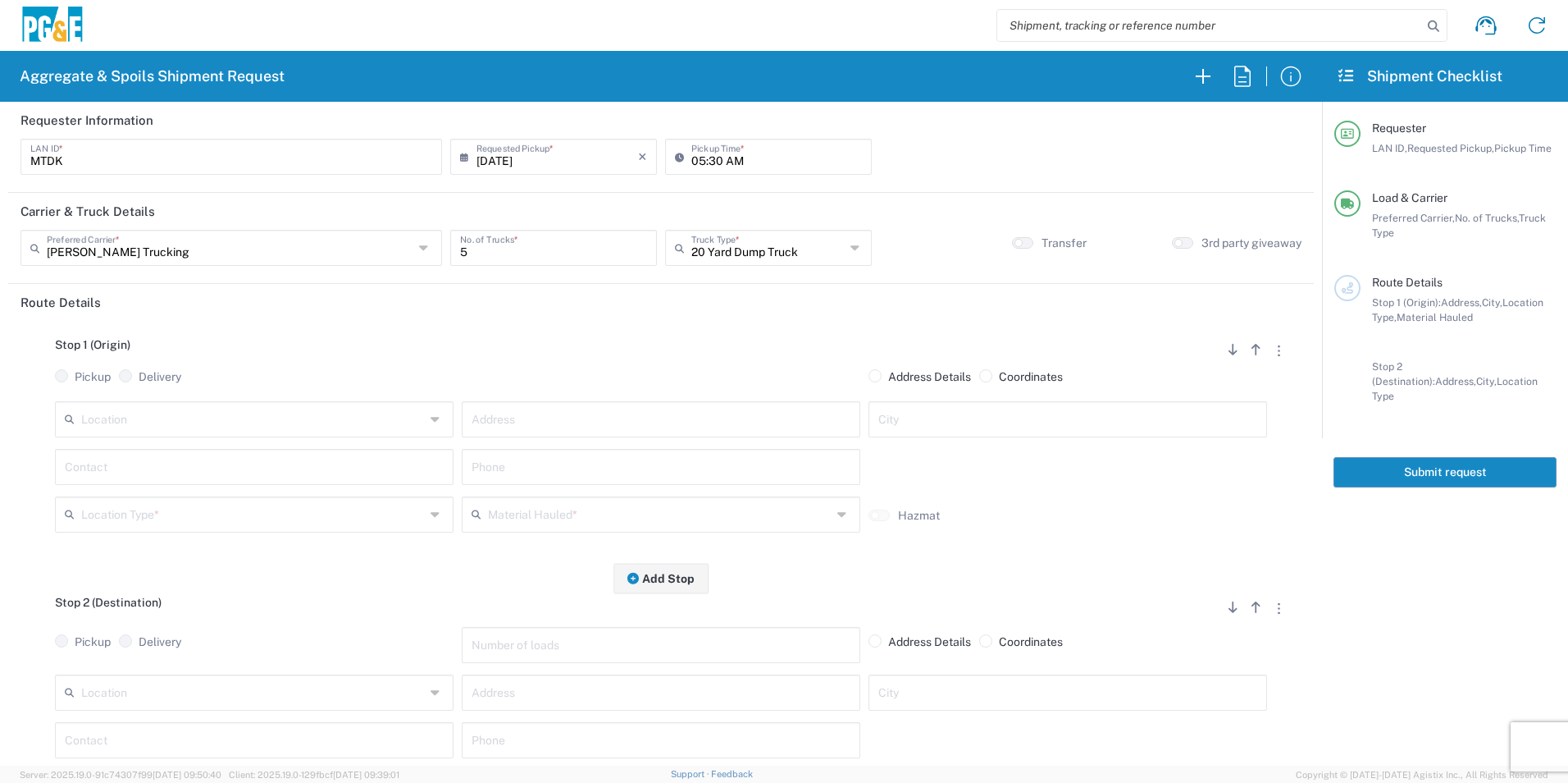
click at [244, 419] on input "text" at bounding box center [253, 417] width 344 height 28
click at [181, 456] on span "American Canyon" at bounding box center [253, 456] width 390 height 26
type input "American Canyon"
type input "500 Boone Dr"
type input "American Canyon"
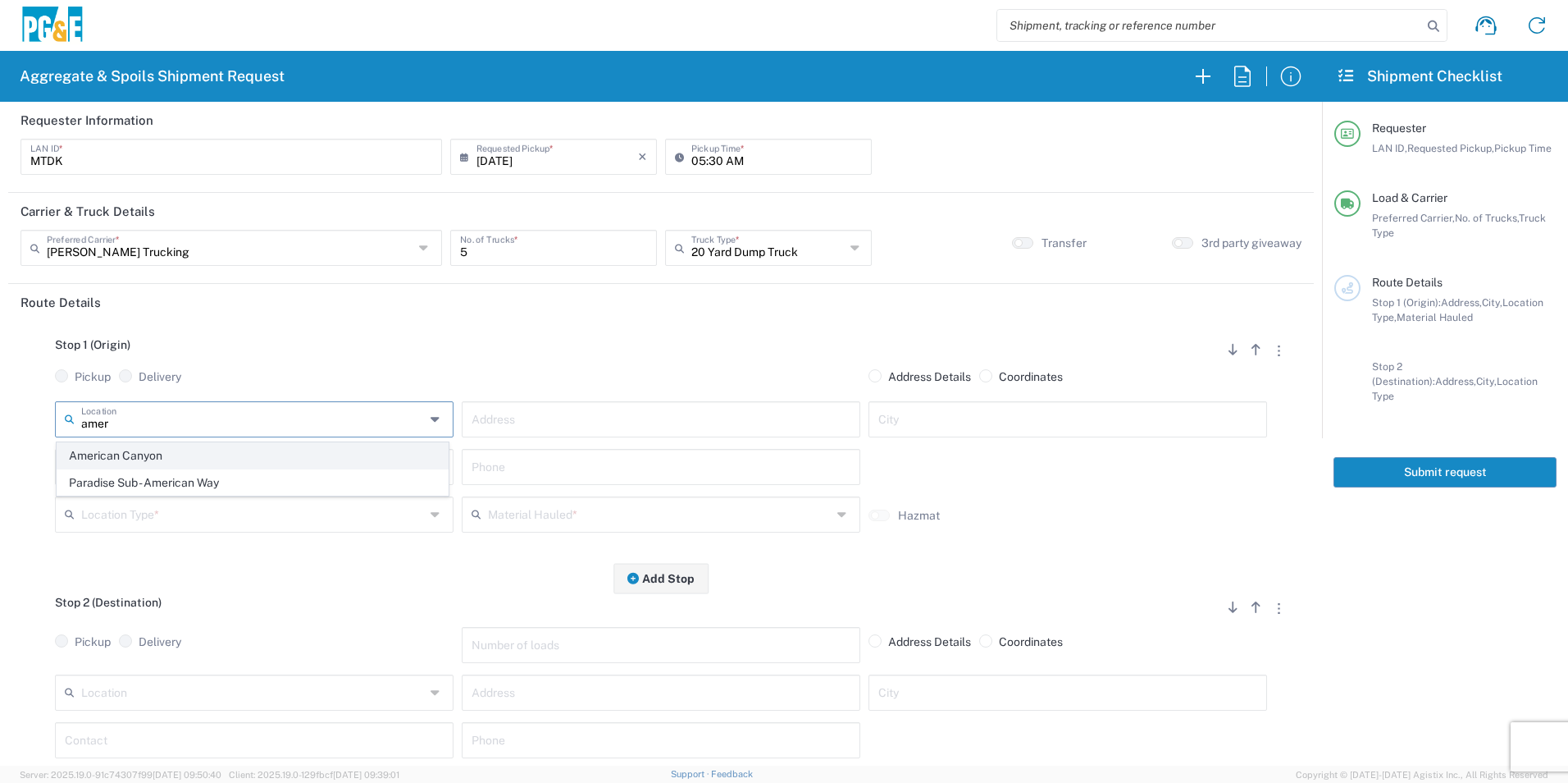
type input "Business No Loading Dock"
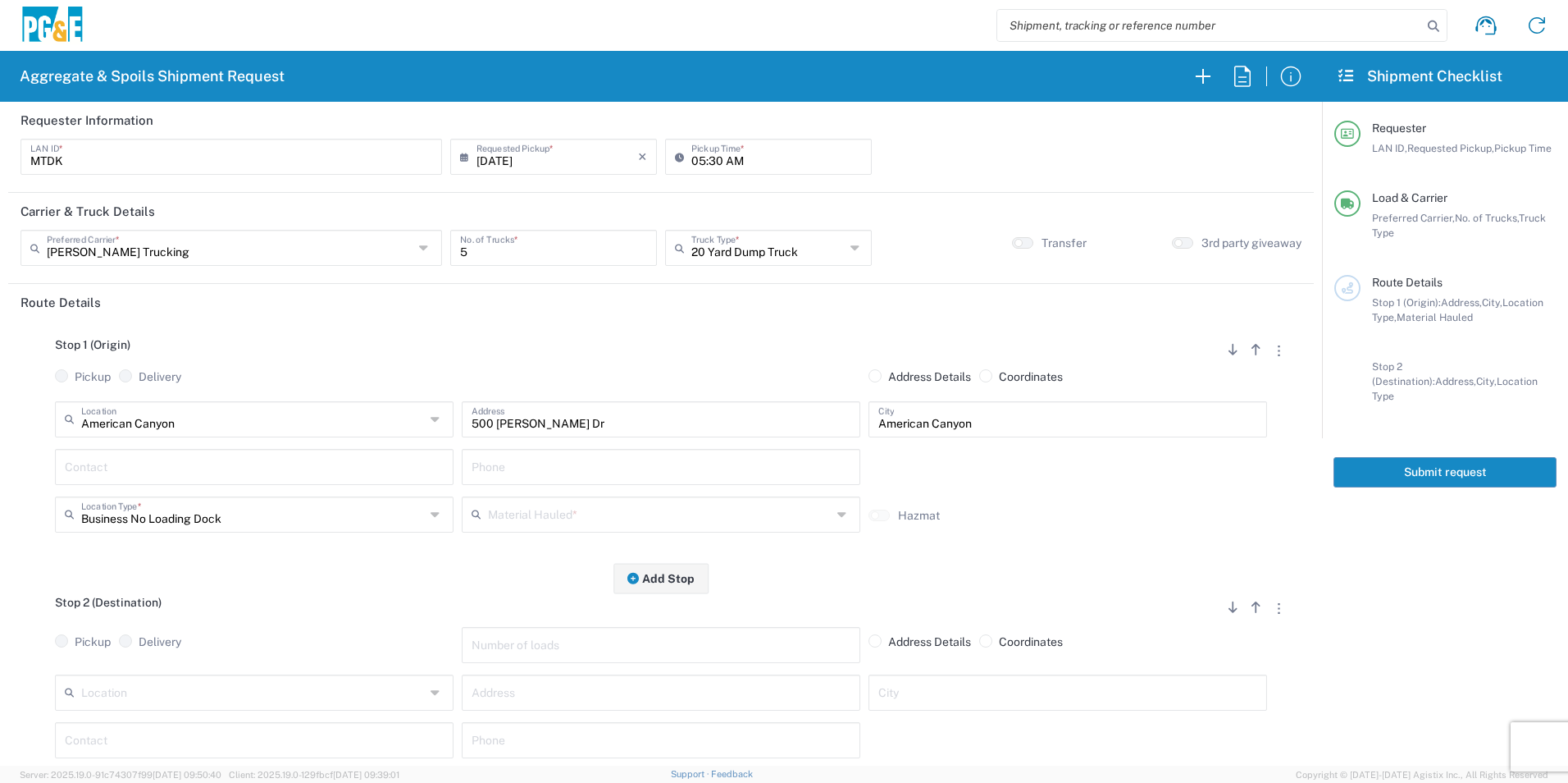
click at [224, 471] on input "text" at bounding box center [254, 465] width 379 height 28
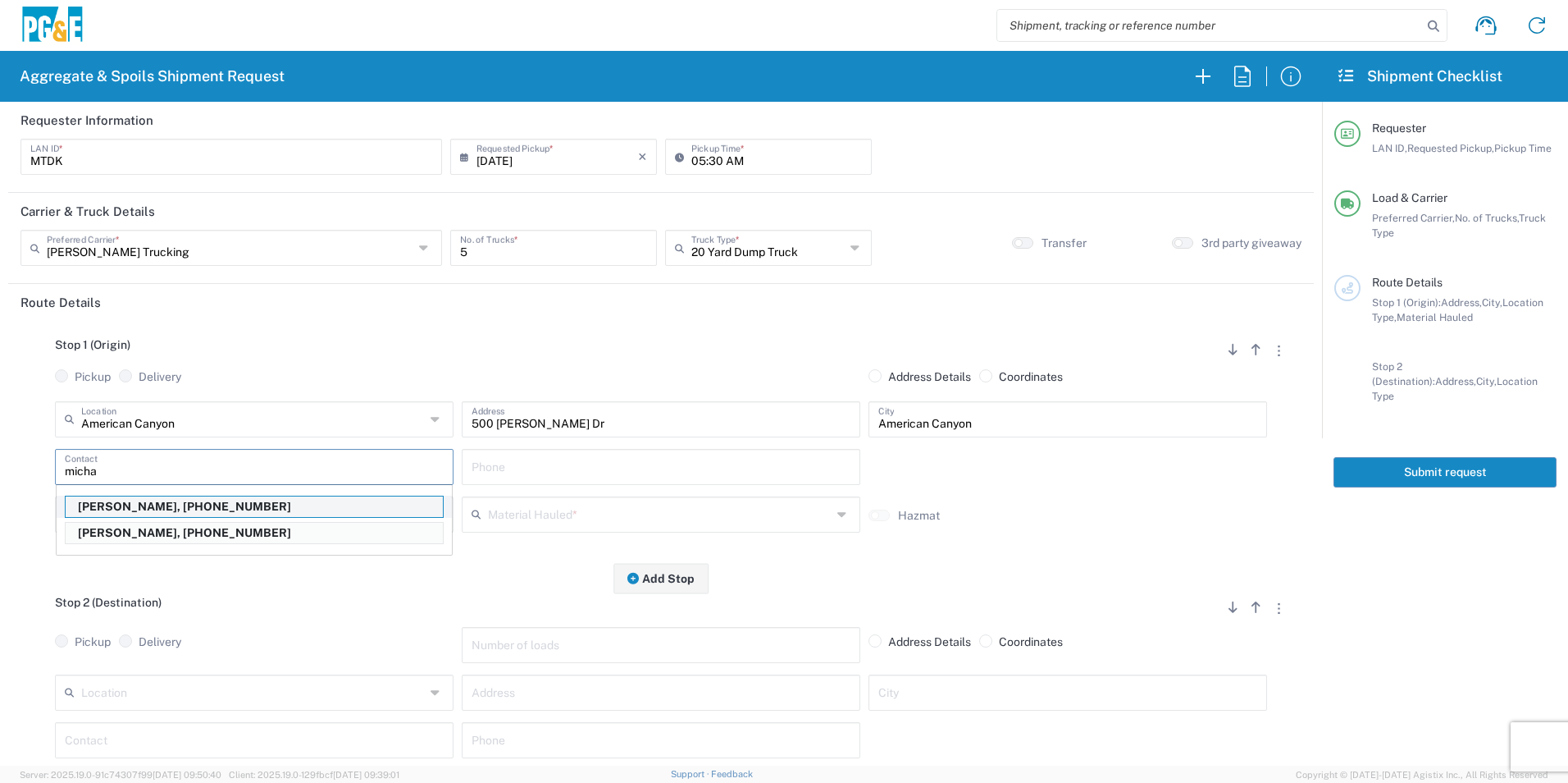
click at [192, 512] on p "Michael Dorton, 707-315-7722" at bounding box center [254, 506] width 378 height 20
type input "Michael Dorton"
type input "707-315-7722"
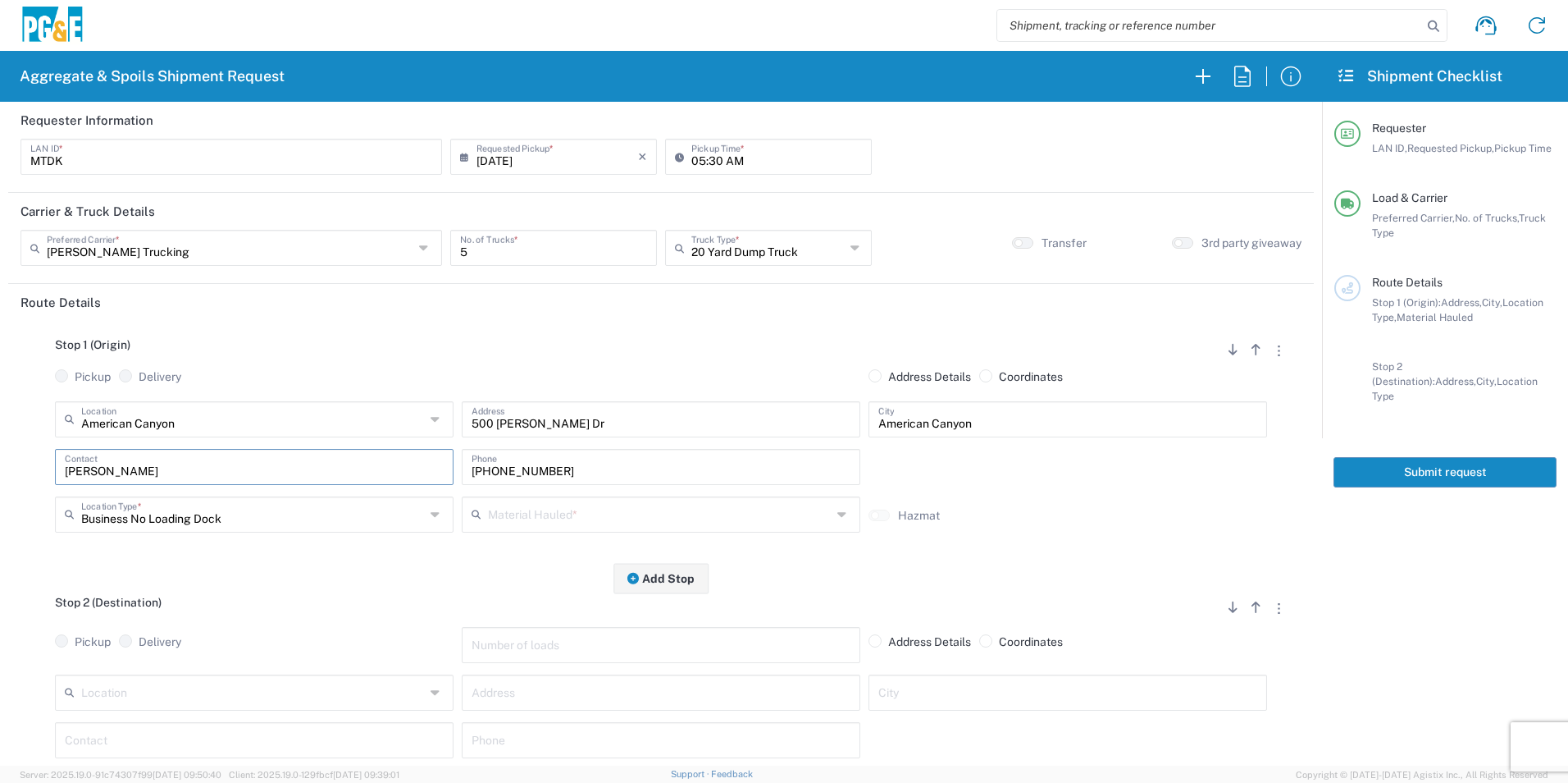
click at [558, 518] on input "text" at bounding box center [660, 513] width 344 height 28
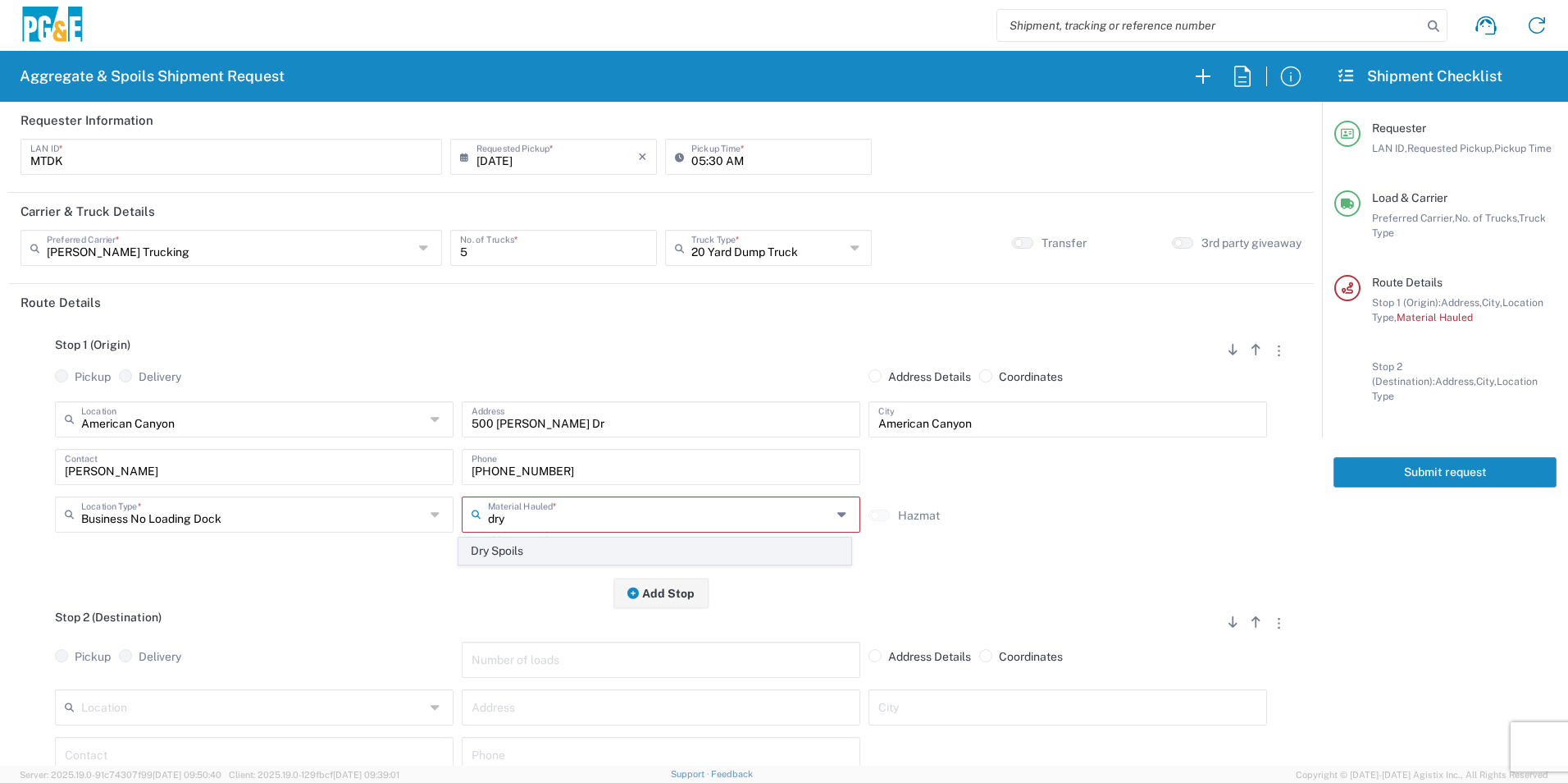
click at [502, 550] on span "Dry Spoils" at bounding box center [654, 551] width 390 height 26
type input "Dry Spoils"
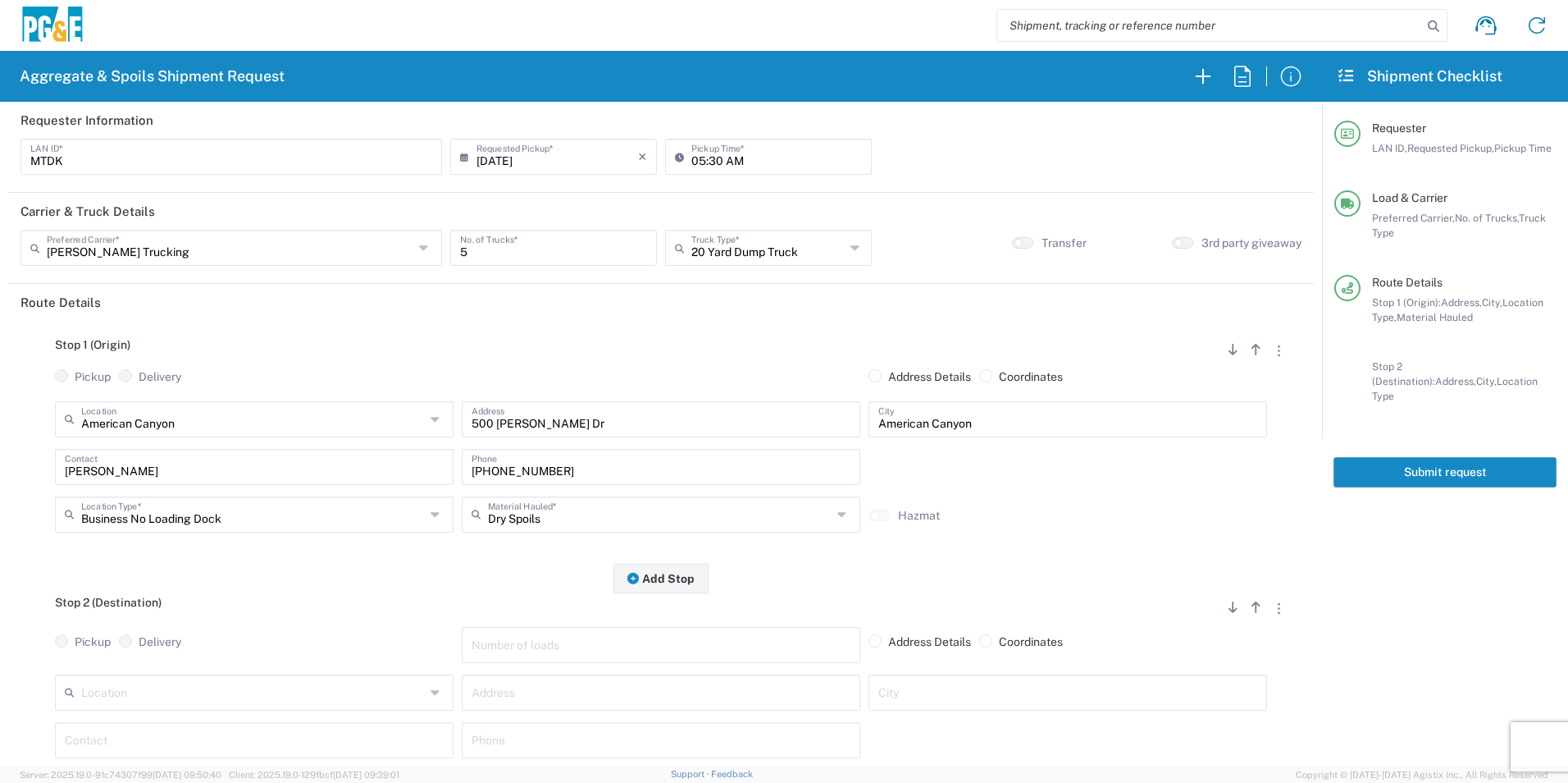
click at [293, 694] on input "text" at bounding box center [253, 691] width 344 height 28
drag, startPoint x: 186, startPoint y: 660, endPoint x: 203, endPoint y: 653, distance: 18.4
click at [186, 659] on span "[PERSON_NAME] Canyon Landfill Class II - [GEOGRAPHIC_DATA]" at bounding box center [253, 662] width 390 height 26
type input "[PERSON_NAME] Canyon Landfill Class II - [GEOGRAPHIC_DATA]"
type input "901 Bailey Rd"
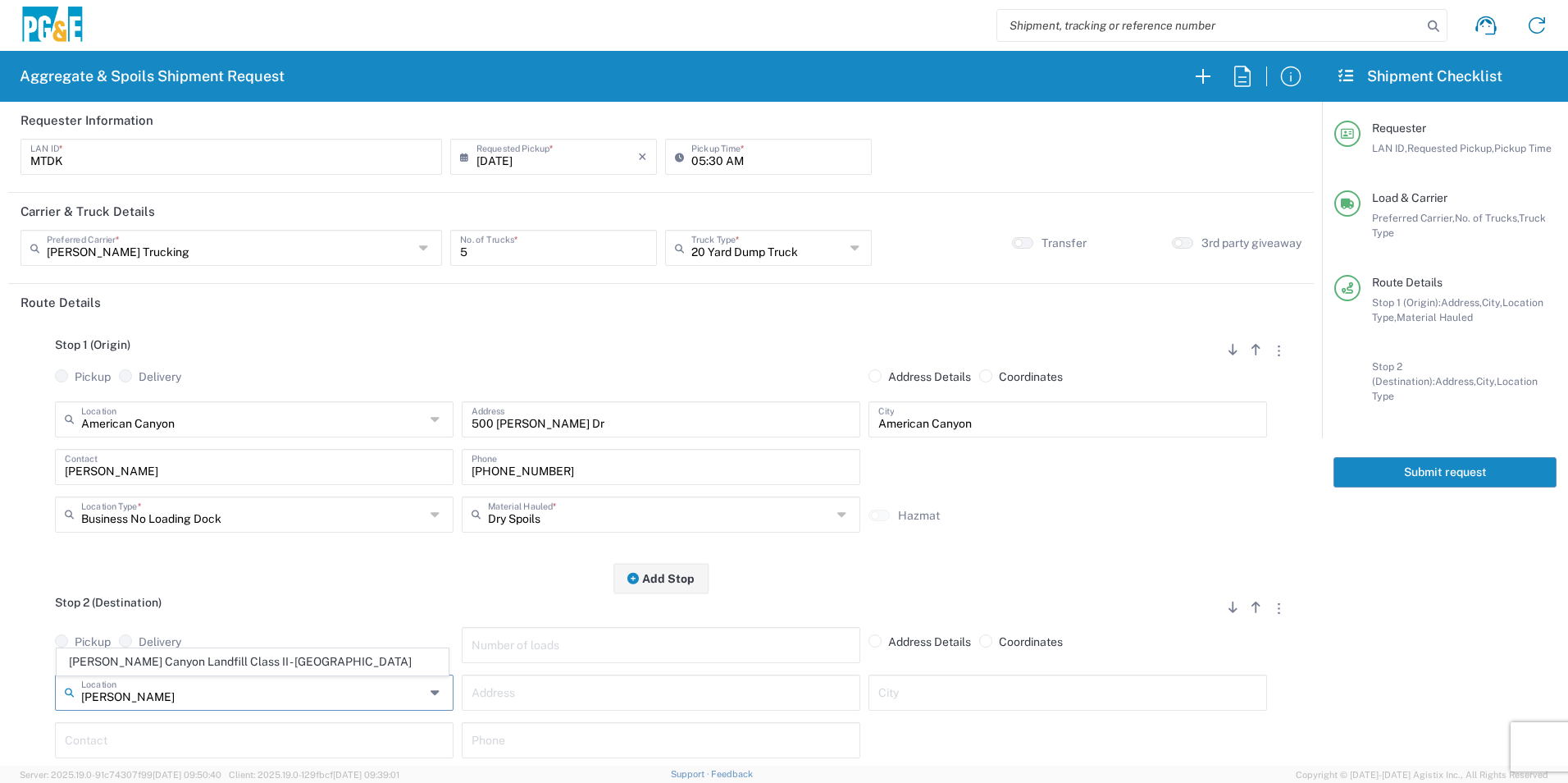
type input "Pittsburg"
type input "Landfill"
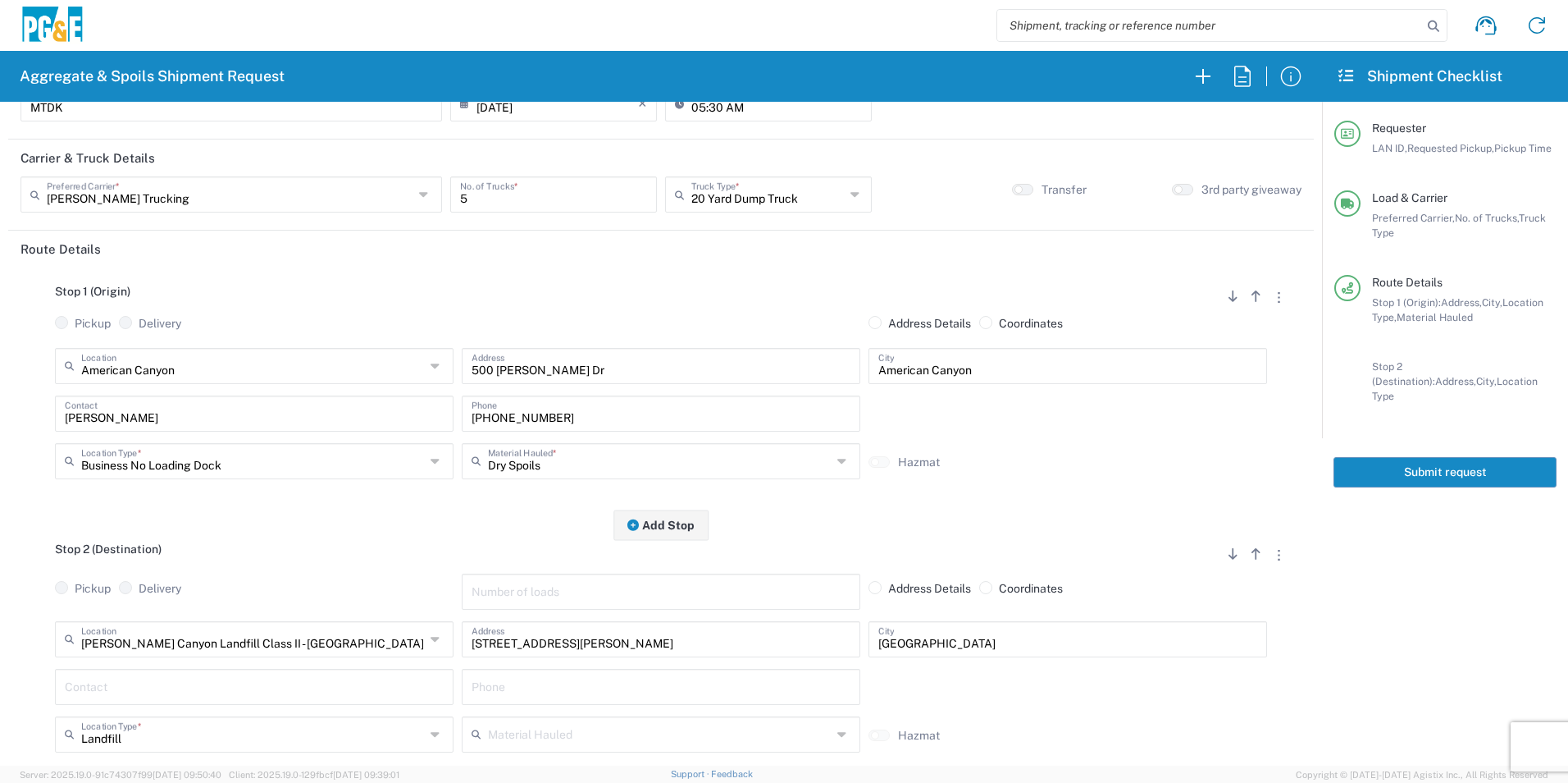
scroll to position [82, 0]
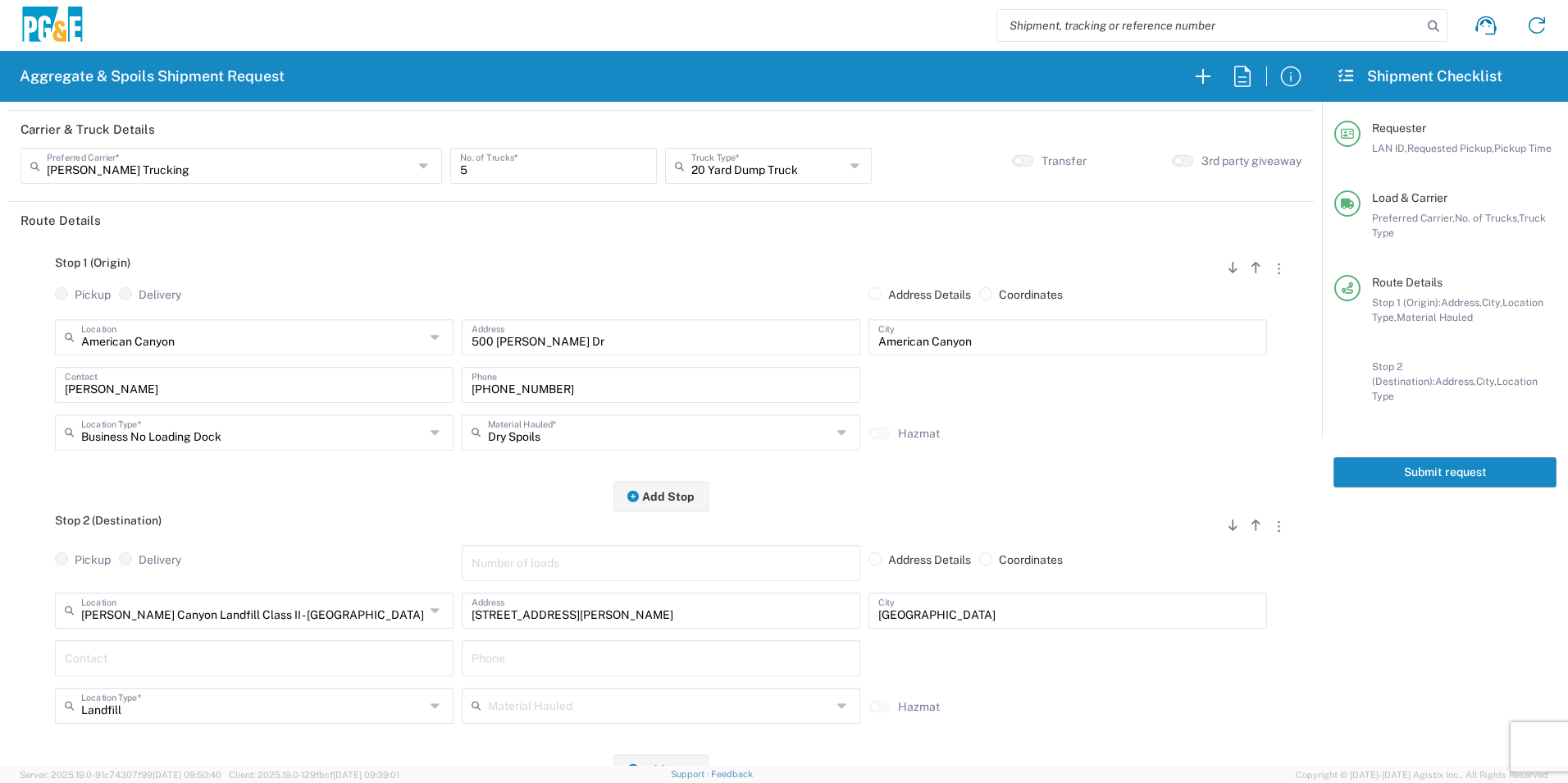
click at [197, 664] on input "text" at bounding box center [254, 656] width 379 height 28
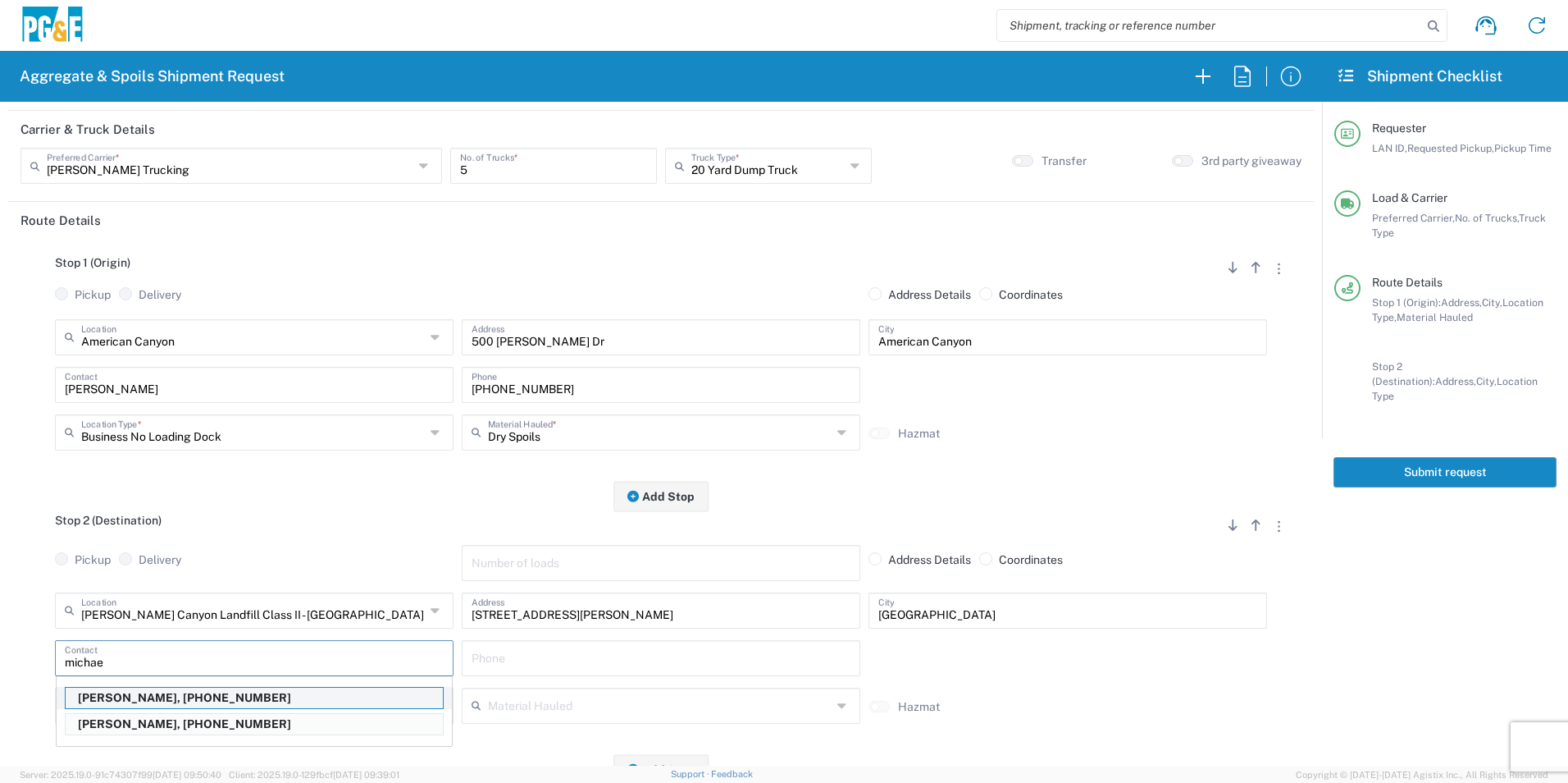
click at [163, 694] on p "Michael Dorton, 707-315-7722" at bounding box center [254, 698] width 378 height 20
type input "Michael Dorton"
type input "707-315-7722"
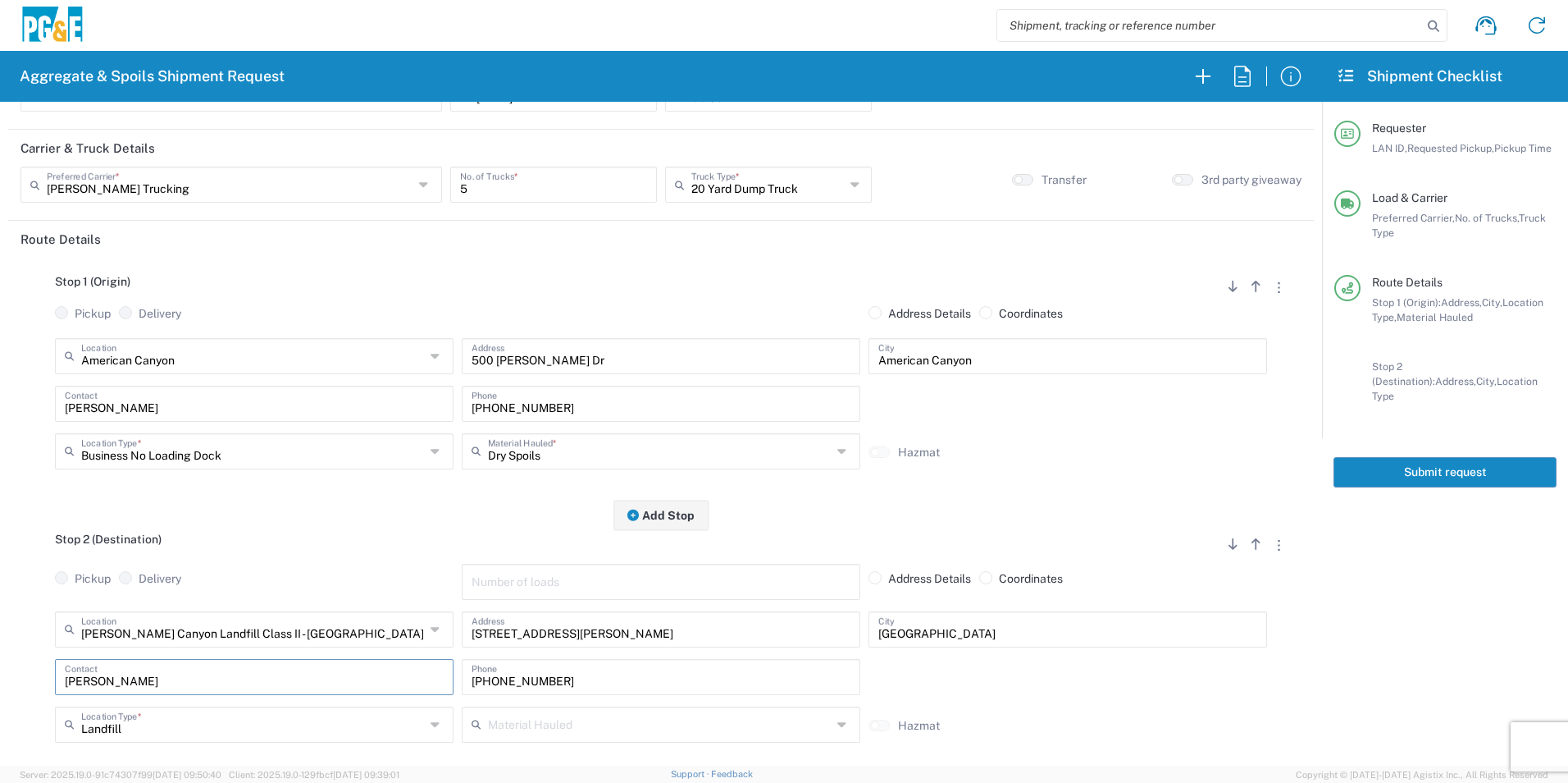
scroll to position [0, 0]
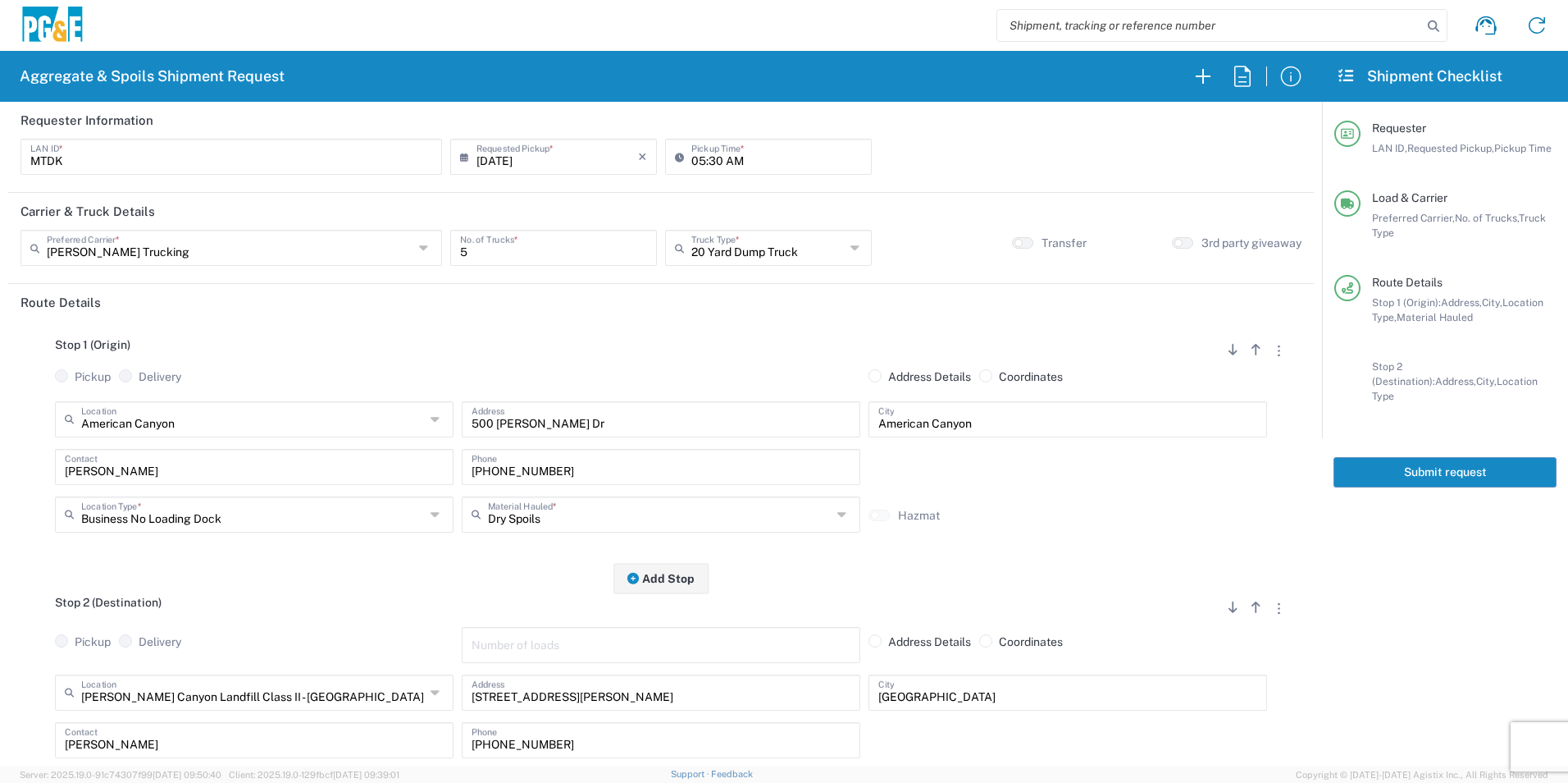
click at [1510, 457] on button "Submit request" at bounding box center [1445, 471] width 223 height 30
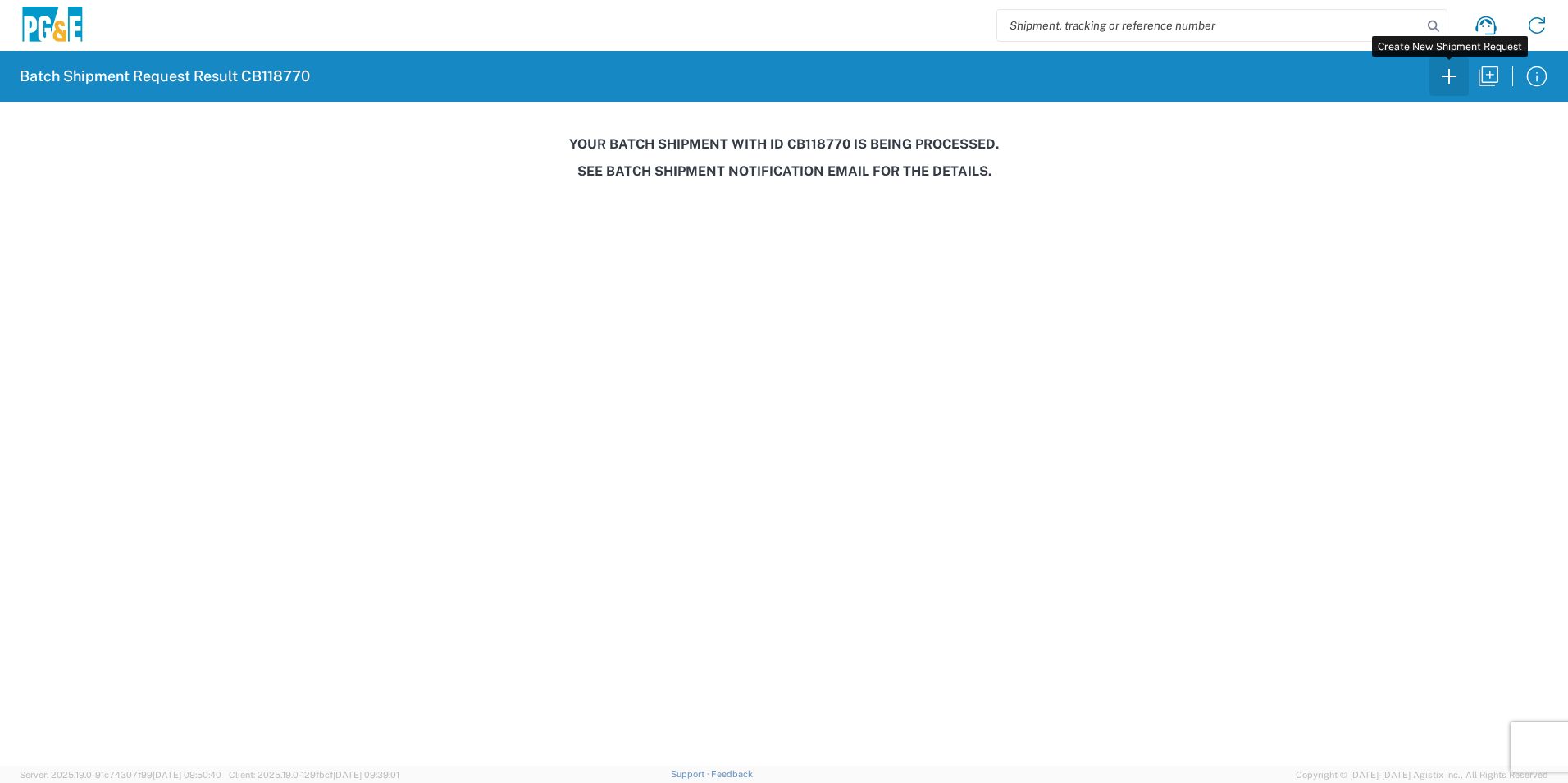
click at [1454, 77] on icon "button" at bounding box center [1450, 76] width 27 height 27
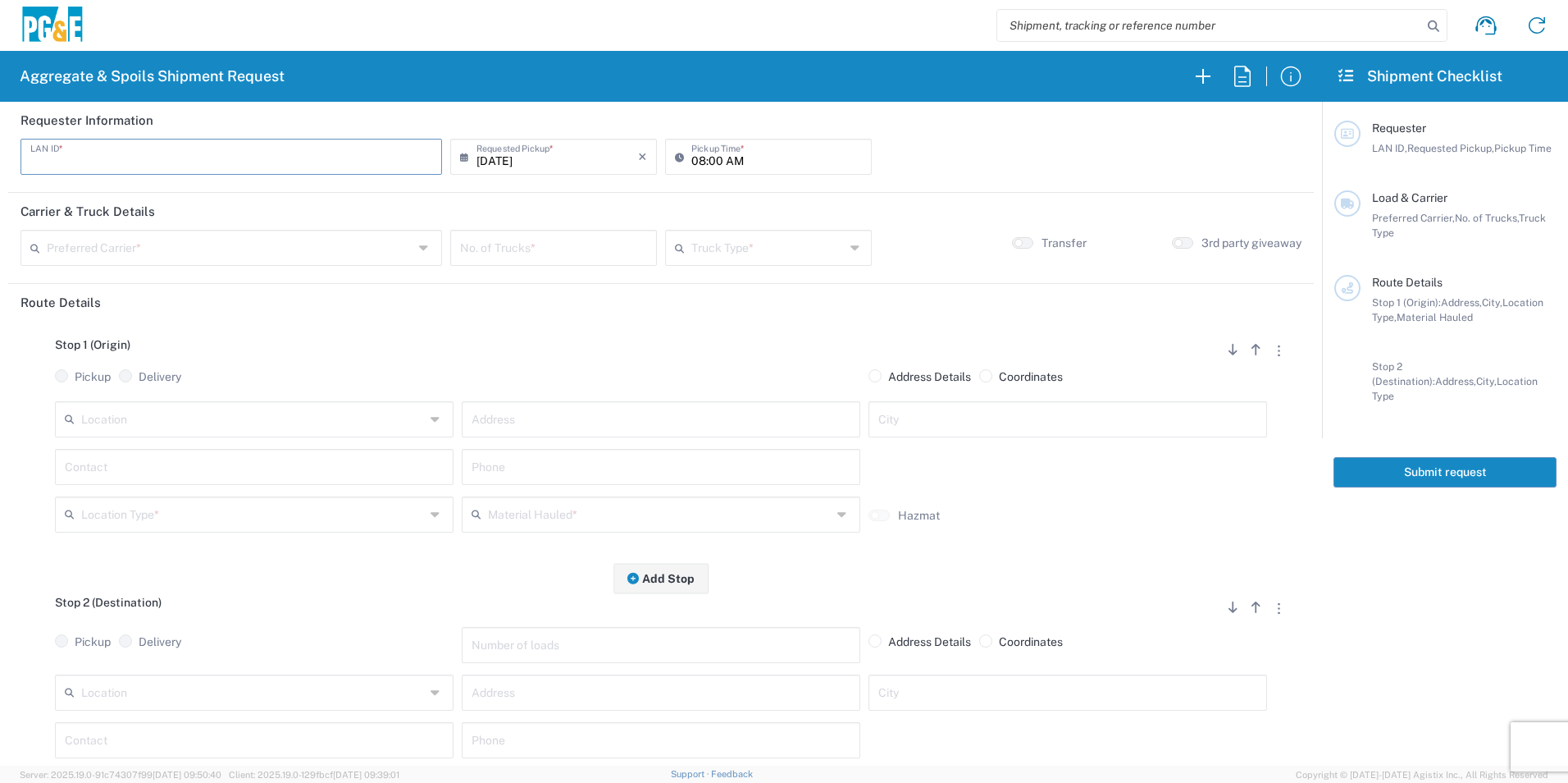
click at [210, 157] on input "text" at bounding box center [231, 155] width 402 height 28
type input "D1PS"
click at [692, 152] on input "08:00 AM" at bounding box center [777, 155] width 171 height 28
type input "06:00 AM"
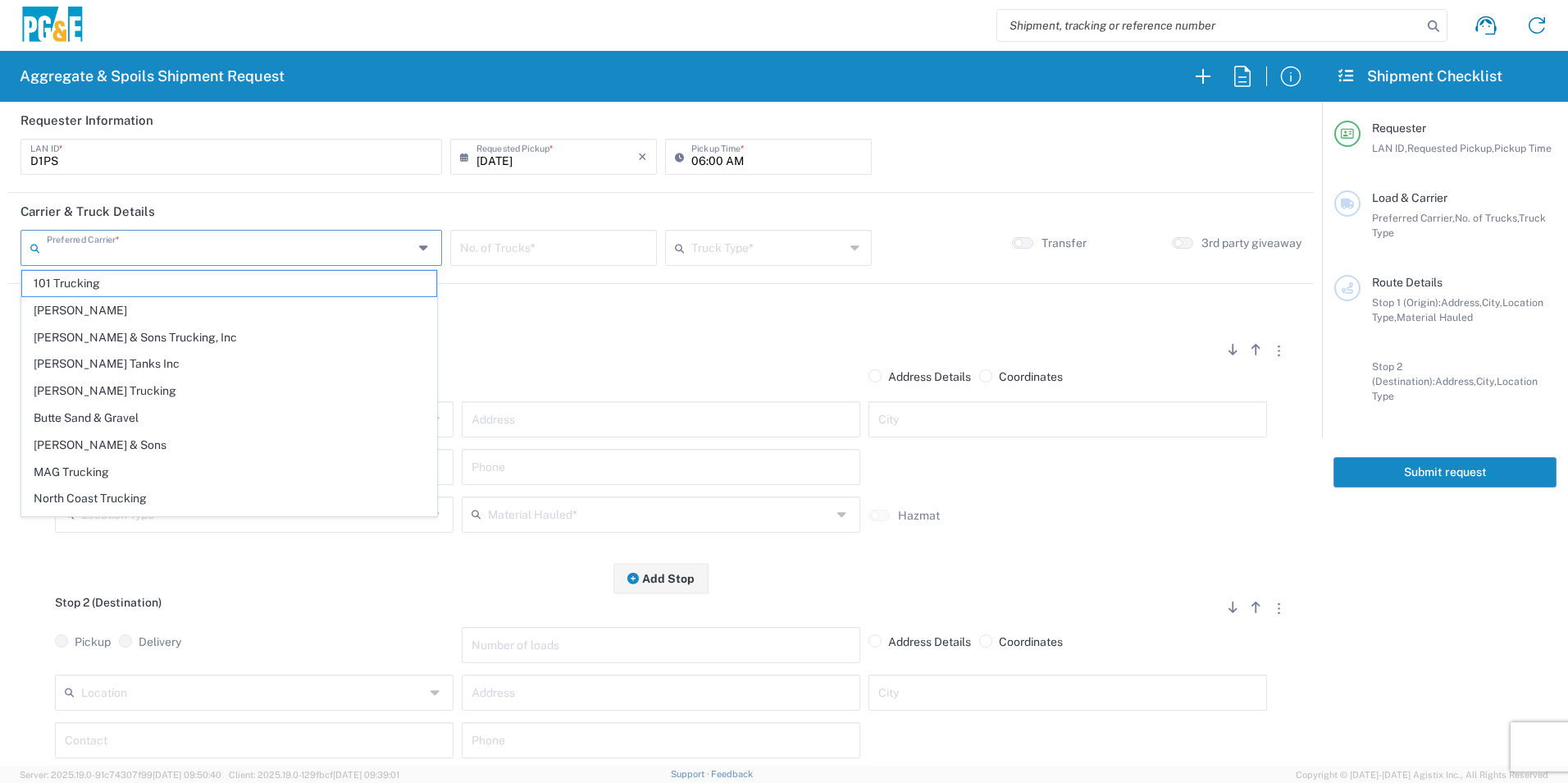
click at [241, 249] on input "text" at bounding box center [230, 246] width 367 height 28
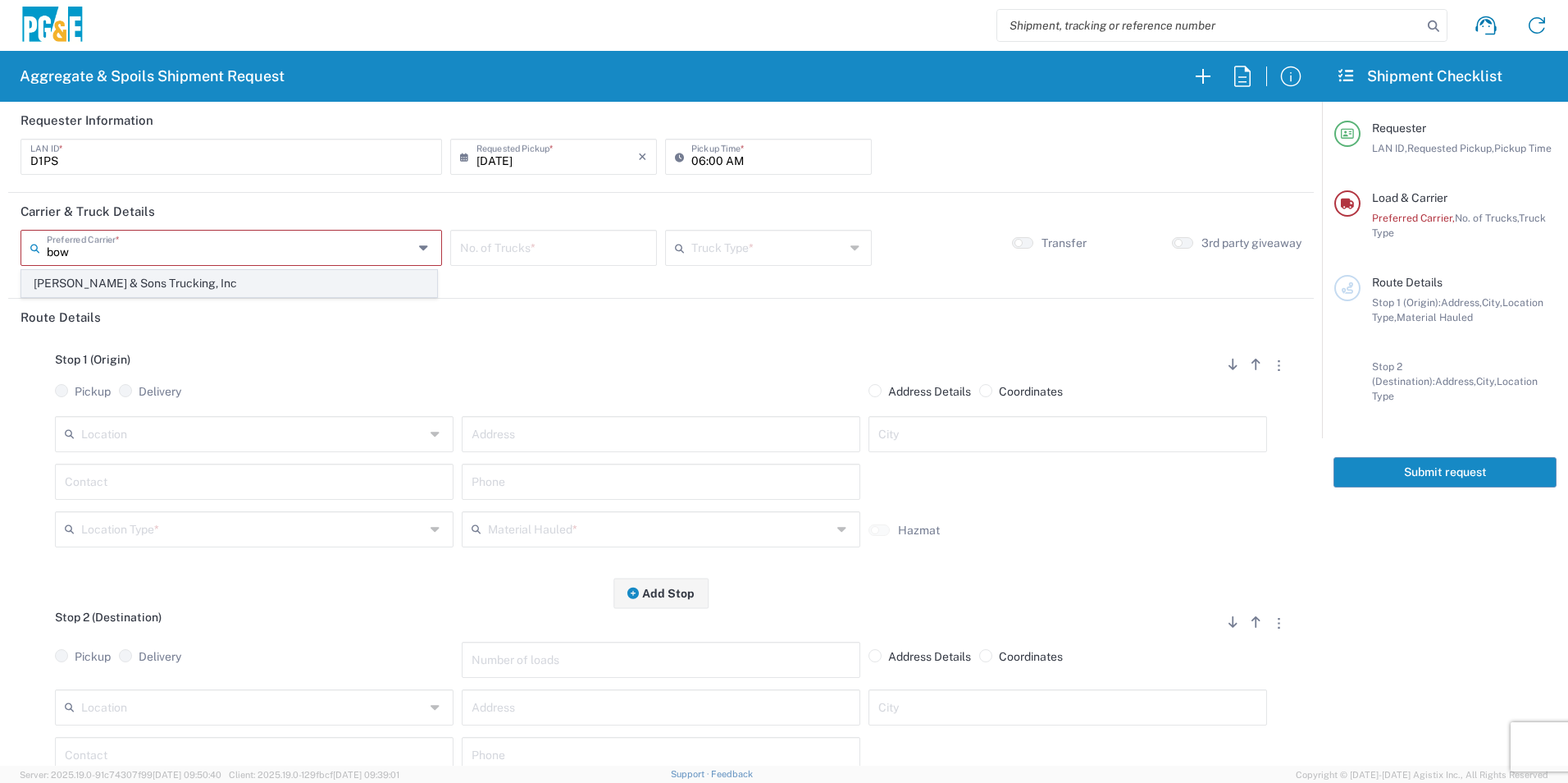
click at [135, 285] on span "[PERSON_NAME] & Sons Trucking, Inc" at bounding box center [229, 284] width 414 height 26
type input "[PERSON_NAME] & Sons Trucking, Inc"
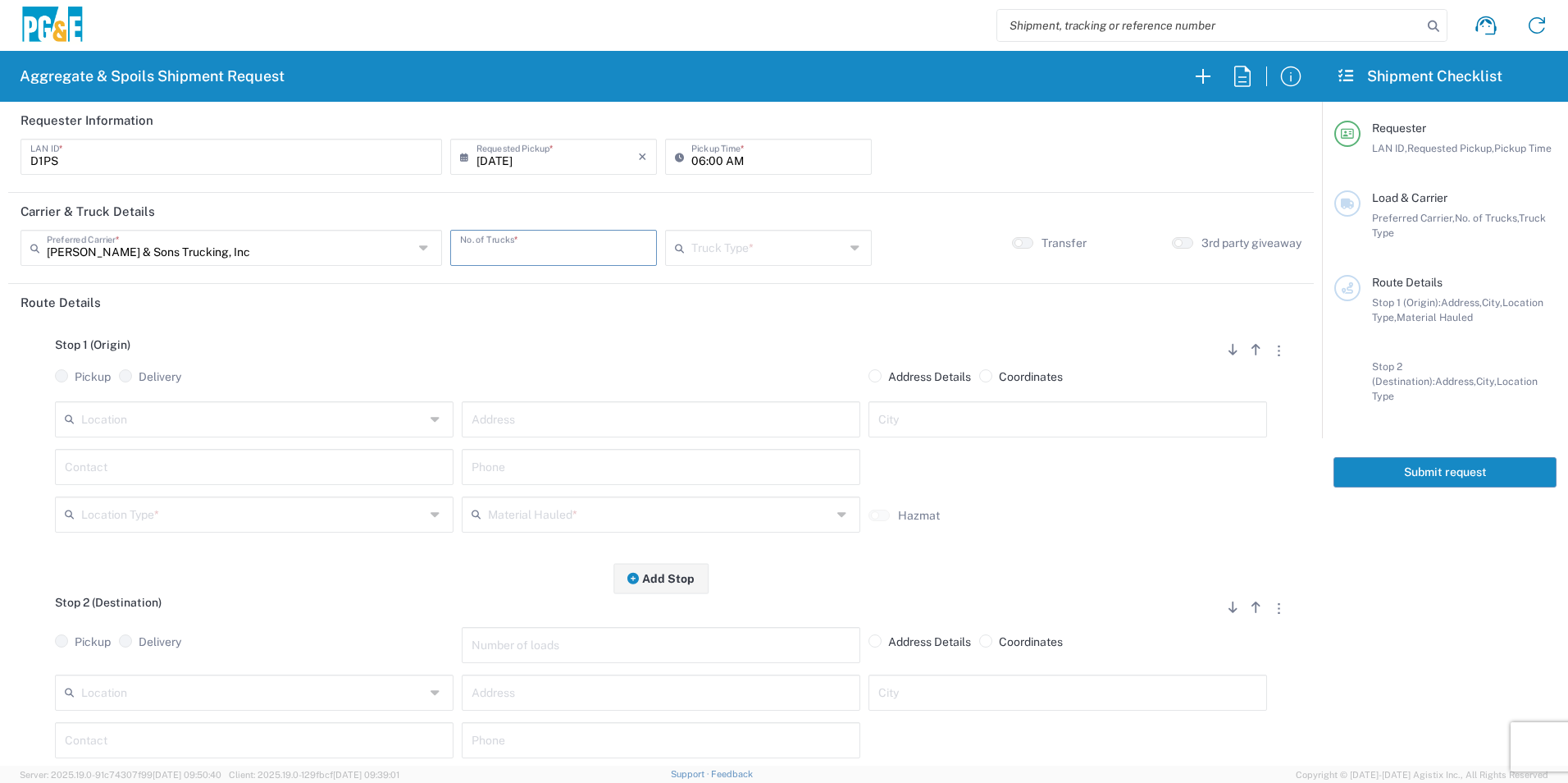
click at [551, 245] on input "number" at bounding box center [554, 246] width 187 height 28
type input "1"
click at [714, 248] on input "text" at bounding box center [768, 246] width 153 height 28
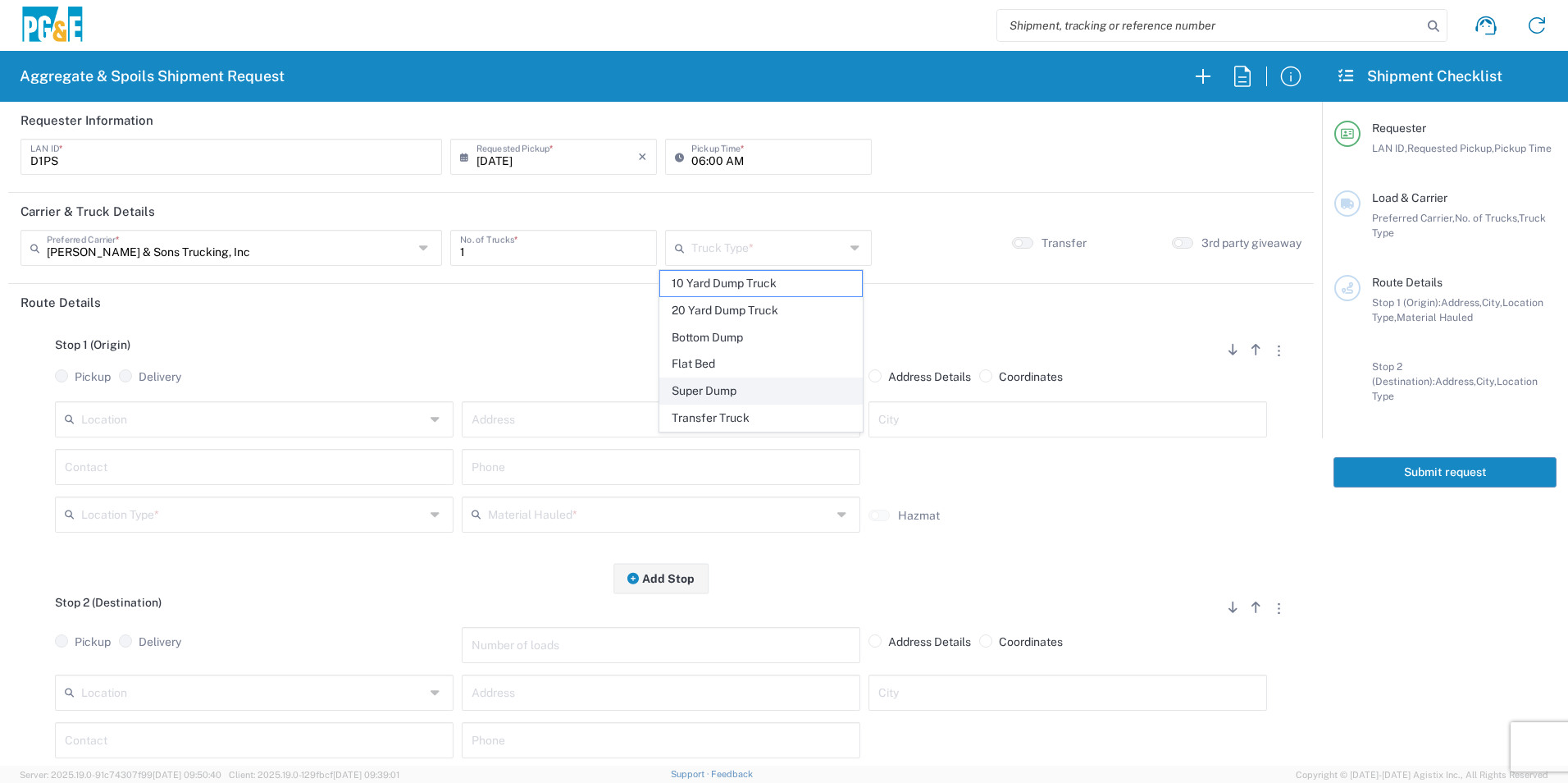
click at [698, 385] on span "Super Dump" at bounding box center [761, 392] width 201 height 26
type input "Super Dump"
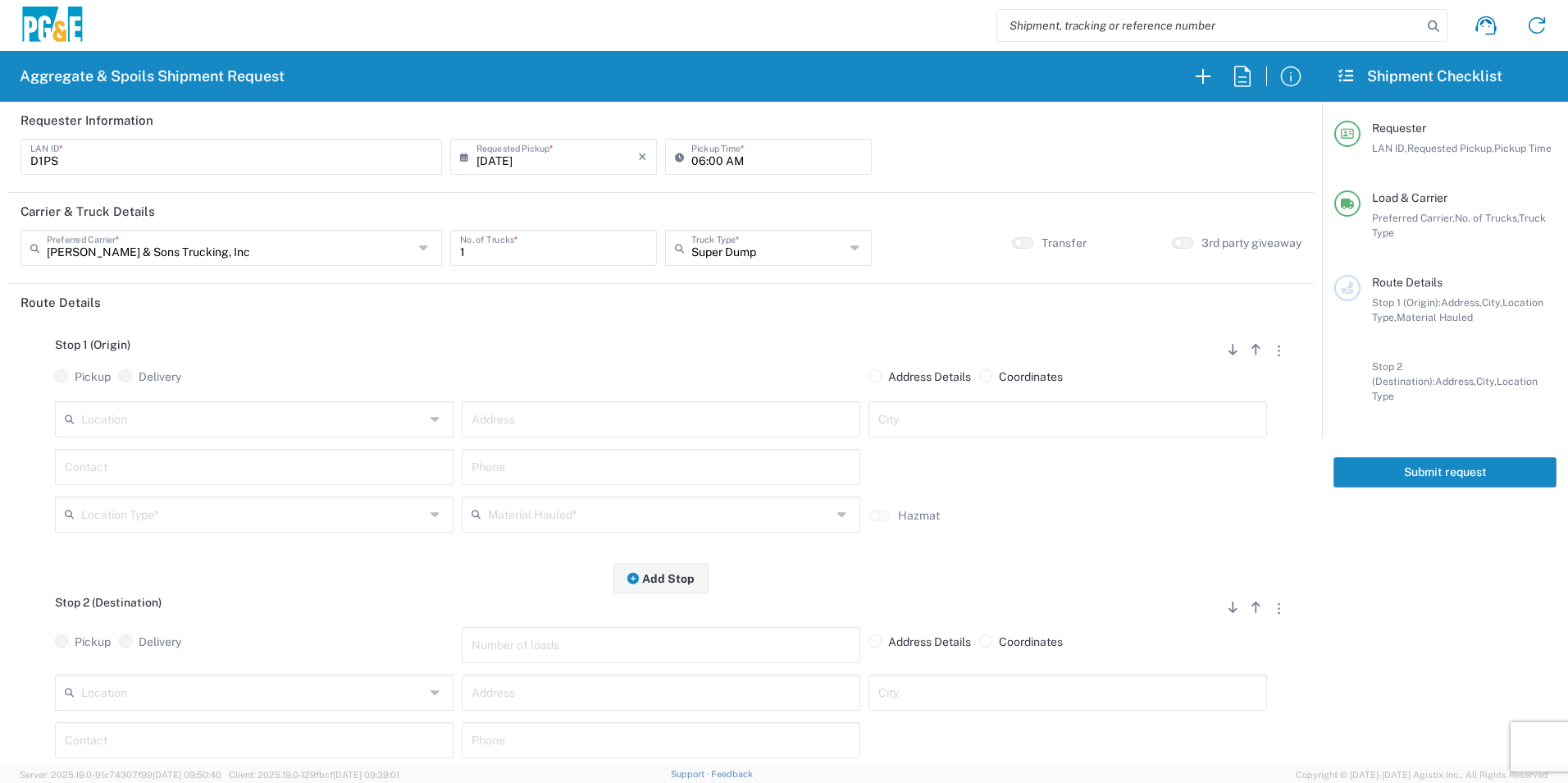
drag, startPoint x: 1014, startPoint y: 244, endPoint x: 798, endPoint y: 311, distance: 226.2
click at [1014, 244] on button "button" at bounding box center [1022, 243] width 21 height 12
click at [283, 418] on input "text" at bounding box center [253, 417] width 344 height 28
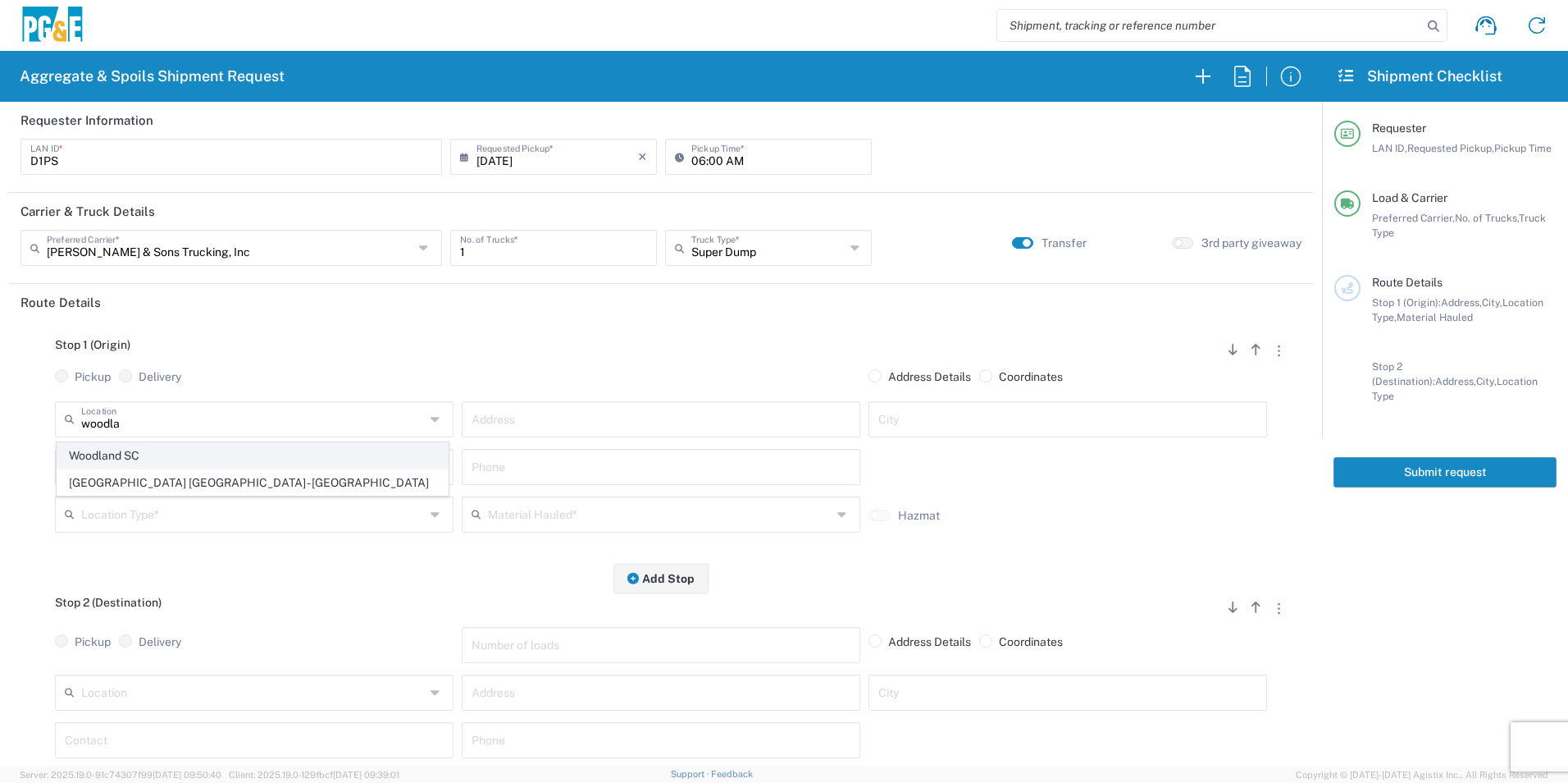
click at [186, 453] on span "Woodland SC" at bounding box center [253, 456] width 390 height 26
type input "Woodland SC"
type input "50 Kentucky Ave"
type input "Woodland"
type input "Business No Loading Dock"
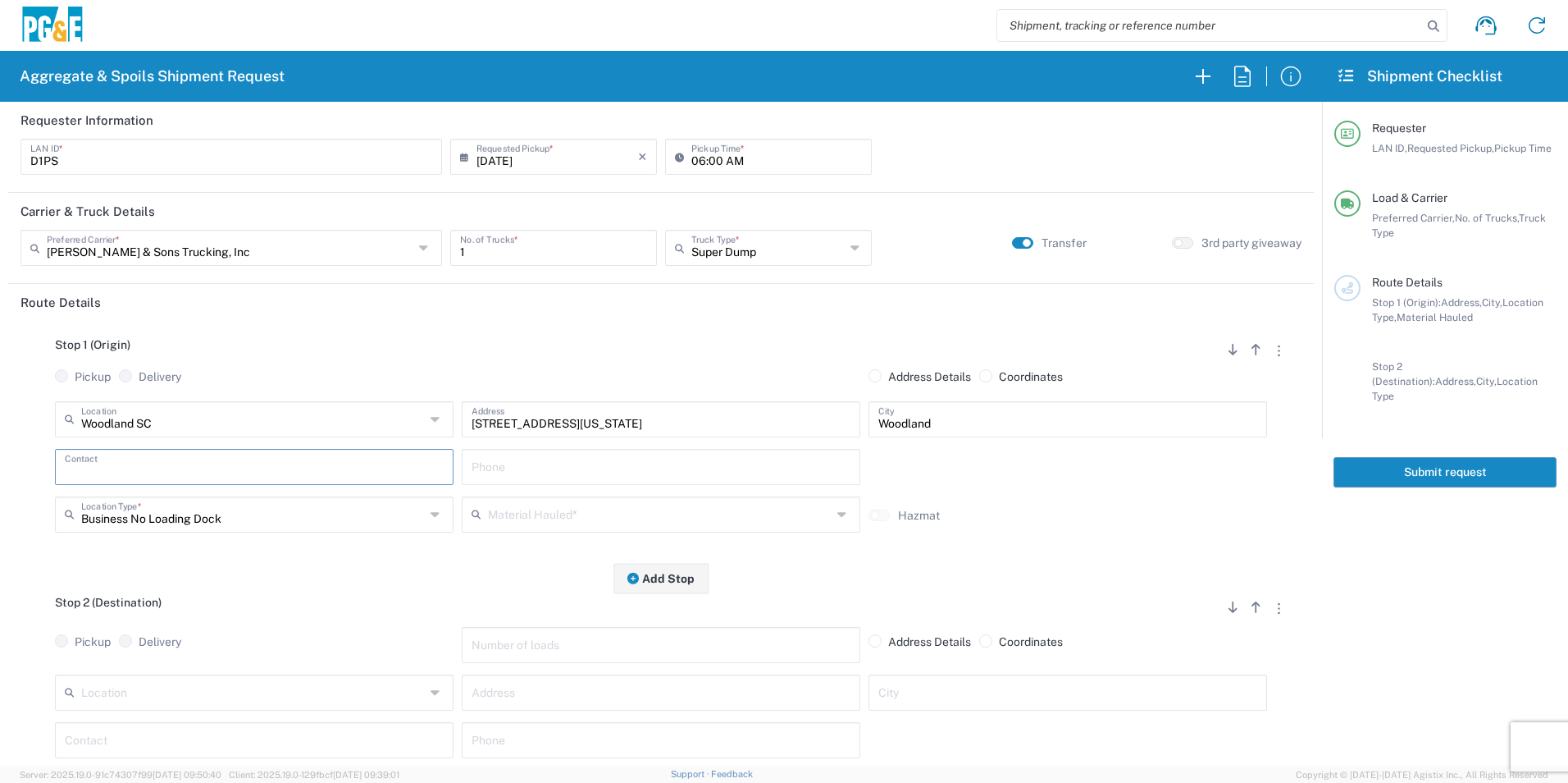
click at [112, 467] on input "text" at bounding box center [254, 465] width 379 height 28
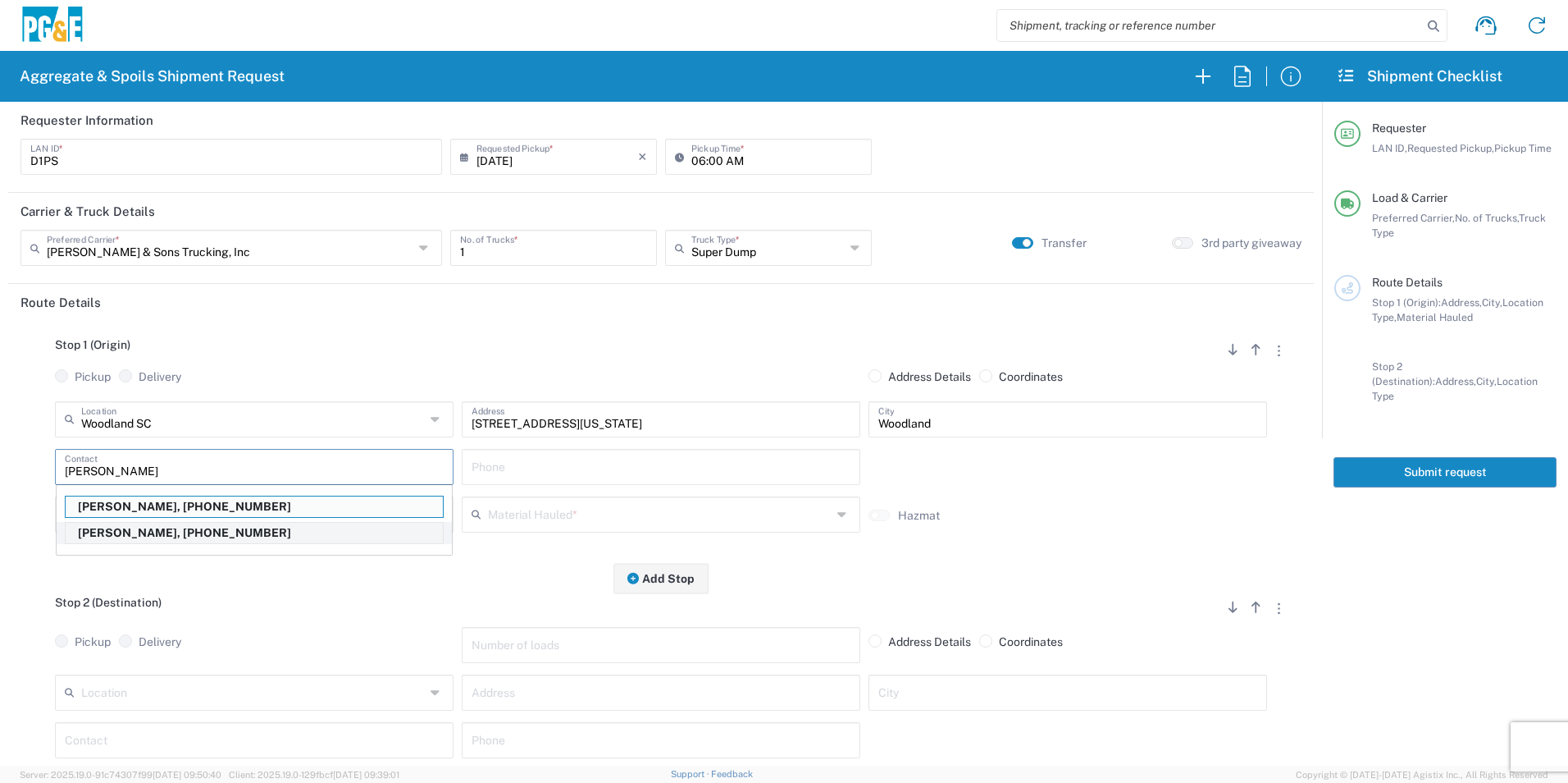
click at [120, 533] on p "David Preciado, 530-383-0336" at bounding box center [254, 533] width 378 height 20
type input "David Preciado"
type input "530-383-0336"
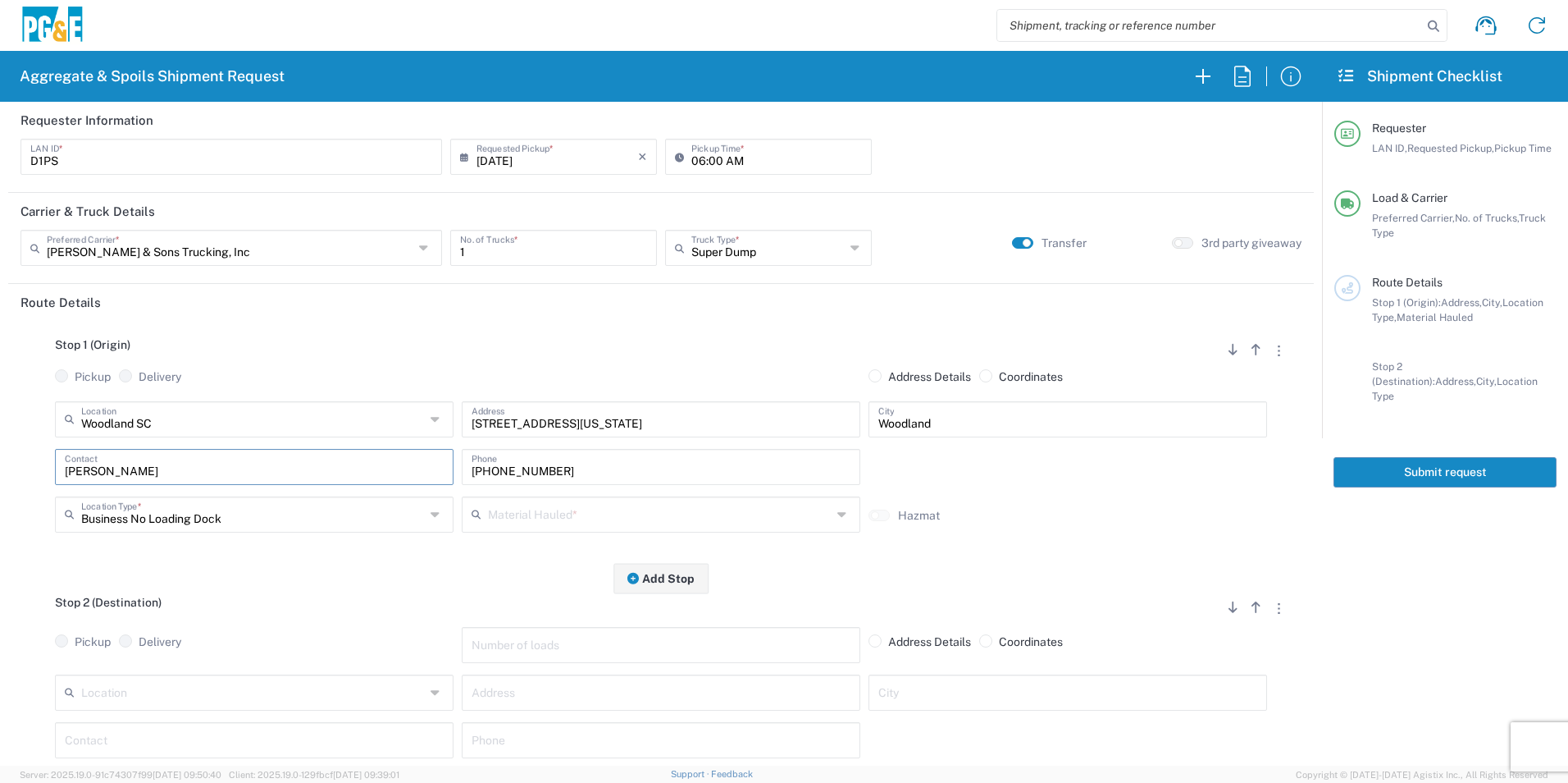
click at [525, 528] on input "text" at bounding box center [660, 513] width 344 height 28
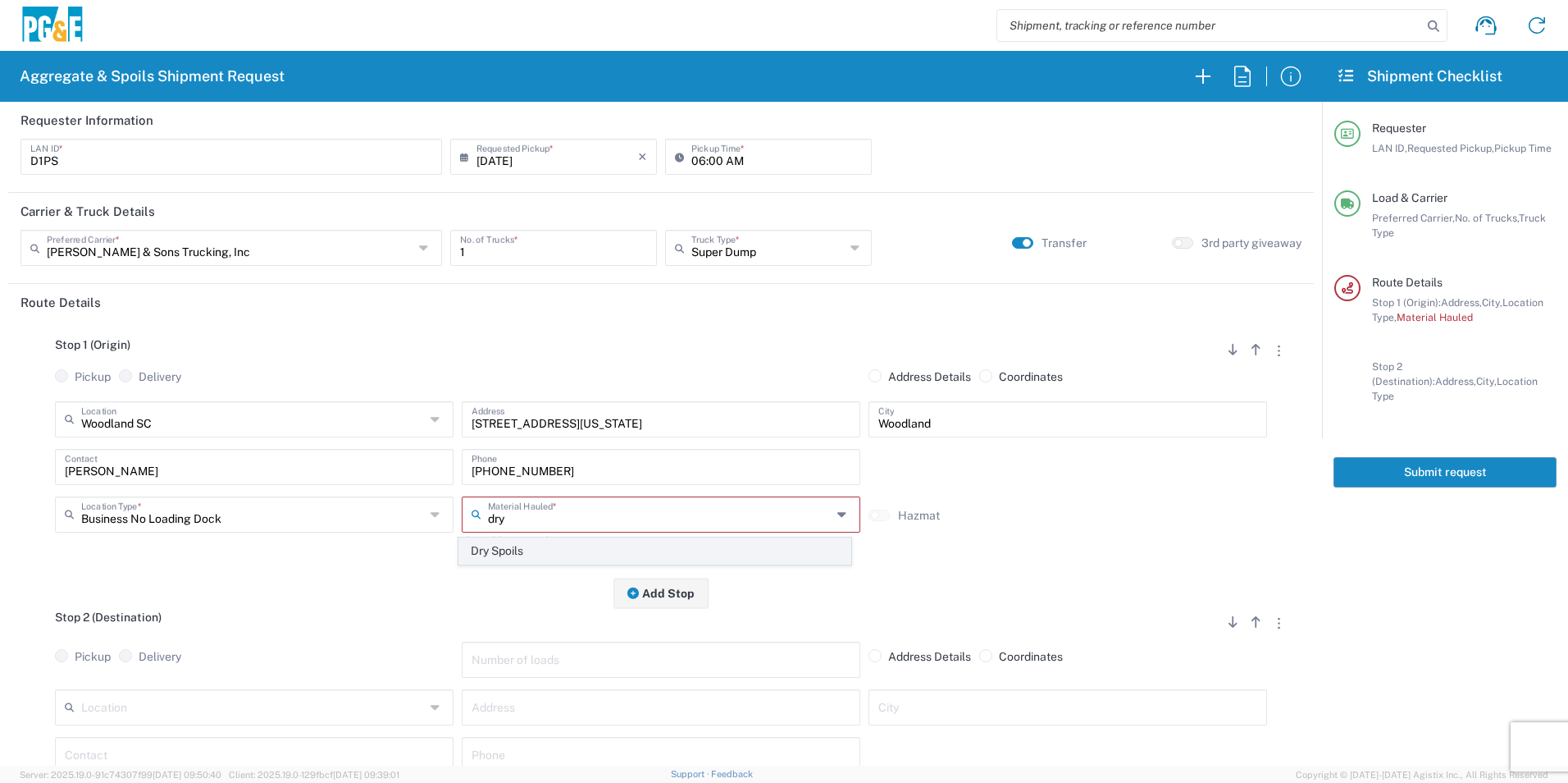
click at [502, 548] on span "Dry Spoils" at bounding box center [654, 551] width 390 height 26
type input "Dry Spoils"
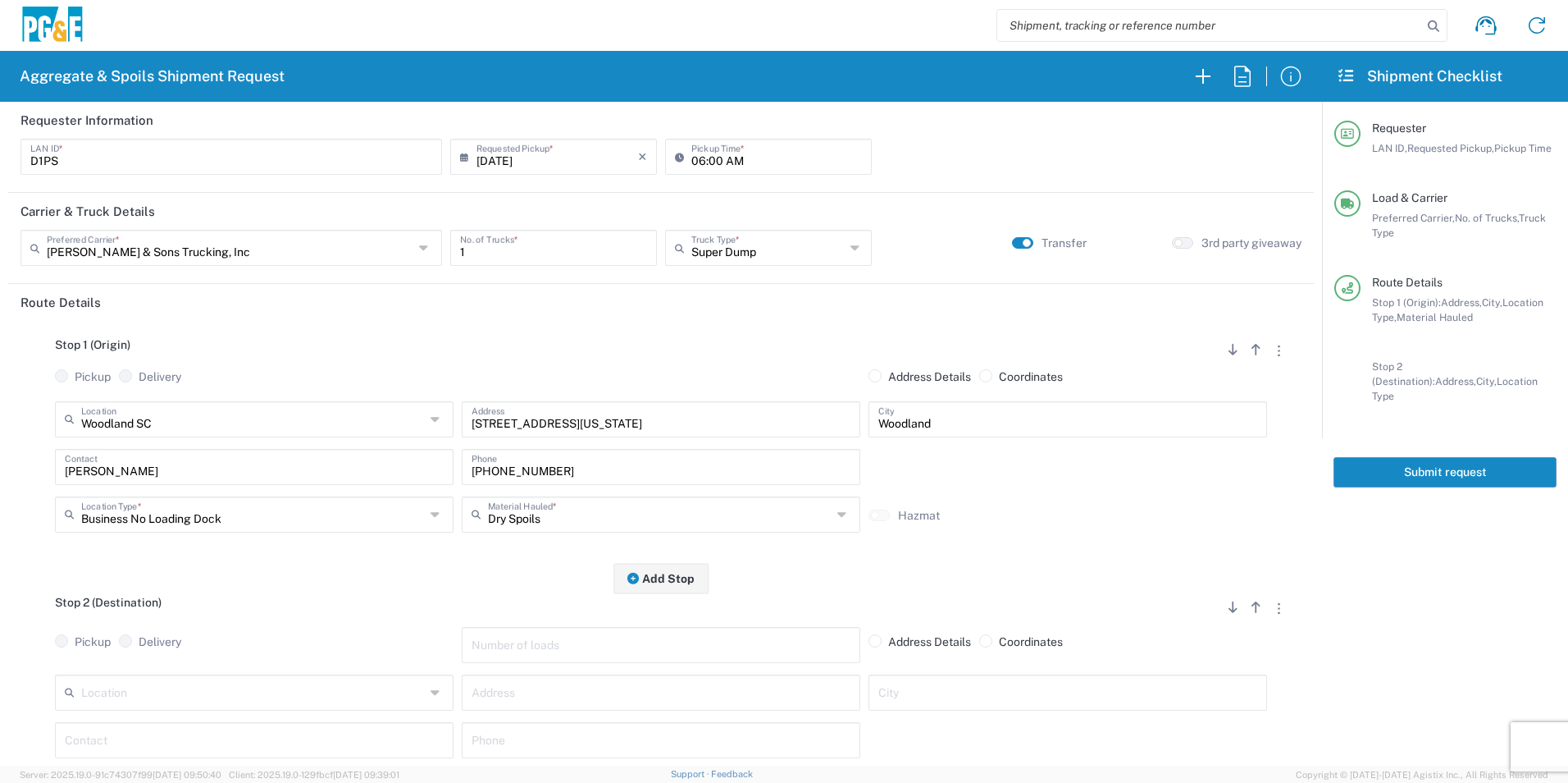
click at [243, 687] on input "text" at bounding box center [253, 691] width 344 height 28
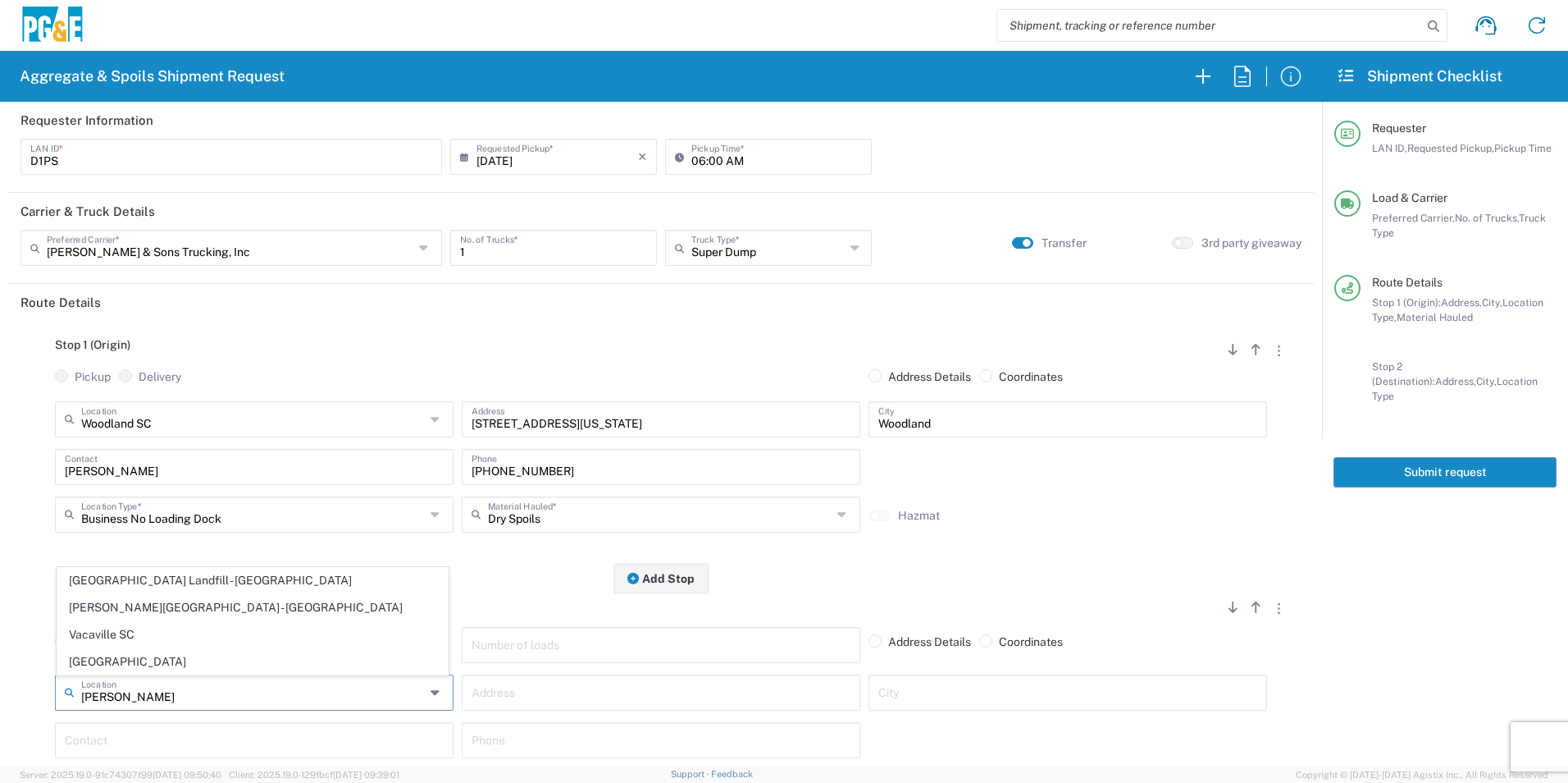
drag, startPoint x: 189, startPoint y: 657, endPoint x: 242, endPoint y: 649, distance: 53.6
click at [188, 657] on span "[GEOGRAPHIC_DATA]" at bounding box center [253, 662] width 390 height 26
type input "[GEOGRAPHIC_DATA]"
type input "7150 Meridian Rd"
type input "Vacaville"
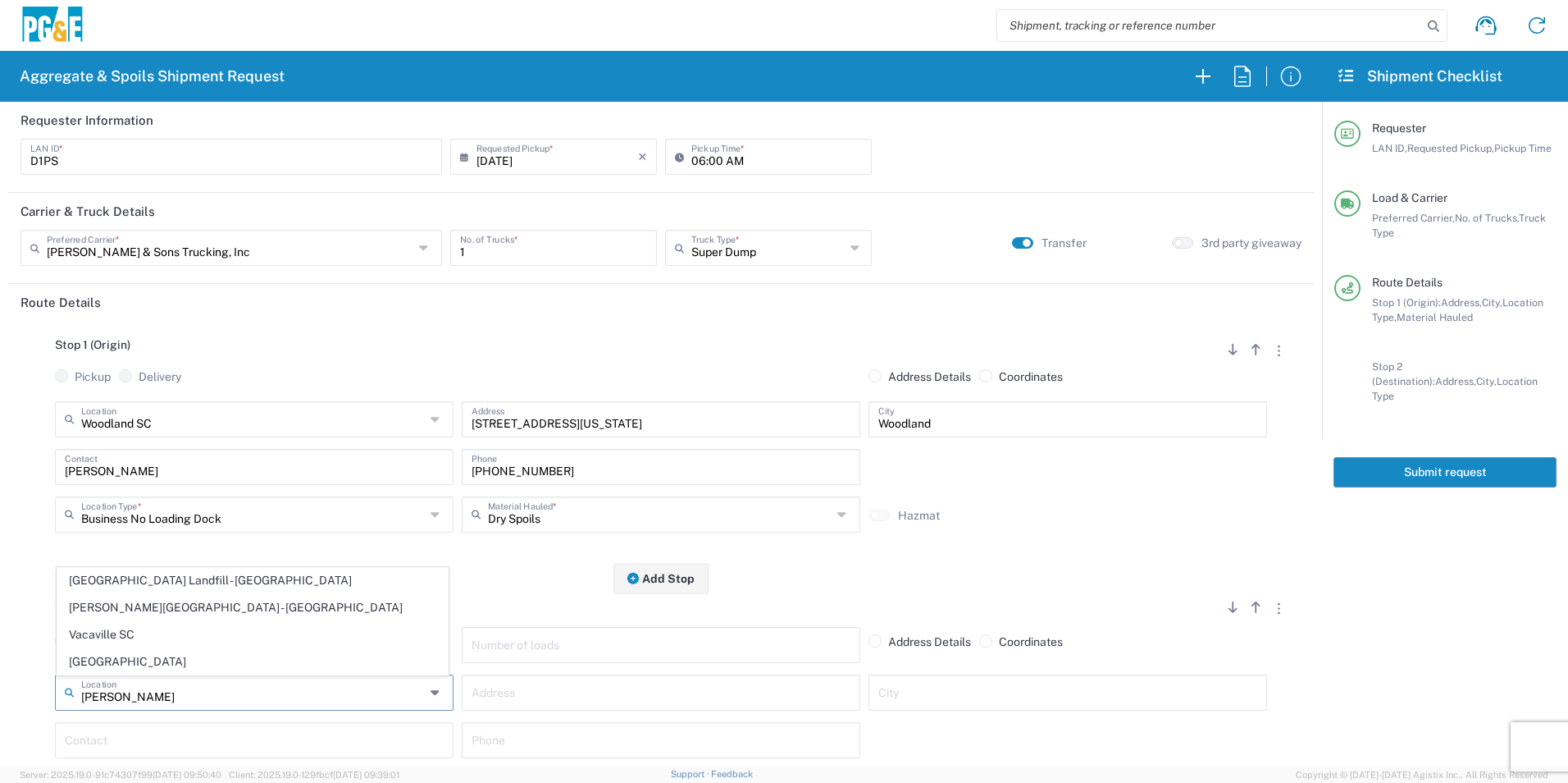
type input "Business No Loading Dock"
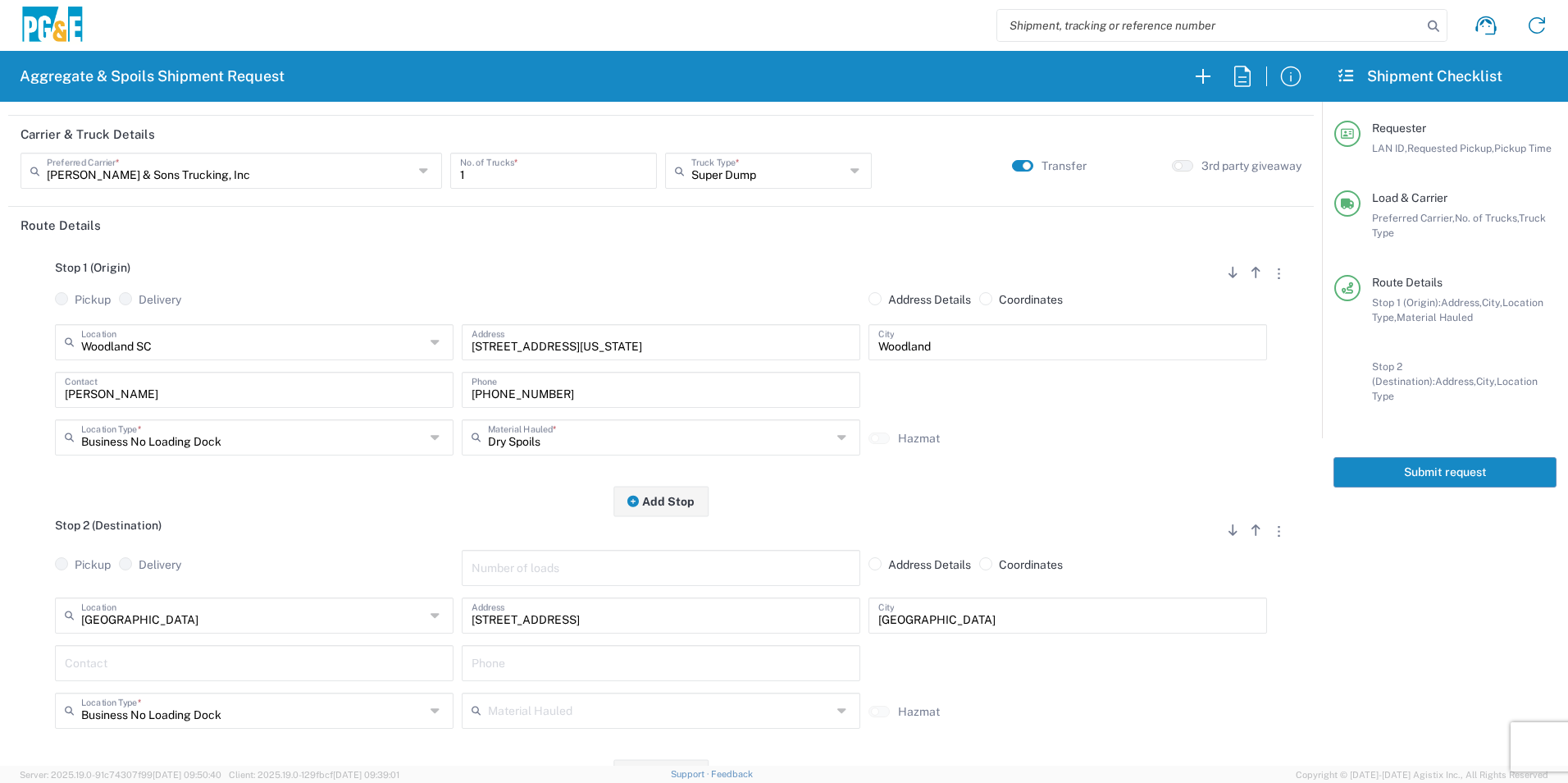
scroll to position [165, 0]
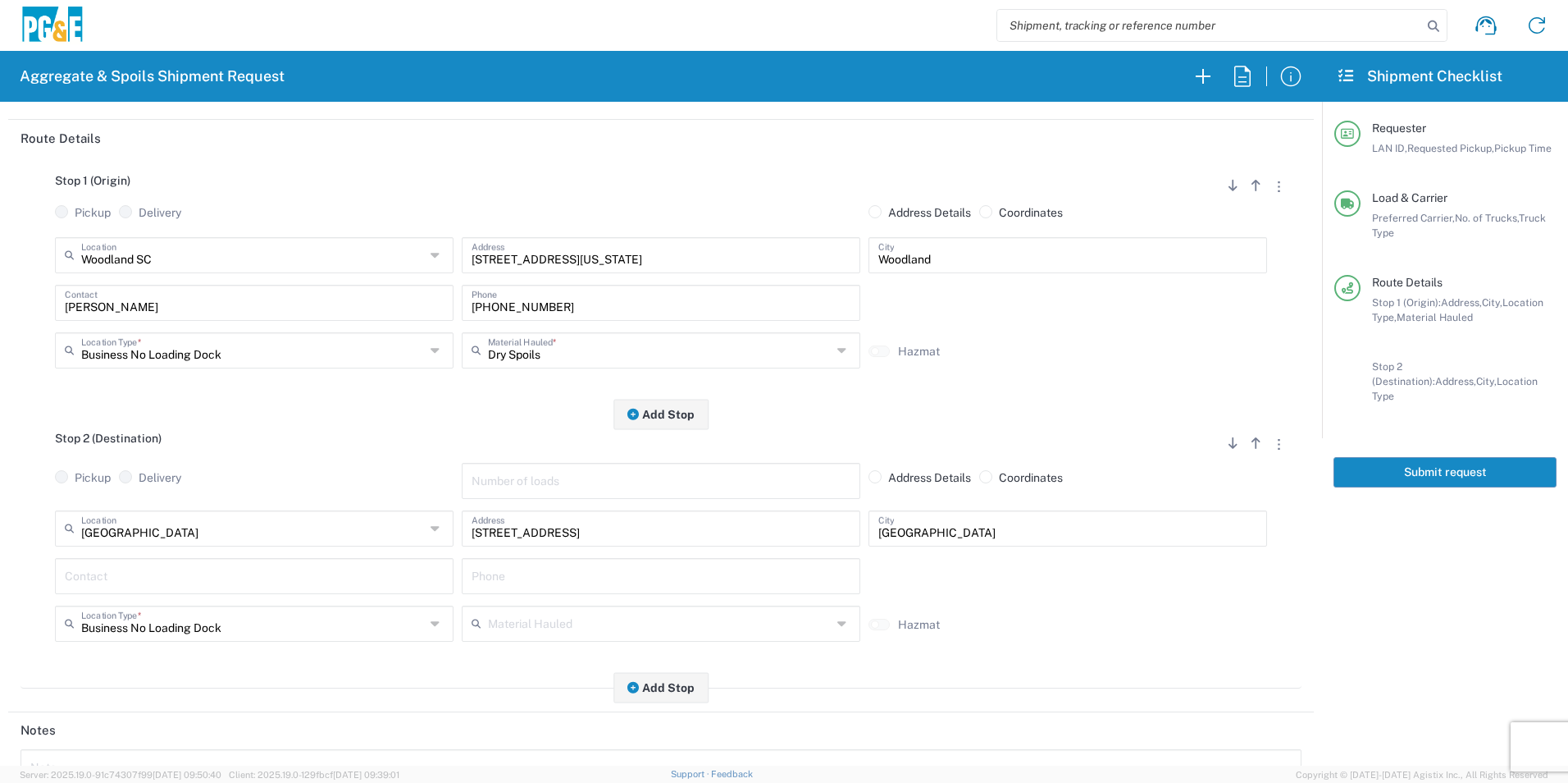
click at [238, 568] on input "text" at bounding box center [254, 574] width 379 height 28
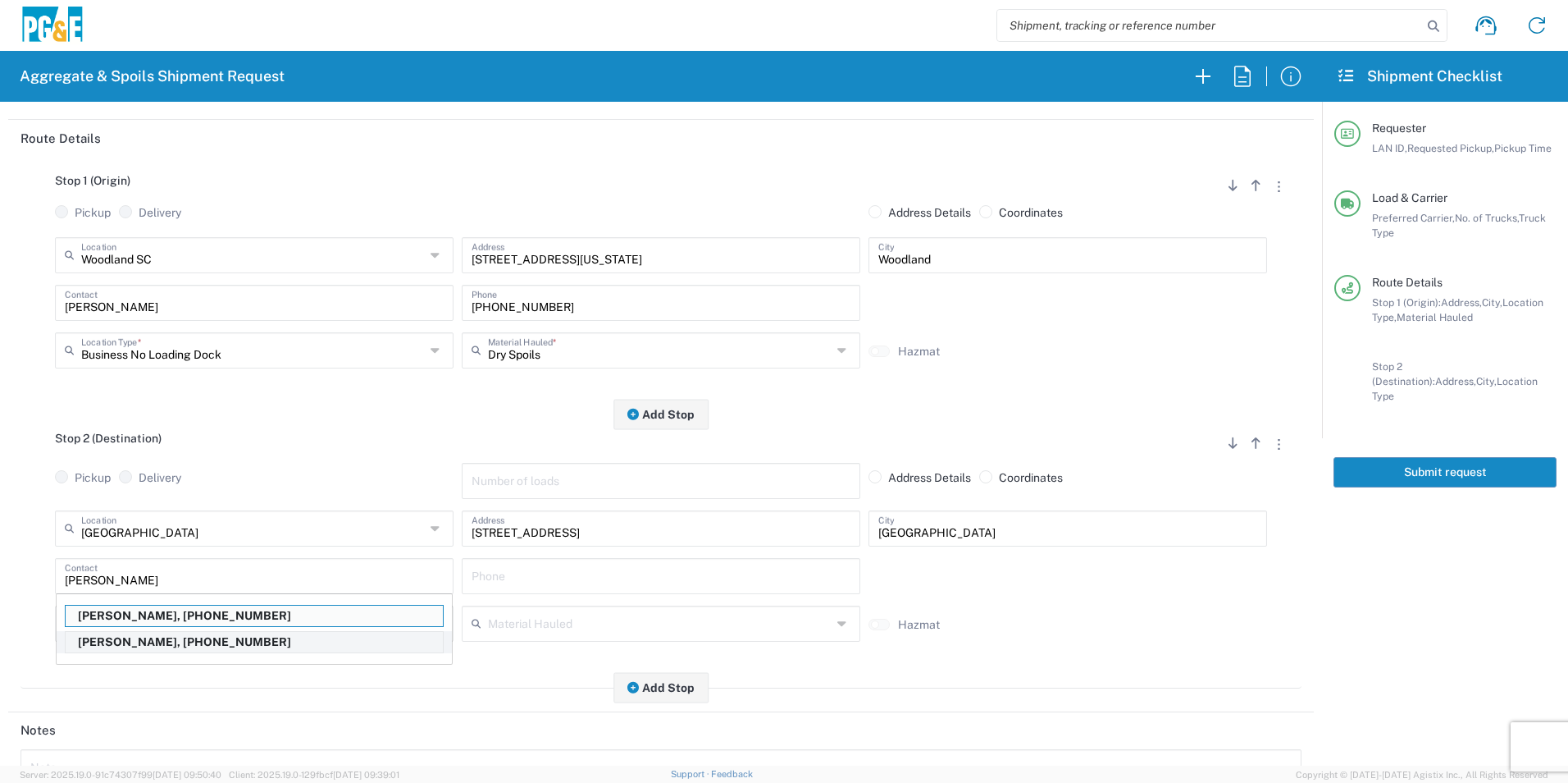
click at [144, 638] on p "David Preciado, 530-383-0336" at bounding box center [254, 642] width 378 height 20
type input "David Preciado"
type input "530-383-0336"
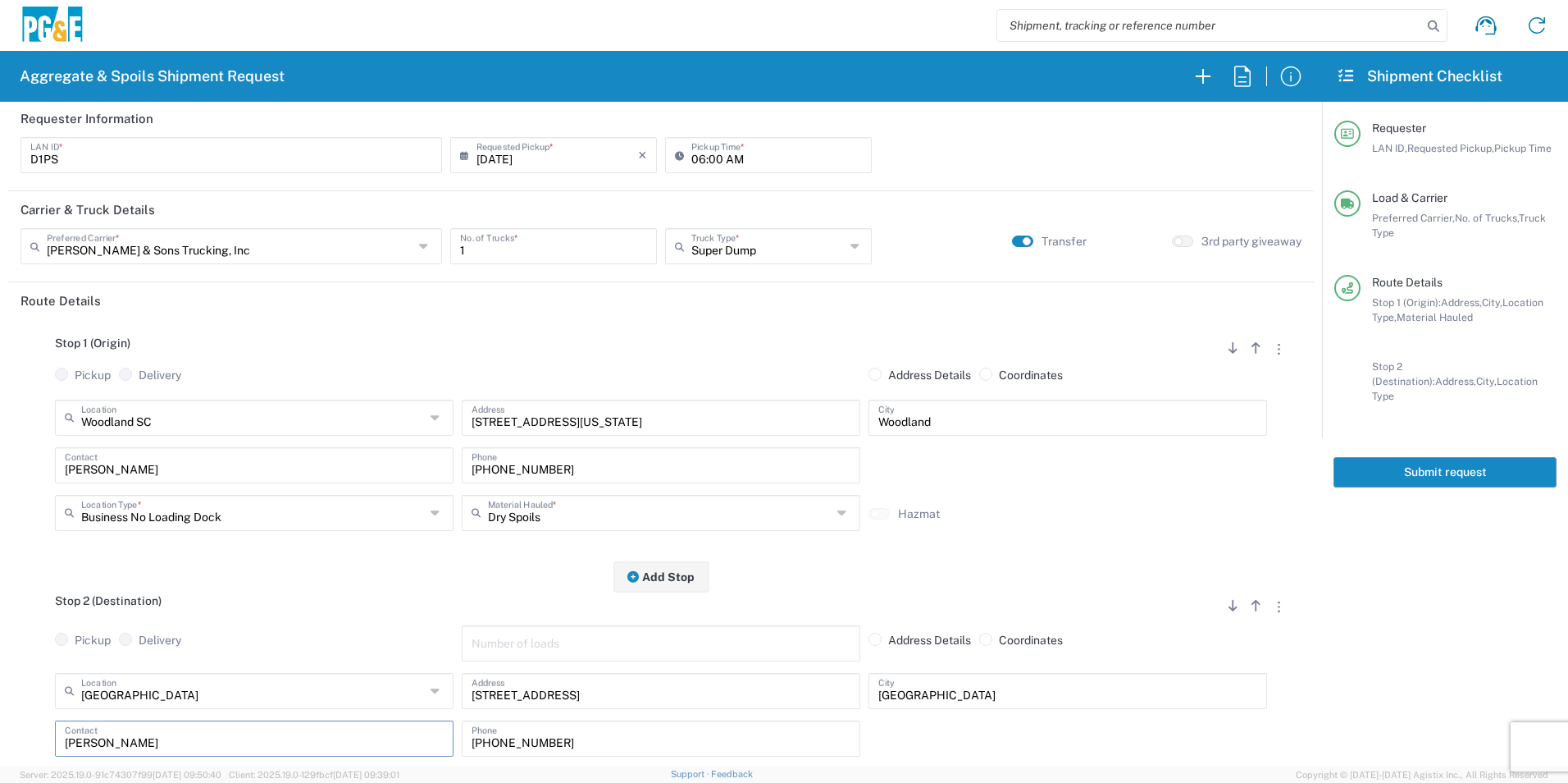
scroll to position [0, 0]
click at [1356, 462] on button "Submit request" at bounding box center [1445, 471] width 223 height 30
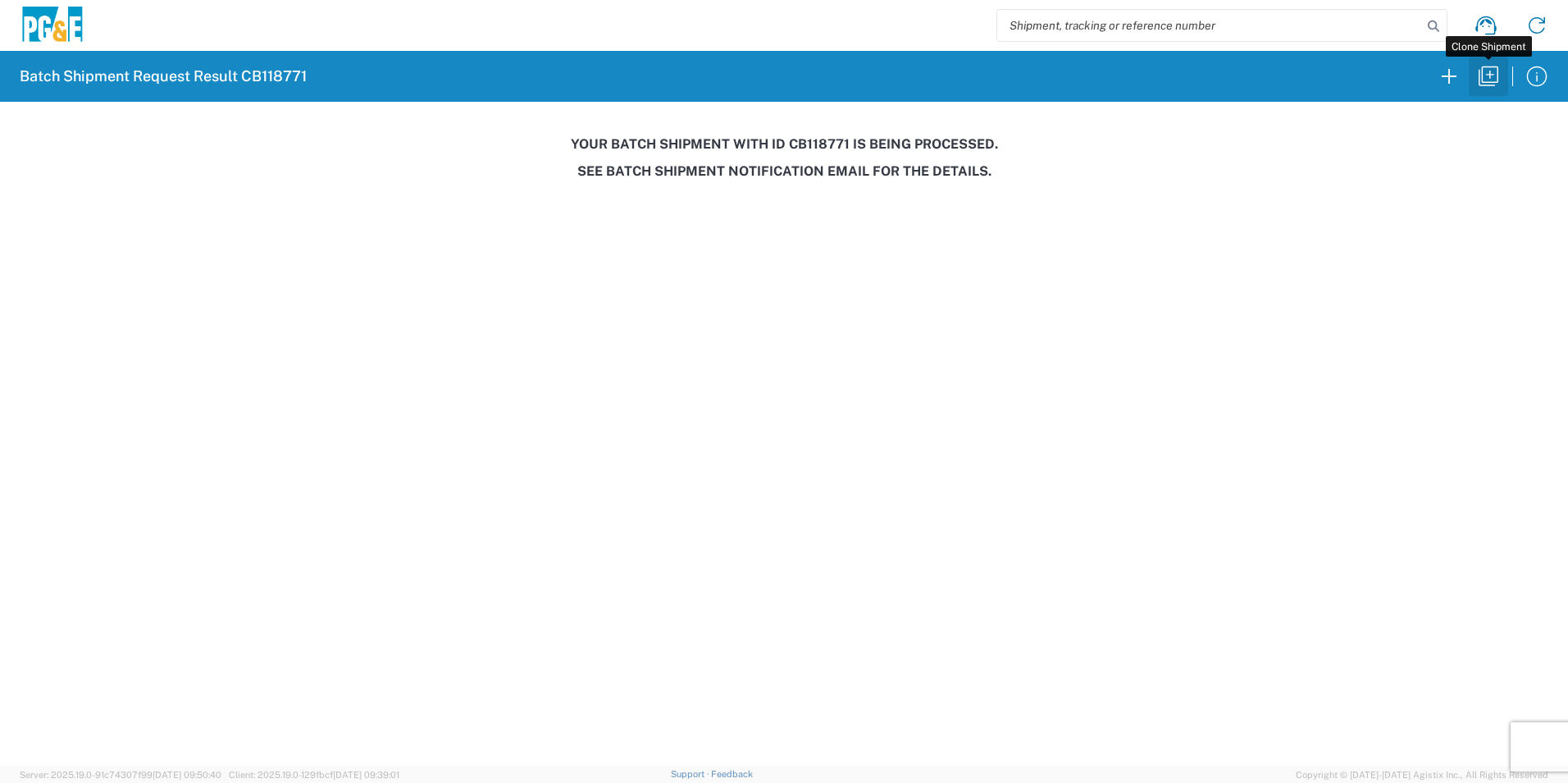
click at [1488, 83] on icon "button" at bounding box center [1488, 75] width 19 height 19
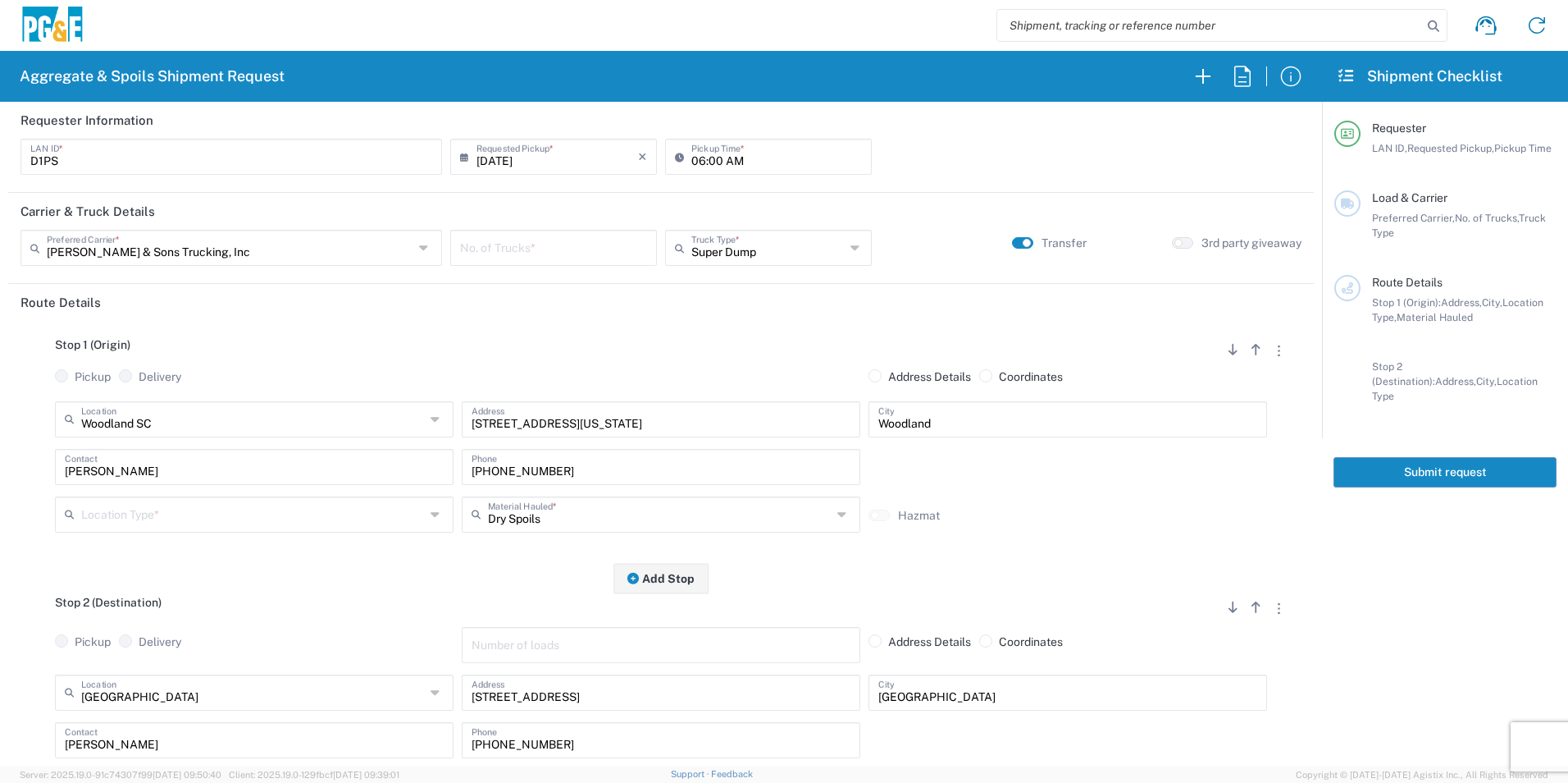
click at [574, 247] on input "number" at bounding box center [554, 246] width 187 height 28
type input "5"
click at [695, 162] on input "06:00 AM" at bounding box center [777, 155] width 171 height 28
click at [707, 157] on input "06:00 AM" at bounding box center [777, 155] width 171 height 28
drag, startPoint x: 1021, startPoint y: 242, endPoint x: 1011, endPoint y: 243, distance: 10.0
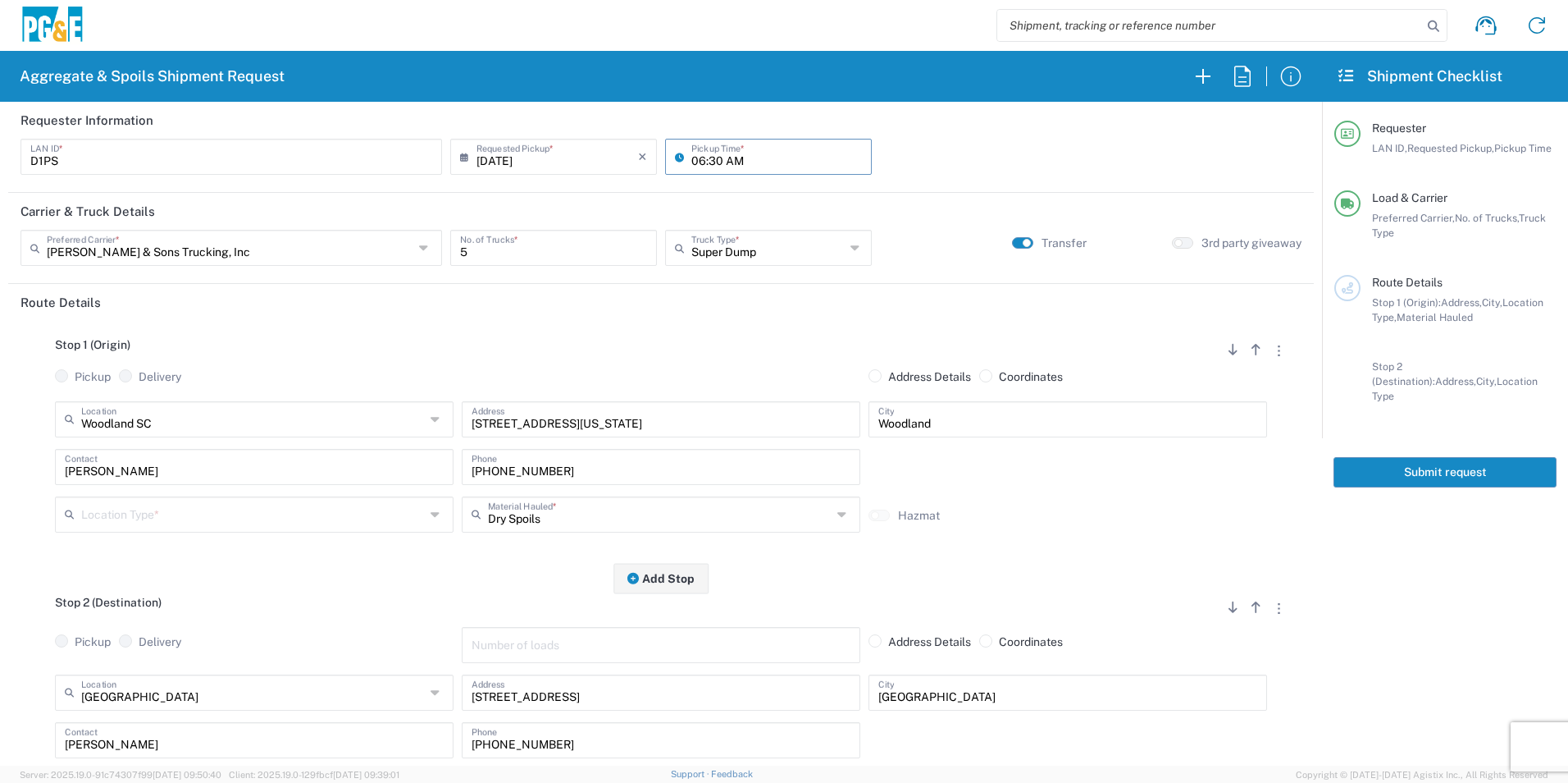
click at [1023, 242] on small "button" at bounding box center [1027, 243] width 8 height 8
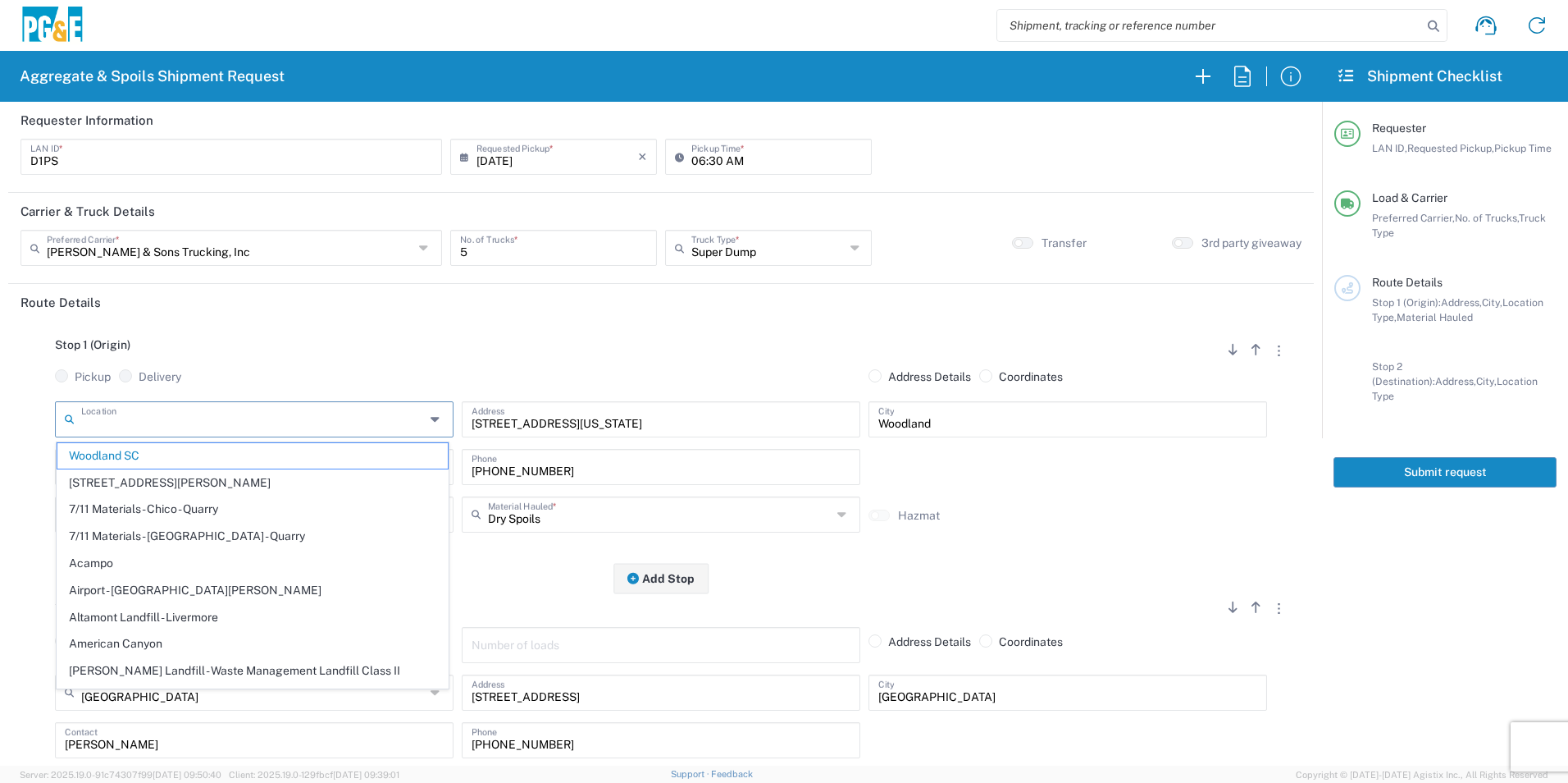
click at [197, 418] on input "text" at bounding box center [253, 417] width 344 height 28
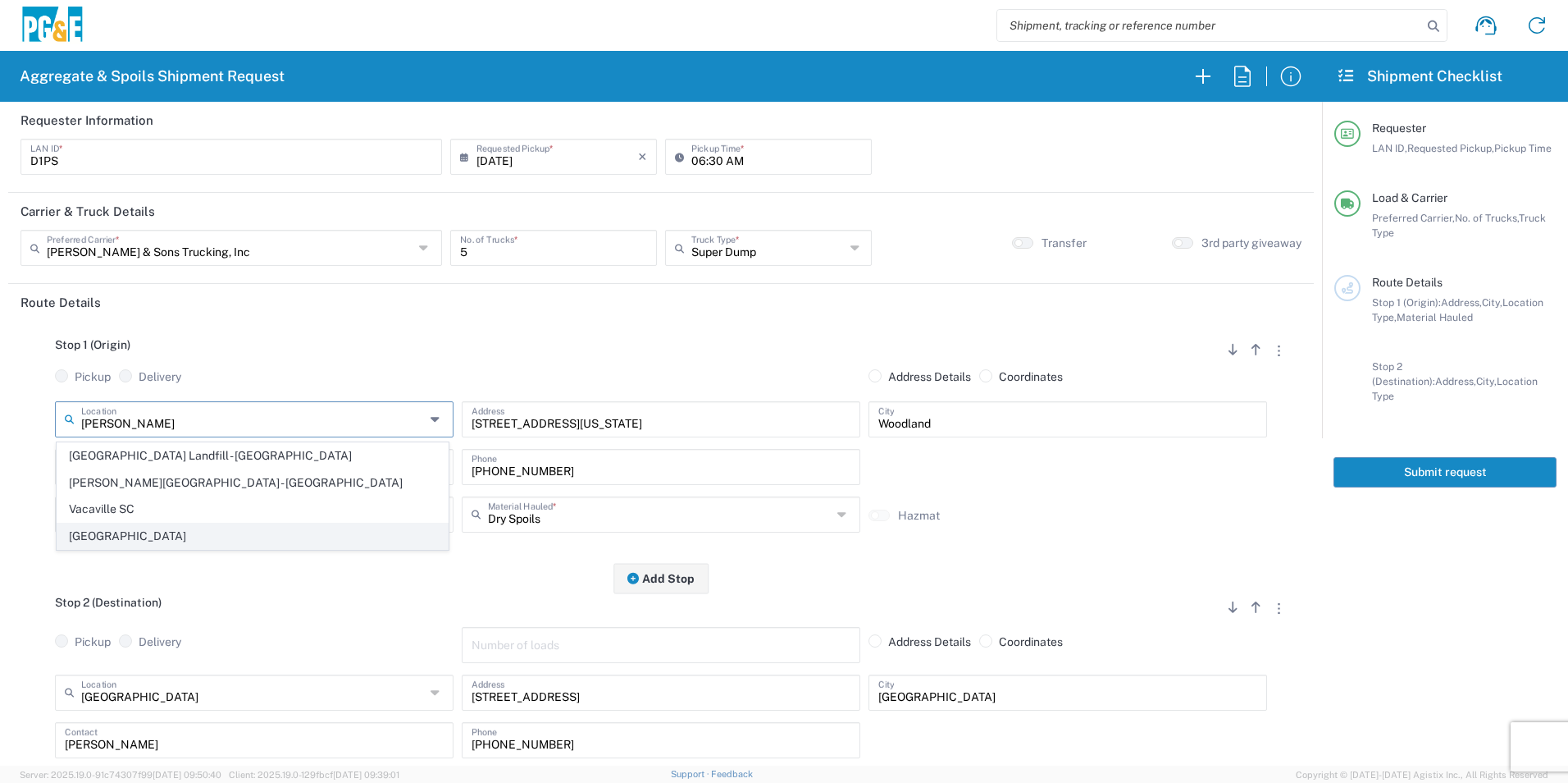
click at [141, 533] on span "[GEOGRAPHIC_DATA]" at bounding box center [253, 537] width 390 height 26
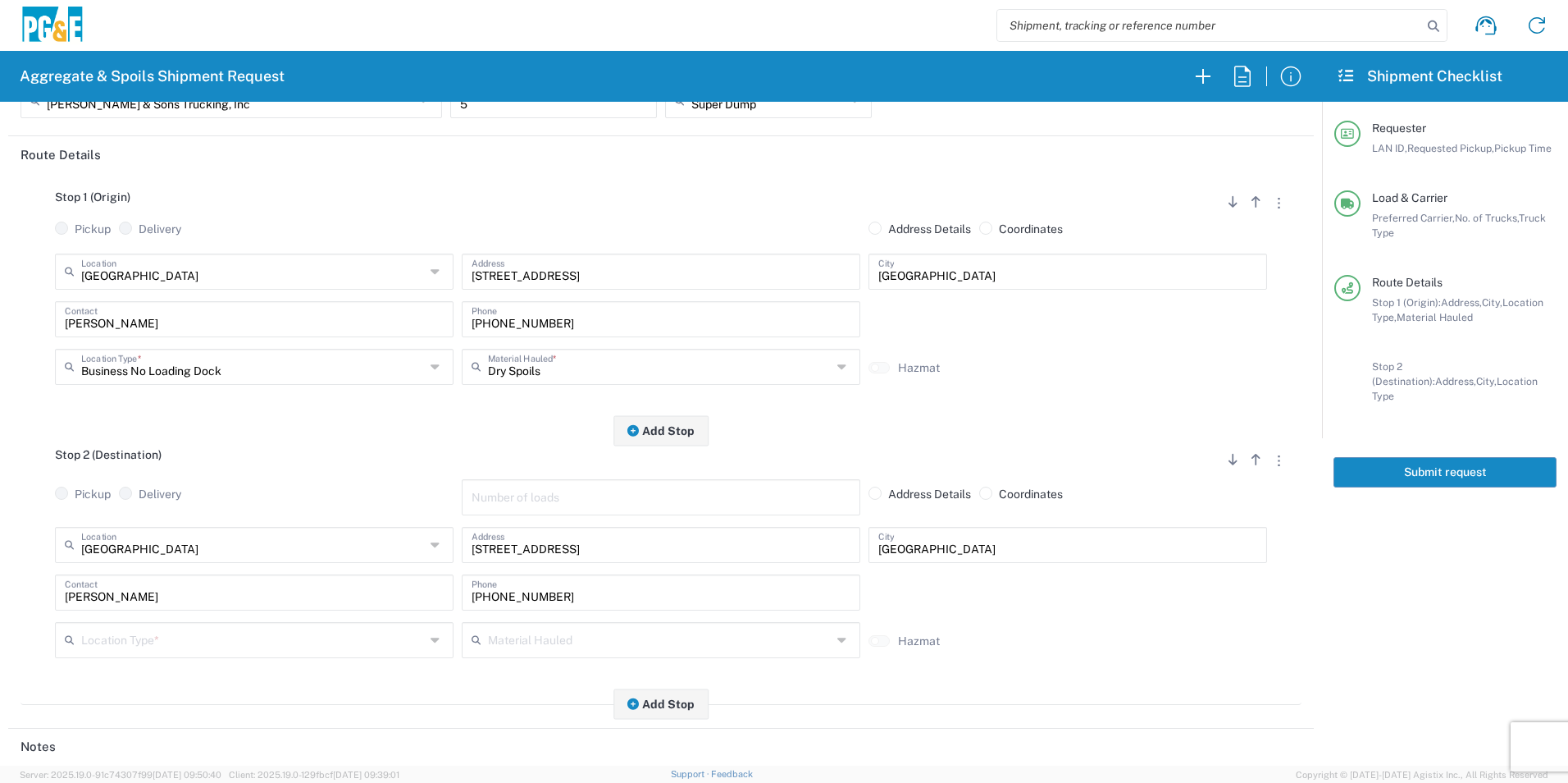
scroll to position [246, 0]
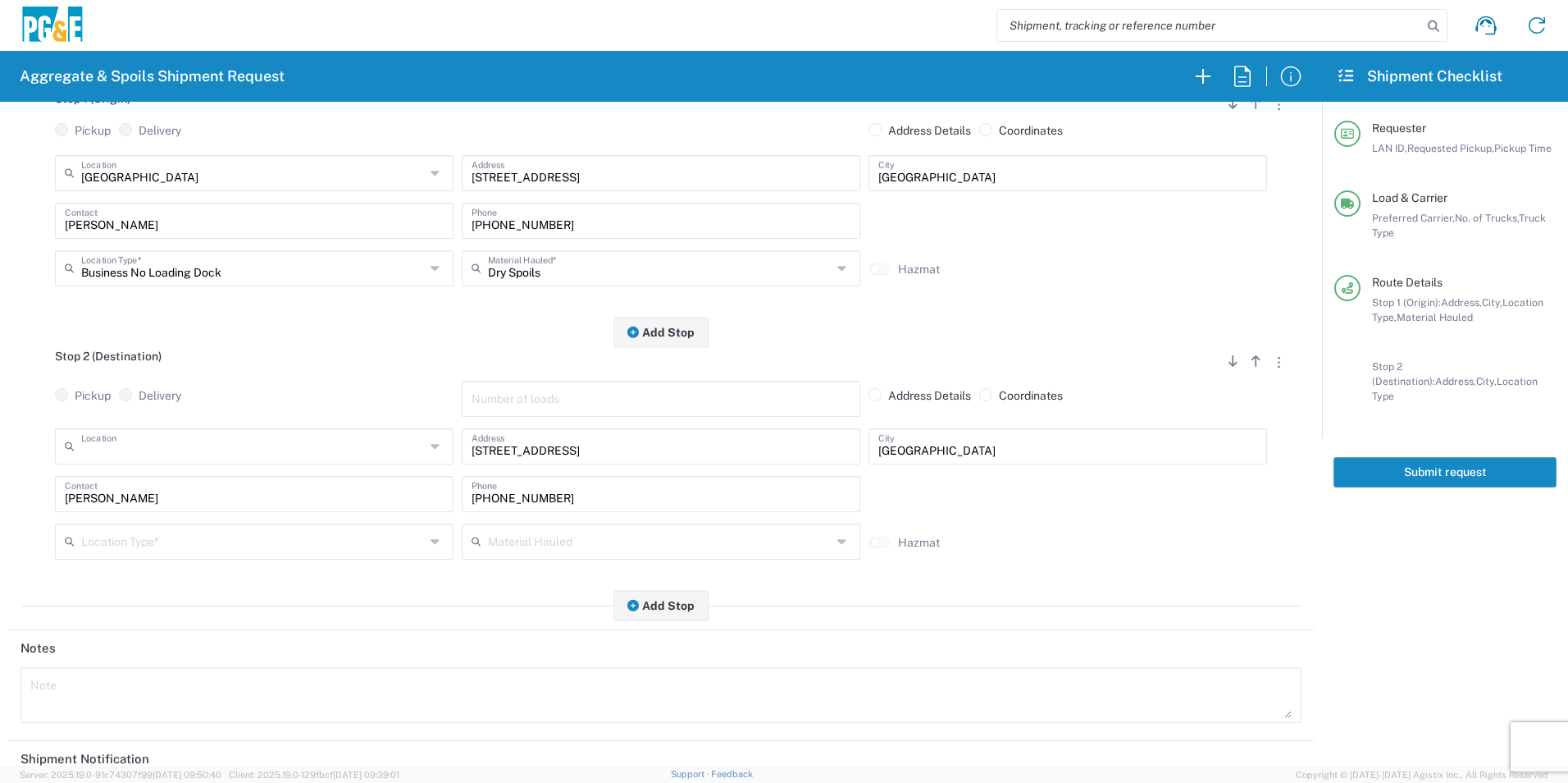
click at [185, 447] on input "text" at bounding box center [253, 445] width 344 height 28
click at [149, 481] on span "Potrero - Landfill" at bounding box center [253, 484] width 390 height 26
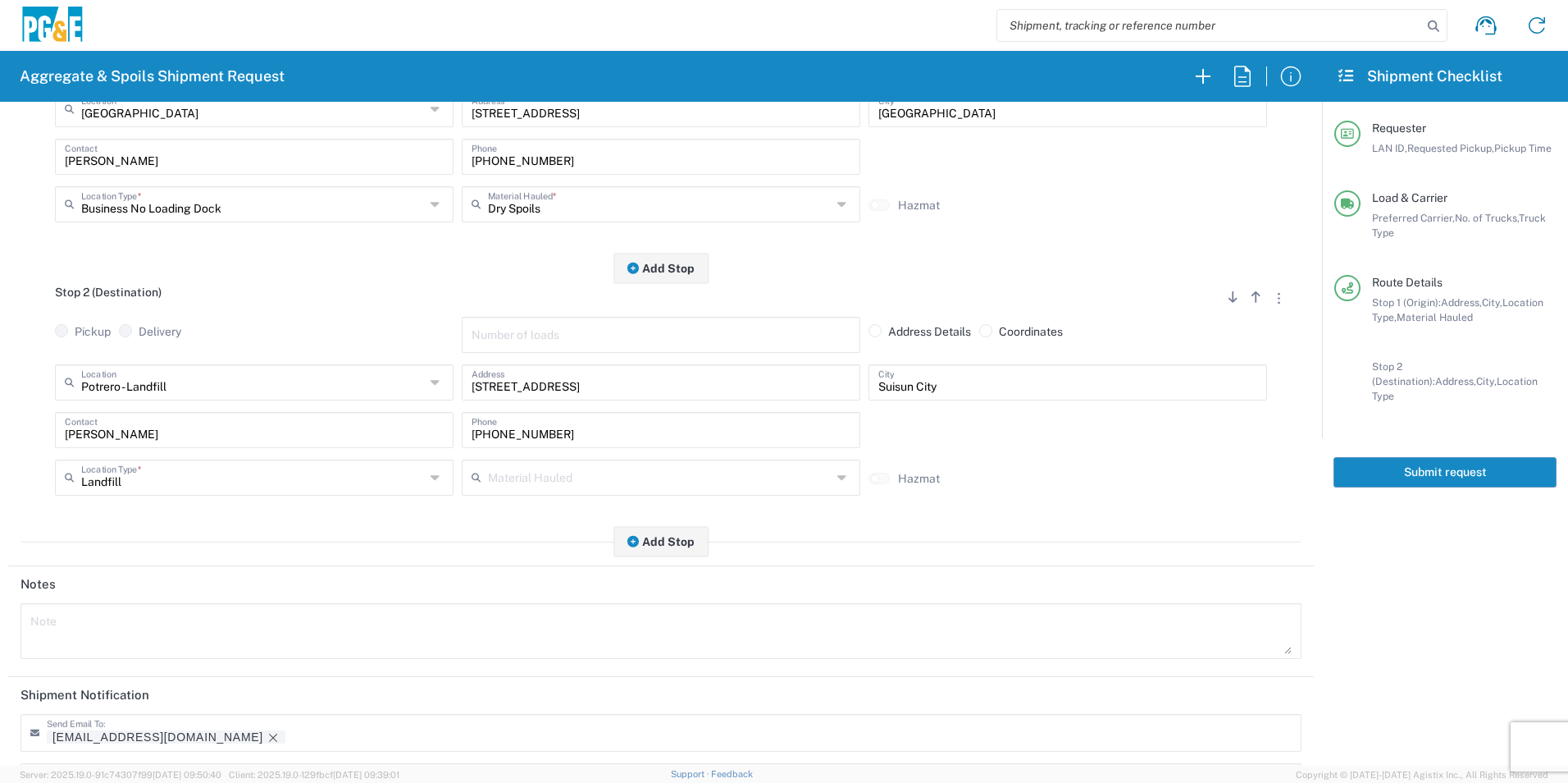
scroll to position [328, 0]
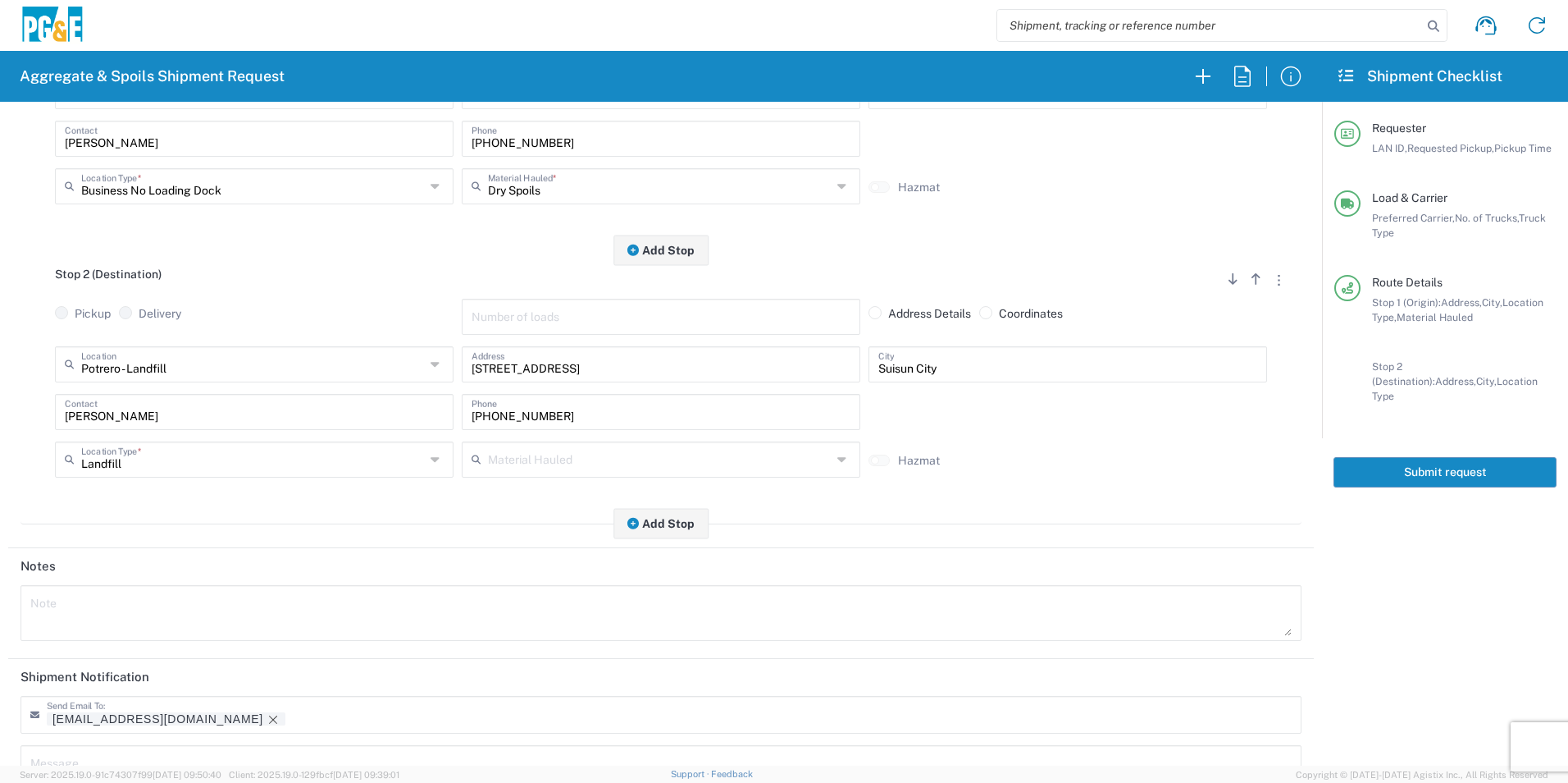
click at [66, 613] on textarea at bounding box center [660, 613] width 1261 height 46
paste textarea "Driver Please Note: All loads MUST be tarped going into Potrero landfill. Charg…"
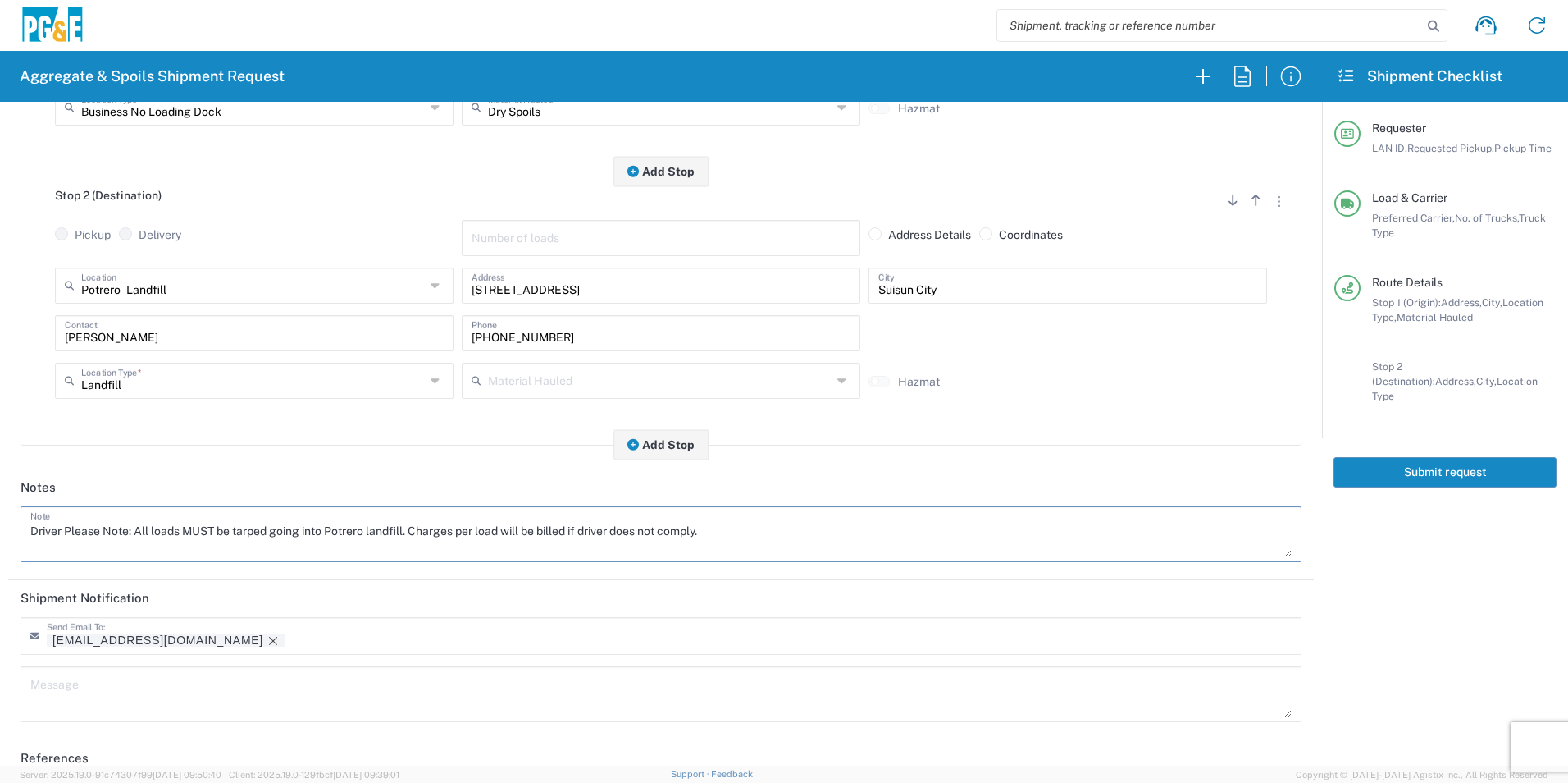
scroll to position [474, 0]
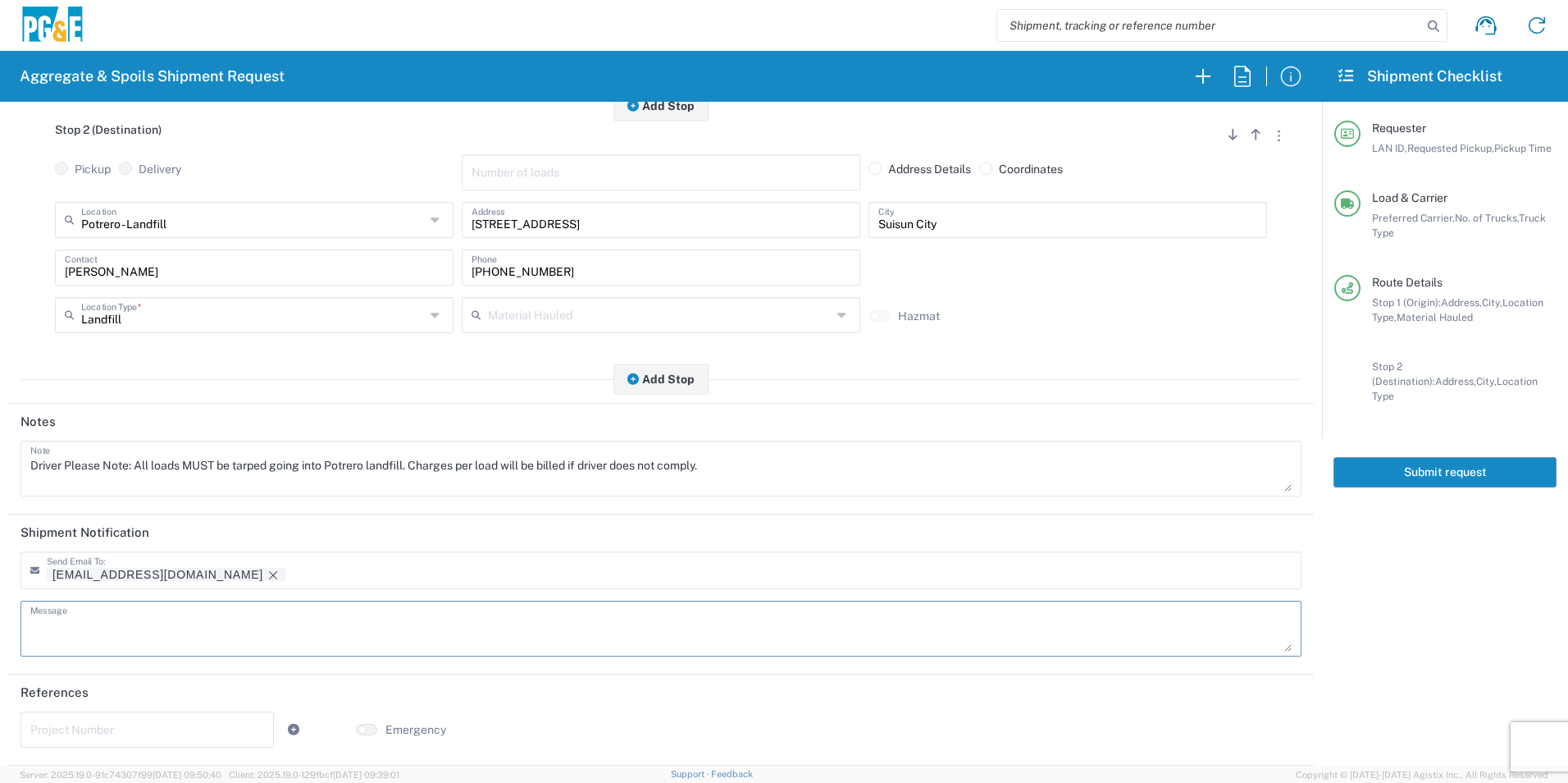
click at [163, 619] on textarea at bounding box center [660, 629] width 1261 height 46
paste textarea "Driver Please Note: All loads MUST be tarped going into Potrero landfill. Charg…"
click at [266, 571] on icon "Remove tag" at bounding box center [273, 575] width 13 height 13
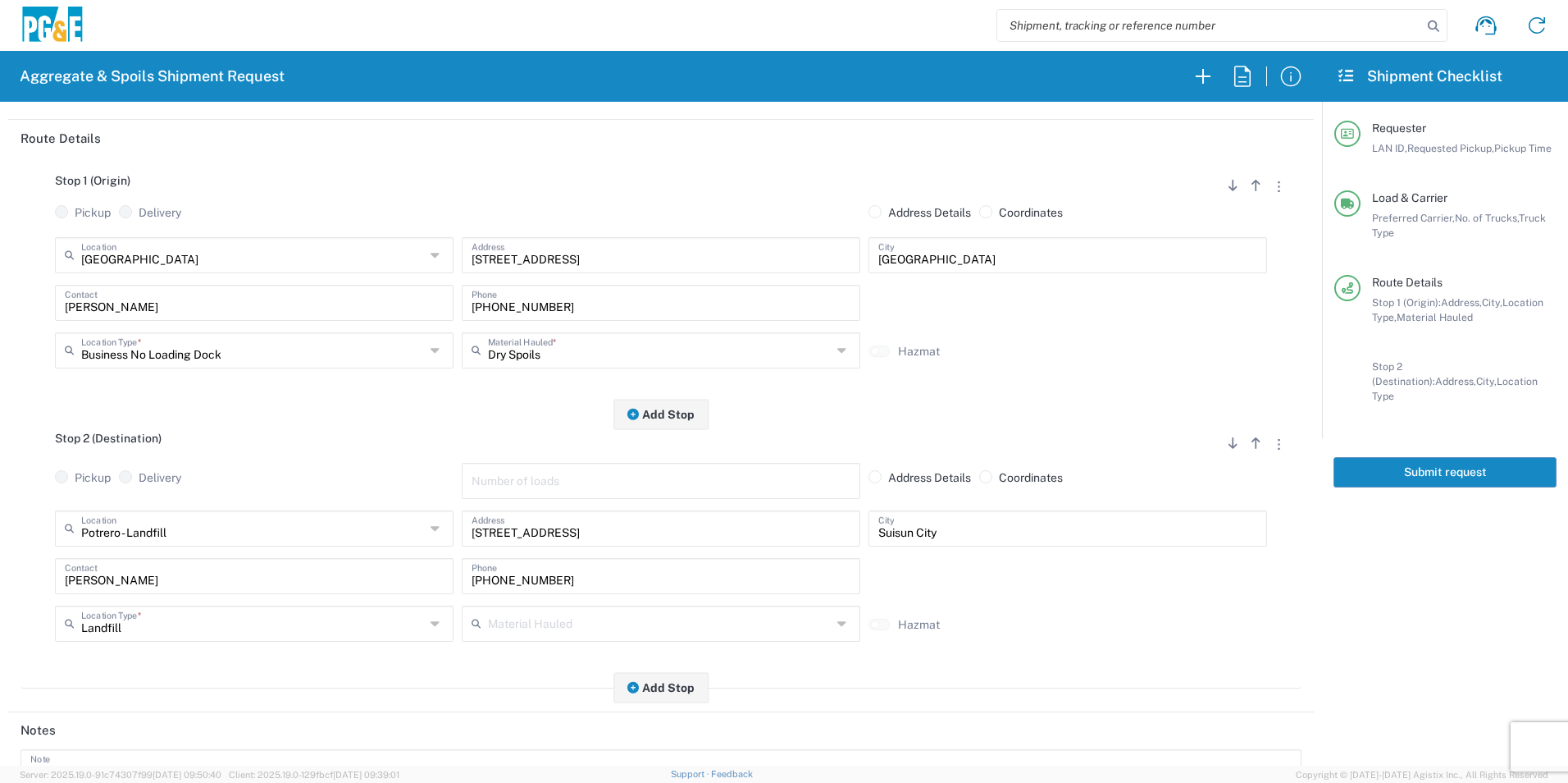
scroll to position [246, 0]
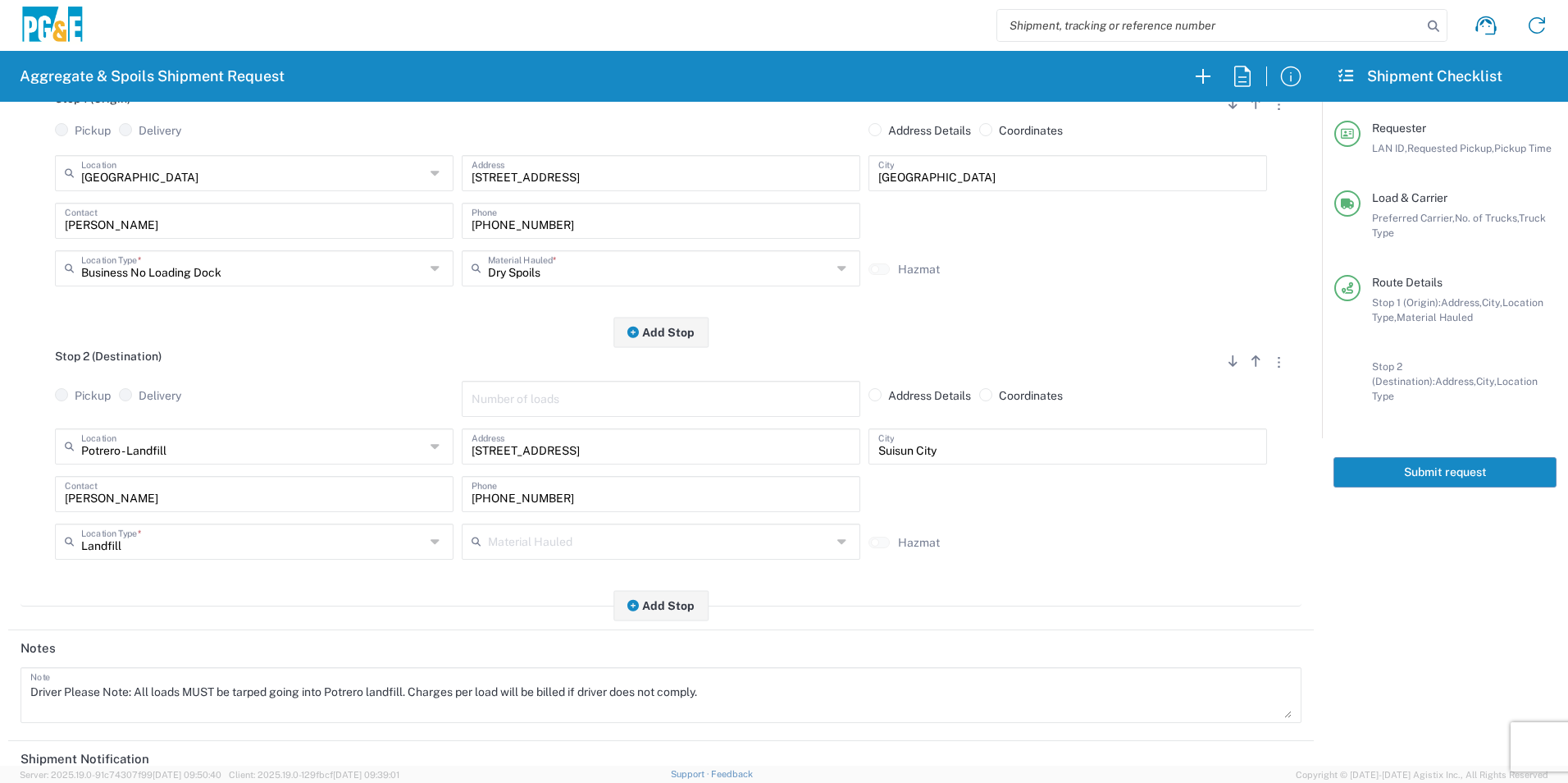
click at [1404, 457] on button "Submit request" at bounding box center [1445, 471] width 223 height 30
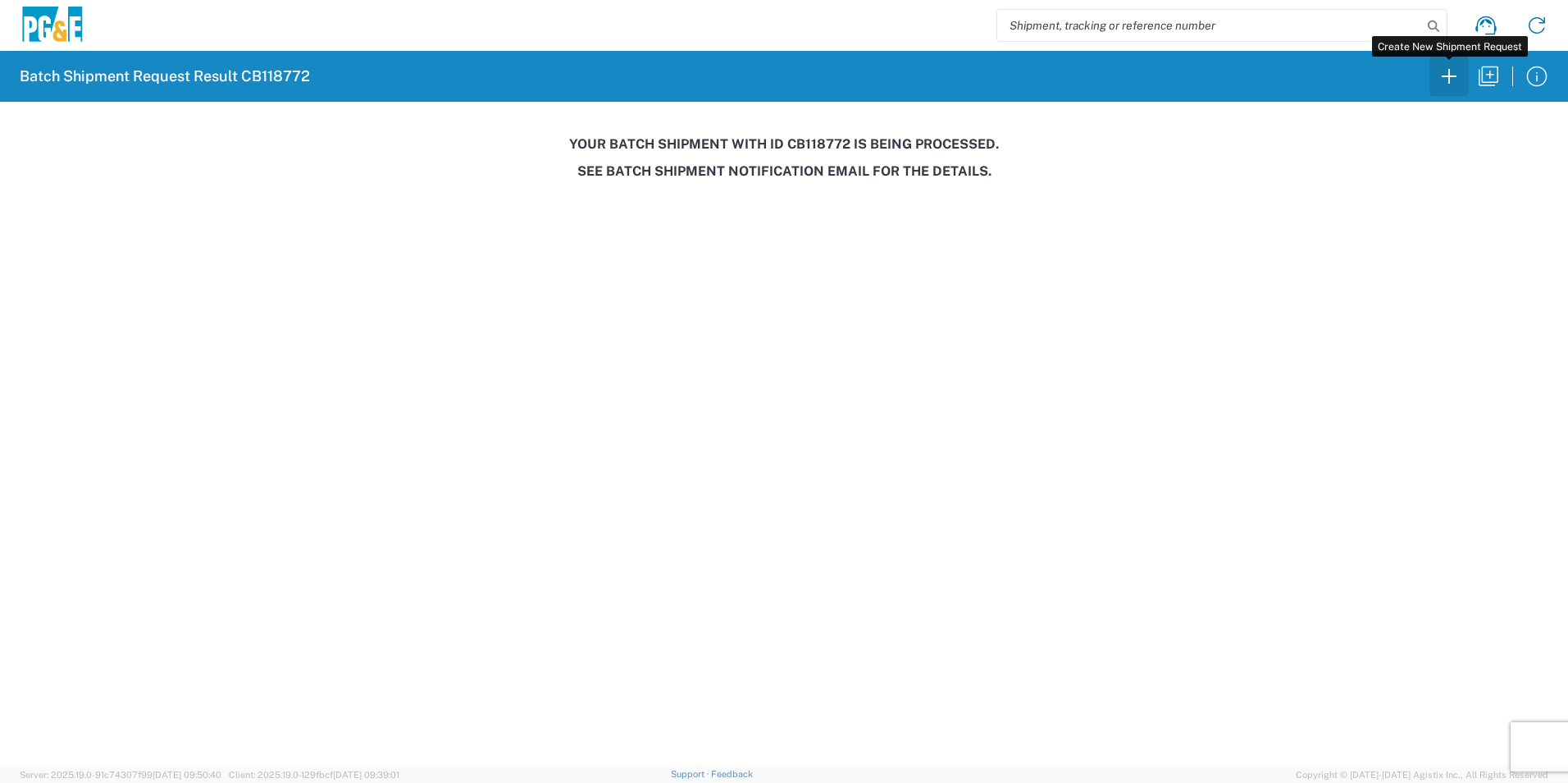
click at [1449, 65] on icon "button" at bounding box center [1450, 76] width 27 height 27
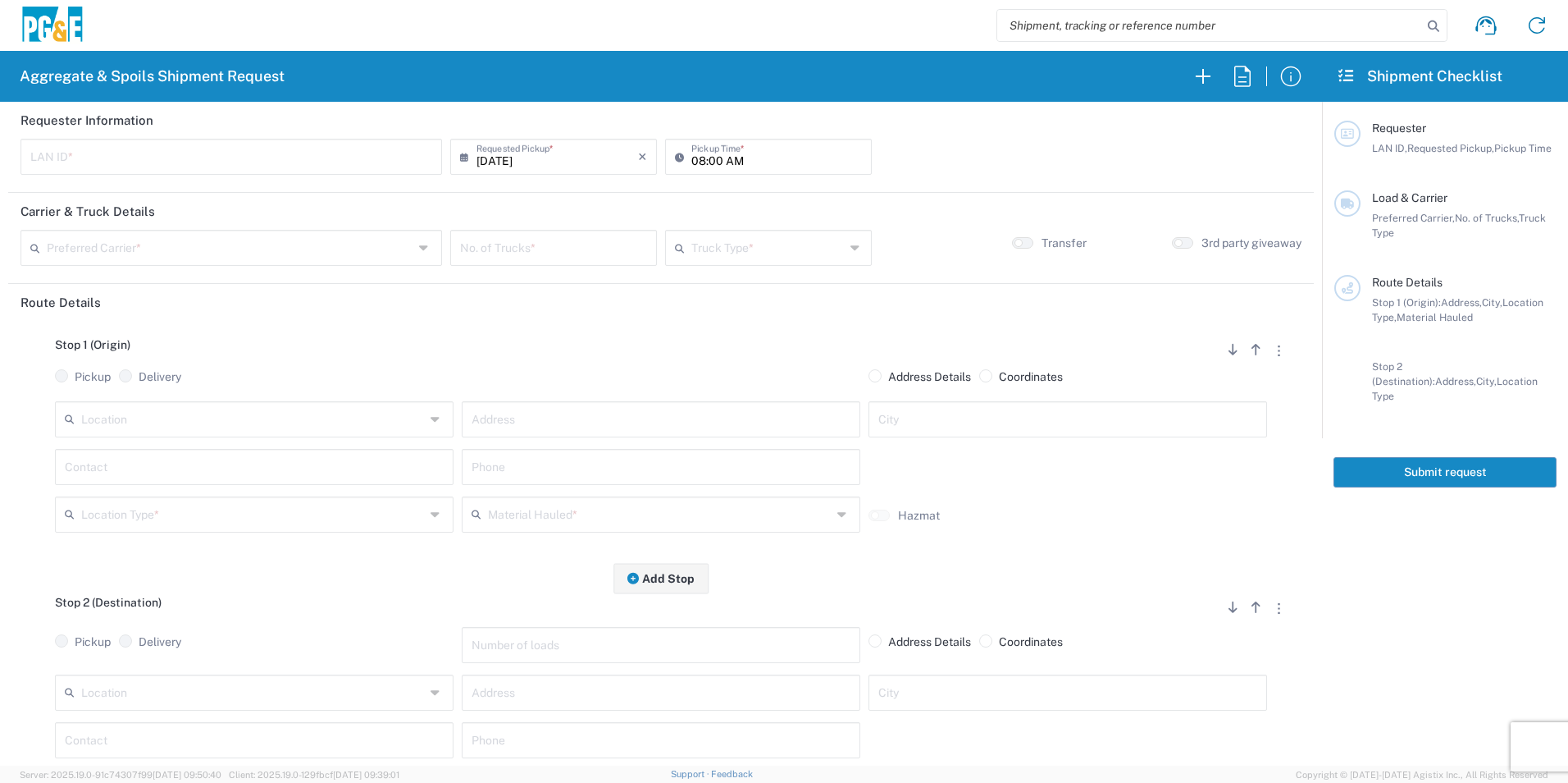
click at [202, 394] on div "Pickup Delivery" at bounding box center [254, 385] width 407 height 32
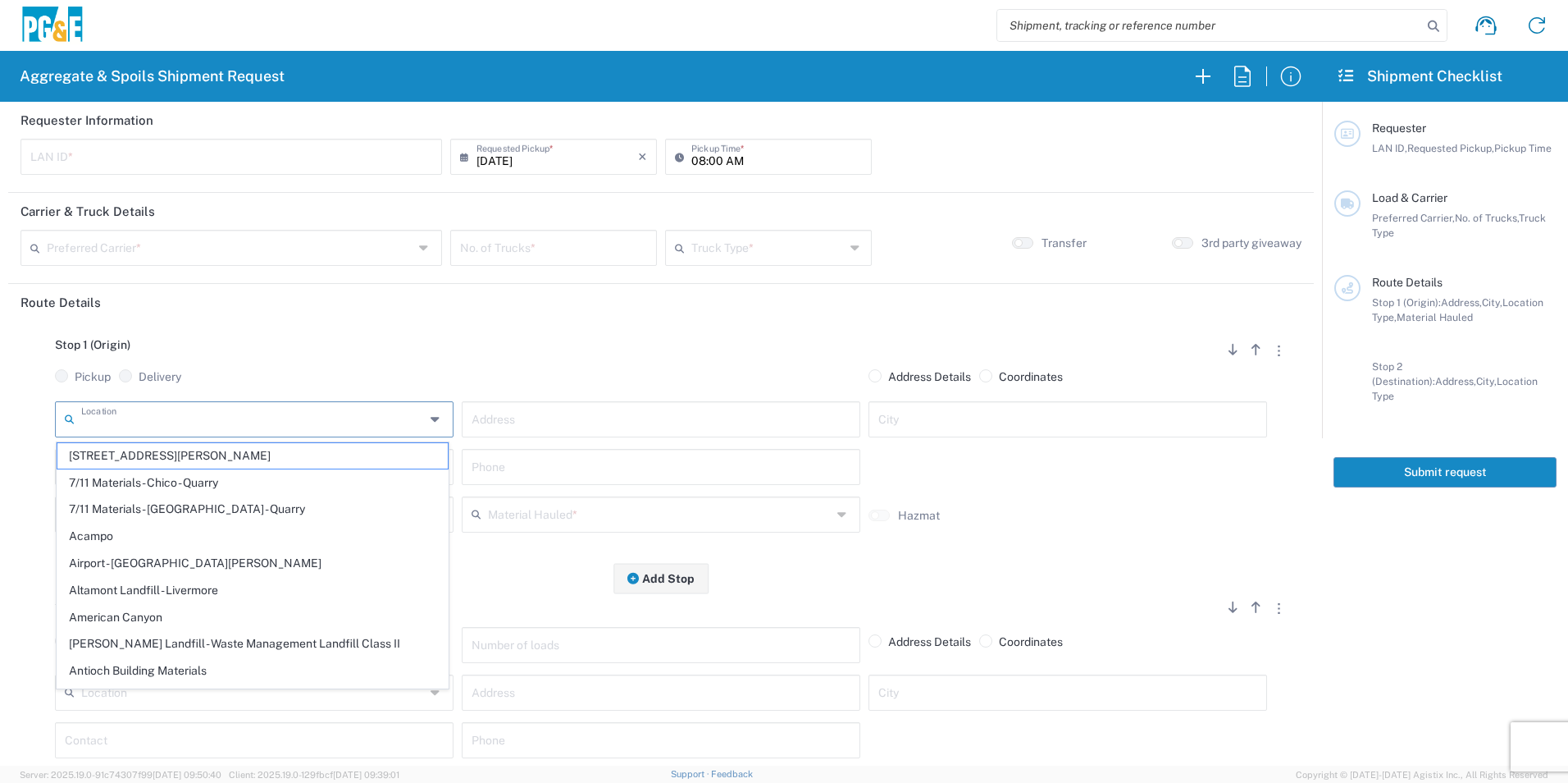
click at [196, 418] on input "text" at bounding box center [253, 417] width 344 height 28
click at [197, 418] on input "text" at bounding box center [253, 417] width 344 height 28
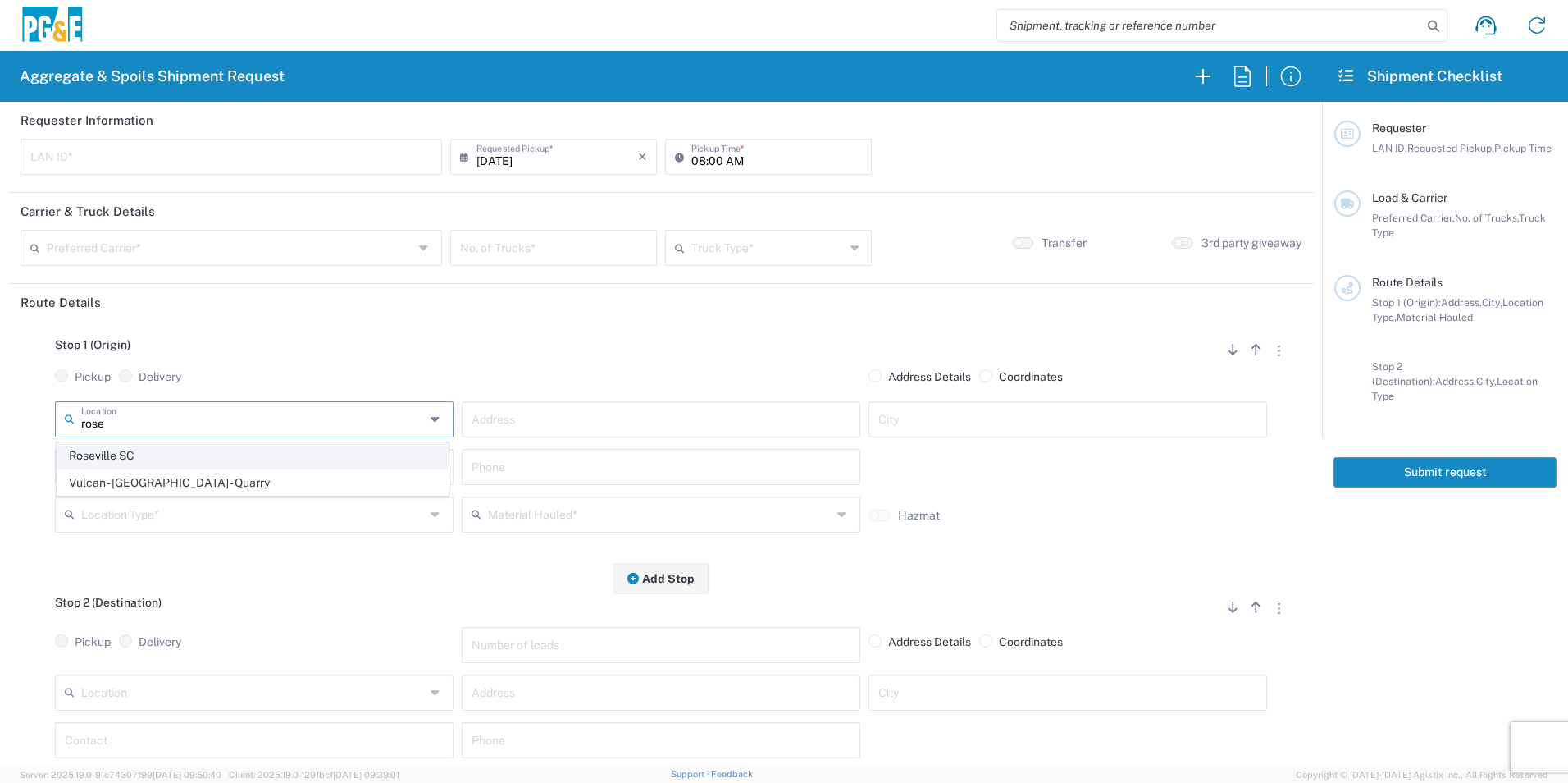
click at [202, 443] on span "Roseville SC" at bounding box center [253, 456] width 390 height 26
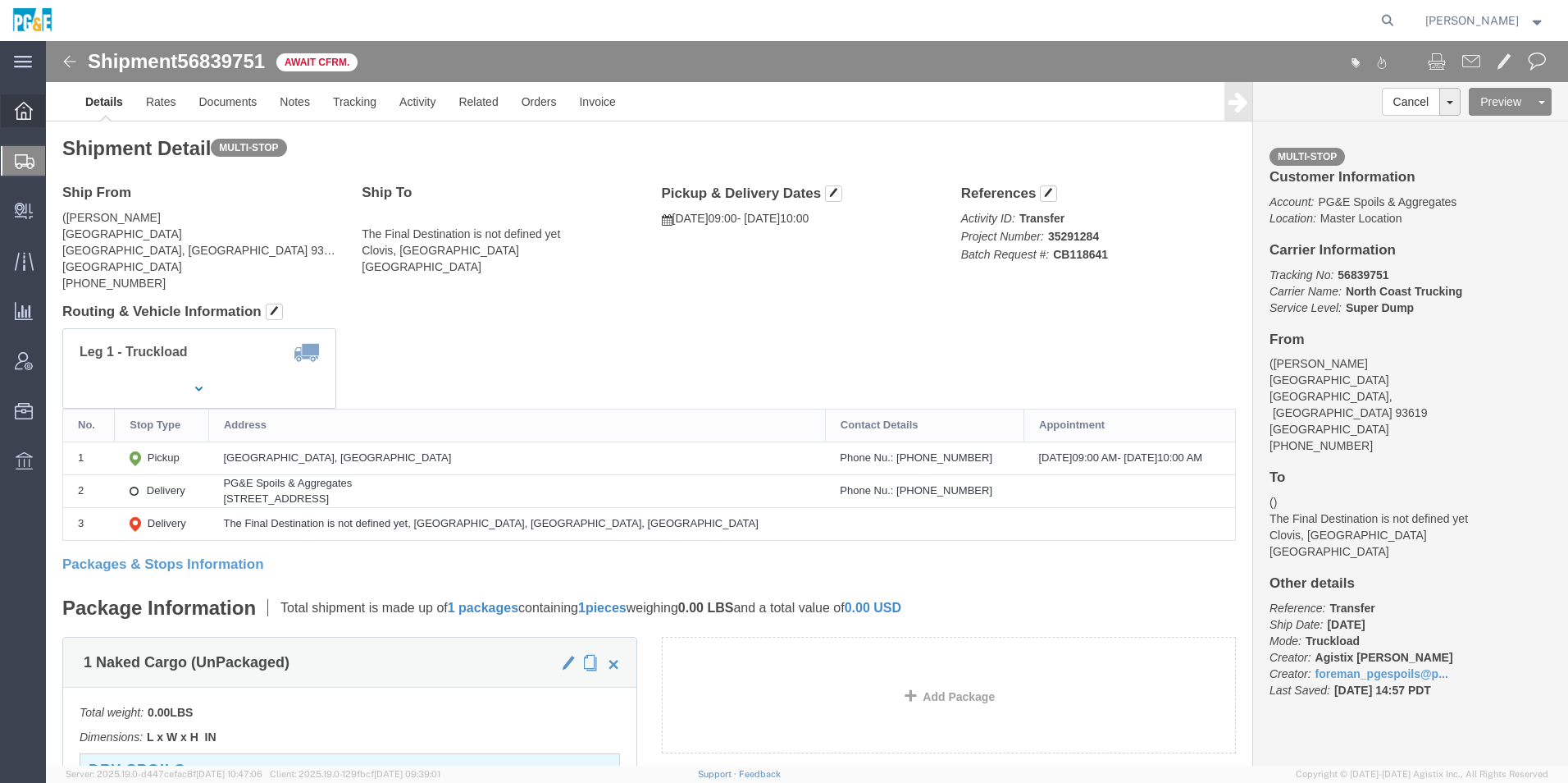
drag, startPoint x: 26, startPoint y: 109, endPoint x: 39, endPoint y: 118, distance: 15.8
click at [26, 109] on icon at bounding box center [24, 111] width 18 height 18
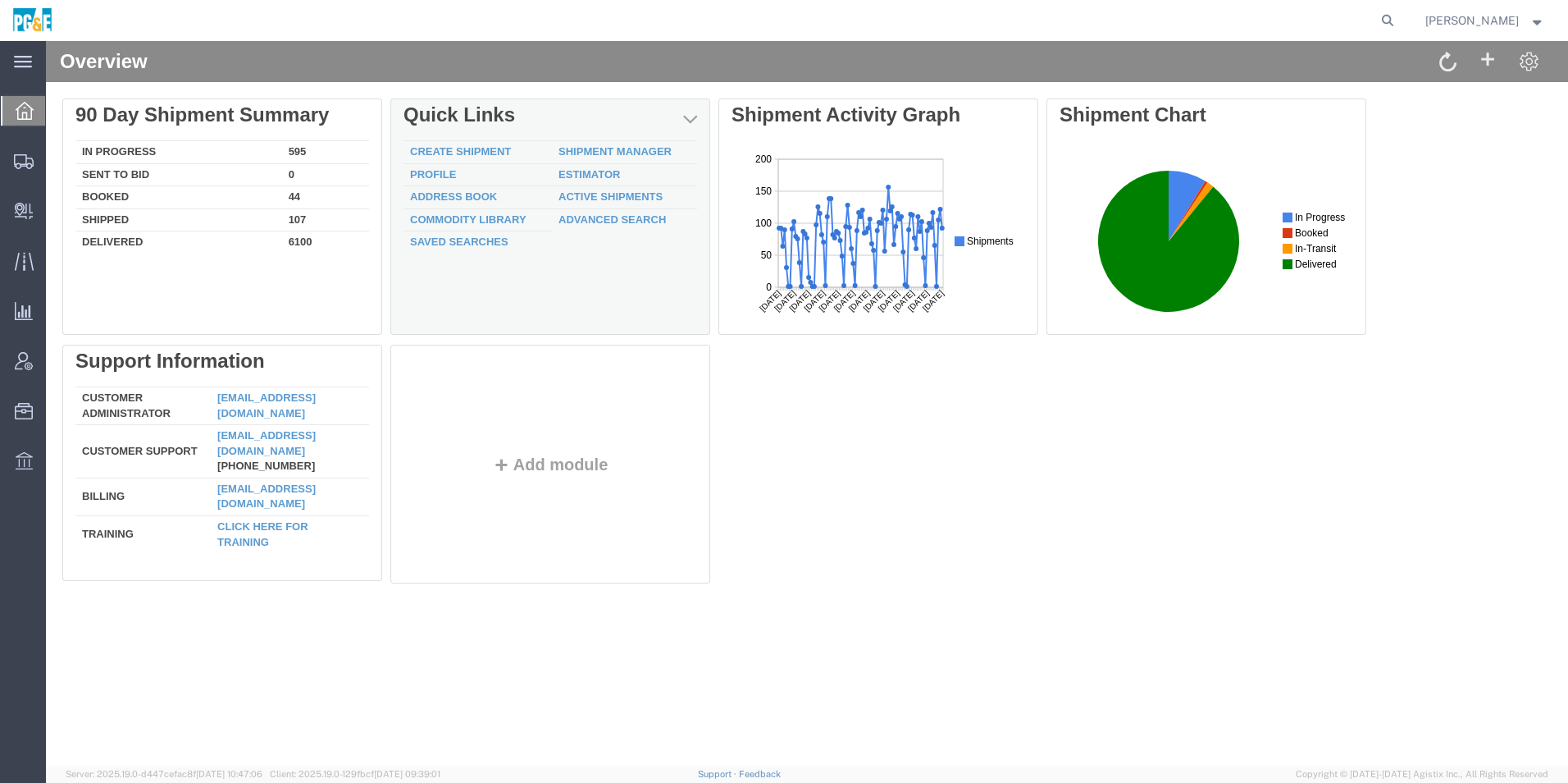
click at [581, 144] on div "Delete 90 Day Shipment Summary In Progress 595 Sent To Bid 0 Booked 44 Shipped …" at bounding box center [807, 345] width 1490 height 493
click at [576, 150] on div "Delete 90 Day Shipment Summary In Progress 595 Sent To Bid 0 Booked 44 Shipped …" at bounding box center [807, 345] width 1490 height 493
click at [575, 153] on link "Shipment Manager" at bounding box center [615, 151] width 113 height 12
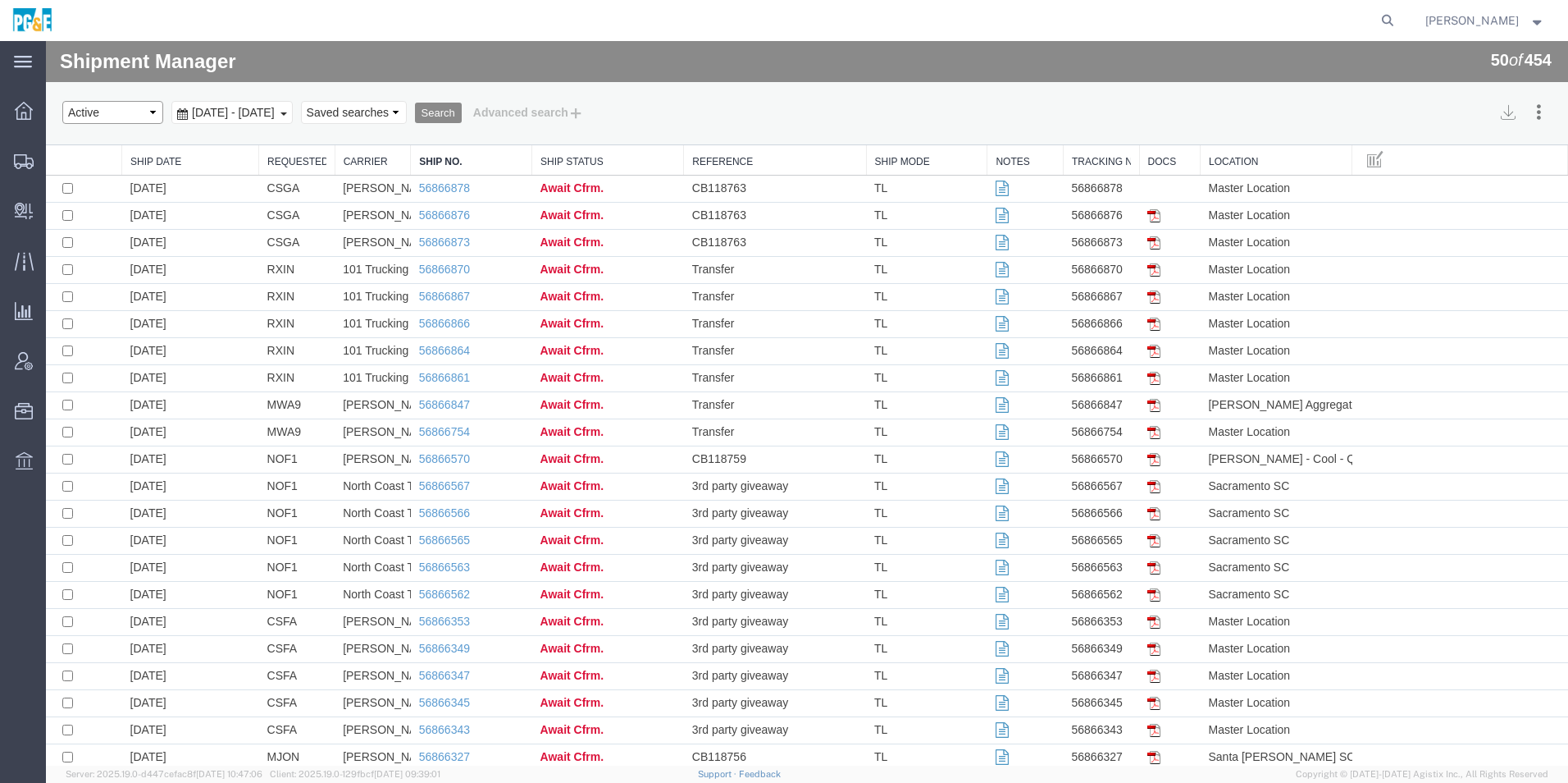
click at [105, 116] on select "Select status Active All Shipments Approved Booked Canceled Delivered Denied Ne…" at bounding box center [113, 112] width 101 height 23
select select "ALL"
click at [62, 101] on select "Select status Active All Shipments Approved Booked Canceled Delivered Denied Ne…" at bounding box center [113, 112] width 101 height 23
click at [293, 105] on div "[DATE] - [DATE]" at bounding box center [232, 112] width 121 height 23
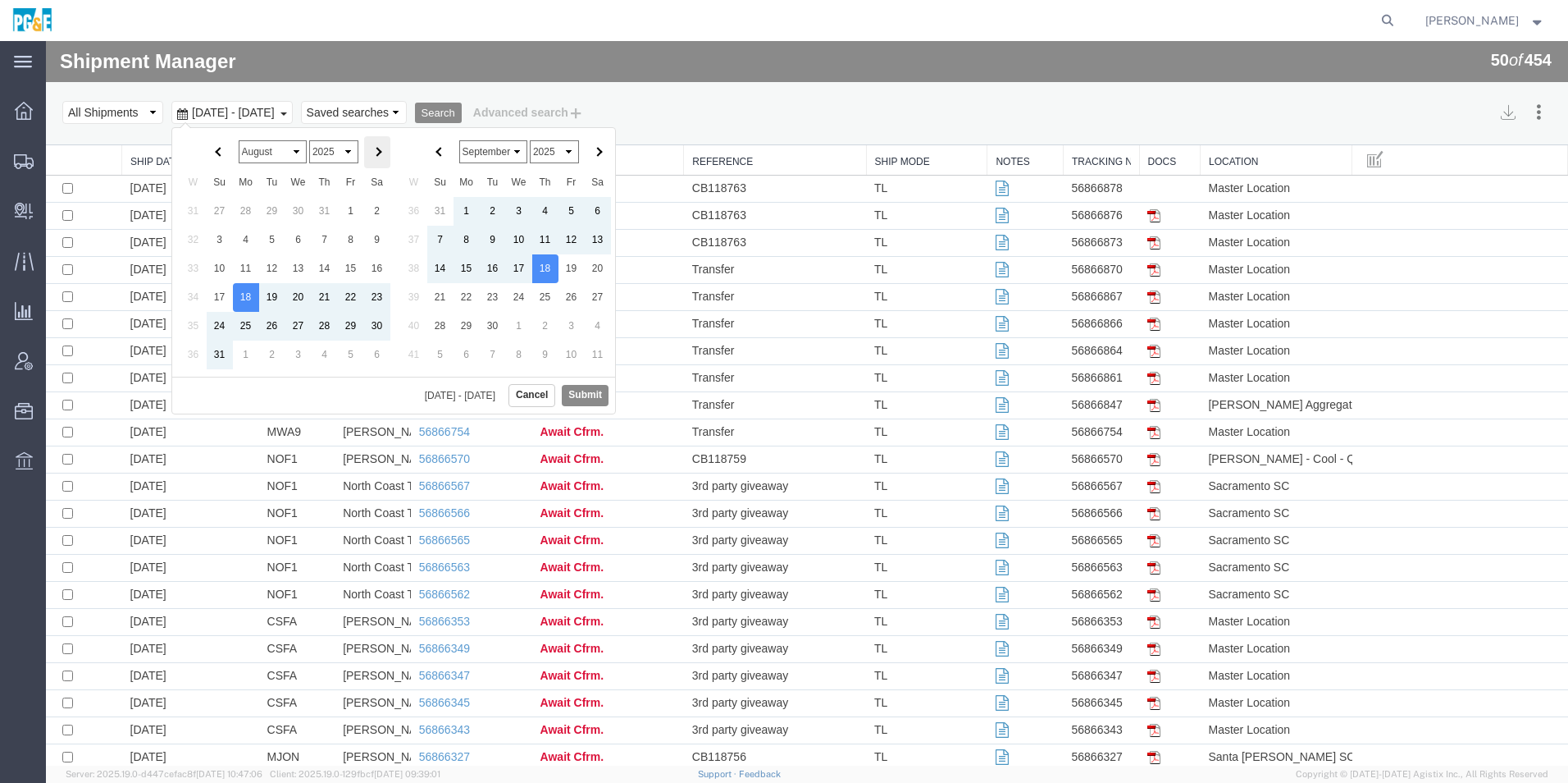
click at [378, 154] on span at bounding box center [377, 153] width 9 height 9
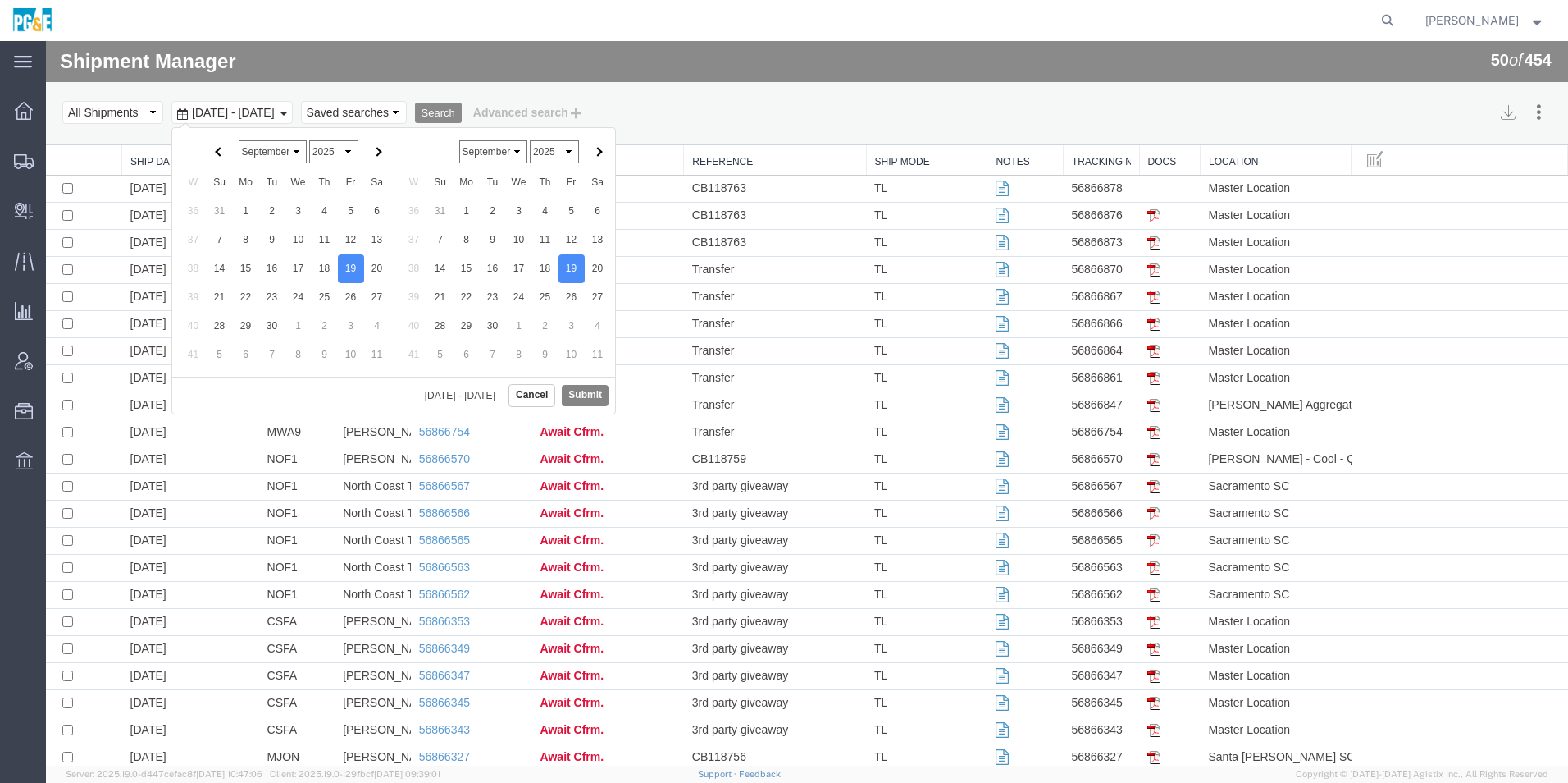
click at [579, 399] on button "Submit" at bounding box center [585, 395] width 47 height 20
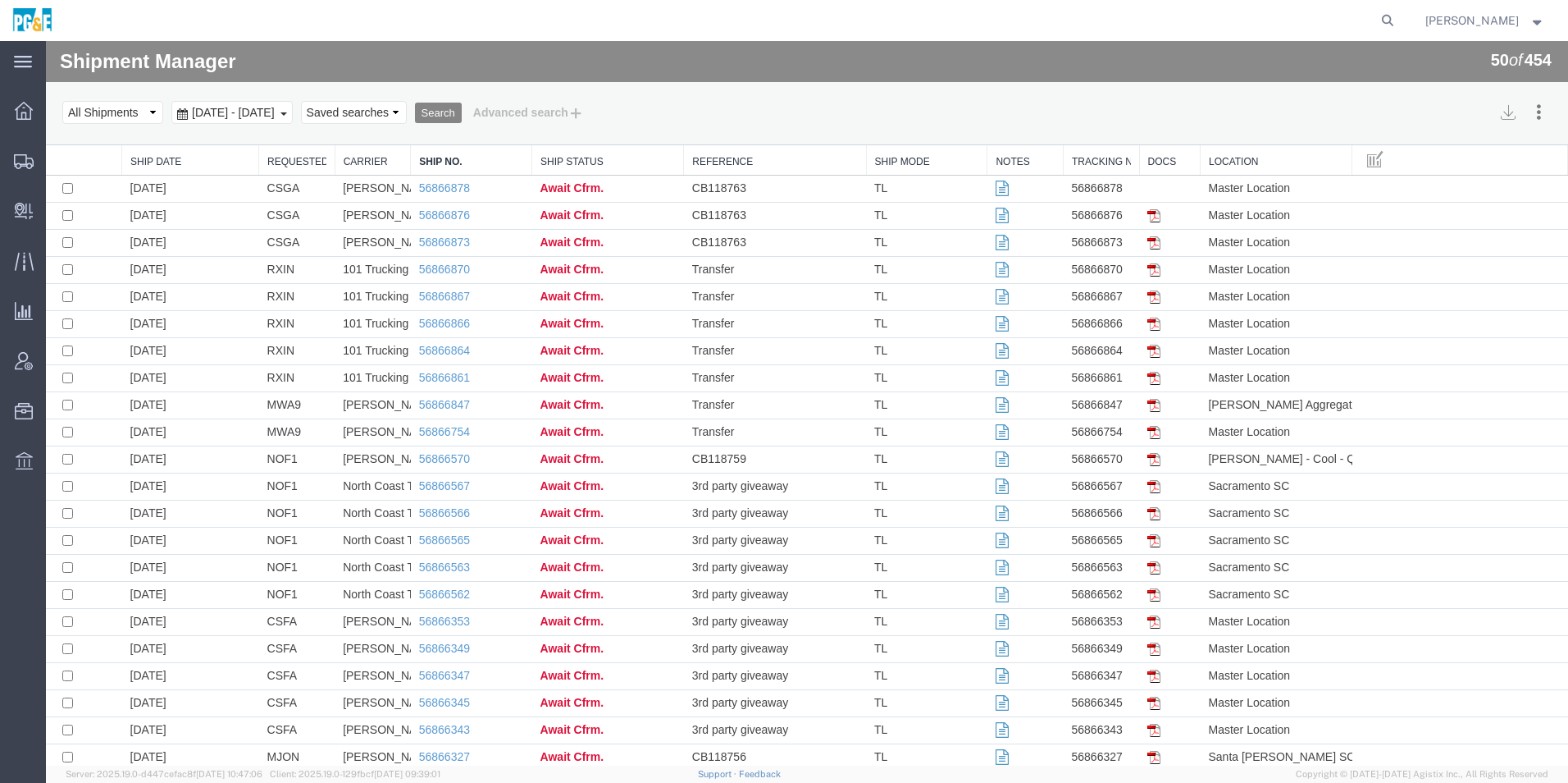
click at [462, 118] on button "Search" at bounding box center [438, 113] width 47 height 21
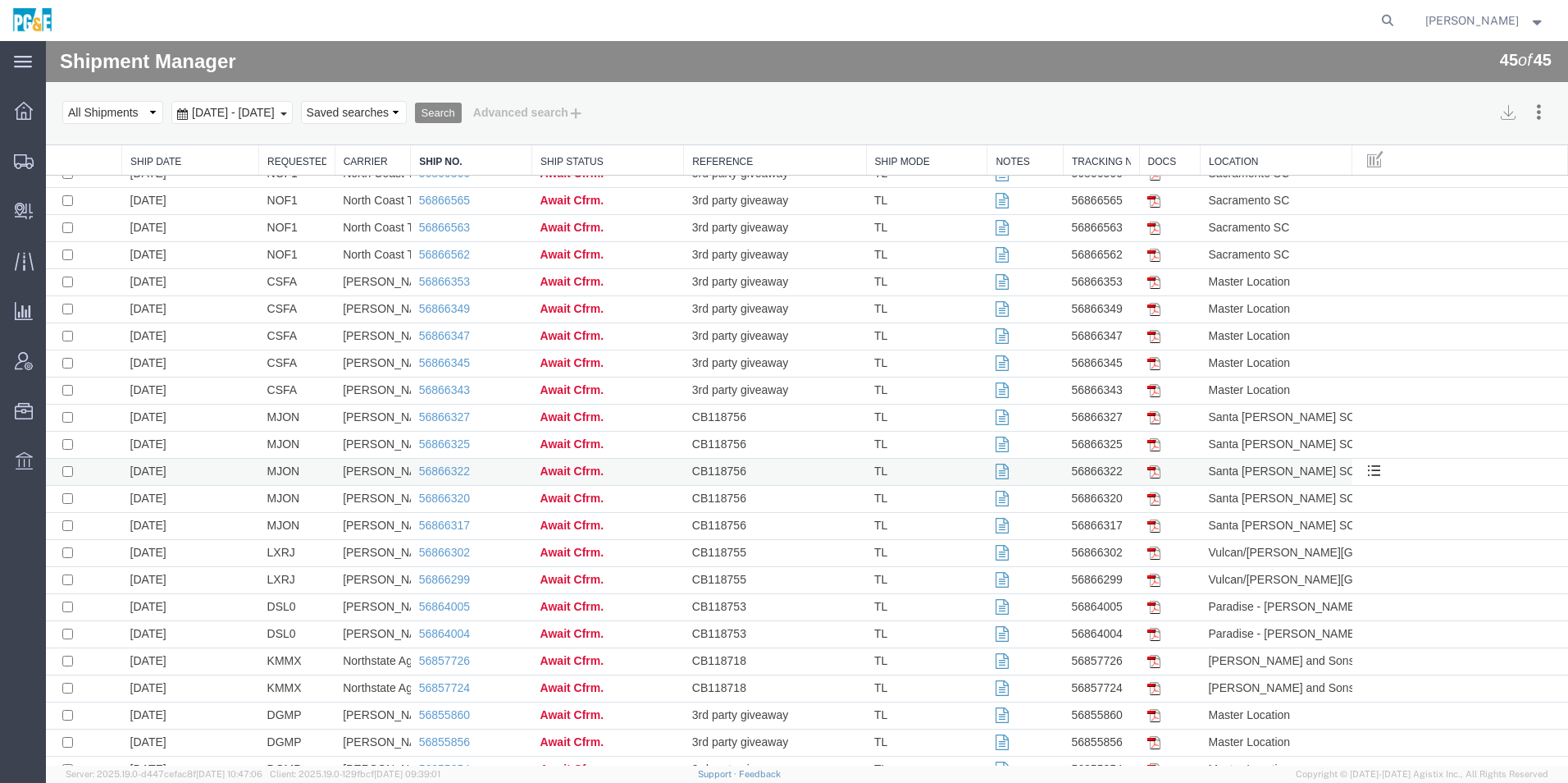
scroll to position [411, 0]
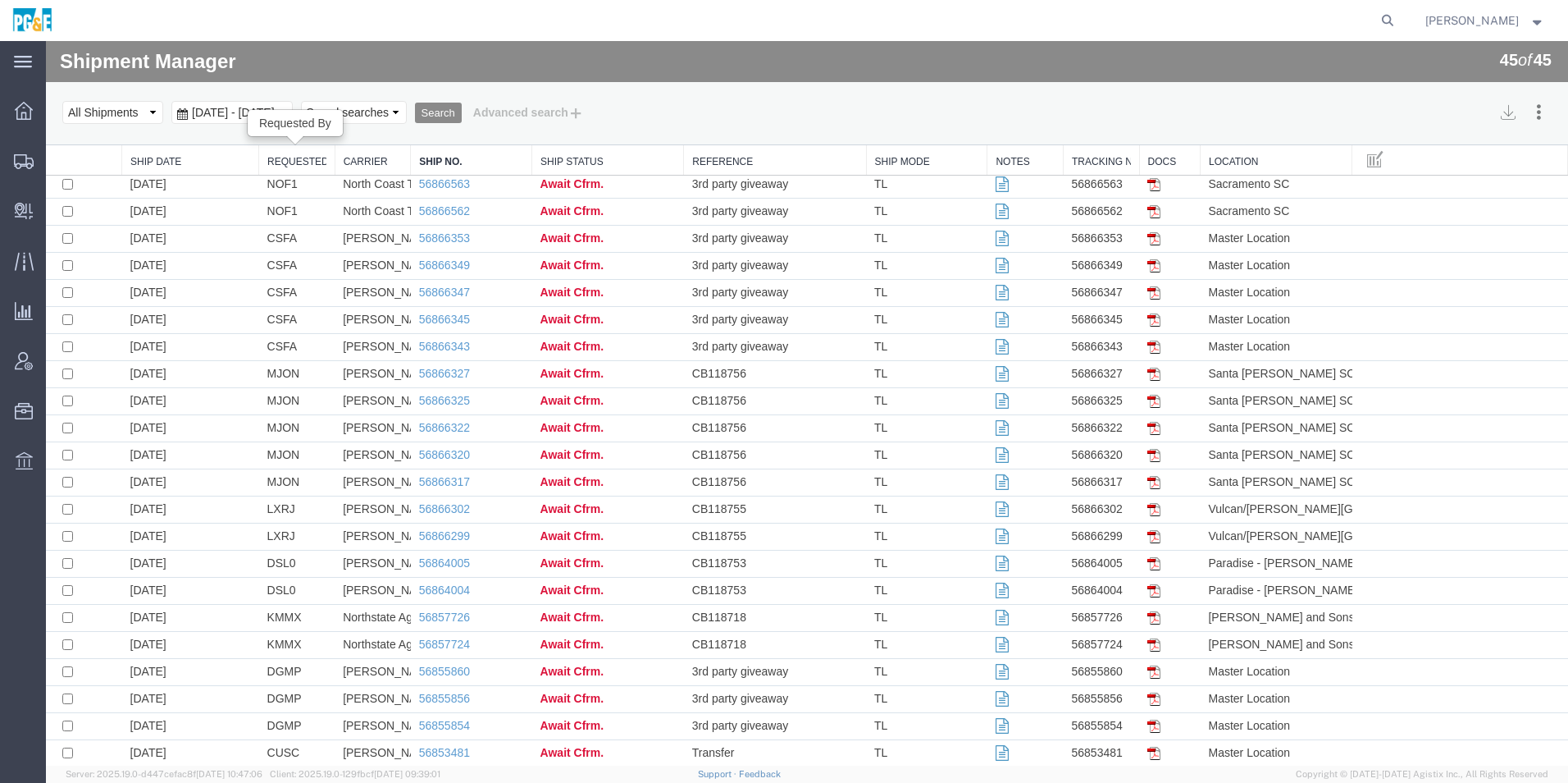
click at [286, 157] on link "Requested By" at bounding box center [297, 162] width 59 height 14
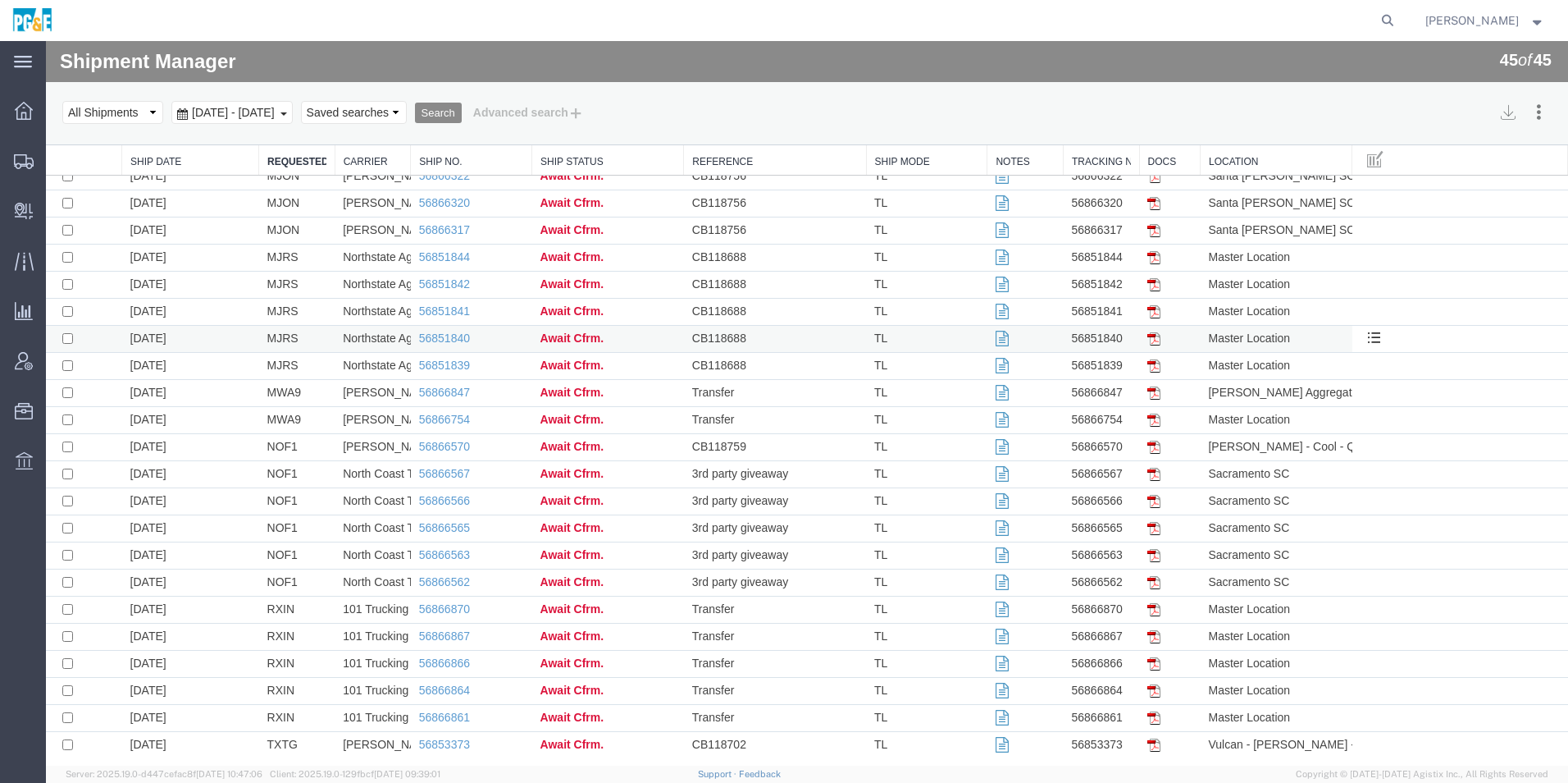
scroll to position [645, 0]
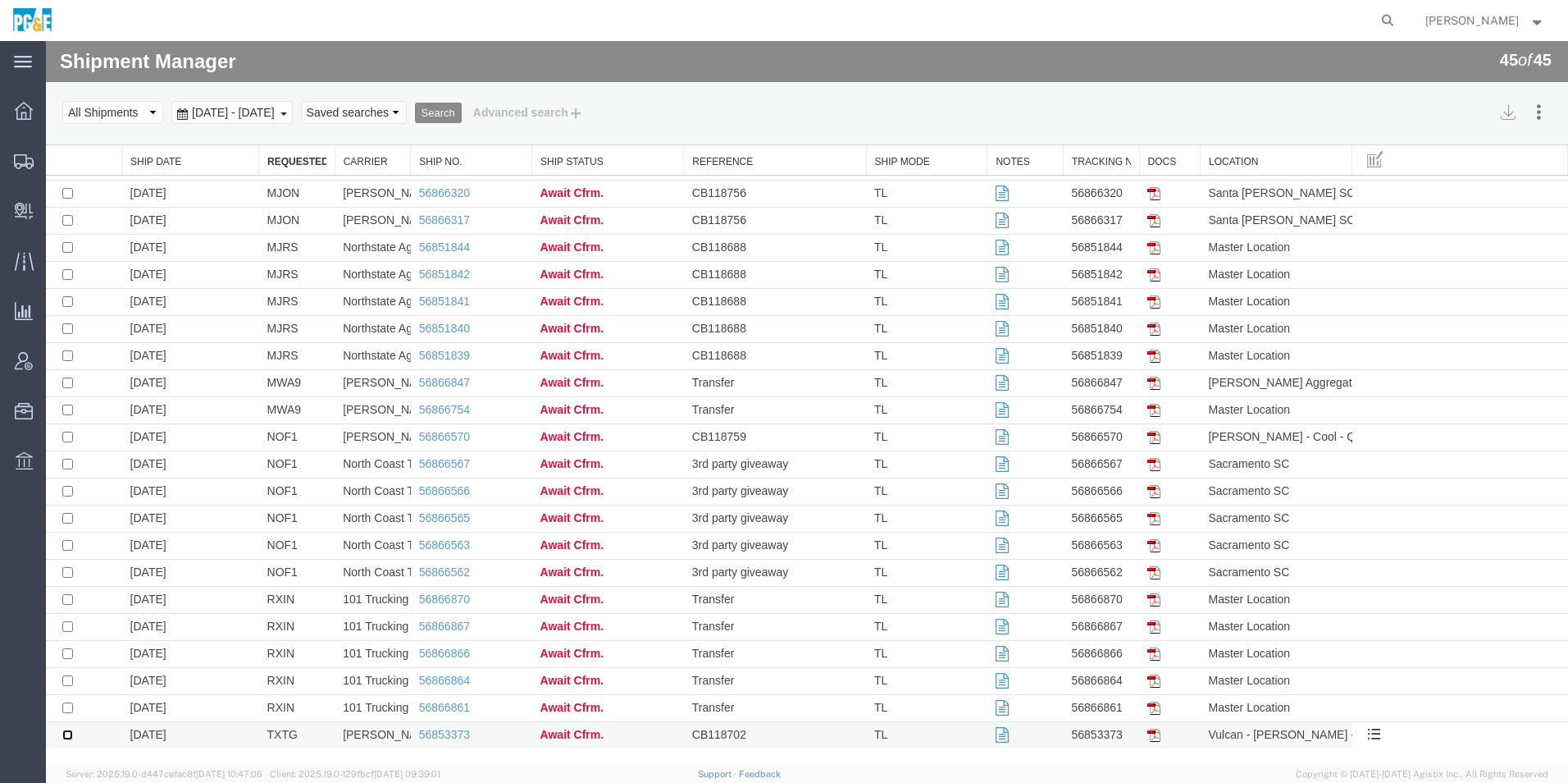
click at [71, 735] on input "checkbox" at bounding box center [68, 735] width 11 height 11
checkbox input "true"
click at [1469, 192] on button "Cancel Shipments" at bounding box center [1480, 194] width 141 height 25
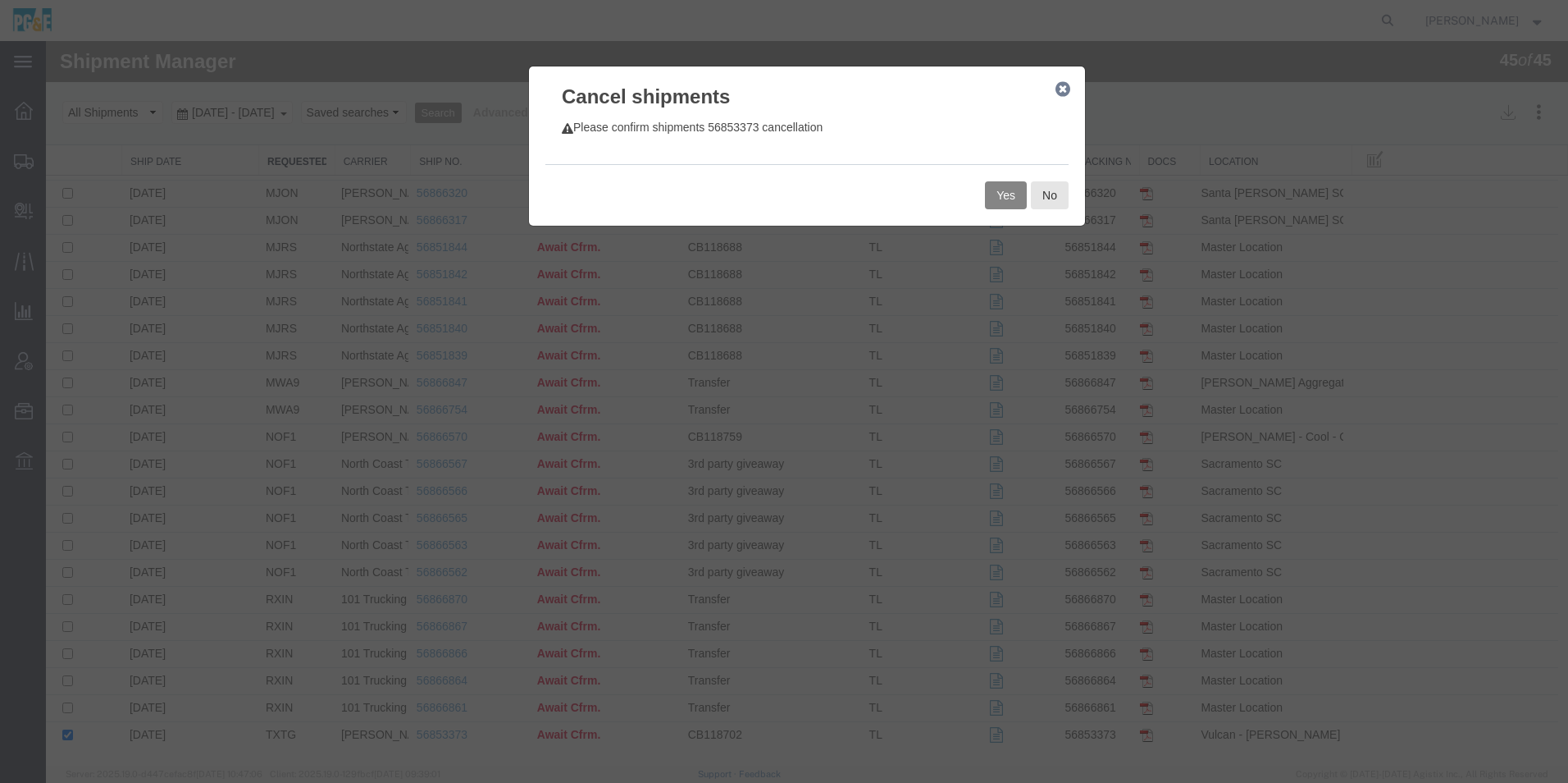
click at [993, 190] on button "Yes" at bounding box center [1007, 195] width 42 height 28
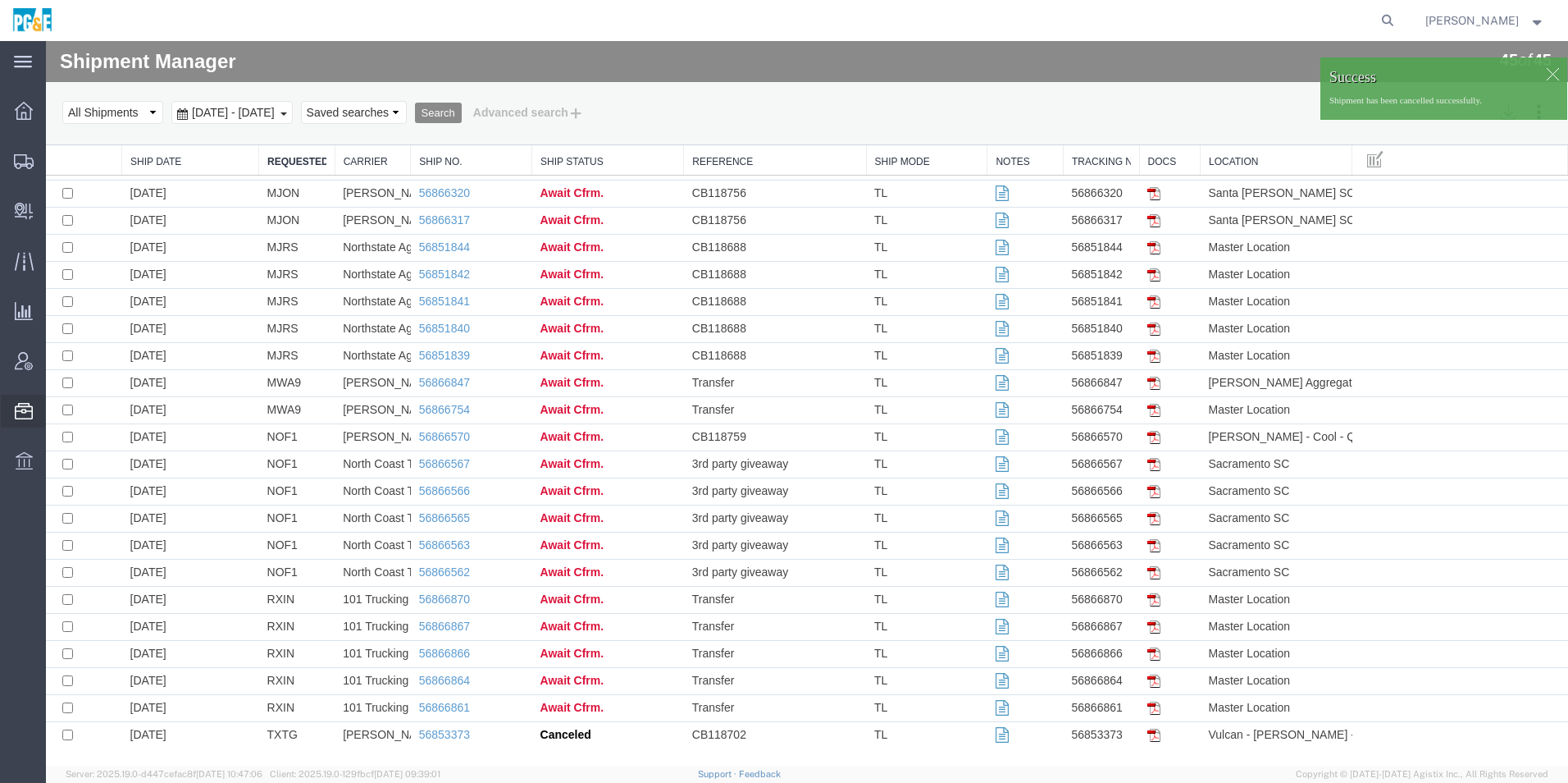
click at [0, 0] on span "Templates" at bounding box center [0, 0] width 0 height 0
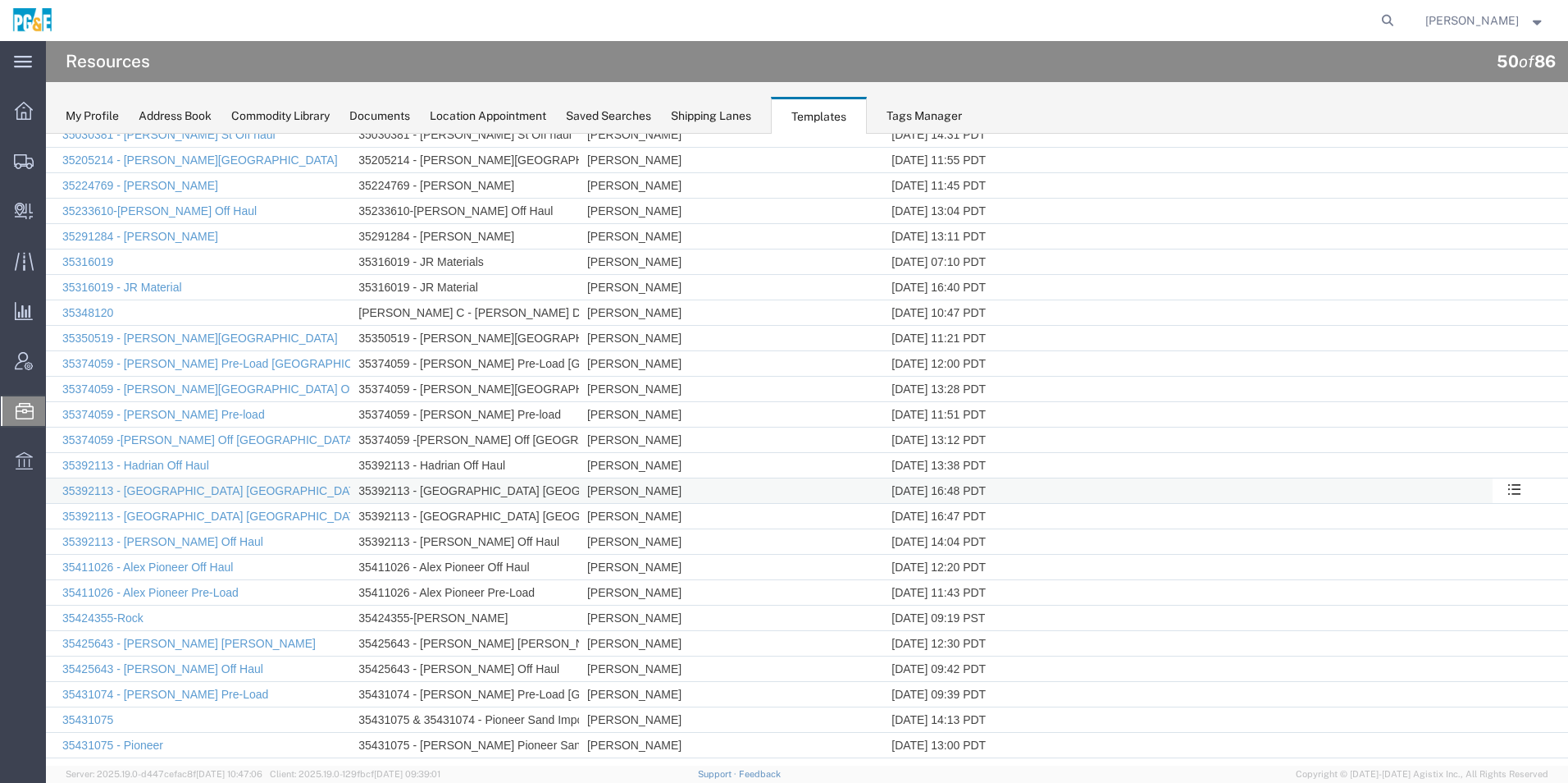
scroll to position [246, 0]
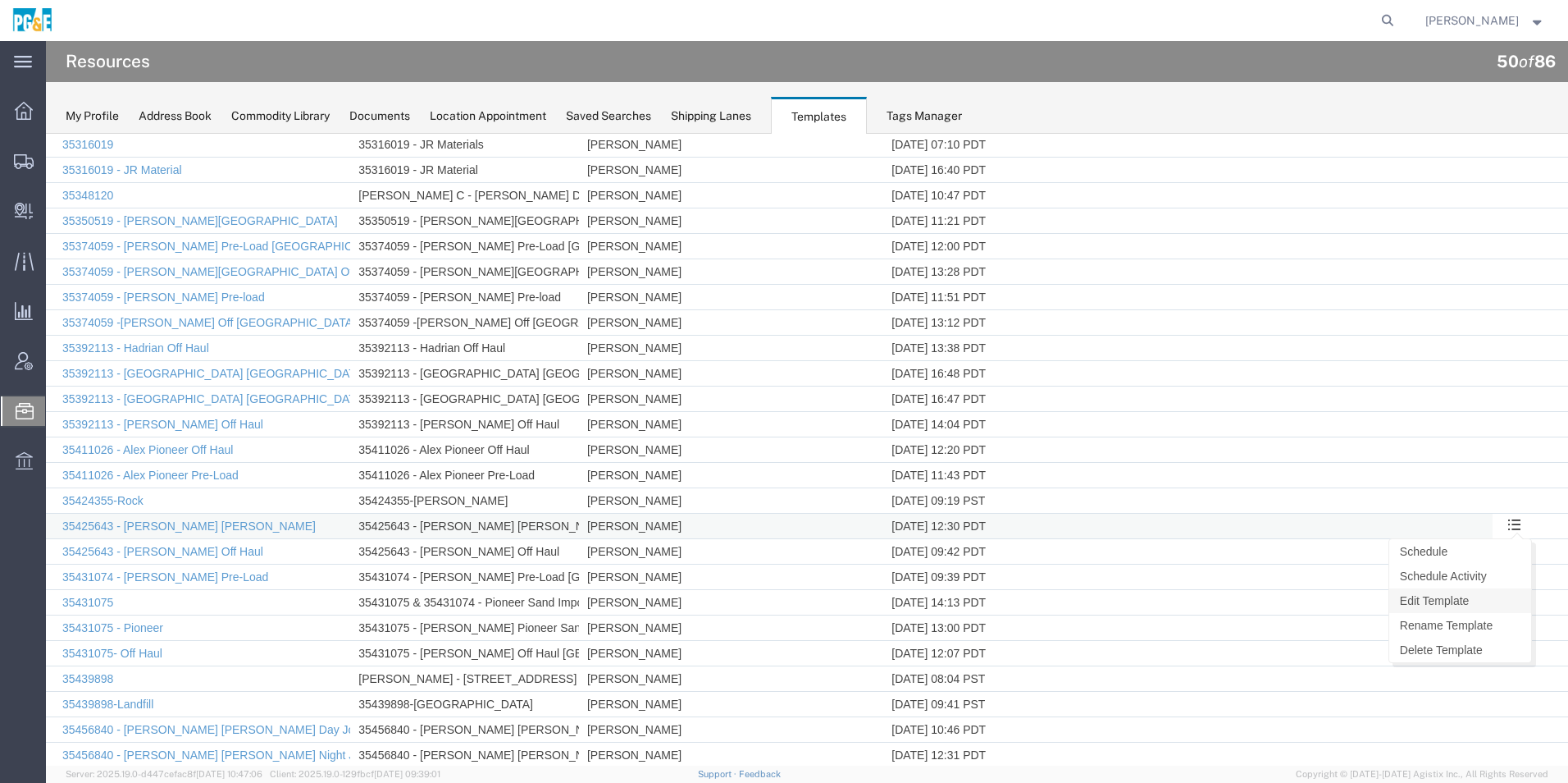
click at [1443, 599] on link "Edit Template" at bounding box center [1461, 600] width 141 height 25
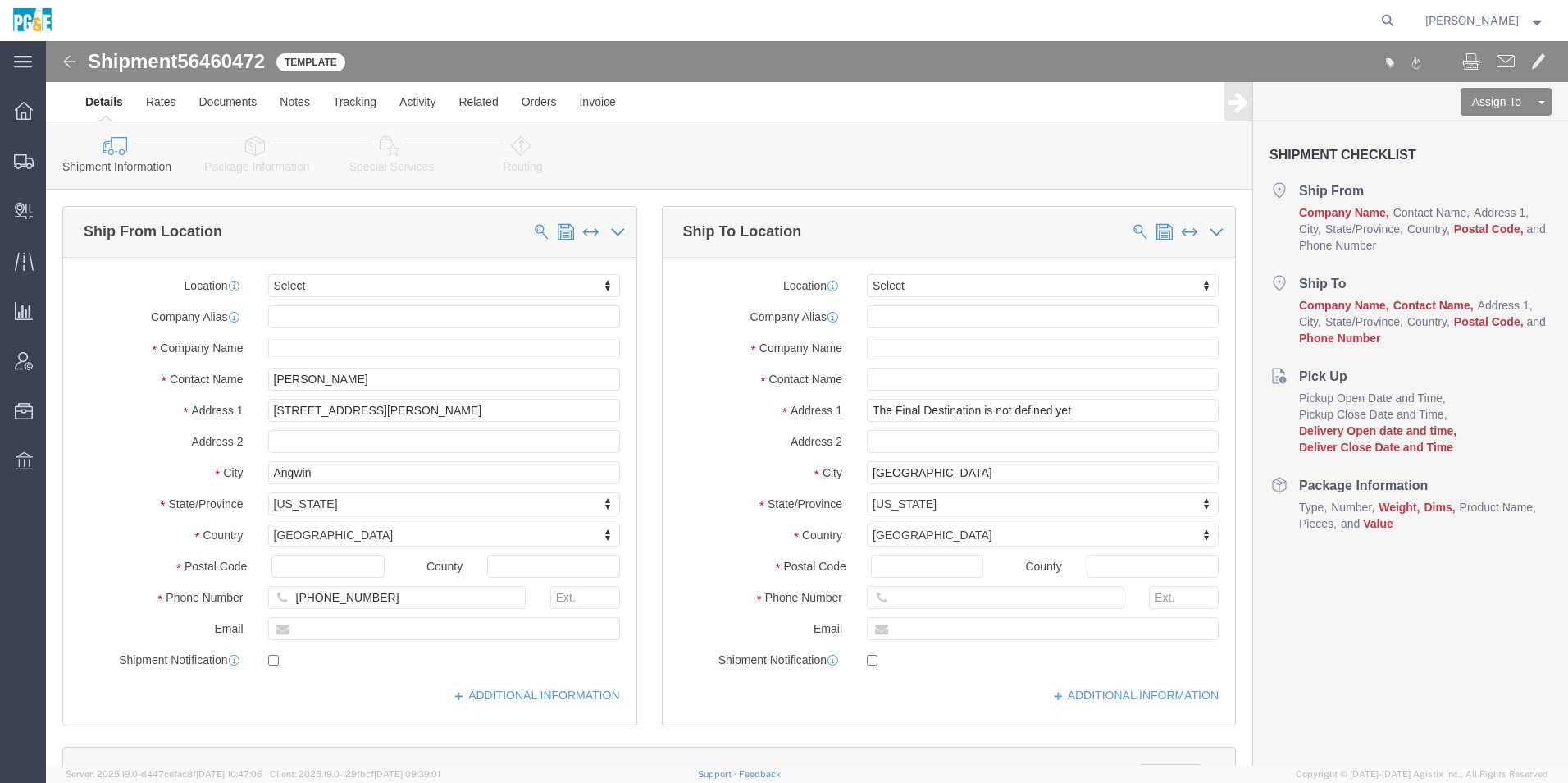
select select
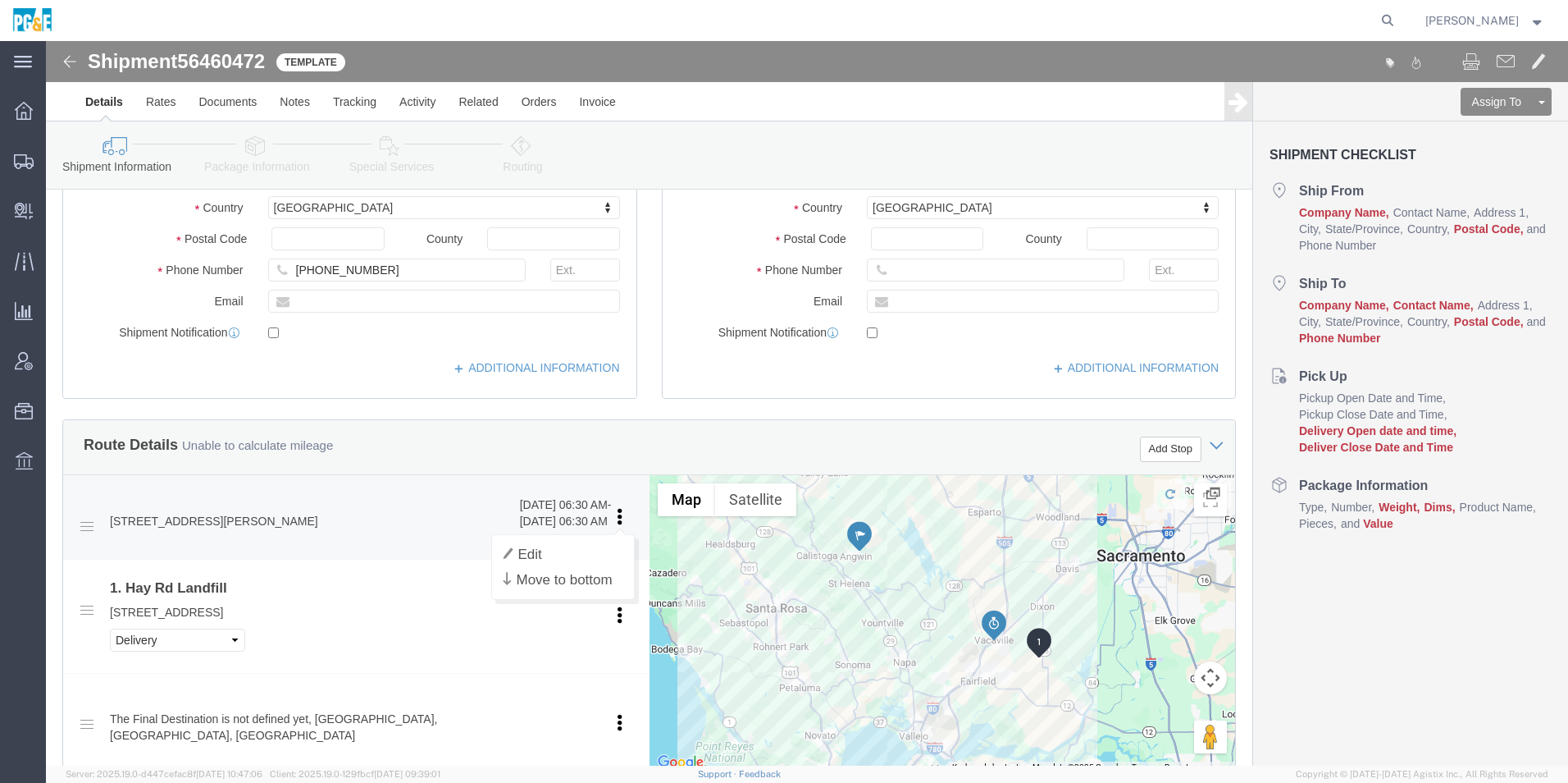
scroll to position [328, 0]
click link "Edit"
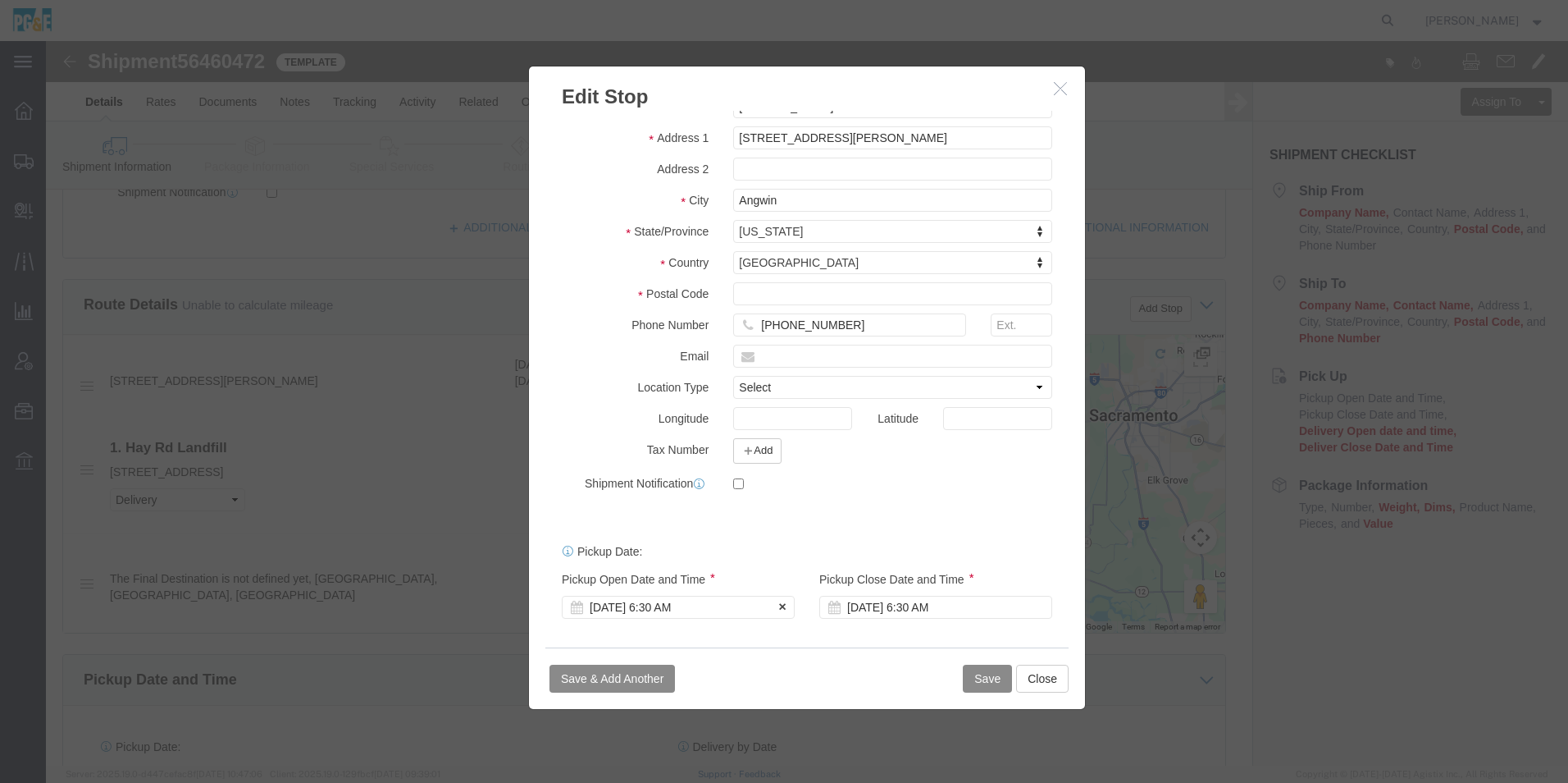
scroll to position [574, 0]
click div "Aug 12 2025 6:30 AM"
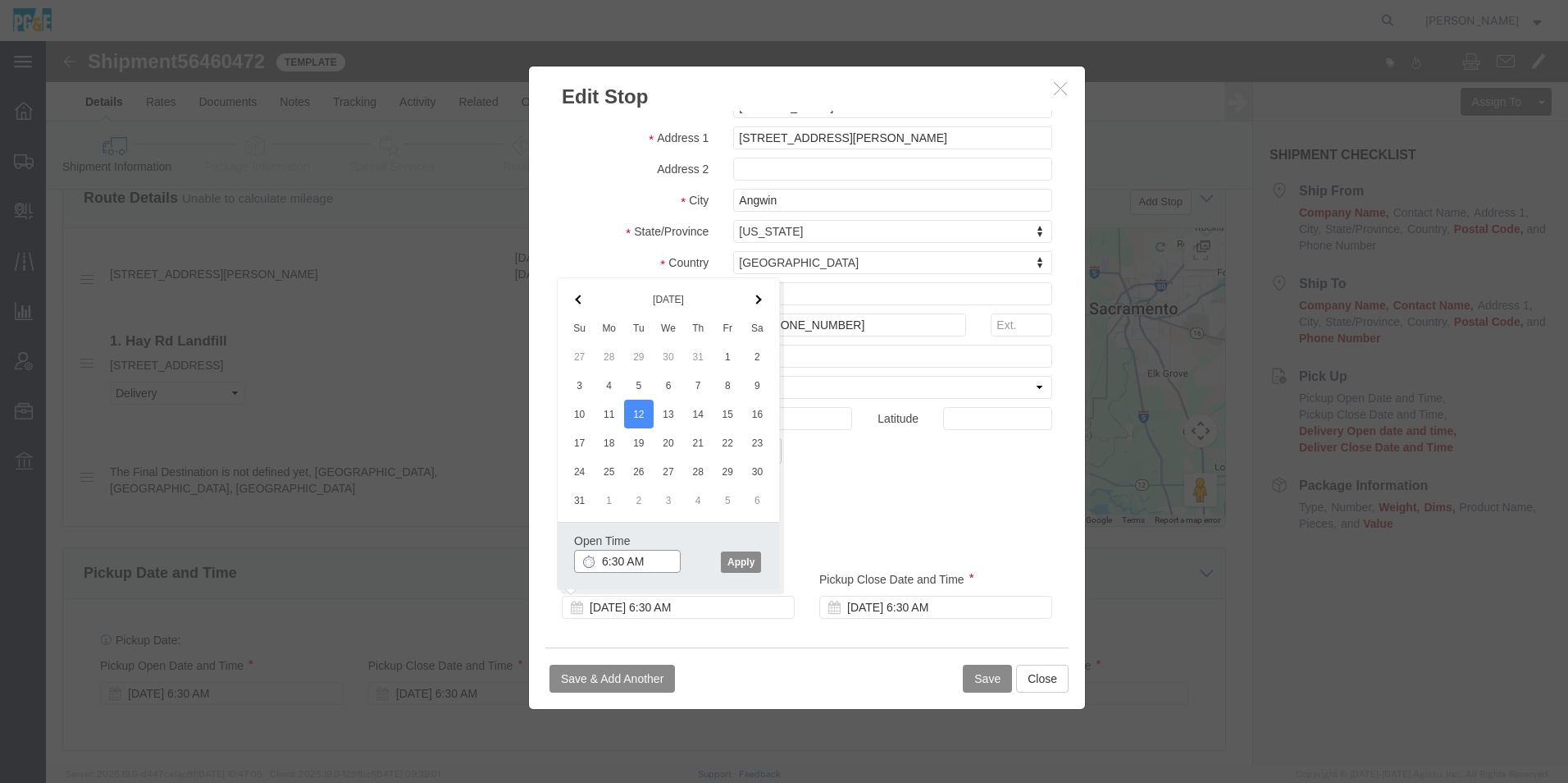
click input "6:30 AM"
type input "6:45 AM"
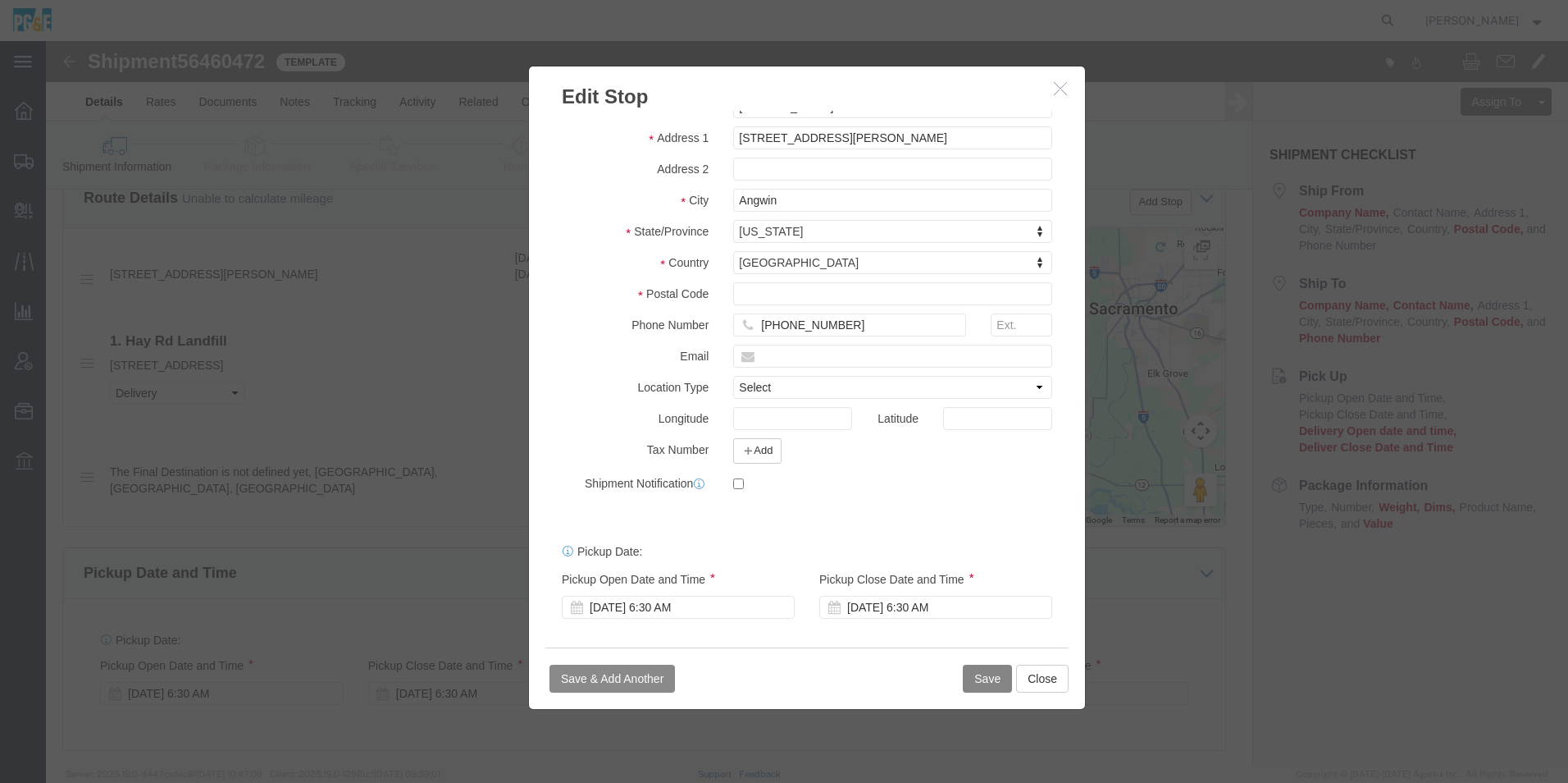
click button "Save"
click input "Postal Code : This field is required."
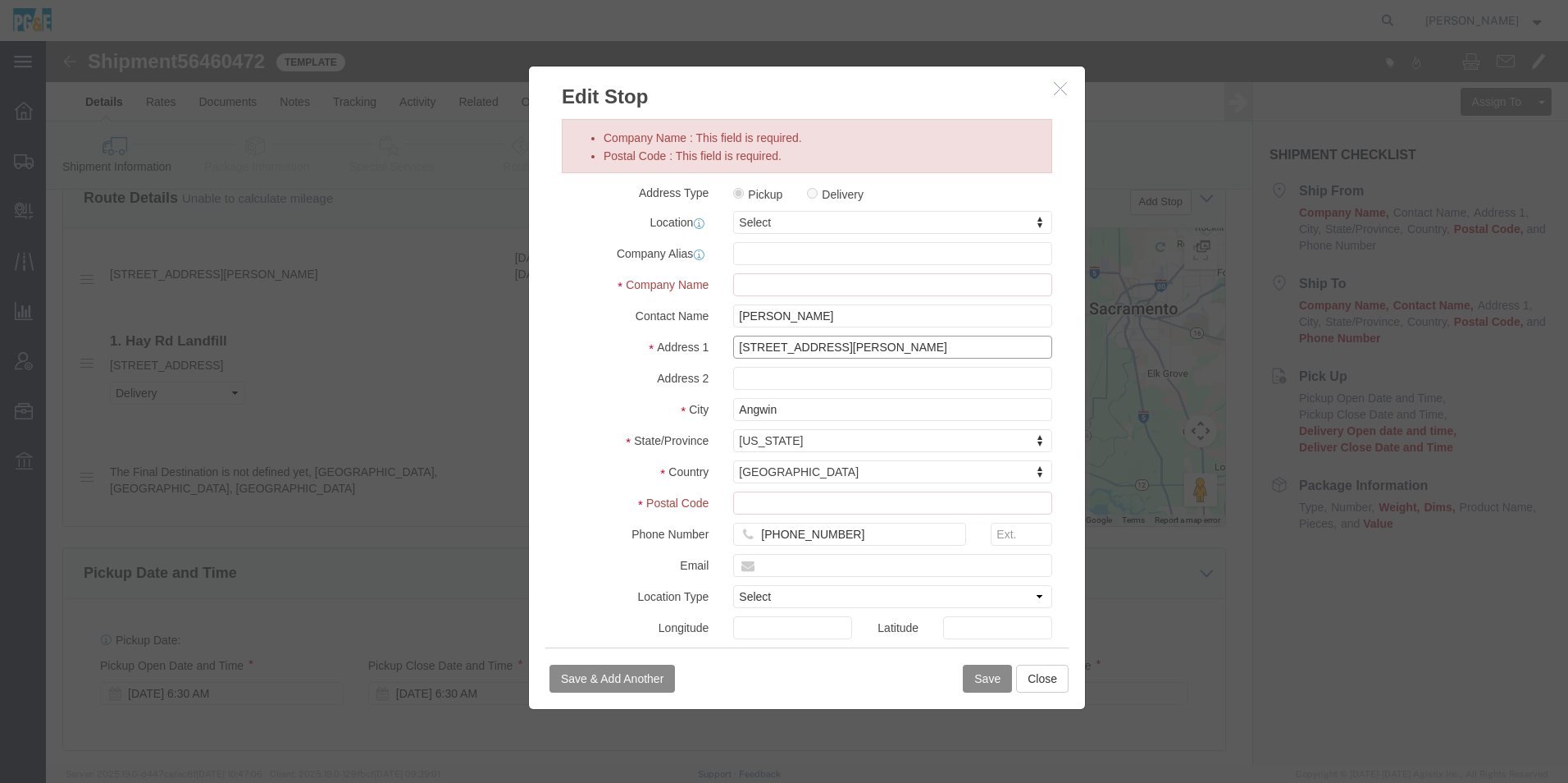
drag, startPoint x: 815, startPoint y: 95, endPoint x: 544, endPoint y: 65, distance: 272.7
click div "Edit Stop Company Name : This field is required. Postal Code : This field is re…"
click input "Postal Code : This field is required."
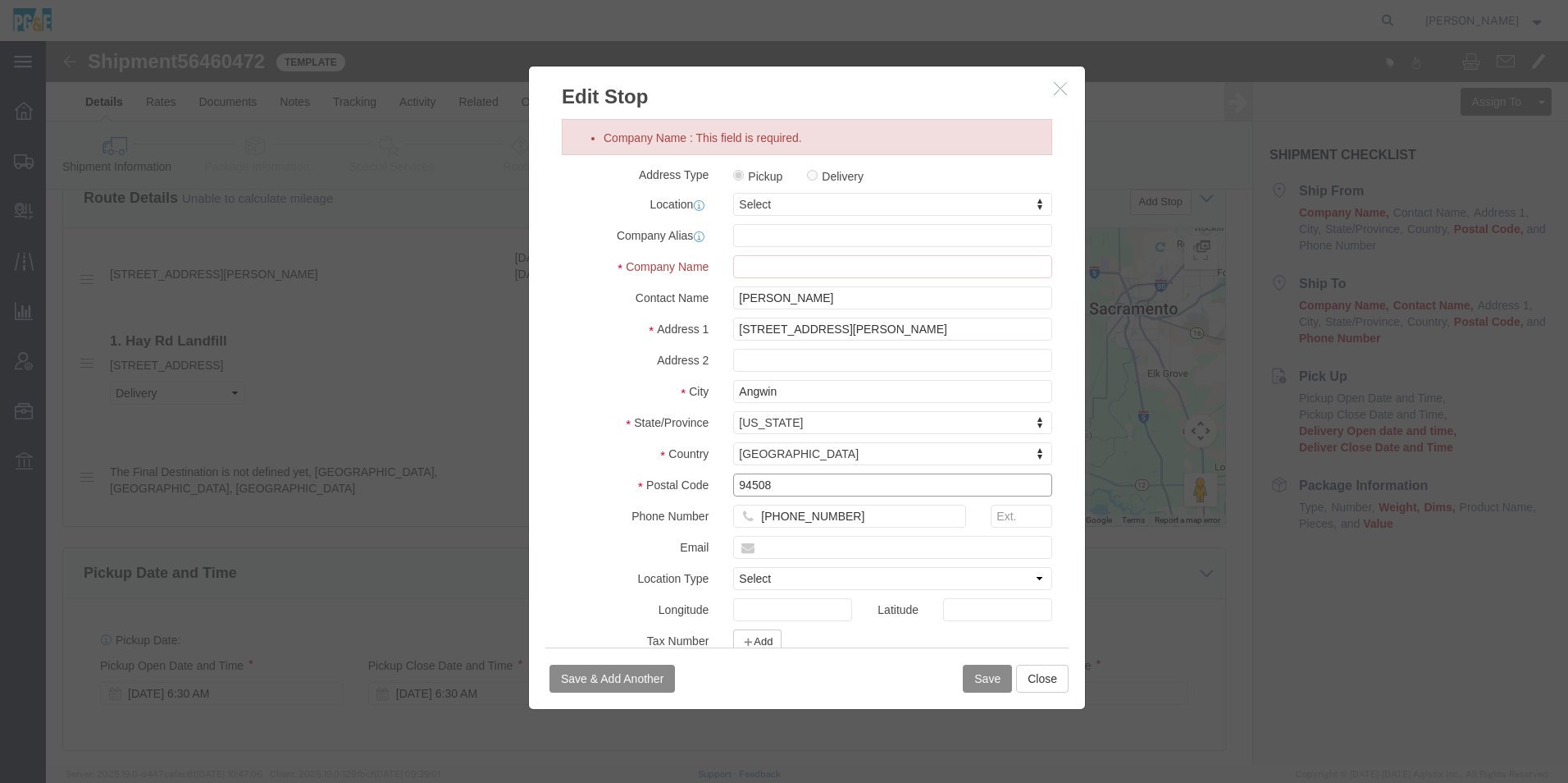
type input "94508"
click input "Company Name : This field is required."
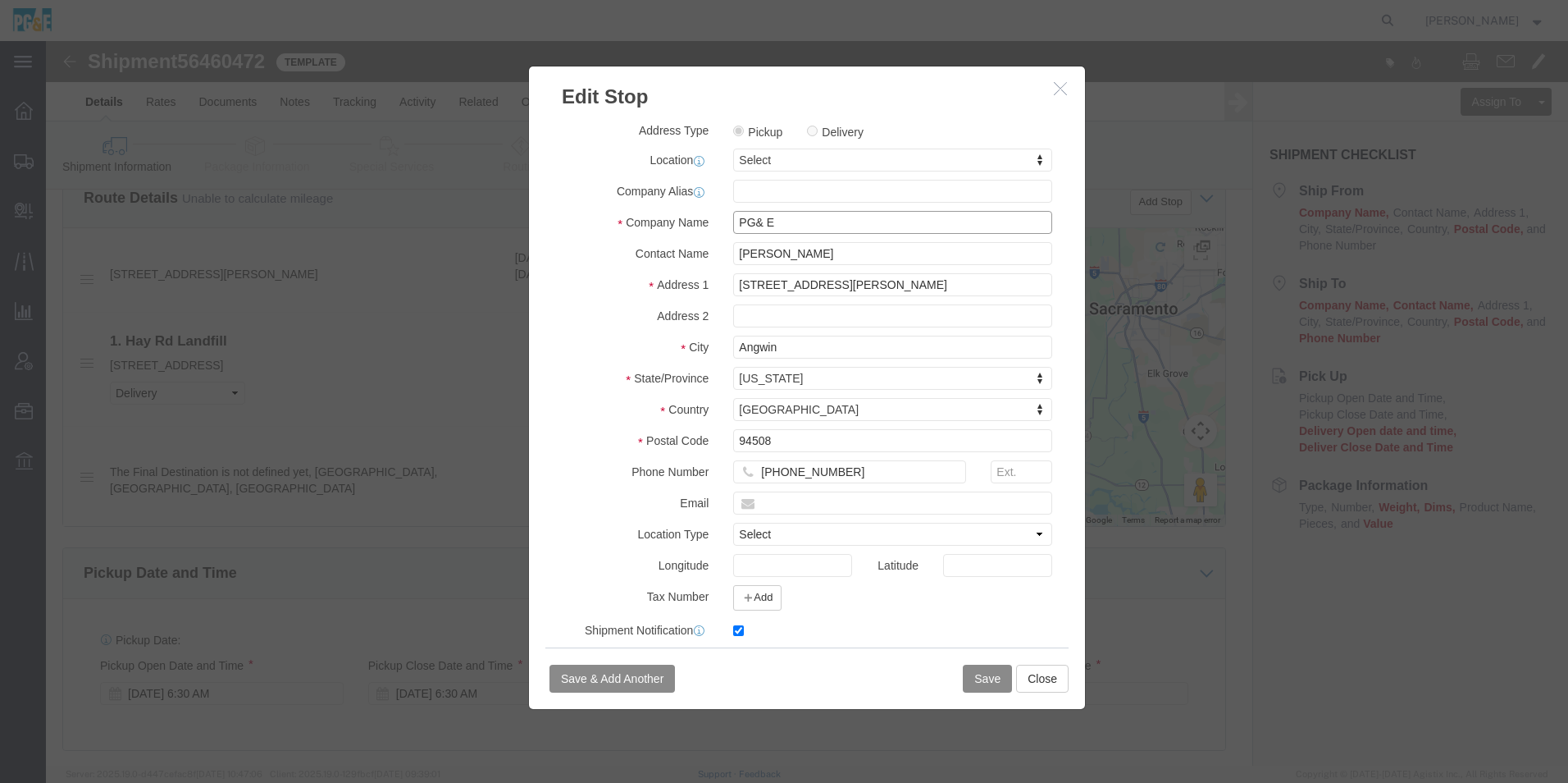
type input "PG&E"
type input "Blake Goss"
type input "Paradise"
type input "95969"
type input "530-526-5611"
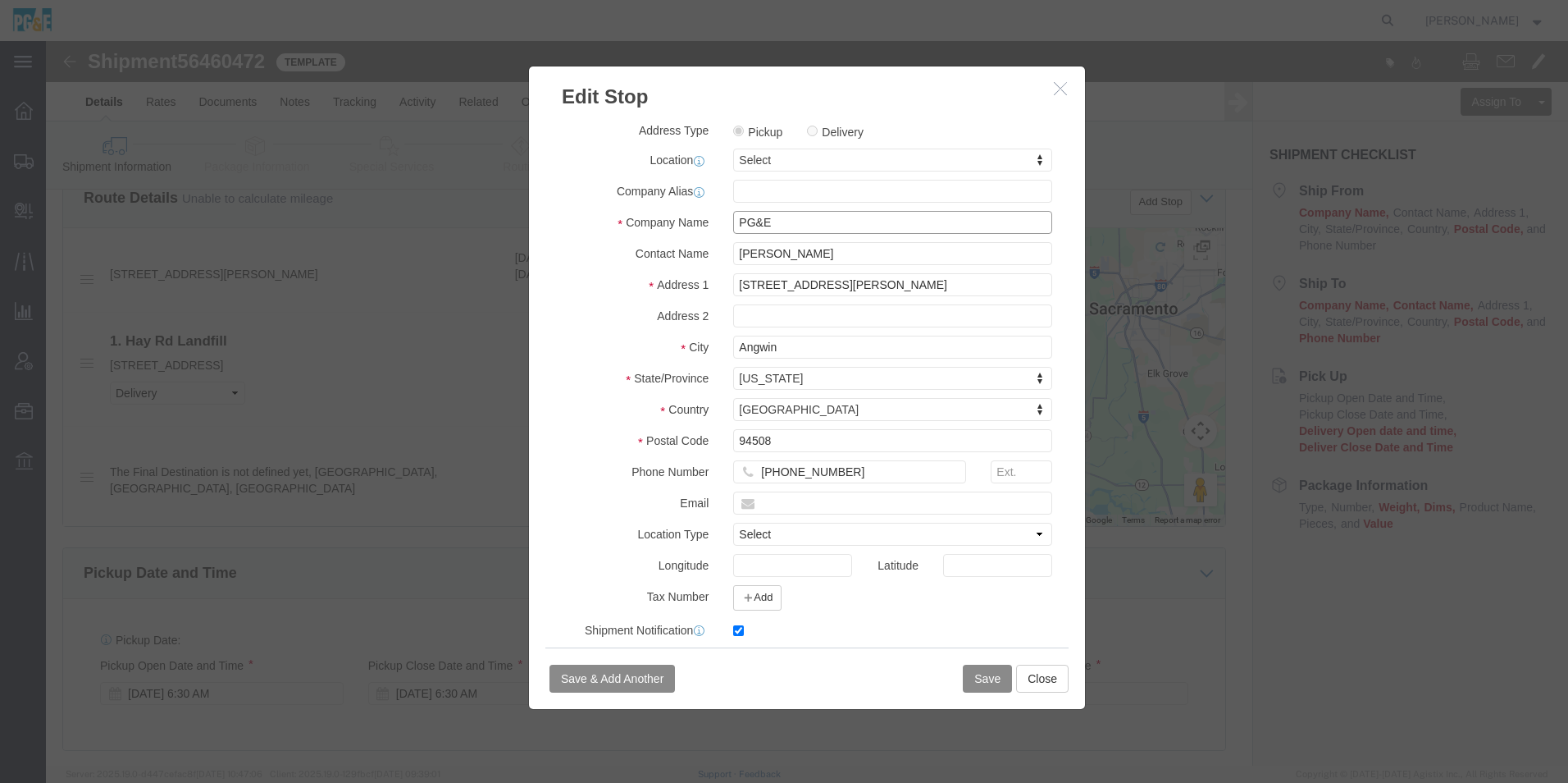
type input "bcgb@pge.com"
checkbox input "true"
select select "CA"
type input "PG&E"
drag, startPoint x: 788, startPoint y: 219, endPoint x: 633, endPoint y: 210, distance: 155.3
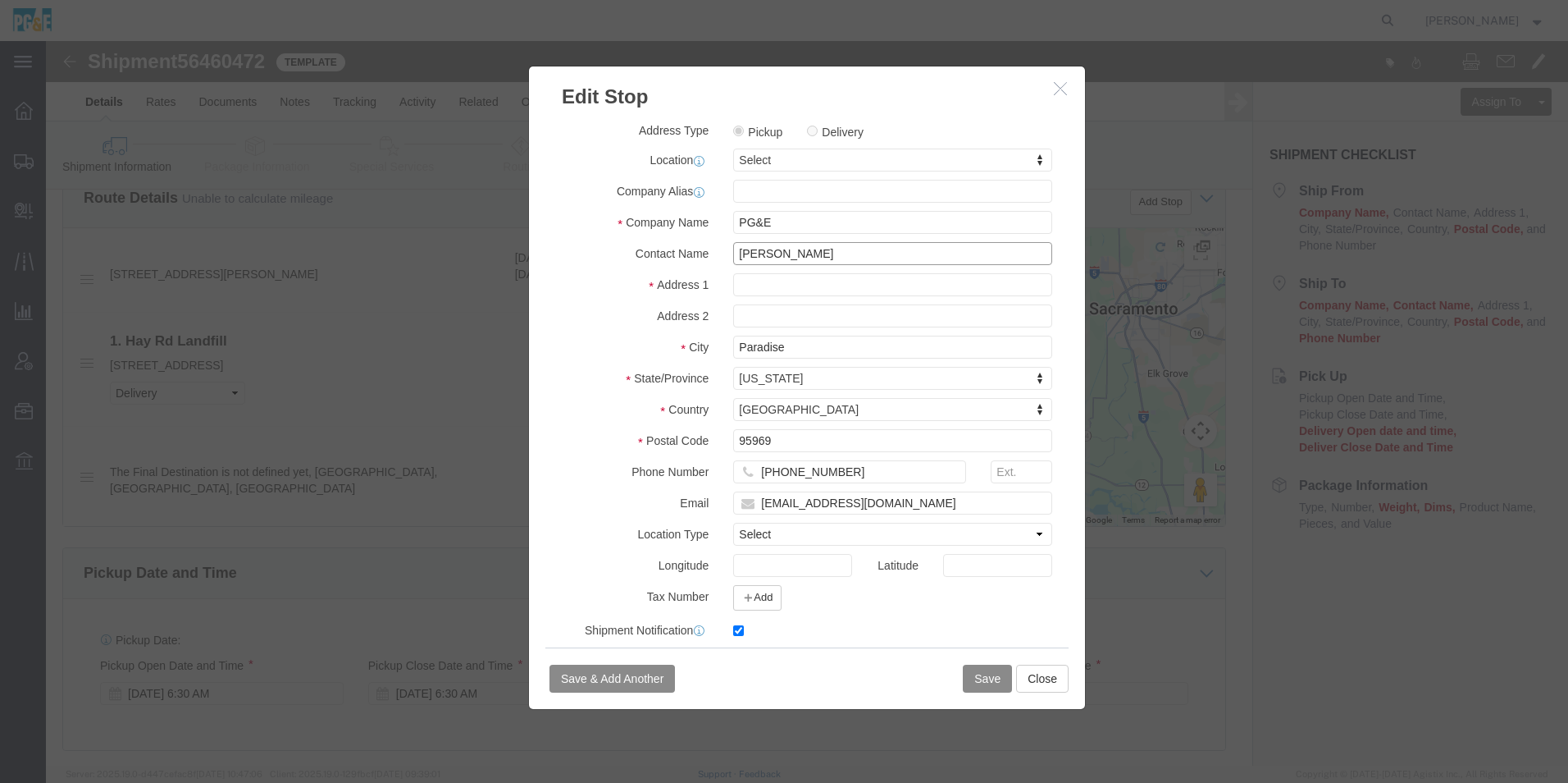
click div "Contact Name Blake Goss"
click input "text"
paste input "910 Howell Mountain Rd"
type input "910 Howell Mountain Rd"
drag, startPoint x: 764, startPoint y: 303, endPoint x: 543, endPoint y: 299, distance: 221.0
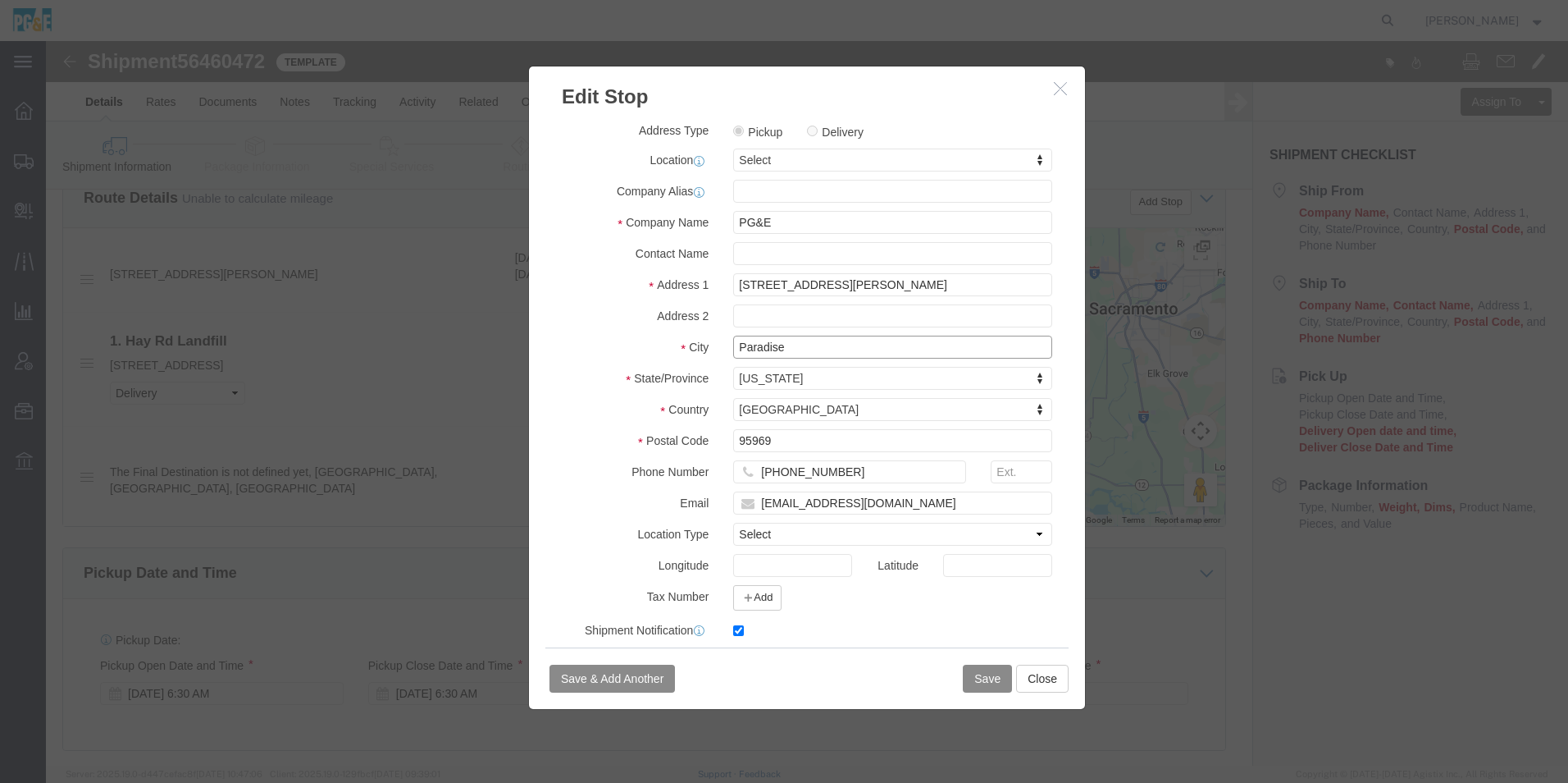
click div "Address Type Pickup Delivery Location Select Select My Profile Location 17300 E…"
type input "Angwin"
drag, startPoint x: 748, startPoint y: 391, endPoint x: 615, endPoint y: 386, distance: 133.1
click div "Address Type Pickup Delivery Location Select Select My Profile Location 17300 E…"
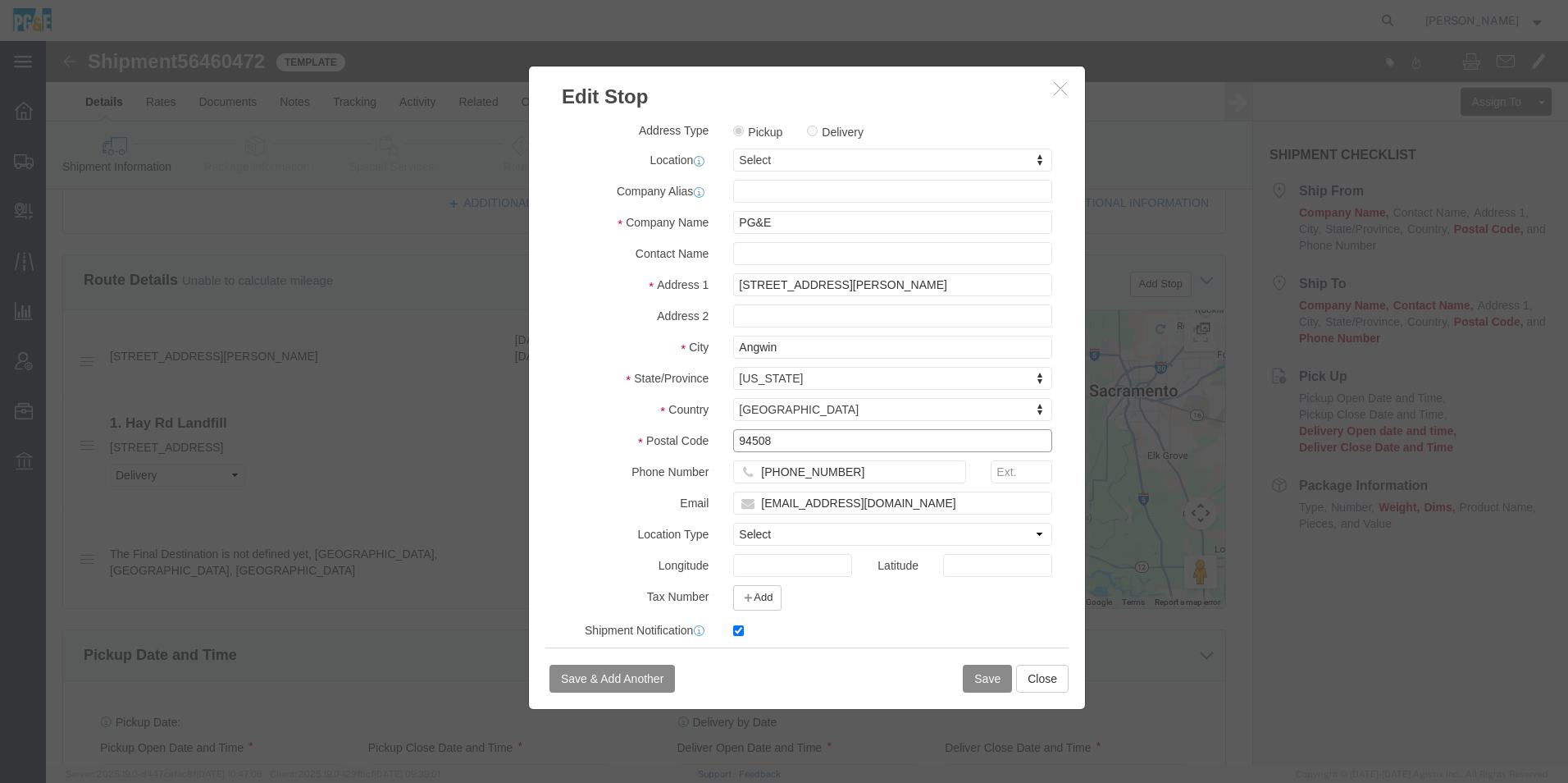
type input "94508"
drag, startPoint x: 795, startPoint y: 431, endPoint x: 656, endPoint y: 433, distance: 139.0
click div "Phone Number 530-526-5611"
drag, startPoint x: 831, startPoint y: 469, endPoint x: 662, endPoint y: 467, distance: 169.0
click div "bcgb@pge.com"
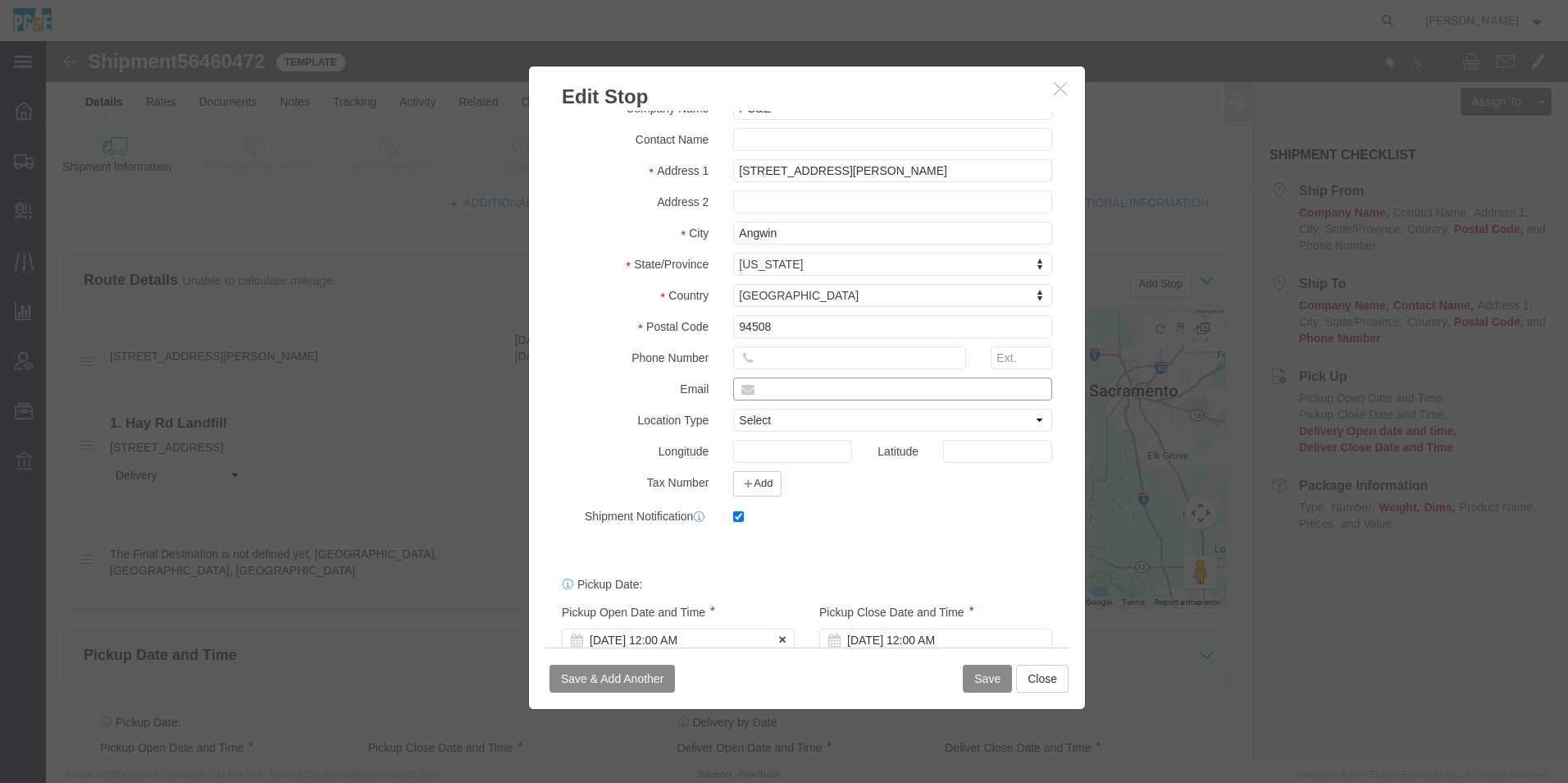
scroll to position [147, 0]
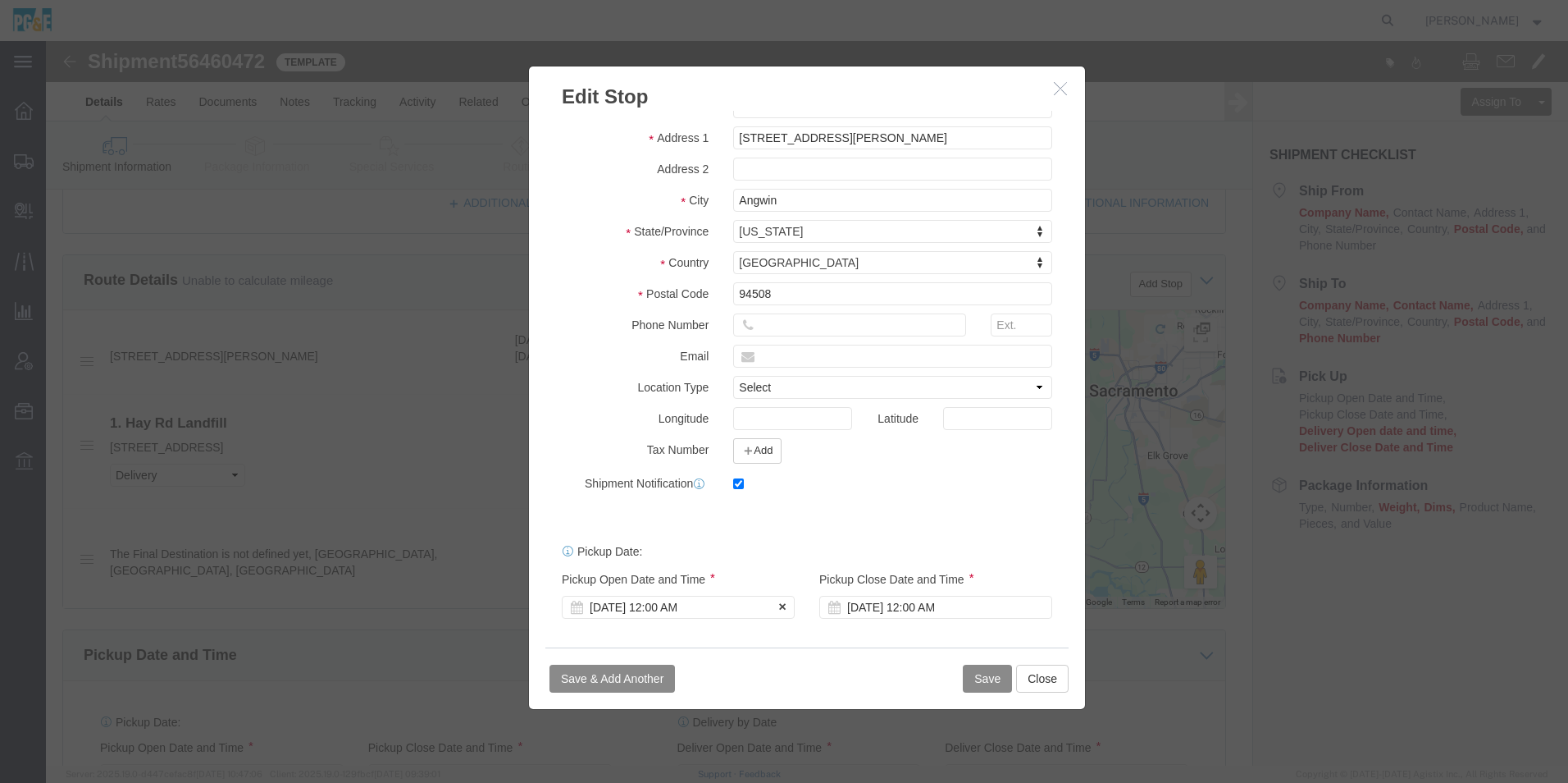
click div "Aug 12 2025 12:00 AM"
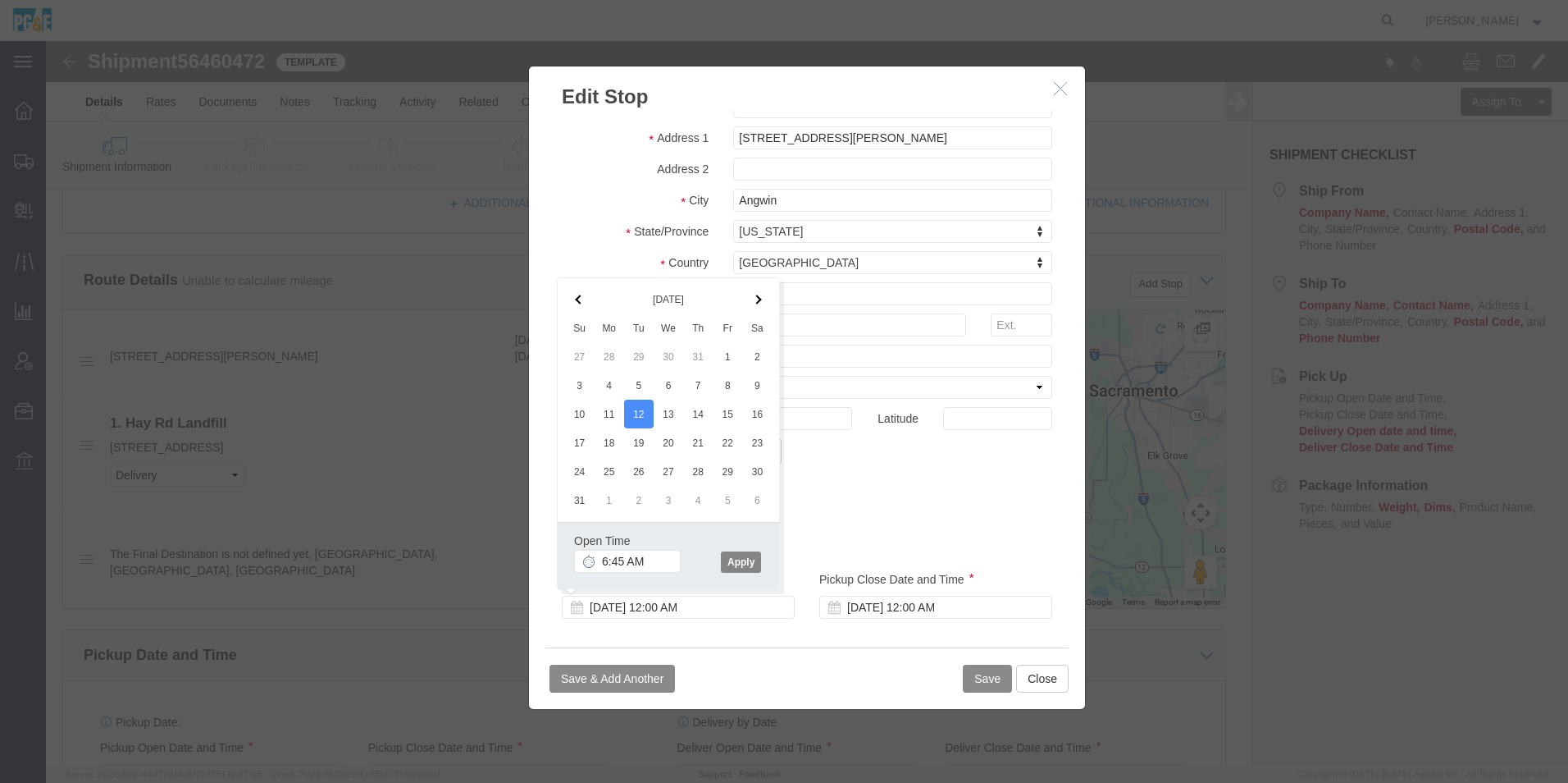
drag, startPoint x: 692, startPoint y: 518, endPoint x: 1042, endPoint y: 563, distance: 352.9
click button "Apply"
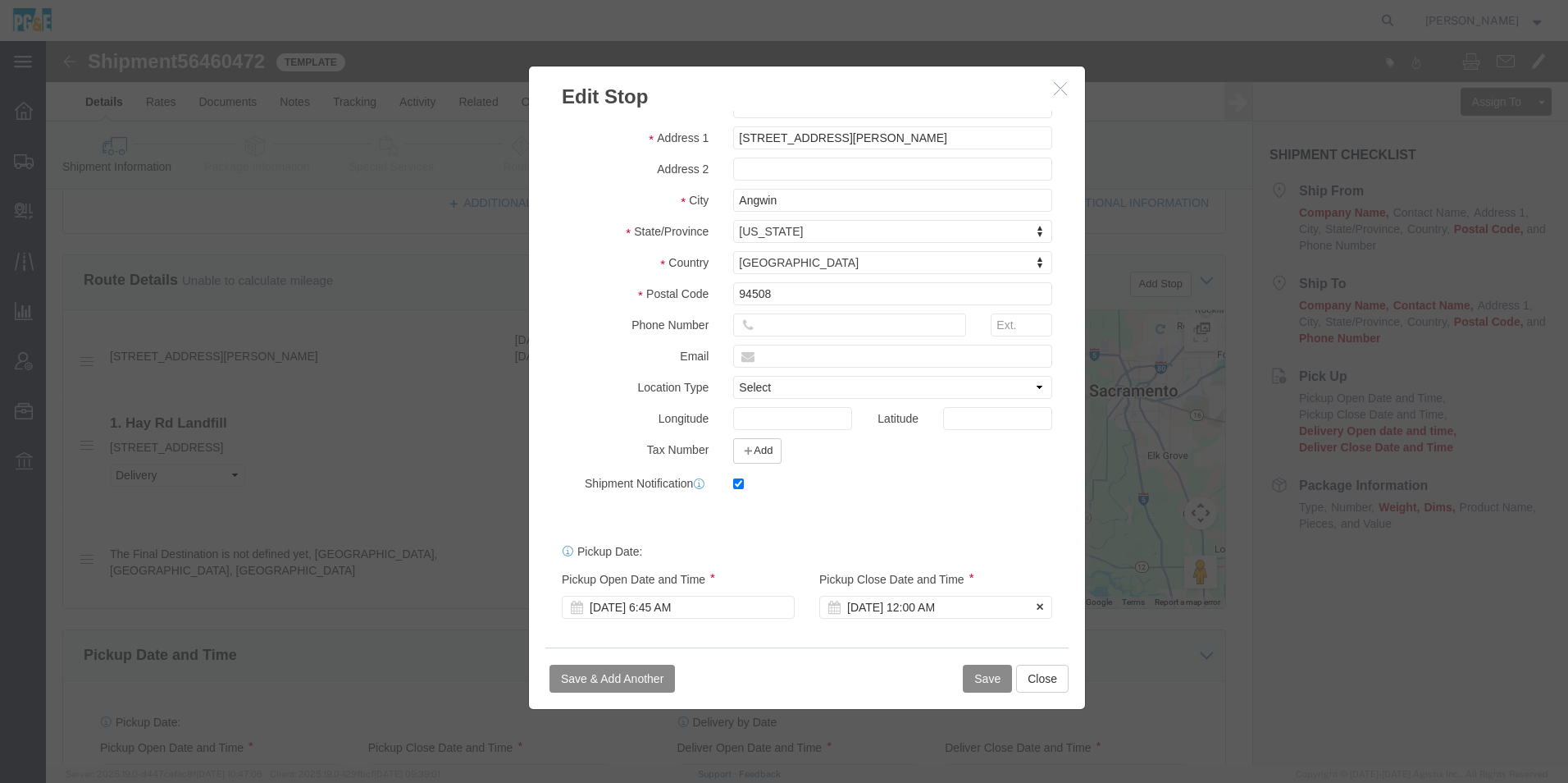
click div "Aug 12 2025 12:00 AM"
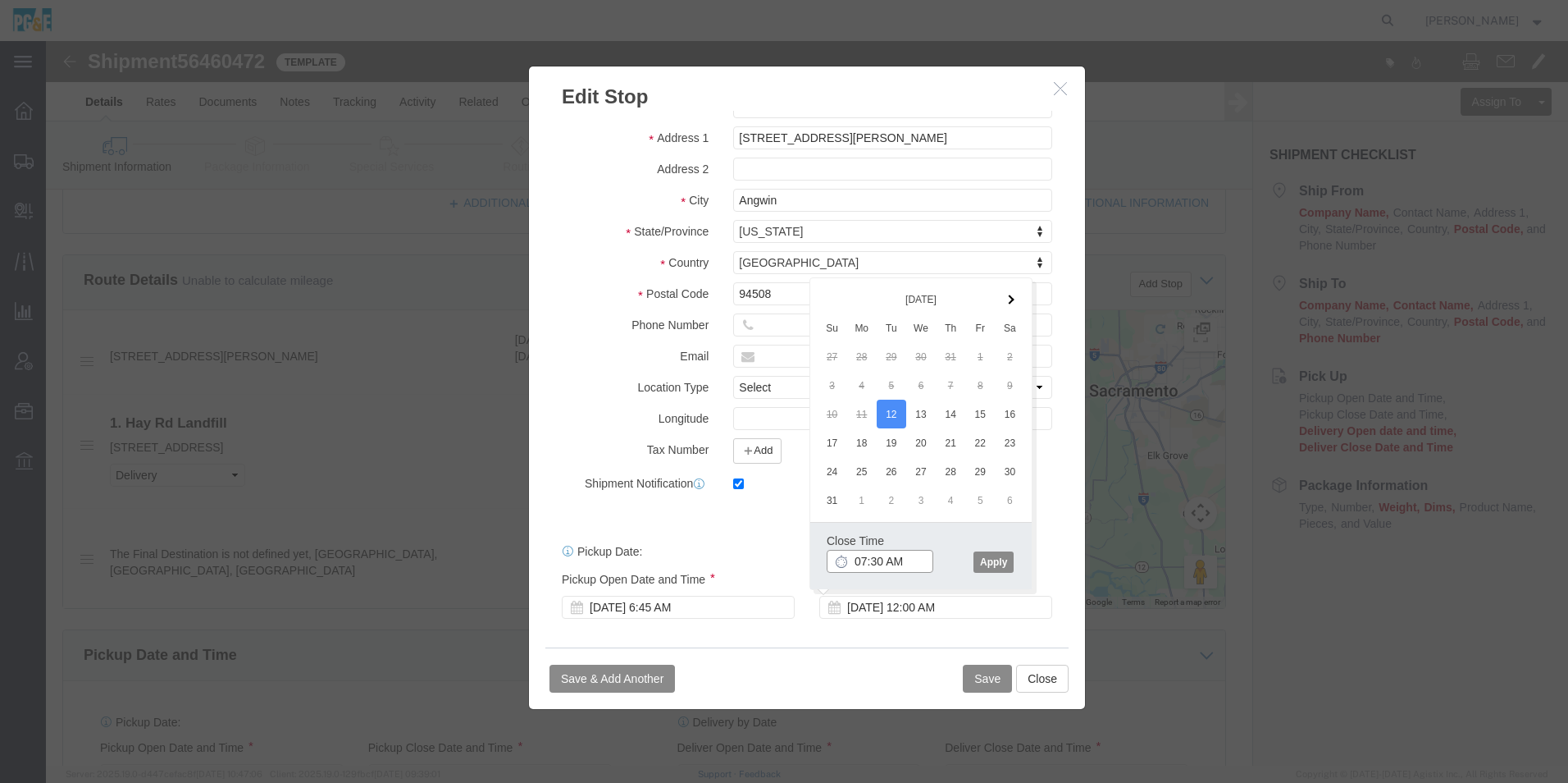
click input "07:30 AM"
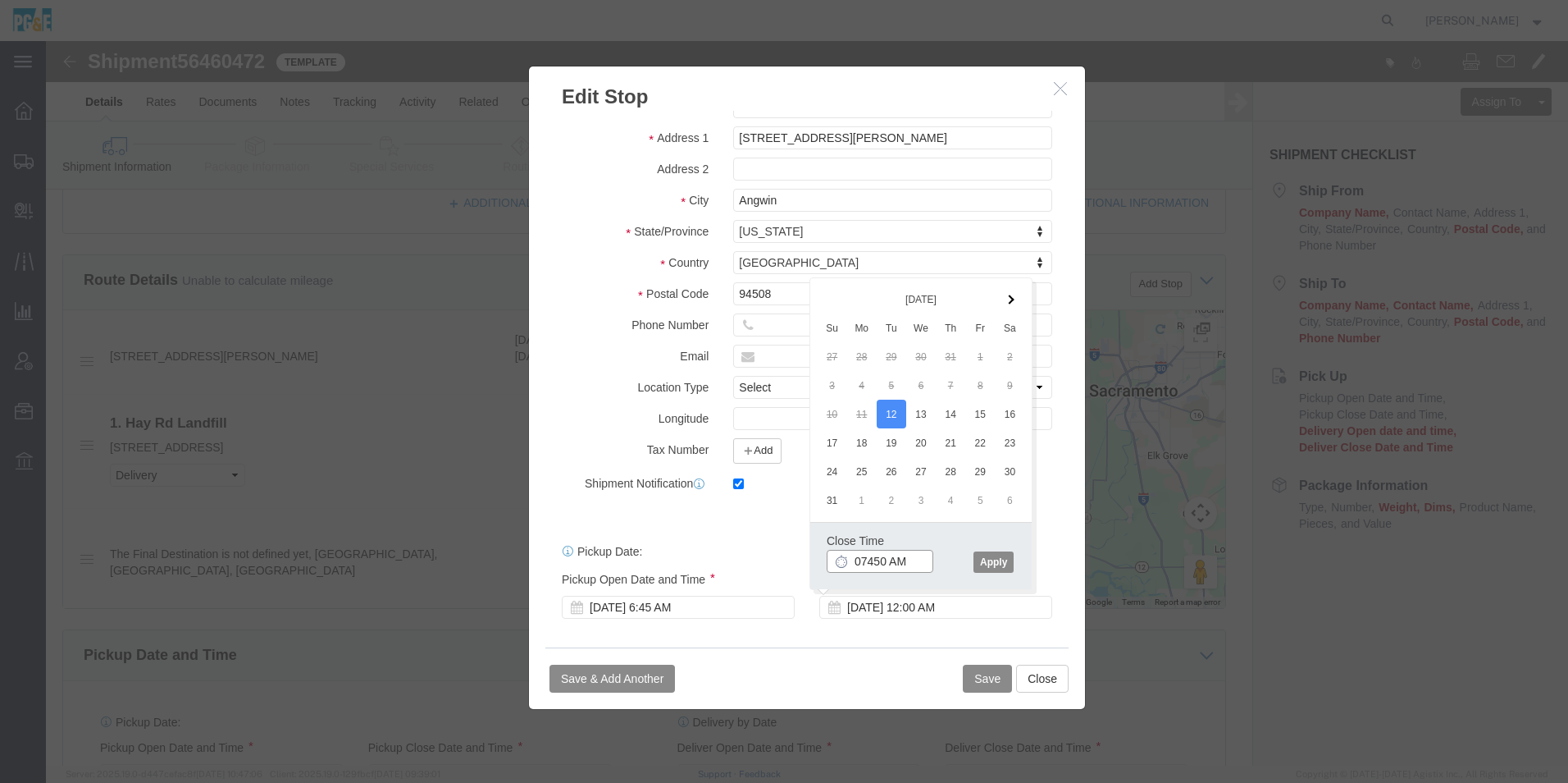
click input "07450 AM"
click button "Apply"
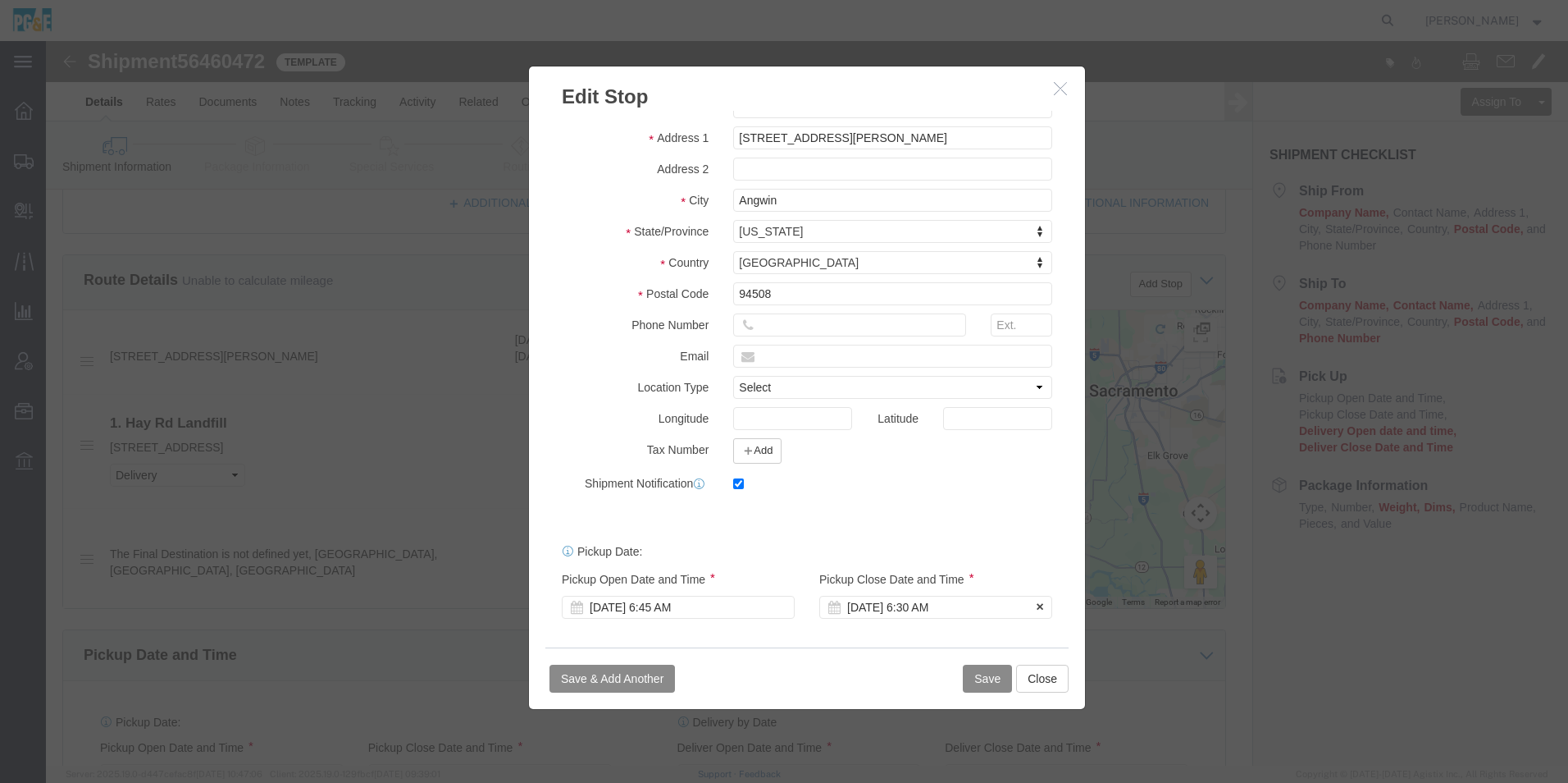
click div "Aug 12 2025 6:30 AM"
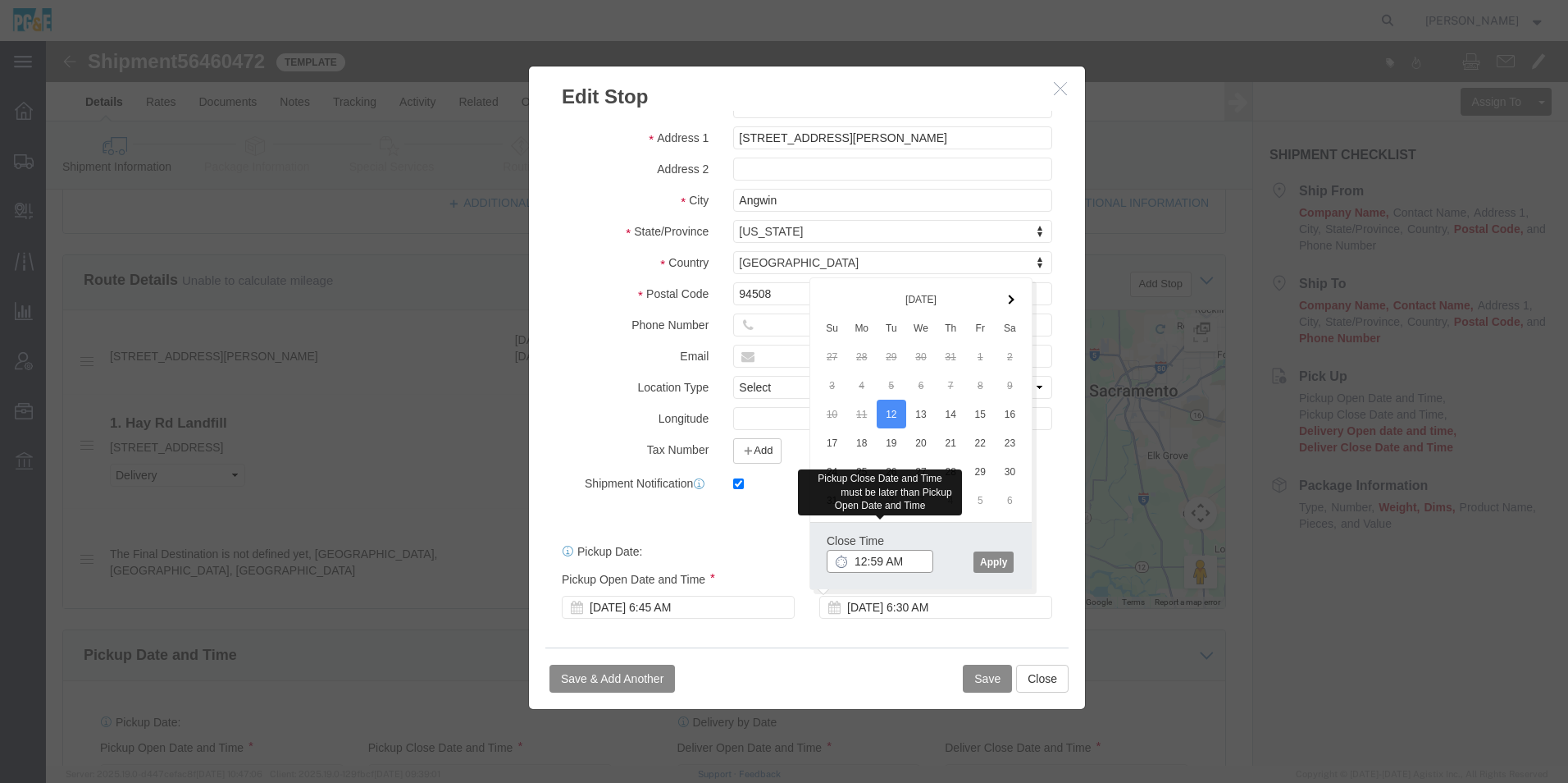
click input "12:59 AM"
click input "12:45 AM"
type input "07:45 AM"
click button "Apply"
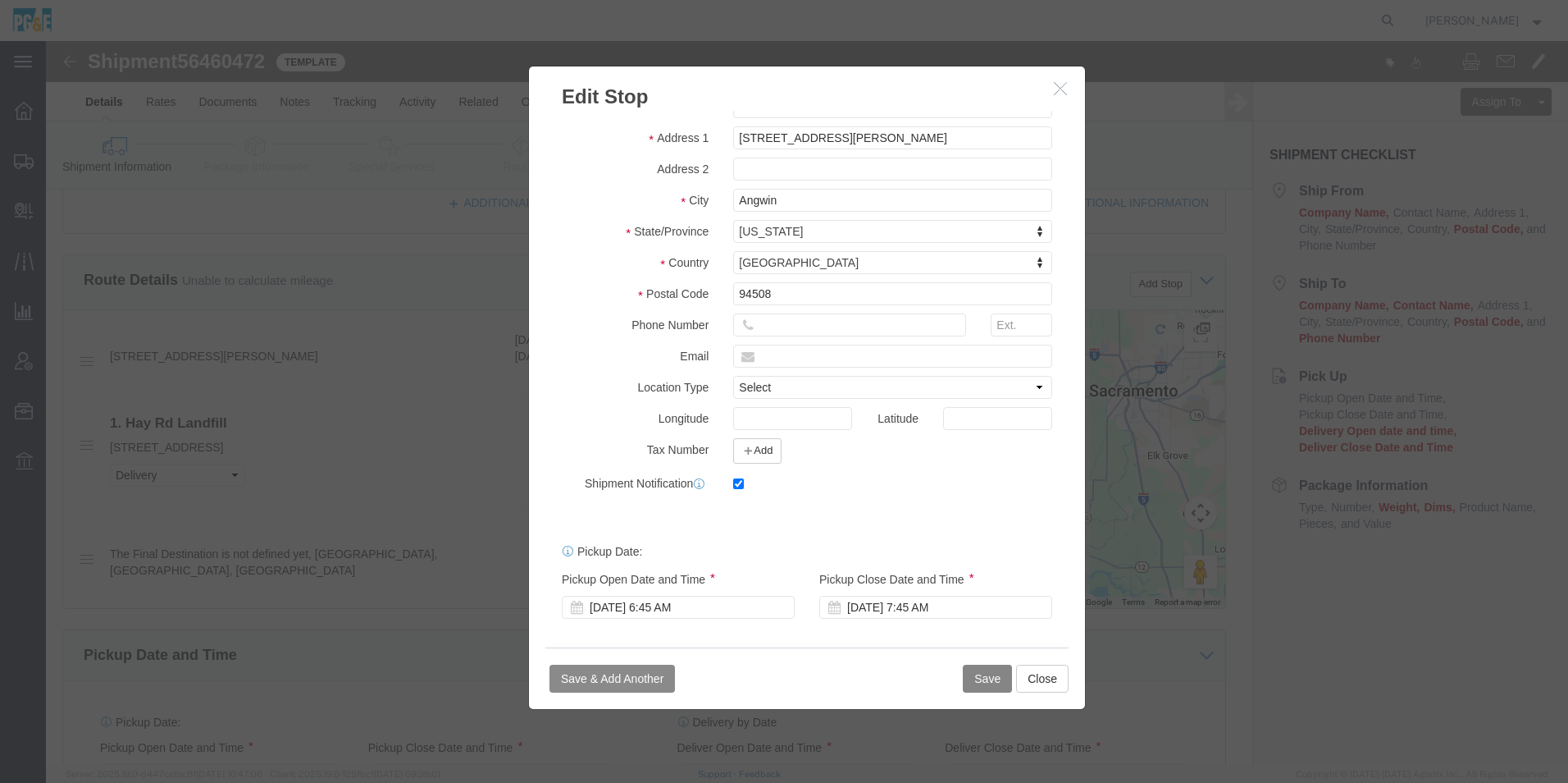
click button "Save"
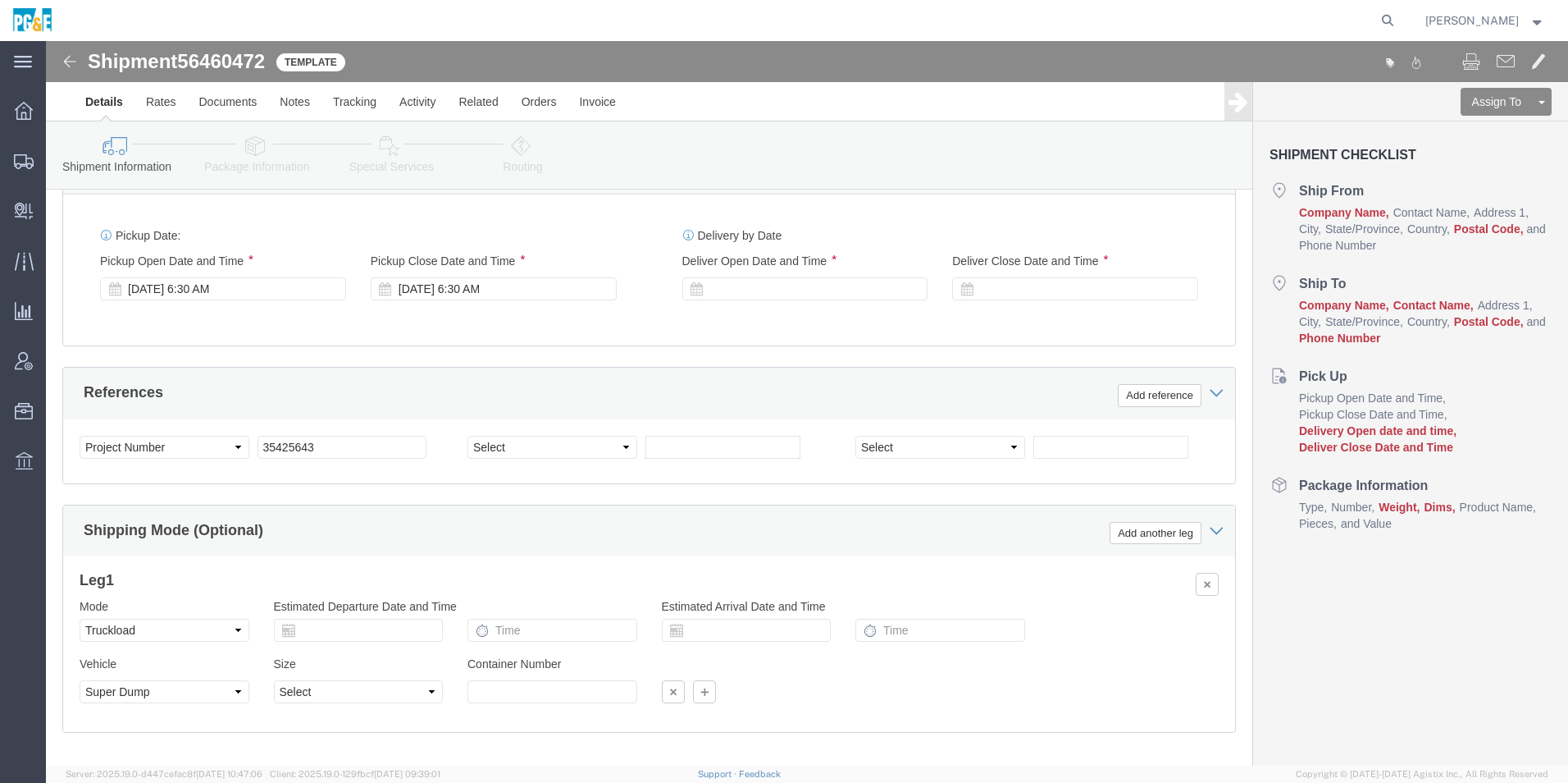
scroll to position [1045, 0]
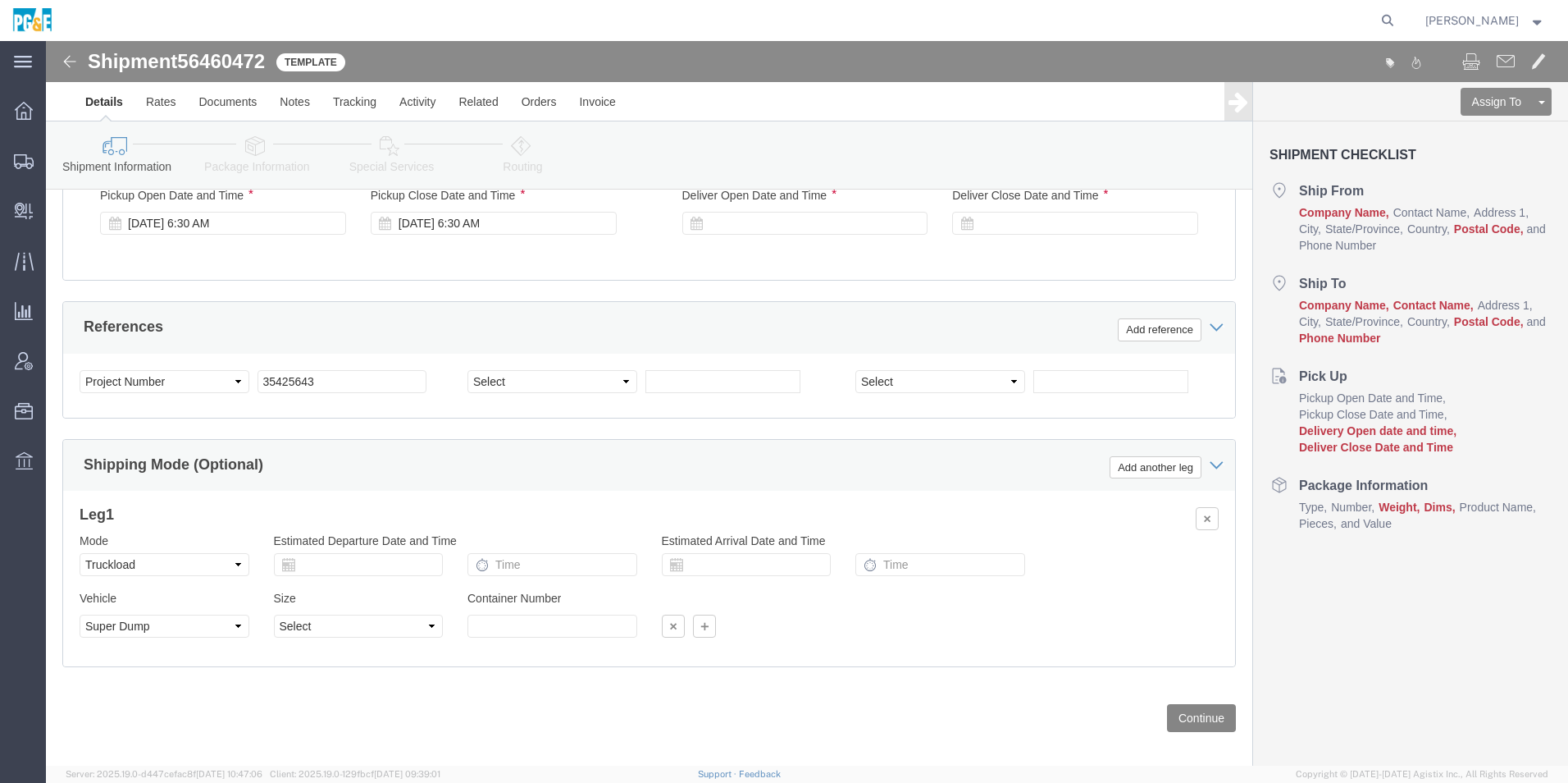
click button "Continue"
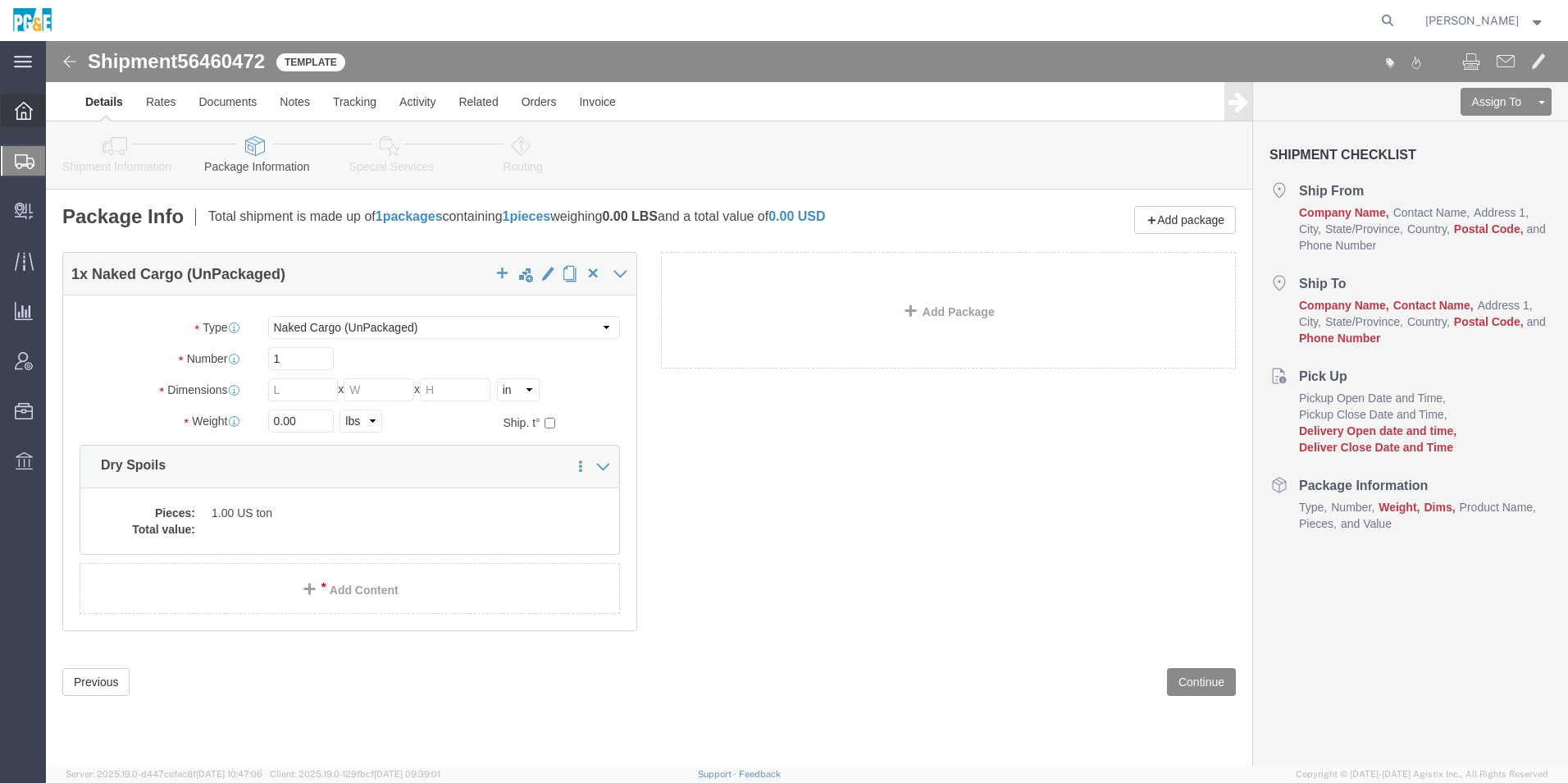
click at [28, 109] on icon at bounding box center [24, 111] width 18 height 18
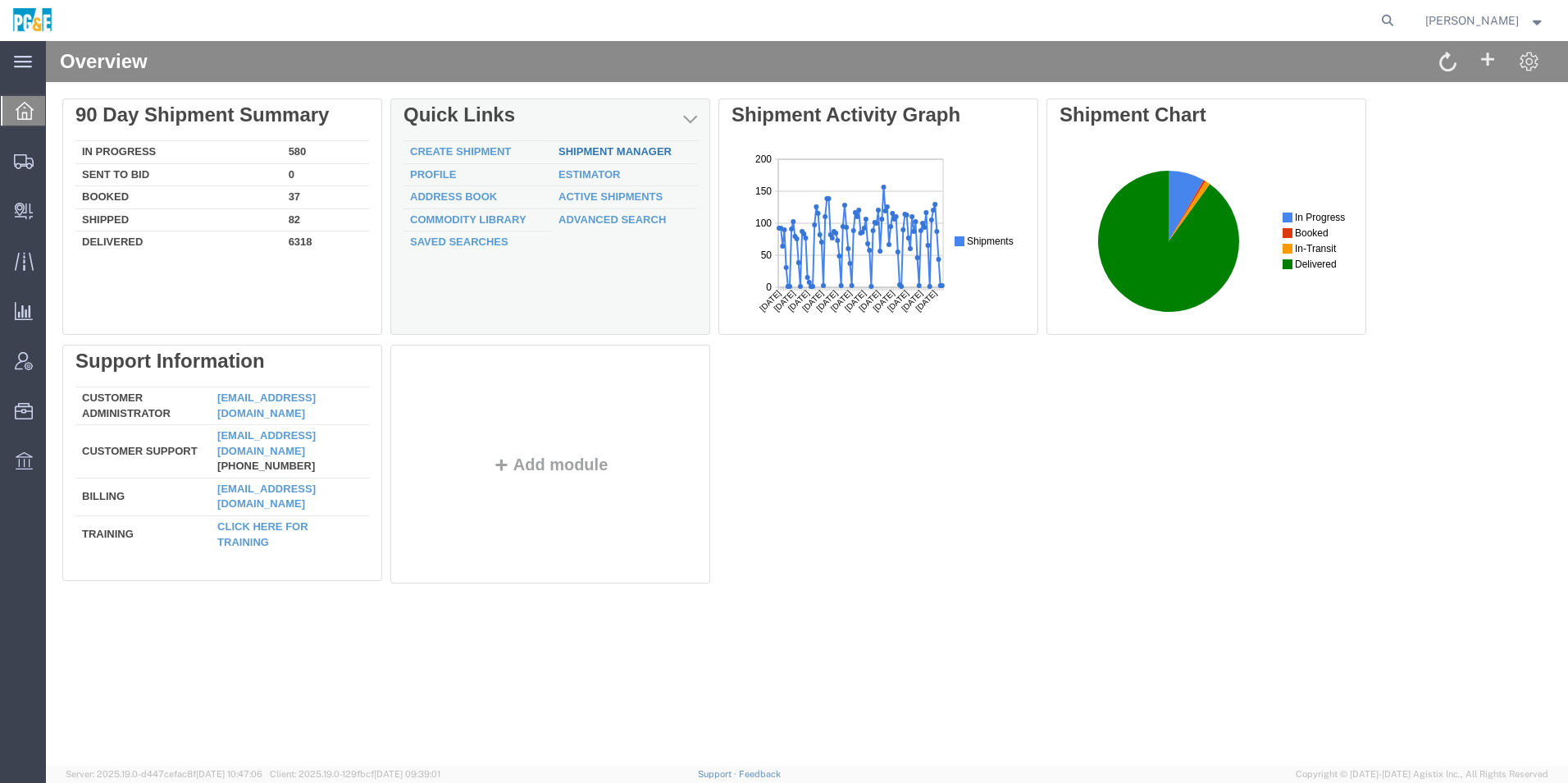
click at [586, 150] on link "Shipment Manager" at bounding box center [615, 151] width 113 height 12
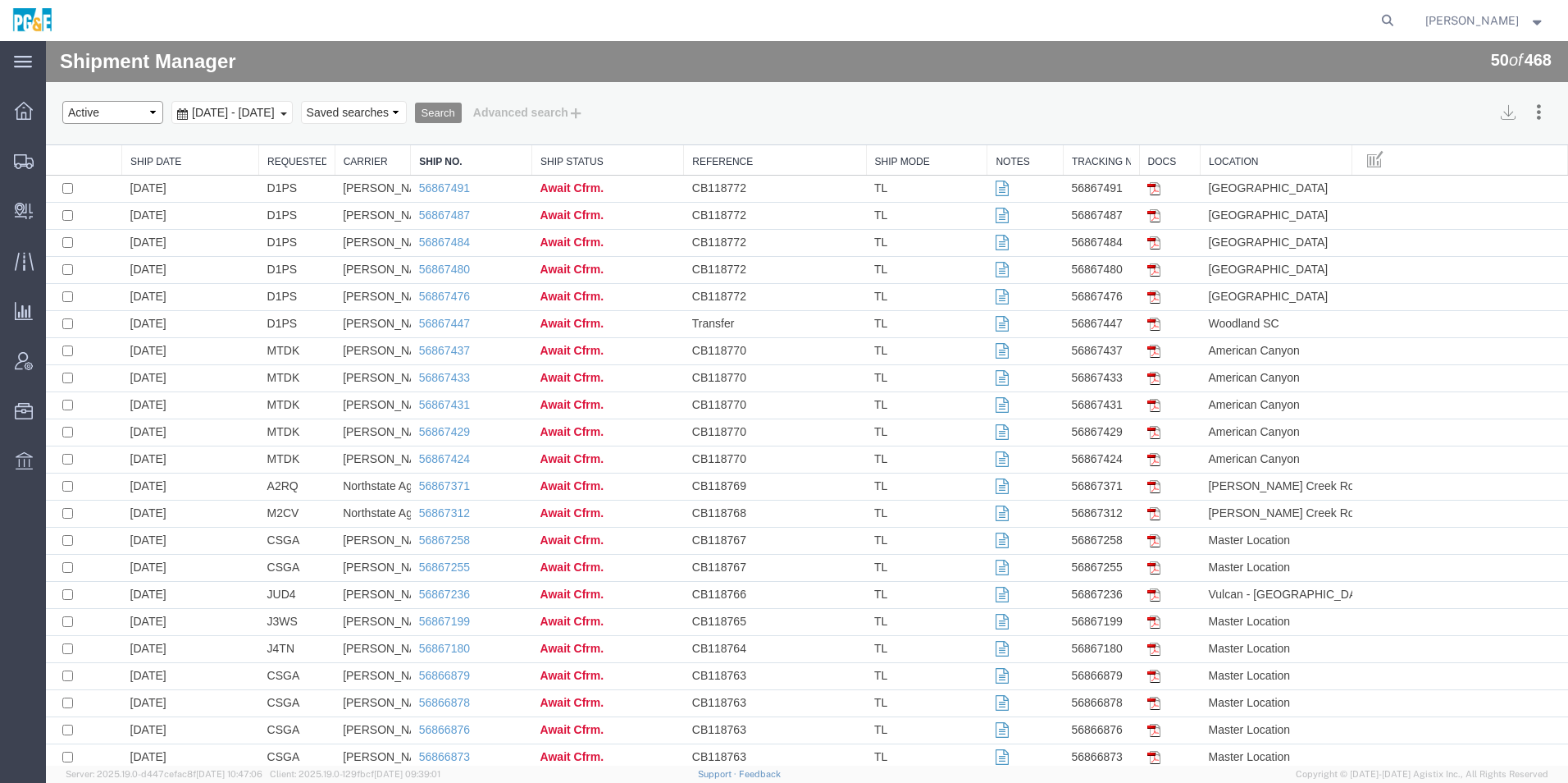
click at [136, 107] on select "Select status Active All Shipments Approved Booked Canceled Delivered Denied Ne…" at bounding box center [113, 112] width 101 height 23
select select "ALL"
click at [62, 101] on select "Select status Active All Shipments Approved Booked Canceled Delivered Denied Ne…" at bounding box center [113, 112] width 101 height 23
click at [214, 103] on div "[DATE] - [DATE]" at bounding box center [232, 112] width 121 height 23
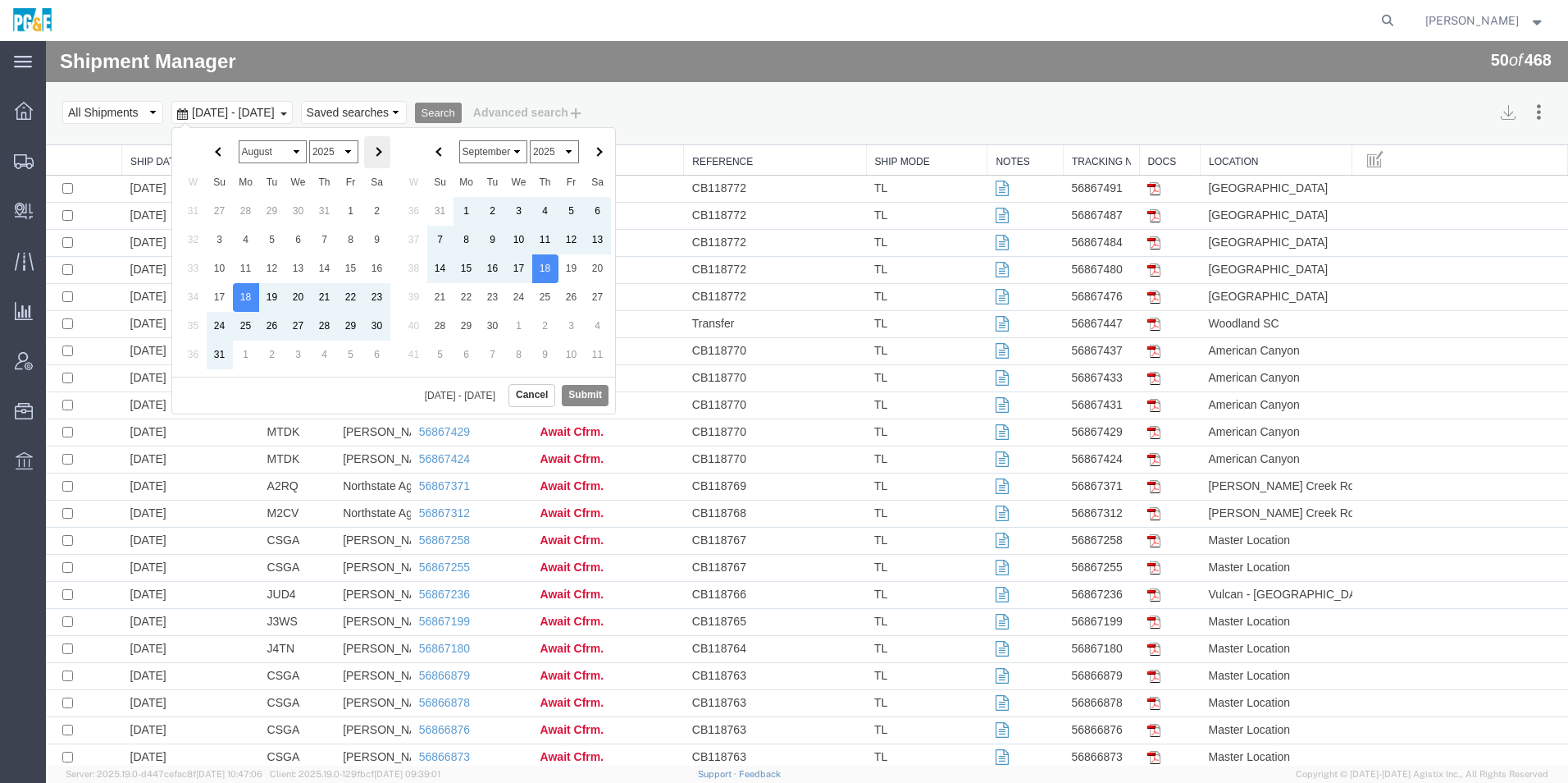
click at [384, 144] on th at bounding box center [378, 152] width 27 height 32
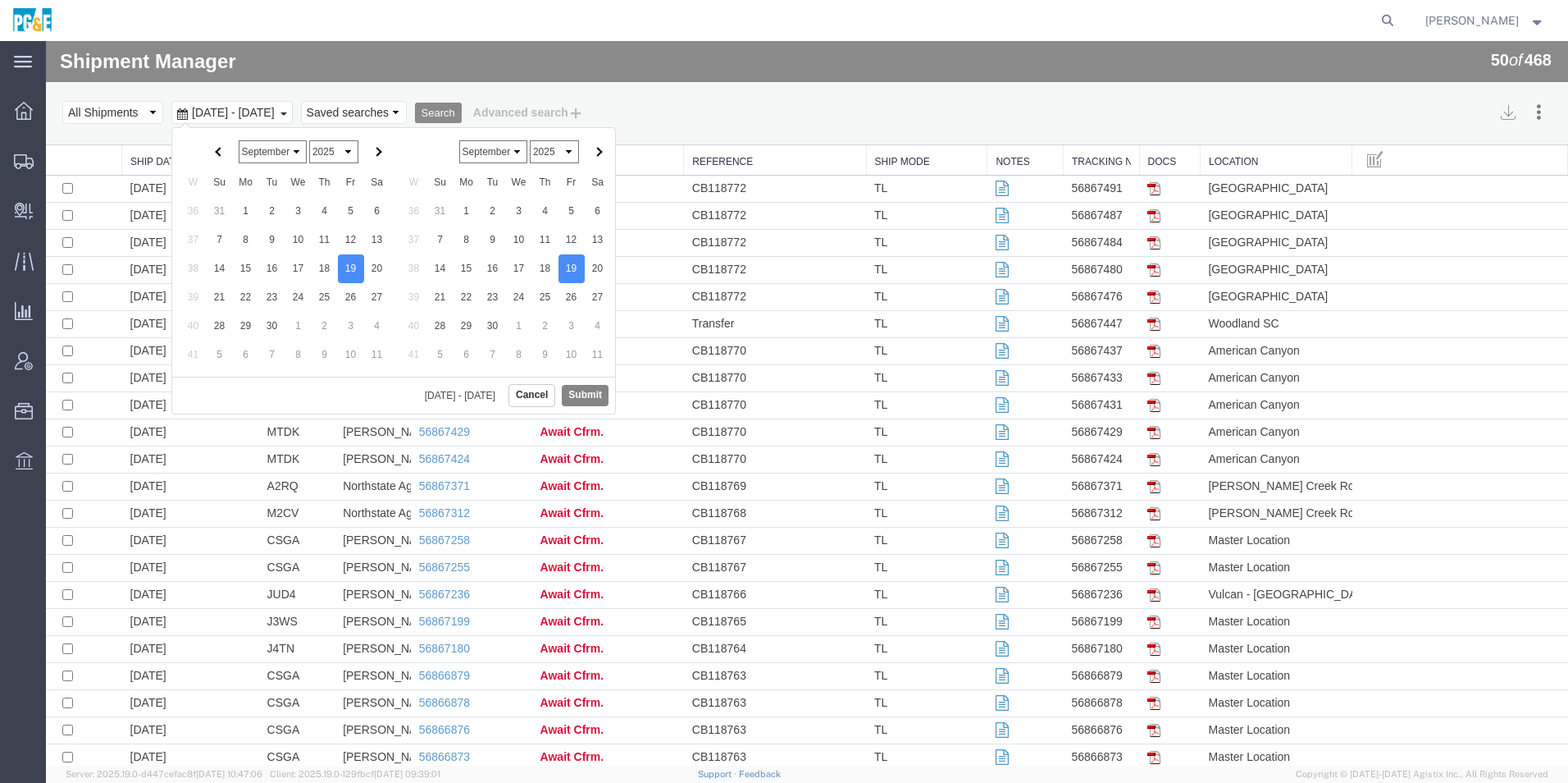
click at [594, 395] on button "Submit" at bounding box center [585, 395] width 47 height 20
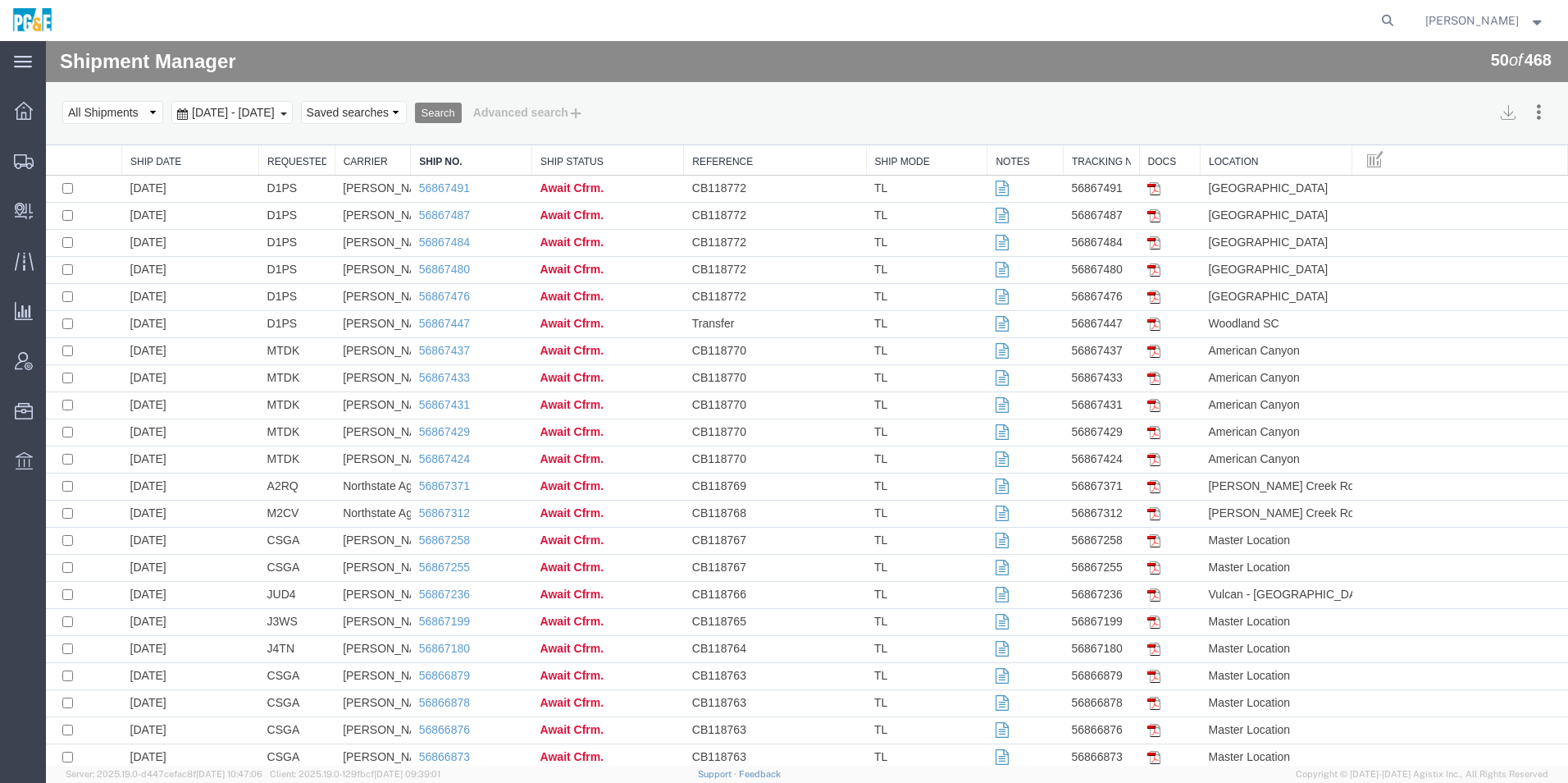
click at [462, 110] on button "Search" at bounding box center [438, 113] width 47 height 21
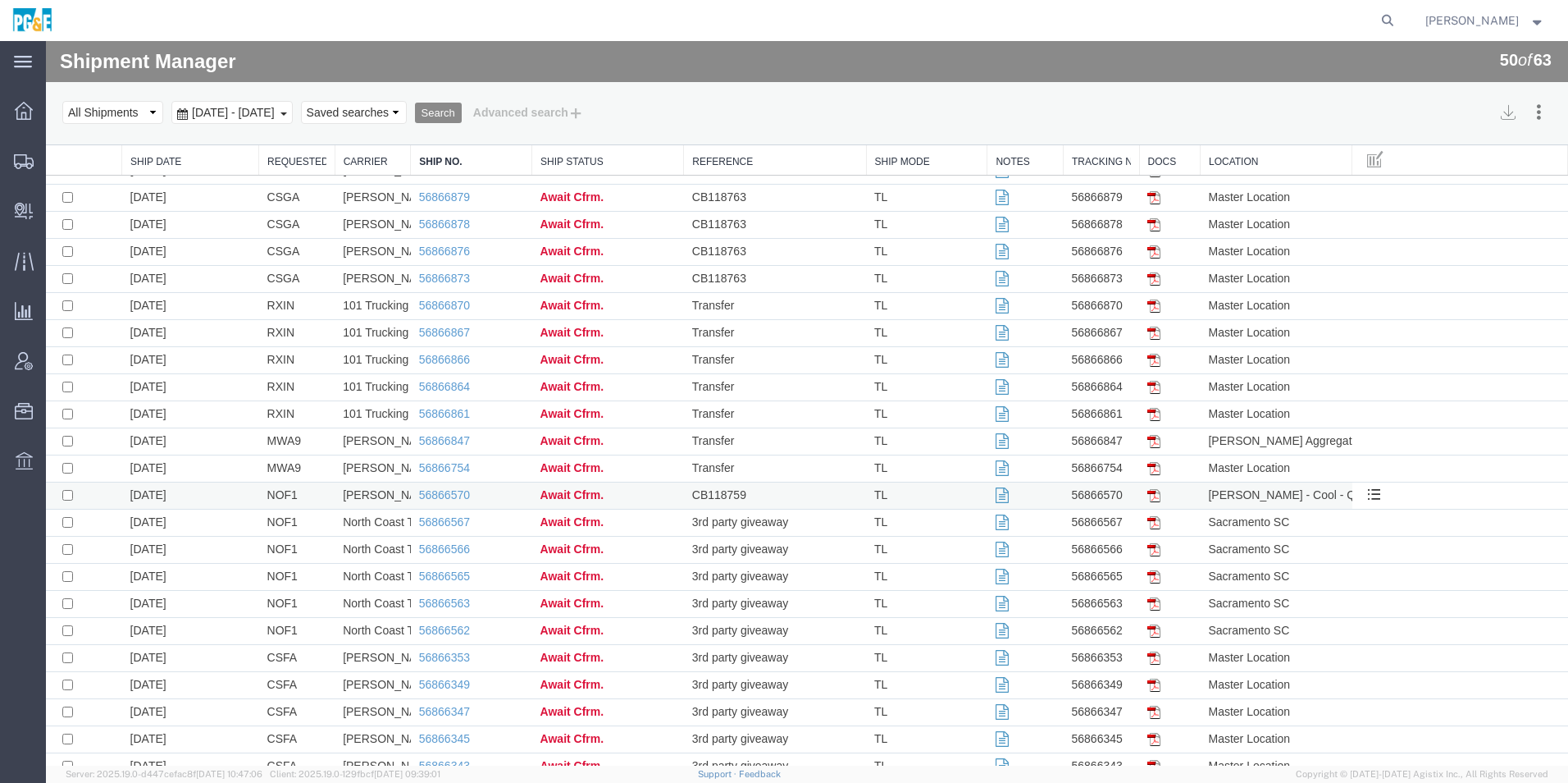
scroll to position [493, 0]
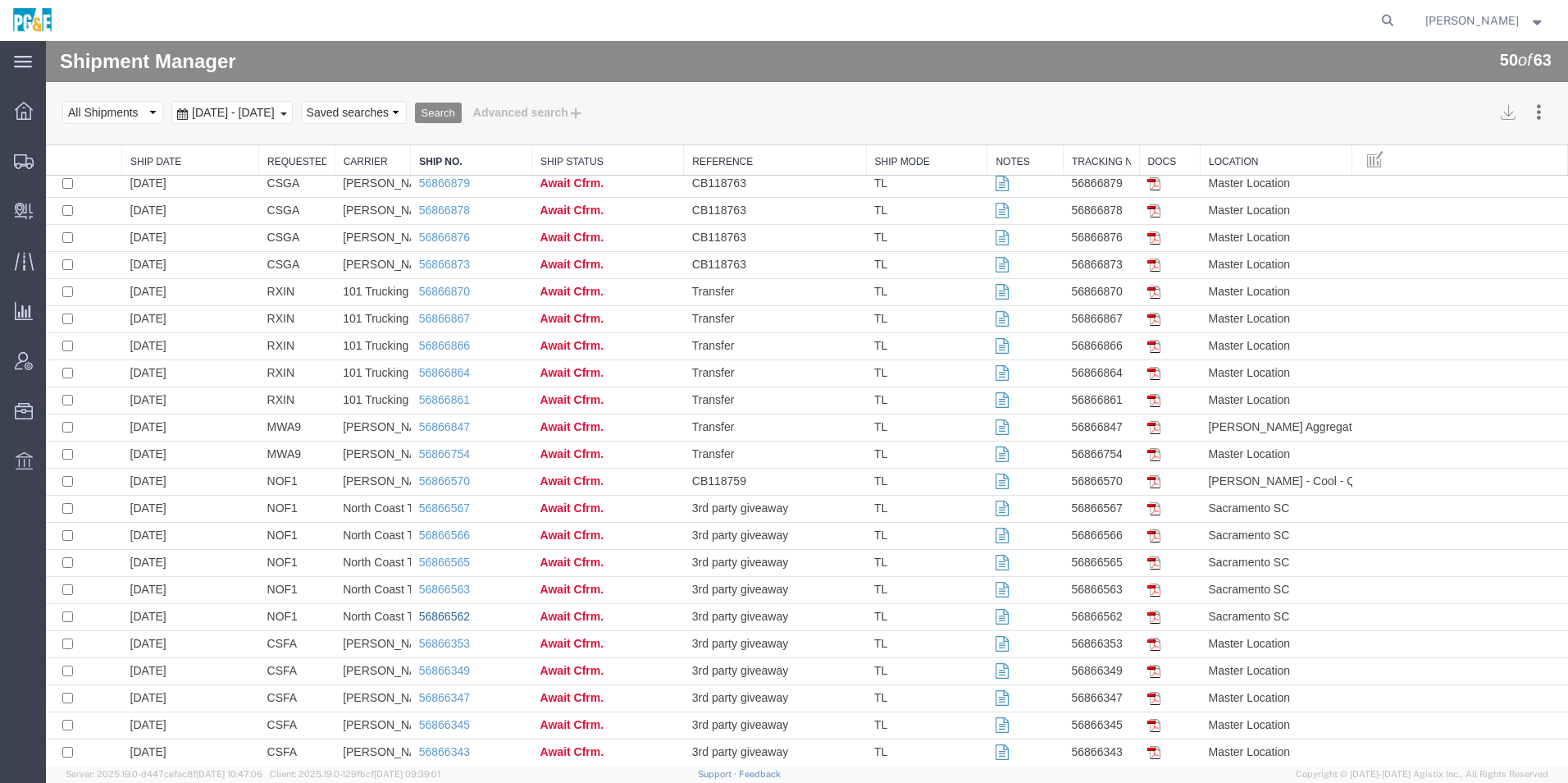
drag, startPoint x: 448, startPoint y: 614, endPoint x: 559, endPoint y: 598, distance: 112.1
click at [448, 614] on link "56866562" at bounding box center [444, 617] width 51 height 13
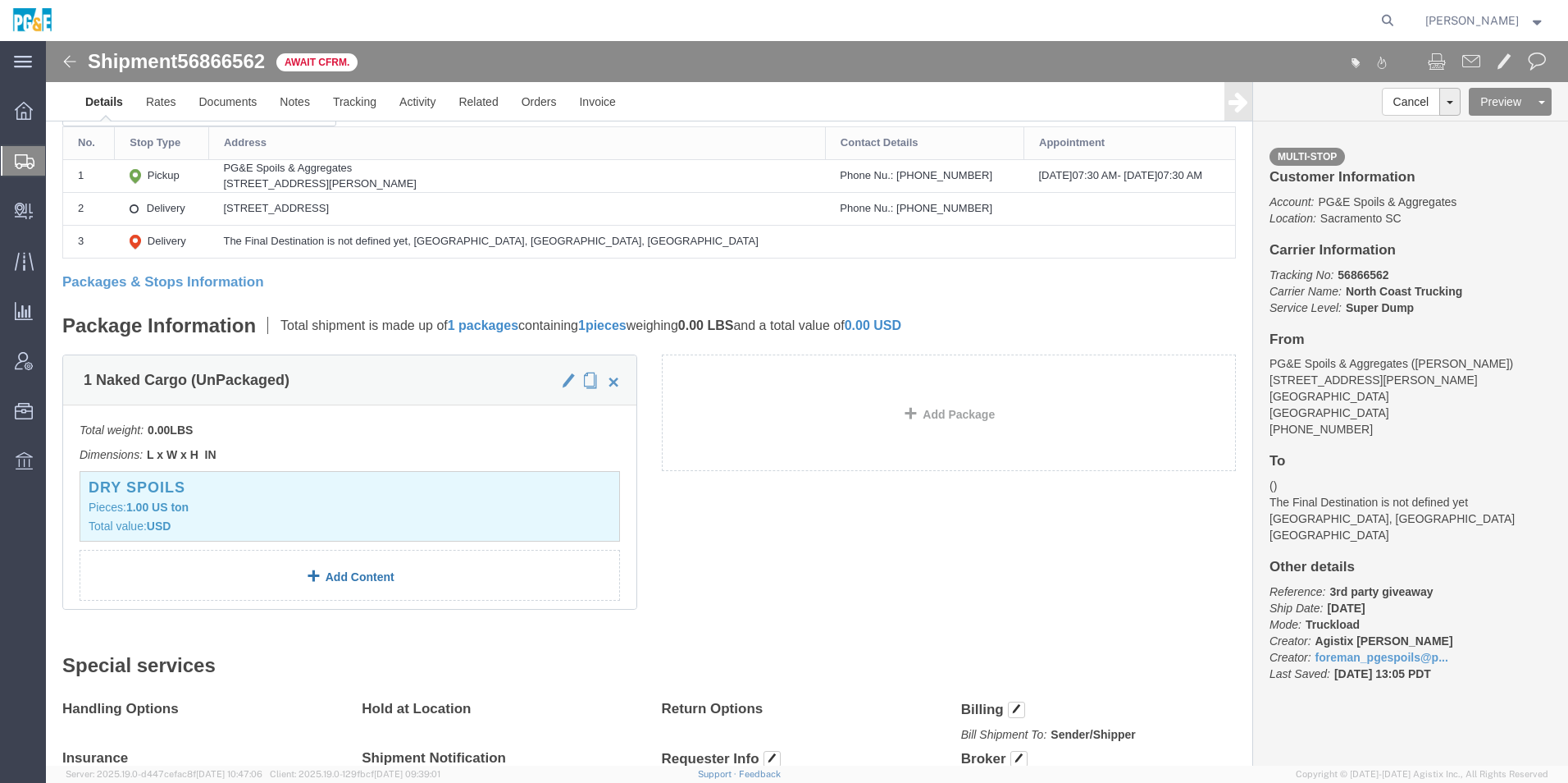
scroll to position [328, 0]
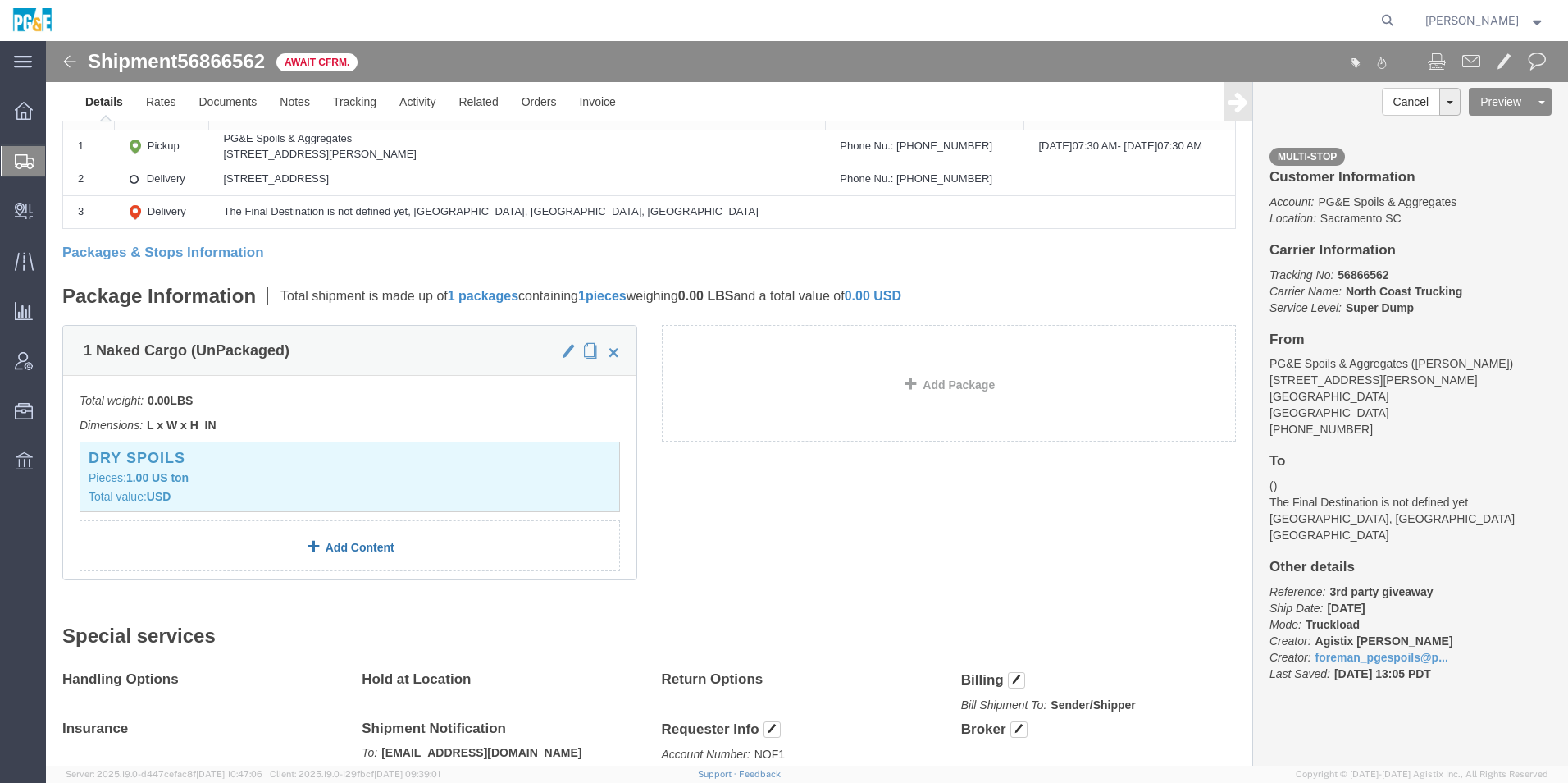
click link "Add Content"
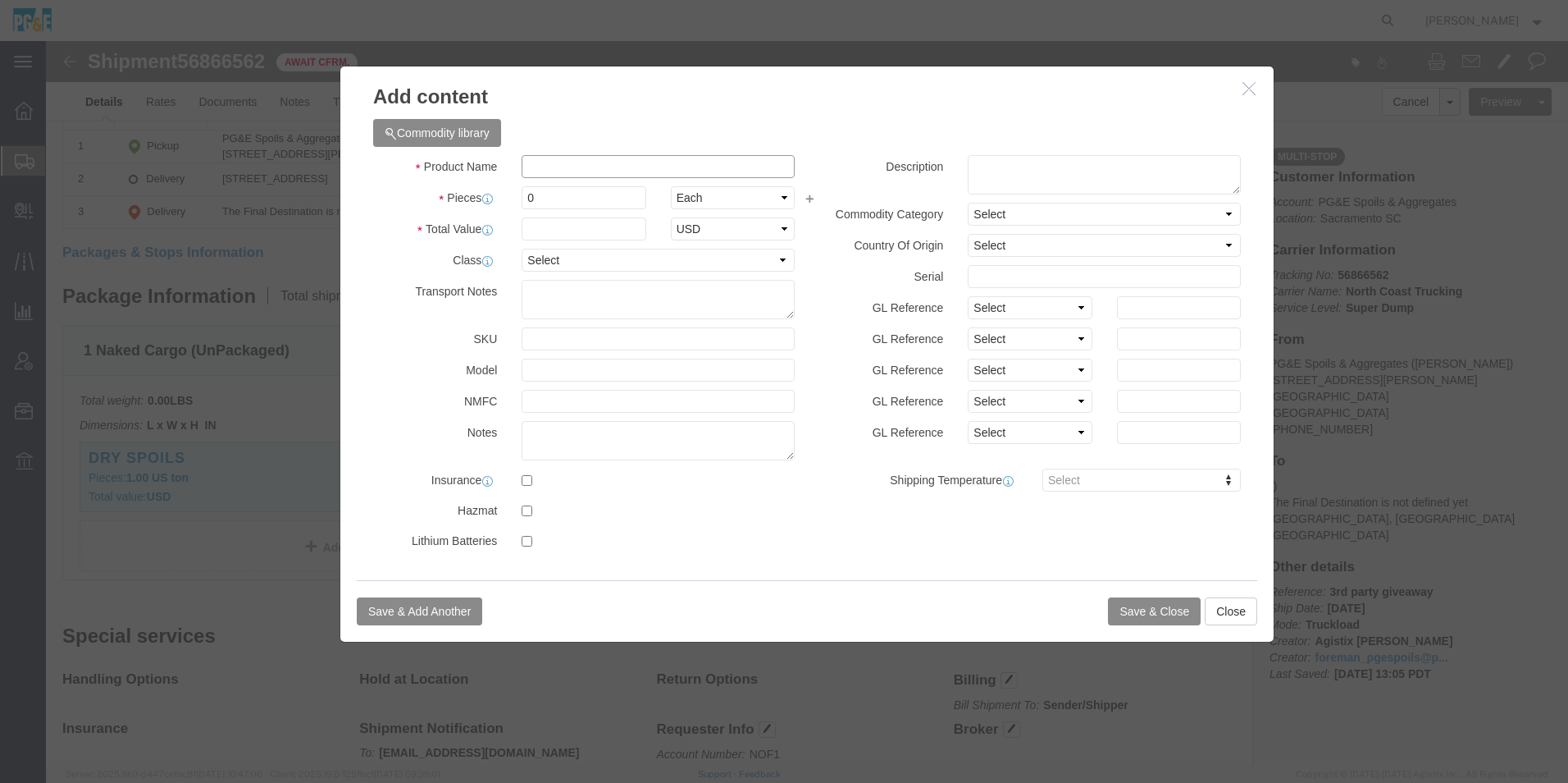
click input "text"
type input "sand"
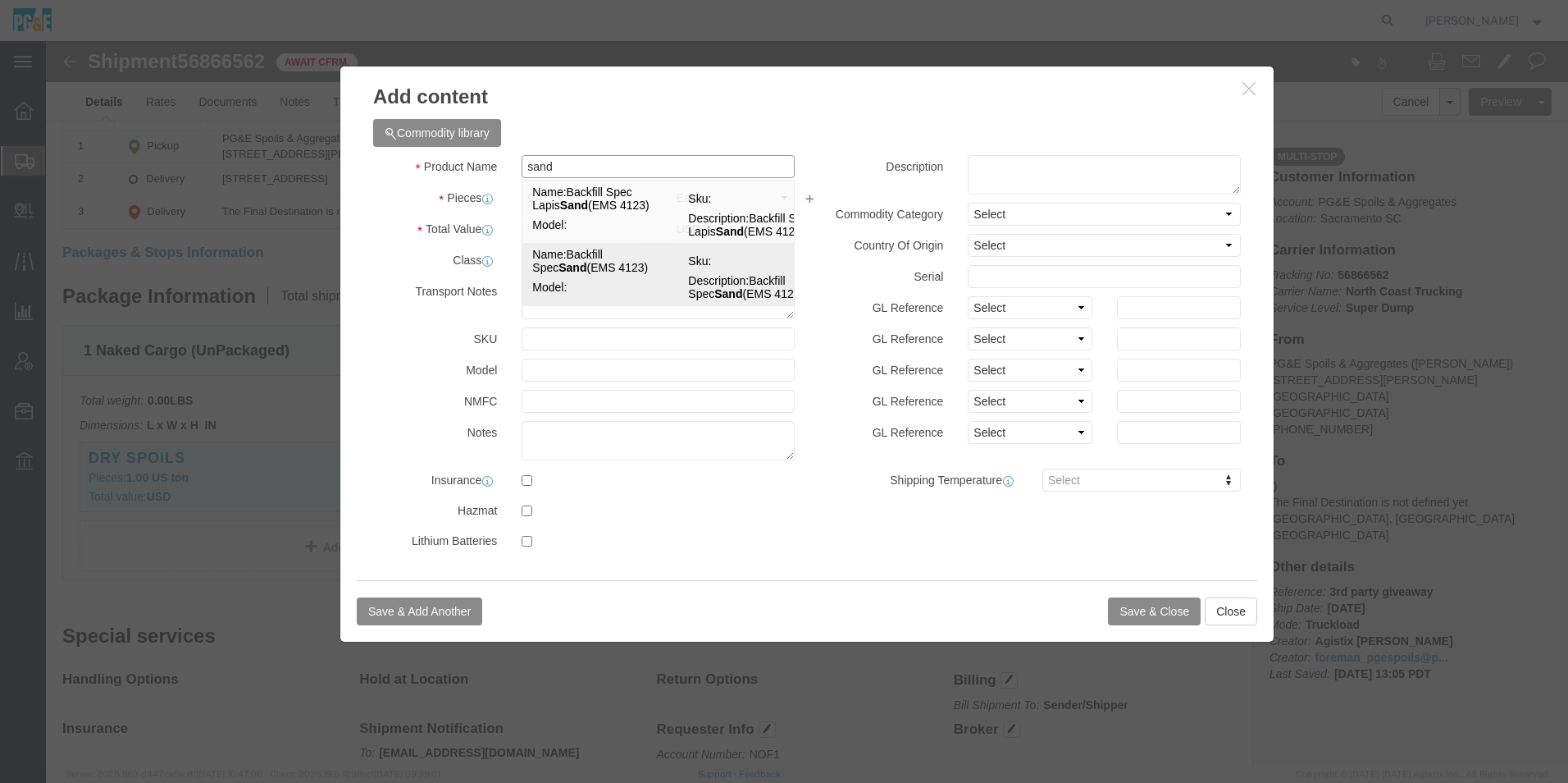
click strong "Sand"
type input "1"
select select "TON"
type input "1"
select select "USD"
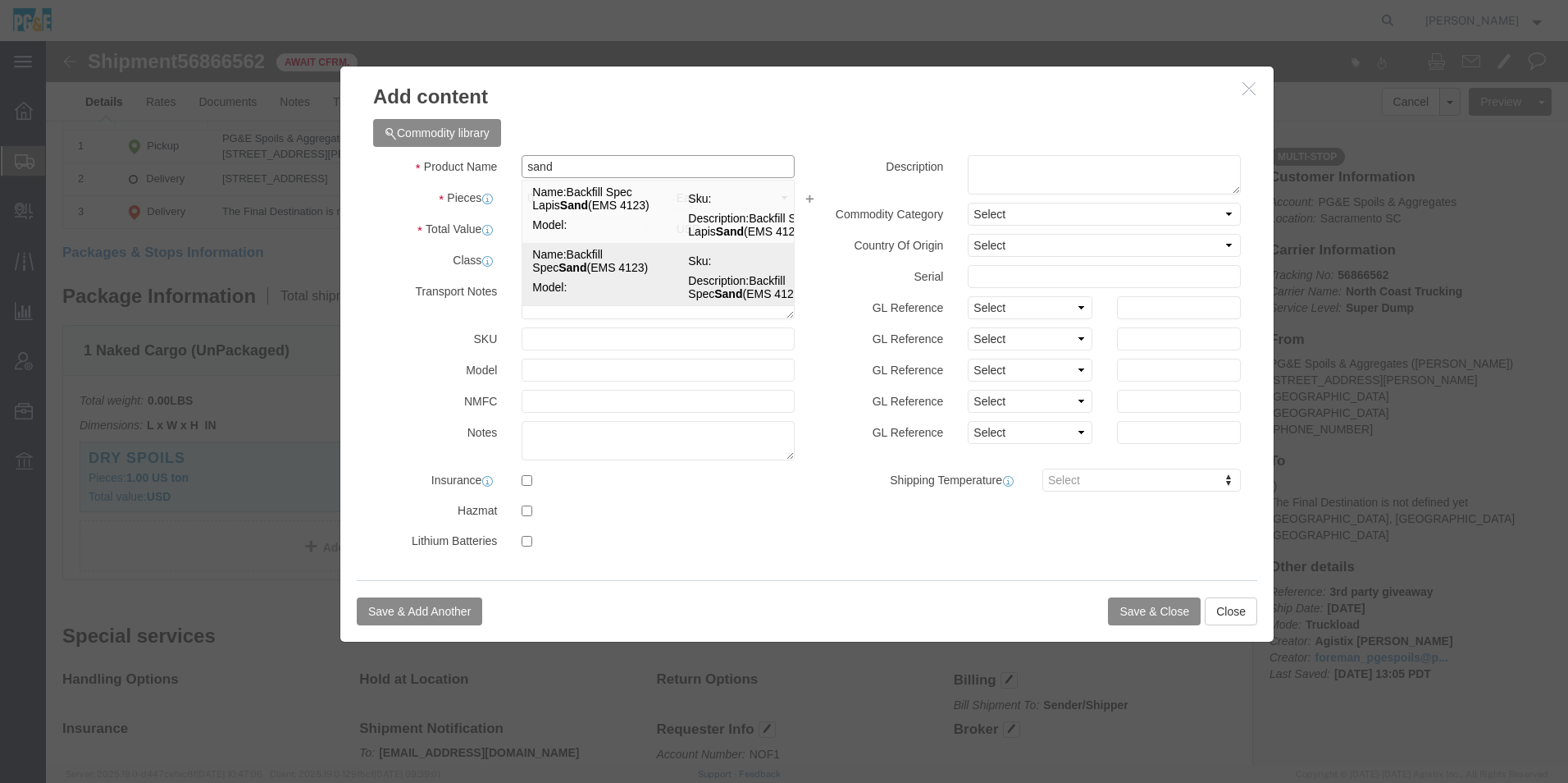
type input "Backfill Spec Sand (EMS 4123)"
type textarea "Backfill Spec Sand (EMS 4123)"
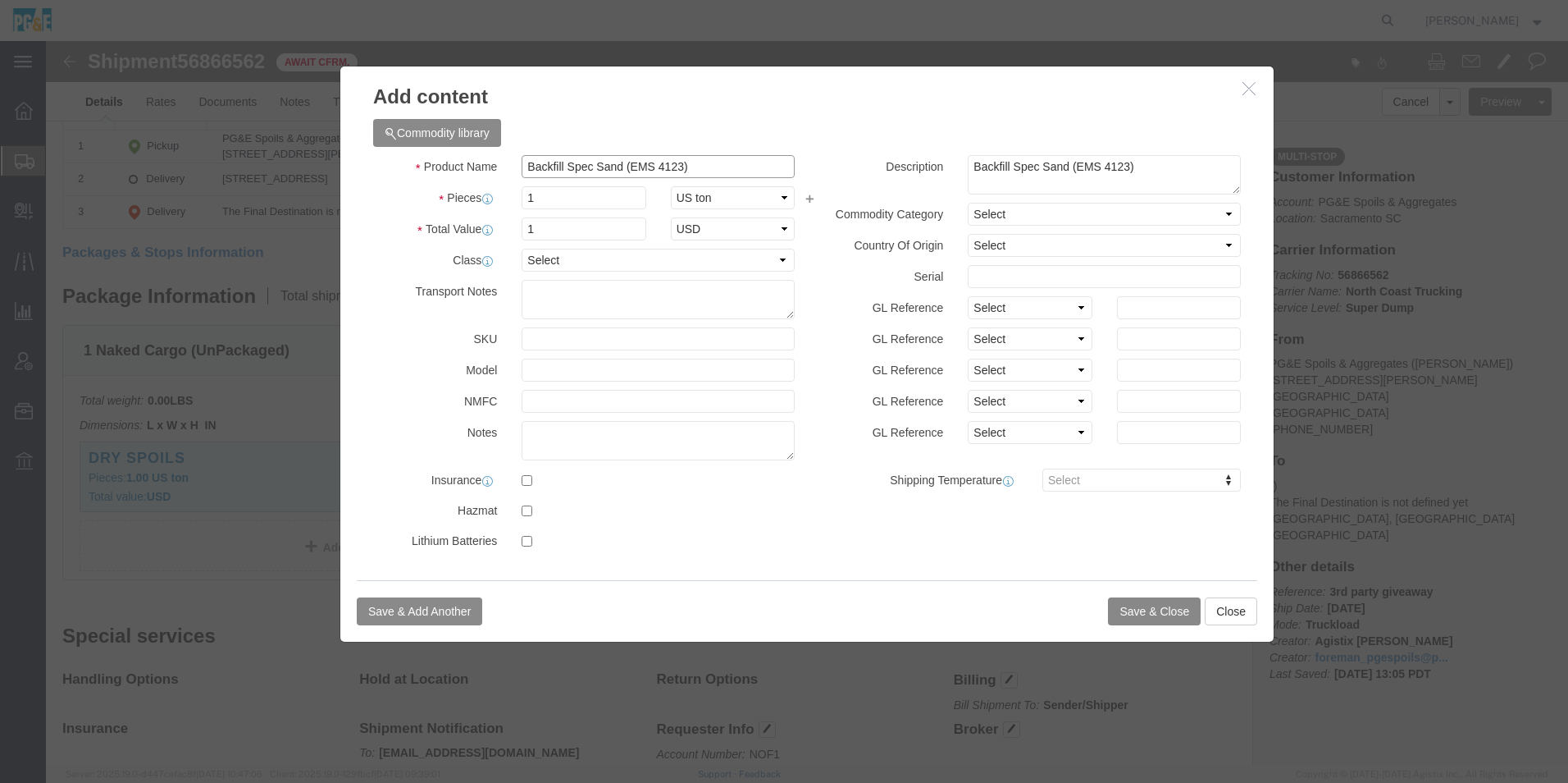
type input "Backfill Spec Sand (EMS 4123)"
click button "Save & Close"
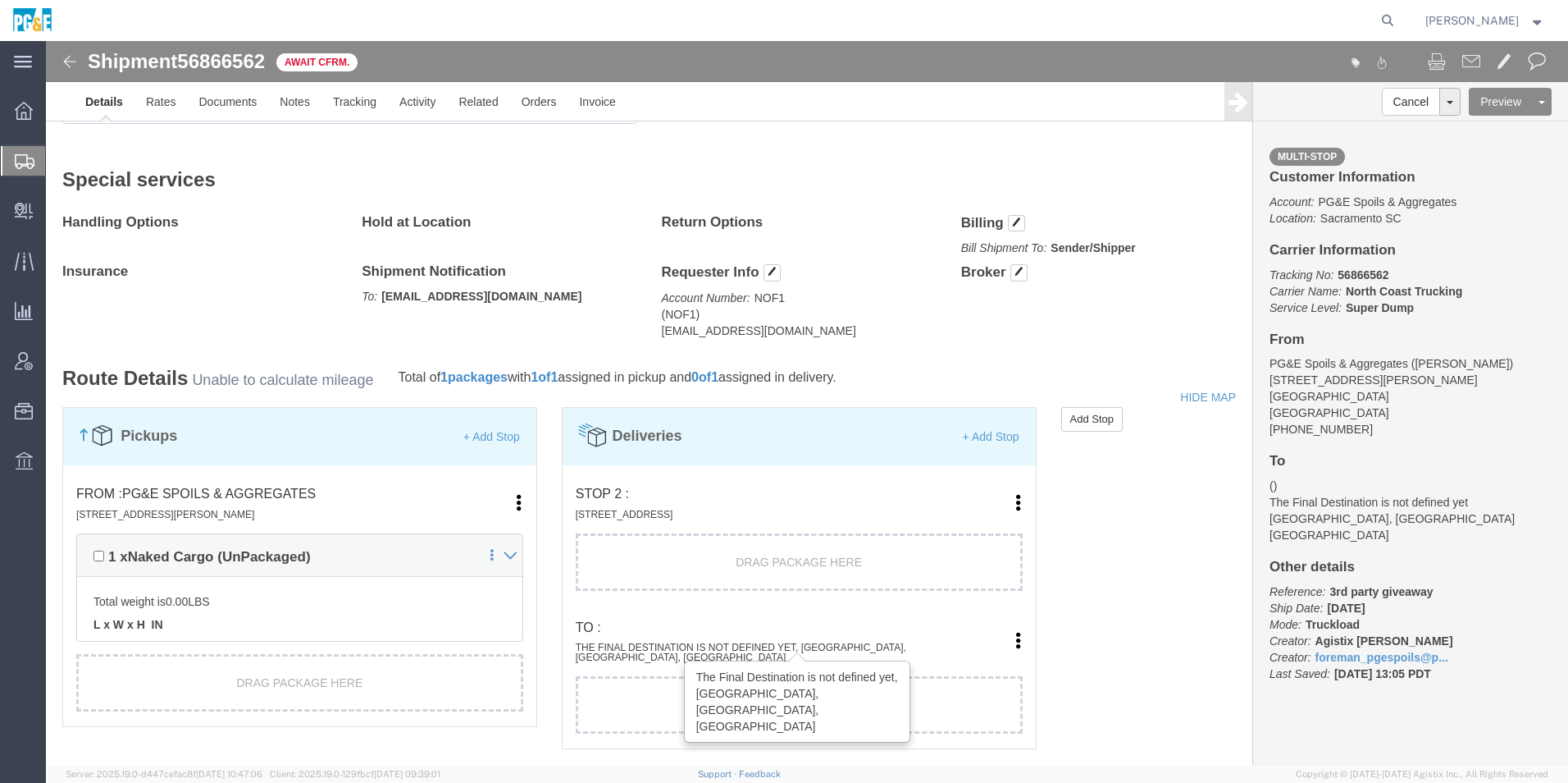
scroll to position [985, 0]
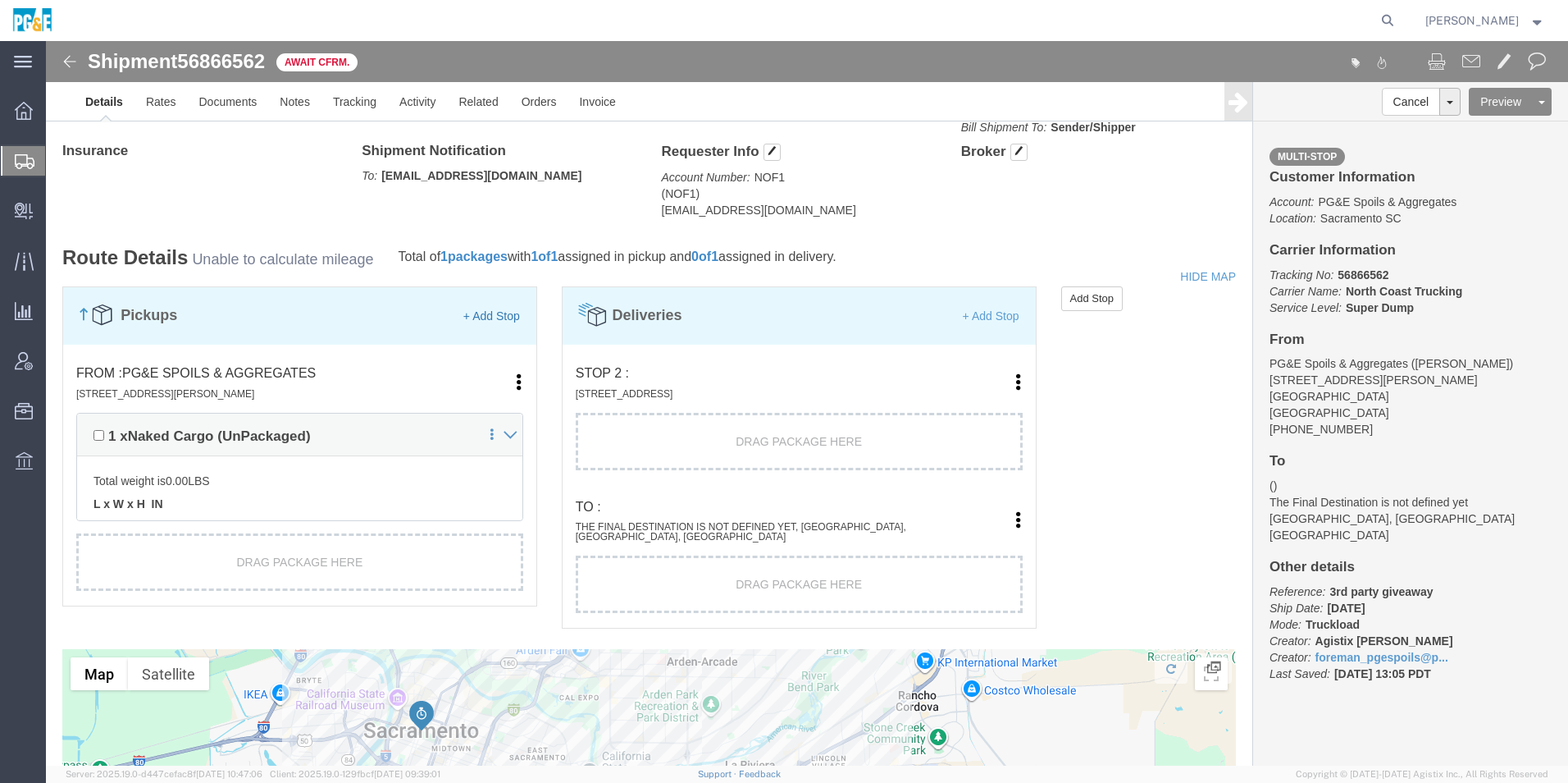
click link "+ Add Stop"
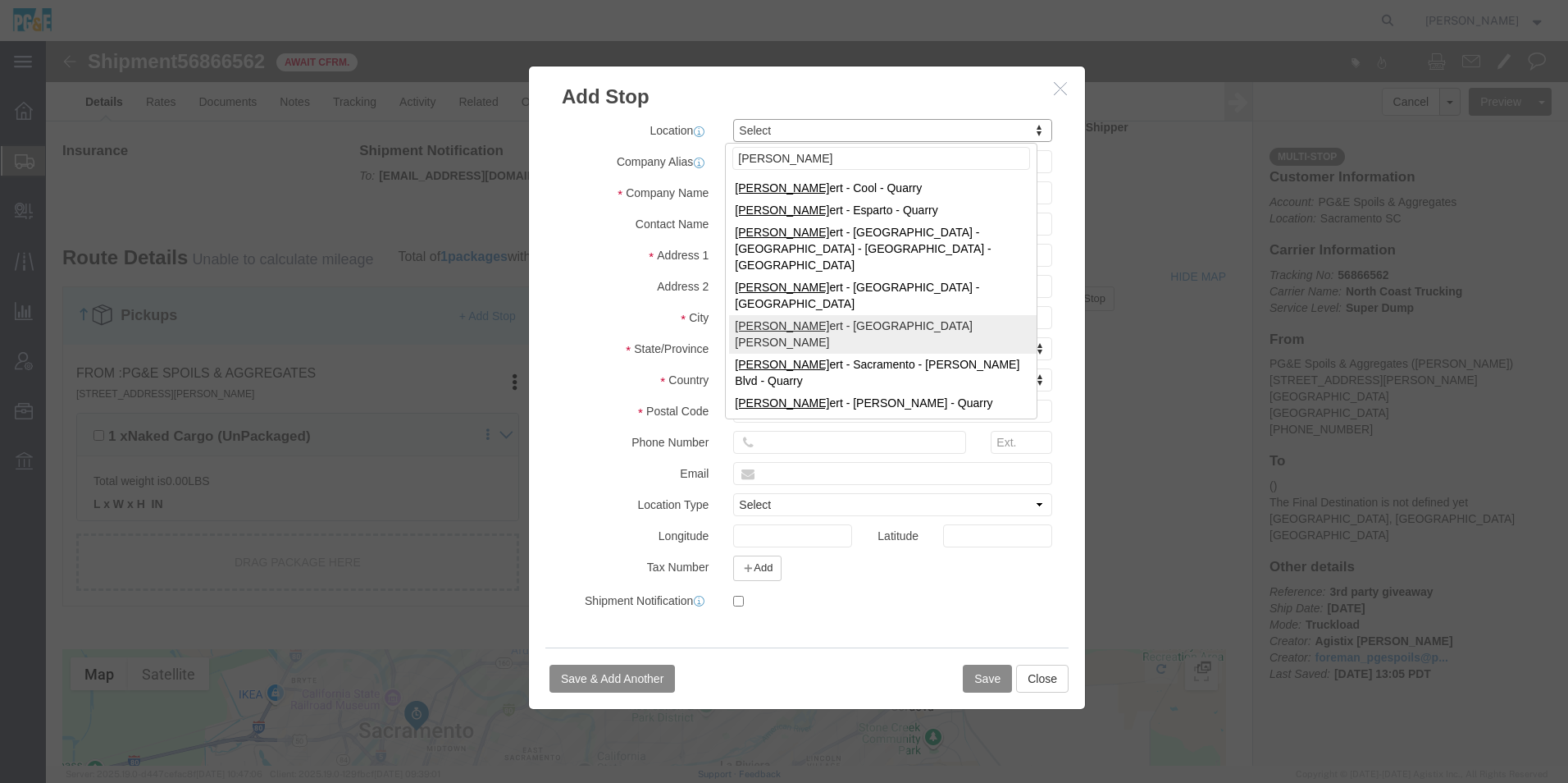
type input "[PERSON_NAME]"
select select "41209"
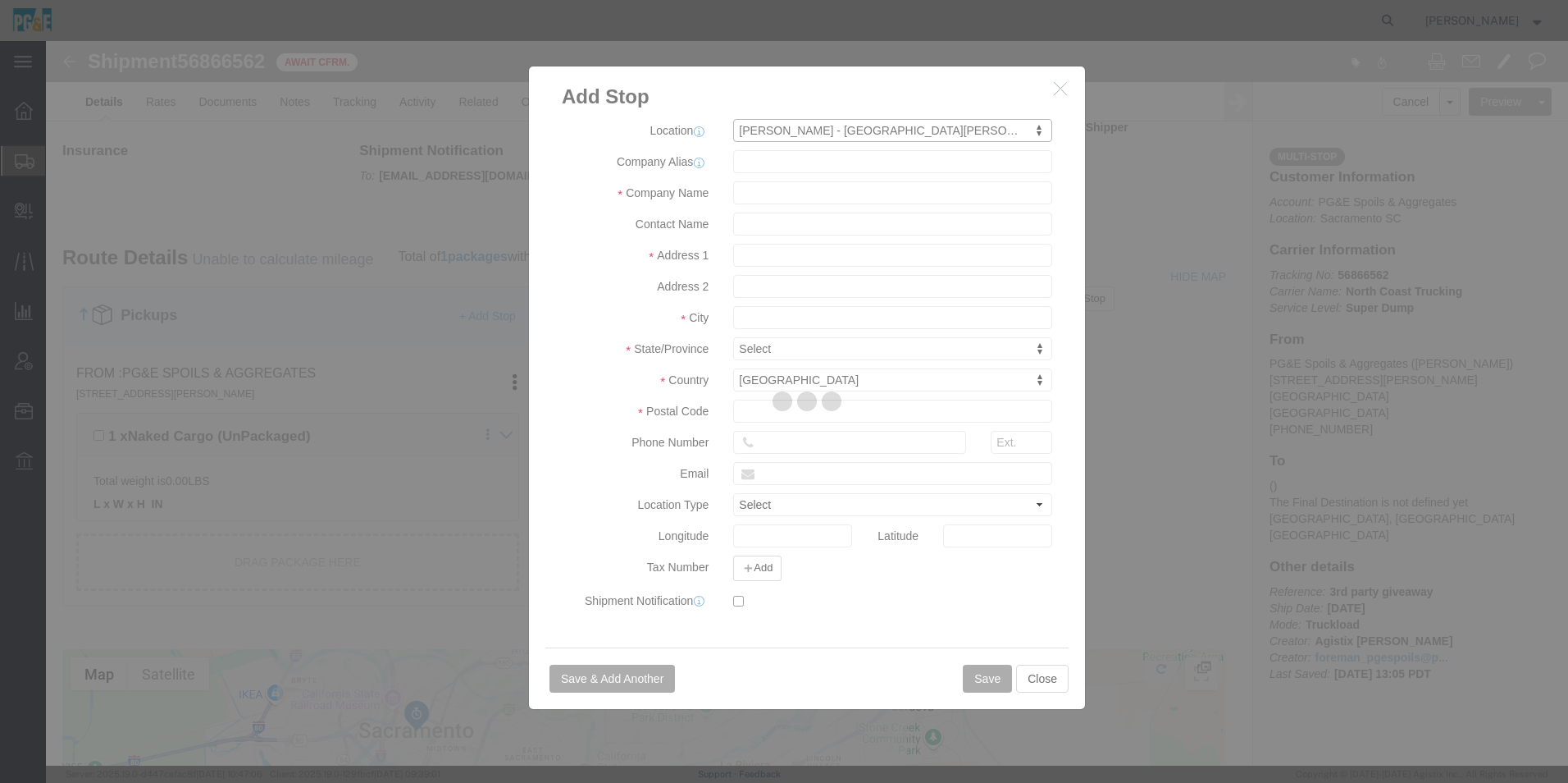
type input "[PERSON_NAME]"
type input "[STREET_ADDRESS]"
type input "[GEOGRAPHIC_DATA][PERSON_NAME]"
type input "95742"
type input "[PHONE_NUMBER]"
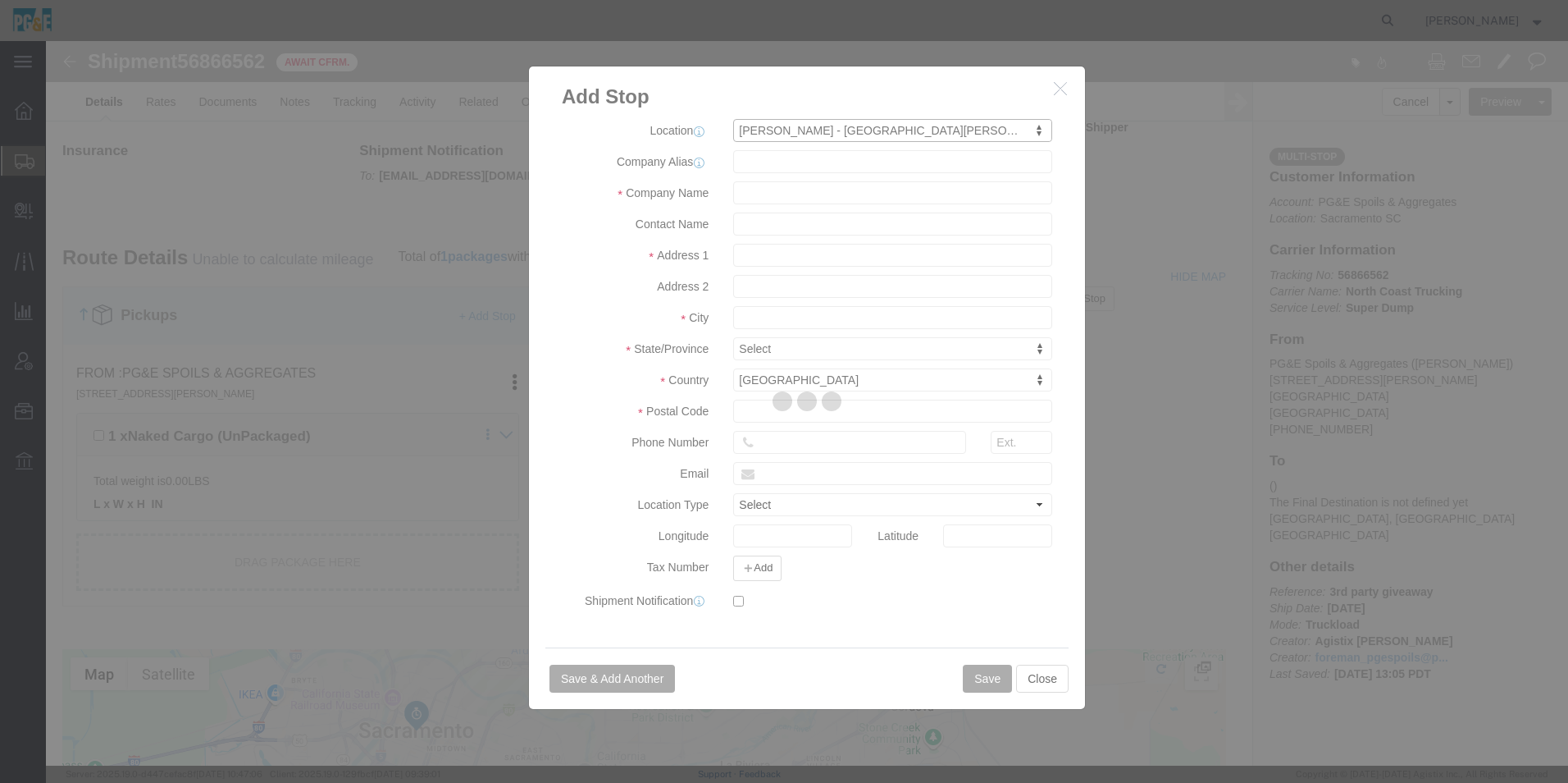
select select "QRRY"
select select "CA"
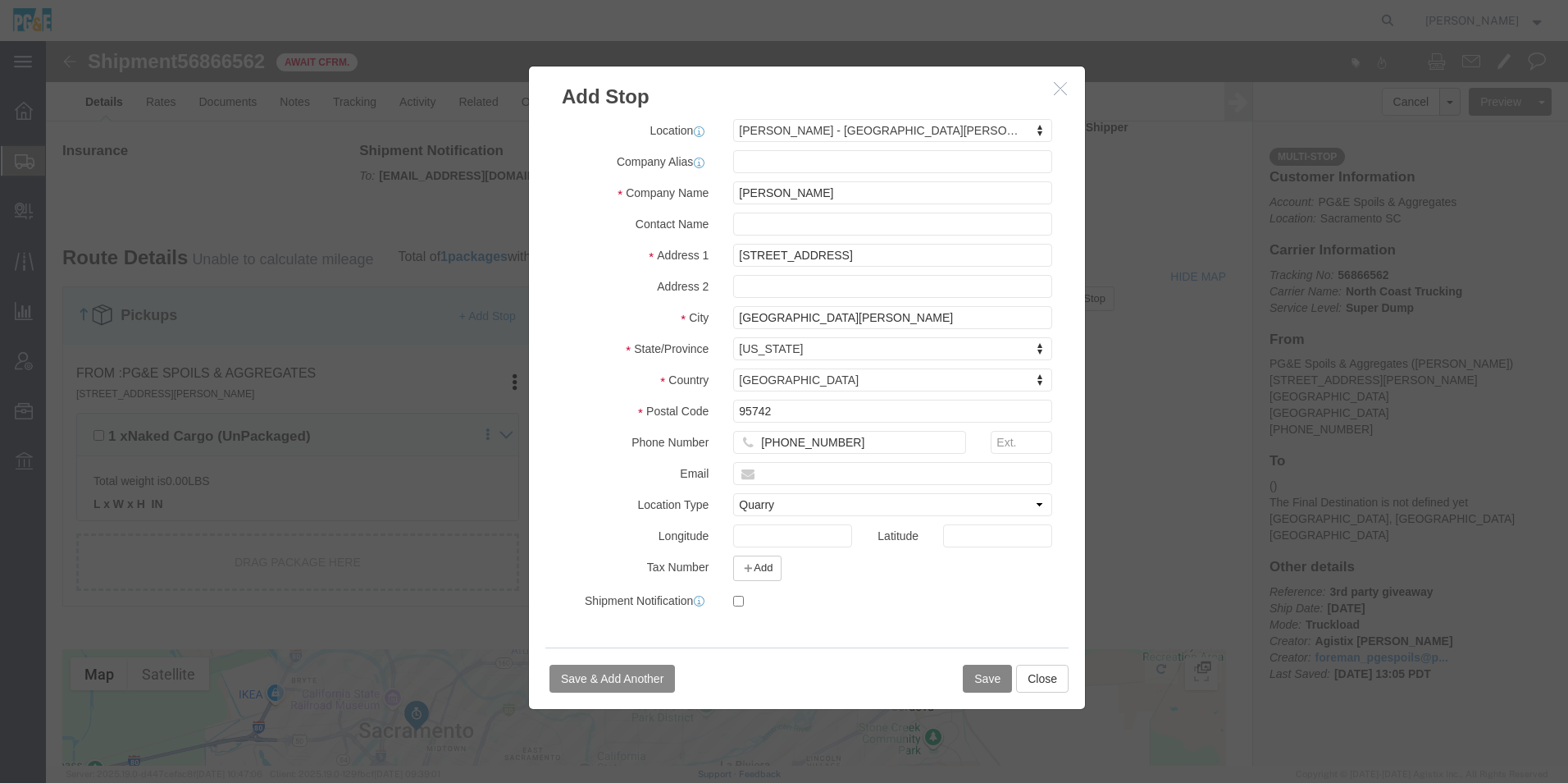
click button "Save"
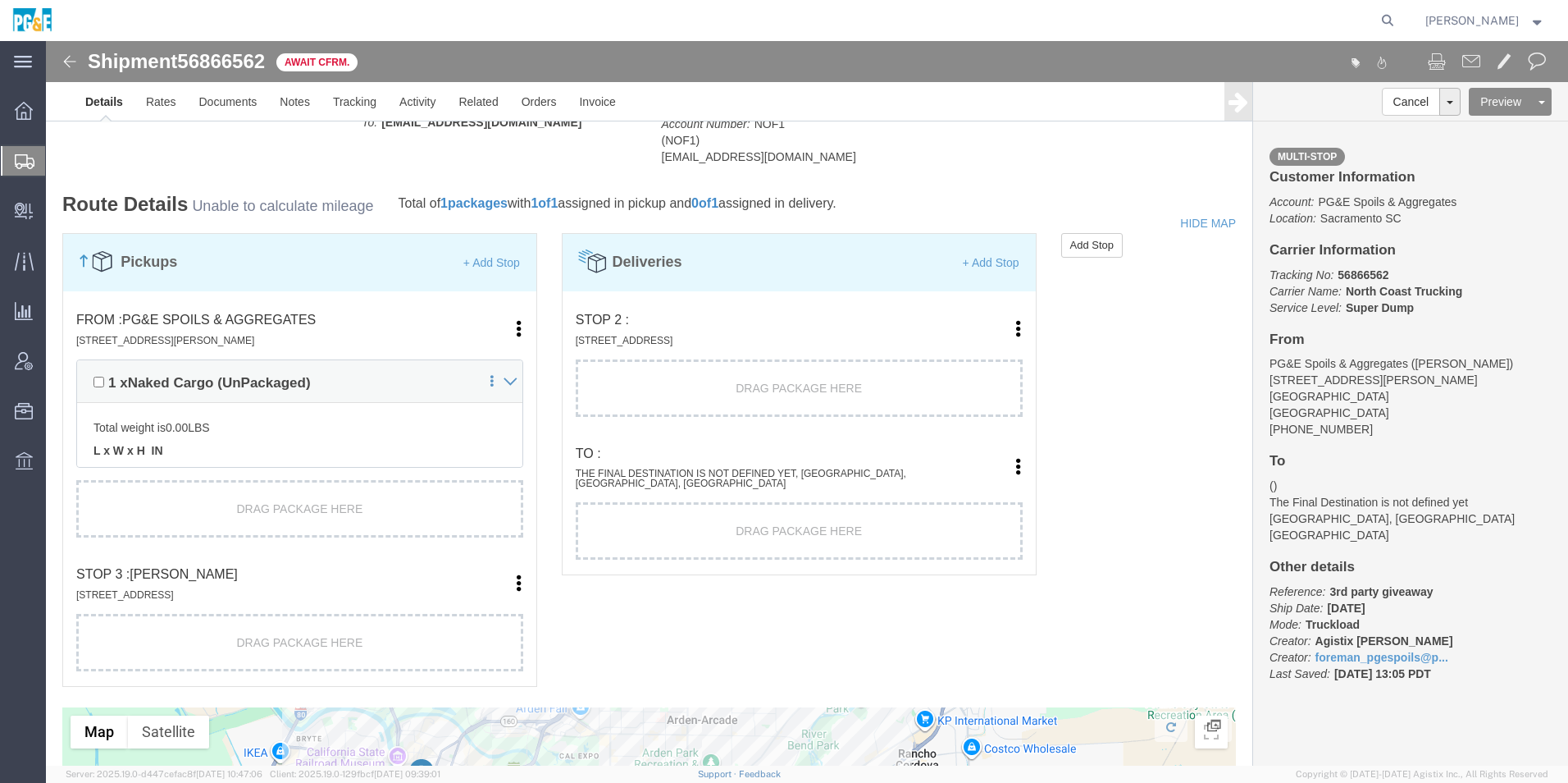
scroll to position [1067, 0]
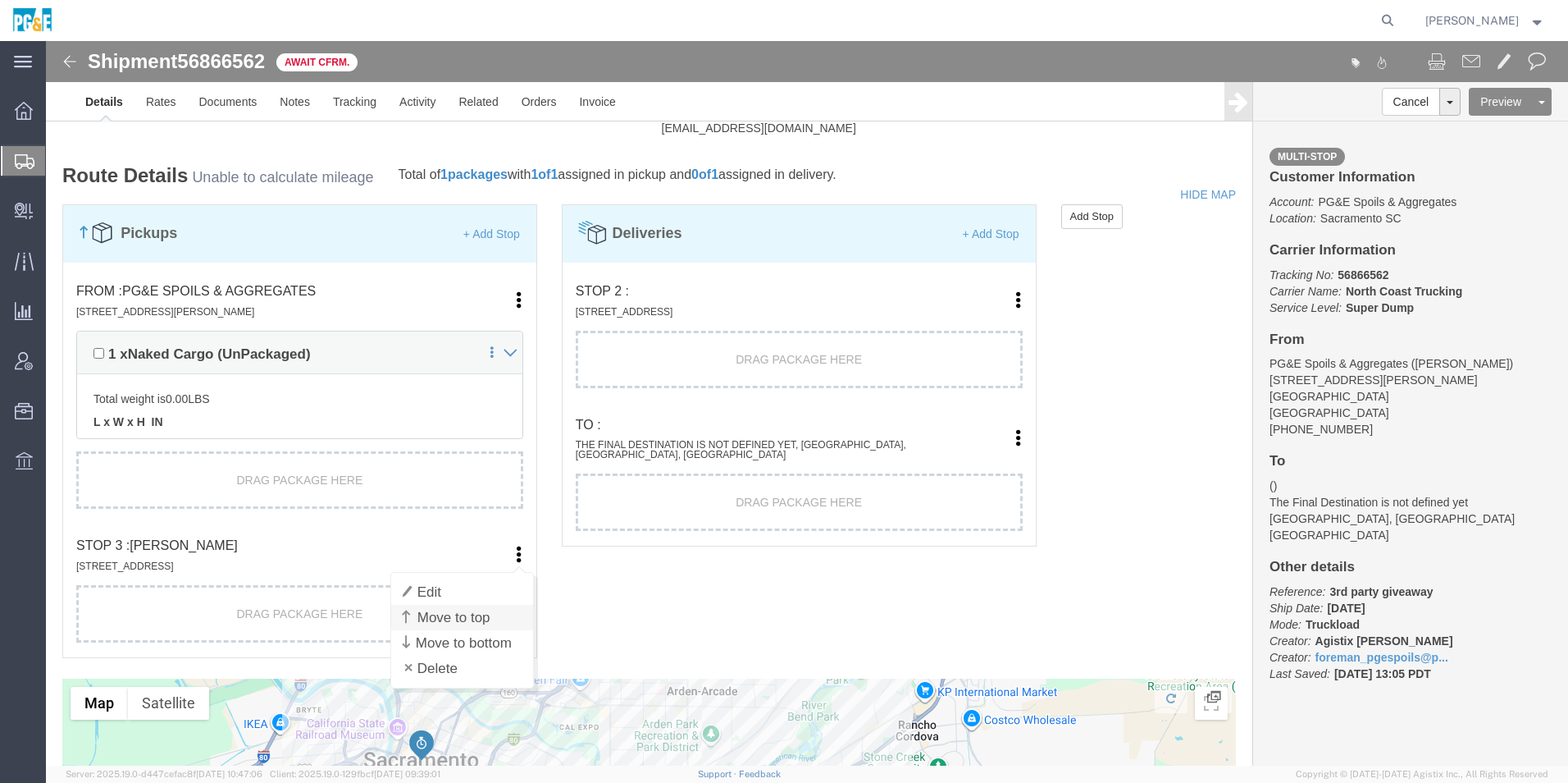
click link "Move to top"
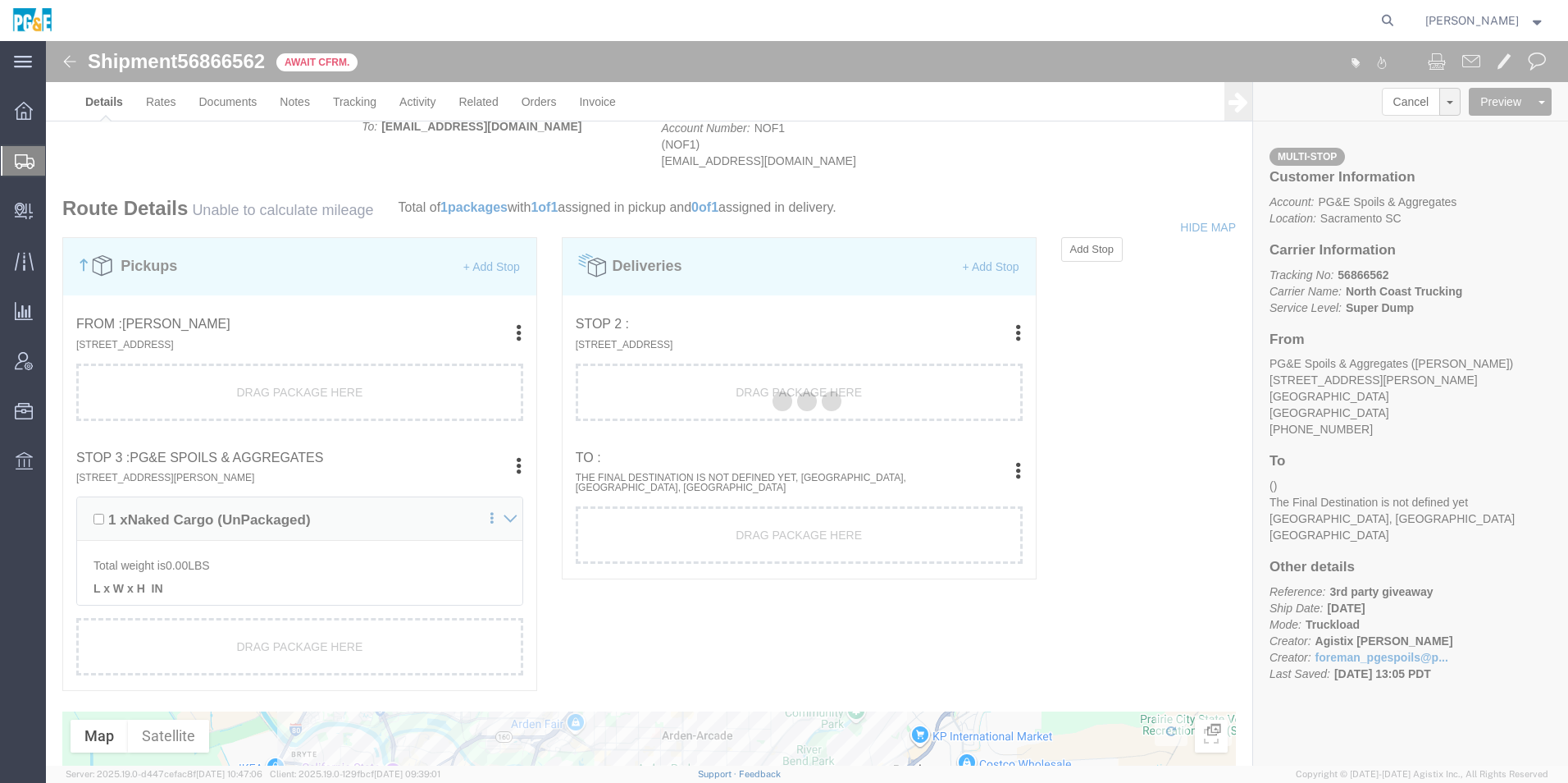
scroll to position [1100, 0]
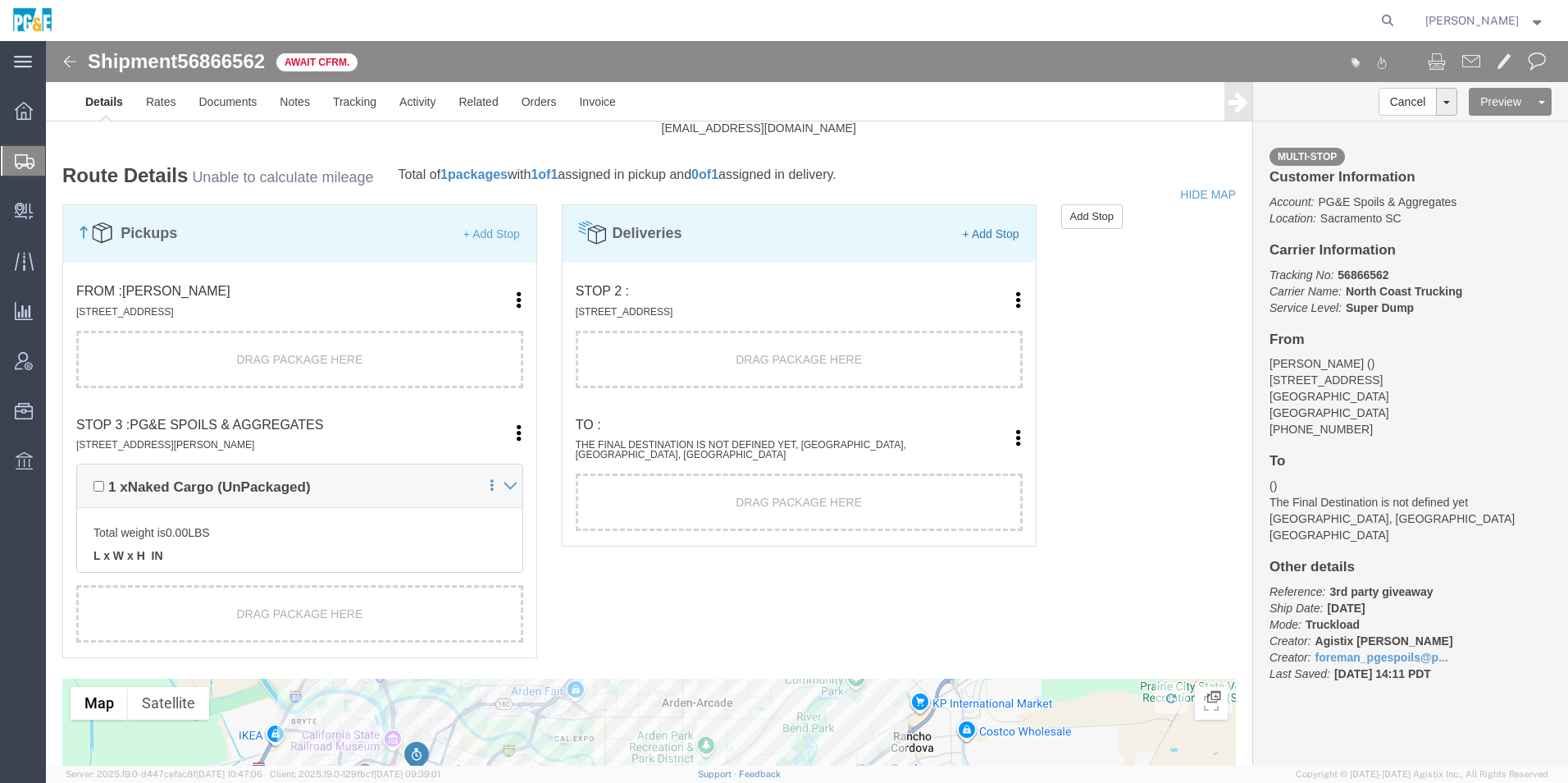
click link "+ Add Stop"
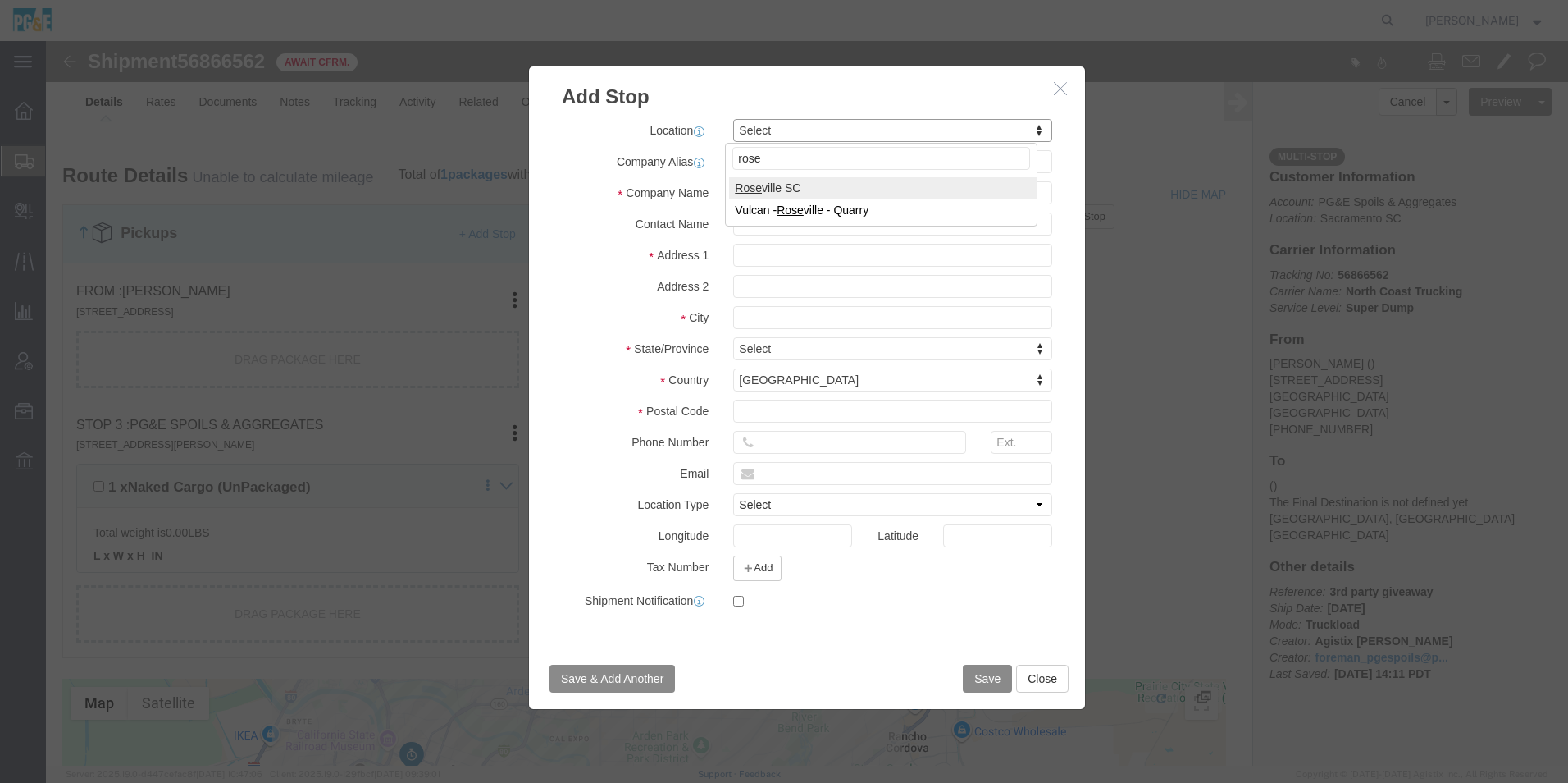
type input "rose"
select select "41443"
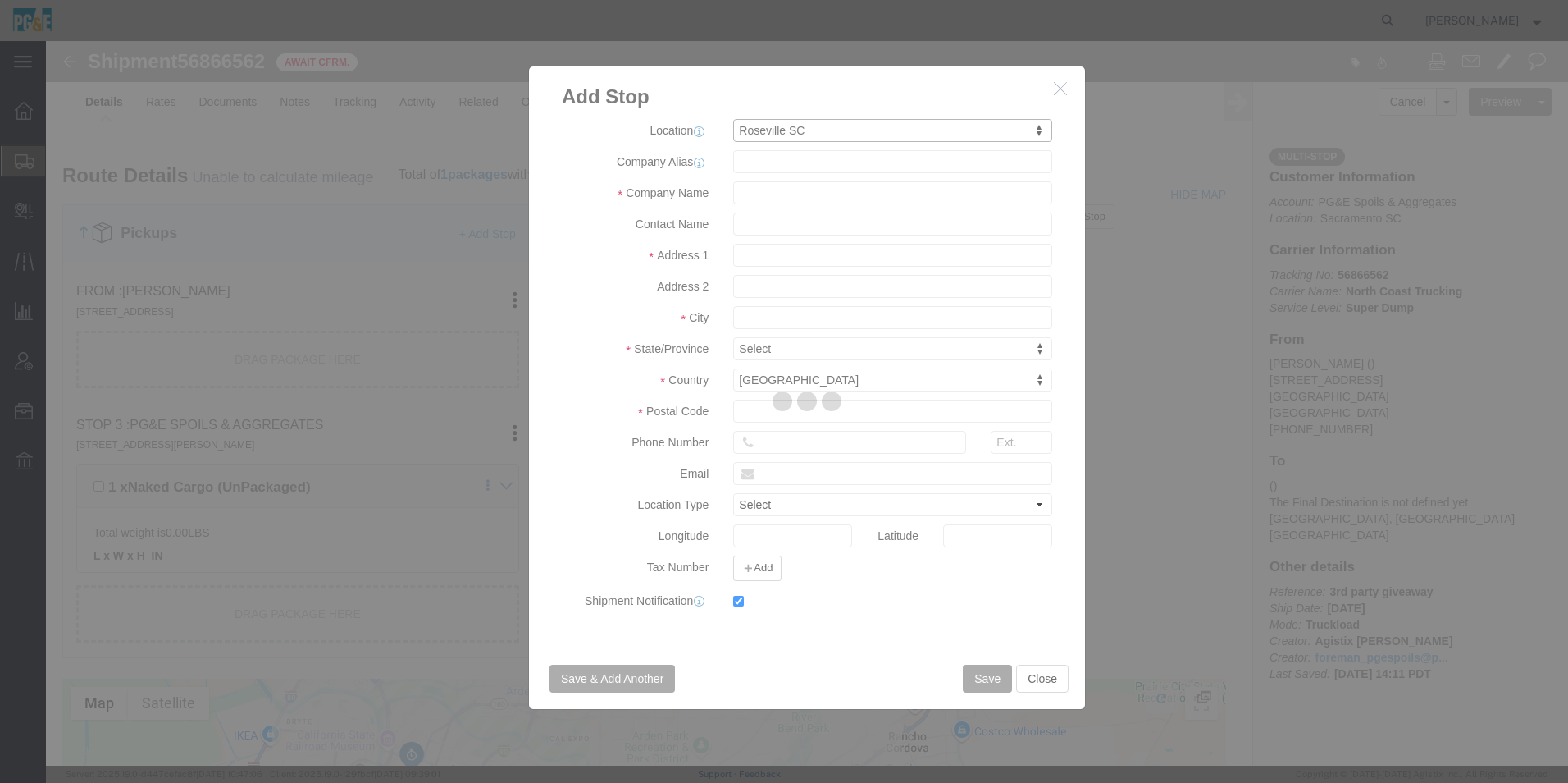
type input "55"
type input "PG&E Spoils & Aggregates"
type input "[PERSON_NAME]"
type input "[STREET_ADDRESS]"
type input "[GEOGRAPHIC_DATA]"
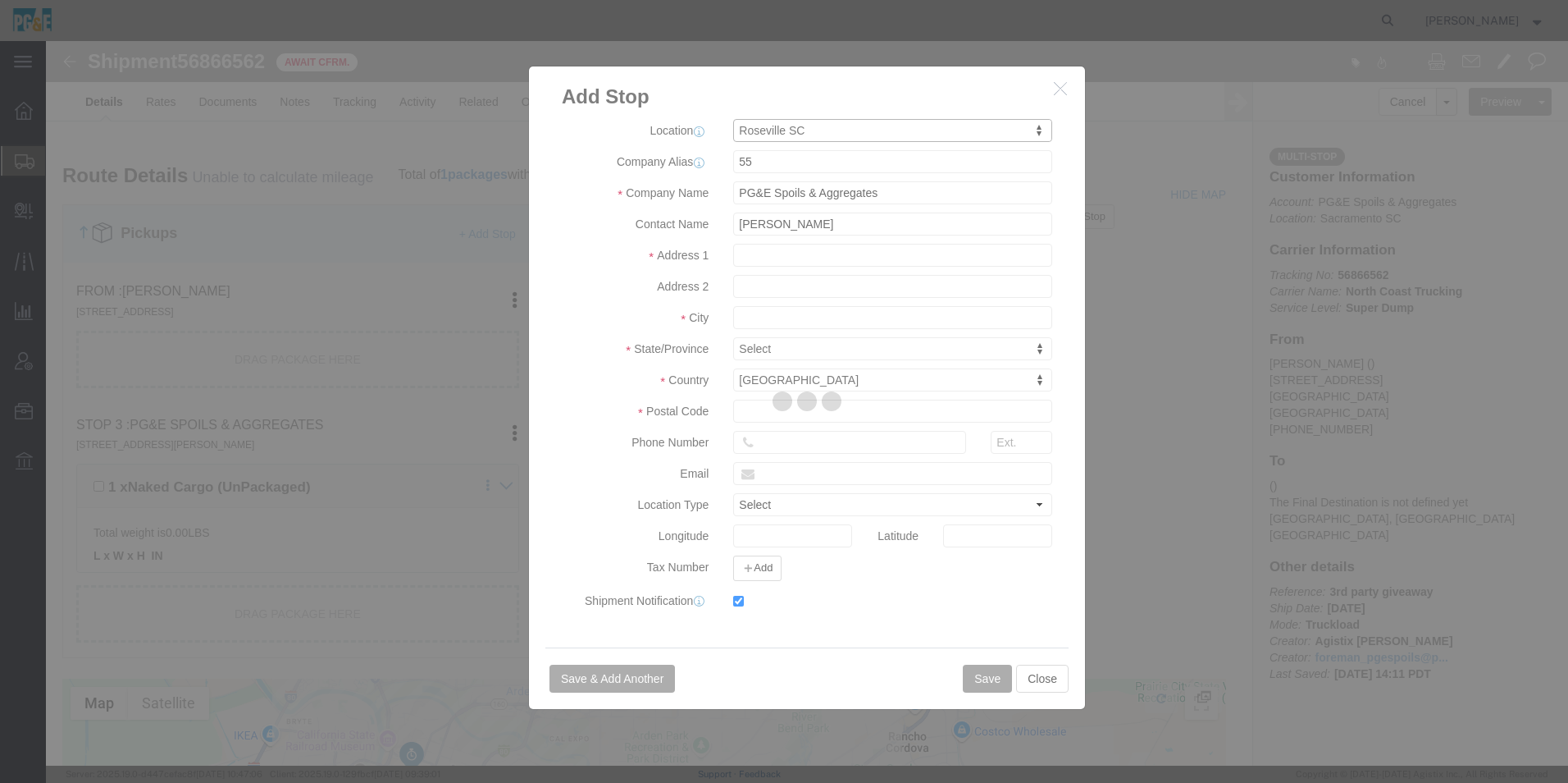
type input "95678"
type input "[PHONE_NUMBER]"
type input "[EMAIL_ADDRESS][DOMAIN_NAME]"
select select "BNLD"
checkbox input "true"
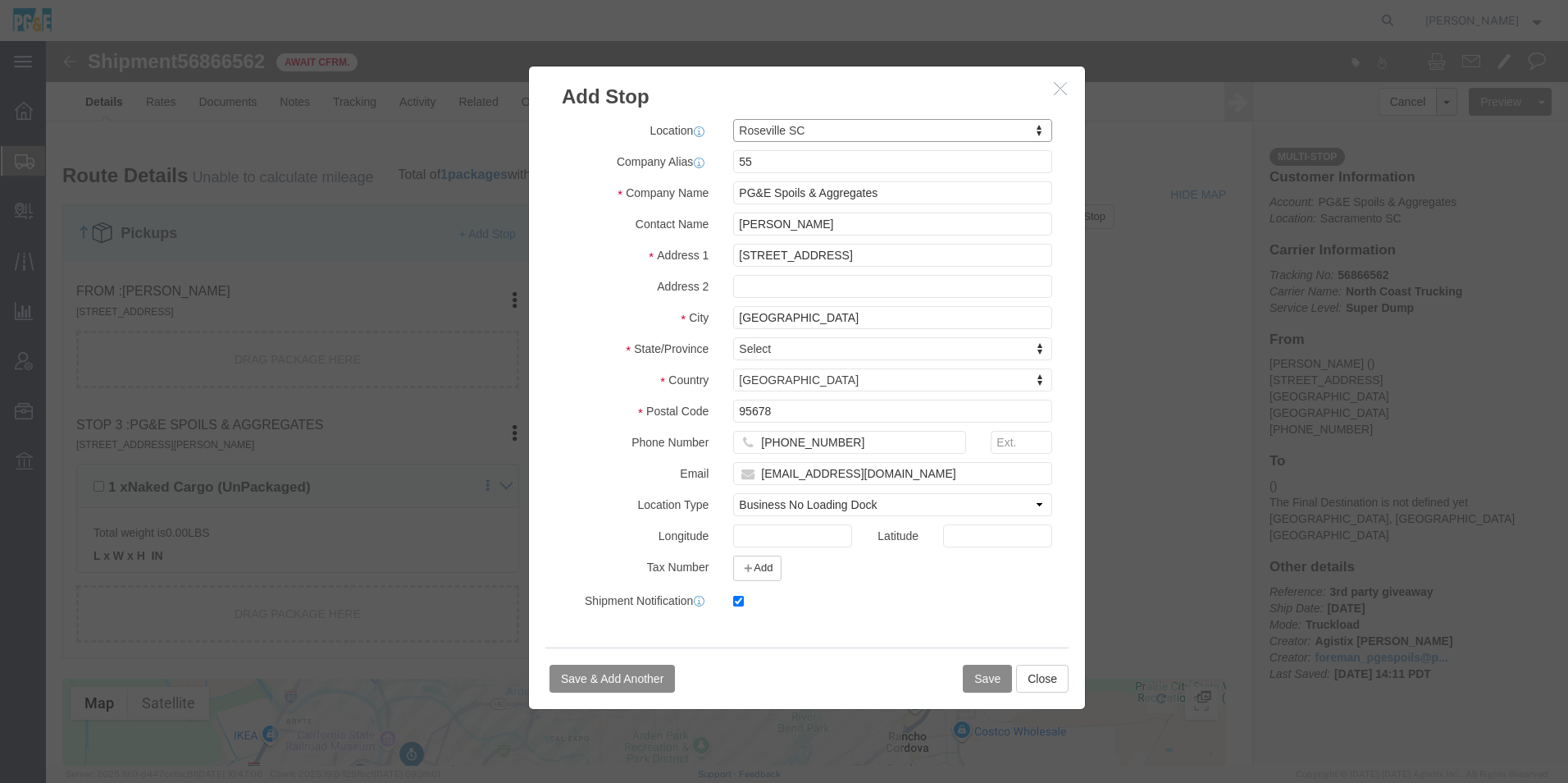
select select "CA"
click button "Save"
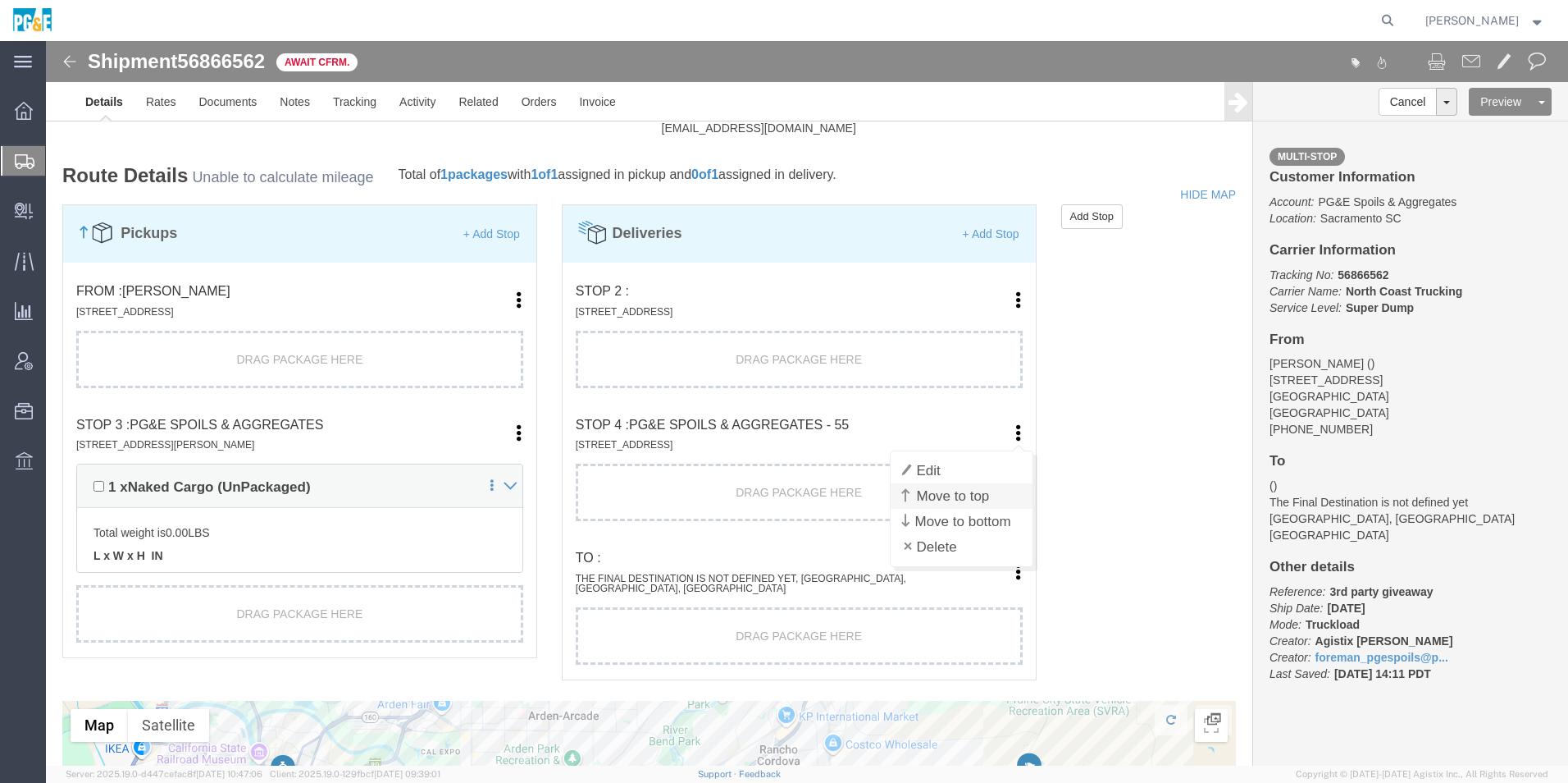
click link "Move to top"
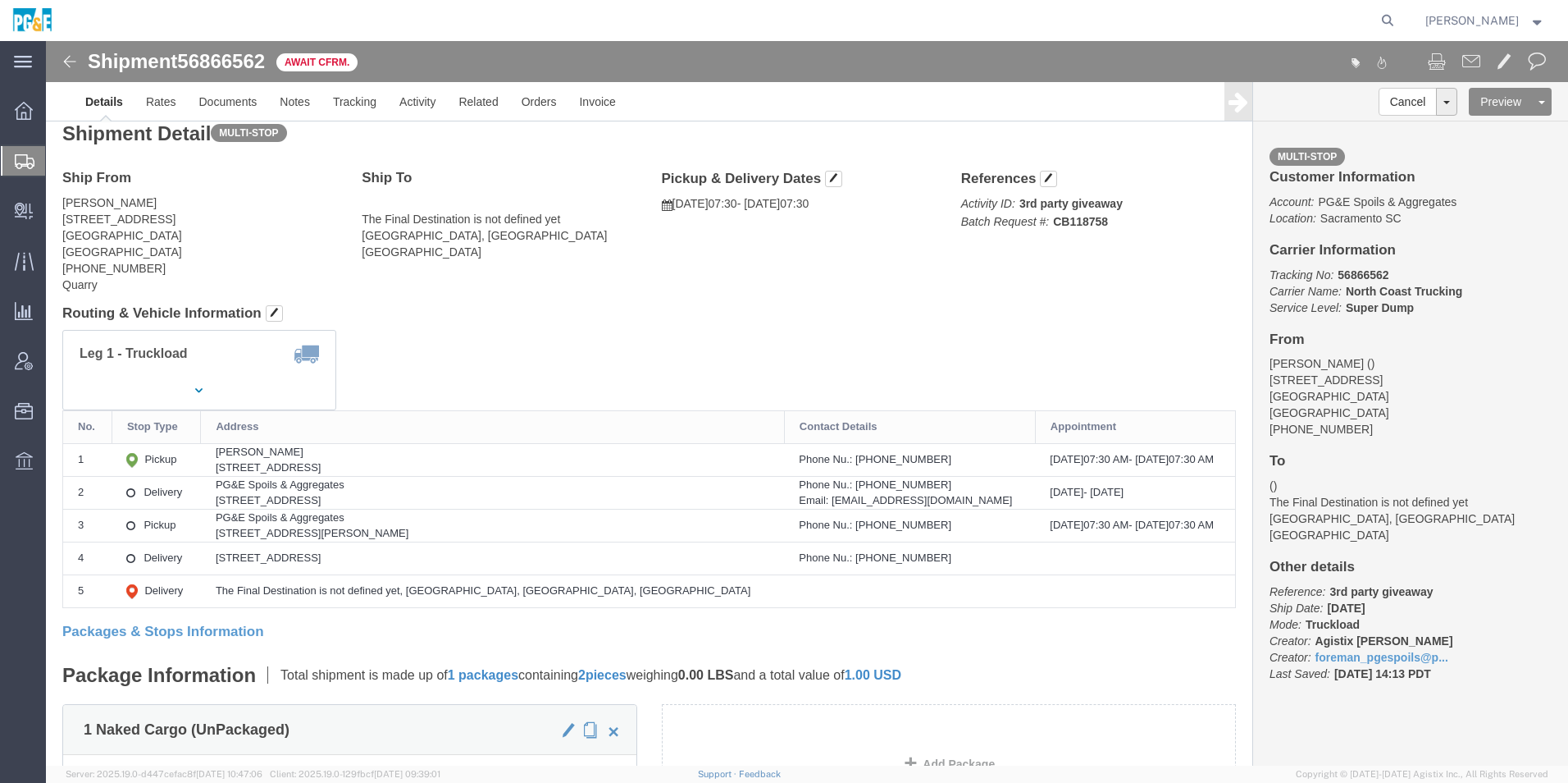
scroll to position [0, 0]
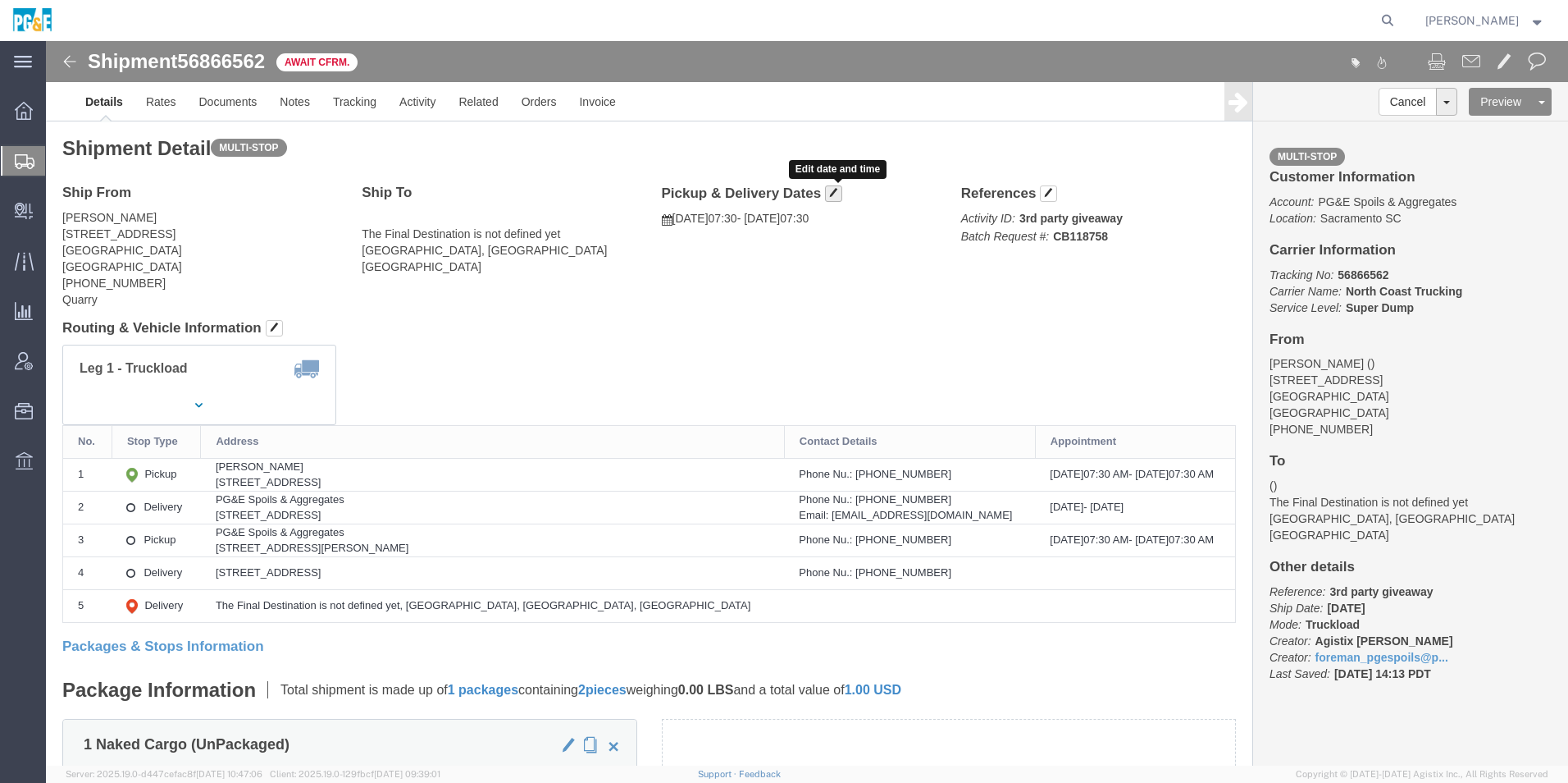
click button "button"
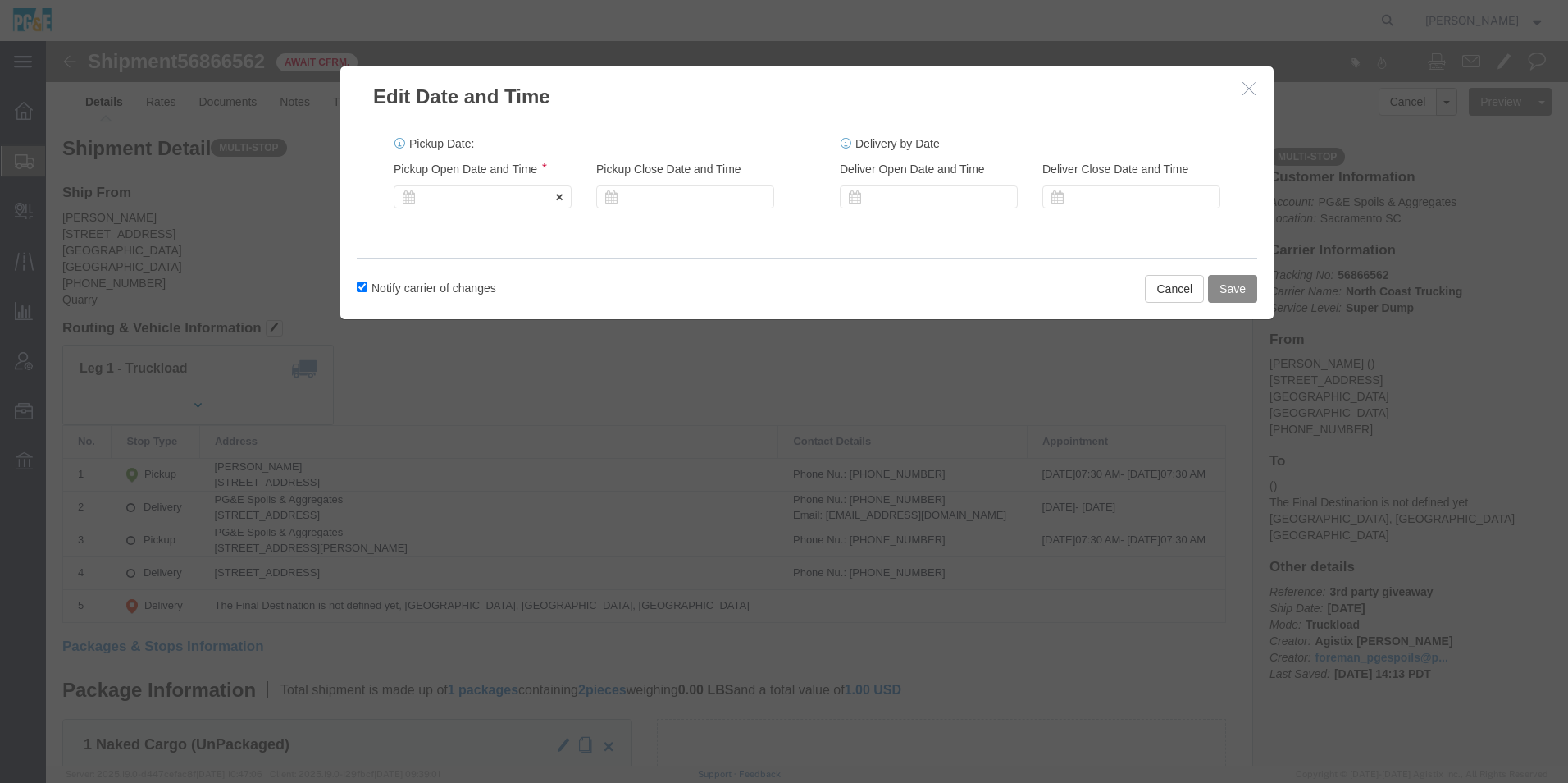
click div
click button "Save"
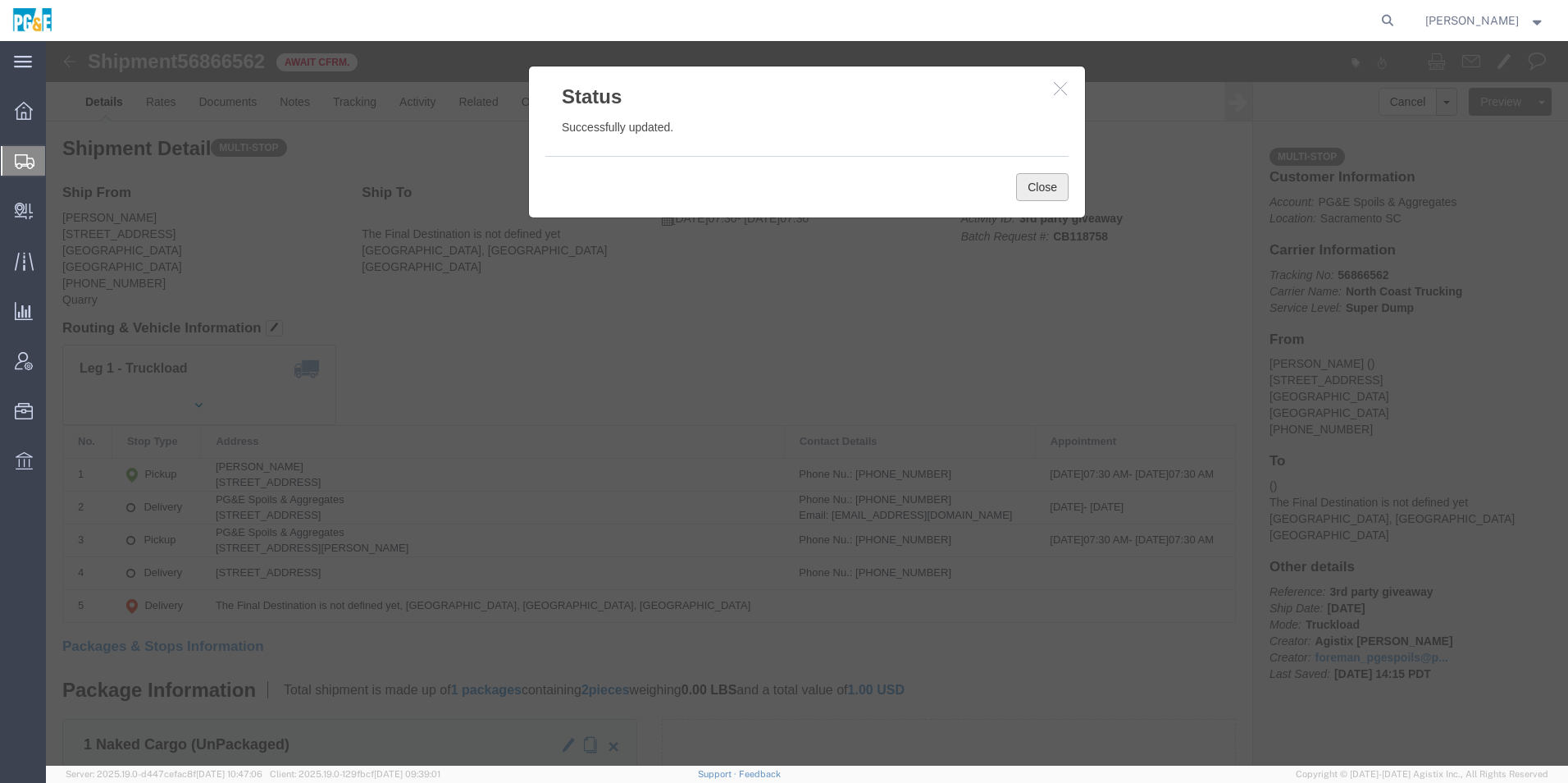
click button "Close"
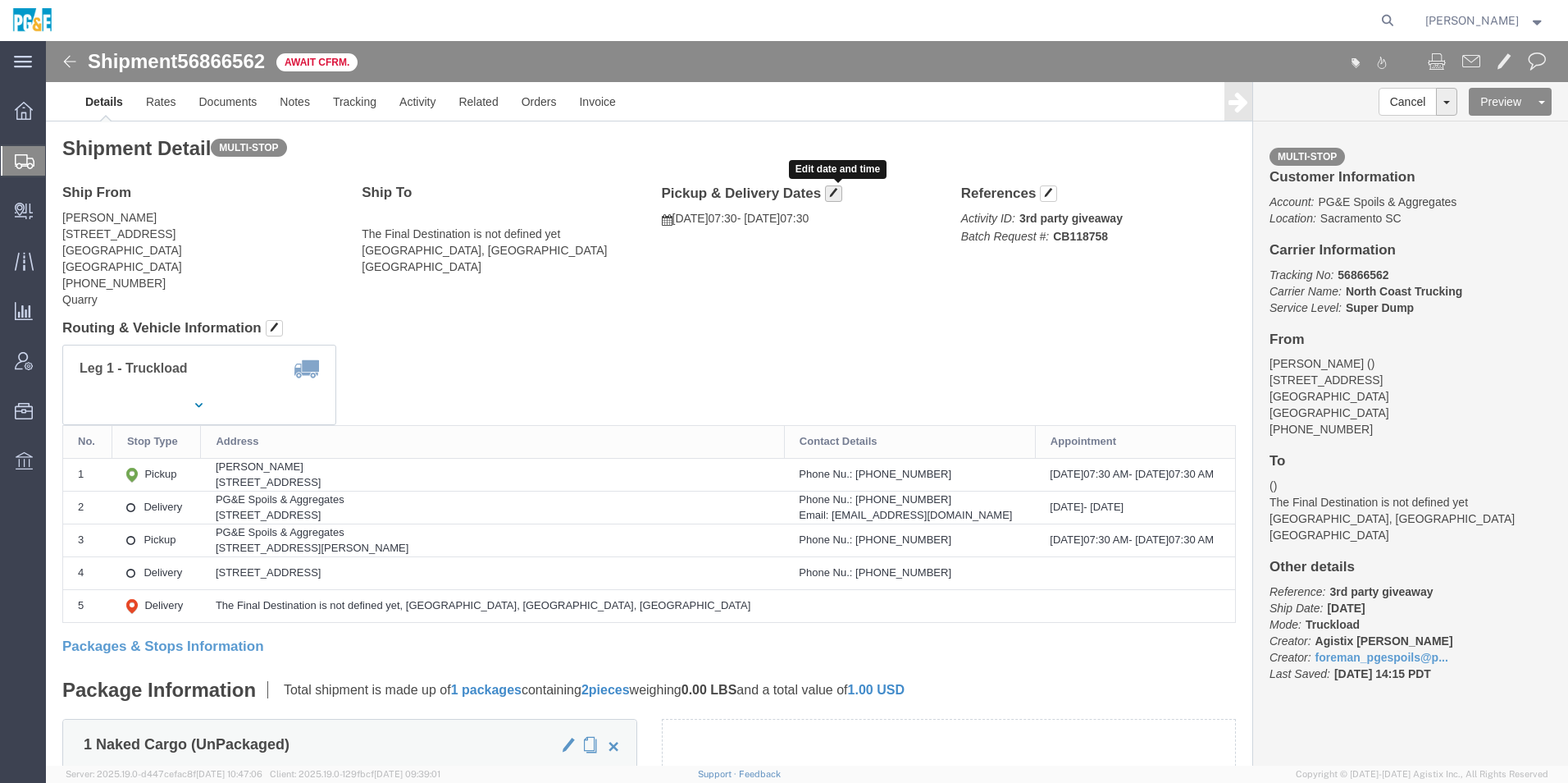
click span "button"
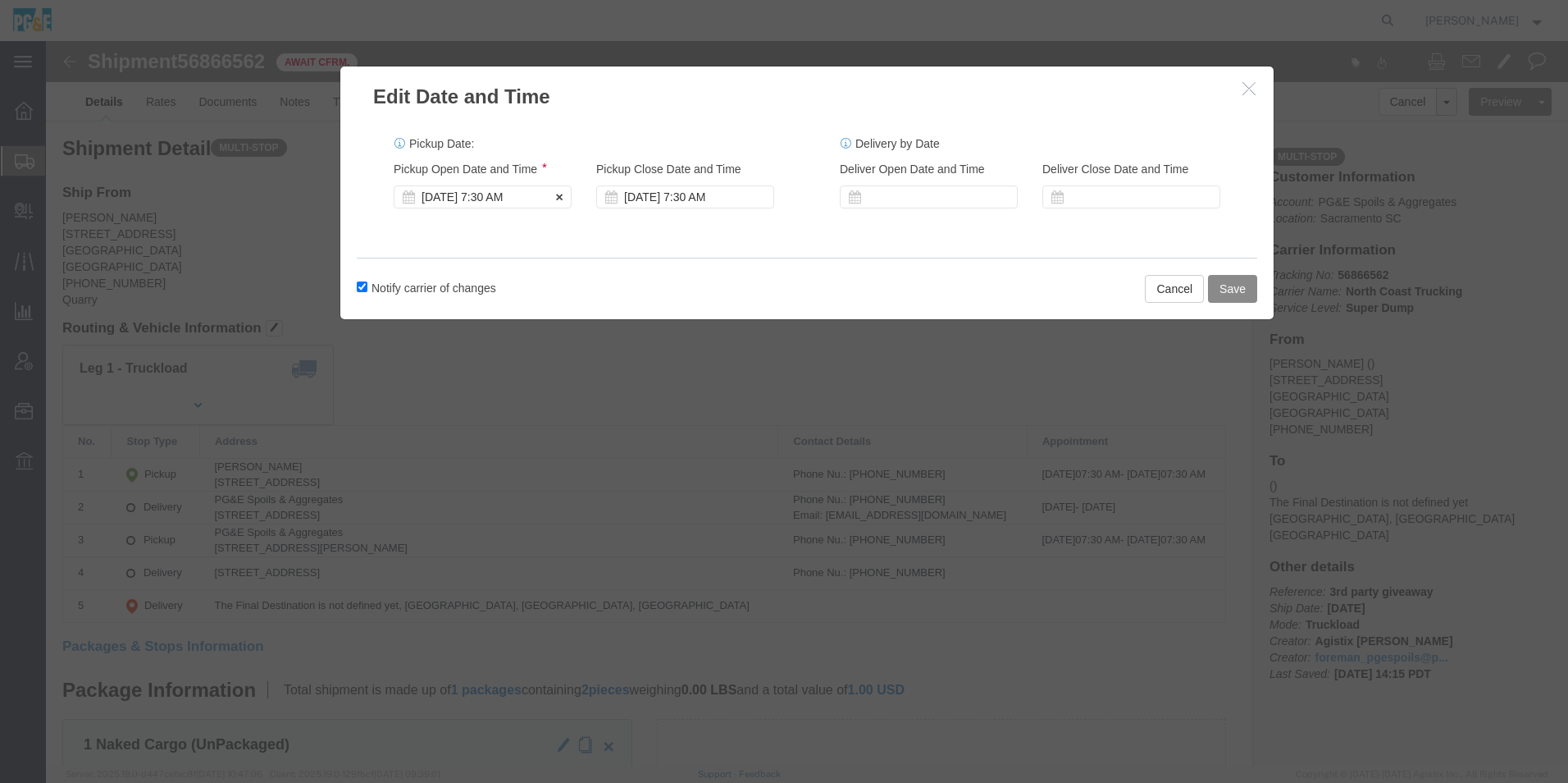
click div "[DATE] 7:30 AM"
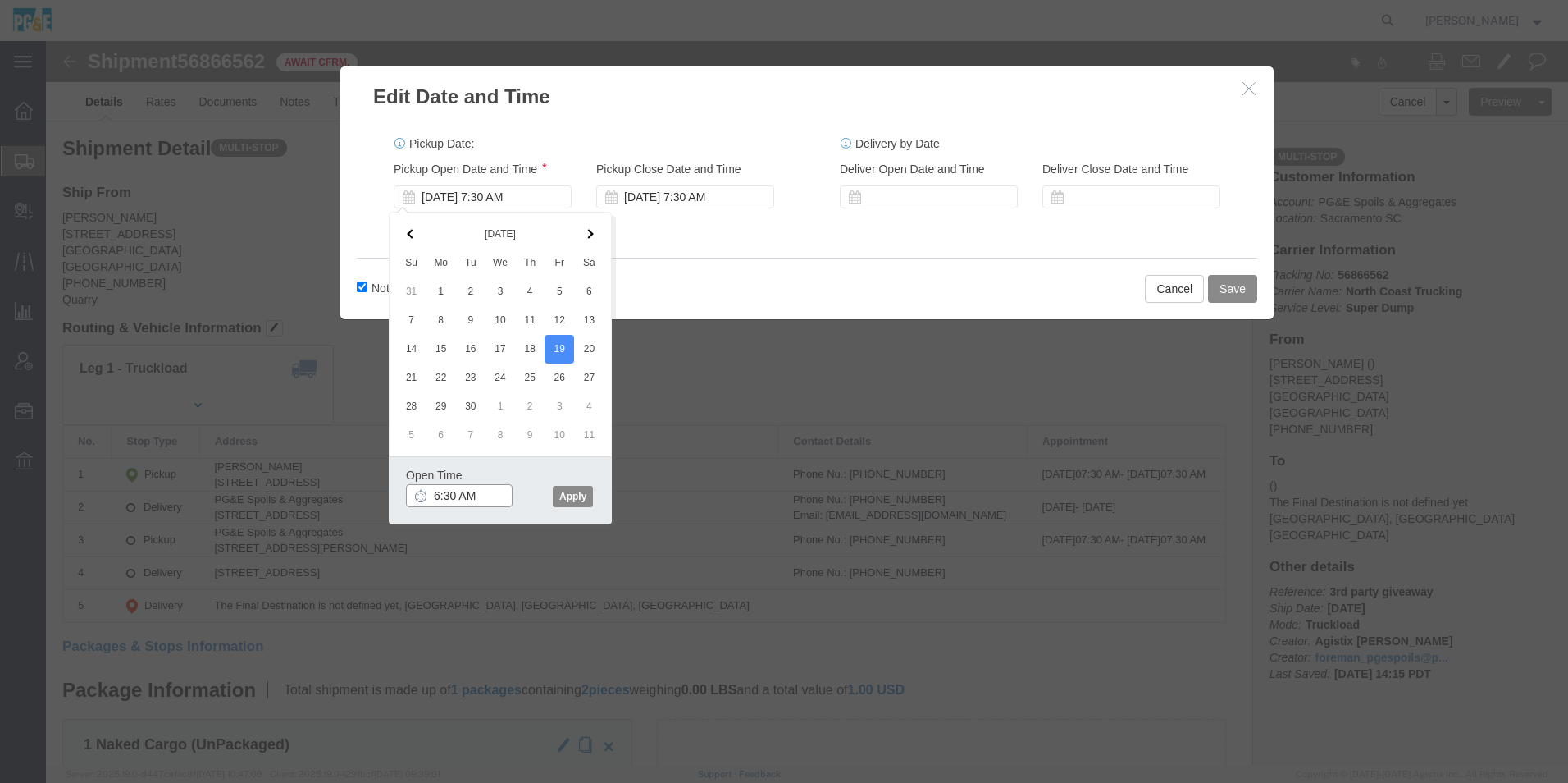
click input "6:30 AM"
type input "6:00 AM"
click button "Apply"
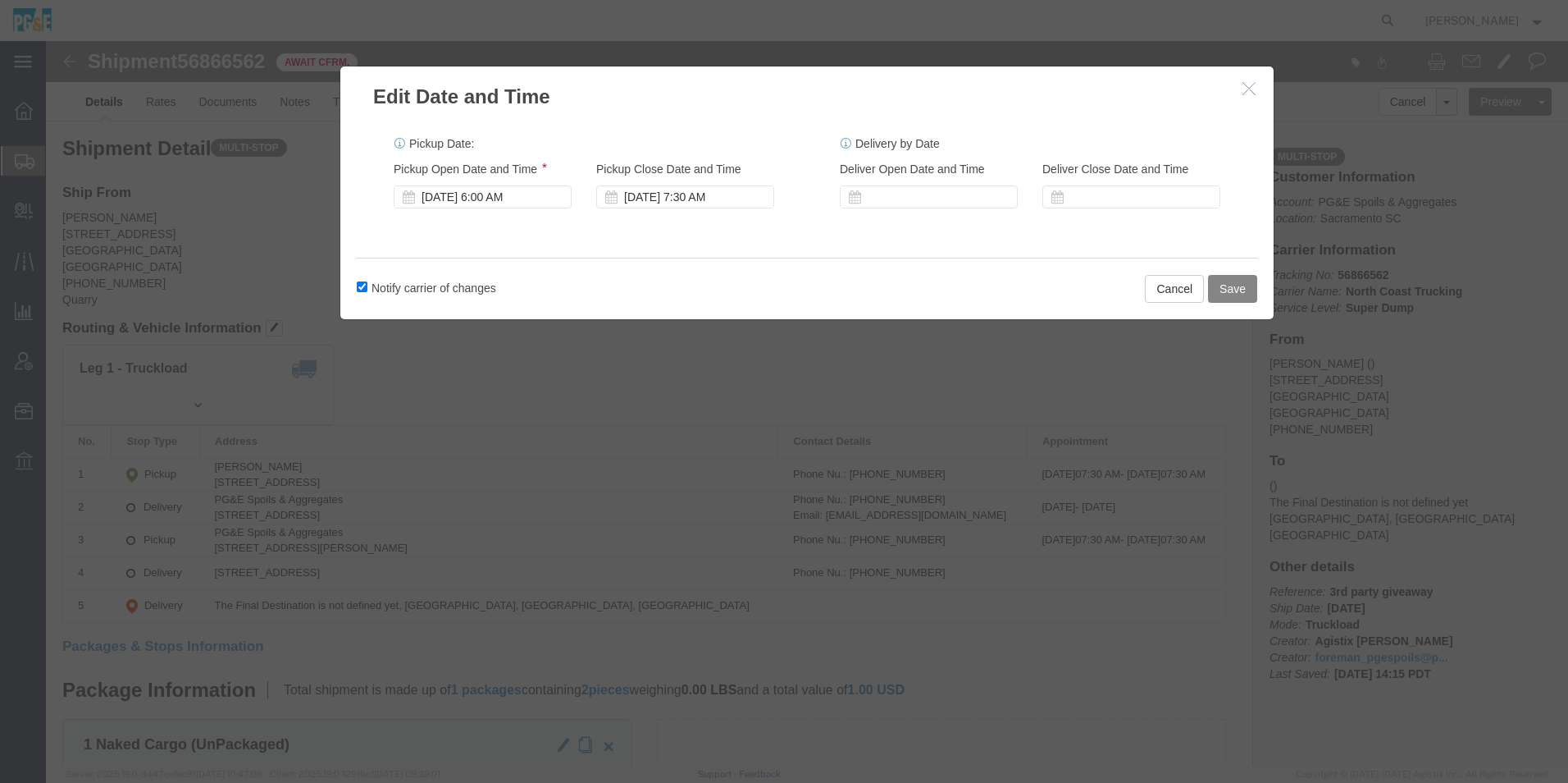
click button "Save"
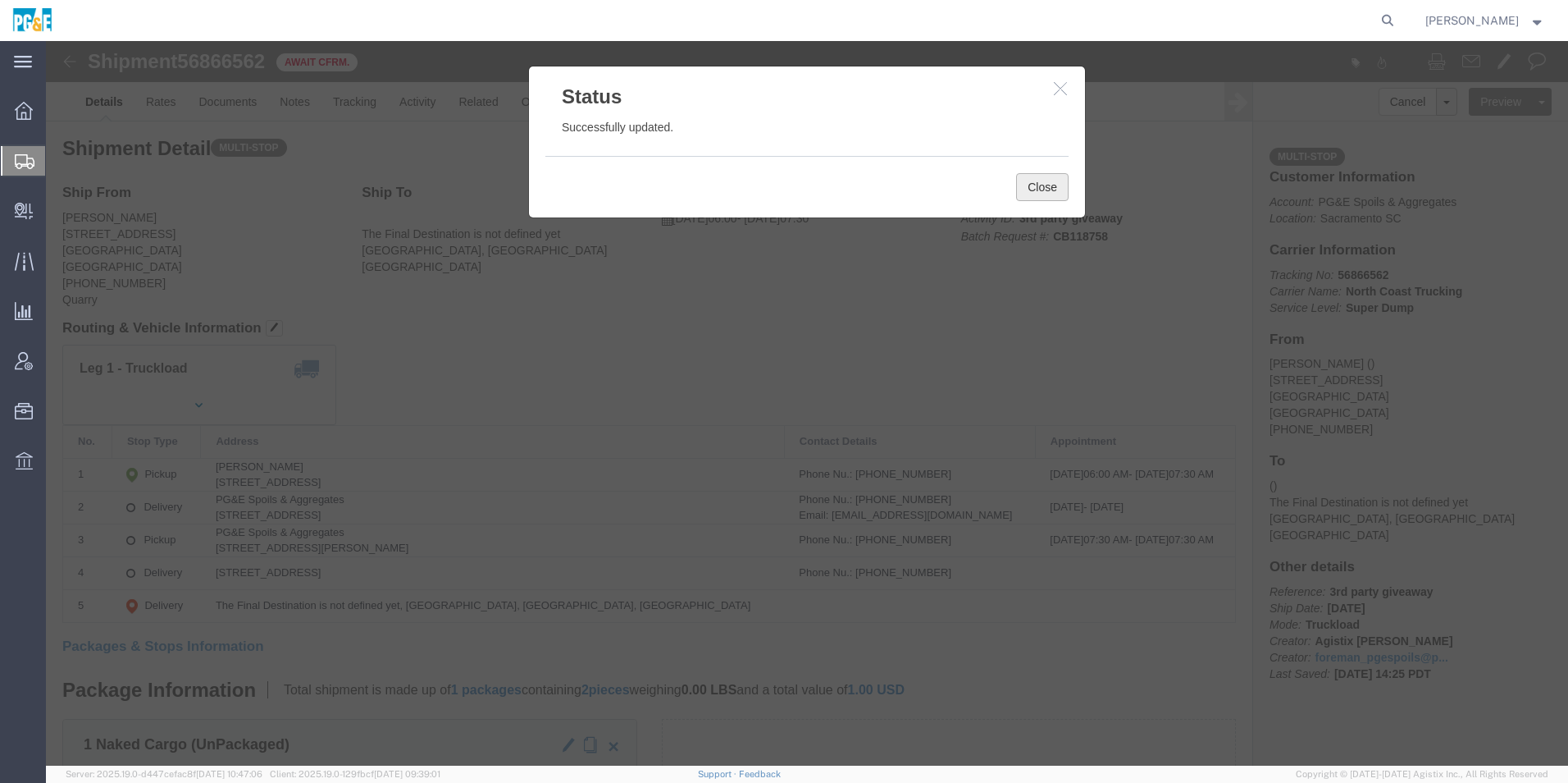
click button "Close"
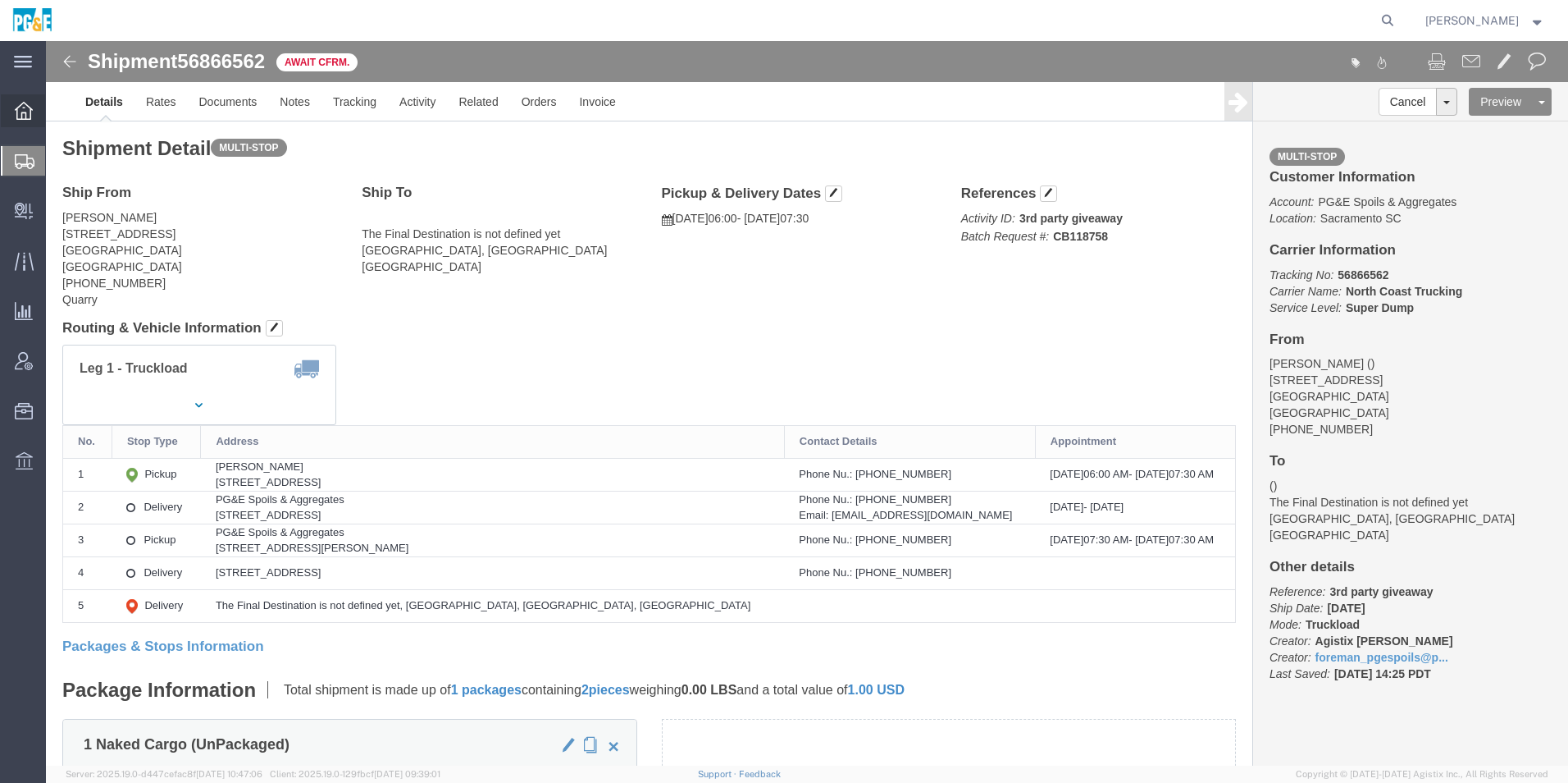
click at [21, 119] on icon at bounding box center [24, 111] width 18 height 18
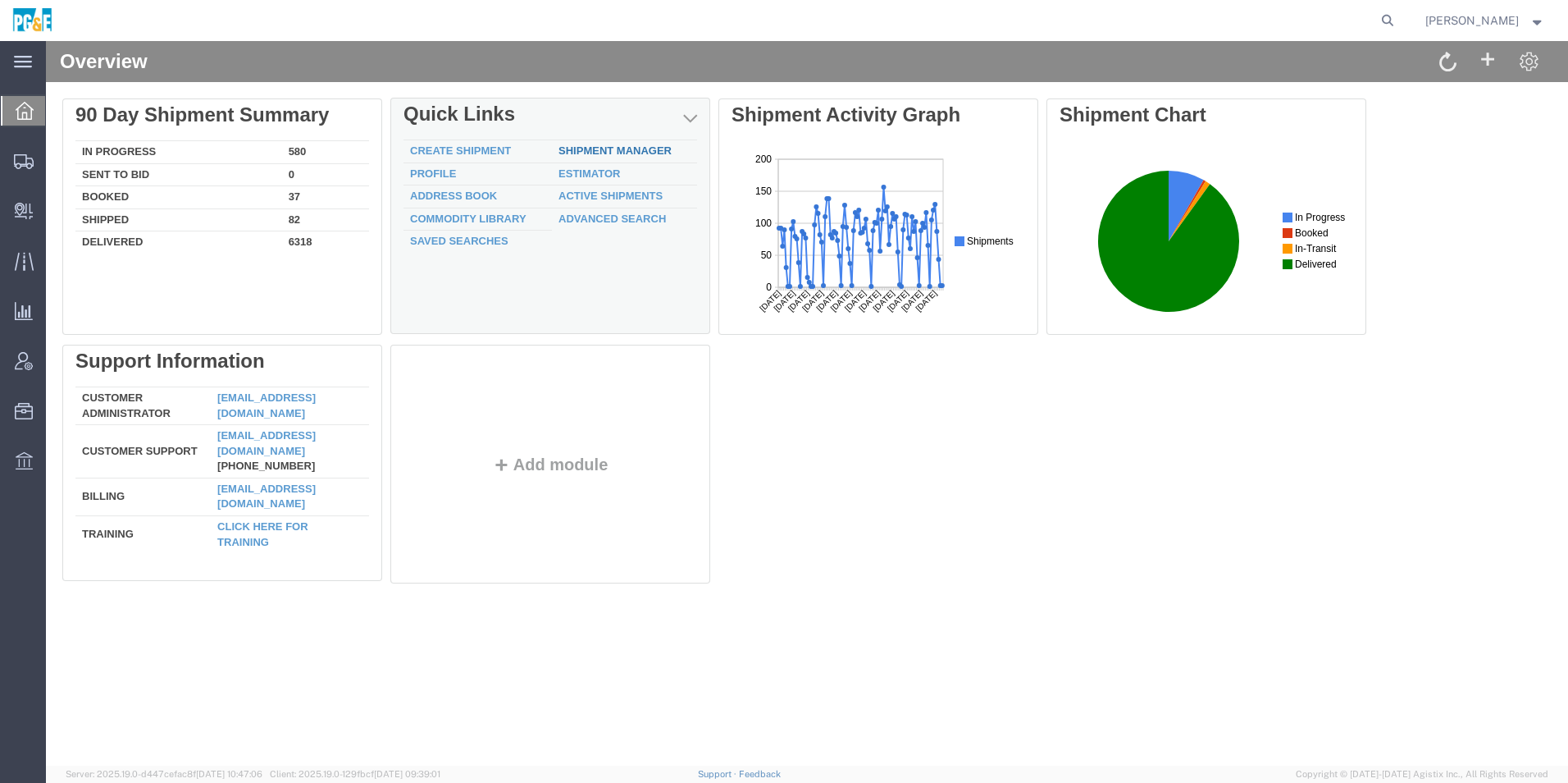
click at [598, 150] on div "Delete 90 Day Shipment Summary In Progress 580 Sent To Bid 0 Booked 37 Shipped …" at bounding box center [807, 345] width 1490 height 493
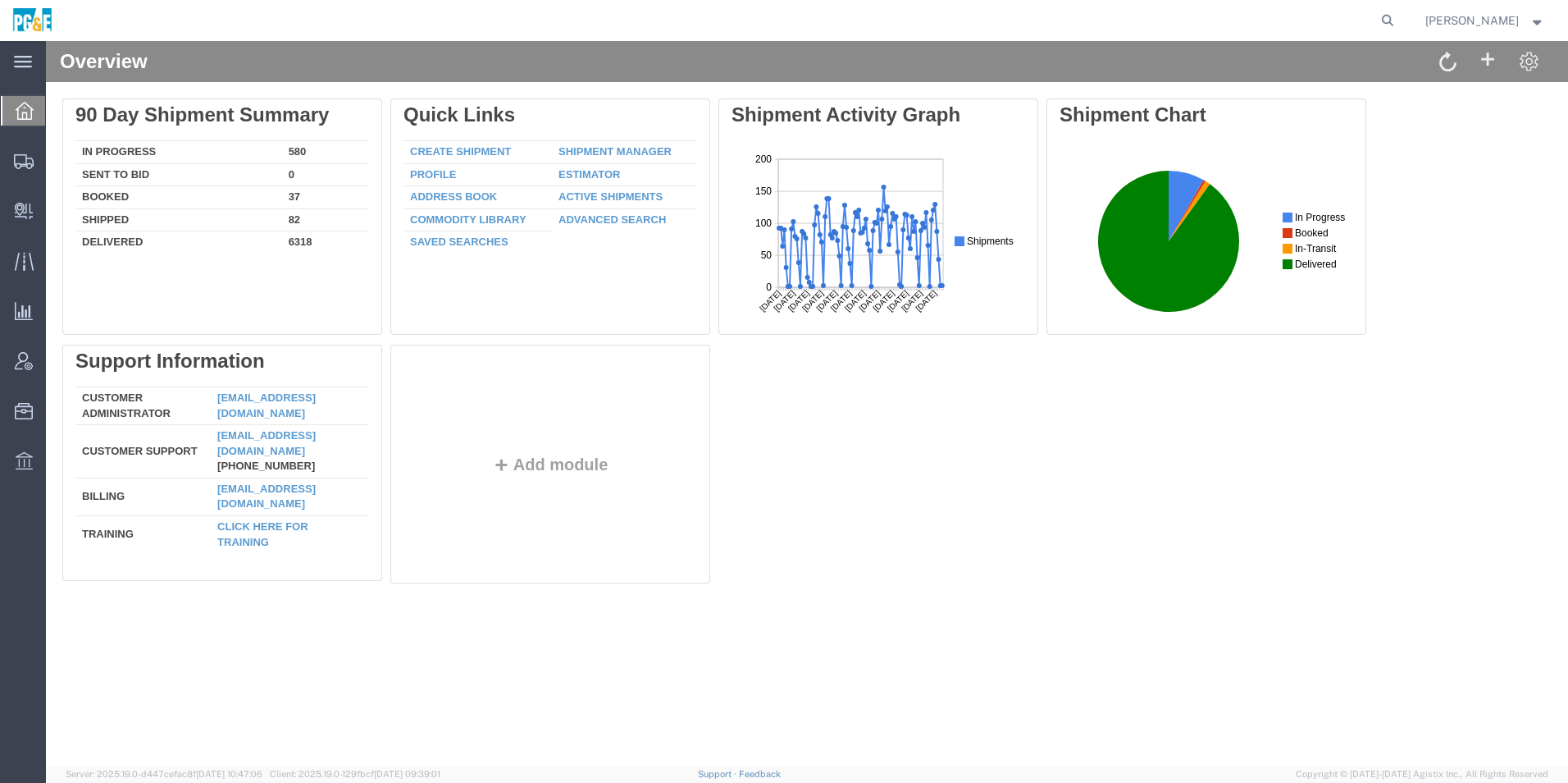
click at [598, 150] on link "Shipment Manager" at bounding box center [615, 151] width 113 height 12
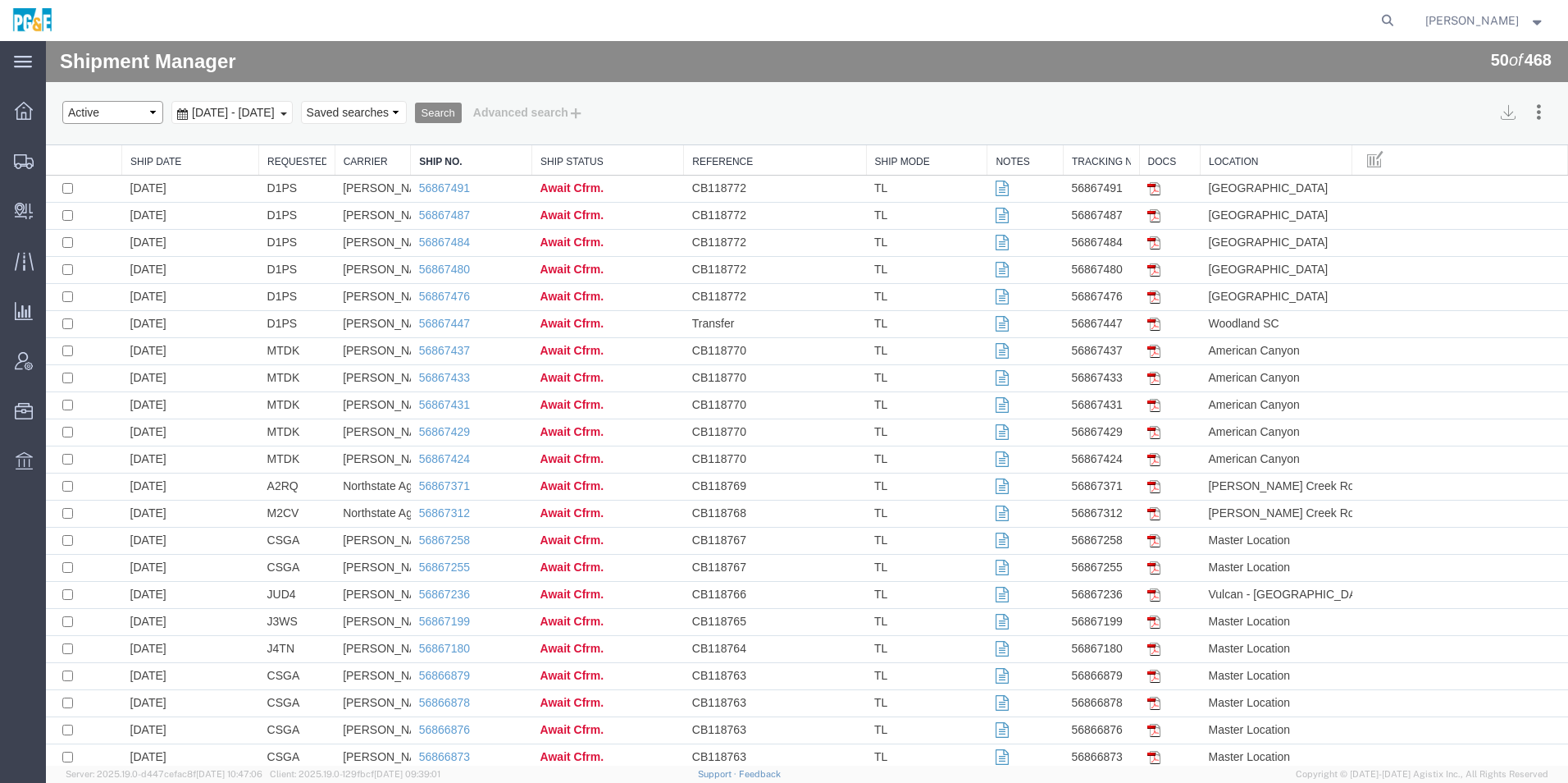
click at [105, 117] on select "Select status Active All Shipments Approved Booked Canceled Delivered Denied Ne…" at bounding box center [113, 112] width 101 height 23
select select "ALL"
click at [62, 101] on select "Select status Active All Shipments Approved Booked Canceled Delivered Denied Ne…" at bounding box center [113, 112] width 101 height 23
click at [248, 115] on span "[DATE] - [DATE]" at bounding box center [233, 112] width 91 height 13
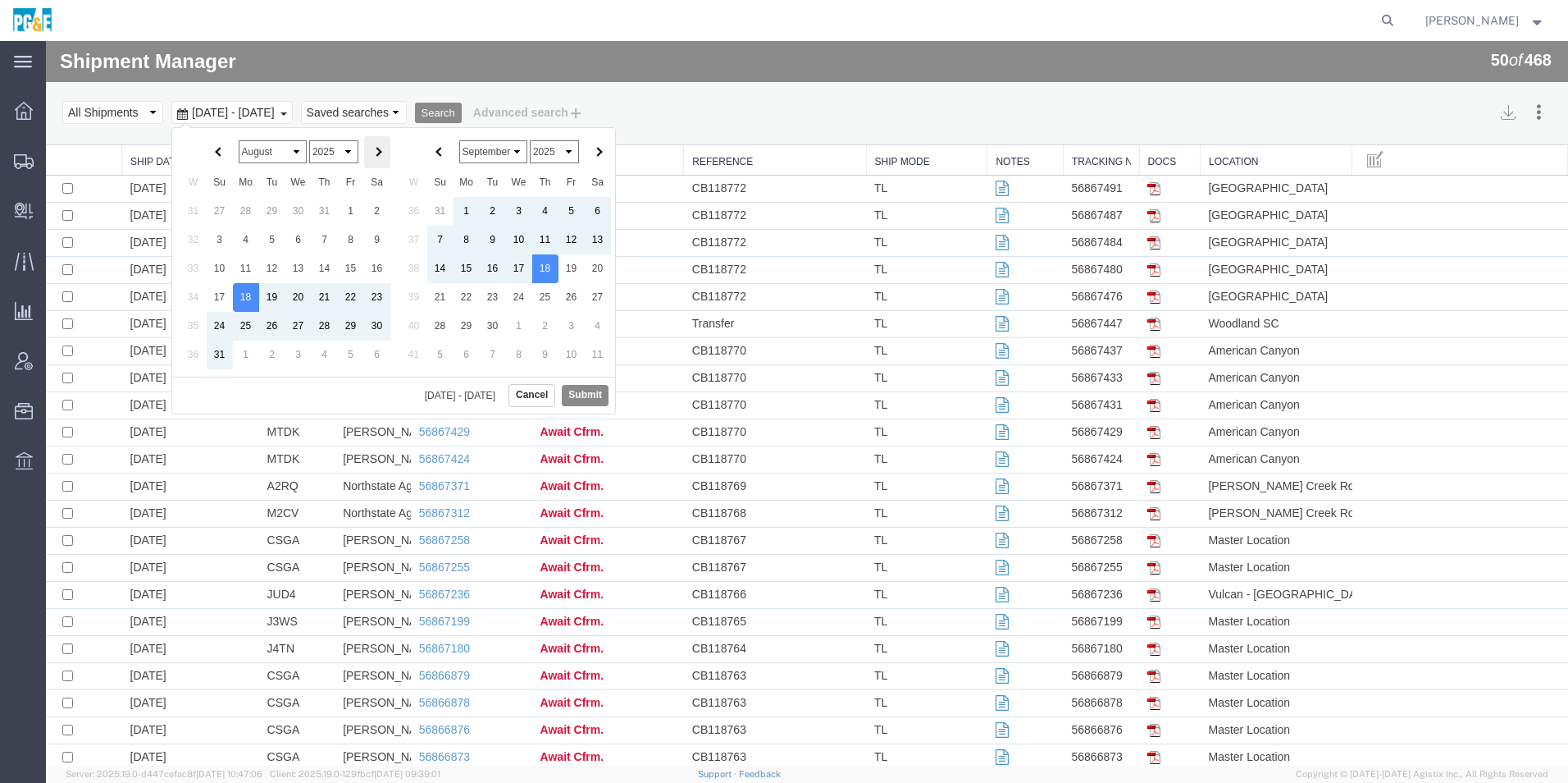
click at [383, 146] on th at bounding box center [378, 152] width 27 height 32
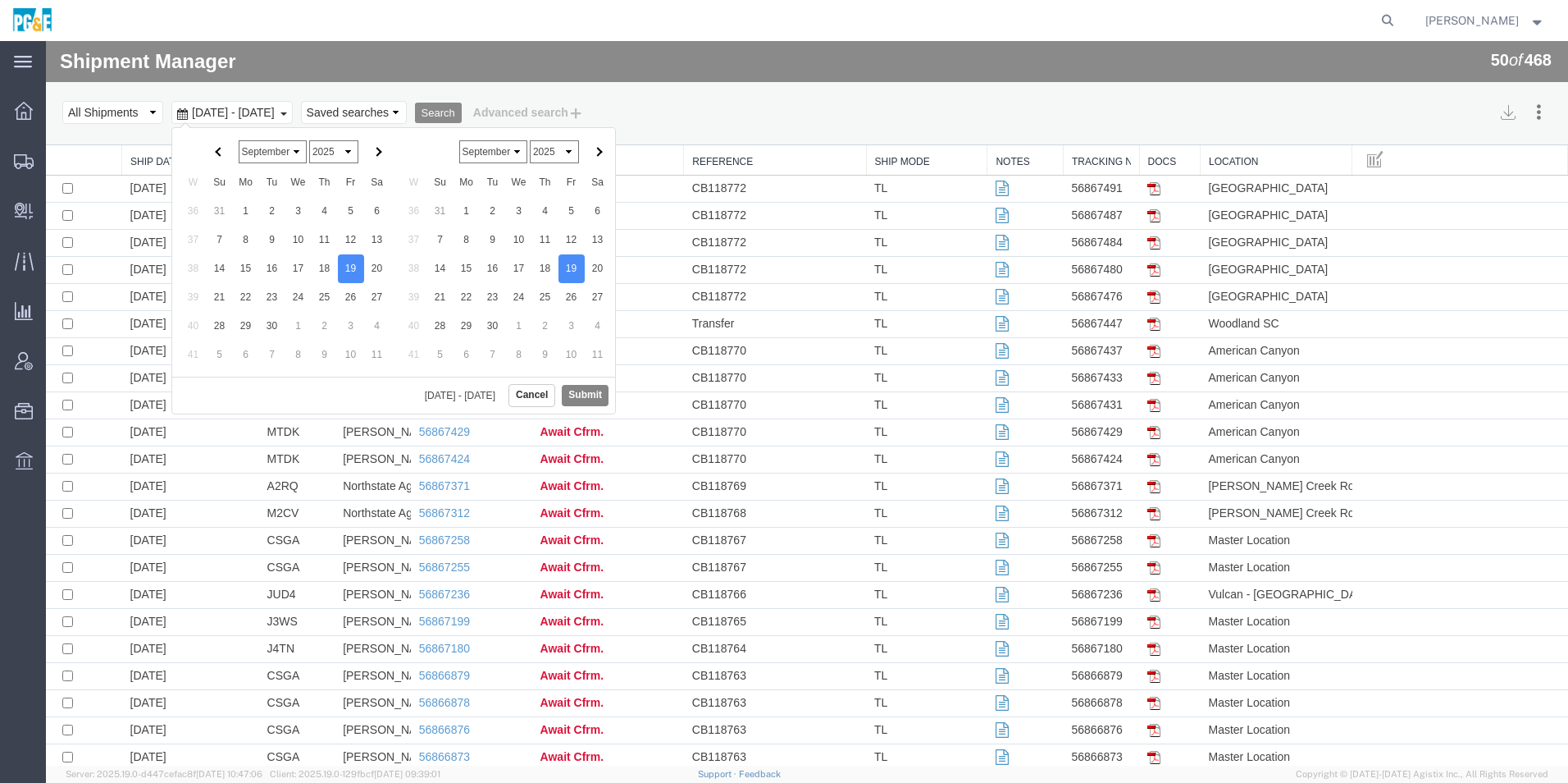
click at [572, 392] on button "Submit" at bounding box center [585, 395] width 47 height 20
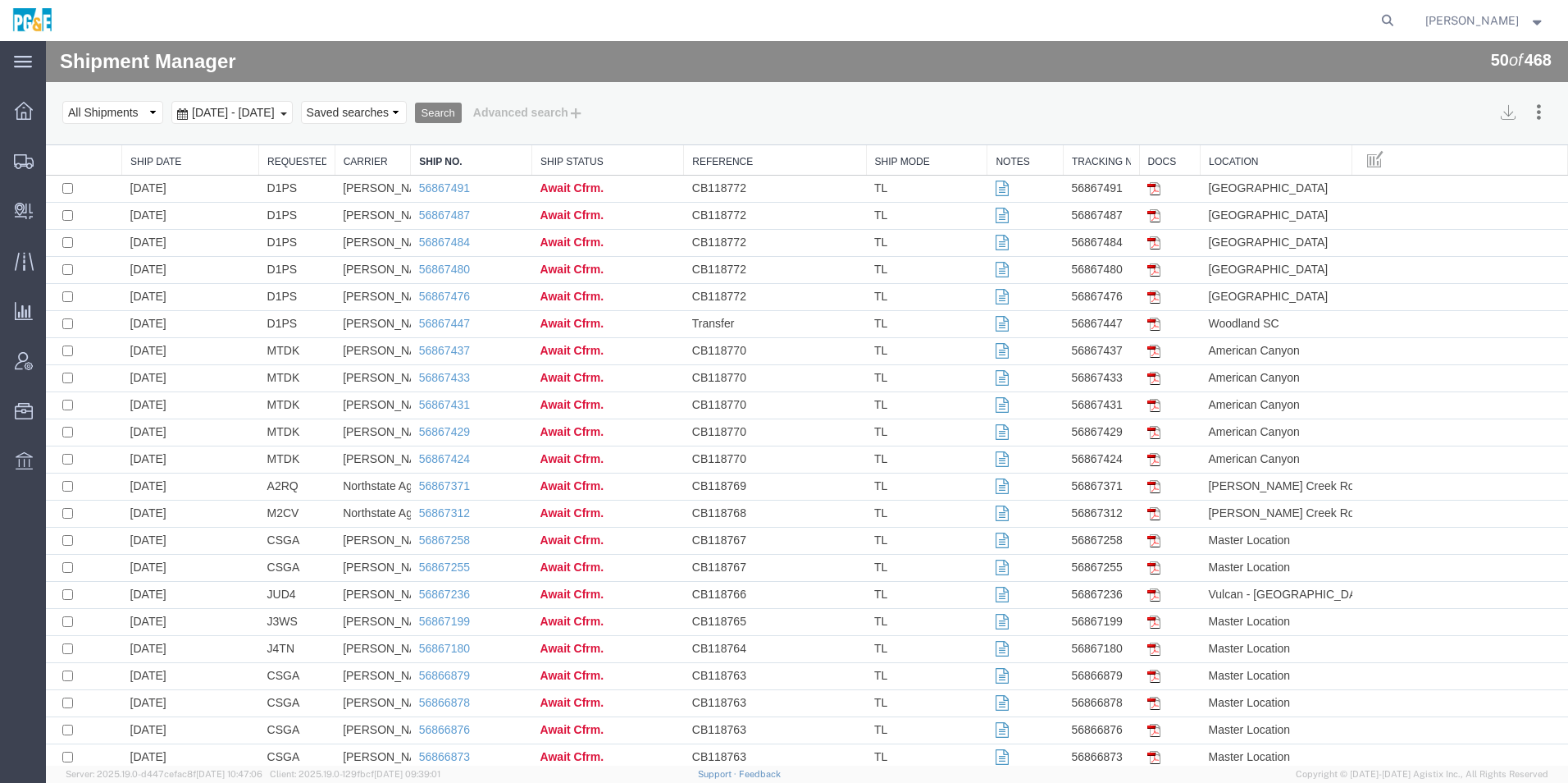
click at [462, 111] on button "Search" at bounding box center [438, 113] width 47 height 21
click at [288, 164] on link "Requested By" at bounding box center [297, 162] width 59 height 14
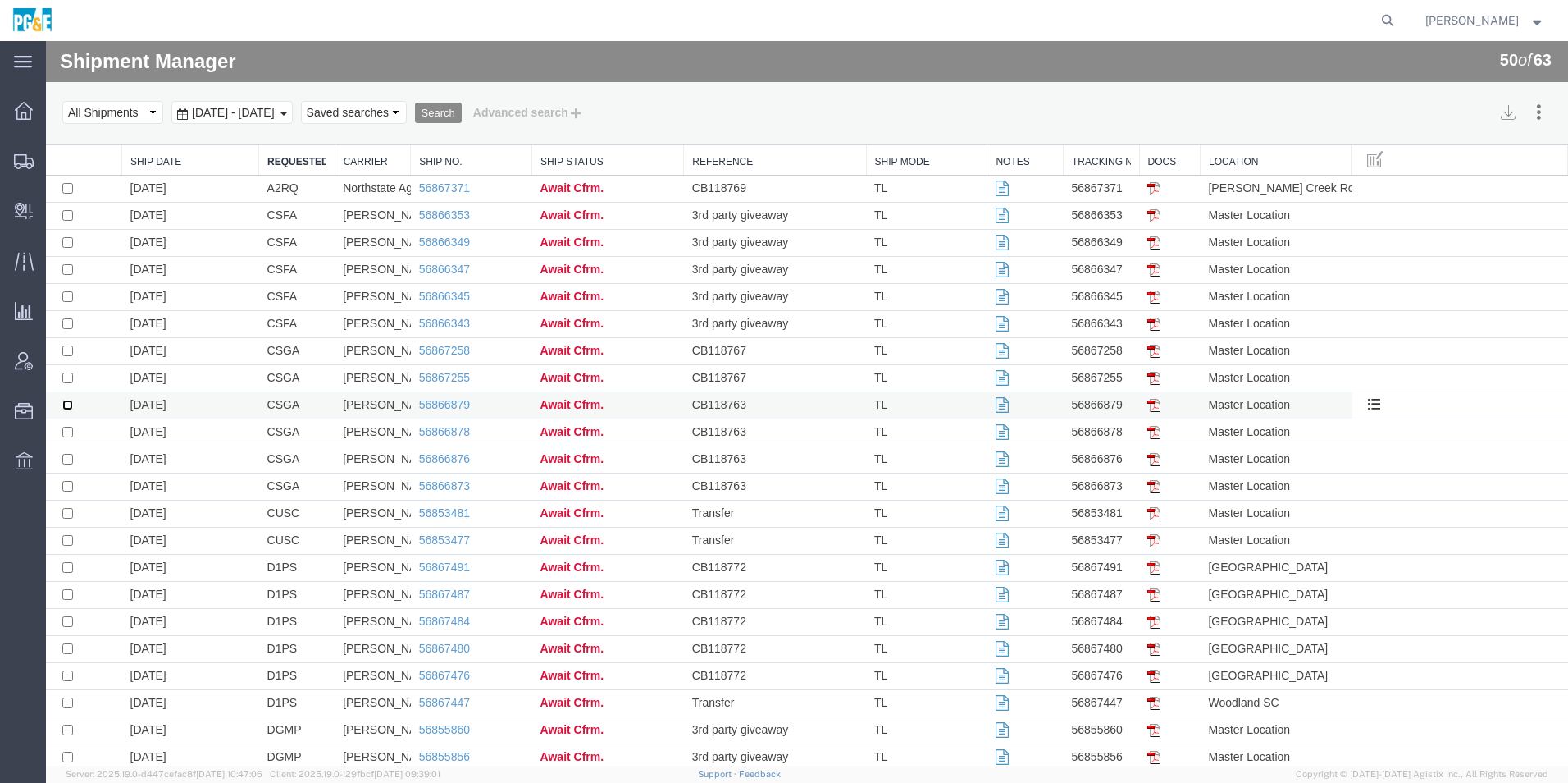
click at [70, 403] on input "checkbox" at bounding box center [68, 405] width 11 height 11
checkbox input "true"
click at [66, 429] on input "checkbox" at bounding box center [68, 432] width 11 height 11
checkbox input "true"
click at [64, 458] on input "checkbox" at bounding box center [68, 460] width 11 height 11
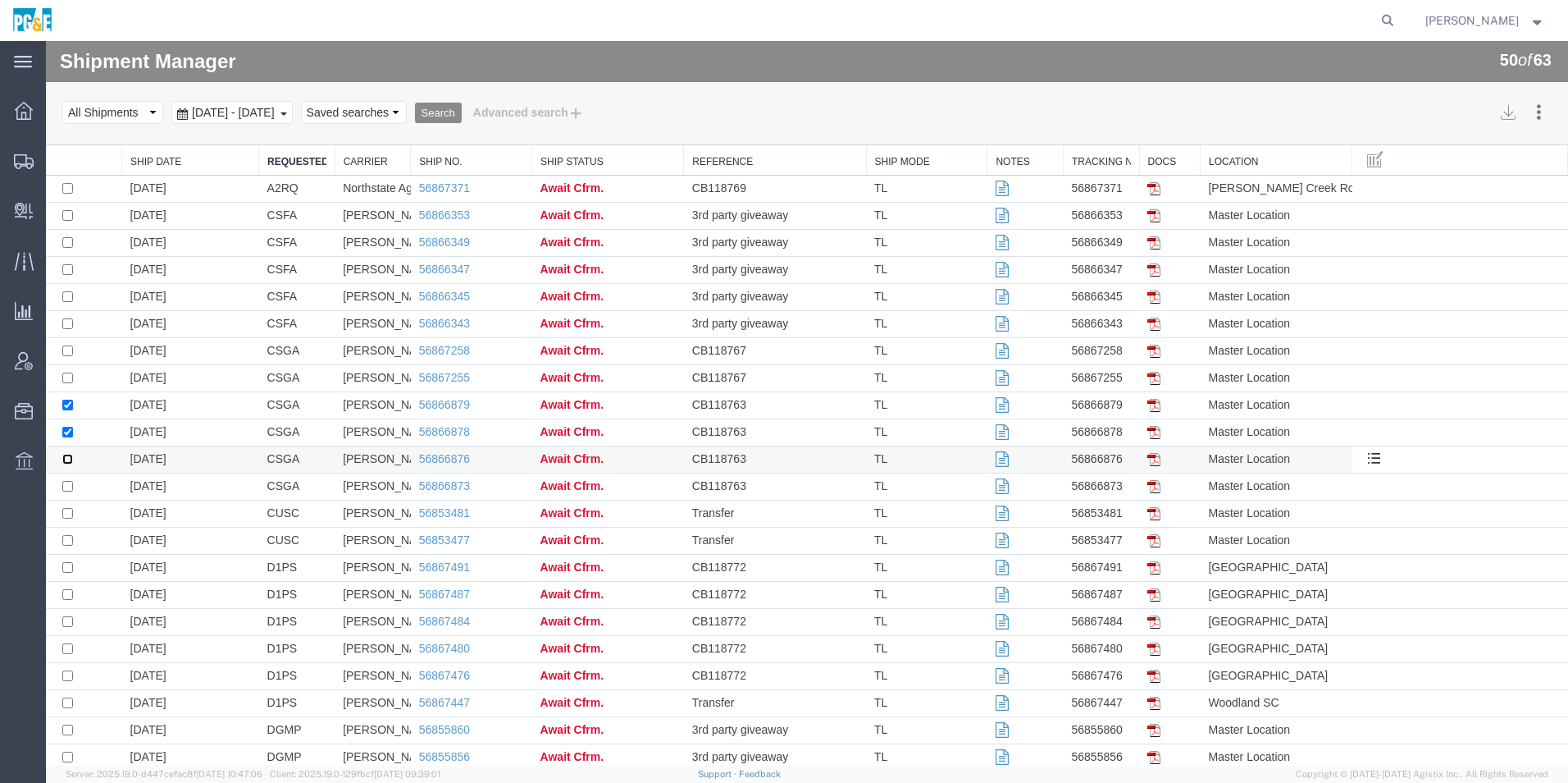
checkbox input "true"
click at [64, 488] on input "checkbox" at bounding box center [68, 486] width 11 height 11
checkbox input "true"
click at [1499, 193] on button "Cancel Shipments" at bounding box center [1480, 194] width 141 height 25
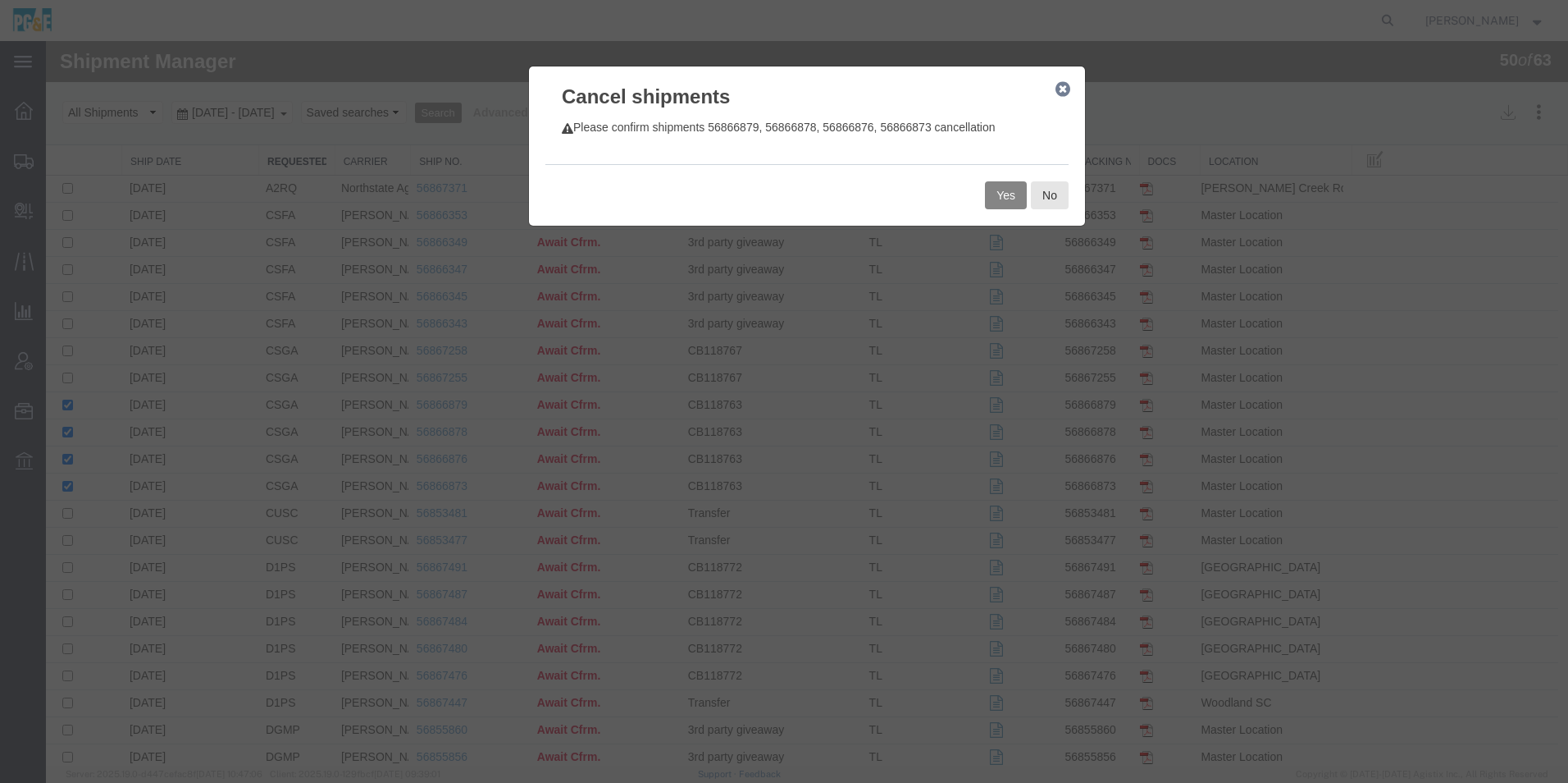
click at [1007, 196] on button "Yes" at bounding box center [1007, 195] width 42 height 28
